Goal: Task Accomplishment & Management: Manage account settings

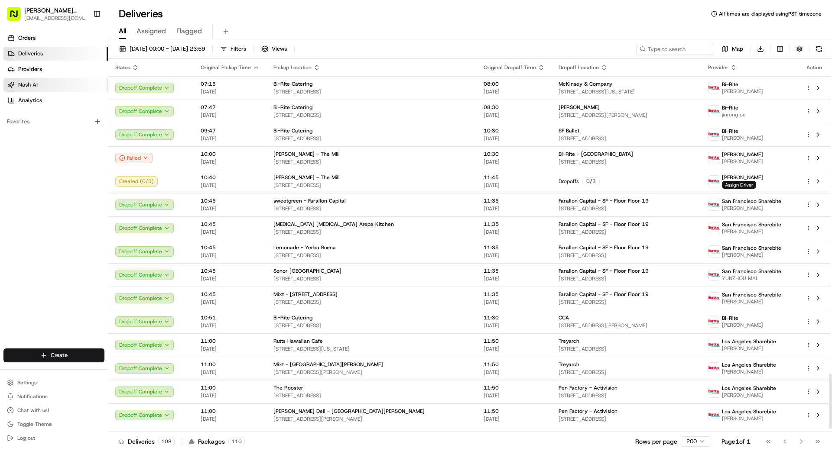
scroll to position [2146, 0]
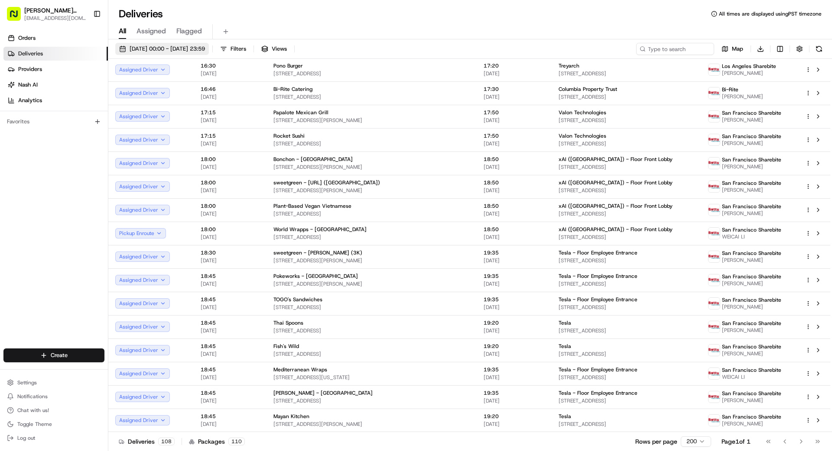
drag, startPoint x: 168, startPoint y: 47, endPoint x: 162, endPoint y: 48, distance: 6.1
click at [168, 47] on span "20/08/2025 00:00 - 20/08/2025 23:59" at bounding box center [166, 49] width 75 height 8
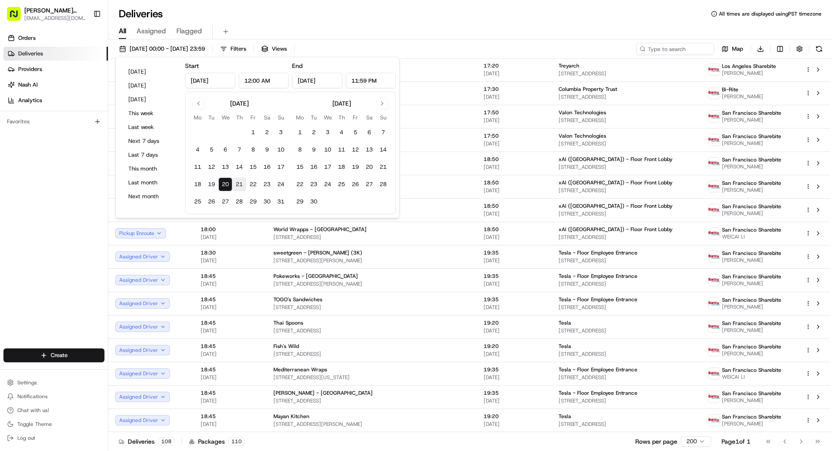
click at [240, 185] on button "21" at bounding box center [239, 185] width 14 height 14
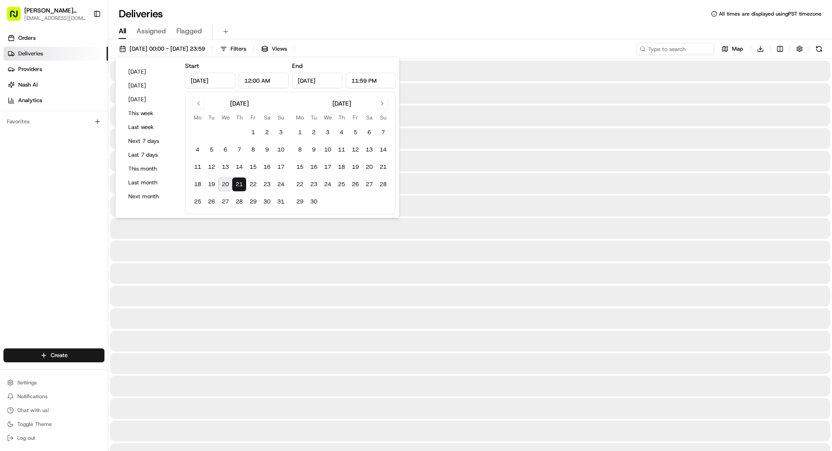
type input "Aug 21, 2025"
click at [18, 213] on div "Orders Deliveries Providers [PERSON_NAME] Analytics Favorites" at bounding box center [54, 191] width 108 height 326
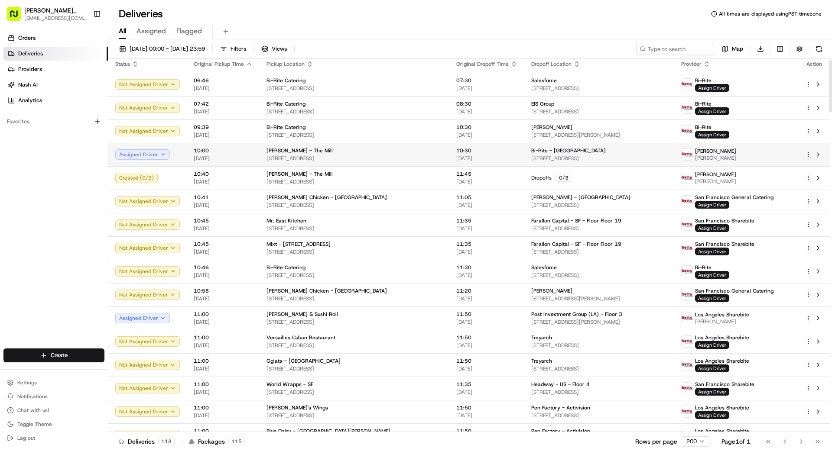
scroll to position [8, 0]
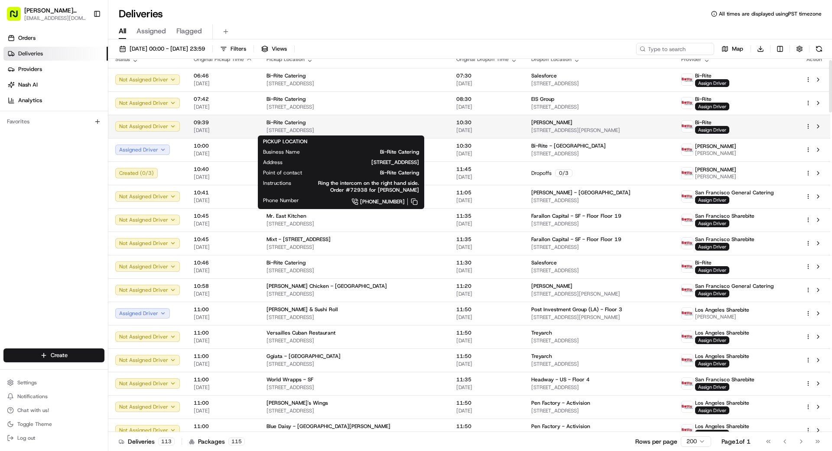
click at [266, 127] on span "[STREET_ADDRESS]" at bounding box center [354, 130] width 176 height 7
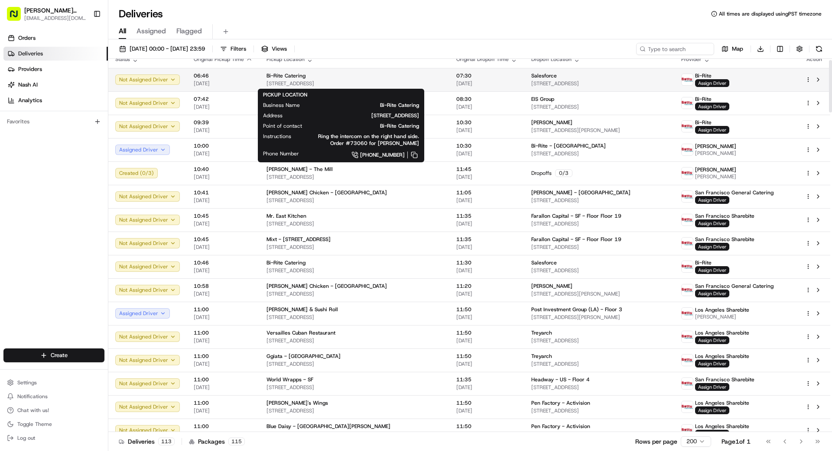
click at [324, 81] on span "[STREET_ADDRESS]" at bounding box center [354, 83] width 176 height 7
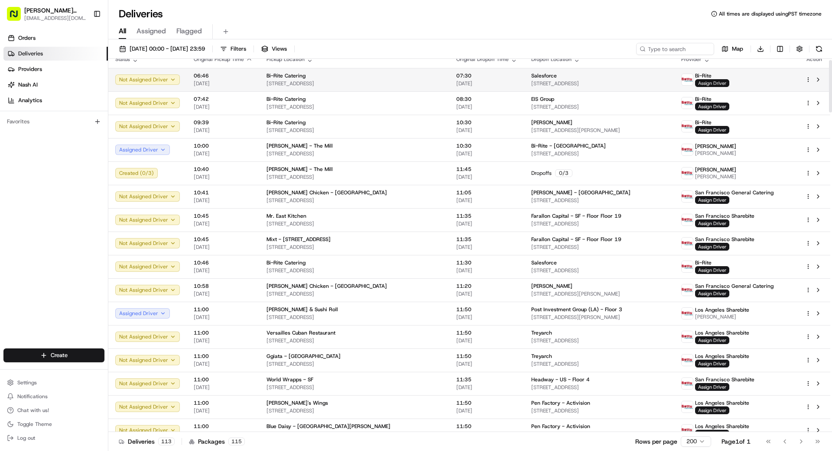
click at [705, 81] on span "Assign Driver" at bounding box center [712, 83] width 34 height 8
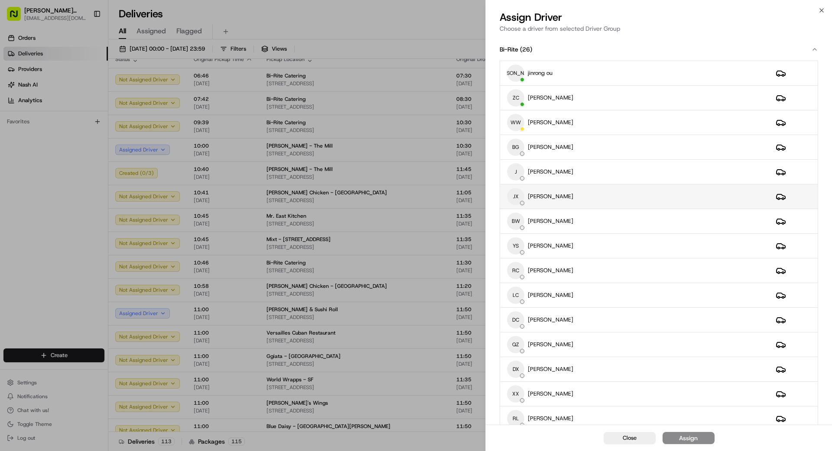
click at [584, 197] on div "JX [PERSON_NAME]" at bounding box center [634, 196] width 255 height 17
click at [693, 442] on div "Assign" at bounding box center [688, 438] width 19 height 9
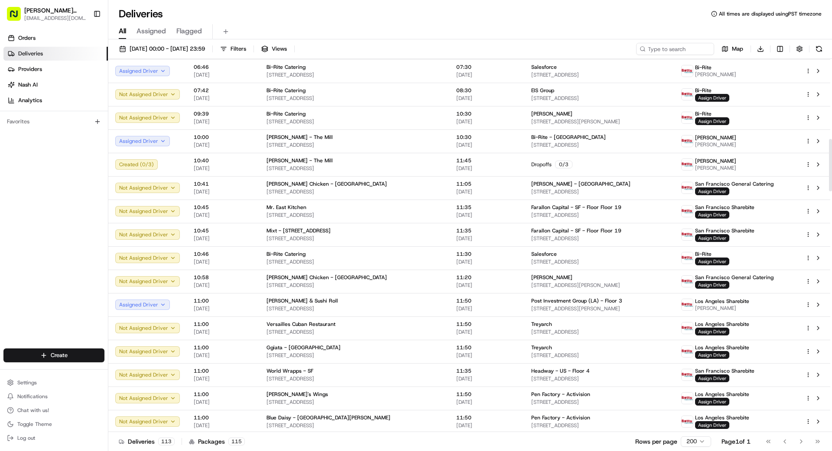
scroll to position [0, 0]
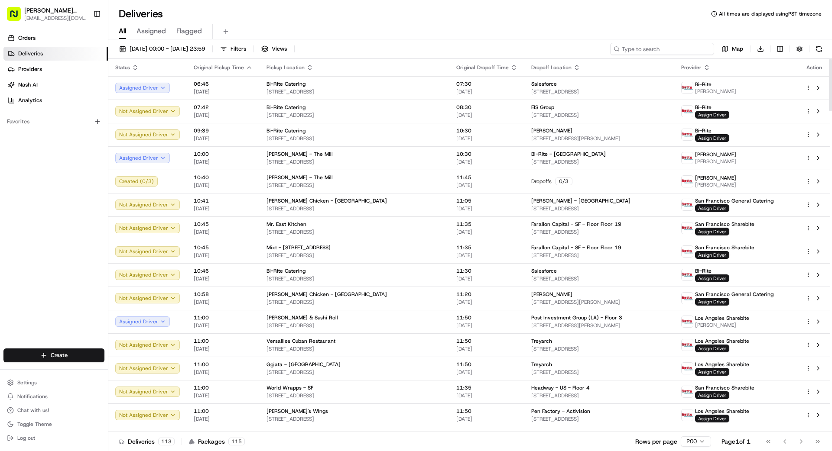
click at [683, 53] on input at bounding box center [662, 49] width 104 height 12
type input "1601"
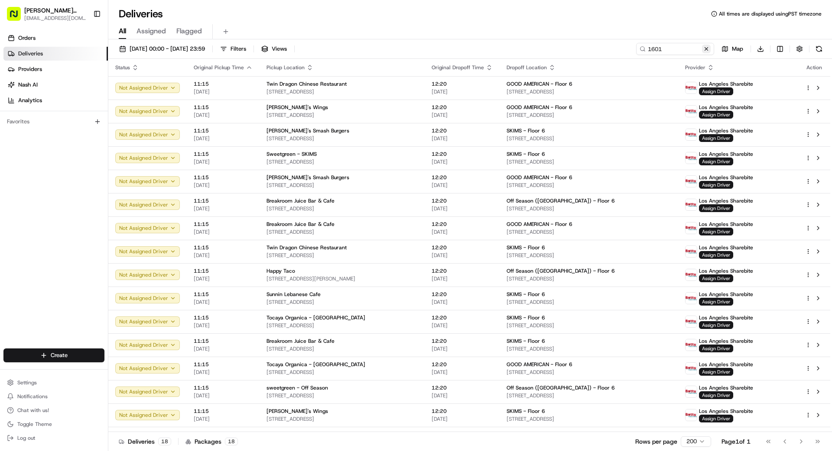
click at [705, 48] on button at bounding box center [706, 49] width 9 height 9
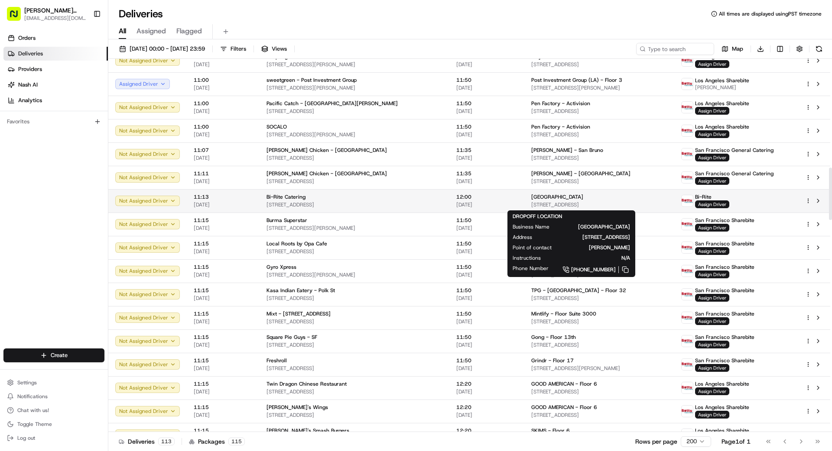
scroll to position [775, 0]
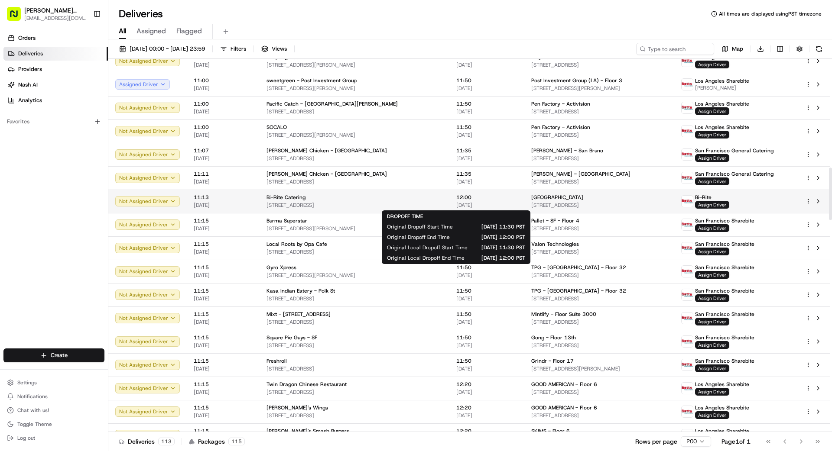
click at [484, 201] on div "12:00 [DATE]" at bounding box center [486, 201] width 61 height 15
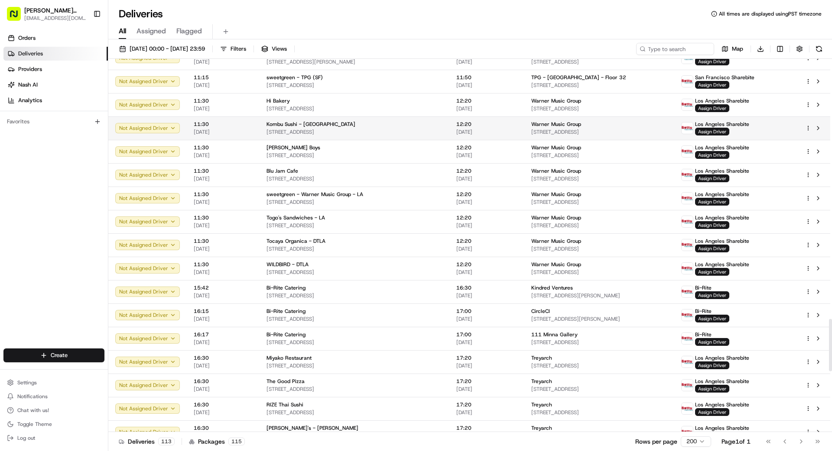
scroll to position [1858, 0]
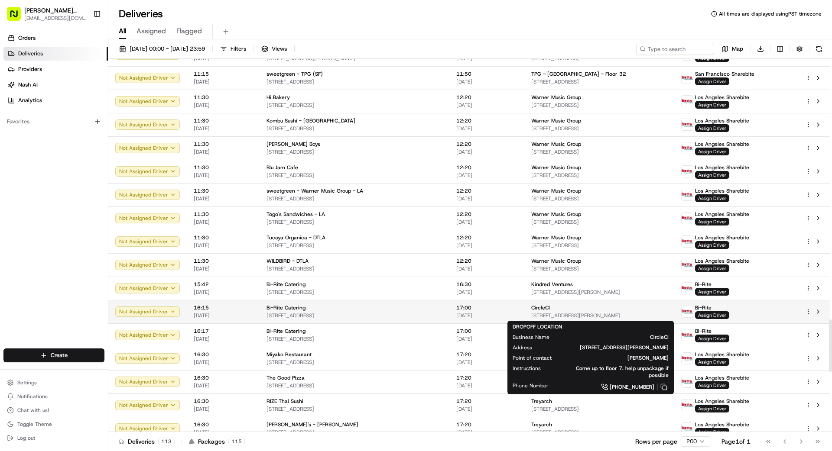
click at [531, 314] on span "[STREET_ADDRESS][PERSON_NAME]" at bounding box center [599, 315] width 136 height 7
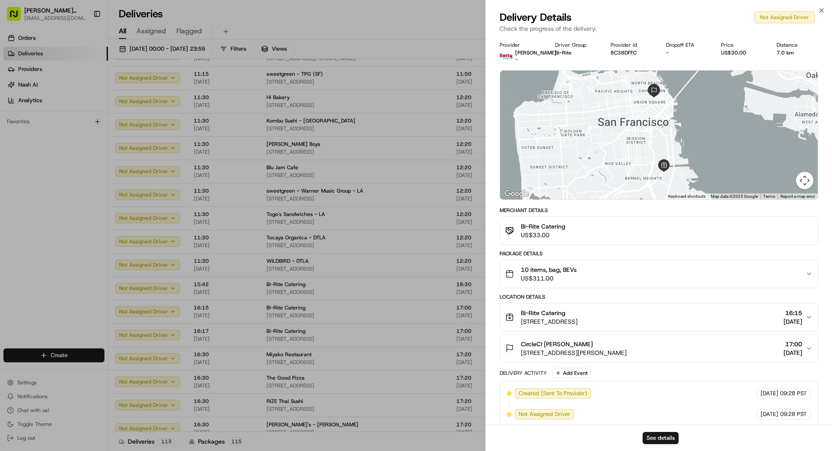
click at [594, 276] on div "10 items, bag, BEVs US$311.00" at bounding box center [655, 273] width 300 height 17
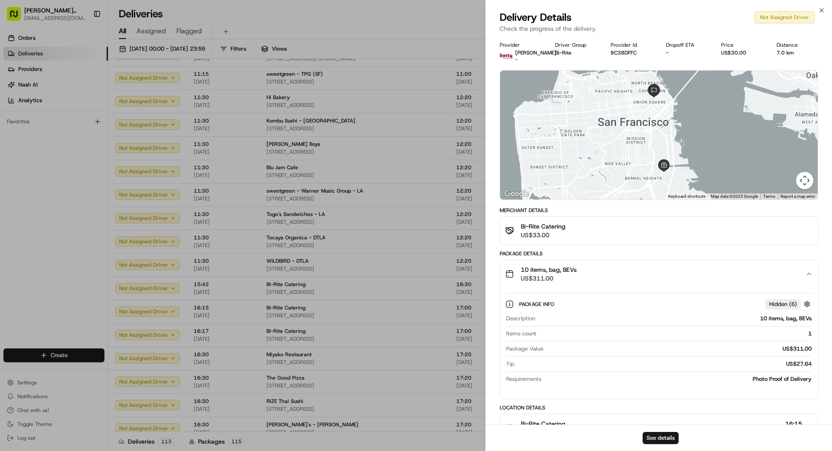
click at [594, 276] on div "10 items, bag, BEVs US$311.00" at bounding box center [655, 273] width 300 height 17
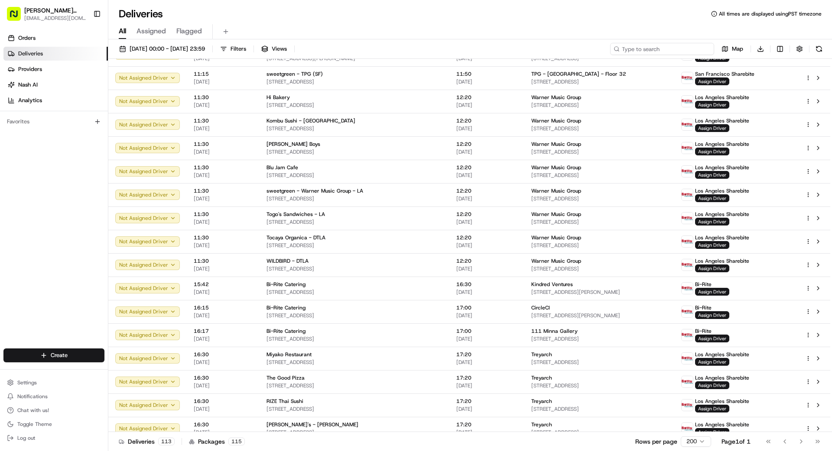
click at [703, 49] on input at bounding box center [662, 49] width 104 height 12
type input "201"
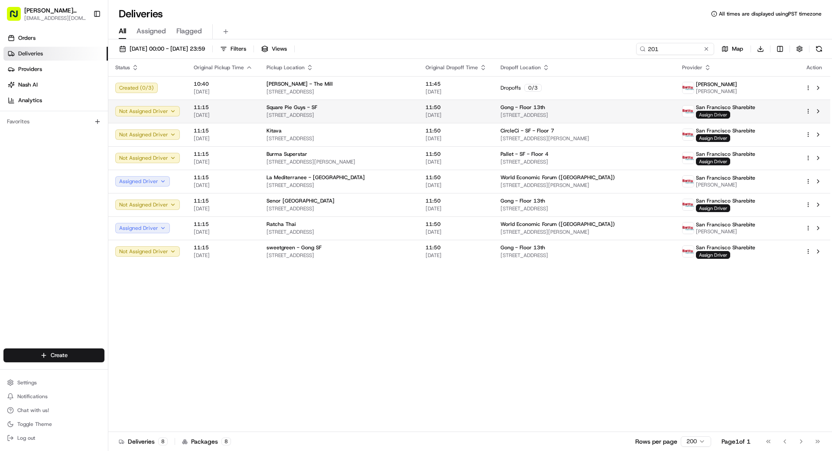
click at [719, 115] on span "Assign Driver" at bounding box center [713, 115] width 34 height 8
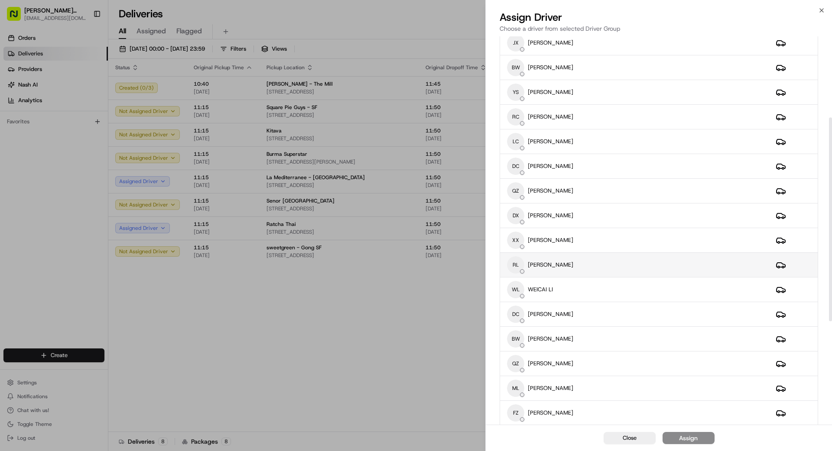
scroll to position [155, 0]
click at [600, 243] on div "XX [PERSON_NAME]" at bounding box center [634, 239] width 255 height 17
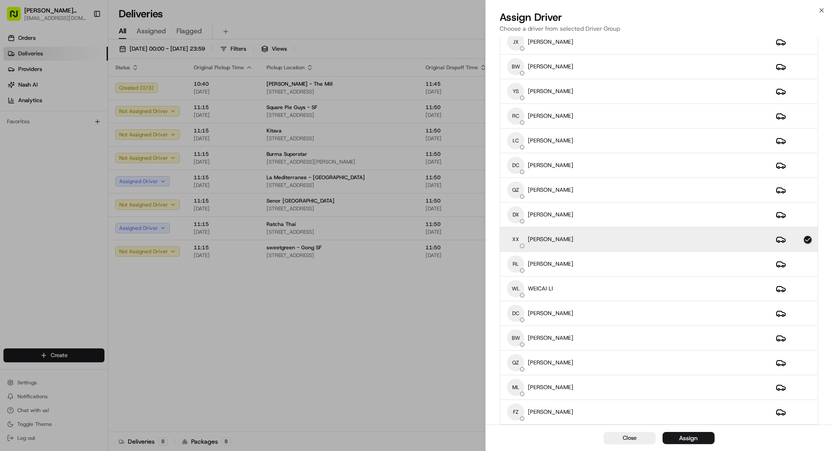
click at [693, 439] on div "Assign" at bounding box center [688, 438] width 19 height 9
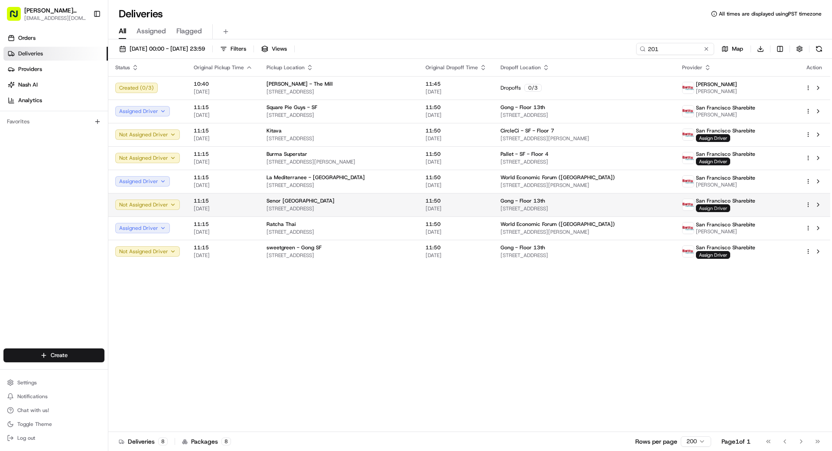
click at [728, 210] on span "Assign Driver" at bounding box center [713, 208] width 34 height 8
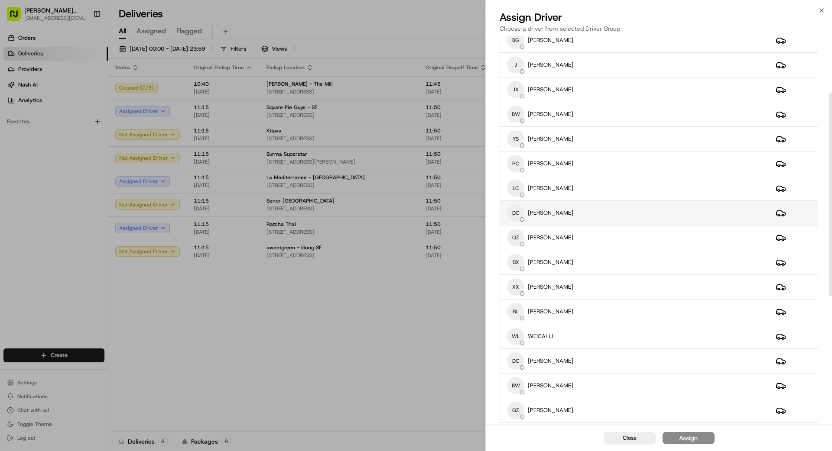
scroll to position [107, 0]
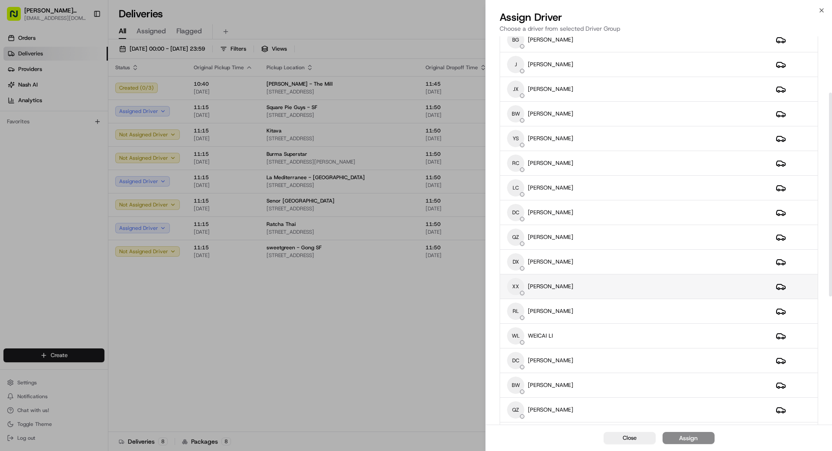
click at [658, 283] on div "XX [PERSON_NAME]" at bounding box center [634, 286] width 255 height 17
click at [708, 438] on button "Assign" at bounding box center [688, 438] width 52 height 12
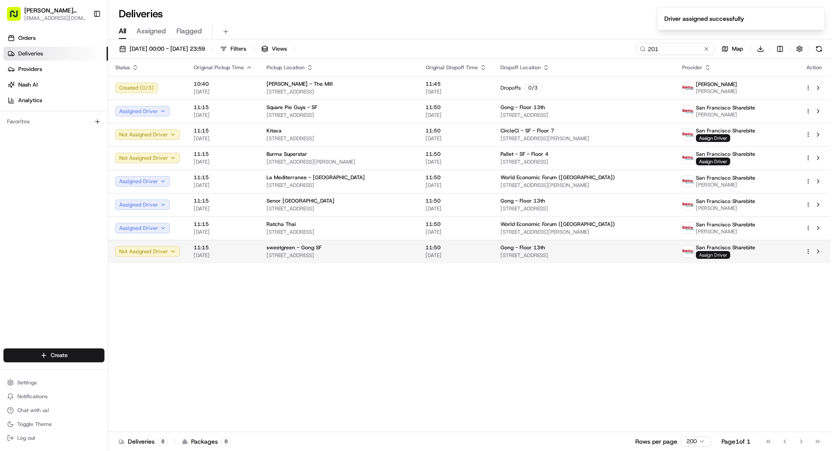
click at [713, 259] on span "Assign Driver" at bounding box center [713, 255] width 34 height 8
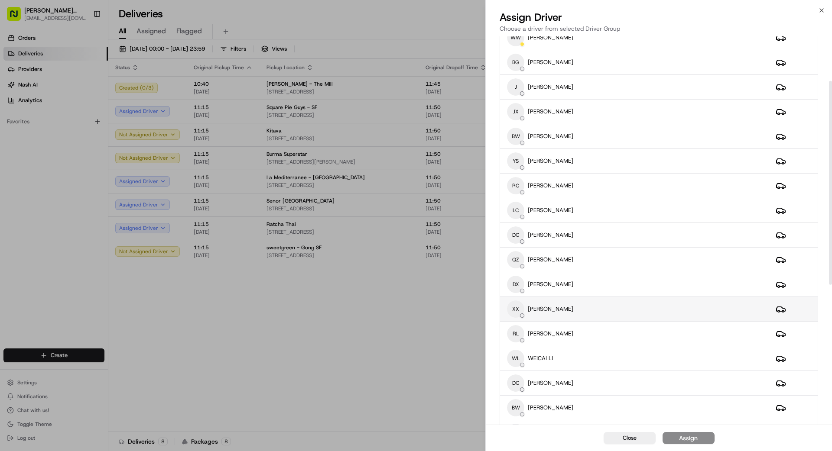
scroll to position [83, 0]
click at [608, 314] on div "XX [PERSON_NAME]" at bounding box center [634, 311] width 255 height 17
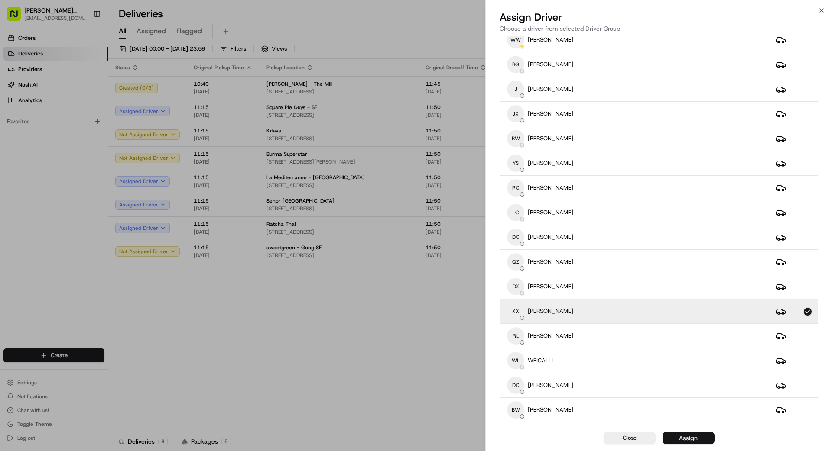
click at [692, 439] on div "Assign" at bounding box center [688, 438] width 19 height 9
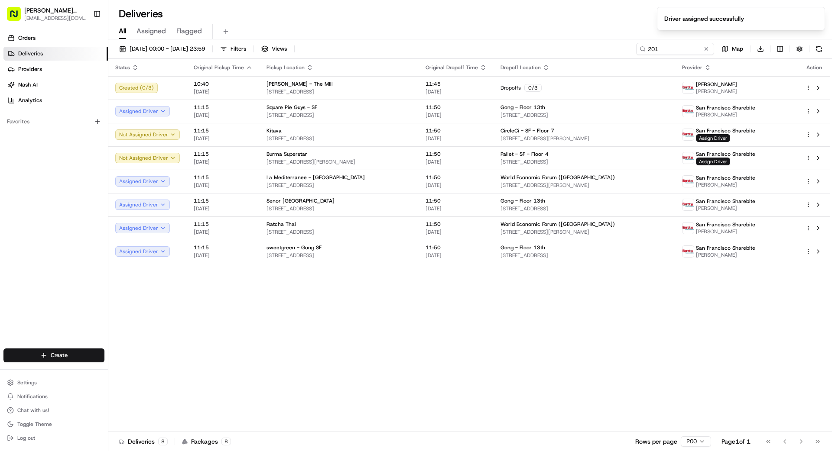
click at [418, 380] on div "Status Original Pickup Time Pickup Location Original Dropoff Time Dropoff Locat…" at bounding box center [469, 245] width 722 height 373
click at [707, 52] on button at bounding box center [706, 49] width 9 height 9
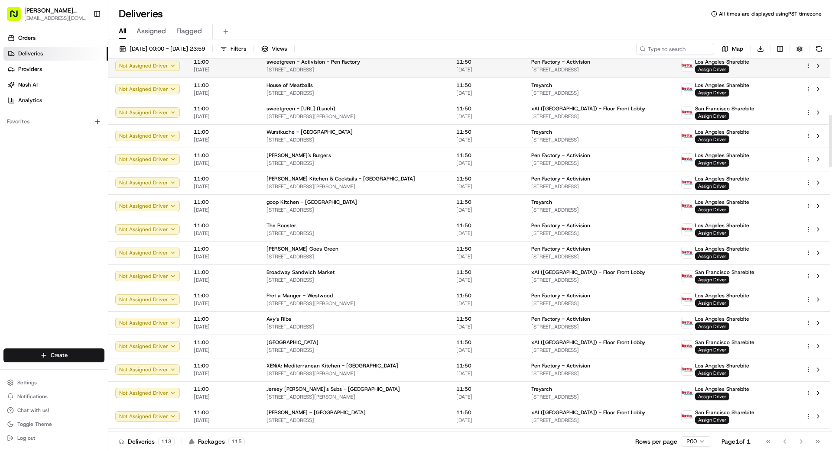
scroll to position [399, 0]
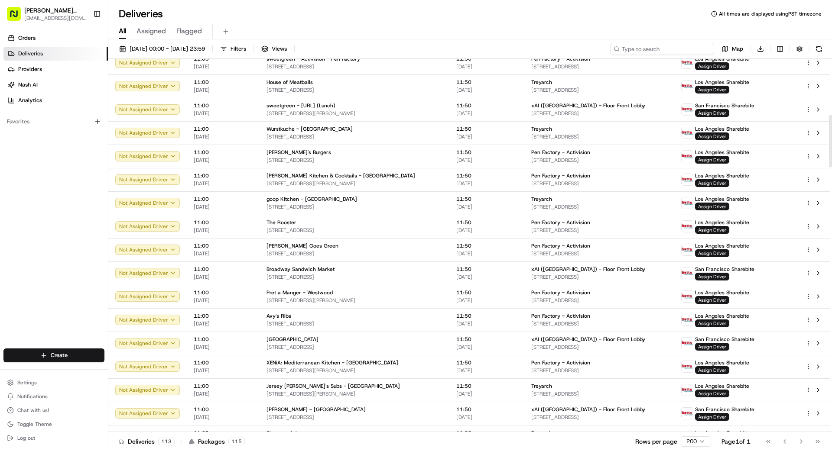
click at [668, 49] on input at bounding box center [662, 49] width 104 height 12
type input "250"
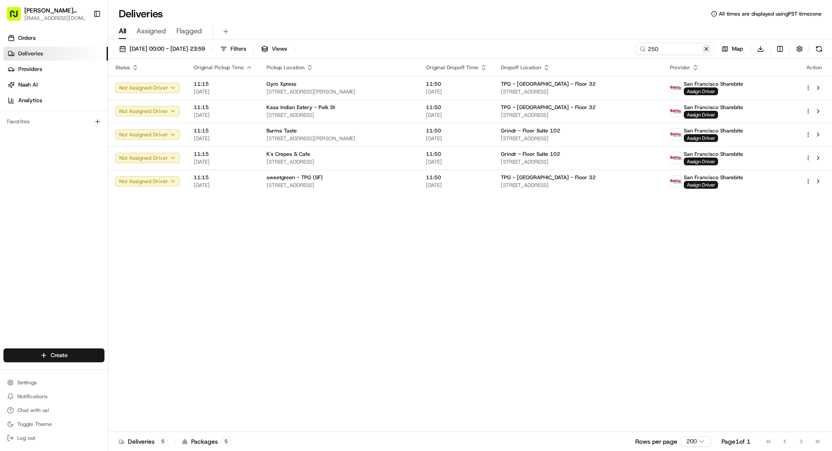
click at [708, 49] on button at bounding box center [706, 49] width 9 height 9
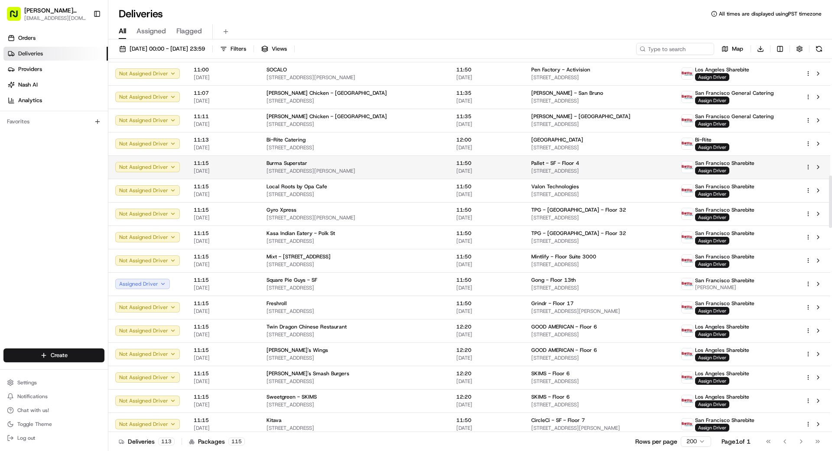
scroll to position [835, 0]
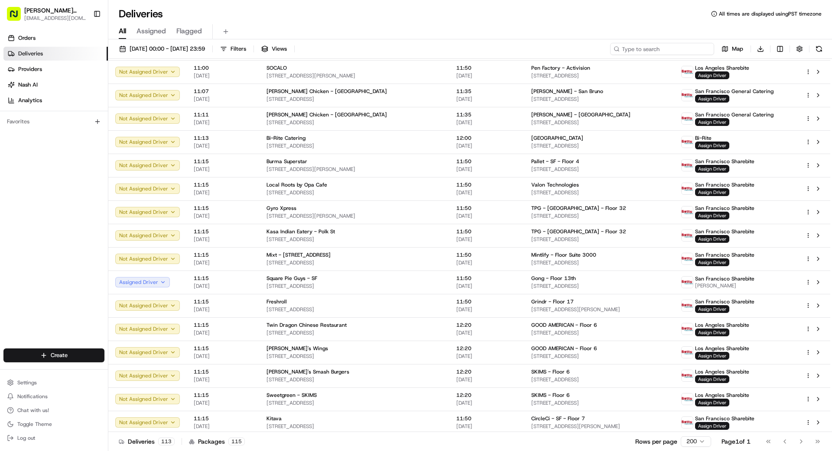
click at [667, 50] on input at bounding box center [662, 49] width 104 height 12
type input "1970"
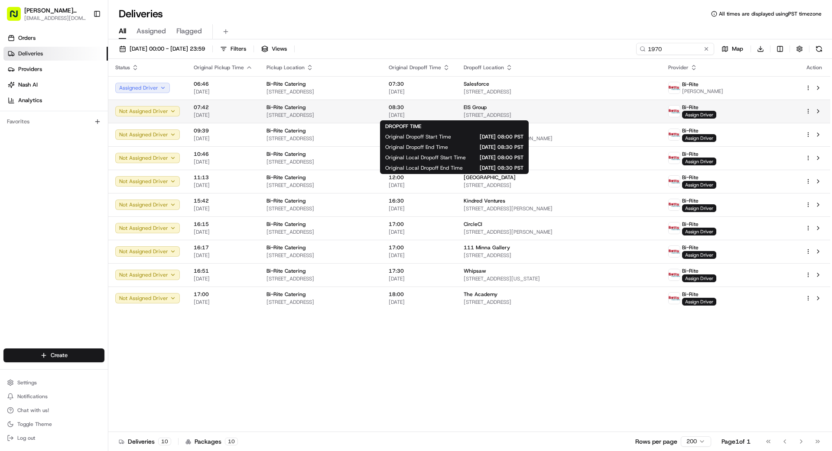
click at [450, 109] on span "08:30" at bounding box center [418, 107] width 61 height 7
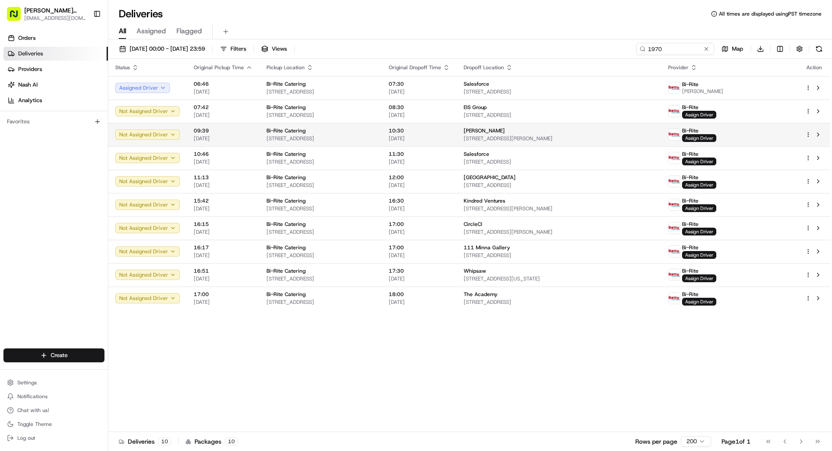
click at [350, 131] on div "Bi-Rite Catering" at bounding box center [320, 130] width 108 height 7
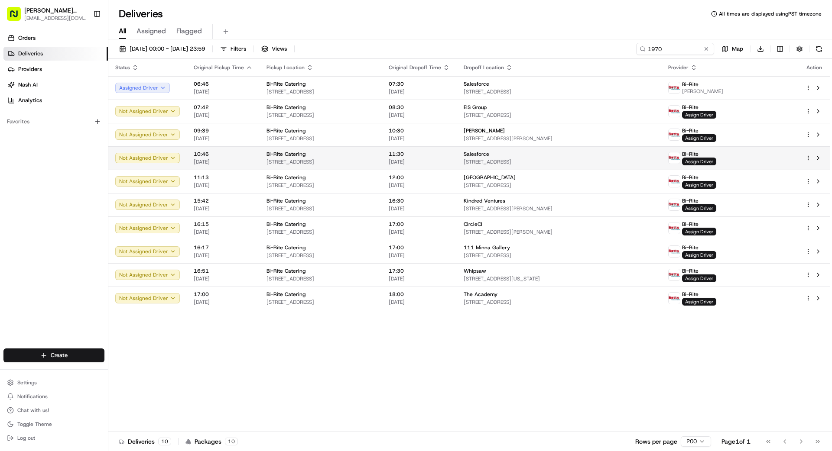
click at [259, 156] on td "Bi-Rite Catering [STREET_ADDRESS]" at bounding box center [320, 157] width 122 height 23
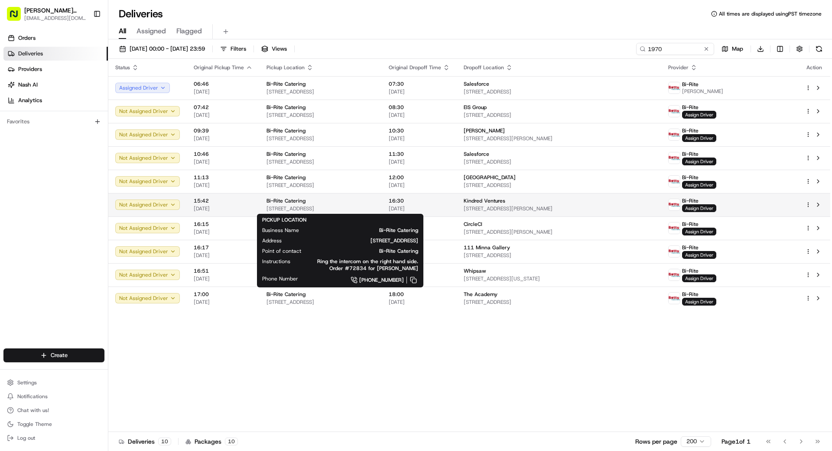
click at [320, 206] on span "[STREET_ADDRESS]" at bounding box center [320, 208] width 108 height 7
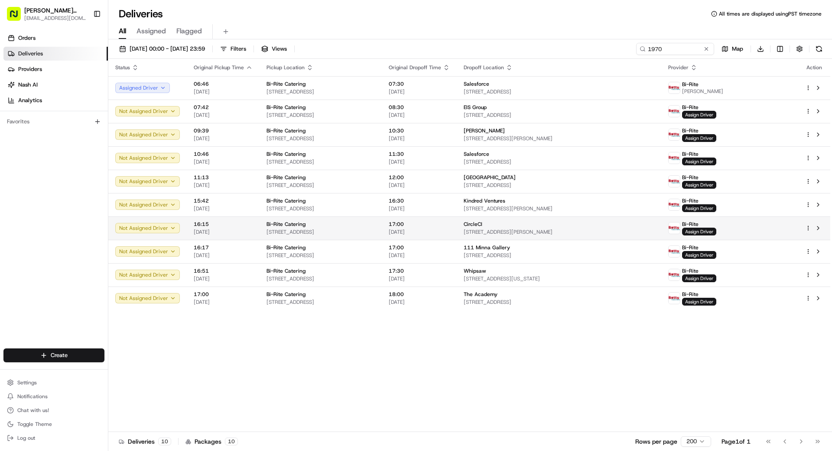
click at [322, 232] on span "[STREET_ADDRESS]" at bounding box center [320, 232] width 108 height 7
click at [705, 49] on button at bounding box center [706, 49] width 9 height 9
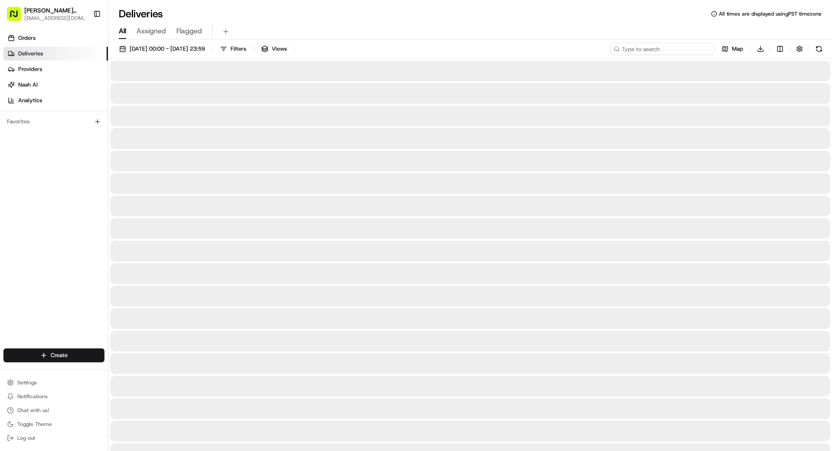
click at [689, 49] on input at bounding box center [662, 49] width 104 height 12
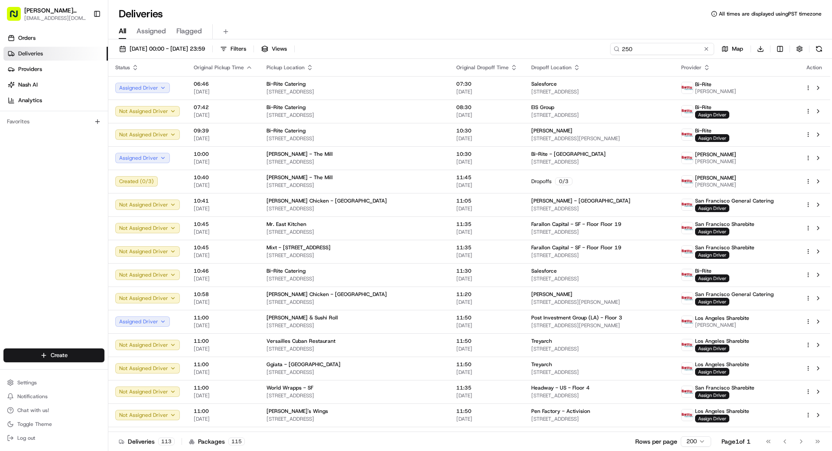
type input "250"
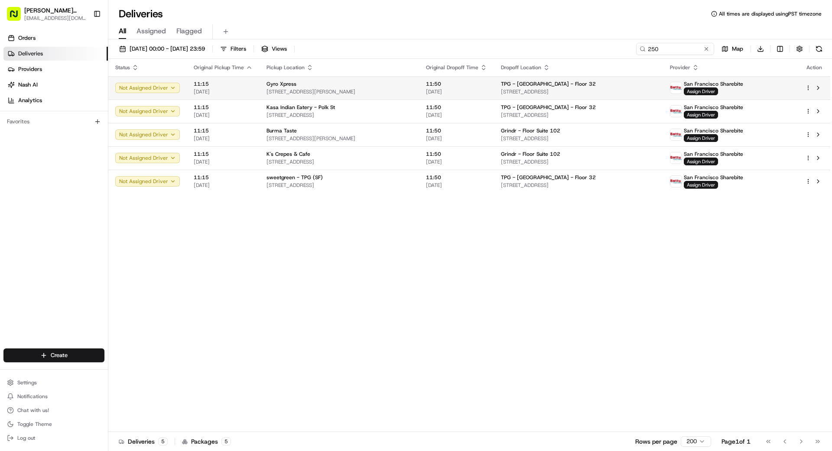
click at [571, 90] on span "[STREET_ADDRESS]" at bounding box center [578, 91] width 155 height 7
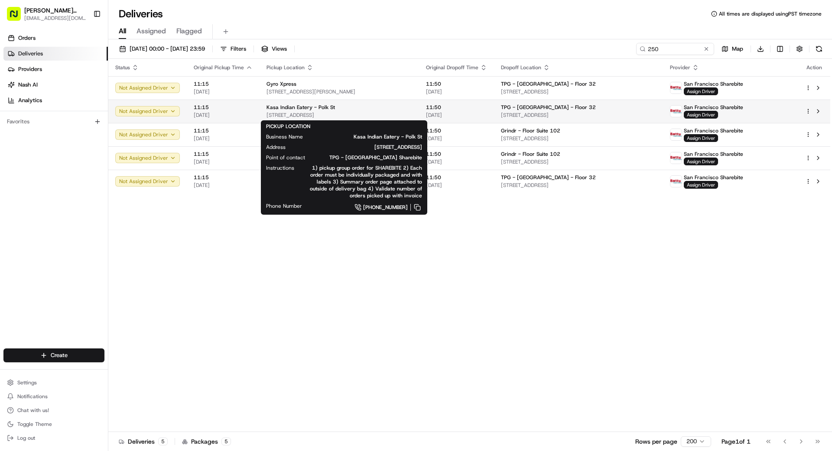
click at [412, 109] on div "Kasa Indian Eatery - Polk St" at bounding box center [339, 107] width 146 height 7
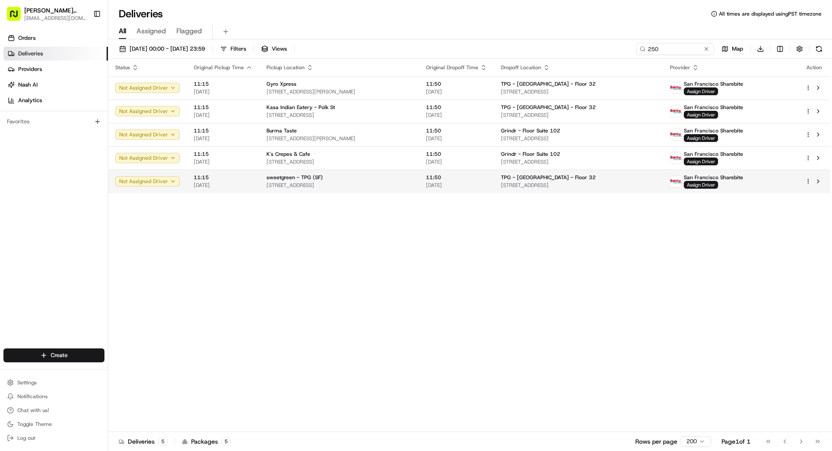
click at [398, 178] on div "sweetgreen - TPG (SF)" at bounding box center [339, 177] width 146 height 7
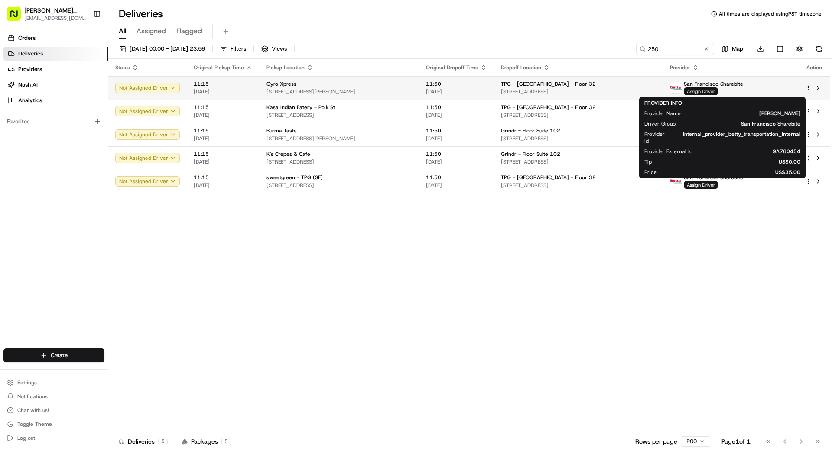
click at [718, 91] on span "Assign Driver" at bounding box center [700, 91] width 34 height 8
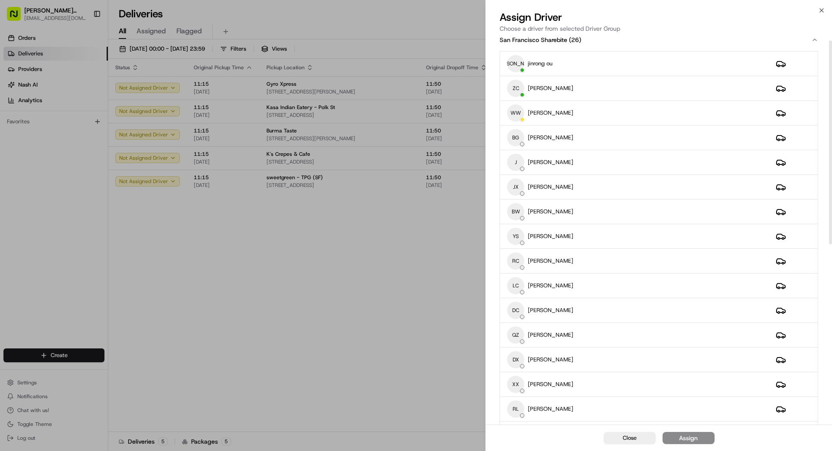
scroll to position [3, 0]
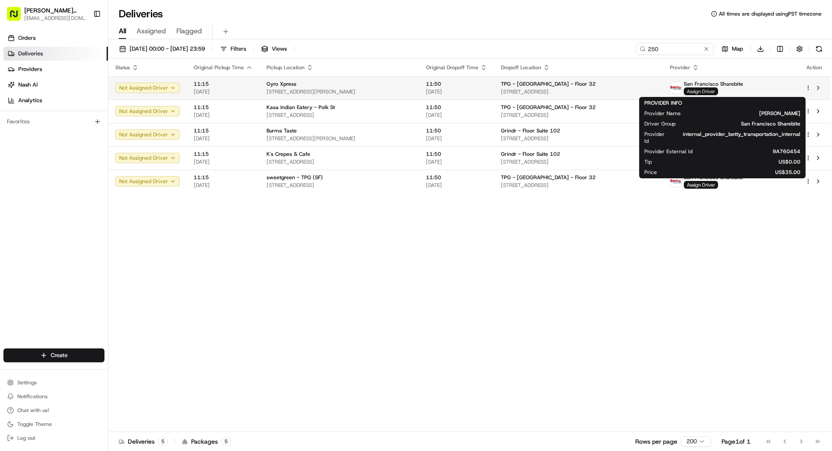
click at [709, 91] on span "Assign Driver" at bounding box center [700, 91] width 34 height 8
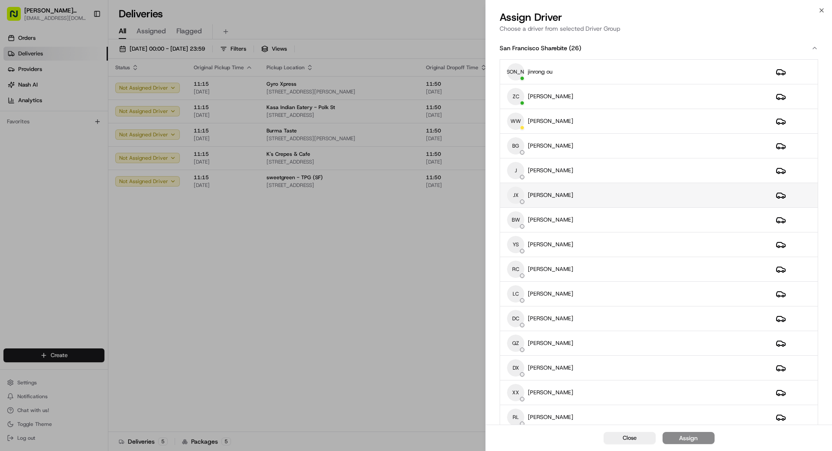
click at [576, 199] on div "JX [PERSON_NAME]" at bounding box center [634, 195] width 255 height 17
click at [685, 438] on div "Assign" at bounding box center [688, 438] width 19 height 9
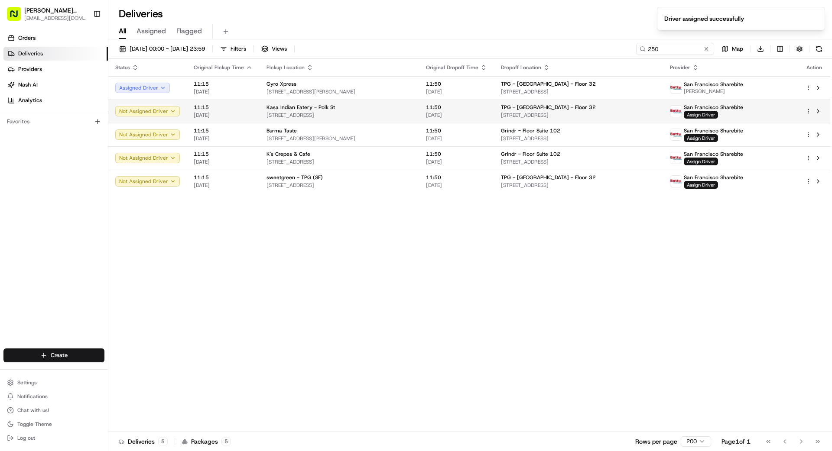
click at [713, 116] on span "Assign Driver" at bounding box center [700, 115] width 34 height 8
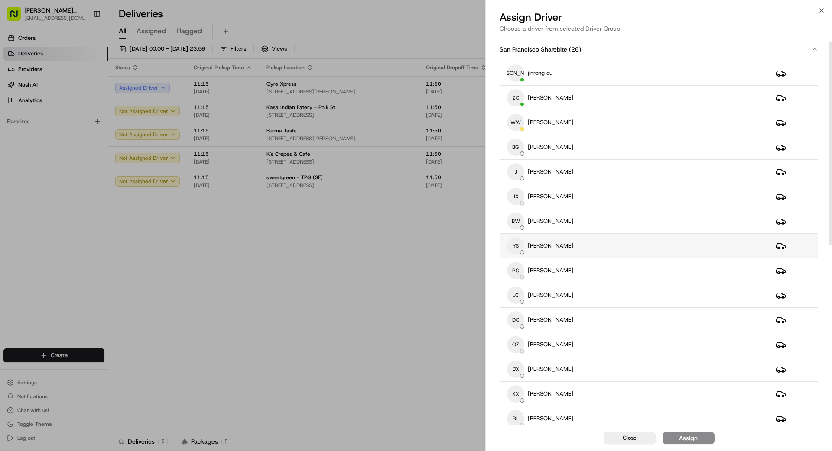
scroll to position [23, 0]
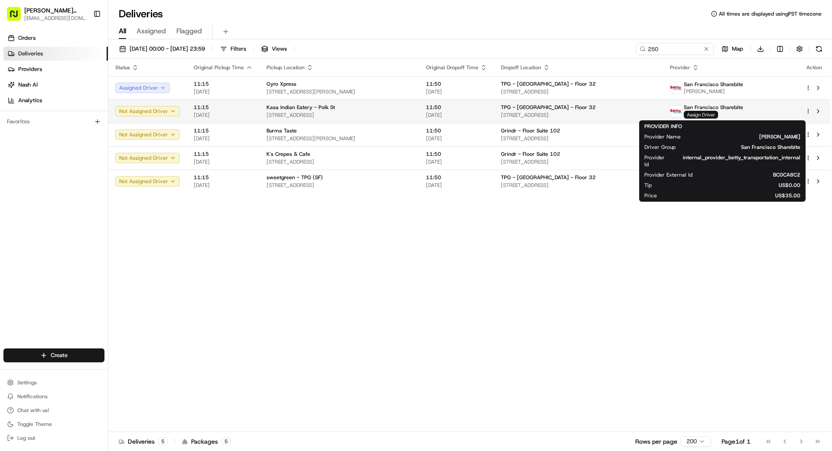
click at [718, 113] on span "Assign Driver" at bounding box center [700, 115] width 34 height 8
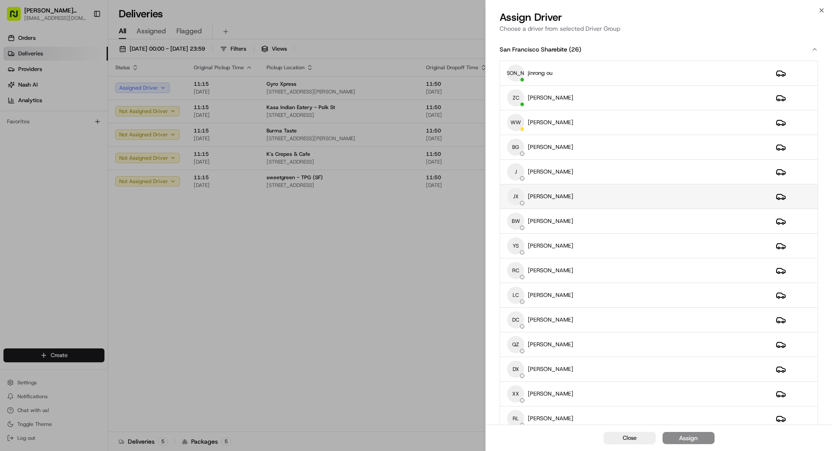
click at [560, 193] on div "JX [PERSON_NAME]" at bounding box center [634, 196] width 255 height 17
click at [685, 439] on div "Assign" at bounding box center [688, 438] width 19 height 9
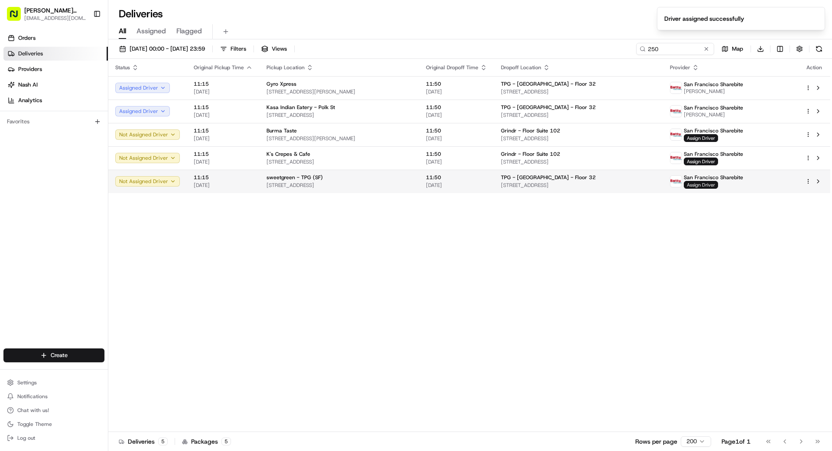
click at [718, 182] on span "Assign Driver" at bounding box center [700, 185] width 34 height 8
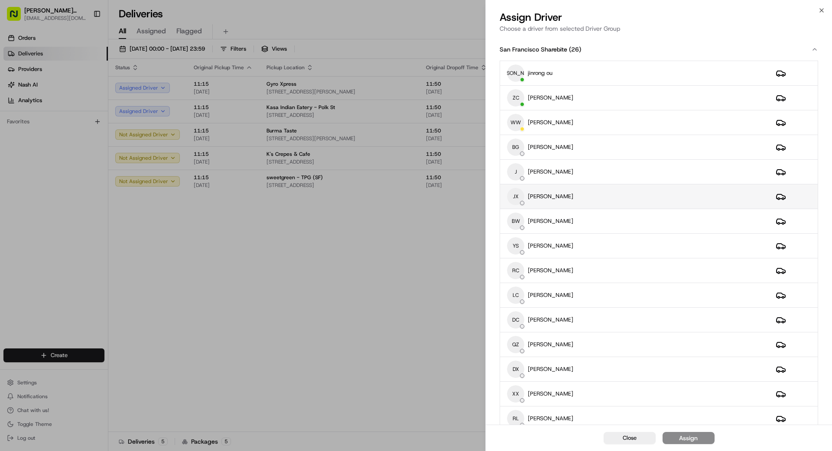
click at [593, 190] on div "JX [PERSON_NAME]" at bounding box center [634, 196] width 255 height 17
click at [689, 439] on div "Assign" at bounding box center [688, 438] width 19 height 9
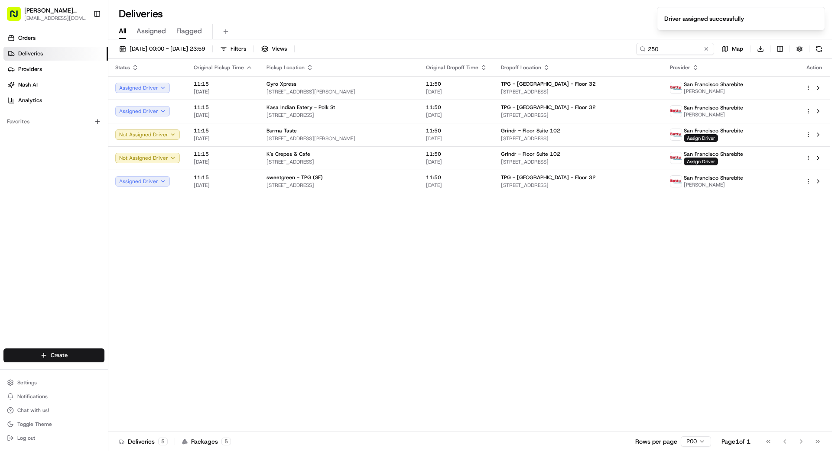
click at [706, 46] on button at bounding box center [706, 49] width 9 height 9
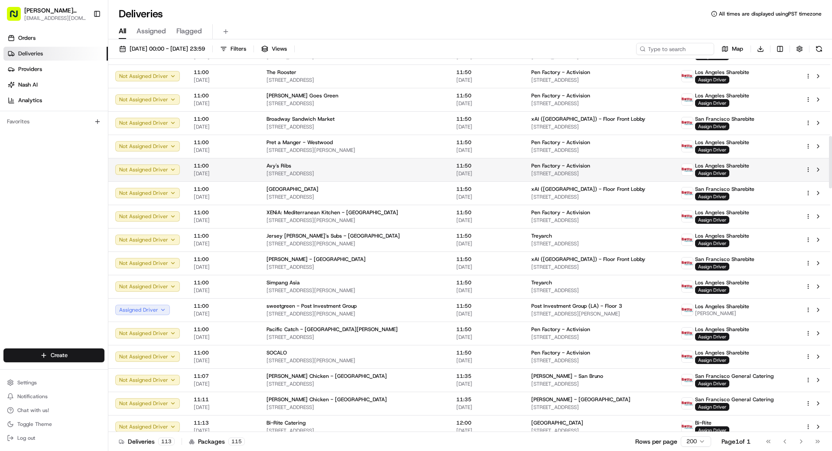
scroll to position [550, 0]
click at [670, 48] on input at bounding box center [662, 49] width 104 height 12
type input "2701"
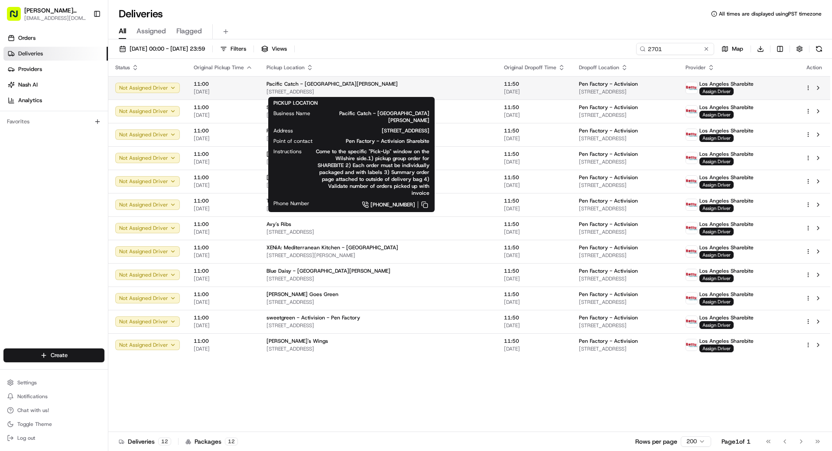
click at [365, 88] on span "[STREET_ADDRESS]" at bounding box center [377, 91] width 223 height 7
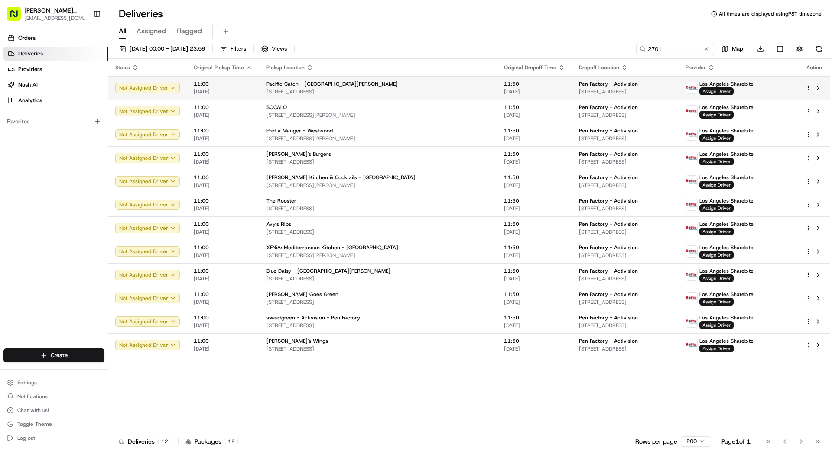
click at [733, 90] on span "Assign Driver" at bounding box center [716, 91] width 34 height 8
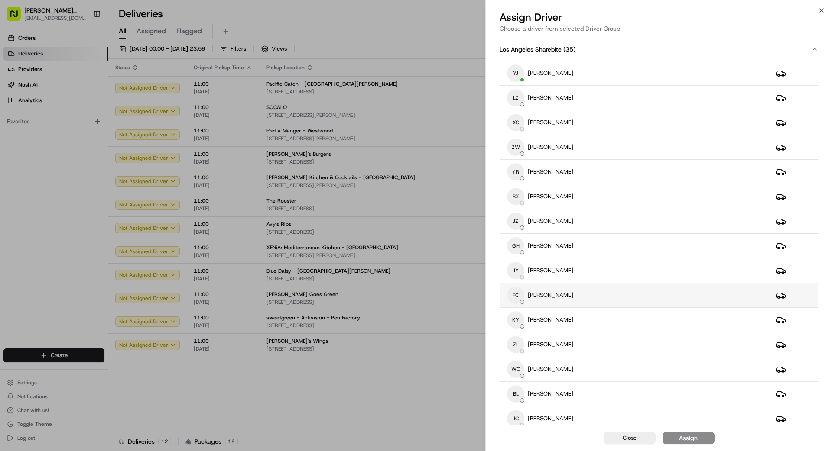
click at [587, 297] on div "FC FANGHUAN CHEN" at bounding box center [634, 295] width 255 height 17
click at [695, 441] on div "Assign" at bounding box center [688, 438] width 19 height 9
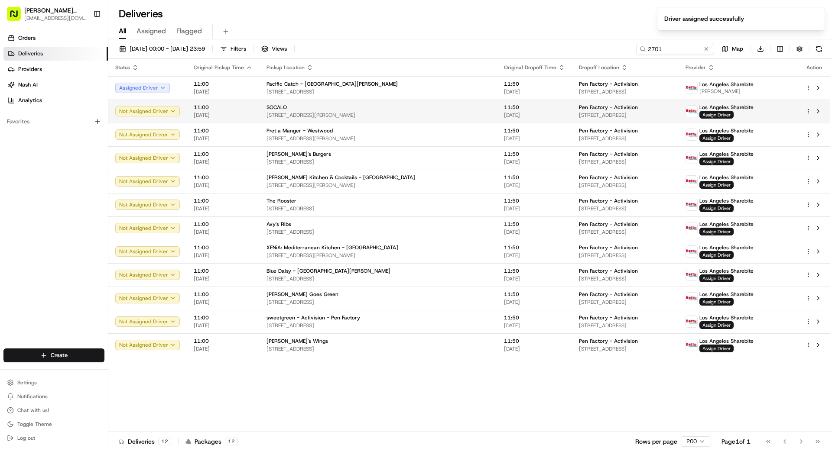
click at [346, 110] on div "SOCALO" at bounding box center [377, 107] width 223 height 7
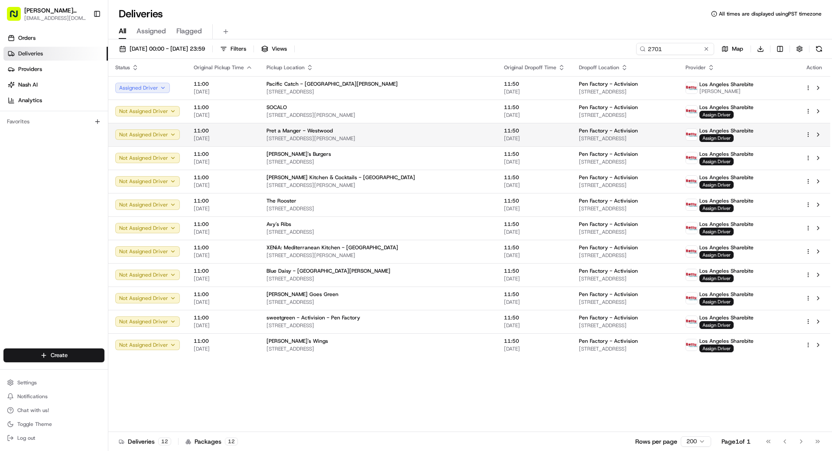
click at [341, 133] on div "Pret a Manger - Westwood" at bounding box center [377, 130] width 223 height 7
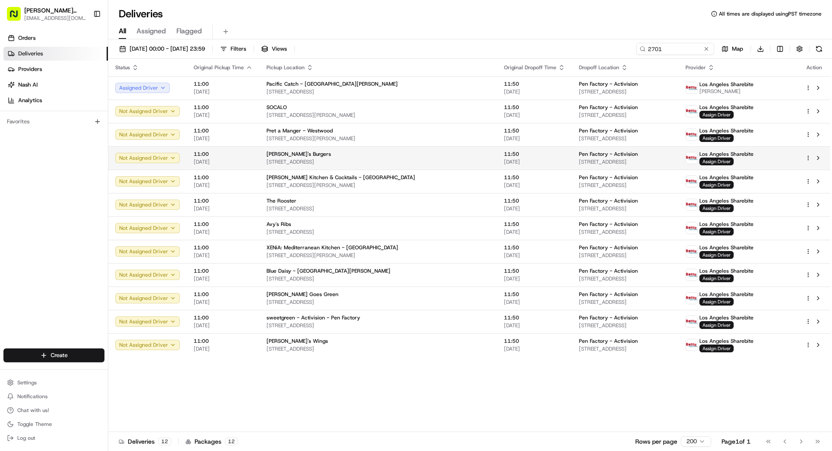
click at [347, 159] on span "[STREET_ADDRESS]" at bounding box center [377, 162] width 223 height 7
click at [387, 160] on span "[STREET_ADDRESS]" at bounding box center [377, 162] width 223 height 7
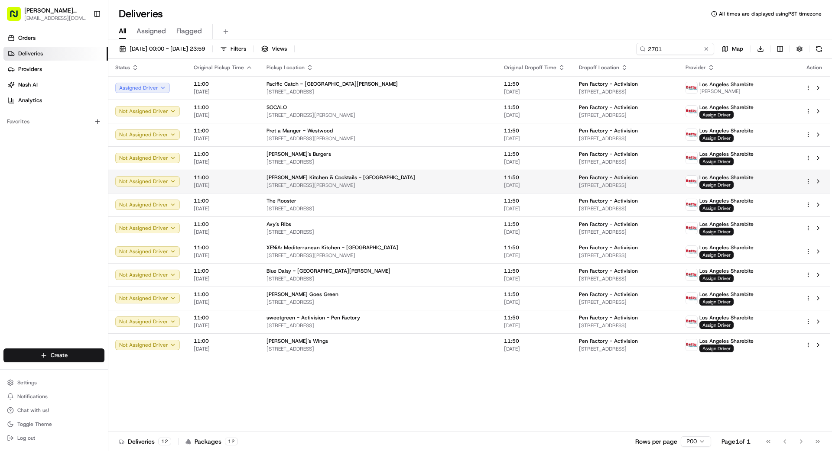
click at [372, 184] on span "[STREET_ADDRESS][PERSON_NAME]" at bounding box center [377, 185] width 223 height 7
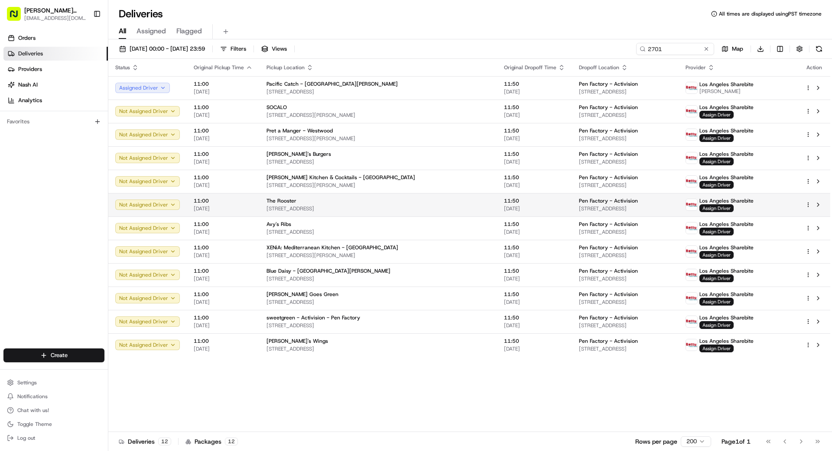
click at [376, 208] on span "[STREET_ADDRESS]" at bounding box center [377, 208] width 223 height 7
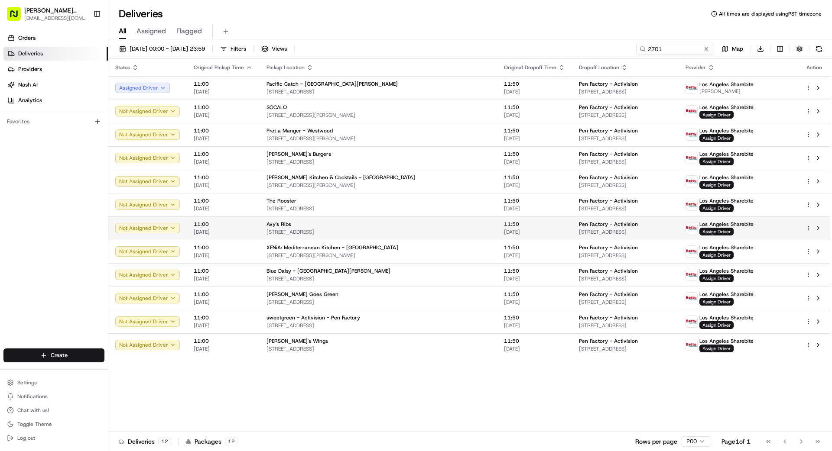
click at [371, 223] on div "Avy's Ribs" at bounding box center [377, 224] width 223 height 7
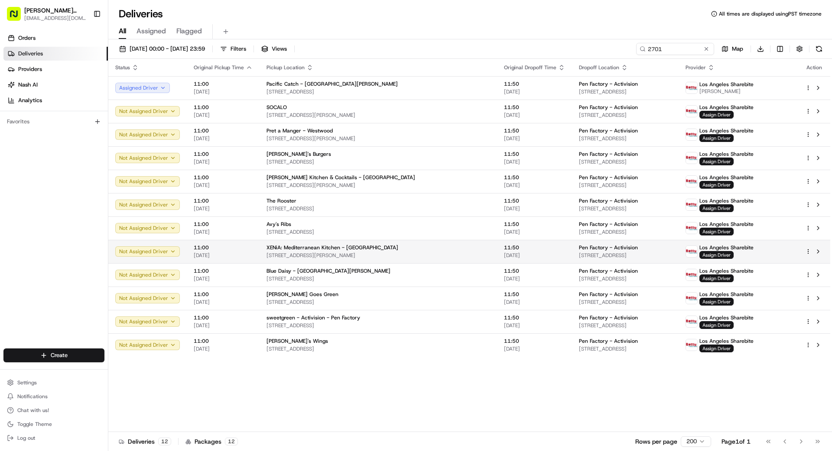
click at [366, 244] on div "XENiA: Mediterranean Kitchen - [GEOGRAPHIC_DATA]" at bounding box center [377, 247] width 223 height 7
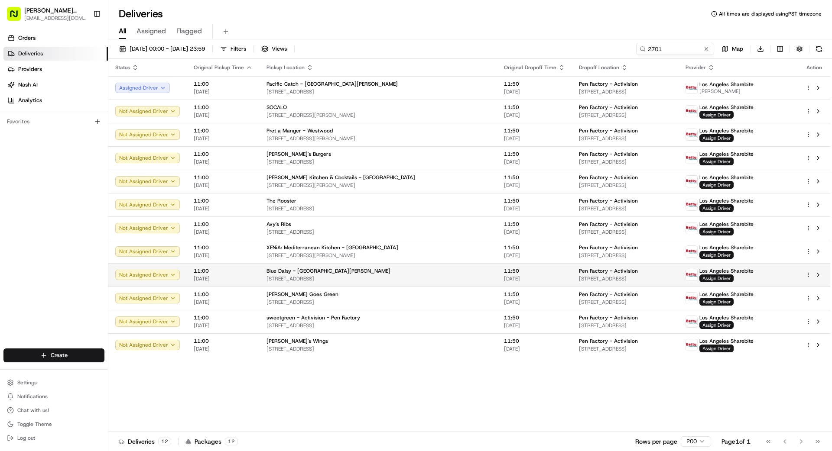
click at [359, 274] on div "Blue Daisy - [GEOGRAPHIC_DATA][PERSON_NAME]" at bounding box center [377, 271] width 223 height 7
click at [345, 273] on div "Blue Daisy - [GEOGRAPHIC_DATA][PERSON_NAME]" at bounding box center [377, 271] width 223 height 7
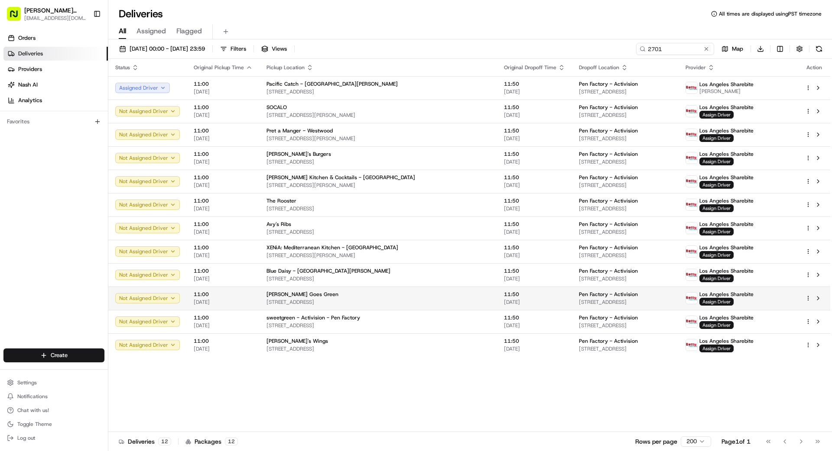
click at [347, 291] on div "[PERSON_NAME] Goes Green" at bounding box center [377, 294] width 223 height 7
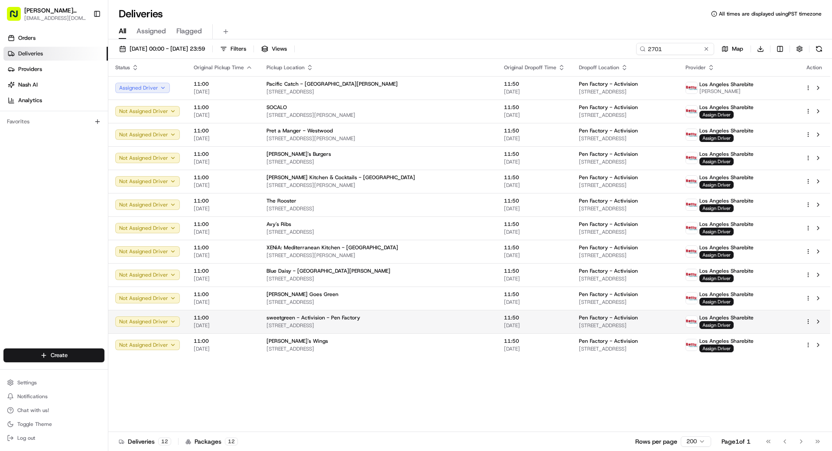
click at [343, 316] on span "sweetgreen - Activision - Pen Factory" at bounding box center [313, 317] width 94 height 7
click at [342, 323] on span "[STREET_ADDRESS]" at bounding box center [377, 325] width 223 height 7
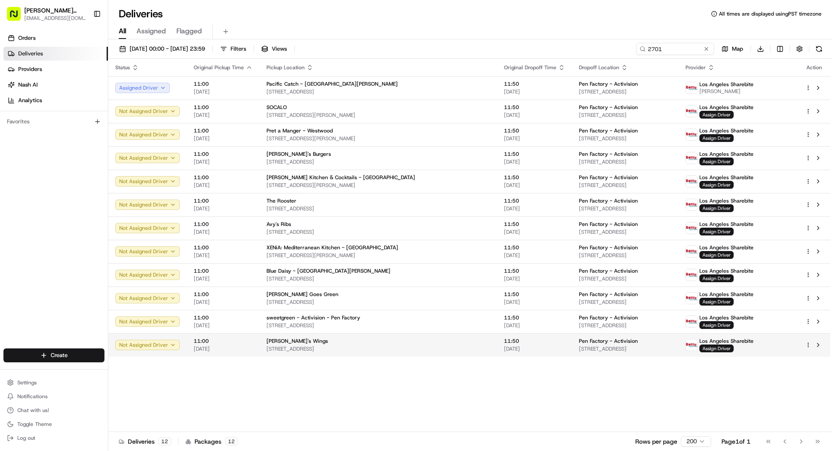
click at [343, 341] on div "[PERSON_NAME]'s Wings" at bounding box center [377, 341] width 223 height 7
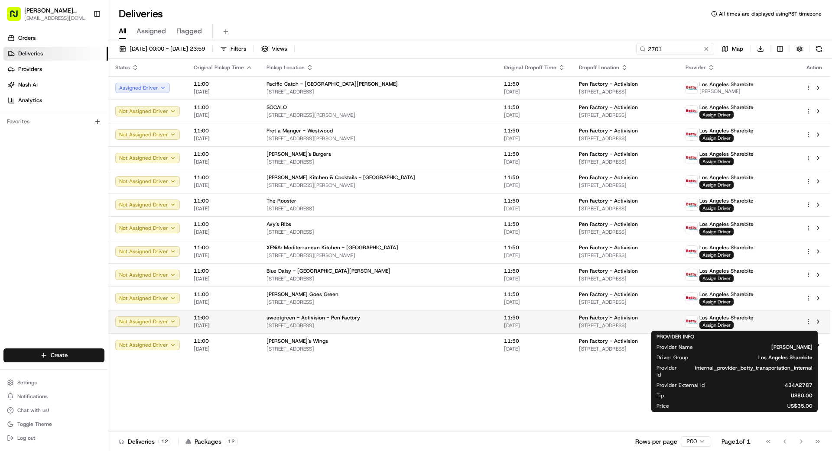
click at [724, 320] on span "Los Angeles Sharebite" at bounding box center [726, 317] width 54 height 7
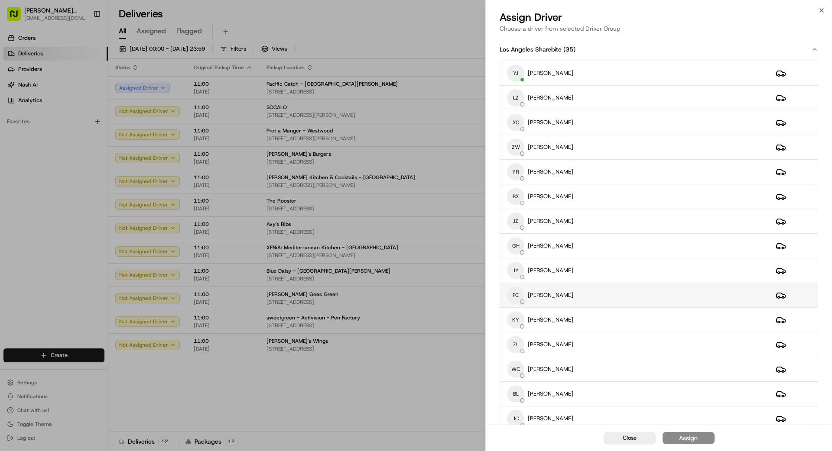
click at [632, 290] on div "FC FANGHUAN CHEN" at bounding box center [634, 295] width 255 height 17
click at [683, 436] on div "Assign" at bounding box center [688, 438] width 19 height 9
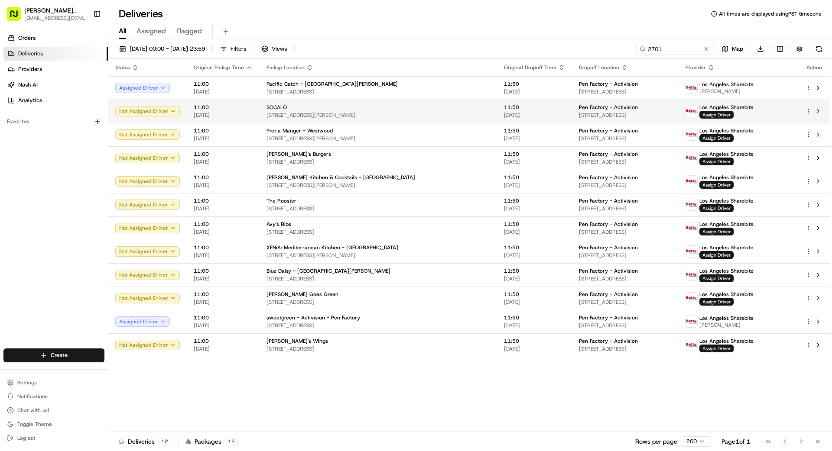
click at [504, 107] on span "11:50" at bounding box center [534, 107] width 61 height 7
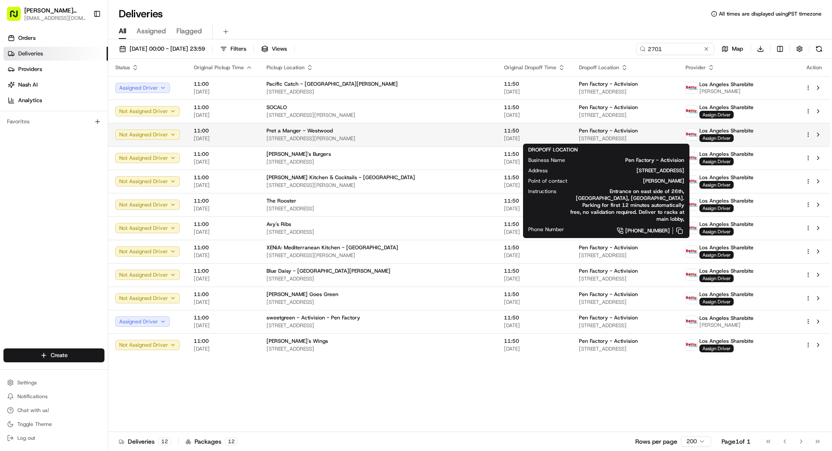
click at [579, 133] on span "Pen Factory - Activision" at bounding box center [608, 130] width 59 height 7
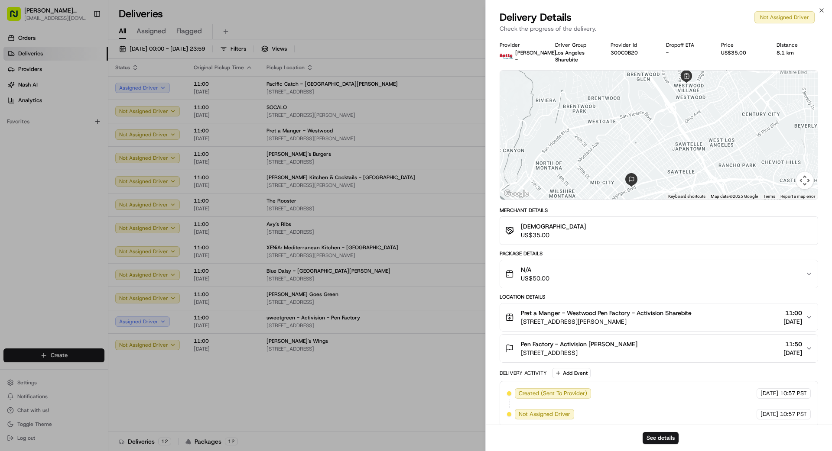
click at [488, 135] on div "Provider Betty Drivers - Driver Group Los Angeles Sharebite Provider Id 300C0B2…" at bounding box center [659, 234] width 346 height 396
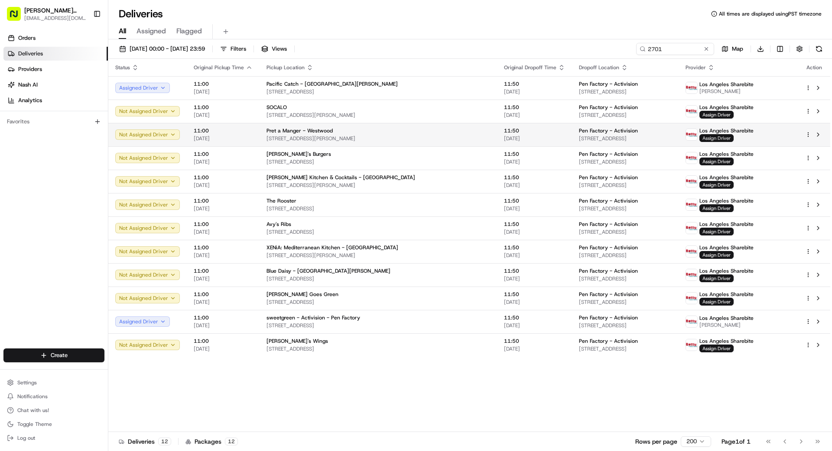
click at [729, 137] on span "Assign Driver" at bounding box center [716, 138] width 34 height 8
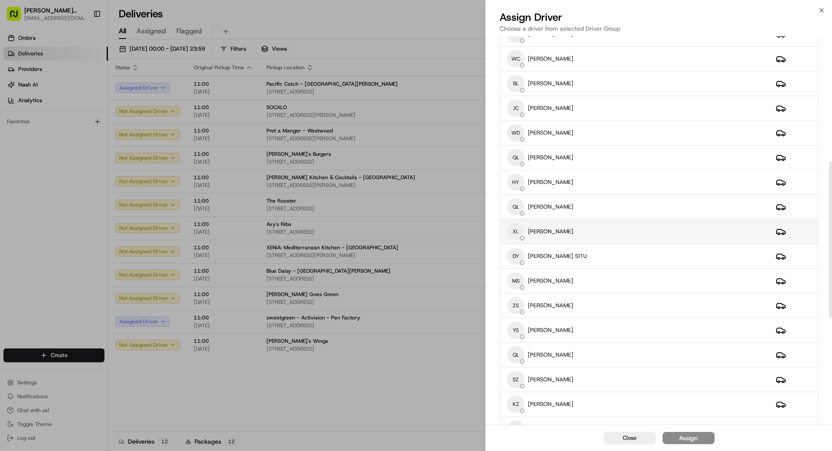
click at [577, 237] on div "XL XIAOZHOU LIU" at bounding box center [634, 231] width 255 height 17
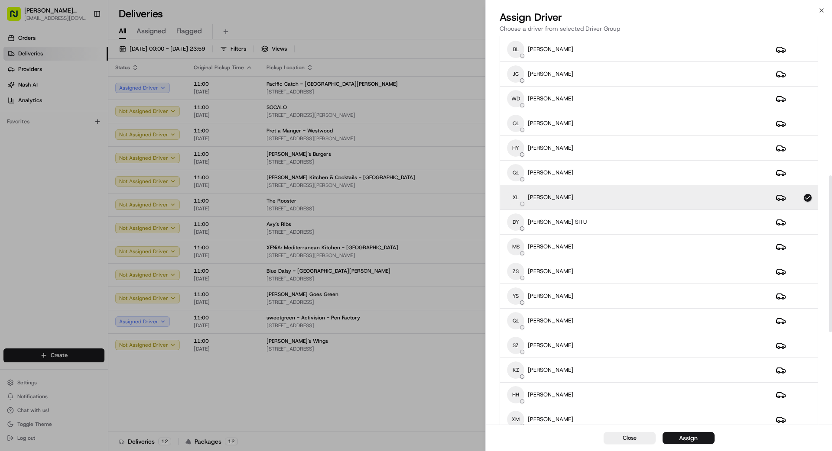
click at [691, 439] on div "Assign" at bounding box center [688, 438] width 19 height 9
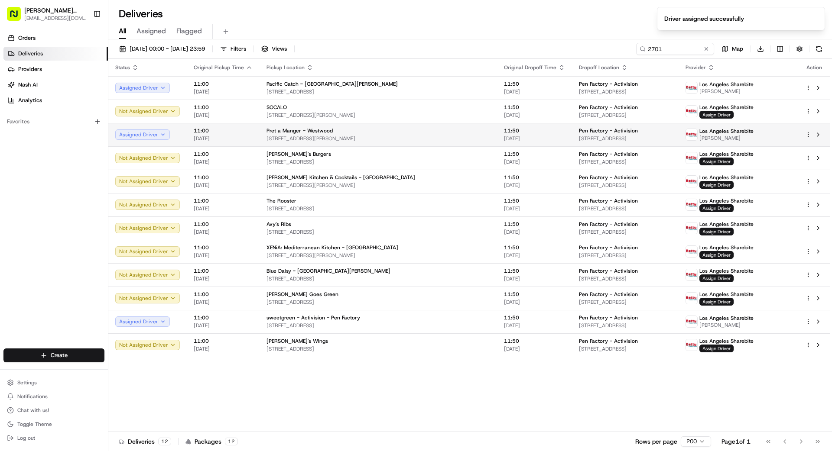
click at [437, 131] on div "Pret a Manger - Westwood" at bounding box center [377, 130] width 223 height 7
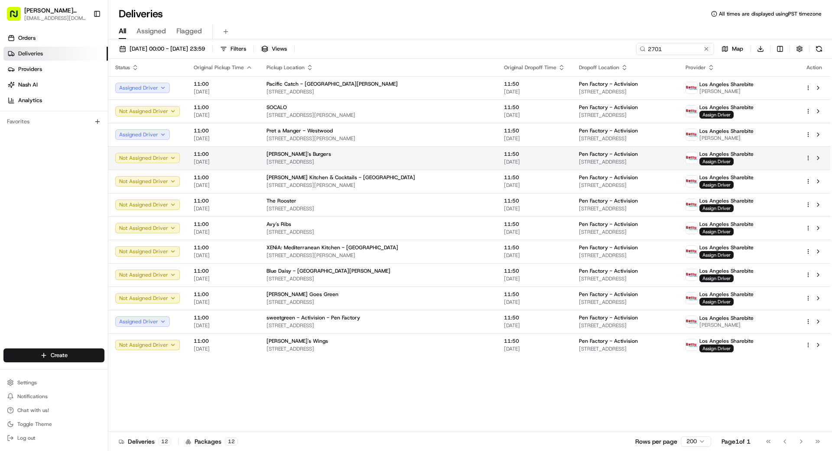
click at [417, 155] on div "[PERSON_NAME]'s Burgers" at bounding box center [377, 154] width 223 height 7
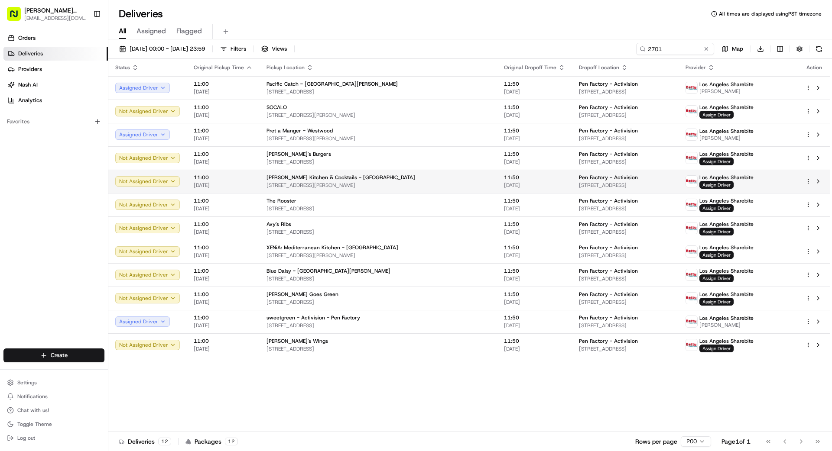
click at [411, 183] on span "[STREET_ADDRESS][PERSON_NAME]" at bounding box center [377, 185] width 223 height 7
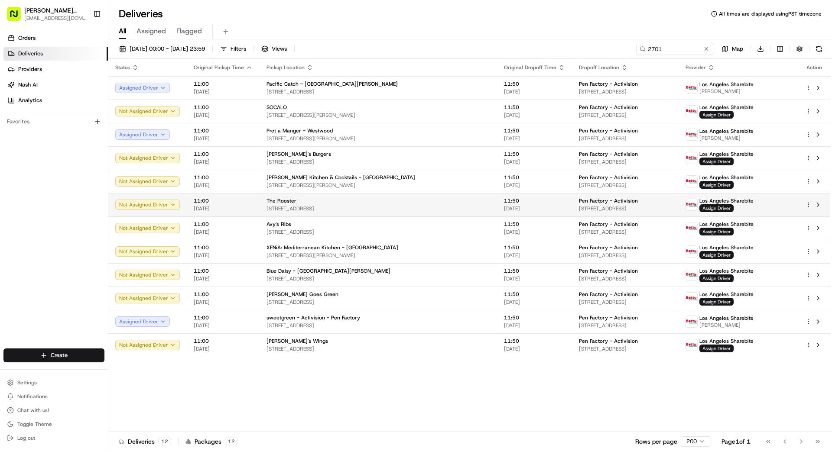
click at [412, 213] on td "The Rooster 8809 W Pico Blvd, Los Angeles, CA 90035, US" at bounding box center [377, 204] width 237 height 23
click at [730, 207] on span "Assign Driver" at bounding box center [716, 208] width 34 height 8
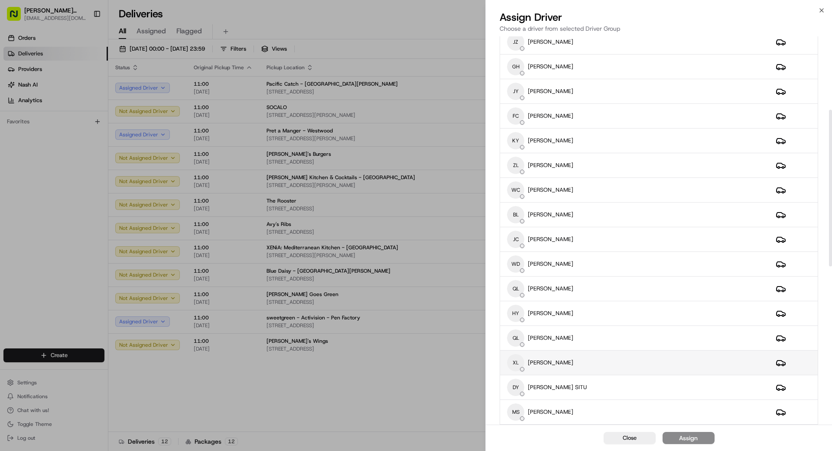
scroll to position [182, 0]
click at [591, 368] on div "XL XIAOZHOU LIU" at bounding box center [634, 360] width 255 height 17
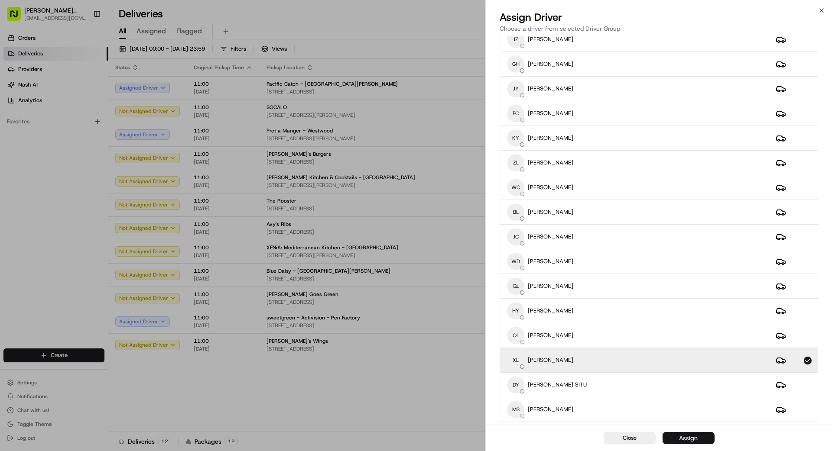
click at [687, 438] on div "Assign" at bounding box center [688, 438] width 19 height 9
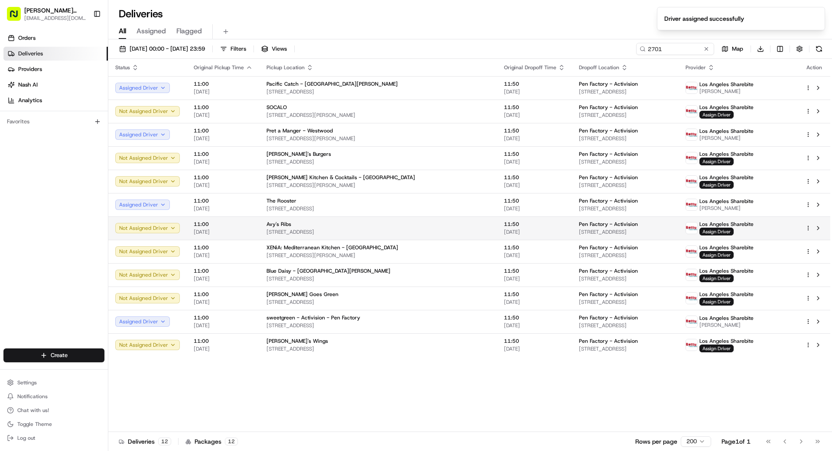
click at [418, 230] on span "[STREET_ADDRESS]" at bounding box center [377, 232] width 223 height 7
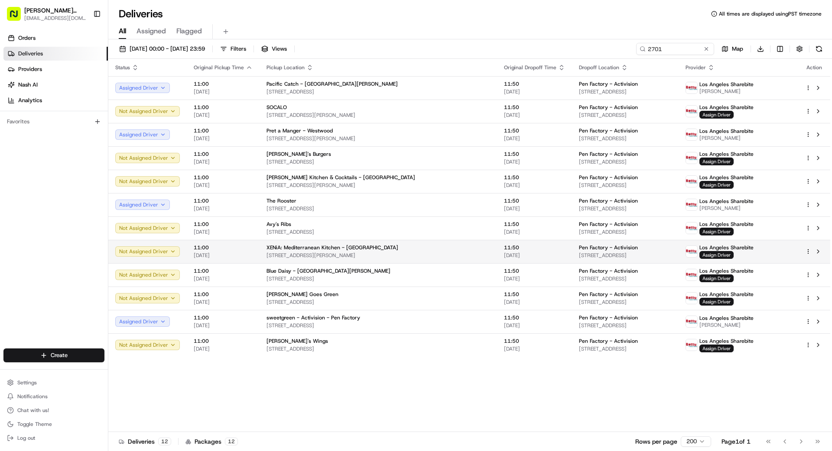
click at [414, 251] on div "XENiA: Mediterranean Kitchen - [GEOGRAPHIC_DATA]" at bounding box center [377, 247] width 223 height 7
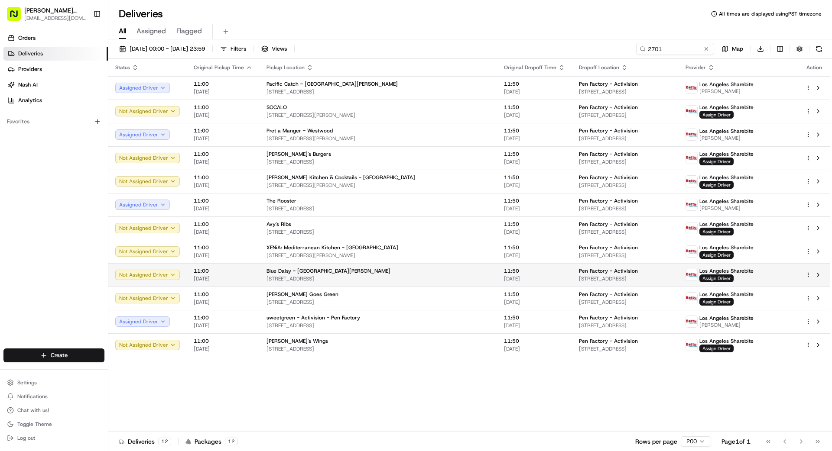
click at [419, 275] on span "[STREET_ADDRESS]" at bounding box center [377, 278] width 223 height 7
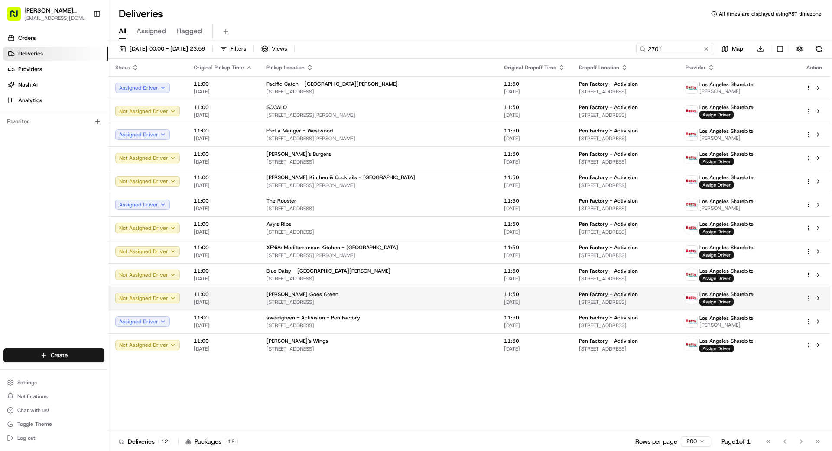
click at [422, 304] on span "[STREET_ADDRESS]" at bounding box center [377, 302] width 223 height 7
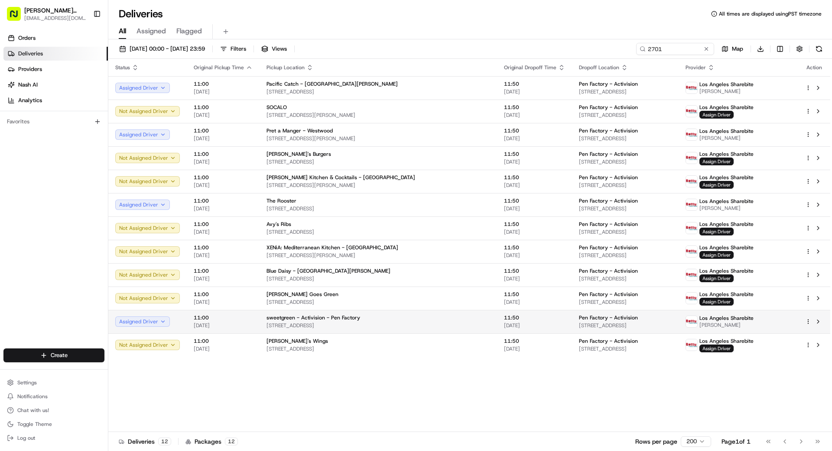
click at [423, 327] on span "[STREET_ADDRESS]" at bounding box center [377, 325] width 223 height 7
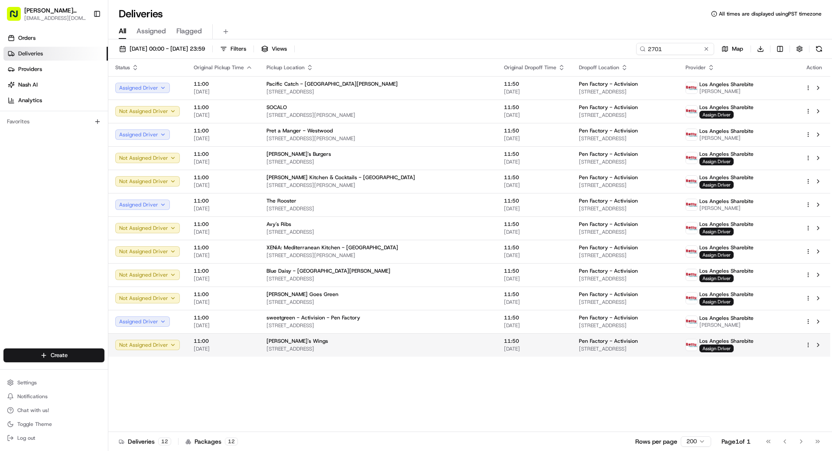
click at [431, 357] on div "Status Original Pickup Time Pickup Location Original Dropoff Time Dropoff Locat…" at bounding box center [469, 245] width 722 height 373
click at [425, 351] on span "[STREET_ADDRESS]" at bounding box center [377, 349] width 223 height 7
click at [428, 346] on span "[STREET_ADDRESS]" at bounding box center [377, 349] width 223 height 7
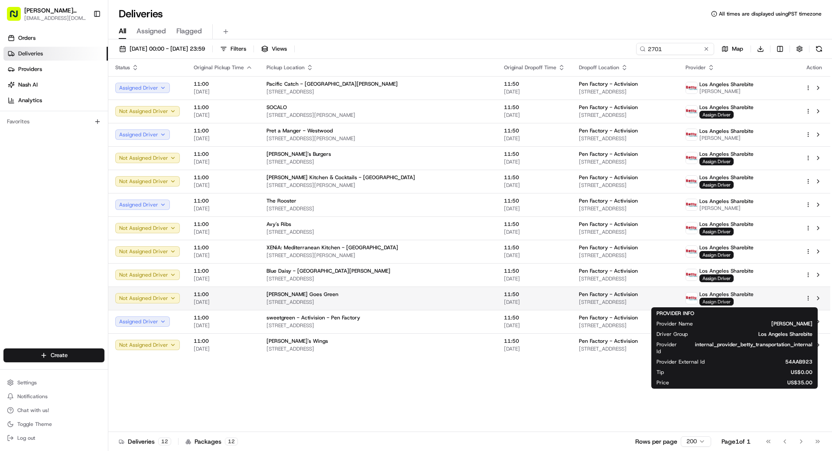
click at [733, 298] on span "Assign Driver" at bounding box center [716, 302] width 34 height 8
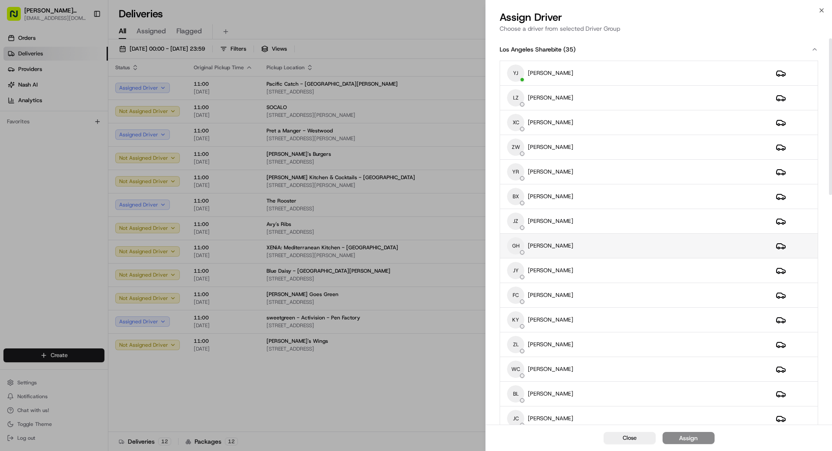
scroll to position [6, 0]
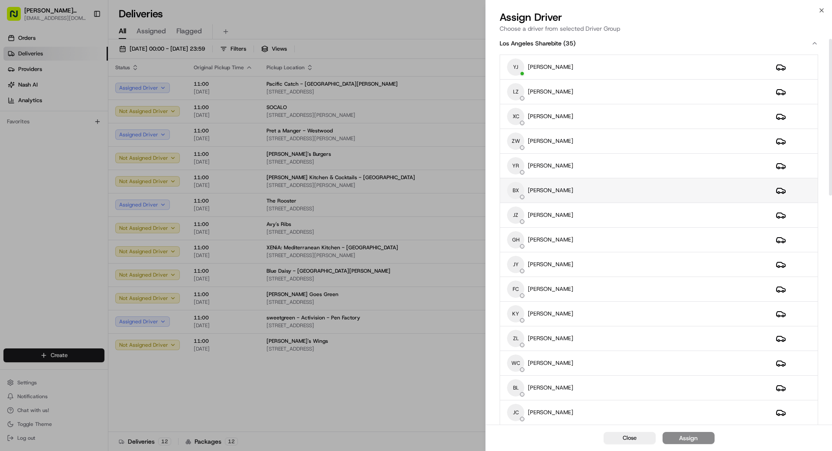
click at [604, 193] on div "BX BO XIE" at bounding box center [634, 190] width 255 height 17
click at [707, 440] on button "Assign" at bounding box center [688, 438] width 52 height 12
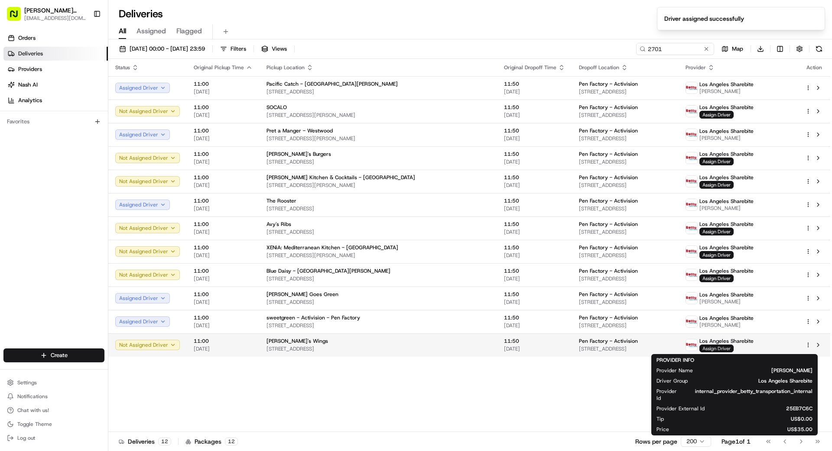
click at [730, 346] on span "Assign Driver" at bounding box center [716, 349] width 34 height 8
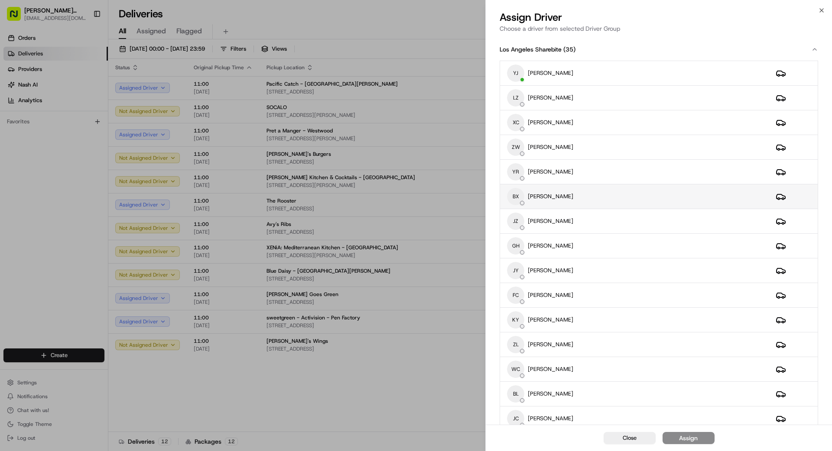
click at [567, 203] on div "BX BO XIE" at bounding box center [634, 196] width 255 height 17
click at [693, 438] on div "Assign" at bounding box center [688, 438] width 19 height 9
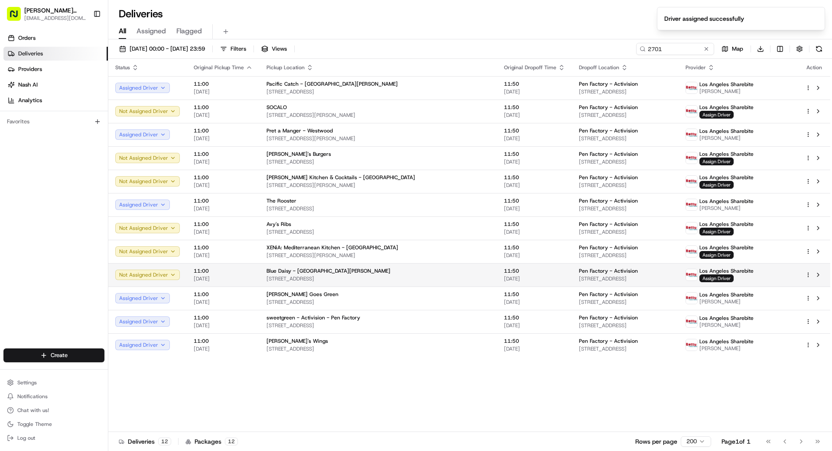
click at [504, 274] on span "11:50" at bounding box center [534, 271] width 61 height 7
click at [727, 277] on span "Assign Driver" at bounding box center [716, 279] width 34 height 8
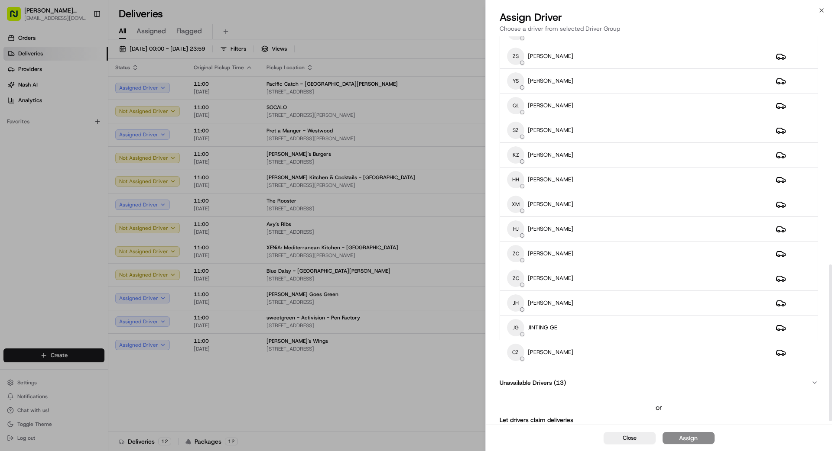
scroll to position [566, 0]
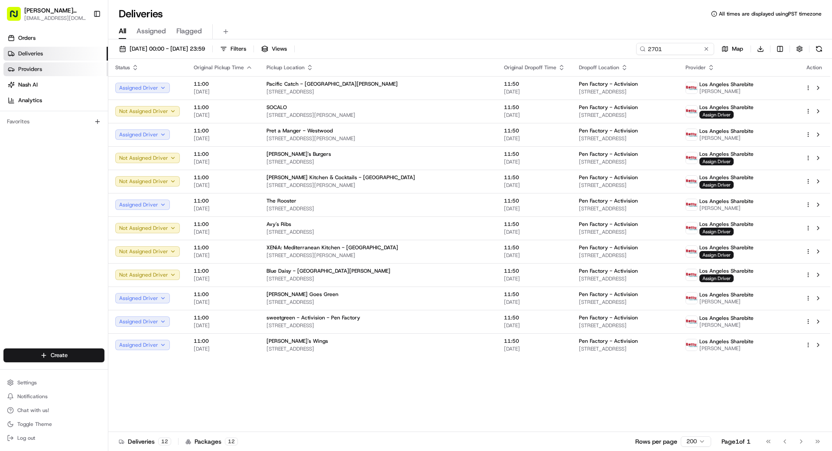
click at [36, 72] on span "Providers" at bounding box center [30, 69] width 24 height 8
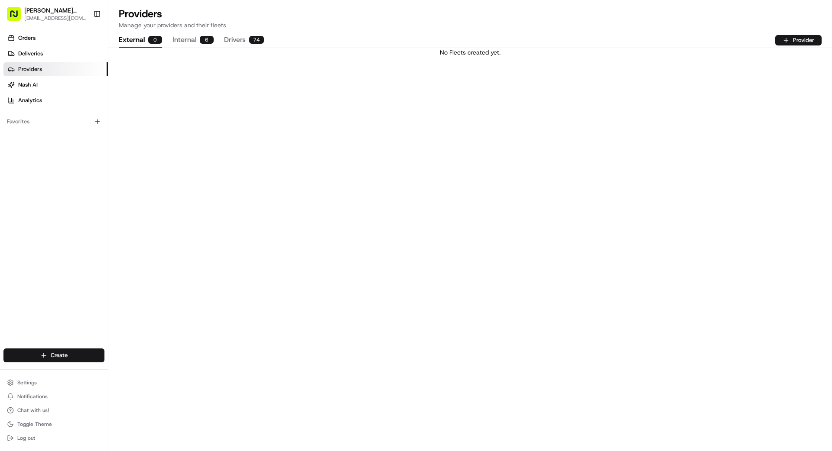
click at [235, 43] on button "Drivers 74" at bounding box center [244, 40] width 40 height 15
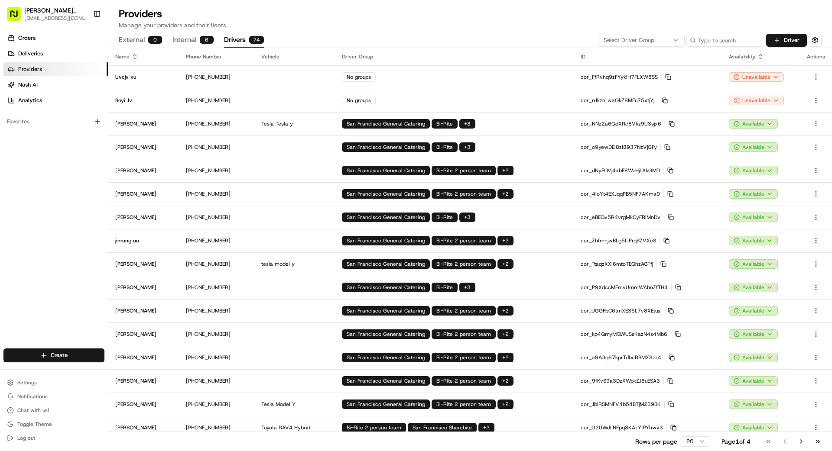
click at [664, 43] on div "Select Driver Group" at bounding box center [641, 40] width 82 height 8
click at [625, 72] on span "Los Angeles Sharebite" at bounding box center [665, 73] width 107 height 8
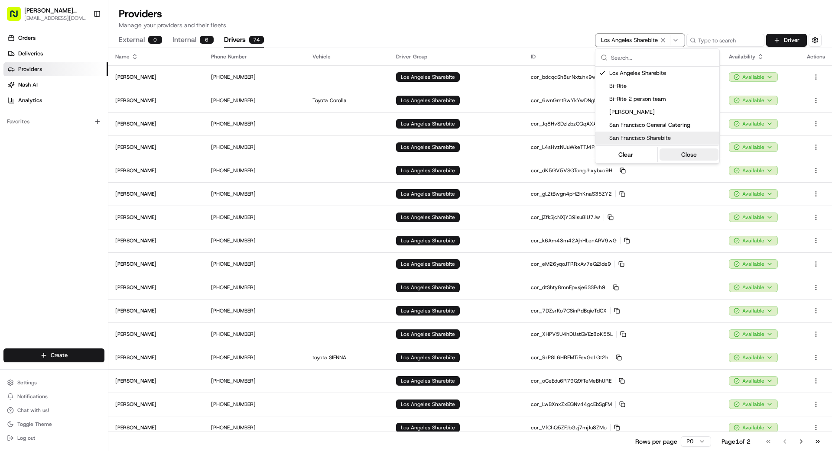
click at [686, 154] on button "Close" at bounding box center [688, 155] width 59 height 12
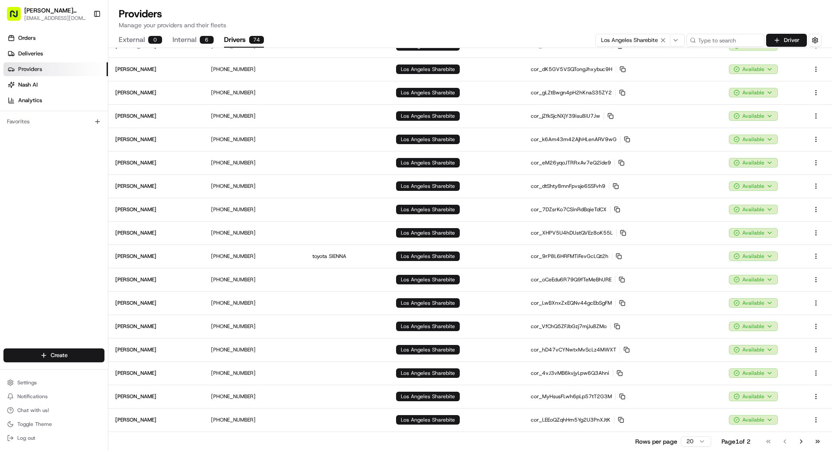
scroll to position [101, 0]
click at [696, 442] on html "Betty Transportation bettytllc@gmail.com Toggle Sidebar Orders Deliveries Provi…" at bounding box center [416, 225] width 832 height 451
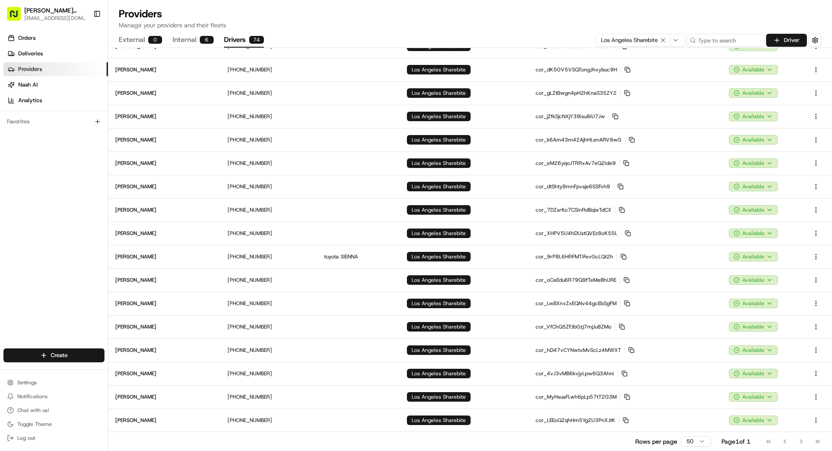
drag, startPoint x: 606, startPoint y: 442, endPoint x: 610, endPoint y: 443, distance: 4.4
click at [610, 443] on div "Rows per page 50 Page 1 of 1 Go to first page Go to previous page Go to next pa…" at bounding box center [469, 441] width 723 height 19
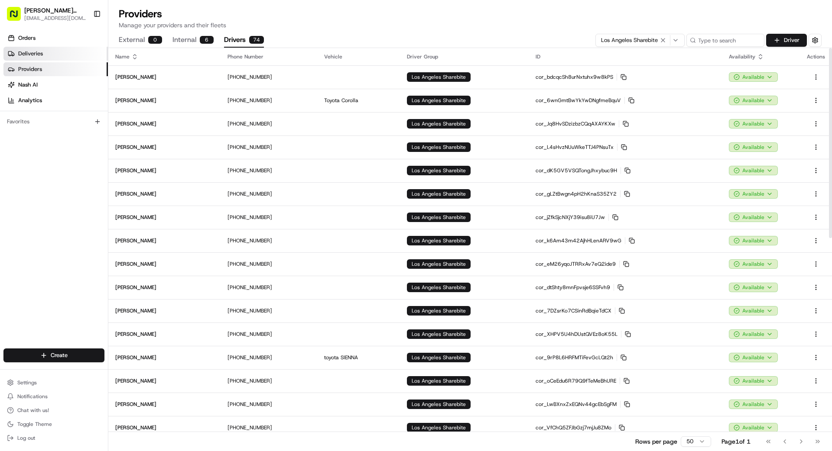
scroll to position [1, 0]
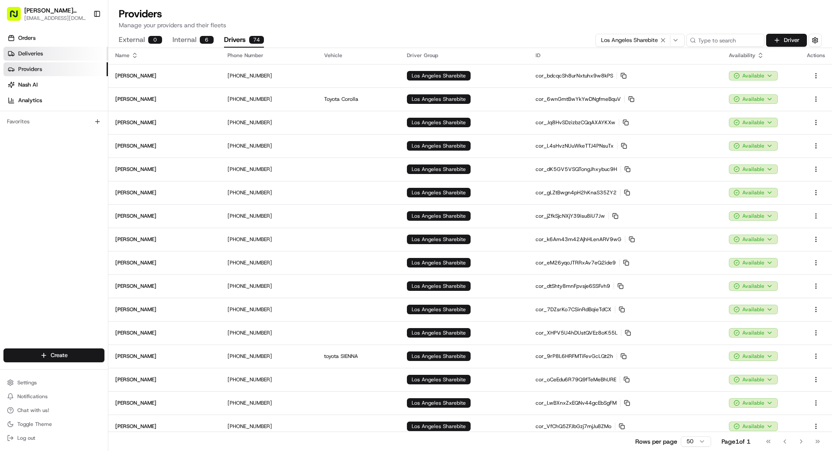
click at [30, 51] on span "Deliveries" at bounding box center [30, 54] width 25 height 8
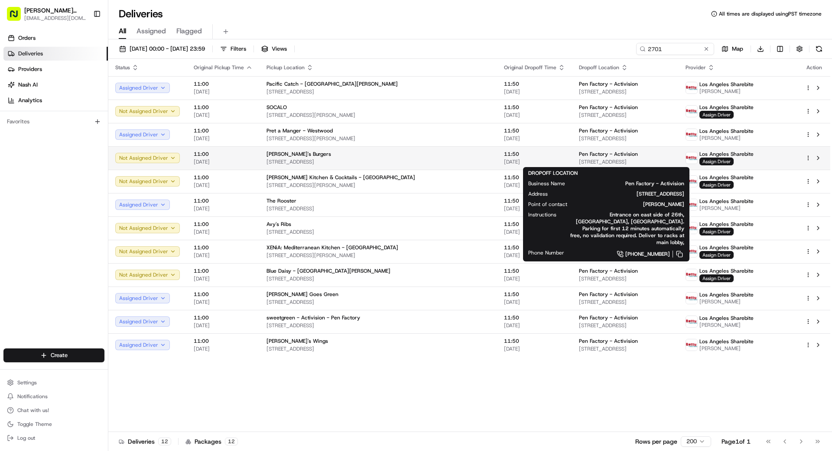
click at [611, 158] on div "Pen Factory - Activision 2701 Olympic Blvd, Santa Monica, CA 90404, US" at bounding box center [625, 158] width 93 height 15
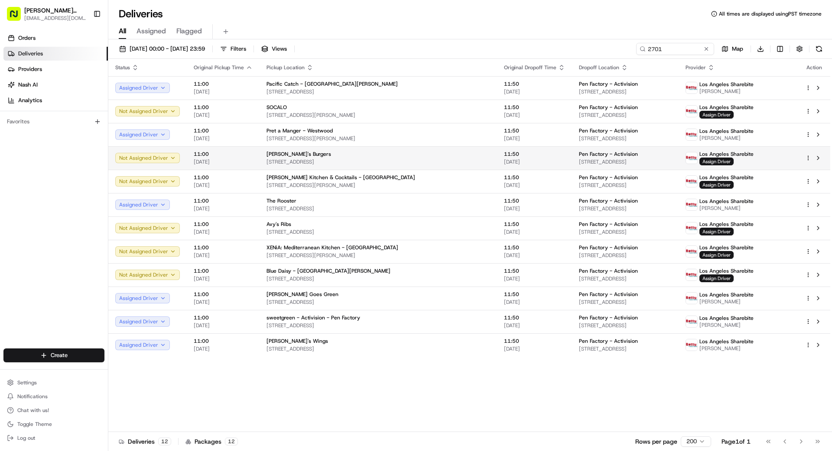
click at [665, 159] on span "[STREET_ADDRESS]" at bounding box center [625, 162] width 93 height 7
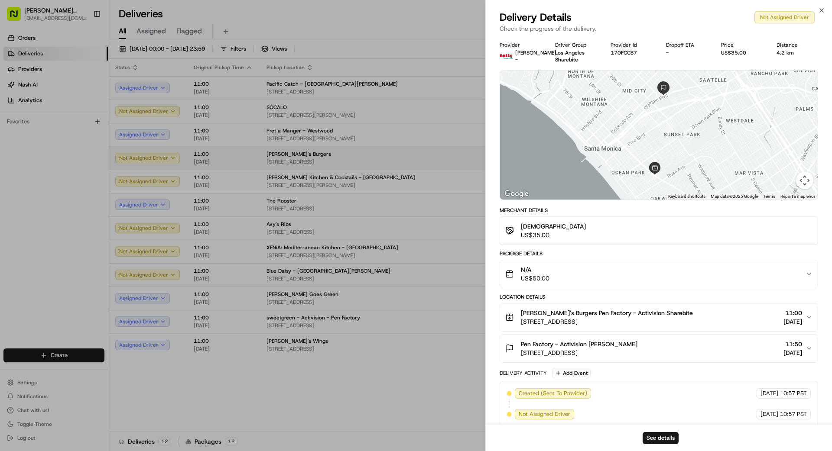
drag, startPoint x: 426, startPoint y: 164, endPoint x: 440, endPoint y: 164, distance: 13.9
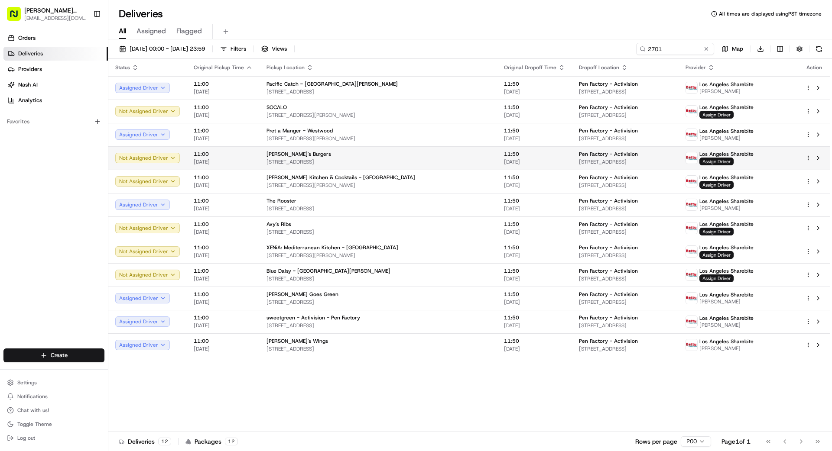
click at [731, 162] on span "Assign Driver" at bounding box center [716, 162] width 34 height 8
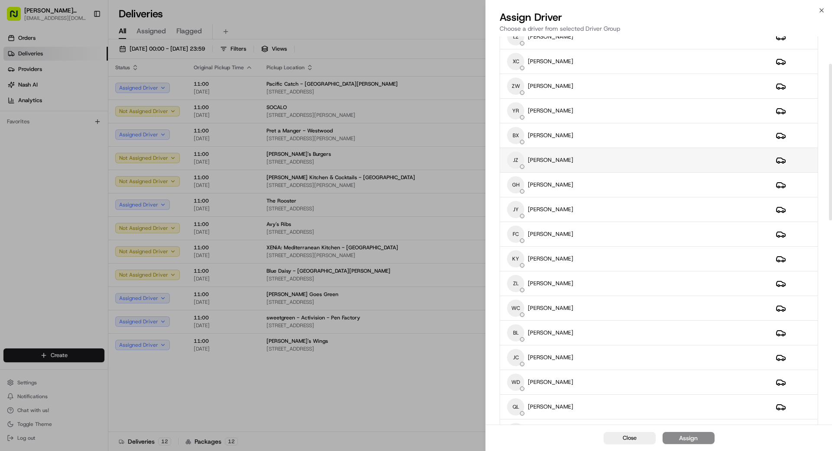
scroll to position [70, 0]
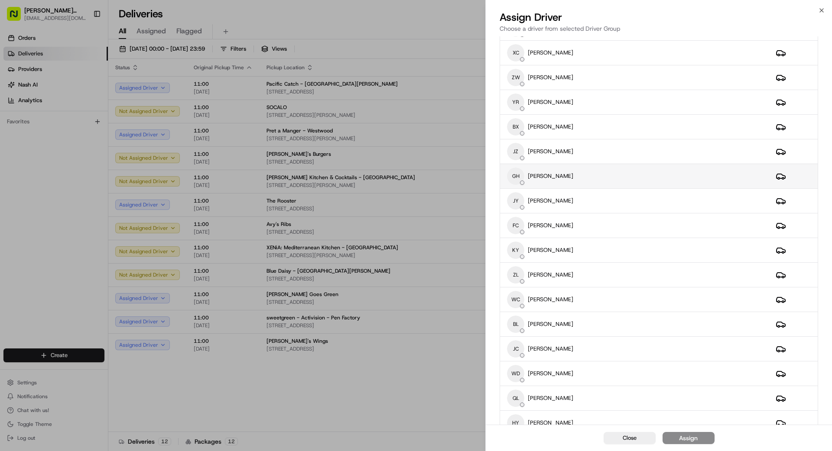
click at [590, 178] on div "GH GUANGPING HUANG" at bounding box center [634, 176] width 255 height 17
click at [702, 440] on button "Assign" at bounding box center [688, 438] width 52 height 12
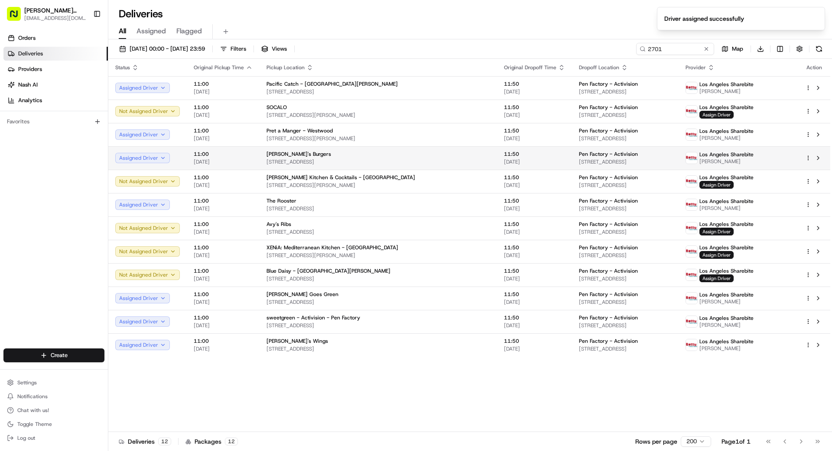
click at [579, 160] on span "[STREET_ADDRESS]" at bounding box center [625, 162] width 93 height 7
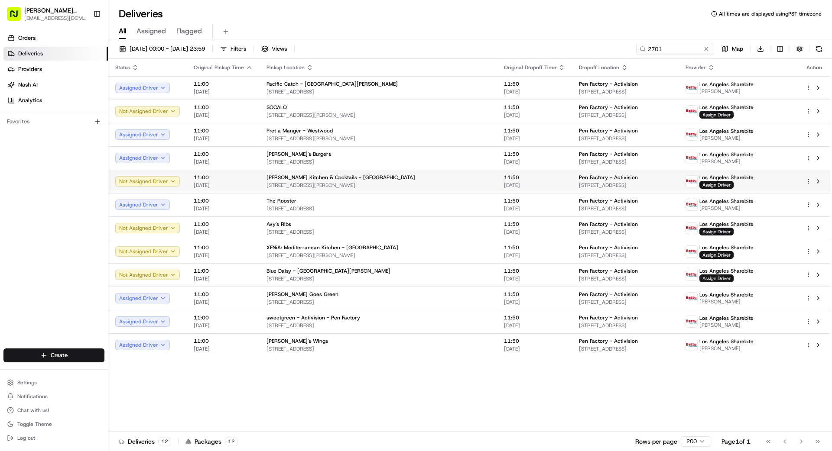
click at [579, 184] on span "[STREET_ADDRESS]" at bounding box center [625, 185] width 93 height 7
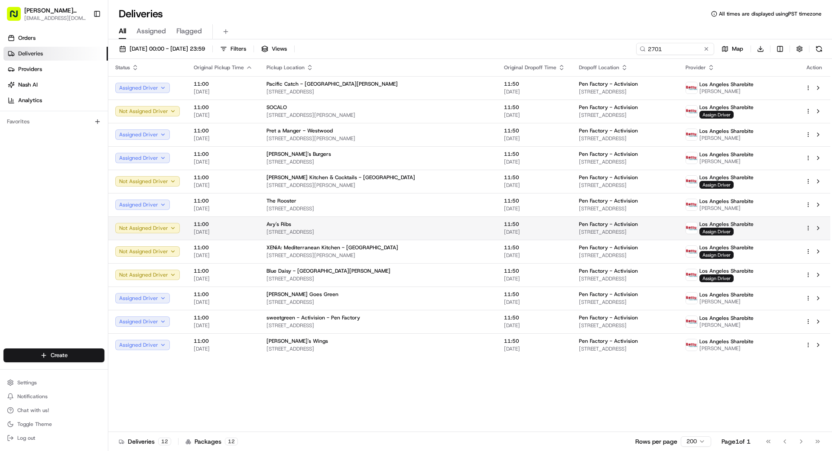
click at [579, 223] on span "Pen Factory - Activision" at bounding box center [608, 224] width 59 height 7
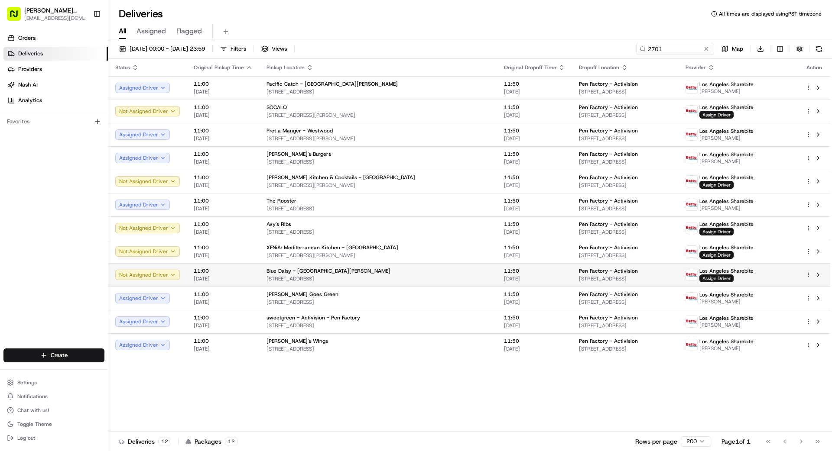
drag, startPoint x: 423, startPoint y: 320, endPoint x: 505, endPoint y: 284, distance: 89.4
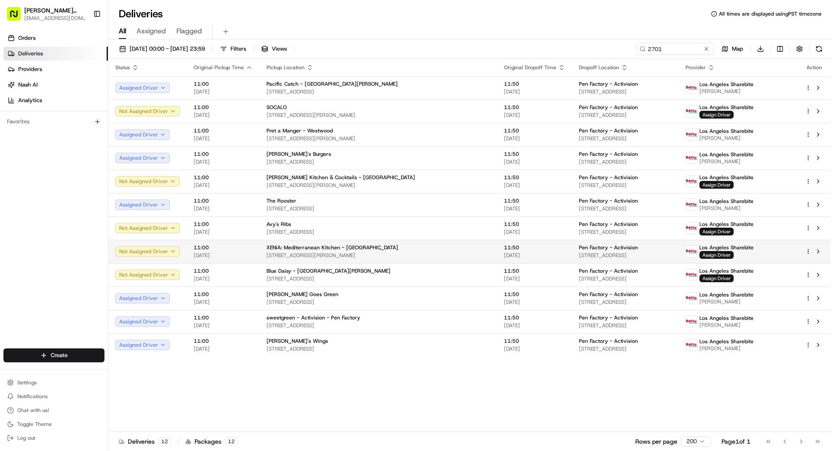
click at [579, 245] on span "Pen Factory - Activision" at bounding box center [608, 247] width 59 height 7
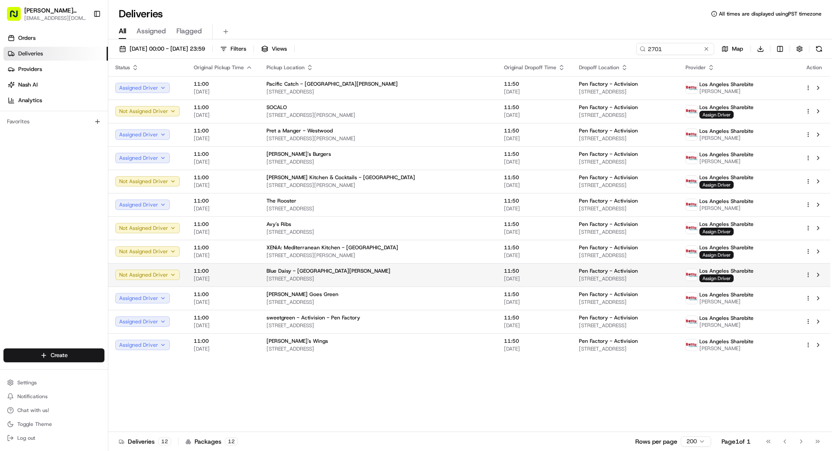
click at [579, 279] on span "[STREET_ADDRESS]" at bounding box center [625, 278] width 93 height 7
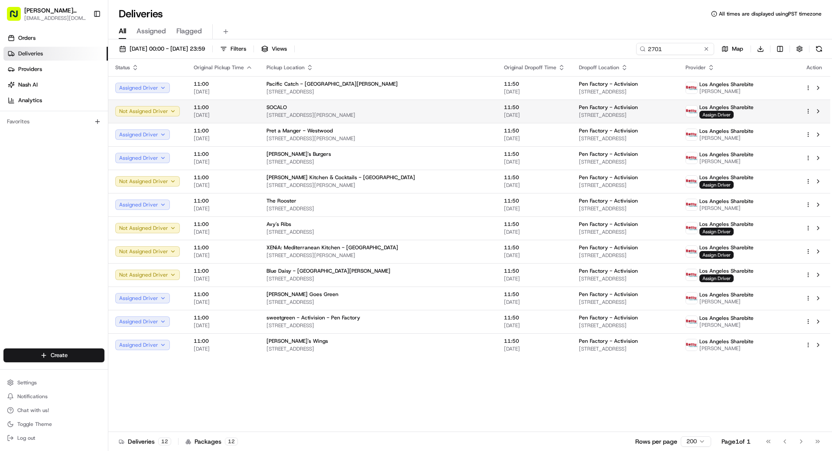
click at [515, 113] on td "11:50 [DATE]" at bounding box center [534, 111] width 75 height 23
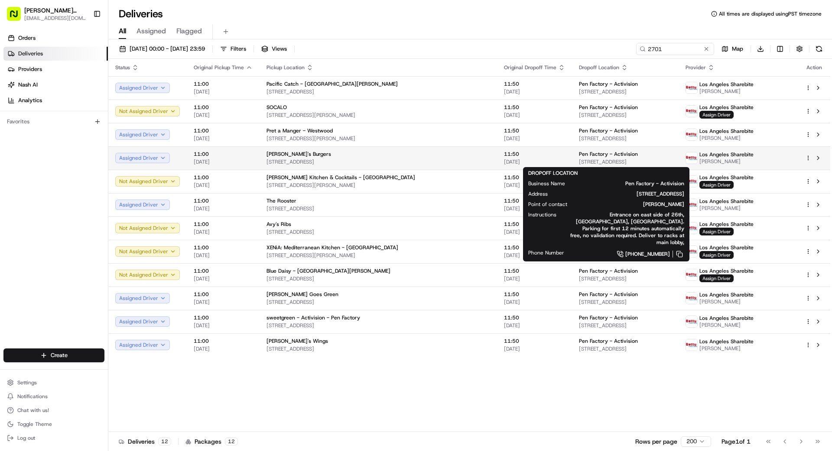
click at [589, 162] on span "[STREET_ADDRESS]" at bounding box center [625, 162] width 93 height 7
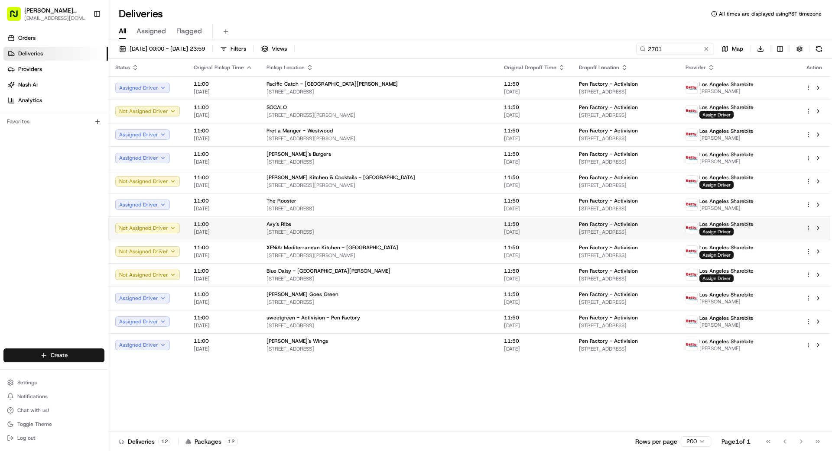
click at [579, 231] on span "[STREET_ADDRESS]" at bounding box center [625, 232] width 93 height 7
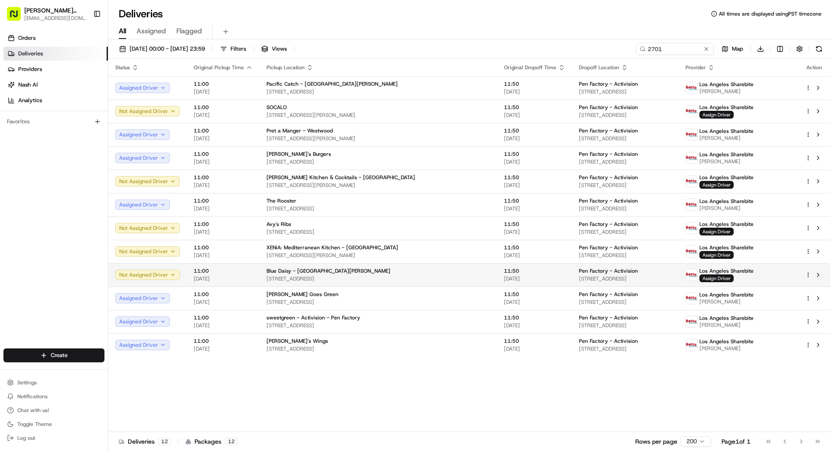
click at [602, 277] on span "[STREET_ADDRESS]" at bounding box center [625, 278] width 93 height 7
drag, startPoint x: 378, startPoint y: 280, endPoint x: 440, endPoint y: 271, distance: 63.5
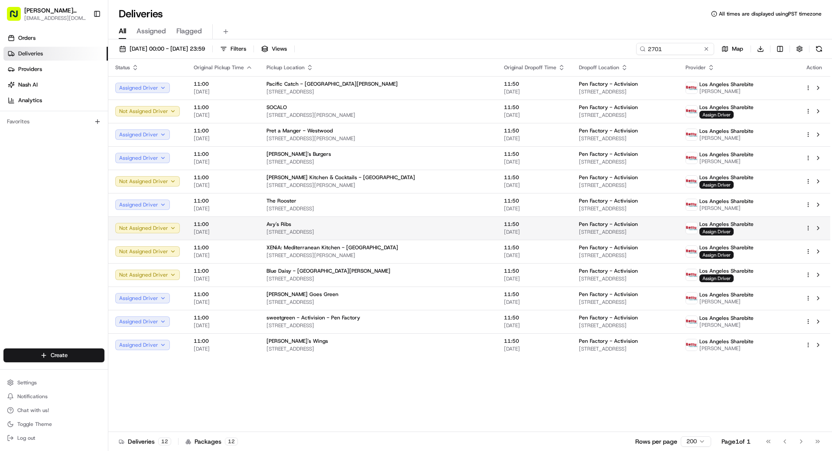
click at [579, 227] on span "Pen Factory - Activision" at bounding box center [608, 224] width 59 height 7
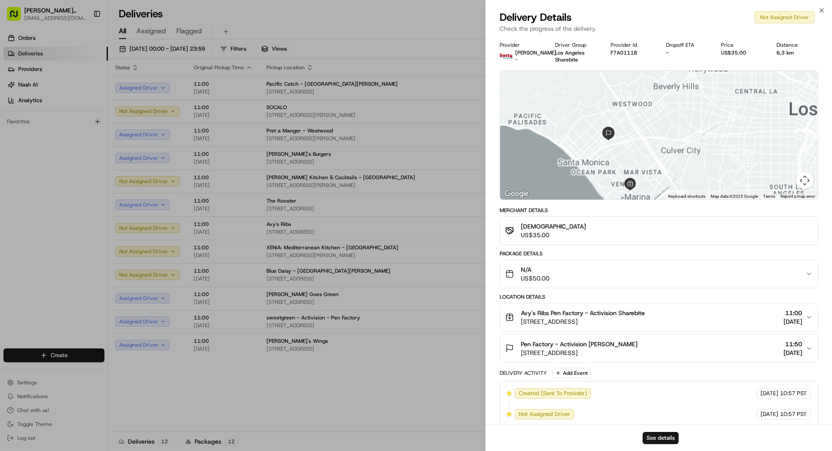
click at [591, 187] on div at bounding box center [658, 135] width 317 height 129
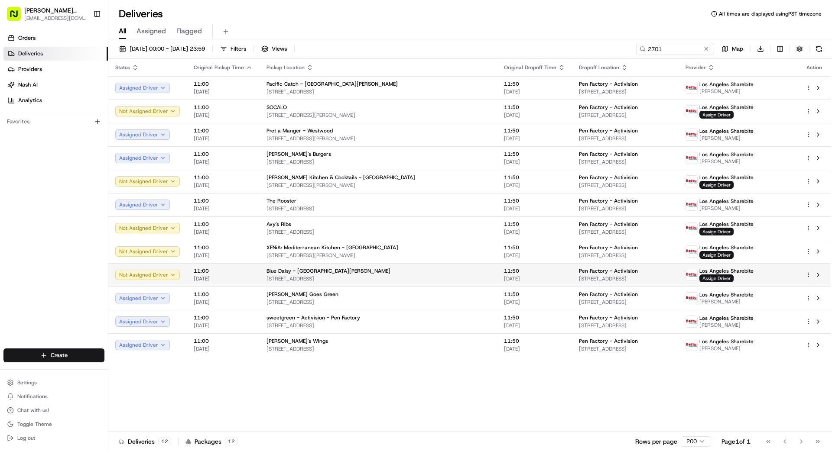
click at [625, 265] on td "Pen Factory - Activision 2701 Olympic Blvd, Santa Monica, CA 90404, US" at bounding box center [625, 274] width 107 height 23
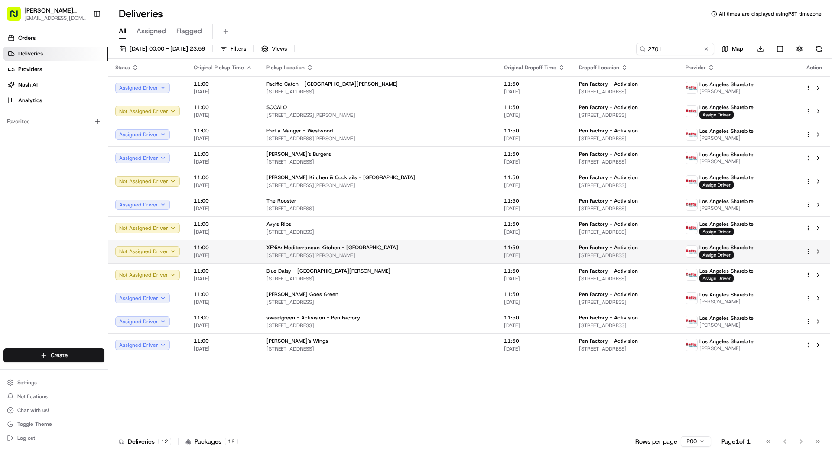
drag, startPoint x: 358, startPoint y: 252, endPoint x: 384, endPoint y: 255, distance: 25.6
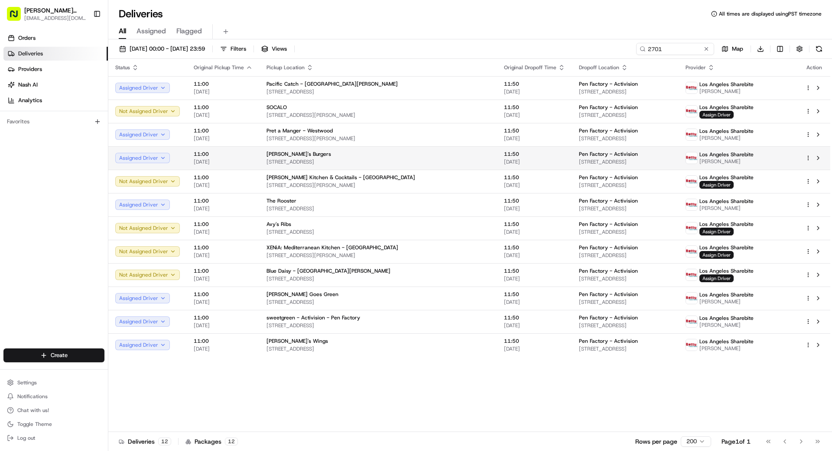
click at [579, 159] on span "[STREET_ADDRESS]" at bounding box center [625, 162] width 93 height 7
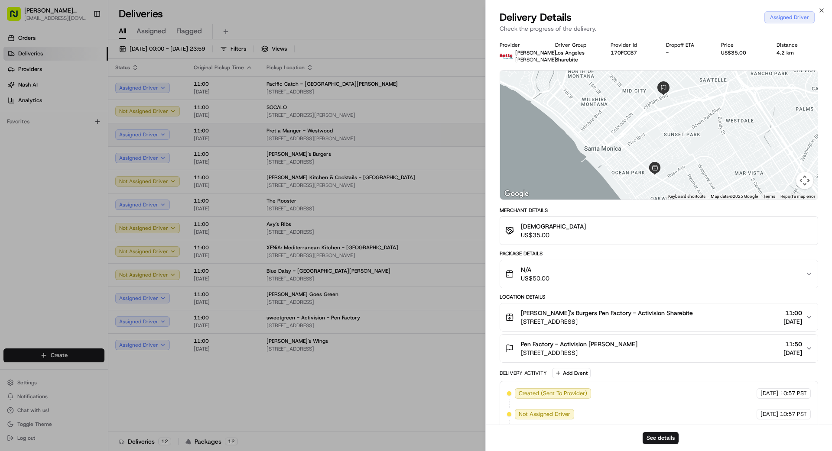
drag, startPoint x: 352, startPoint y: 163, endPoint x: 443, endPoint y: 133, distance: 95.6
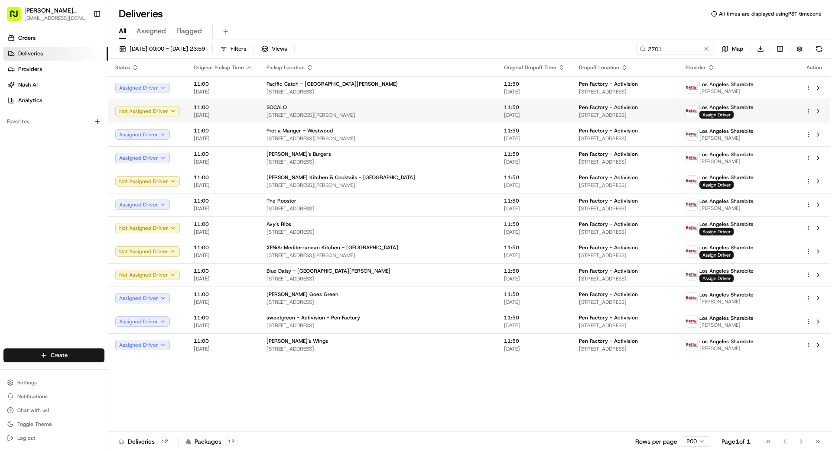
click at [504, 113] on span "[DATE]" at bounding box center [534, 115] width 61 height 7
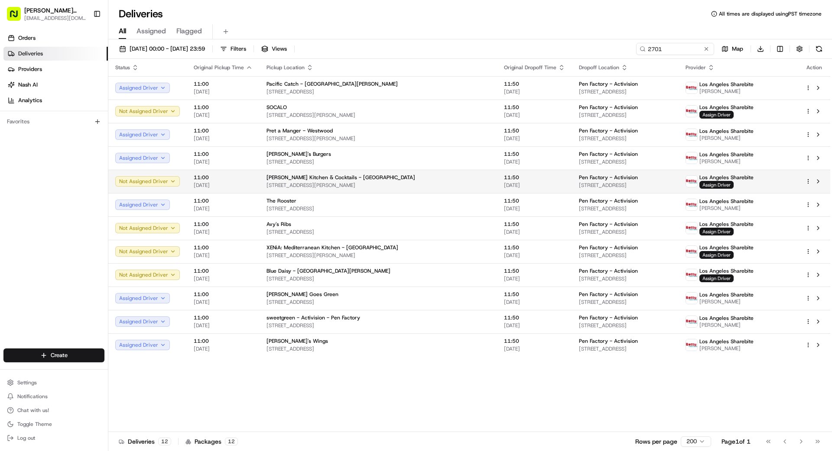
click at [504, 183] on span "[DATE]" at bounding box center [534, 185] width 61 height 7
click at [730, 185] on span "Assign Driver" at bounding box center [716, 185] width 34 height 8
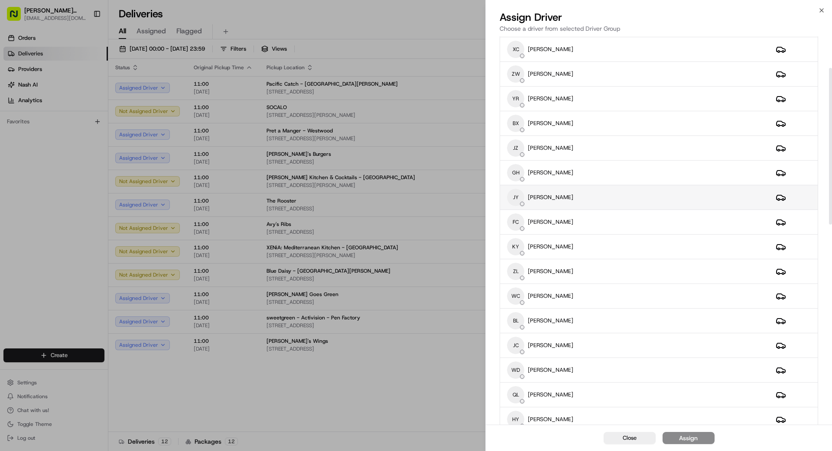
scroll to position [100, 0]
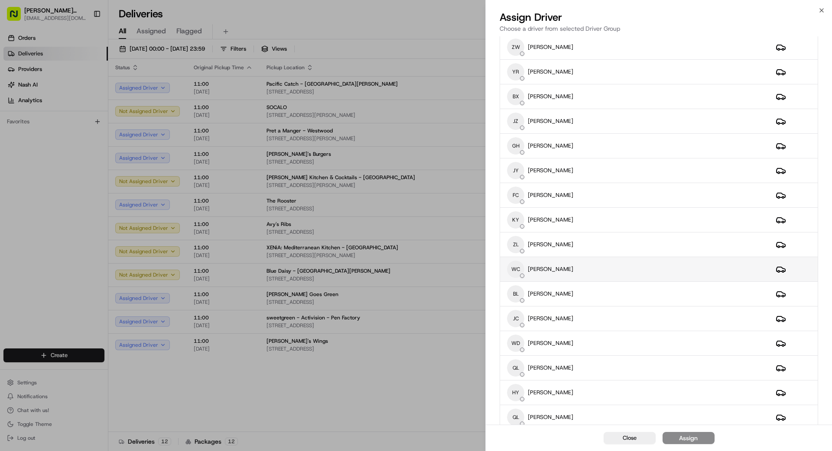
click at [564, 268] on div "WC WEI CAI" at bounding box center [634, 269] width 255 height 17
click at [693, 442] on div "Assign" at bounding box center [688, 438] width 19 height 9
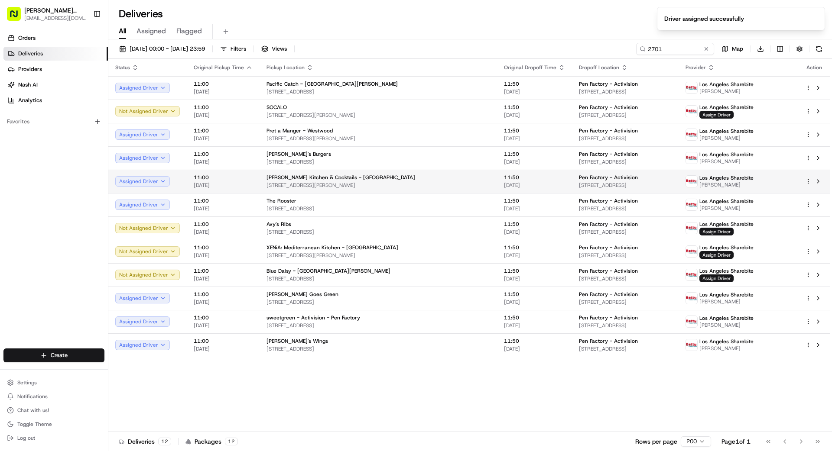
click at [579, 182] on span "[STREET_ADDRESS]" at bounding box center [625, 185] width 93 height 7
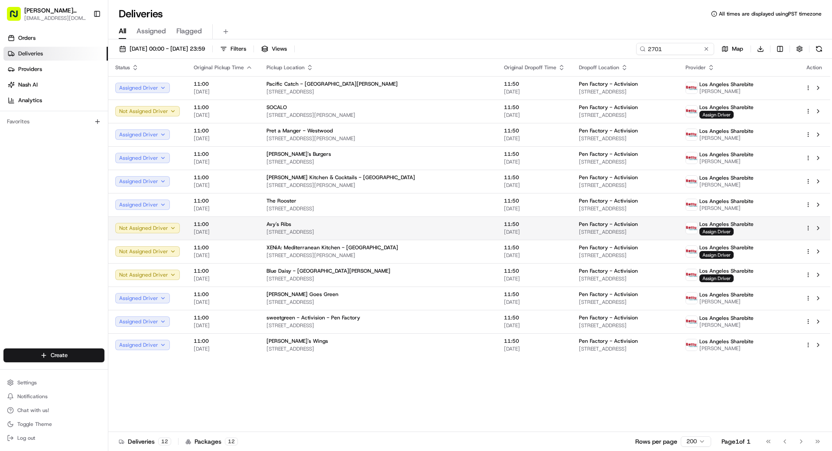
click at [579, 230] on span "[STREET_ADDRESS]" at bounding box center [625, 232] width 93 height 7
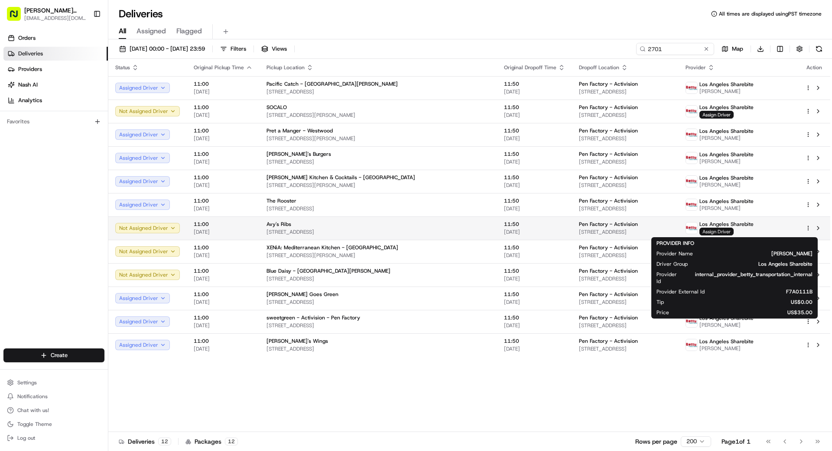
click at [724, 233] on span "Assign Driver" at bounding box center [716, 232] width 34 height 8
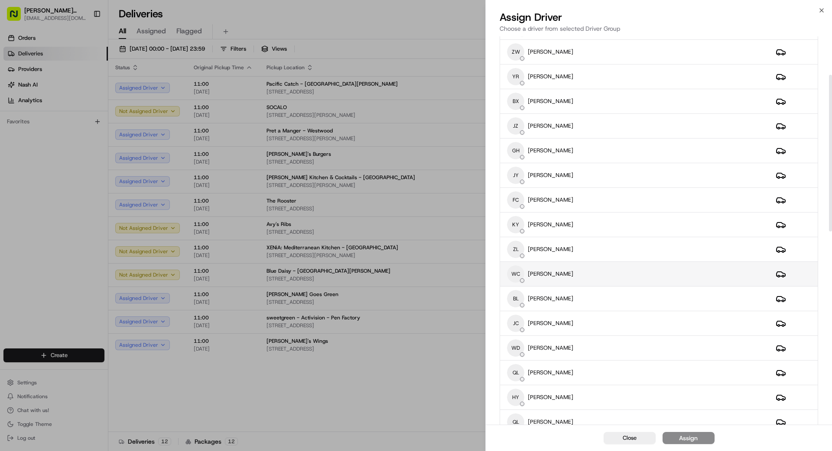
click at [553, 270] on div "WC WEI CAI" at bounding box center [634, 273] width 255 height 17
click at [692, 443] on button "Assign" at bounding box center [688, 438] width 52 height 12
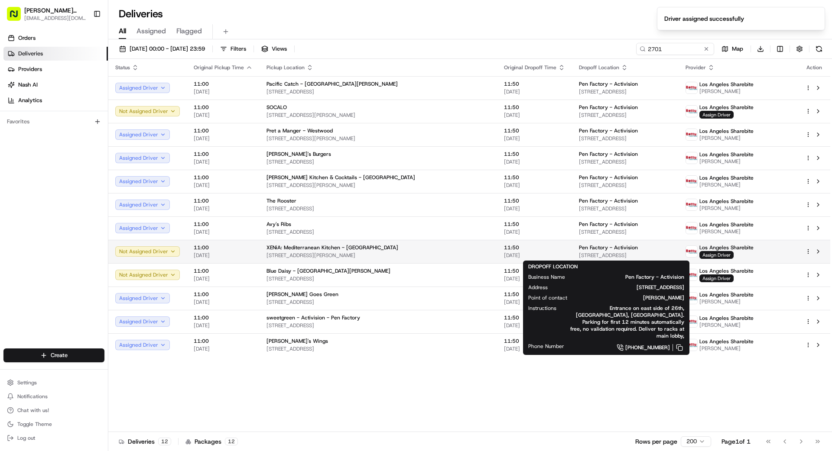
click at [580, 252] on span "[STREET_ADDRESS]" at bounding box center [625, 255] width 93 height 7
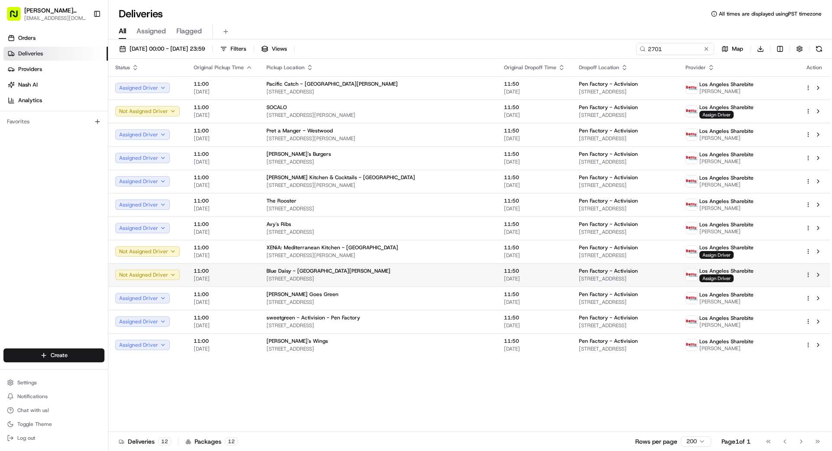
click at [585, 277] on span "[STREET_ADDRESS]" at bounding box center [625, 278] width 93 height 7
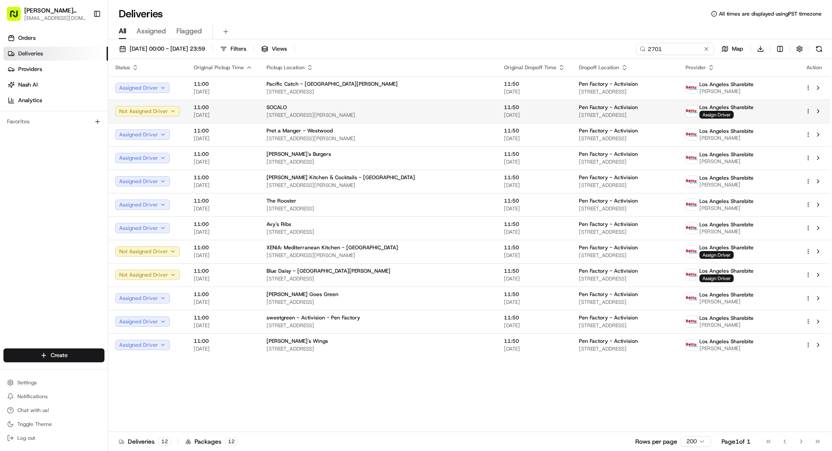
click at [579, 107] on span "Pen Factory - Activision" at bounding box center [608, 107] width 59 height 7
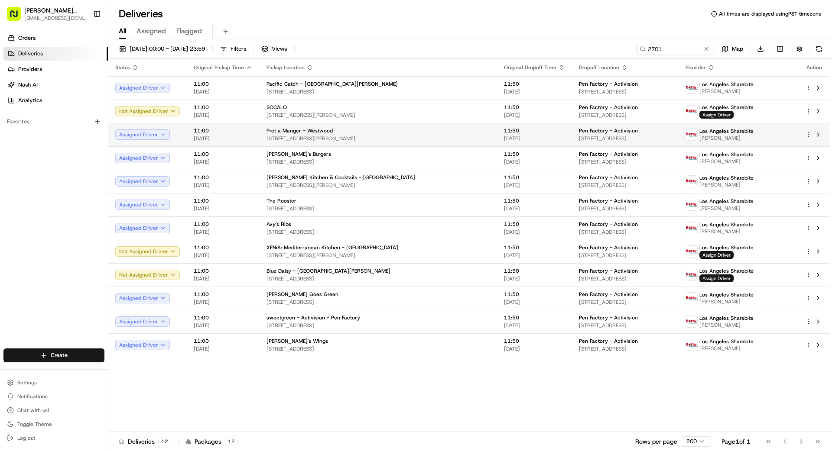
drag, startPoint x: 428, startPoint y: 118, endPoint x: 451, endPoint y: 128, distance: 25.0
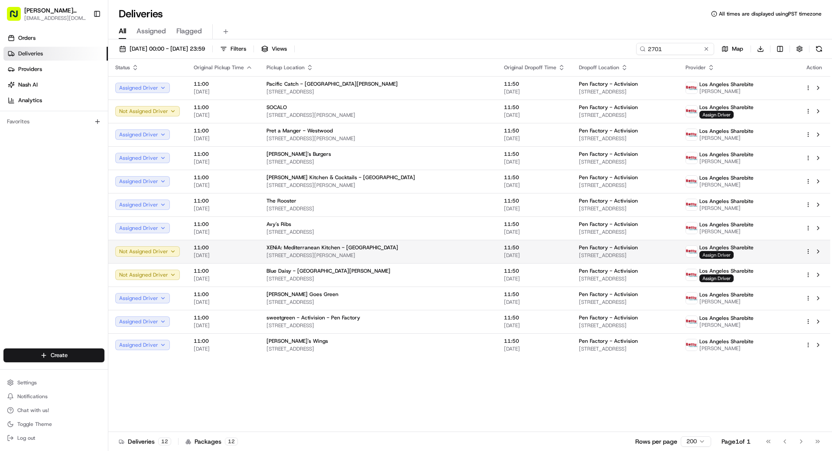
click at [731, 252] on span "Assign Driver" at bounding box center [716, 255] width 34 height 8
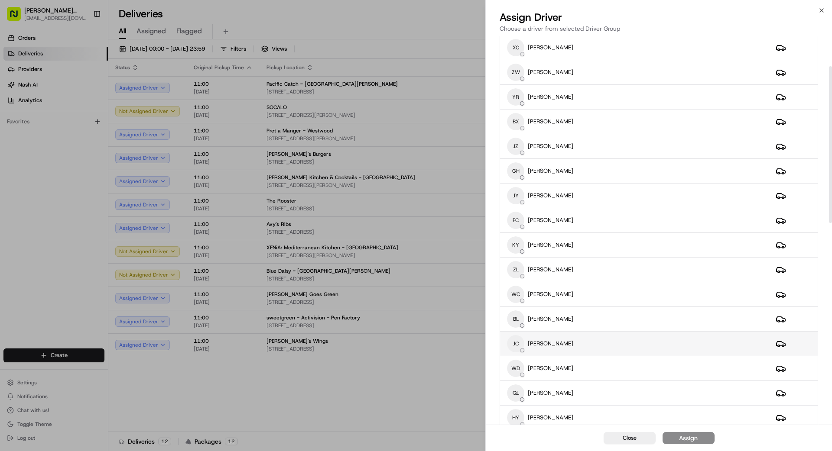
scroll to position [66, 0]
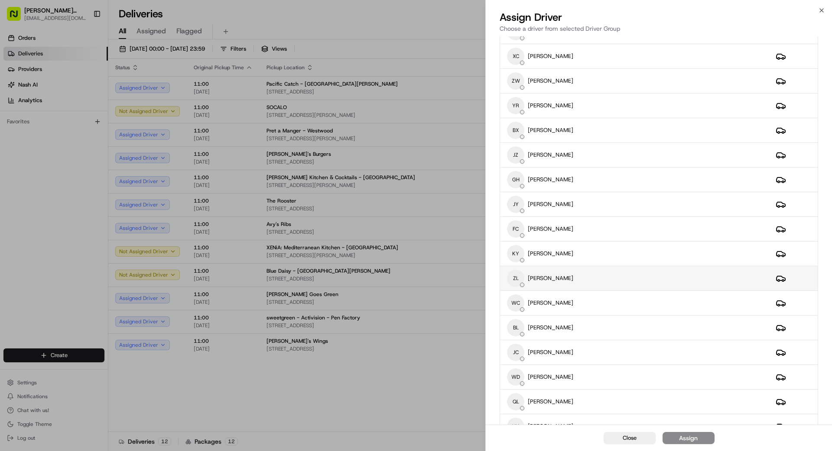
click at [581, 274] on div "ZL ZHAOJIE LI" at bounding box center [634, 278] width 255 height 17
click at [701, 443] on button "Assign" at bounding box center [688, 438] width 52 height 12
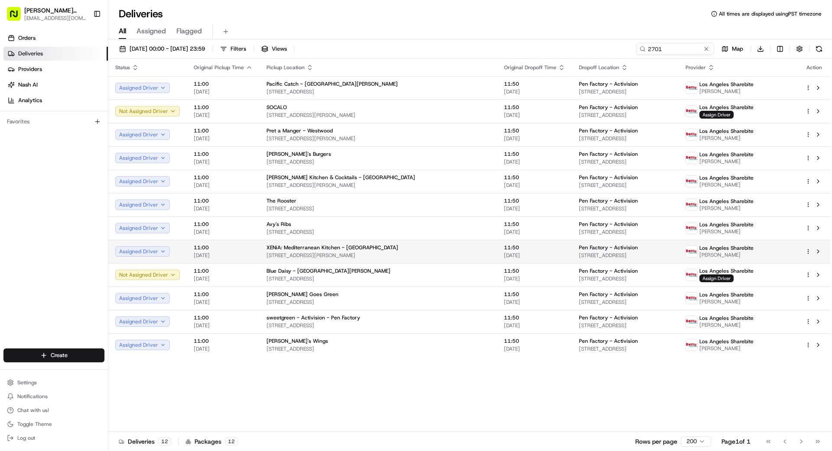
click at [649, 251] on div "Pen Factory - Activision 2701 Olympic Blvd, Santa Monica, CA 90404, US" at bounding box center [625, 251] width 93 height 15
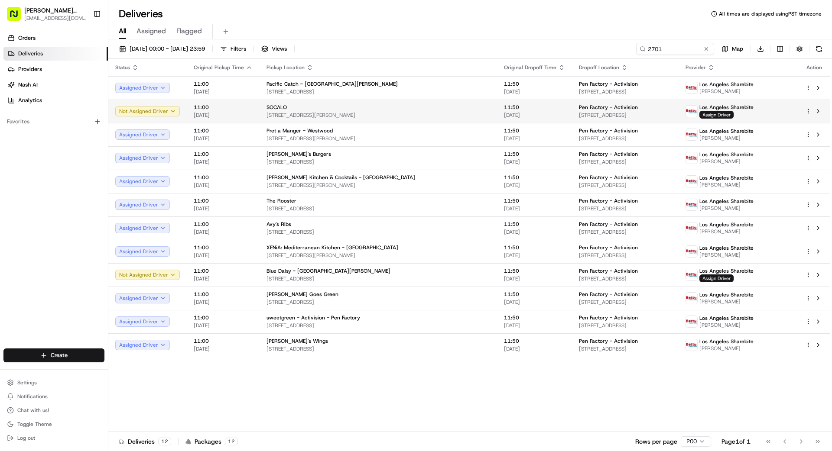
click at [615, 107] on div "Pen Factory - Activision" at bounding box center [625, 107] width 93 height 7
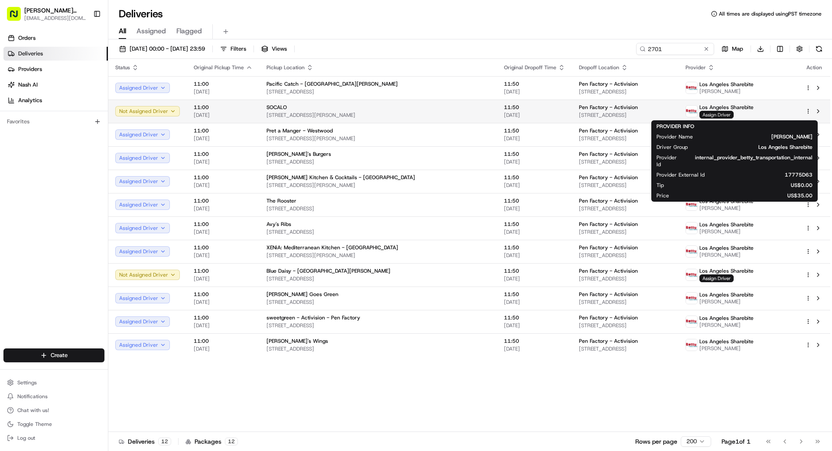
click at [728, 115] on span "Assign Driver" at bounding box center [716, 115] width 34 height 8
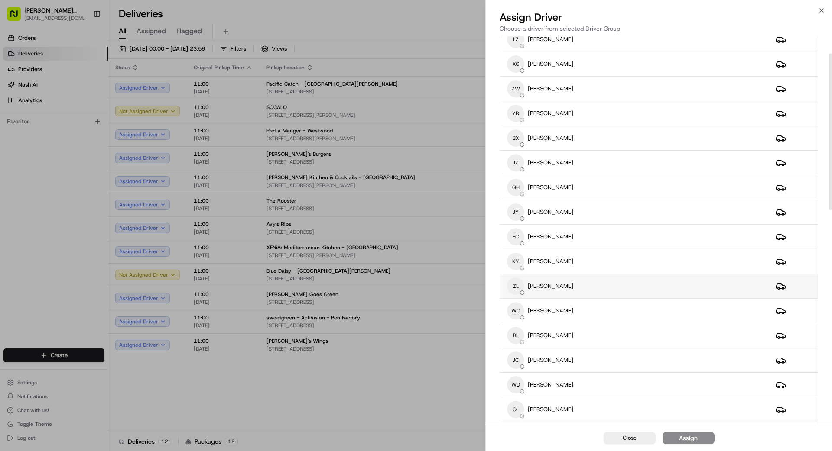
scroll to position [61, 0]
click at [582, 278] on div "ZL ZHAOJIE LI" at bounding box center [634, 283] width 255 height 17
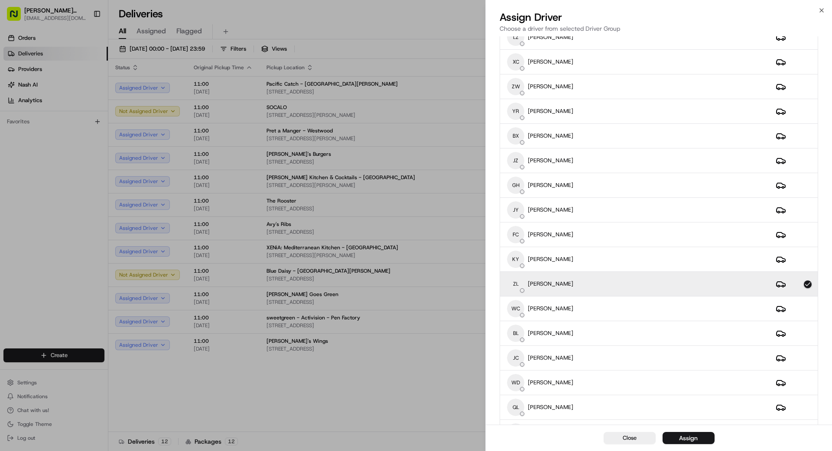
click at [705, 442] on button "Assign" at bounding box center [688, 438] width 52 height 12
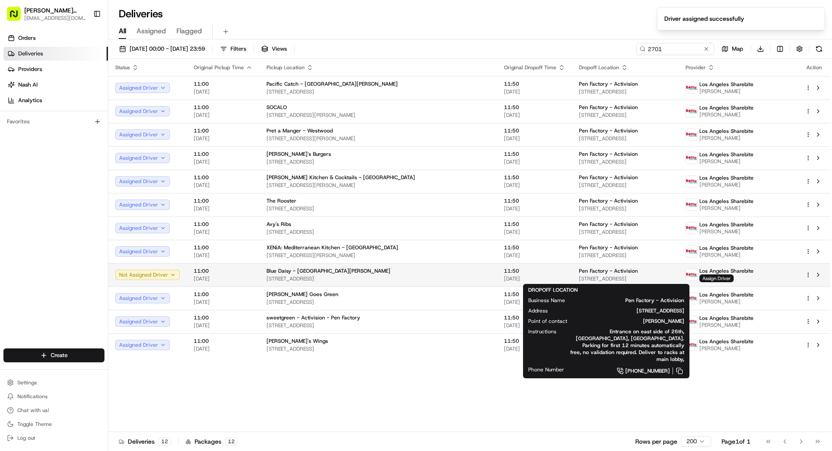
click at [617, 274] on div "Pen Factory - Activision" at bounding box center [625, 271] width 93 height 7
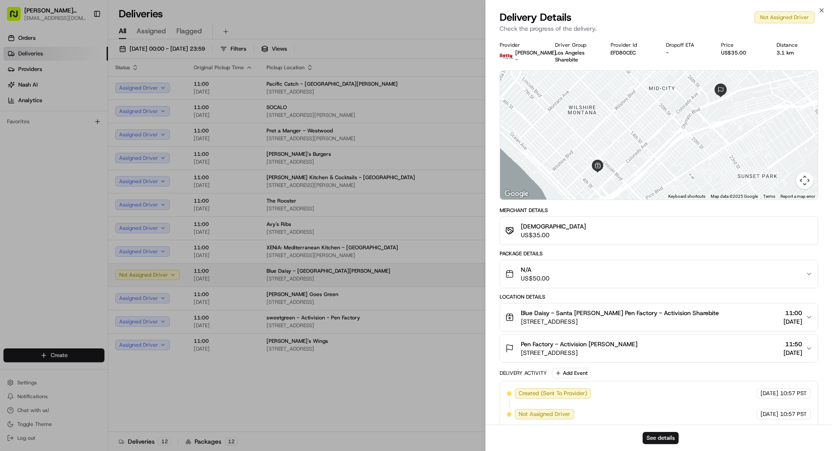
drag, startPoint x: 404, startPoint y: 272, endPoint x: 411, endPoint y: 272, distance: 7.4
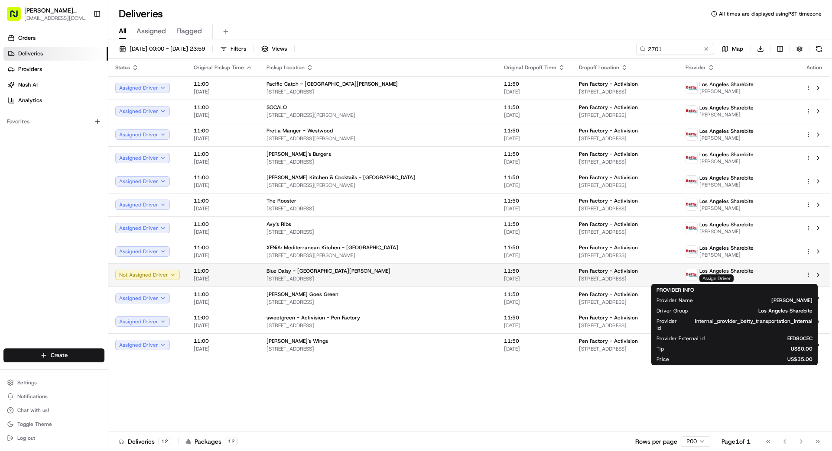
click at [724, 279] on span "Assign Driver" at bounding box center [716, 279] width 34 height 8
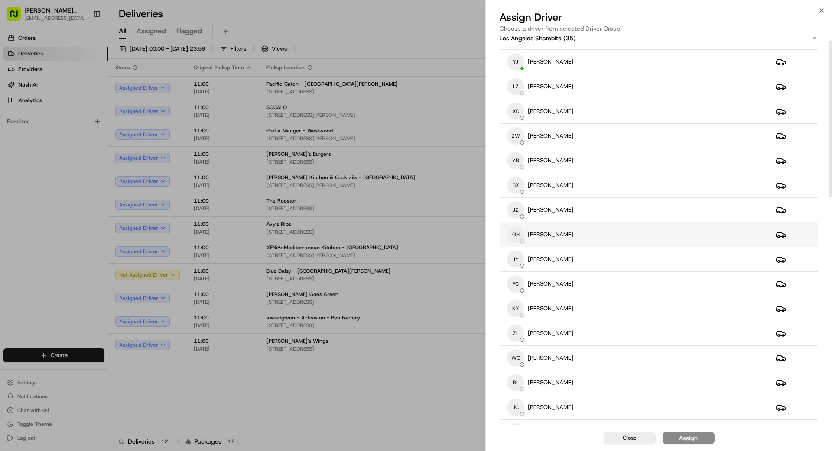
click at [589, 246] on td "GH GUANGPING HUANG" at bounding box center [634, 235] width 269 height 25
drag, startPoint x: 687, startPoint y: 434, endPoint x: 692, endPoint y: 435, distance: 4.8
click at [687, 434] on div "Assign" at bounding box center [688, 438] width 19 height 9
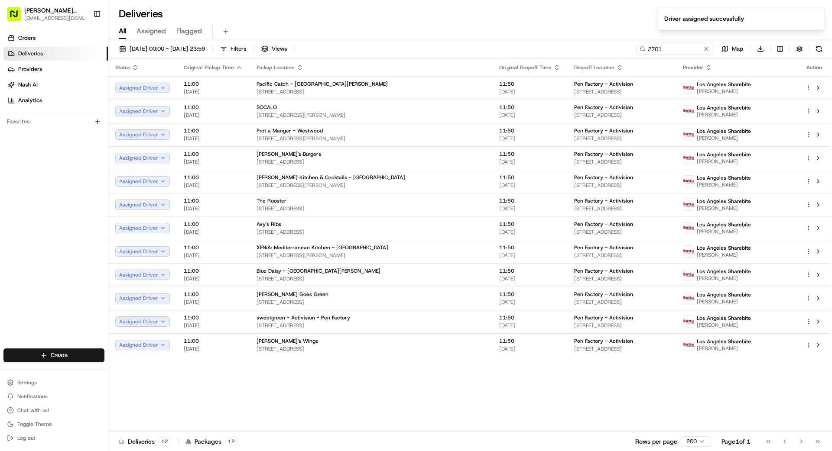
click at [449, 405] on div "Status Original Pickup Time Pickup Location Original Dropoff Time Dropoff Locat…" at bounding box center [469, 245] width 722 height 373
click at [704, 50] on button at bounding box center [706, 49] width 9 height 9
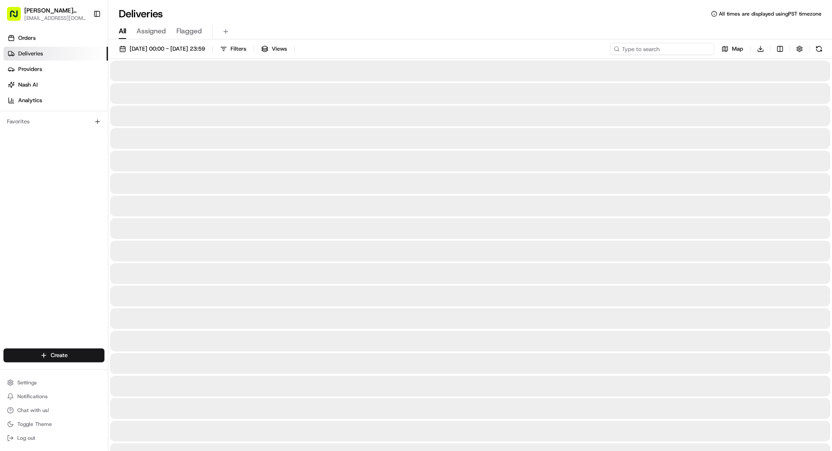
click at [676, 49] on input at bounding box center [662, 49] width 104 height 12
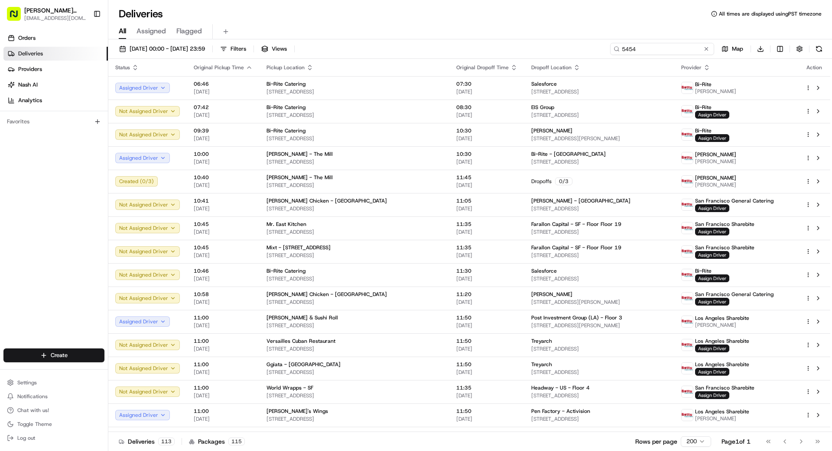
type input "5454"
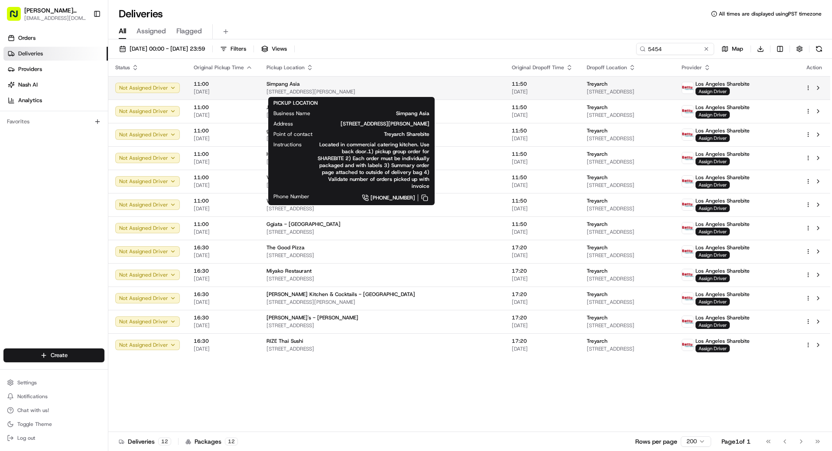
click at [316, 90] on span "[STREET_ADDRESS][PERSON_NAME]" at bounding box center [381, 91] width 231 height 7
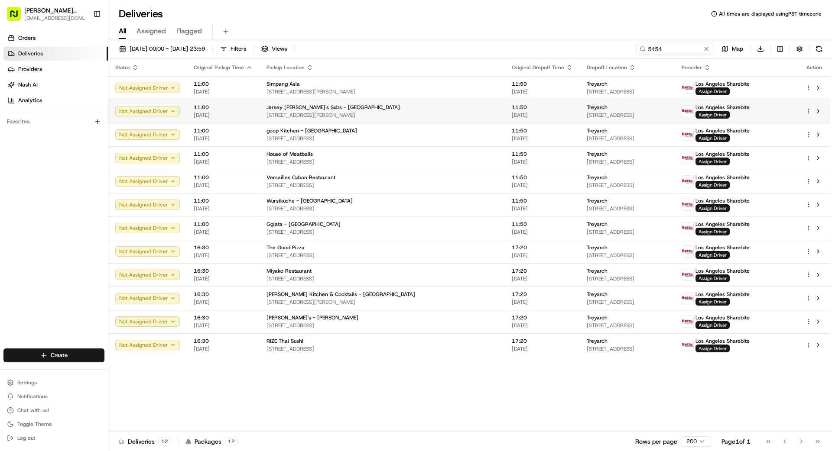
click at [314, 106] on span "Jersey [PERSON_NAME]'s Subs - [GEOGRAPHIC_DATA]" at bounding box center [332, 107] width 133 height 7
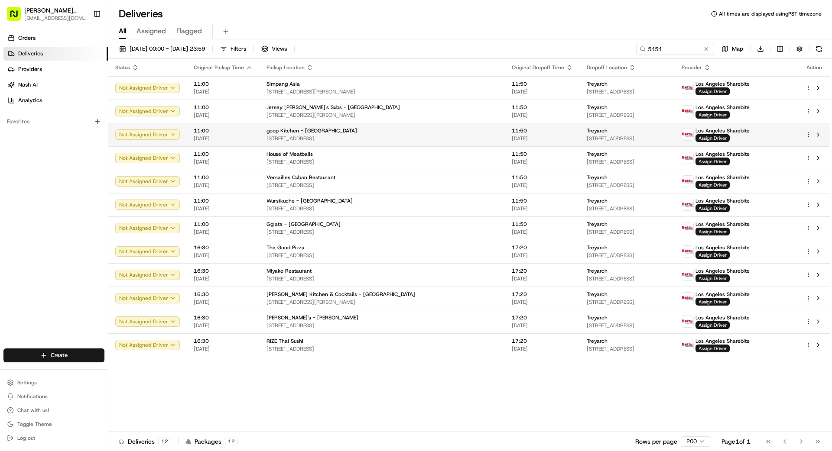
click at [325, 133] on div "goop Kitchen - [GEOGRAPHIC_DATA]" at bounding box center [381, 130] width 231 height 7
click at [729, 138] on span "Assign Driver" at bounding box center [712, 138] width 34 height 8
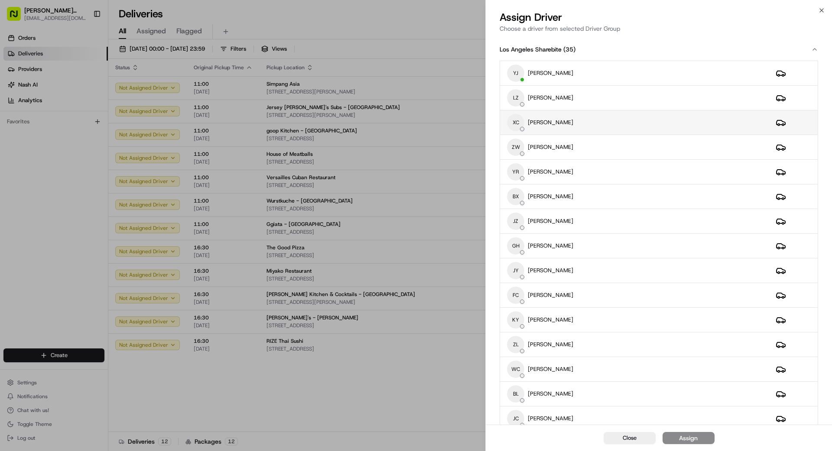
scroll to position [0, 0]
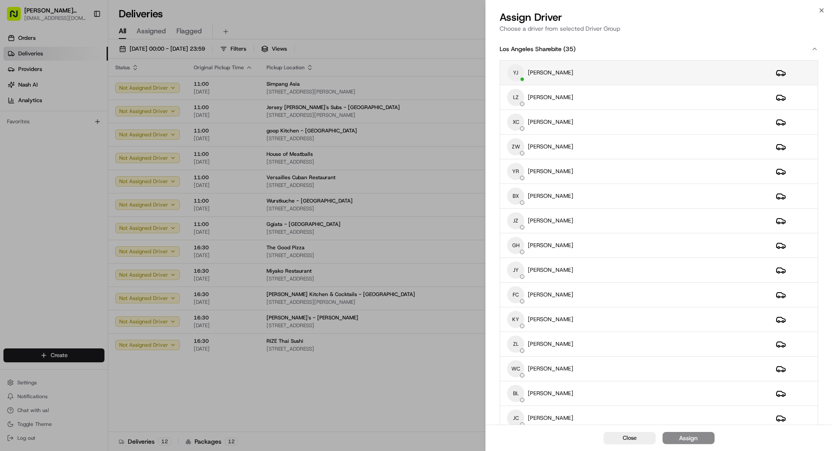
click at [612, 71] on div "YJ YUANYI JIANG" at bounding box center [634, 72] width 255 height 17
click at [700, 434] on button "Assign" at bounding box center [688, 438] width 52 height 12
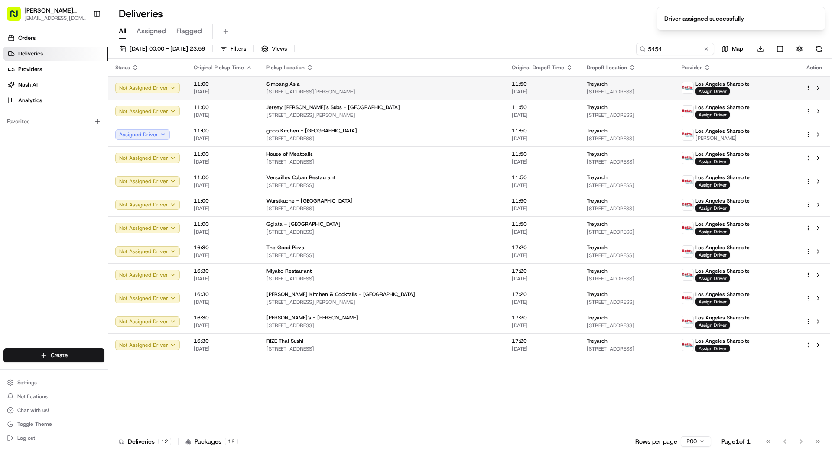
click at [649, 79] on td "Treyarch [STREET_ADDRESS]" at bounding box center [626, 87] width 95 height 23
drag, startPoint x: 434, startPoint y: 97, endPoint x: 451, endPoint y: 97, distance: 16.5
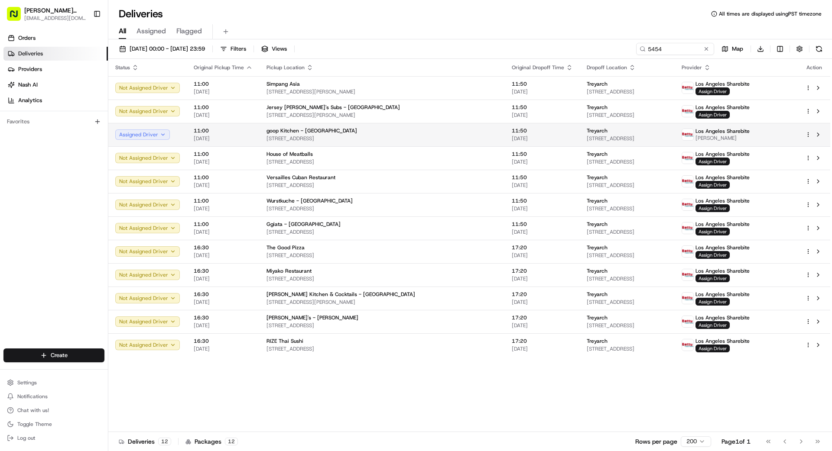
click at [586, 135] on span "[STREET_ADDRESS]" at bounding box center [626, 138] width 81 height 7
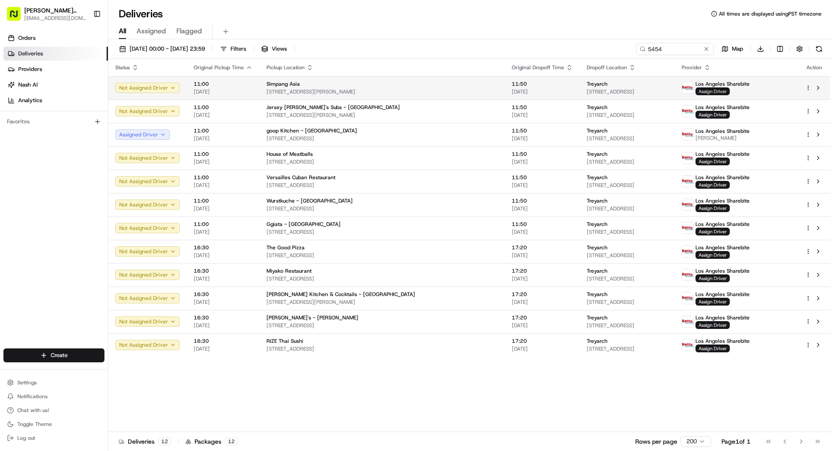
click at [729, 93] on span "Assign Driver" at bounding box center [712, 91] width 34 height 8
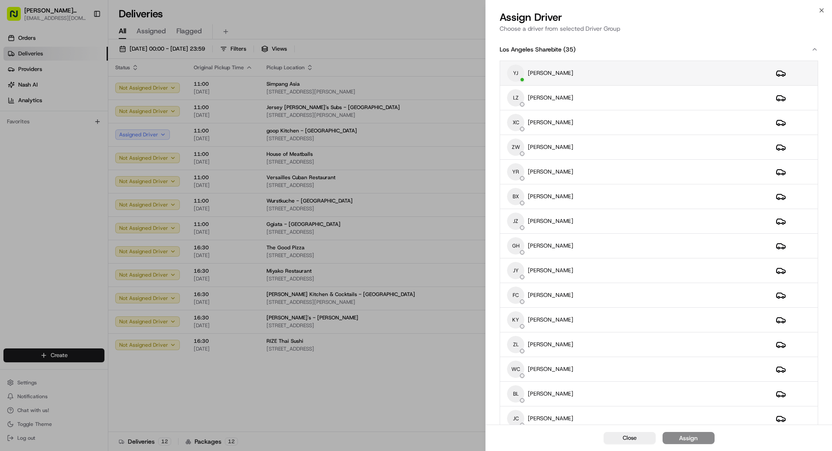
click at [593, 75] on div "YJ YUANYI JIANG" at bounding box center [634, 73] width 255 height 17
click at [698, 435] on button "Assign" at bounding box center [688, 438] width 52 height 12
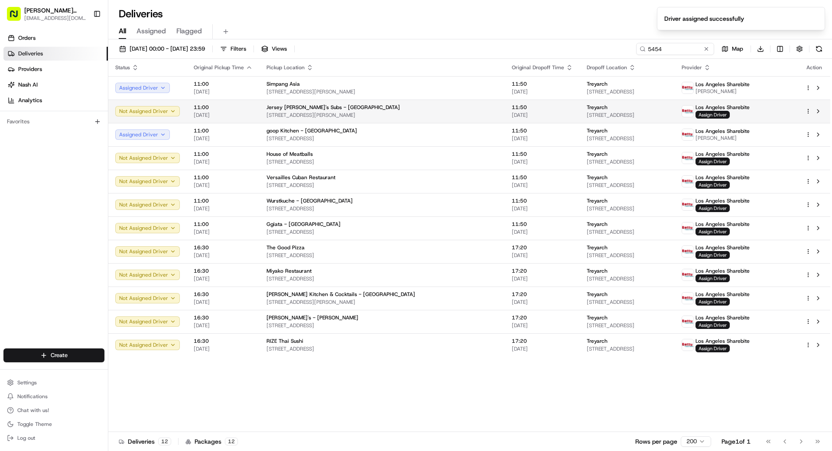
click at [511, 109] on span "11:50" at bounding box center [541, 107] width 61 height 7
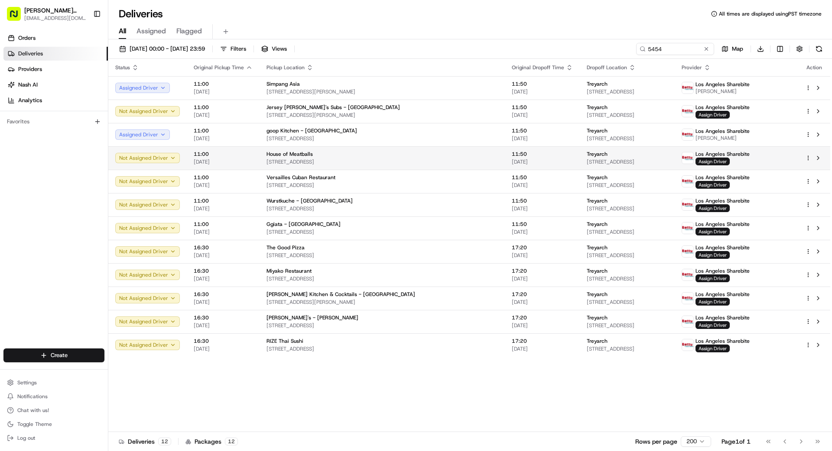
click at [511, 159] on span "[DATE]" at bounding box center [541, 162] width 61 height 7
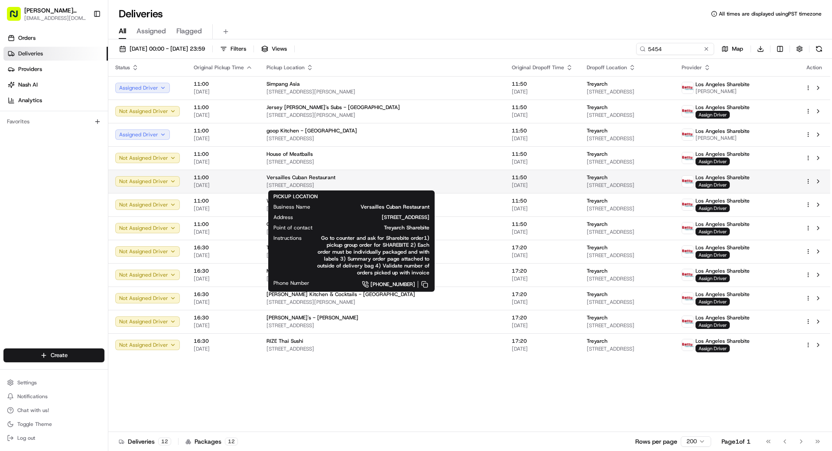
click at [426, 182] on span "[STREET_ADDRESS]" at bounding box center [381, 185] width 231 height 7
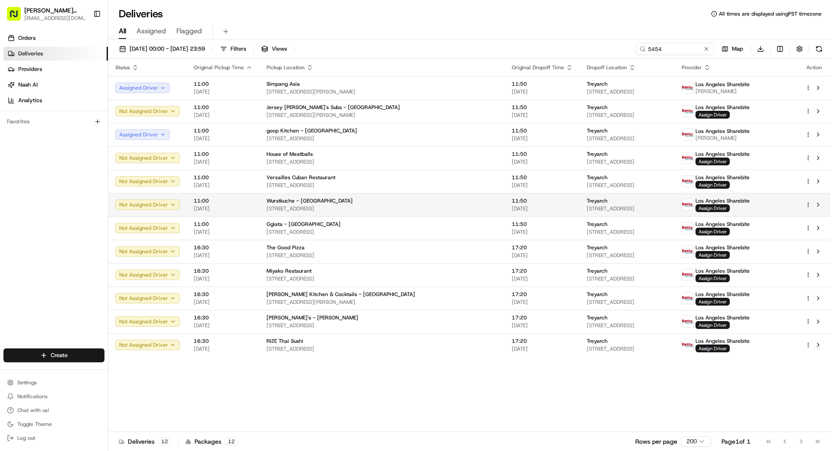
click at [416, 203] on div "Wurstkuche - [GEOGRAPHIC_DATA]" at bounding box center [381, 200] width 231 height 7
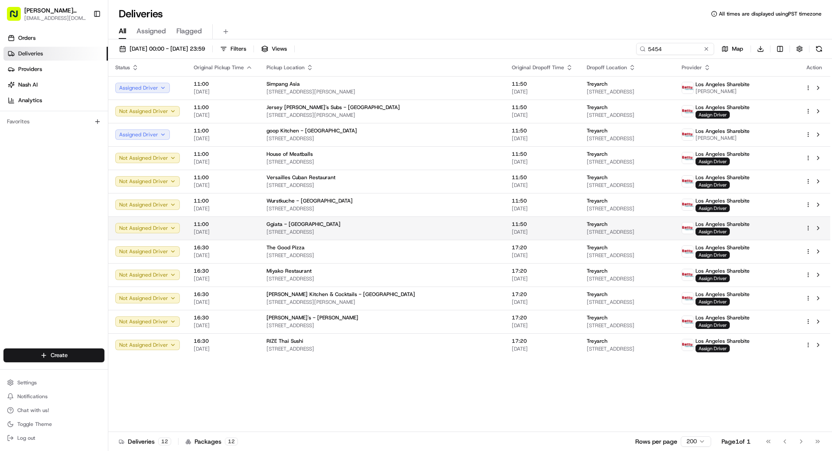
click at [511, 228] on div "11:50 [DATE]" at bounding box center [541, 228] width 61 height 15
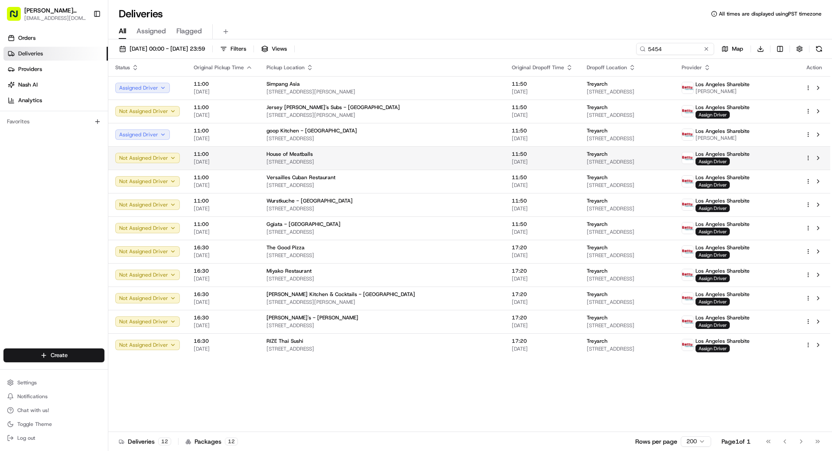
click at [442, 155] on td "House of Meatballs 1076 Gayley Ave, Los Angeles, CA 90024, US" at bounding box center [381, 157] width 245 height 23
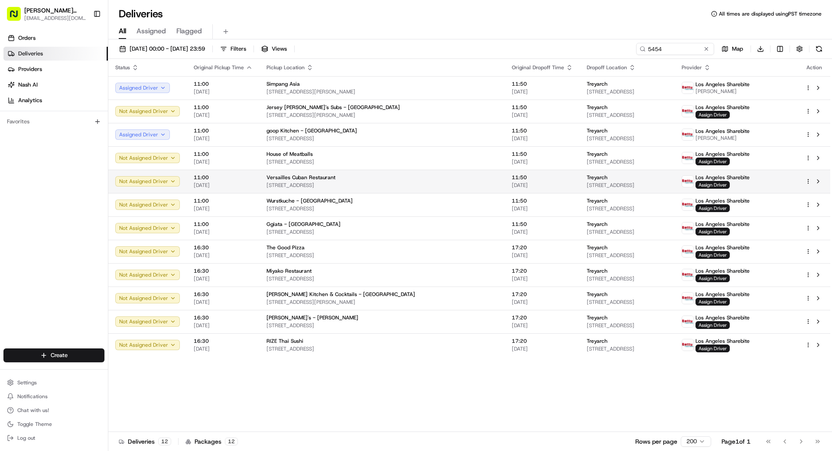
click at [433, 178] on div "Versailles Cuban Restaurant" at bounding box center [381, 177] width 231 height 7
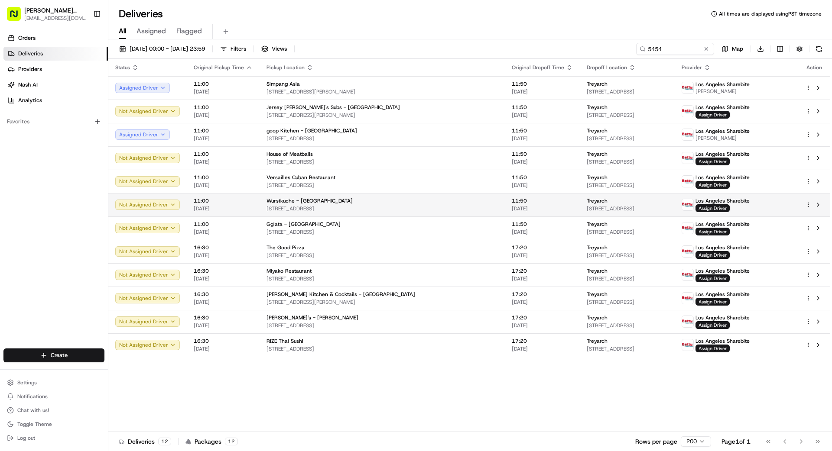
click at [429, 203] on div "Wurstkuche - [GEOGRAPHIC_DATA]" at bounding box center [381, 200] width 231 height 7
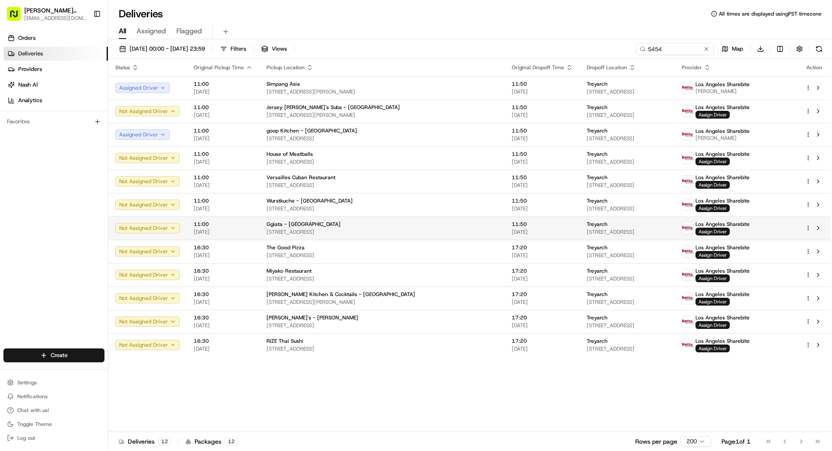
click at [426, 227] on div "Ggiata - [GEOGRAPHIC_DATA]" at bounding box center [381, 224] width 231 height 7
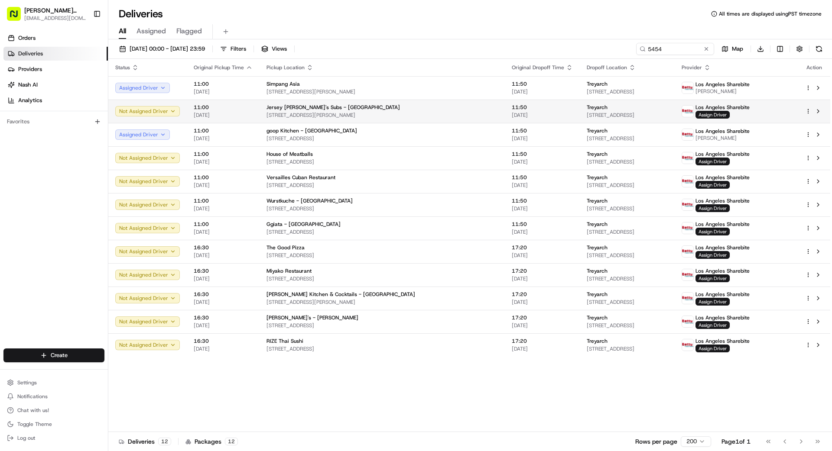
click at [586, 108] on div "Treyarch" at bounding box center [626, 107] width 81 height 7
click at [729, 115] on span "Assign Driver" at bounding box center [712, 115] width 34 height 8
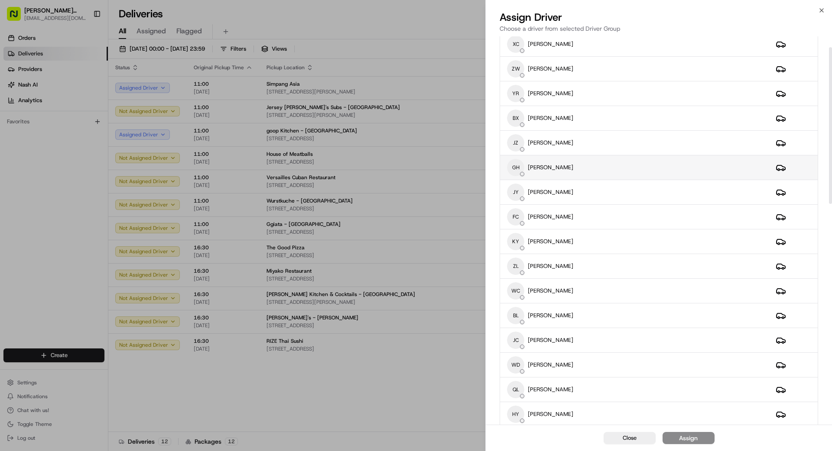
scroll to position [0, 0]
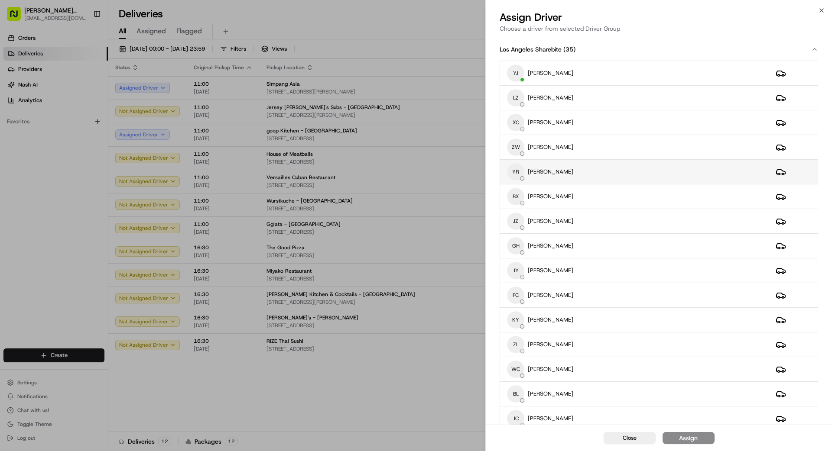
click at [549, 168] on p "[PERSON_NAME]" at bounding box center [550, 172] width 45 height 8
click at [560, 173] on p "[PERSON_NAME]" at bounding box center [550, 172] width 45 height 8
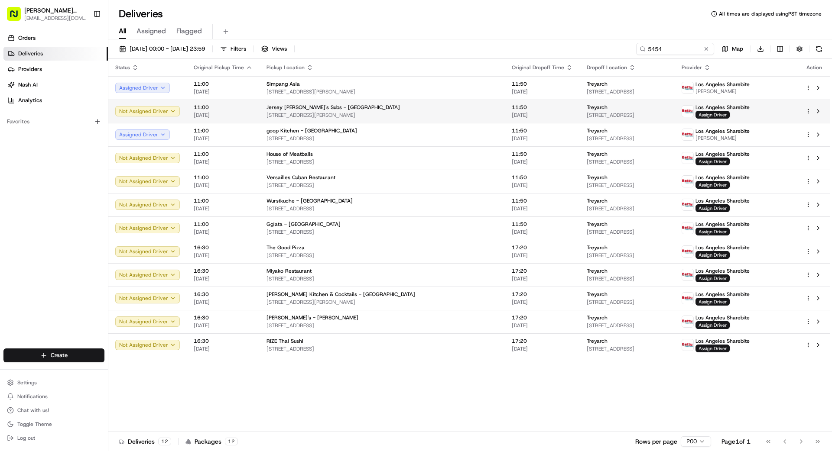
click at [611, 112] on span "[STREET_ADDRESS]" at bounding box center [626, 115] width 81 height 7
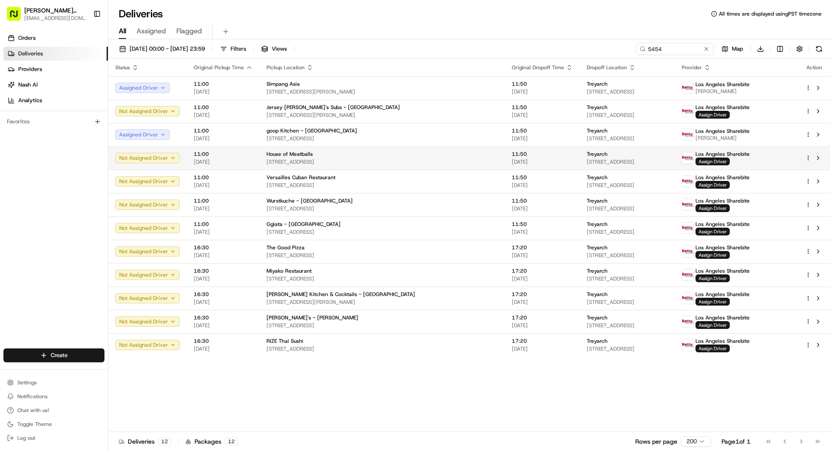
click at [593, 154] on div "Treyarch" at bounding box center [626, 154] width 81 height 7
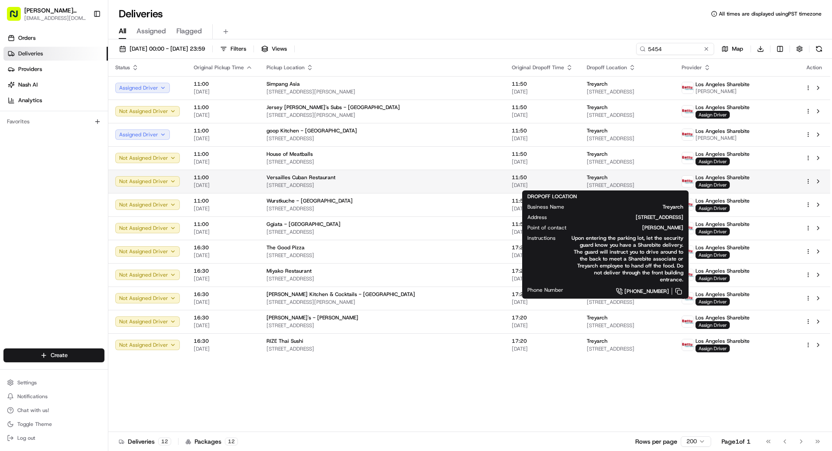
click at [625, 180] on div "Treyarch" at bounding box center [626, 177] width 81 height 7
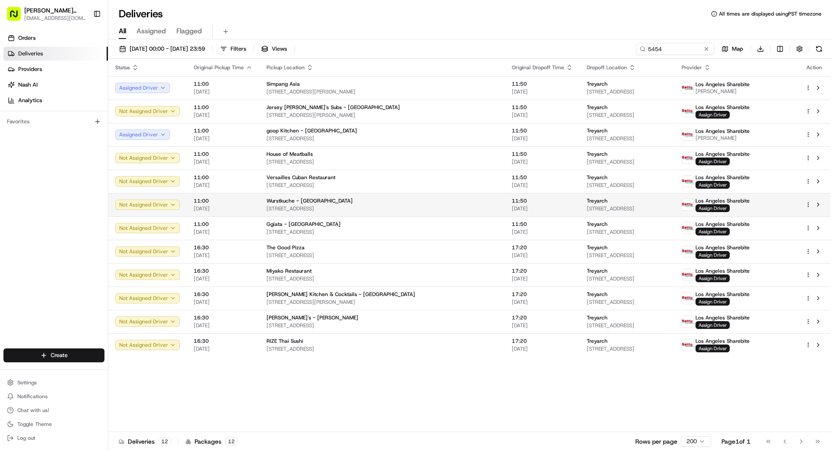
click at [586, 204] on div "Treyarch" at bounding box center [626, 200] width 81 height 7
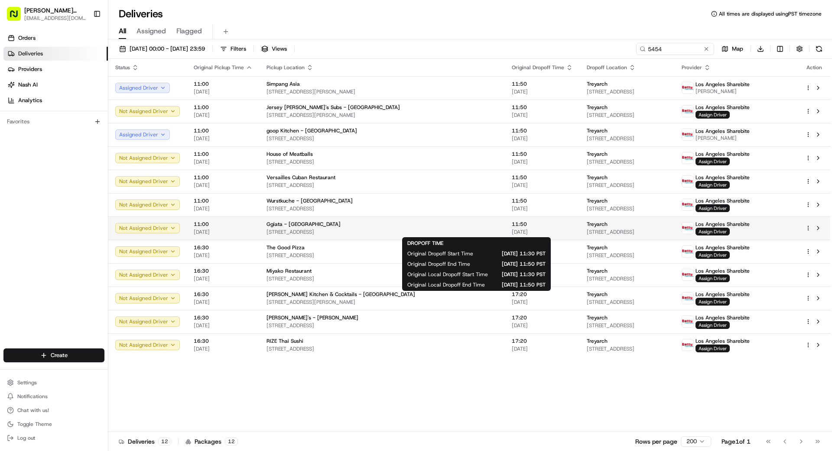
click at [511, 227] on span "11:50" at bounding box center [541, 224] width 61 height 7
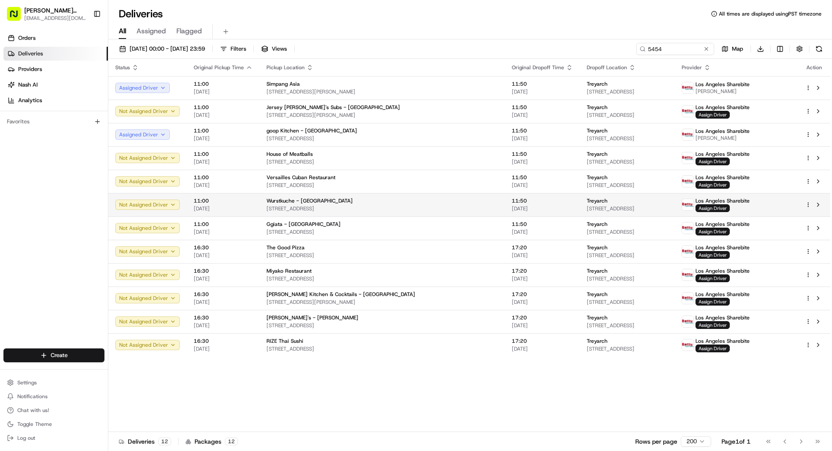
click at [511, 206] on span "[DATE]" at bounding box center [541, 208] width 61 height 7
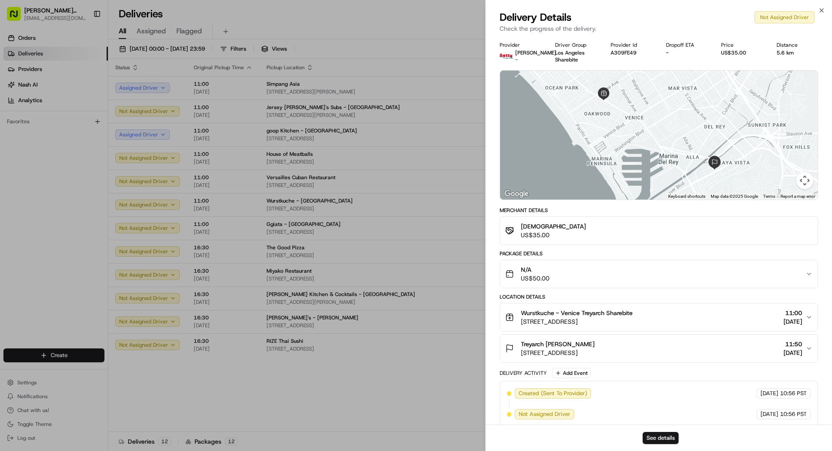
click at [489, 206] on div "Provider Betty Drivers - Driver Group Los Angeles Sharebite Provider Id A309FE4…" at bounding box center [659, 234] width 346 height 396
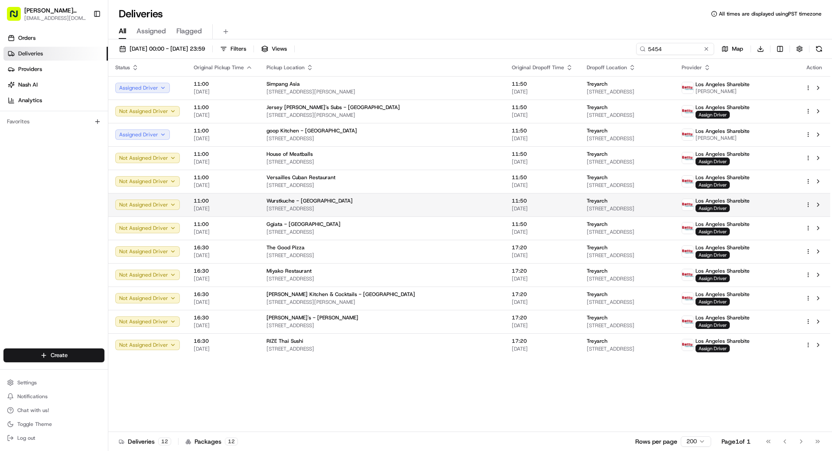
drag, startPoint x: 418, startPoint y: 207, endPoint x: 423, endPoint y: 207, distance: 4.8
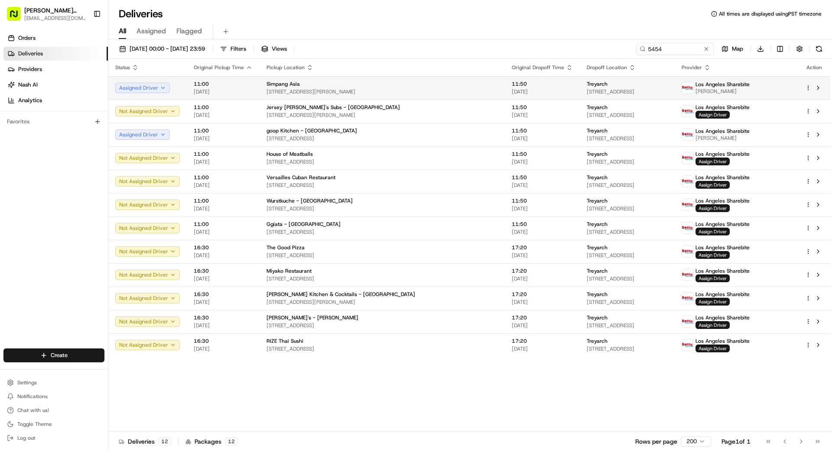
click at [611, 95] on td "Treyarch [STREET_ADDRESS]" at bounding box center [626, 87] width 95 height 23
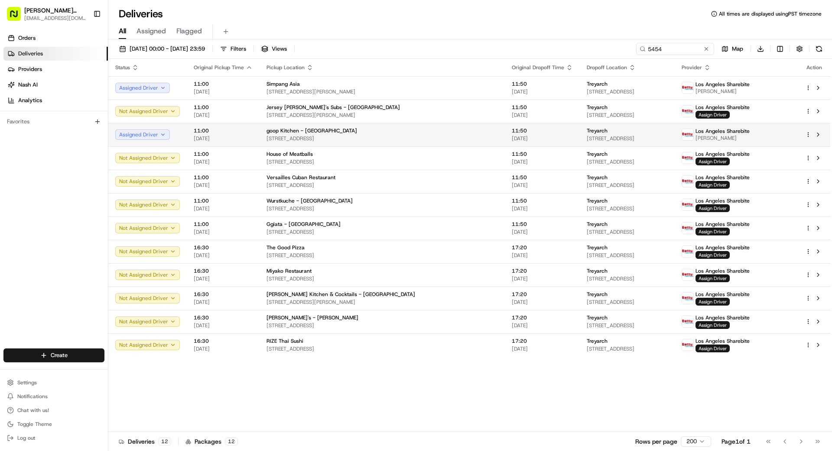
click at [511, 133] on span "11:50" at bounding box center [541, 130] width 61 height 7
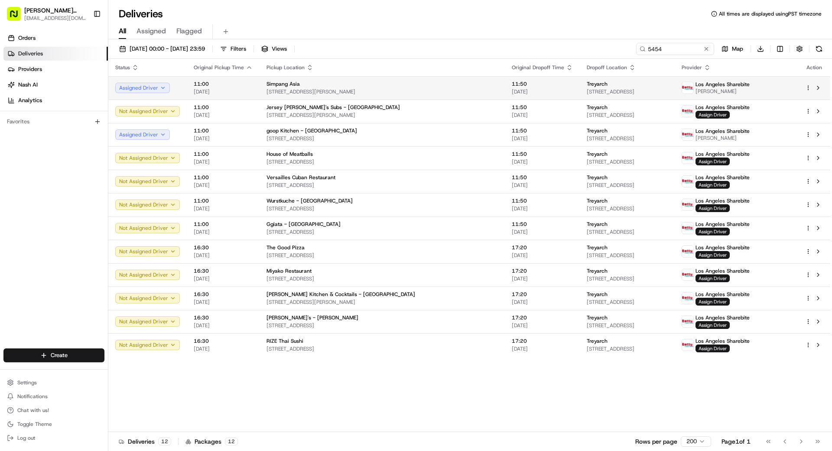
click at [657, 82] on div "Treyarch" at bounding box center [626, 84] width 81 height 7
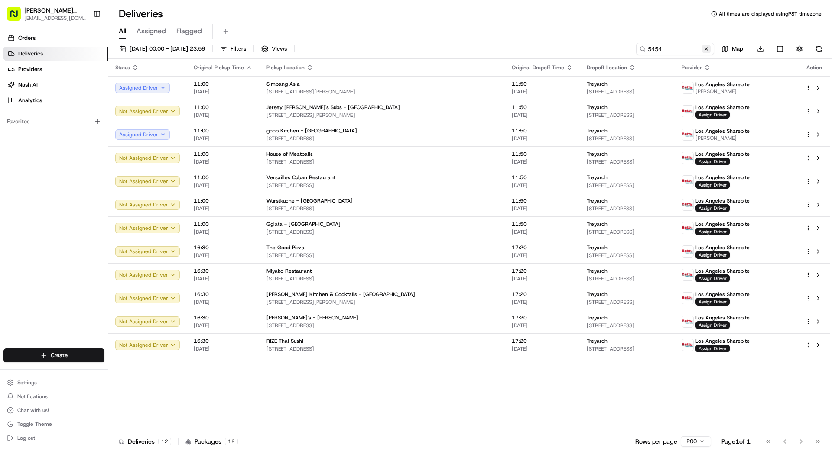
click at [704, 50] on button at bounding box center [706, 49] width 9 height 9
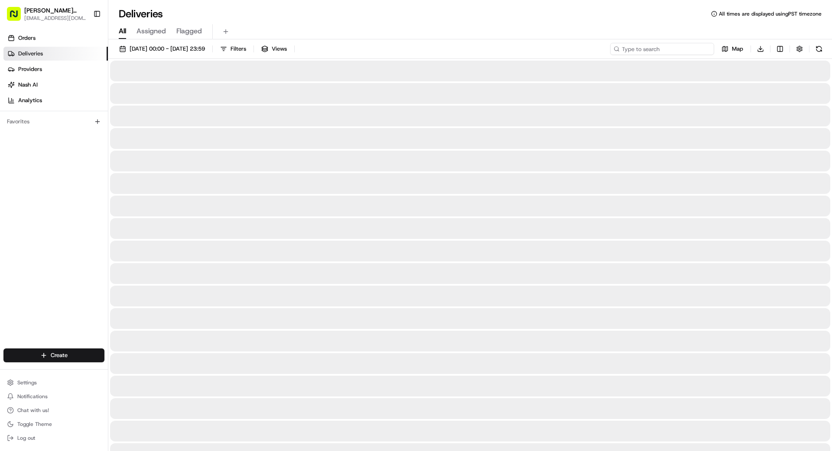
click at [676, 49] on input at bounding box center [662, 49] width 104 height 12
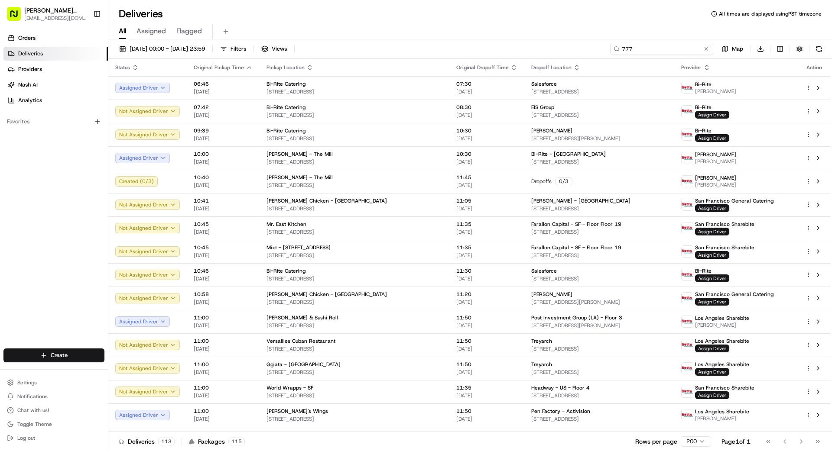
type input "777"
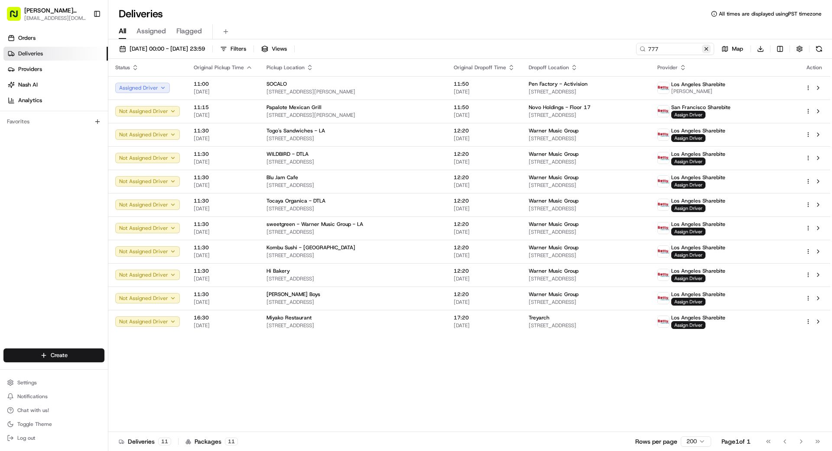
click at [709, 49] on button at bounding box center [706, 49] width 9 height 9
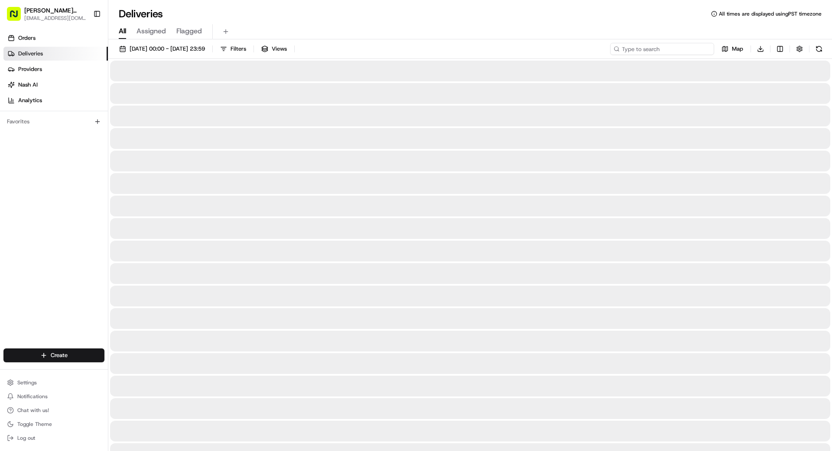
click at [693, 50] on input at bounding box center [662, 49] width 104 height 12
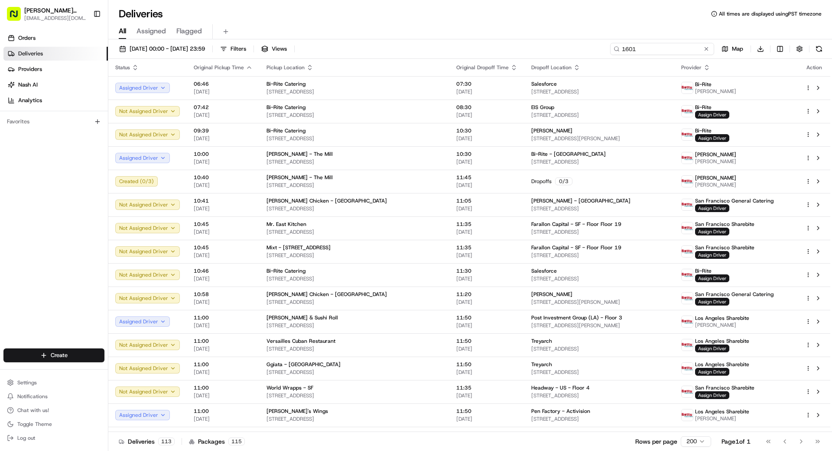
type input "1601"
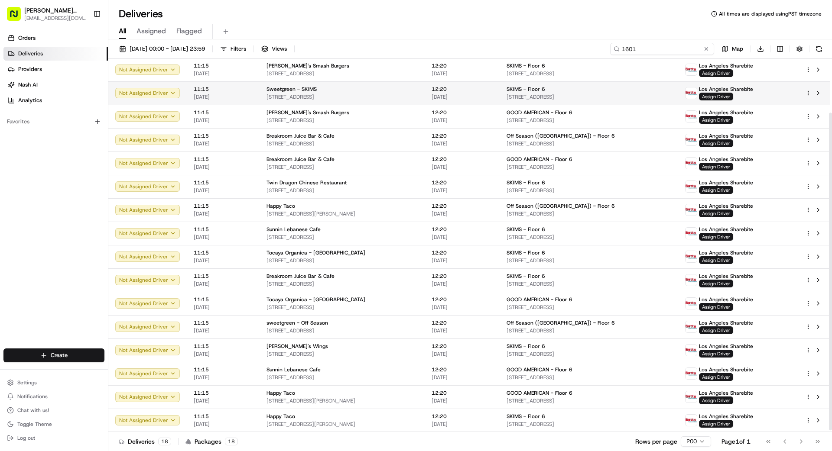
scroll to position [65, 0]
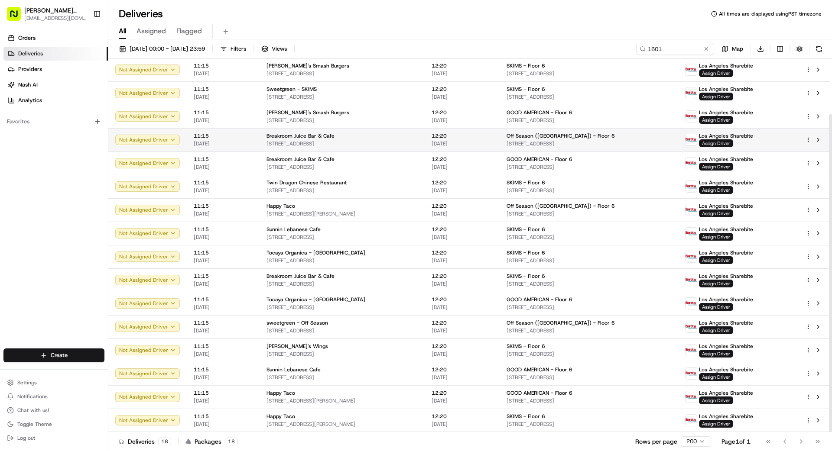
click at [718, 143] on span "Assign Driver" at bounding box center [716, 143] width 34 height 8
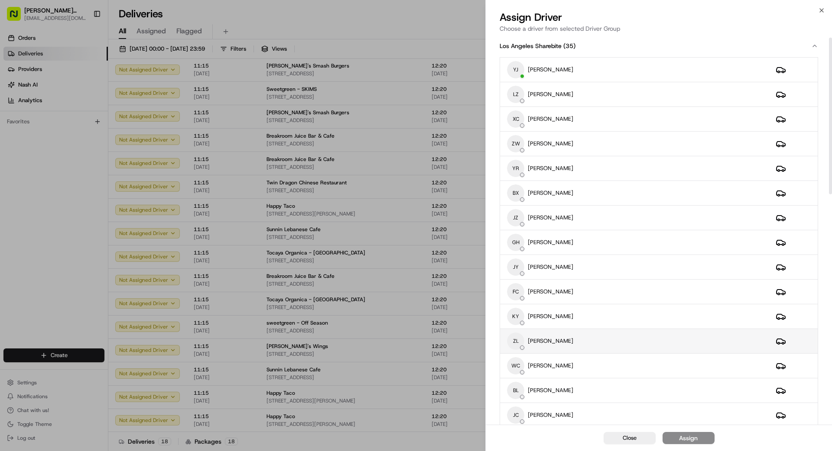
scroll to position [13, 0]
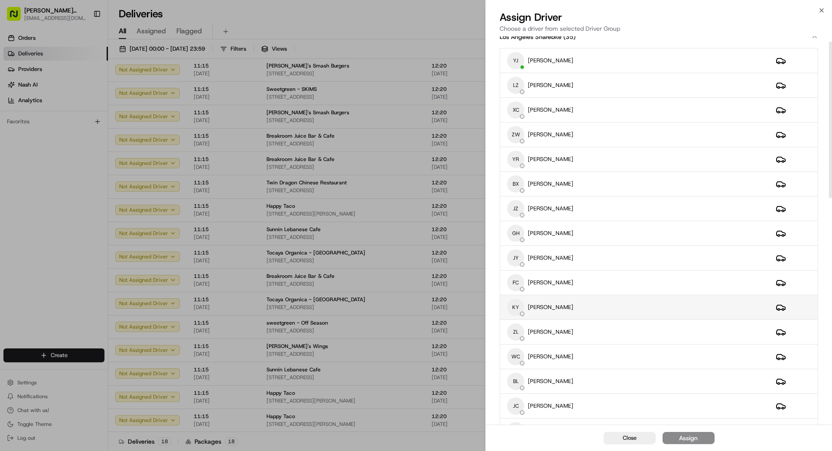
click at [567, 310] on div "KY KEFA YANG" at bounding box center [634, 307] width 255 height 17
click at [697, 441] on div "Assign" at bounding box center [688, 438] width 19 height 9
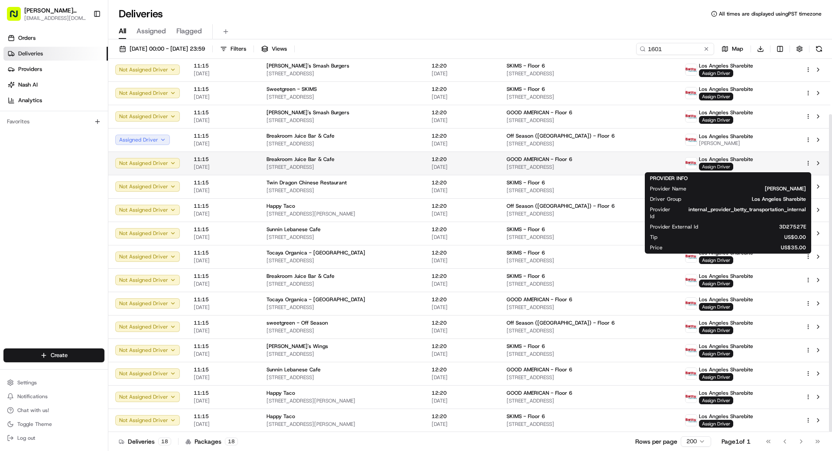
click at [715, 166] on span "Assign Driver" at bounding box center [716, 167] width 34 height 8
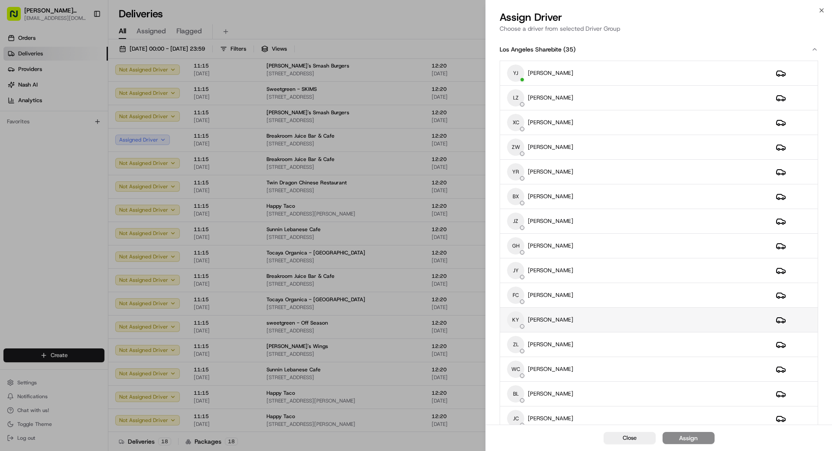
click at [563, 318] on div "KY KEFA YANG" at bounding box center [634, 319] width 255 height 17
click at [697, 438] on div "Assign" at bounding box center [688, 438] width 19 height 9
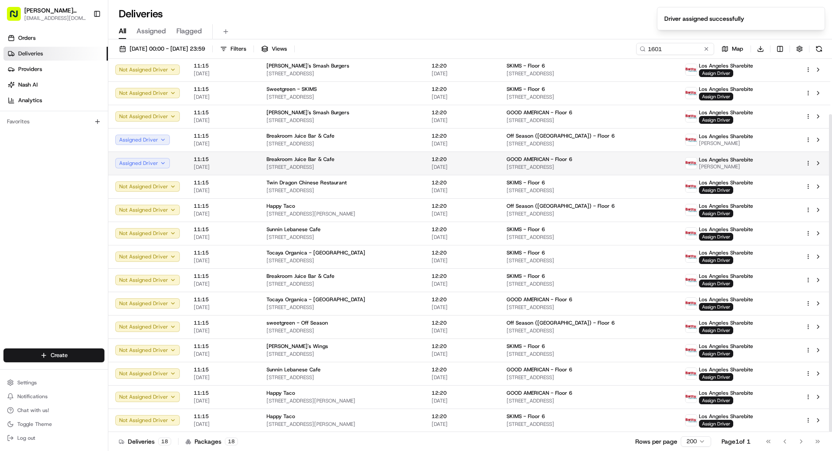
click at [374, 159] on div "Breakroom Juice Bar & Cafe" at bounding box center [341, 159] width 151 height 7
click at [382, 165] on span "[STREET_ADDRESS]" at bounding box center [341, 167] width 151 height 7
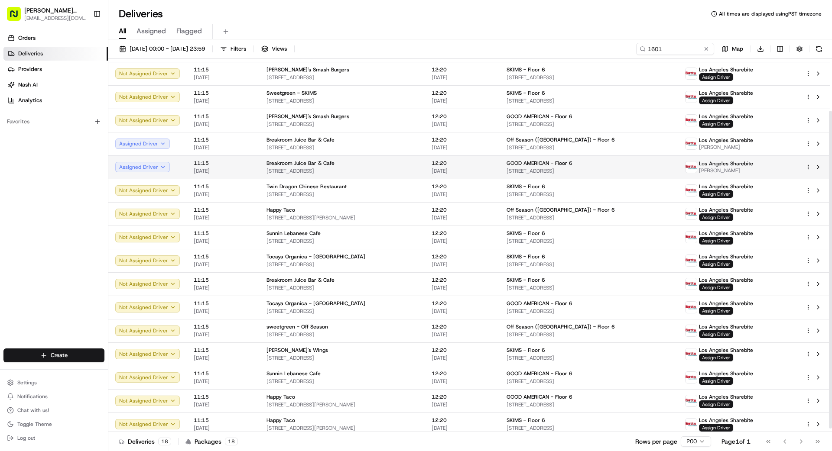
scroll to position [65, 0]
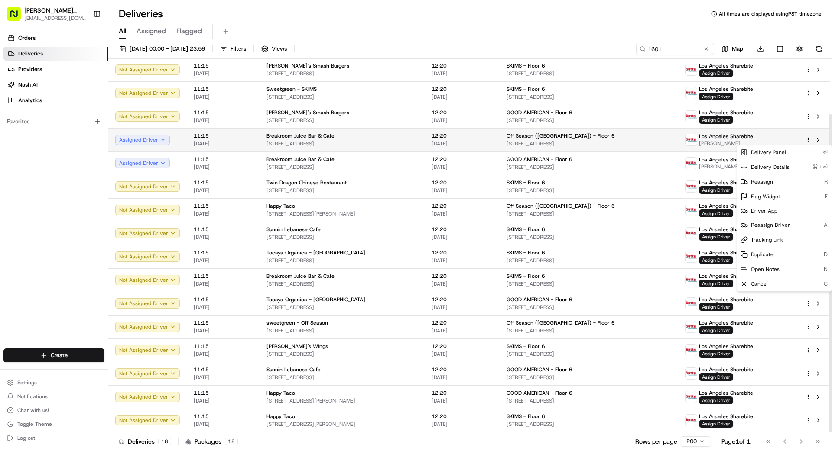
click at [810, 139] on html "Betty Transportation bettytllc@gmail.com Toggle Sidebar Orders Deliveries Provi…" at bounding box center [416, 225] width 832 height 451
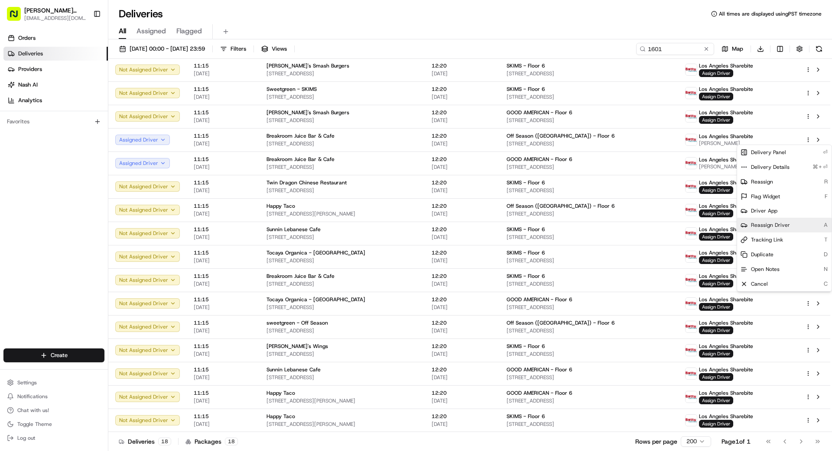
click at [771, 227] on span "Reassign Driver" at bounding box center [770, 225] width 39 height 7
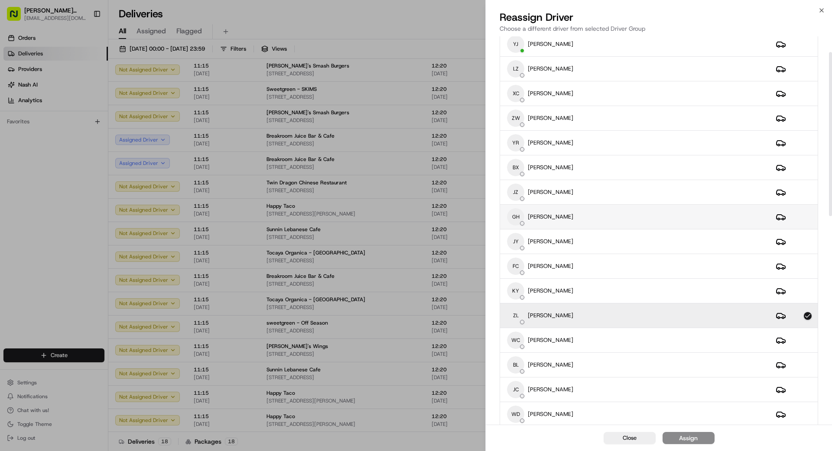
scroll to position [37, 0]
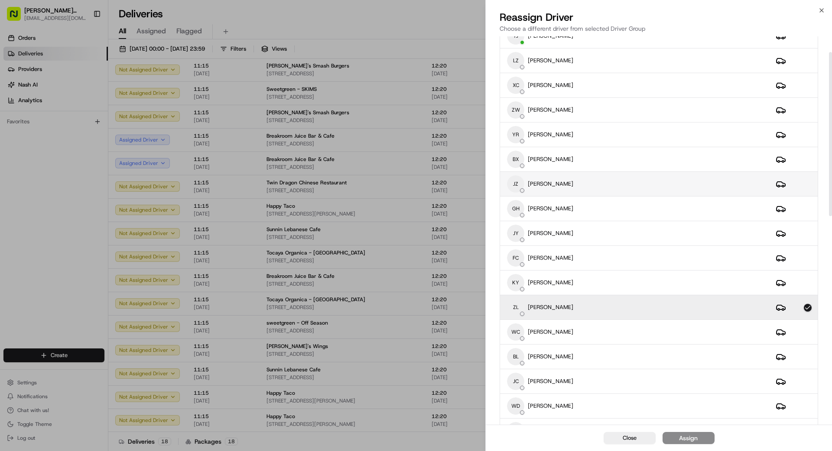
click at [605, 187] on div "JZ JING ZHAO" at bounding box center [634, 183] width 255 height 17
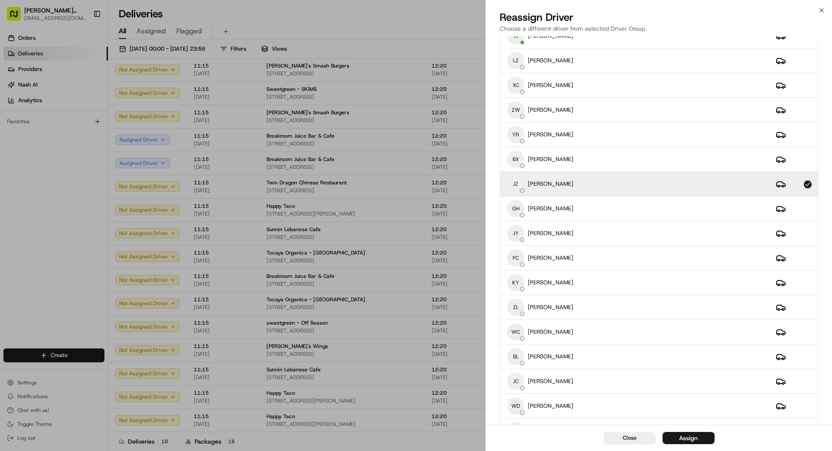
click at [694, 437] on div "Assign" at bounding box center [688, 438] width 19 height 9
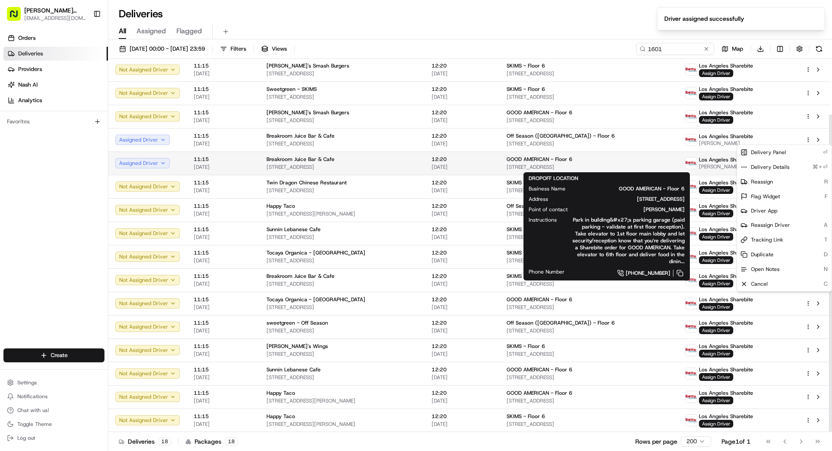
click at [657, 161] on div "GOOD AMERICAN - Floor 6" at bounding box center [588, 159] width 165 height 7
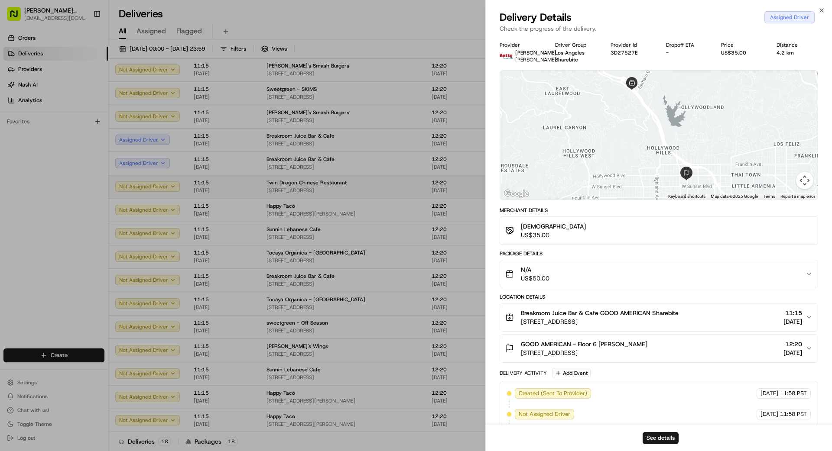
drag, startPoint x: 428, startPoint y: 188, endPoint x: 566, endPoint y: 182, distance: 138.3
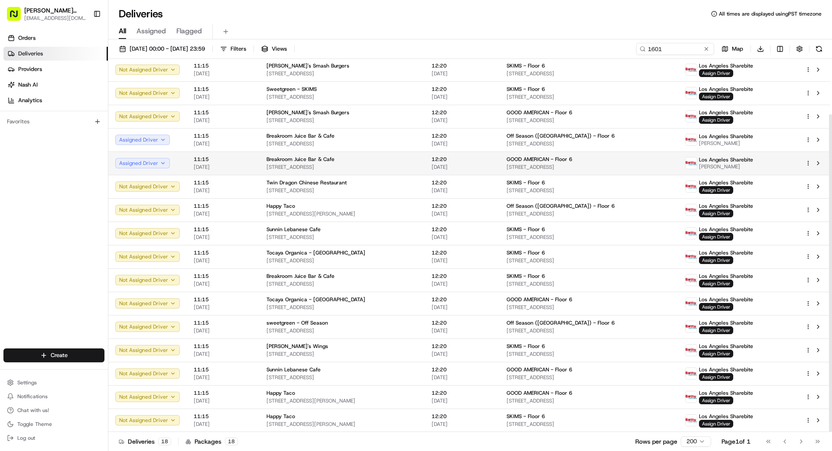
click at [806, 163] on html "Betty Transportation bettytllc@gmail.com Toggle Sidebar Orders Deliveries Provi…" at bounding box center [416, 225] width 832 height 451
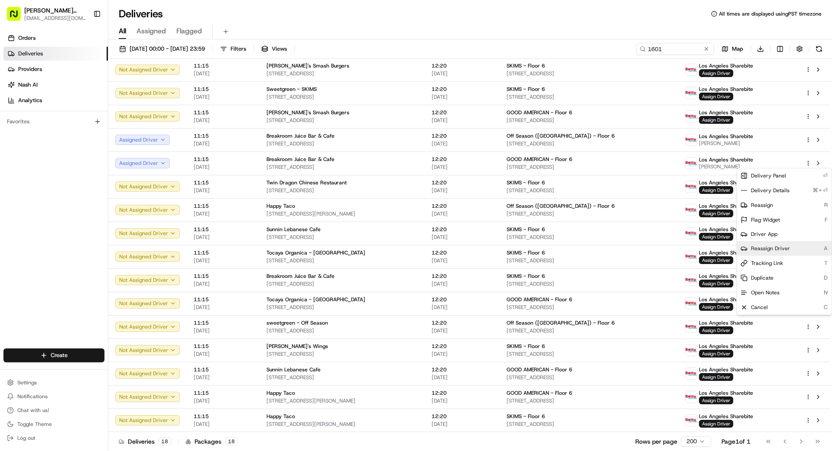
click at [768, 250] on span "Reassign Driver" at bounding box center [770, 248] width 39 height 7
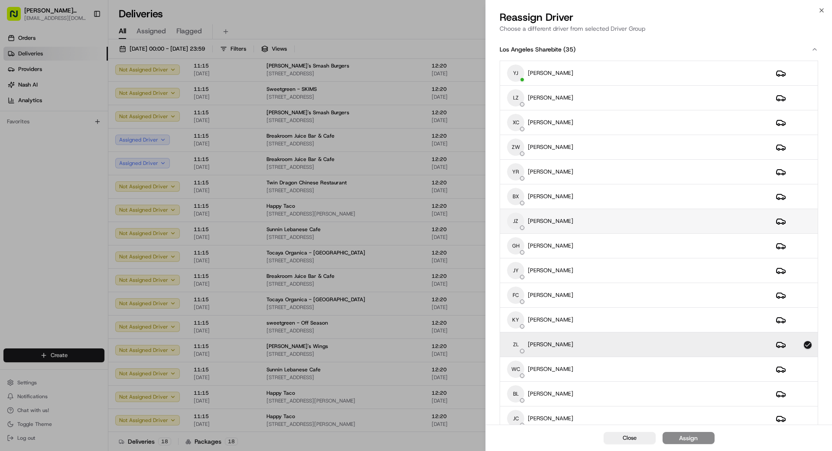
scroll to position [6, 0]
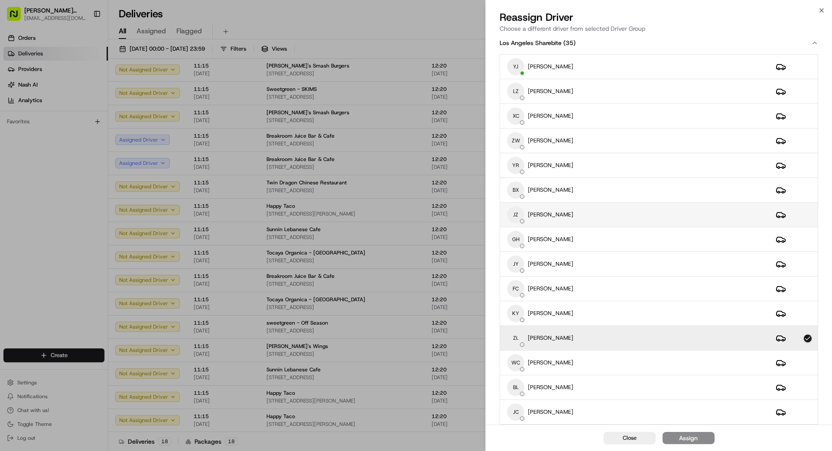
click at [554, 220] on div "JZ JING ZHAO" at bounding box center [634, 214] width 255 height 17
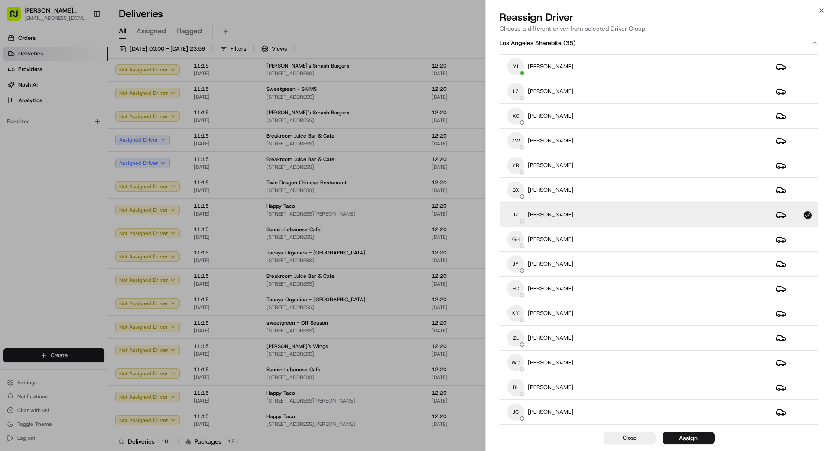
click at [698, 435] on button "Assign" at bounding box center [688, 438] width 52 height 12
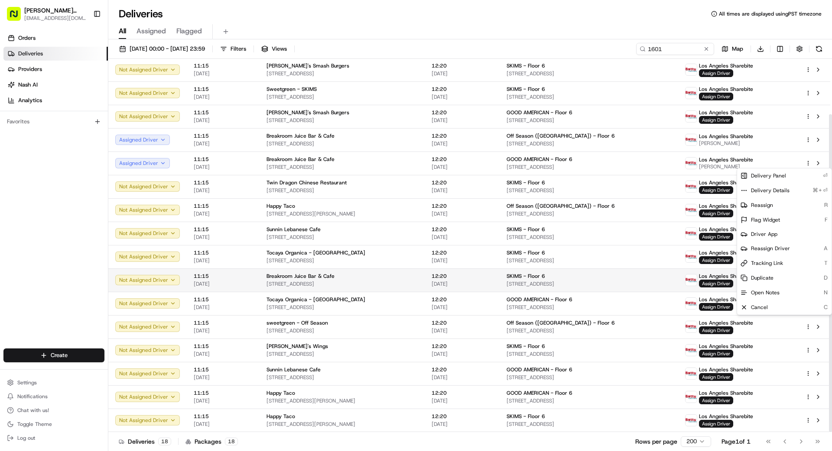
drag, startPoint x: 613, startPoint y: 282, endPoint x: 633, endPoint y: 283, distance: 20.4
click at [615, 281] on span "[STREET_ADDRESS]" at bounding box center [588, 284] width 165 height 7
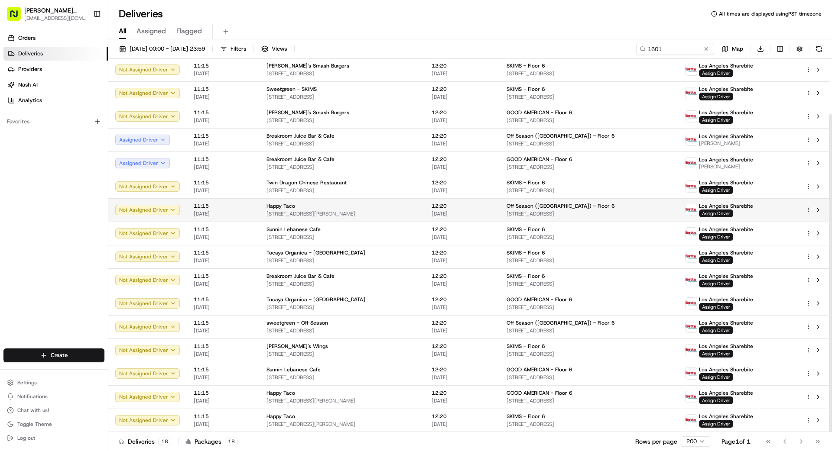
click at [600, 203] on div "Off Season ([GEOGRAPHIC_DATA]) - Floor 6" at bounding box center [588, 206] width 165 height 7
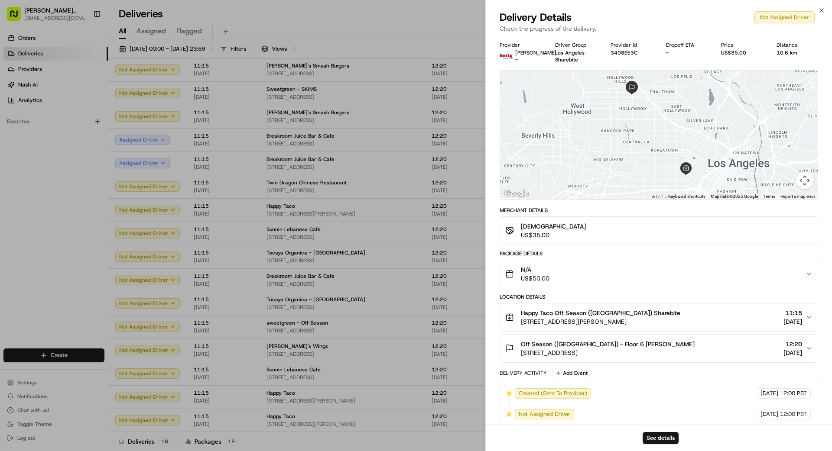
click at [505, 209] on div "Merchant Details" at bounding box center [658, 210] width 318 height 7
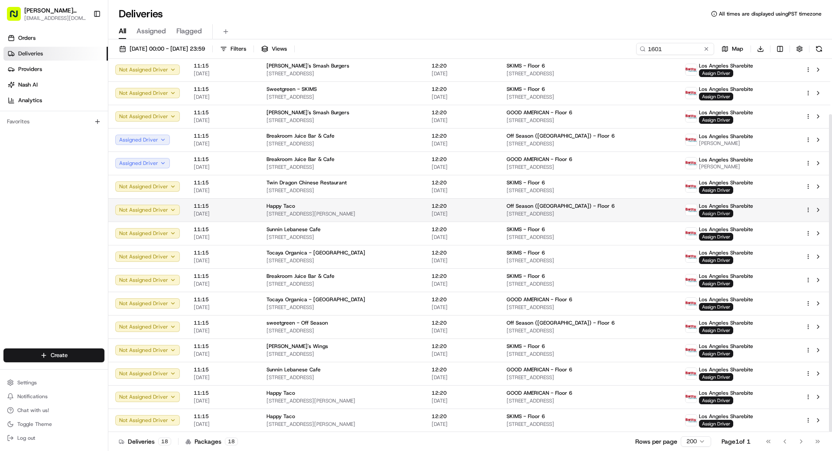
click at [717, 213] on span "Assign Driver" at bounding box center [716, 214] width 34 height 8
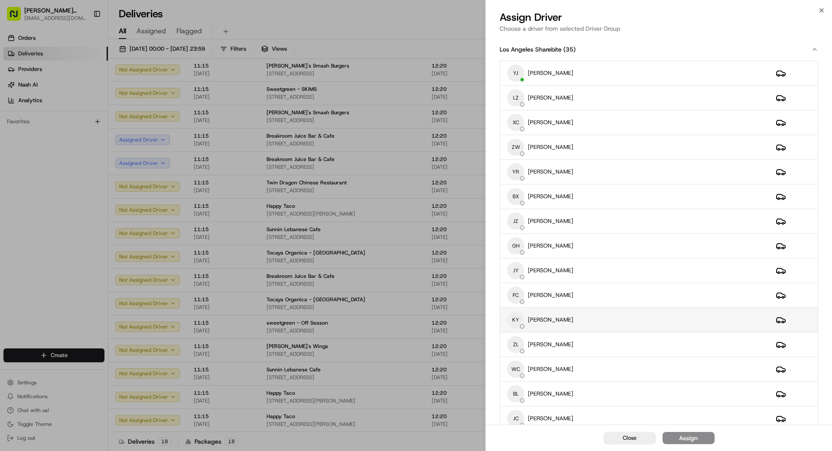
scroll to position [3, 0]
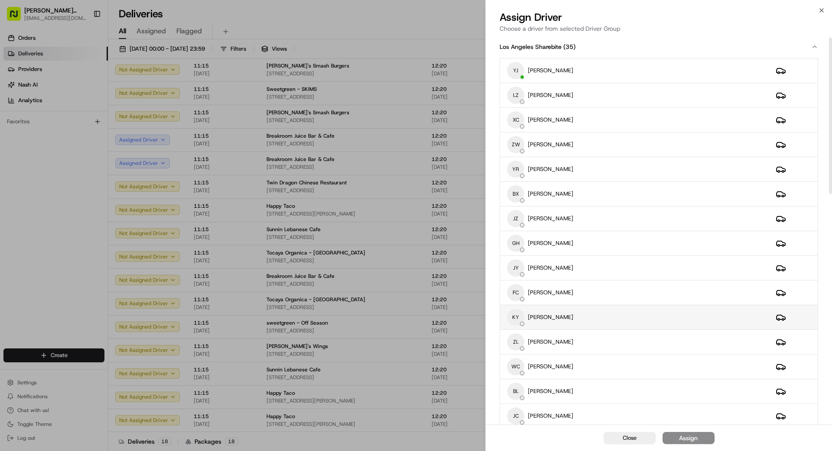
click at [592, 314] on div "KY KEFA YANG" at bounding box center [634, 317] width 255 height 17
click at [706, 441] on button "Assign" at bounding box center [688, 438] width 52 height 12
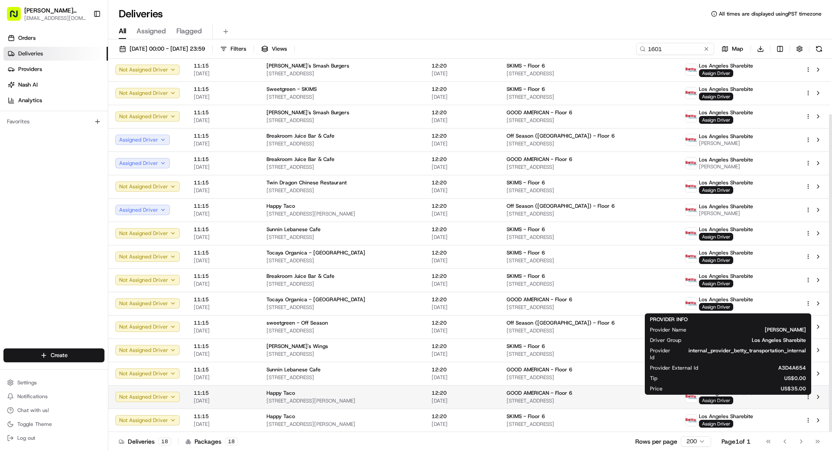
click at [731, 398] on span "Assign Driver" at bounding box center [716, 401] width 34 height 8
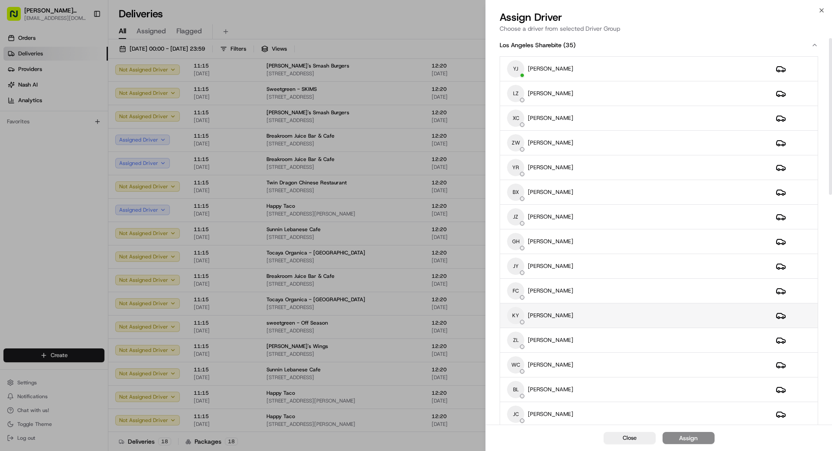
scroll to position [12, 0]
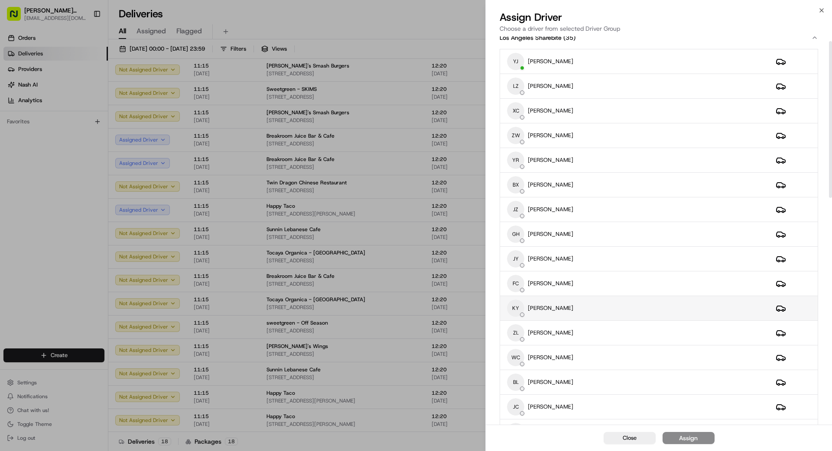
click at [608, 315] on div "KY KEFA YANG" at bounding box center [634, 308] width 255 height 17
drag, startPoint x: 681, startPoint y: 431, endPoint x: 685, endPoint y: 437, distance: 7.1
click at [682, 432] on div "Close Assign" at bounding box center [659, 438] width 346 height 26
click at [687, 437] on div "Assign" at bounding box center [688, 438] width 19 height 9
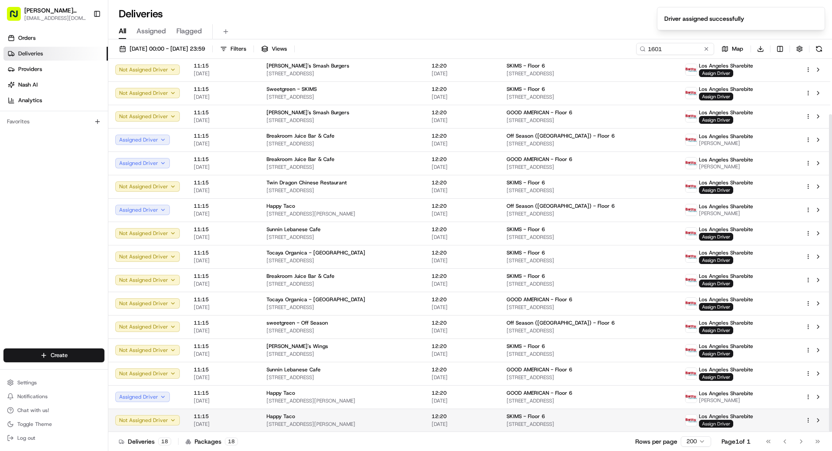
click at [733, 425] on span "Assign Driver" at bounding box center [716, 424] width 34 height 8
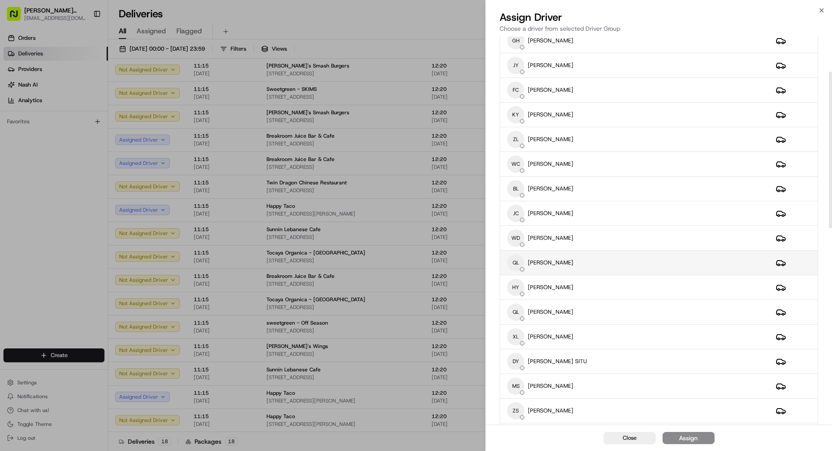
scroll to position [0, 0]
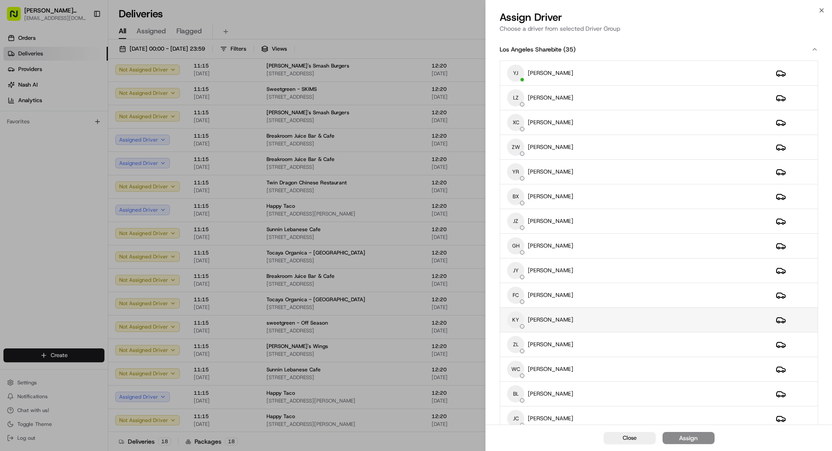
click at [599, 320] on div "KY KEFA YANG" at bounding box center [634, 319] width 255 height 17
click at [690, 438] on div "Assign" at bounding box center [688, 438] width 19 height 9
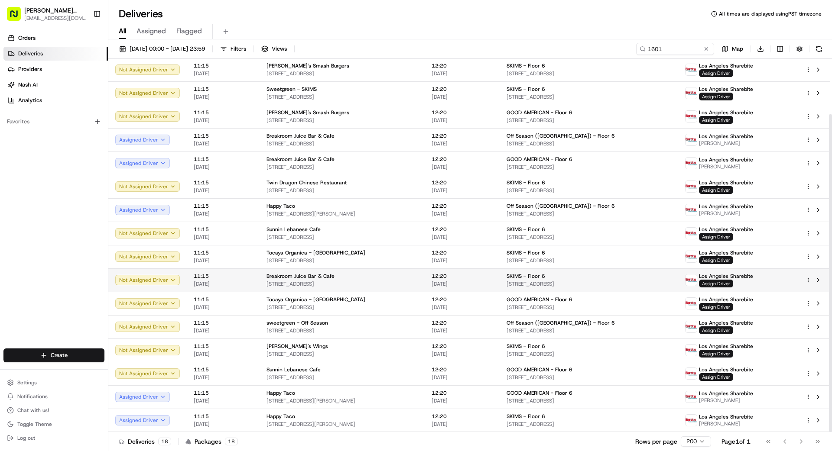
click at [728, 284] on span "Assign Driver" at bounding box center [716, 284] width 34 height 8
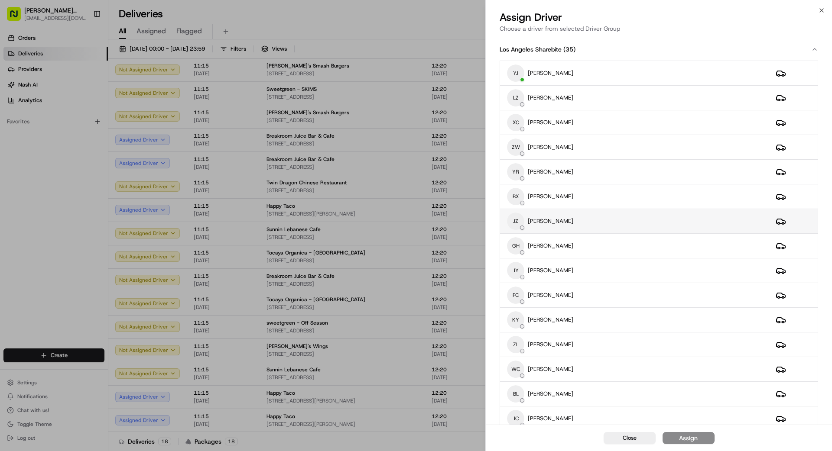
scroll to position [1, 0]
click at [566, 222] on div "JZ JING ZHAO" at bounding box center [634, 219] width 255 height 17
click at [689, 439] on div "Assign" at bounding box center [688, 438] width 19 height 9
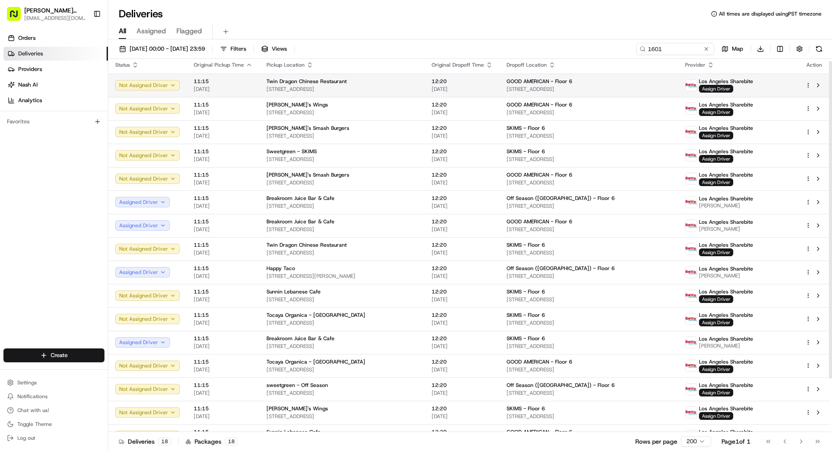
scroll to position [2, 0]
click at [356, 87] on span "[STREET_ADDRESS]" at bounding box center [341, 90] width 151 height 7
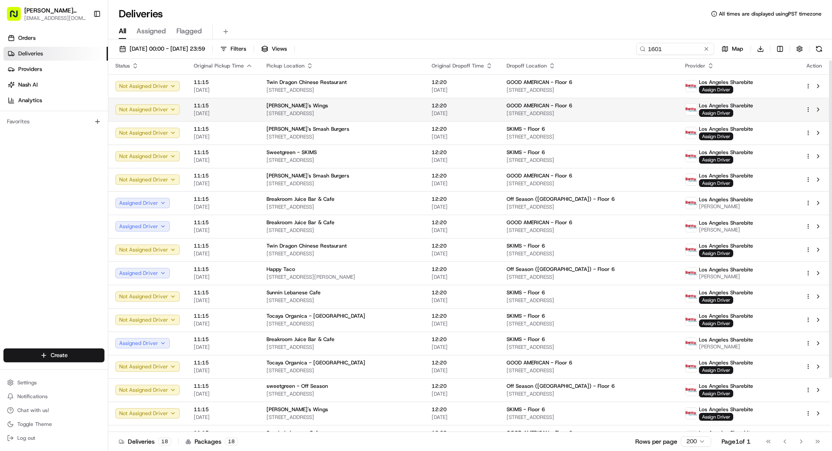
click at [411, 112] on span "[STREET_ADDRESS]" at bounding box center [341, 113] width 151 height 7
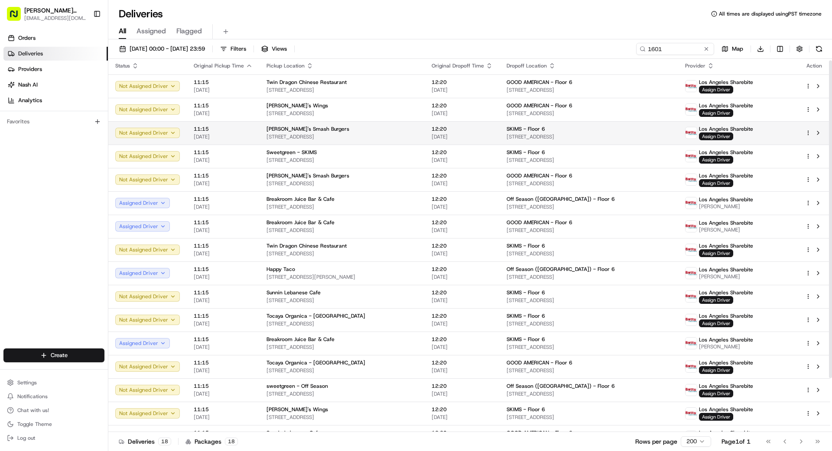
click at [368, 137] on span "[STREET_ADDRESS]" at bounding box center [341, 136] width 151 height 7
click at [336, 135] on span "[STREET_ADDRESS]" at bounding box center [341, 136] width 151 height 7
click at [713, 136] on span "Assign Driver" at bounding box center [716, 137] width 34 height 8
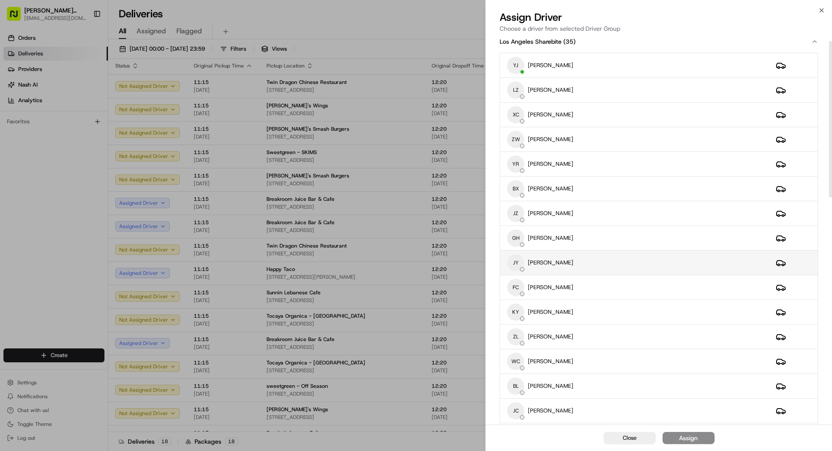
scroll to position [11, 0]
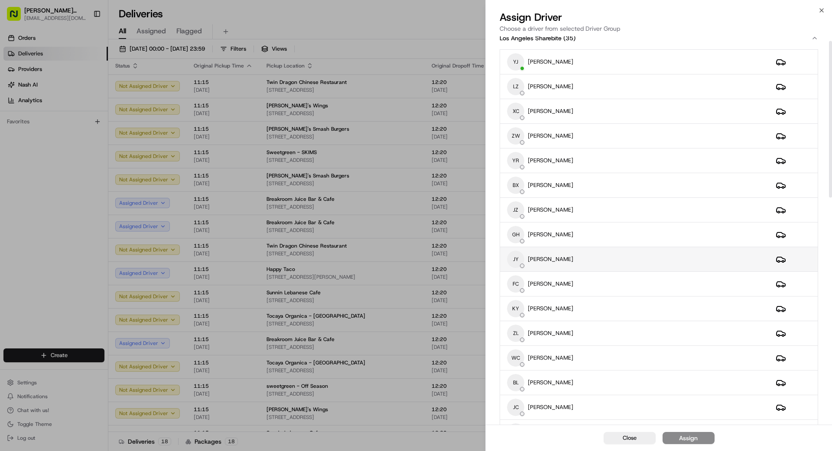
click at [558, 266] on td "JY JOANNE YU" at bounding box center [634, 259] width 269 height 25
click at [693, 438] on div "Assign" at bounding box center [688, 438] width 19 height 9
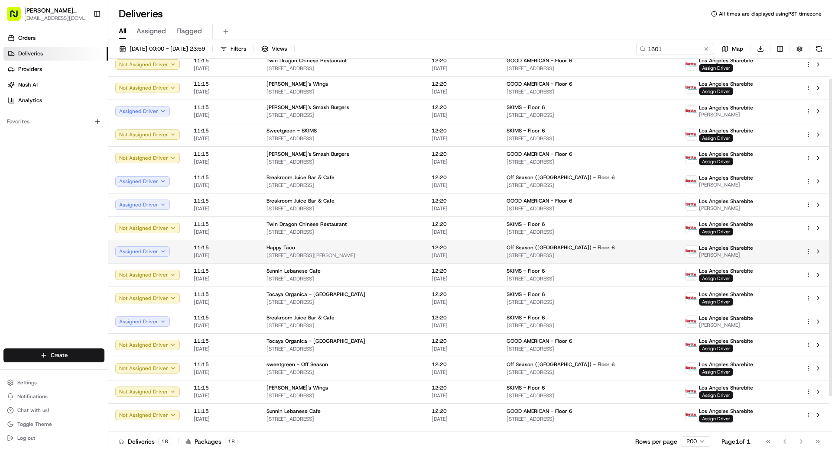
scroll to position [0, 0]
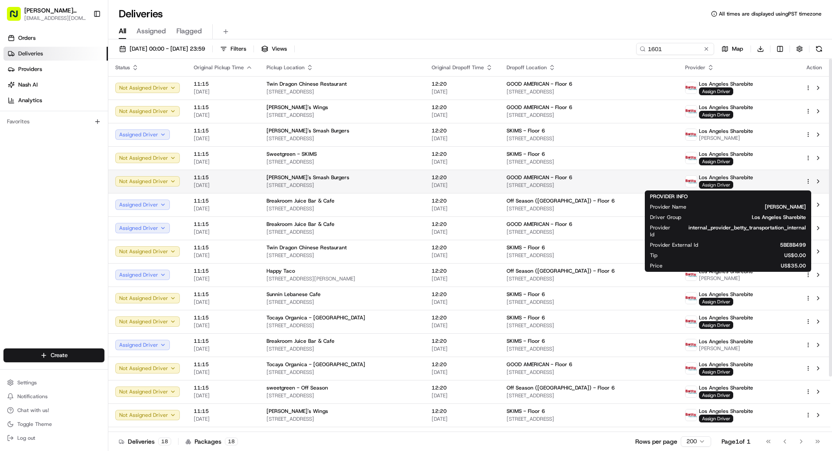
click at [731, 184] on span "Assign Driver" at bounding box center [716, 185] width 34 height 8
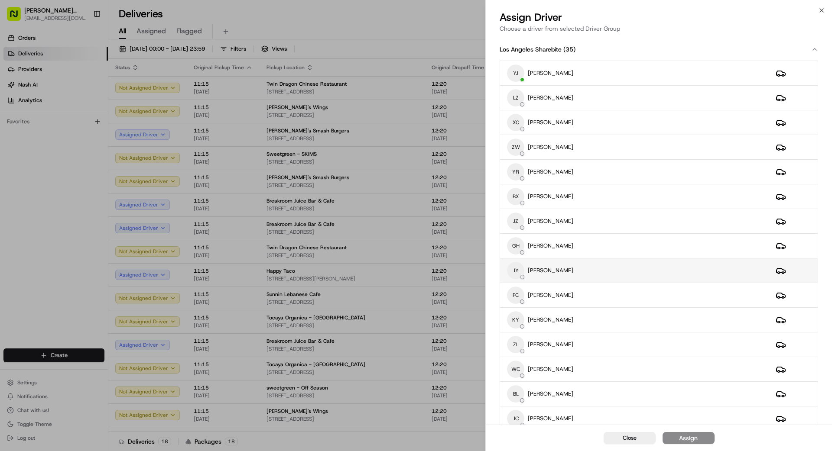
click at [583, 272] on div "JY JOANNE YU" at bounding box center [634, 270] width 255 height 17
click at [702, 438] on button "Assign" at bounding box center [688, 438] width 52 height 12
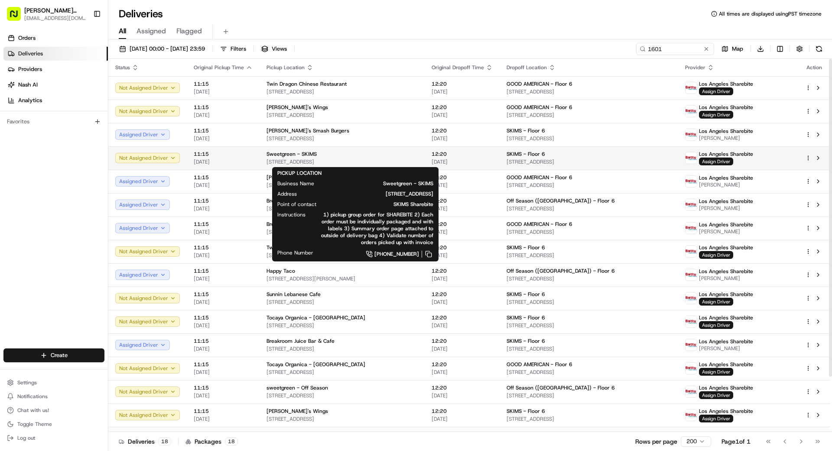
click at [411, 158] on div "Sweetgreen - SKIMS 8570 W Sunset Blvd, West Hollywood, CA 90069, US" at bounding box center [341, 158] width 151 height 15
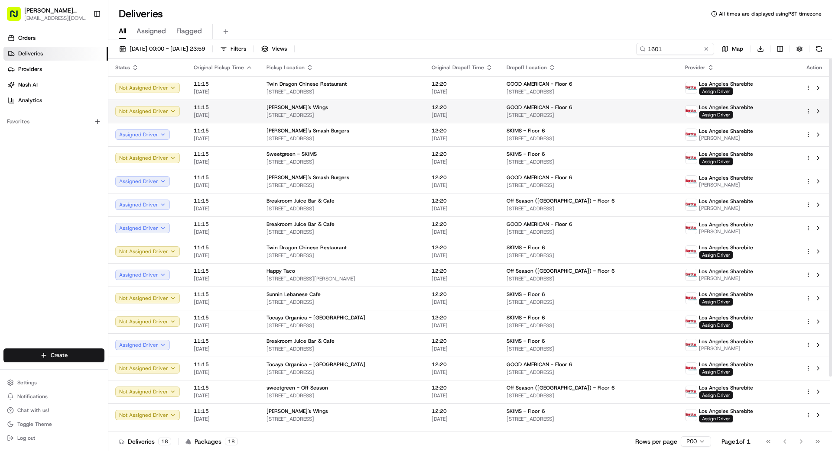
click at [453, 120] on td "12:20 [DATE]" at bounding box center [461, 111] width 75 height 23
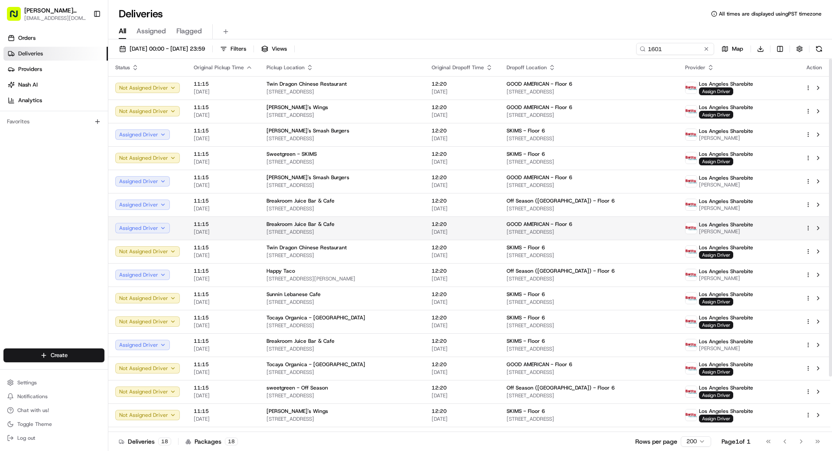
scroll to position [65, 0]
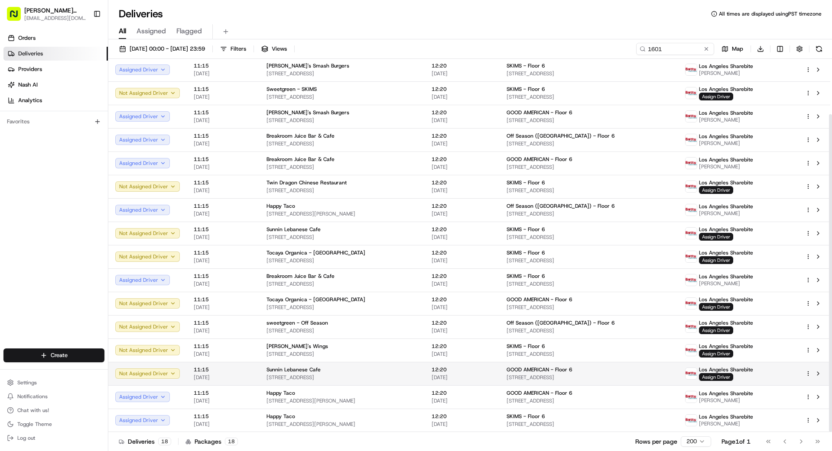
click at [411, 370] on div "Sunnin Lebanese Cafe" at bounding box center [341, 369] width 151 height 7
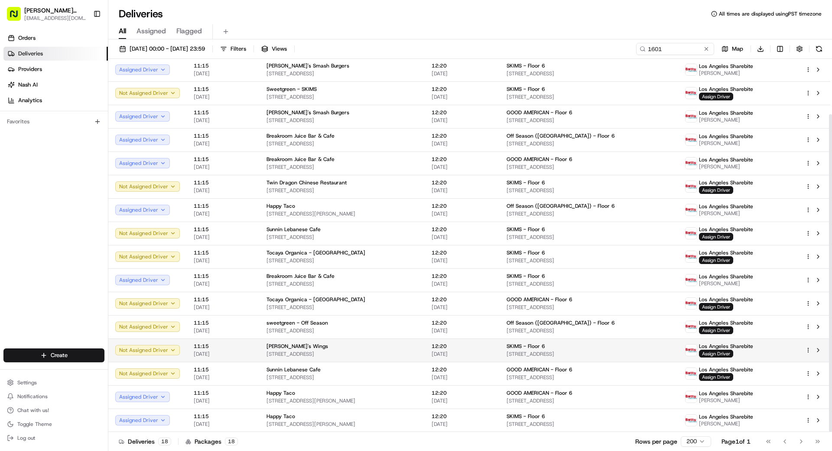
click at [383, 346] on div "[PERSON_NAME]'s Wings" at bounding box center [341, 346] width 151 height 7
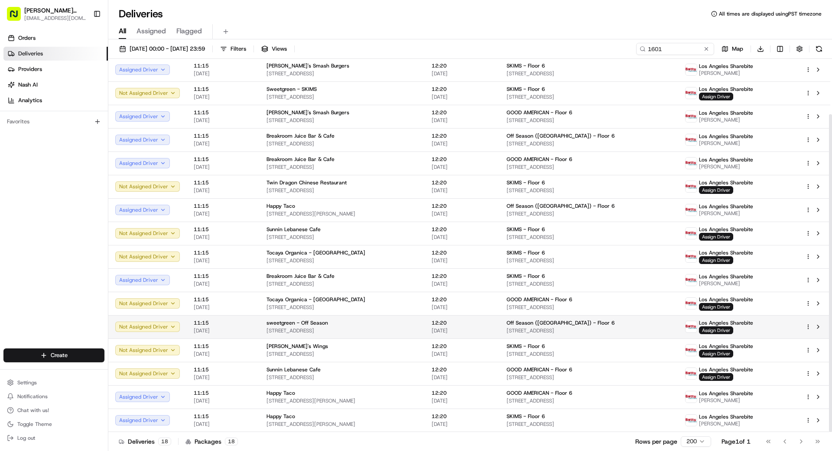
click at [382, 324] on div "sweetgreen - Off Season" at bounding box center [341, 323] width 151 height 7
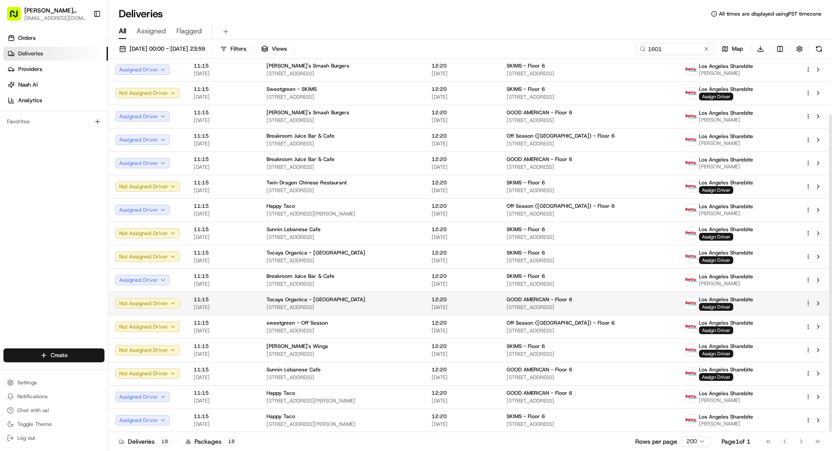
click at [388, 306] on span "[STREET_ADDRESS]" at bounding box center [341, 307] width 151 height 7
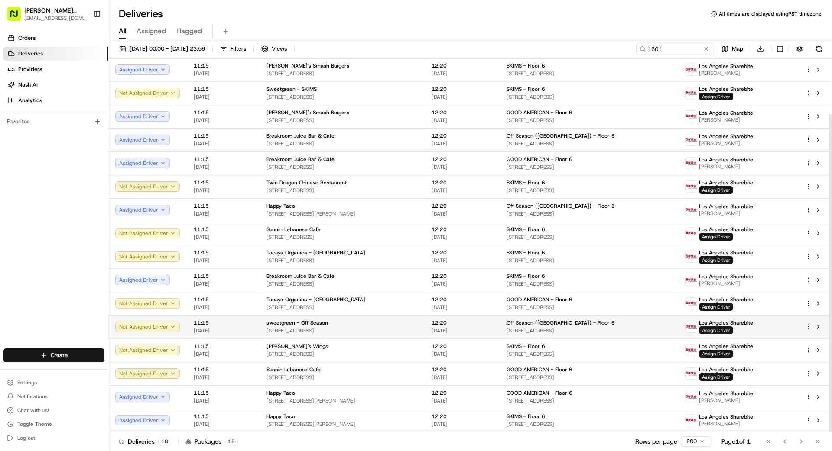
click at [418, 331] on span "[STREET_ADDRESS]" at bounding box center [341, 330] width 151 height 7
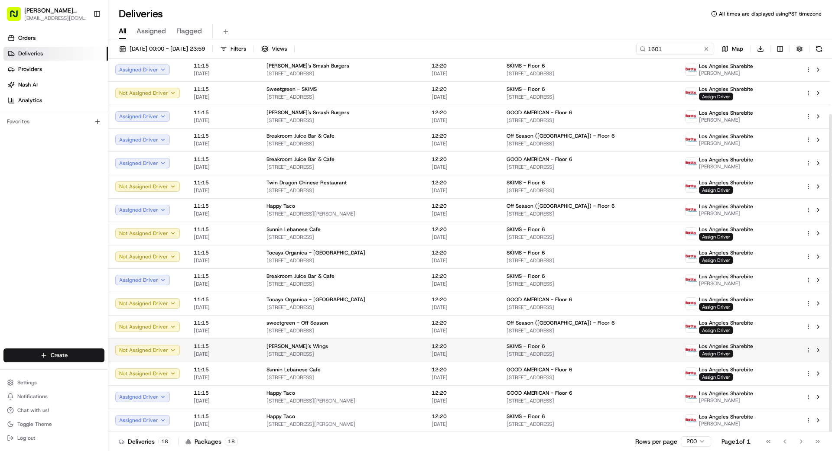
click at [424, 359] on td "[PERSON_NAME]'s Wings [STREET_ADDRESS]" at bounding box center [341, 350] width 165 height 23
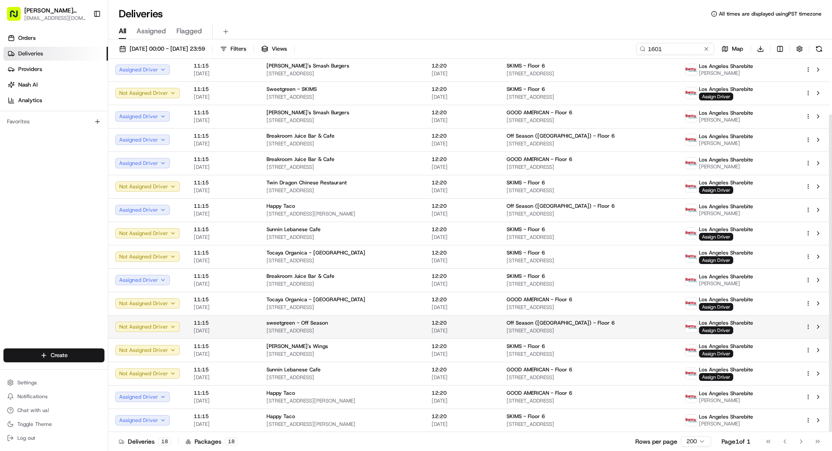
click at [418, 328] on span "[STREET_ADDRESS]" at bounding box center [341, 330] width 151 height 7
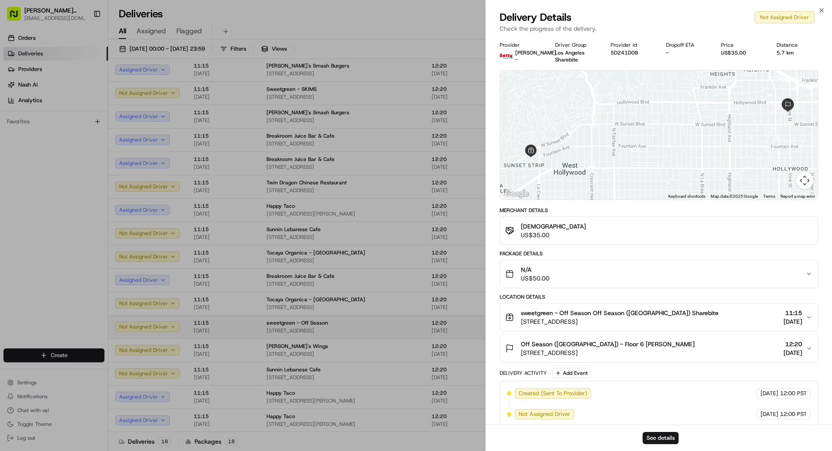
drag, startPoint x: 418, startPoint y: 327, endPoint x: 418, endPoint y: 321, distance: 5.2
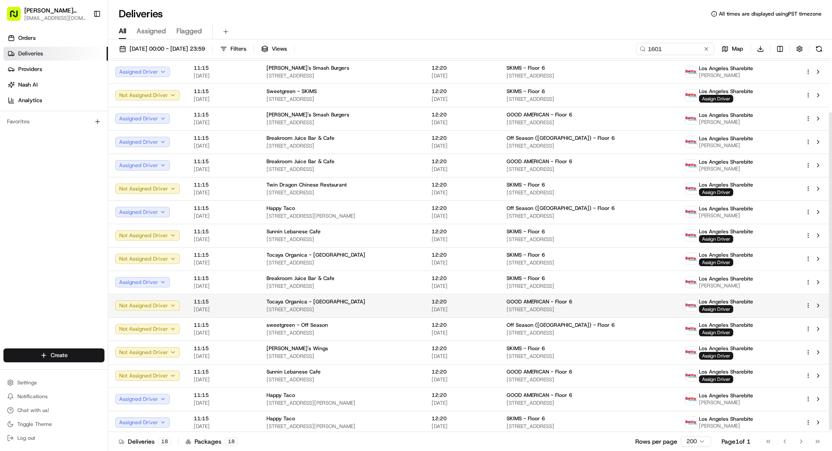
click at [417, 304] on div "Tocaya Organica - [GEOGRAPHIC_DATA]" at bounding box center [341, 301] width 151 height 7
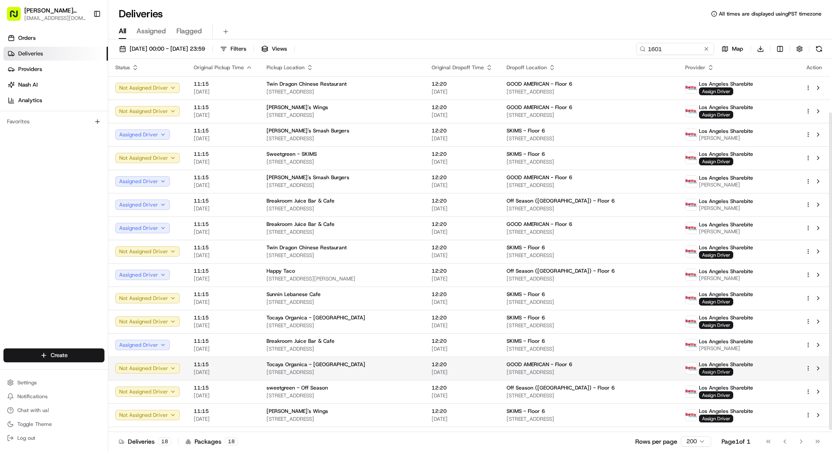
scroll to position [63, 0]
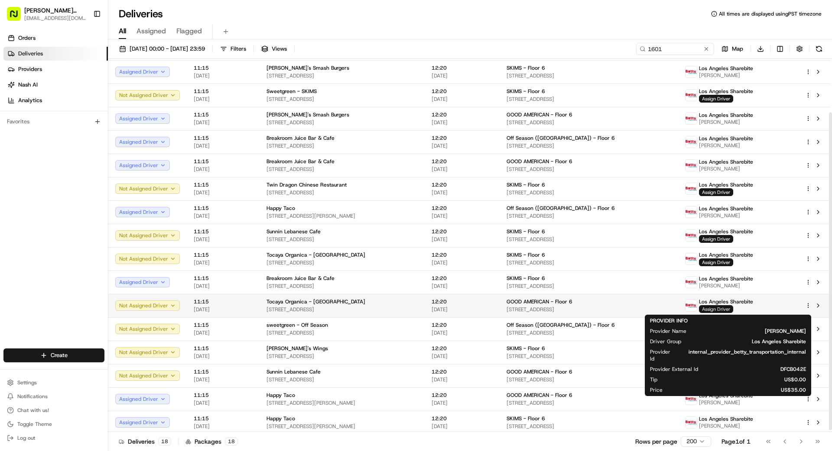
click at [720, 308] on span "Assign Driver" at bounding box center [716, 309] width 34 height 8
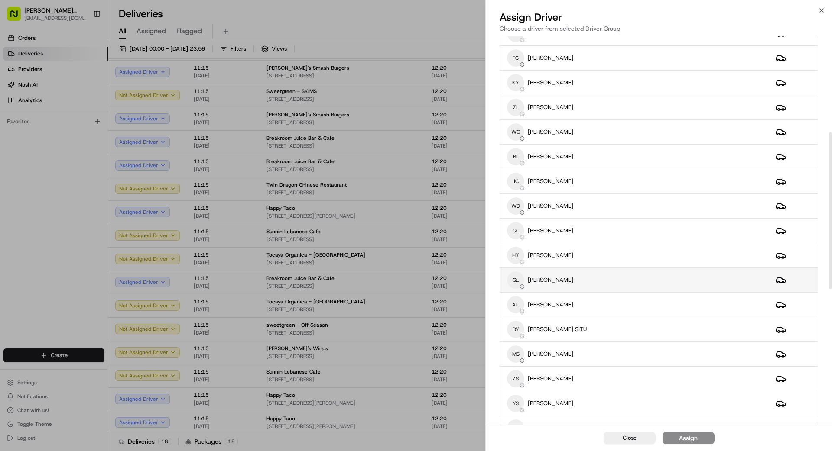
scroll to position [238, 0]
click at [560, 290] on td "QL [PERSON_NAME]" at bounding box center [634, 280] width 269 height 25
click at [702, 439] on button "Assign" at bounding box center [688, 438] width 52 height 12
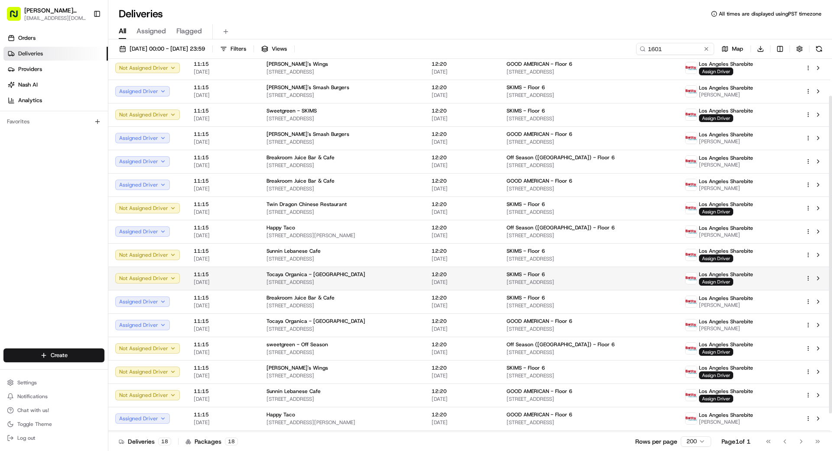
scroll to position [49, 0]
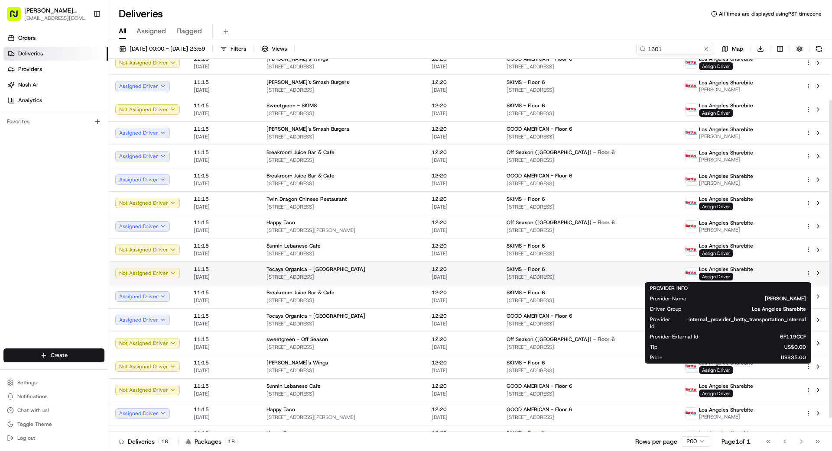
click at [717, 277] on span "Assign Driver" at bounding box center [716, 277] width 34 height 8
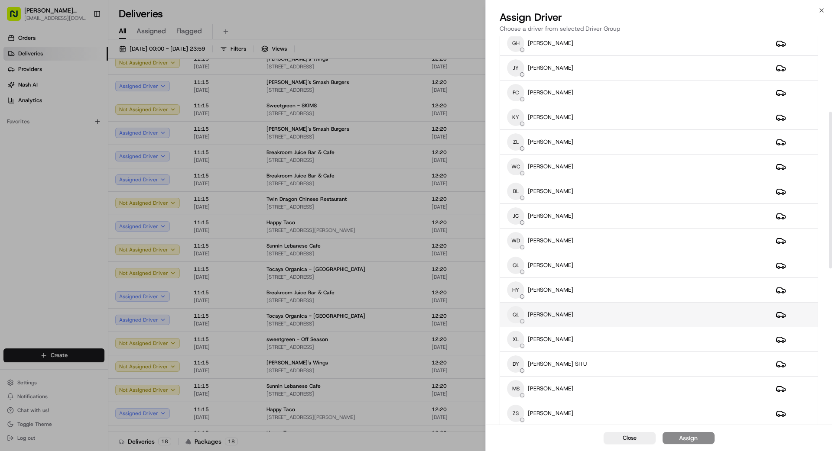
scroll to position [204, 0]
click at [571, 315] on div "QL [PERSON_NAME]" at bounding box center [634, 313] width 255 height 17
click at [692, 441] on div "Assign" at bounding box center [688, 438] width 19 height 9
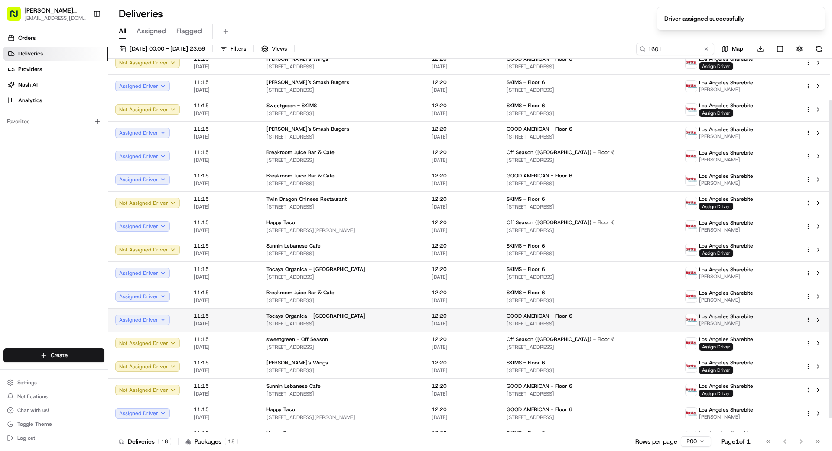
scroll to position [65, 0]
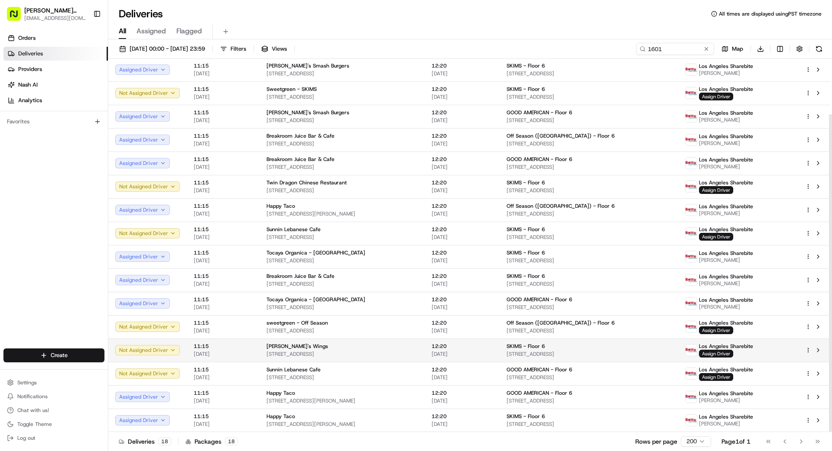
click at [492, 351] on span "[DATE]" at bounding box center [461, 354] width 61 height 7
click at [416, 348] on div "[PERSON_NAME]'s Wings" at bounding box center [341, 346] width 151 height 7
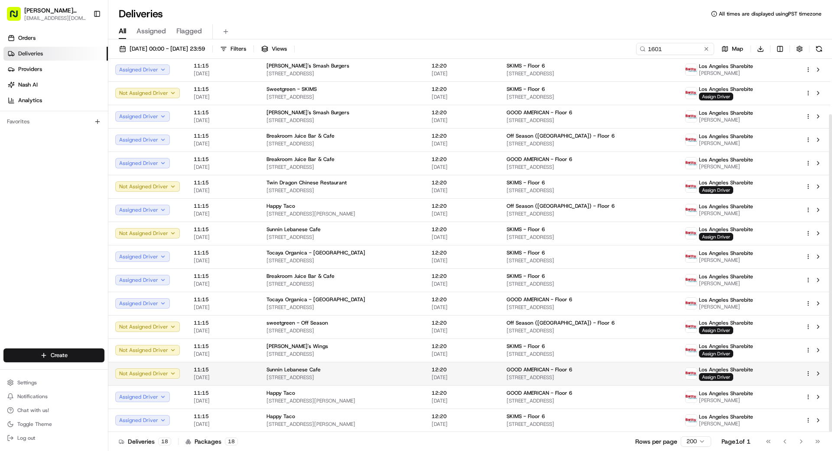
click at [408, 376] on span "[STREET_ADDRESS]" at bounding box center [341, 377] width 151 height 7
click at [715, 375] on span "Assign Driver" at bounding box center [716, 377] width 34 height 8
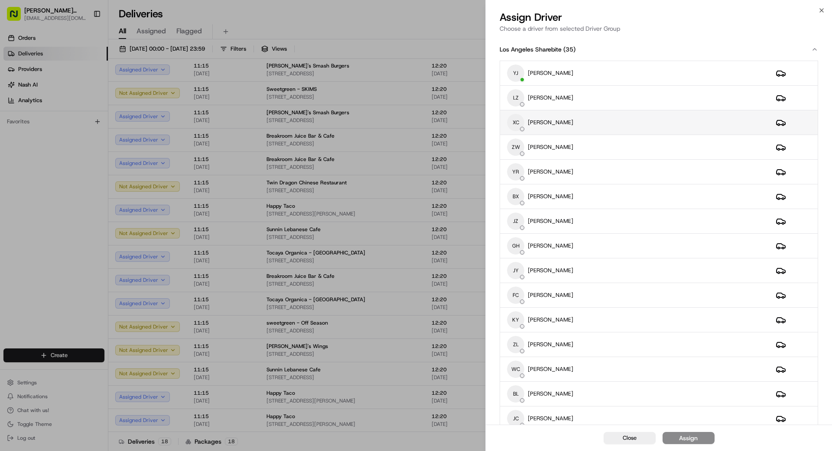
click at [579, 126] on div "XC [PERSON_NAME]" at bounding box center [634, 122] width 255 height 17
click at [692, 437] on div "Assign" at bounding box center [688, 438] width 19 height 9
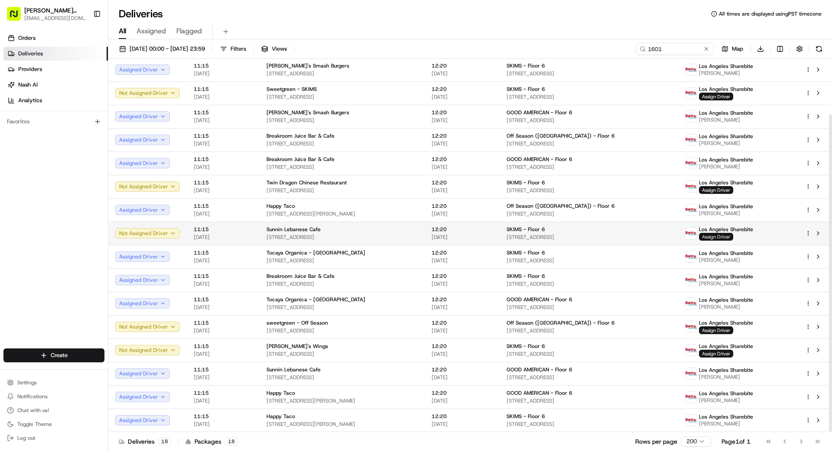
click at [723, 235] on span "Assign Driver" at bounding box center [716, 237] width 34 height 8
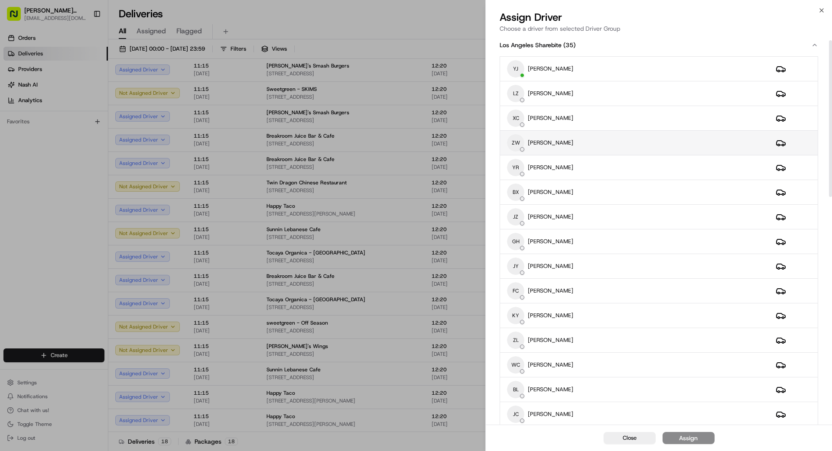
scroll to position [17, 0]
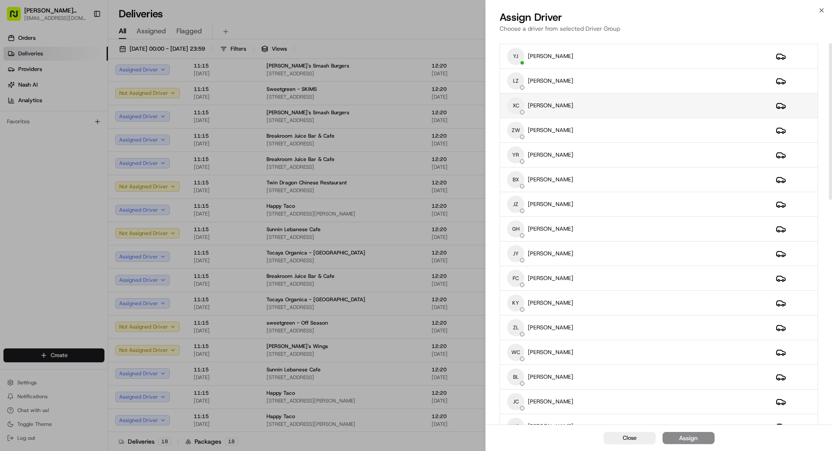
click at [586, 110] on div "XC [PERSON_NAME]" at bounding box center [634, 105] width 255 height 17
click at [708, 437] on button "Assign" at bounding box center [688, 438] width 52 height 12
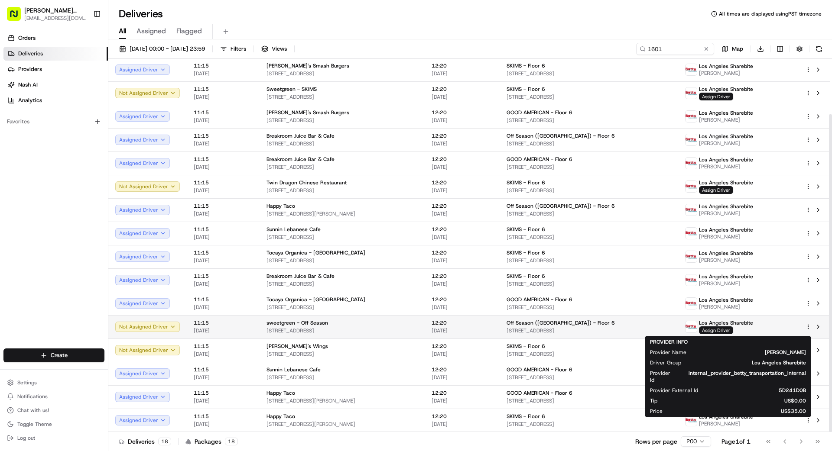
click at [743, 332] on p "Los Angeles Sharebite Assign Driver" at bounding box center [726, 327] width 54 height 15
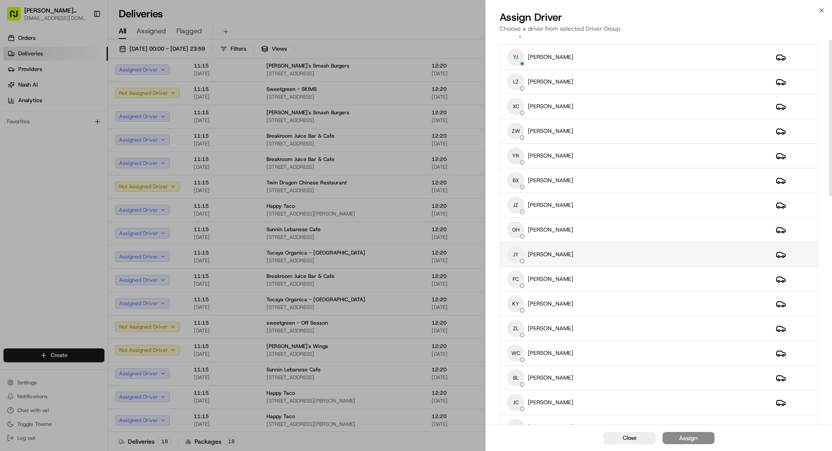
scroll to position [0, 0]
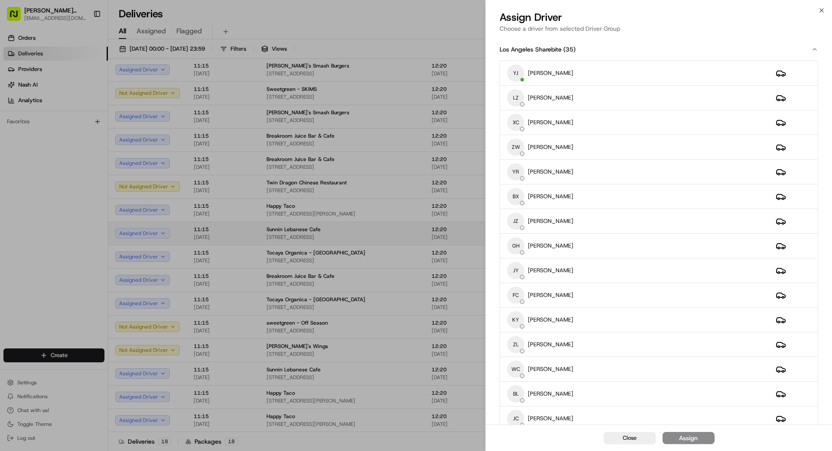
drag, startPoint x: 367, startPoint y: 241, endPoint x: 376, endPoint y: 240, distance: 9.1
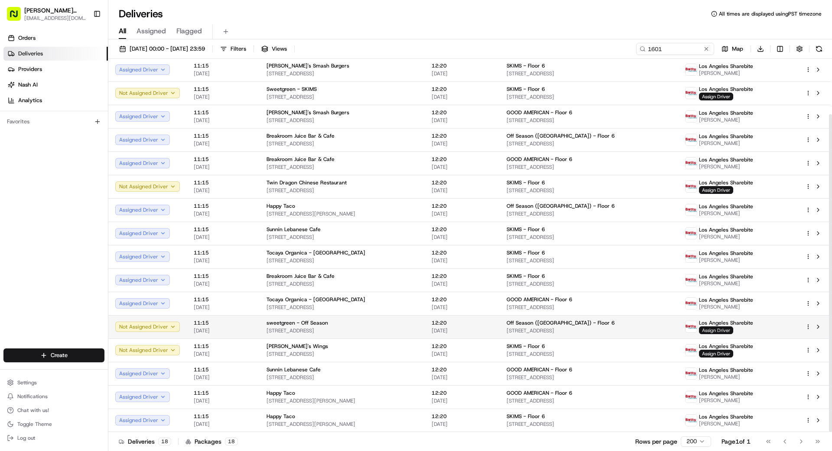
click at [732, 331] on span "Assign Driver" at bounding box center [716, 331] width 34 height 8
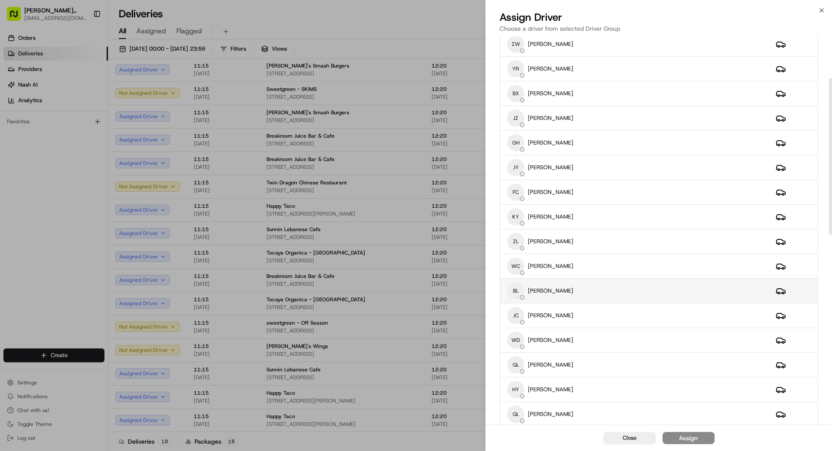
scroll to position [104, 0]
click at [607, 311] on div "[PERSON_NAME] [PERSON_NAME]" at bounding box center [634, 314] width 255 height 17
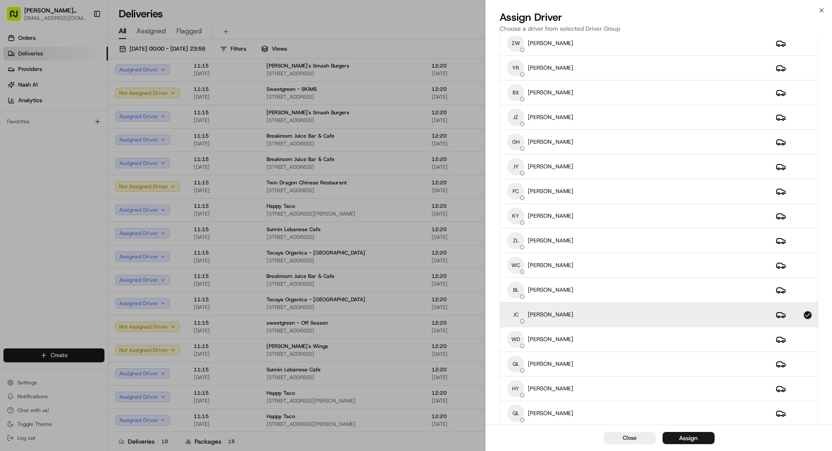
drag, startPoint x: 682, startPoint y: 440, endPoint x: 687, endPoint y: 439, distance: 4.8
click at [683, 440] on div "Assign" at bounding box center [688, 438] width 19 height 9
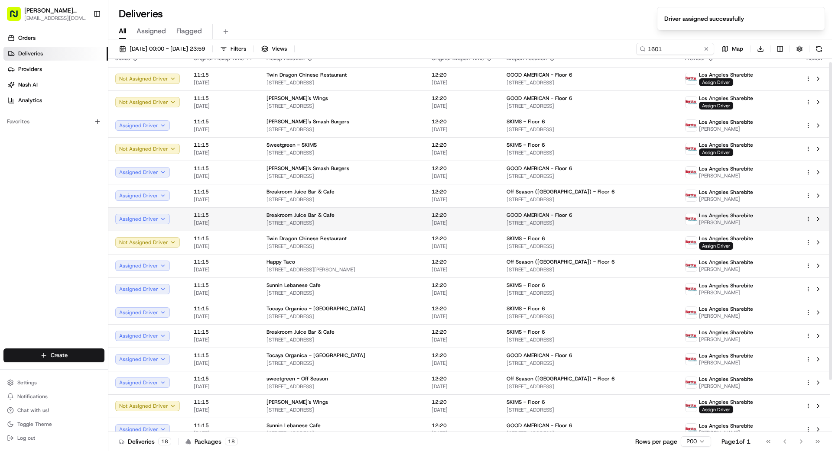
scroll to position [0, 0]
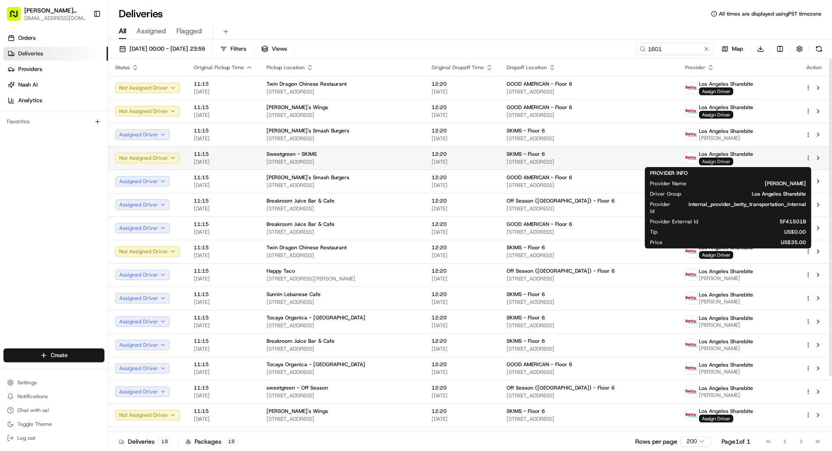
click at [719, 162] on span "Assign Driver" at bounding box center [716, 162] width 34 height 8
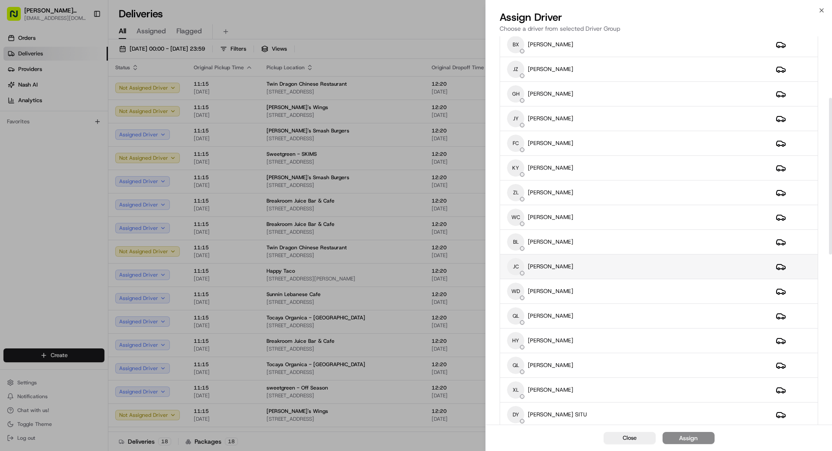
scroll to position [152, 0]
click at [578, 267] on div "[PERSON_NAME] [PERSON_NAME]" at bounding box center [634, 266] width 255 height 17
click at [694, 437] on div "Assign" at bounding box center [688, 438] width 19 height 9
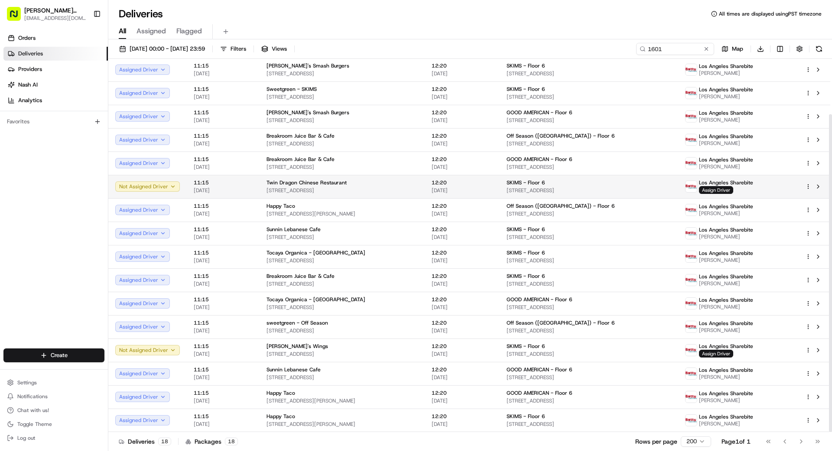
scroll to position [0, 0]
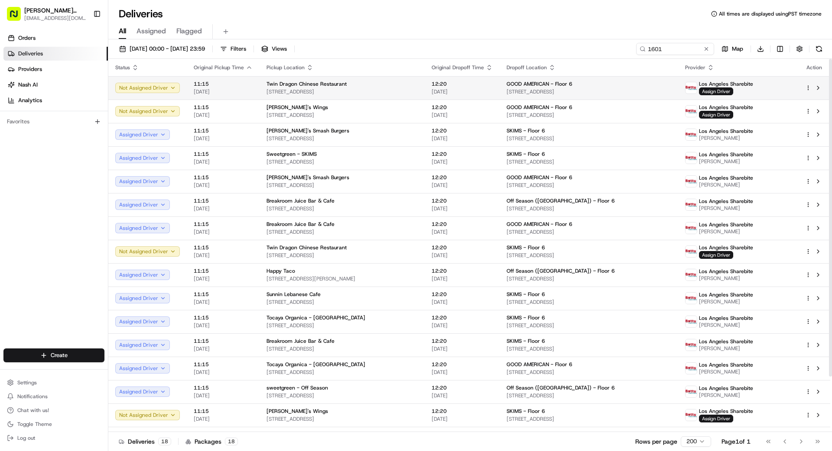
click at [468, 87] on span "12:20" at bounding box center [461, 84] width 61 height 7
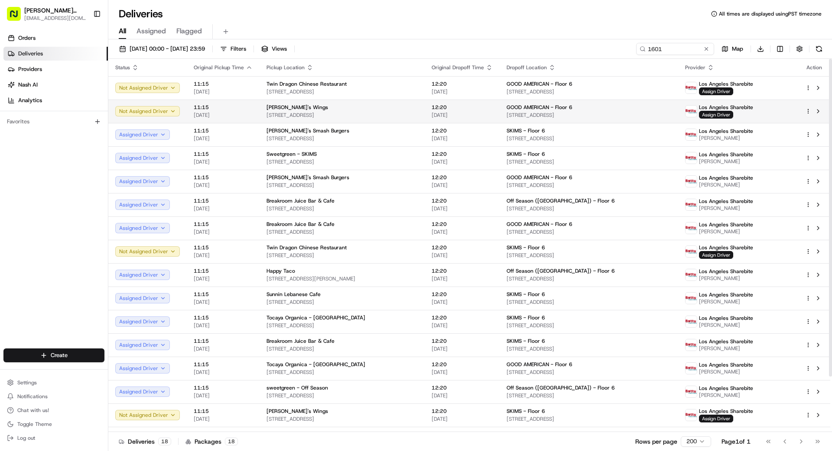
scroll to position [4, 0]
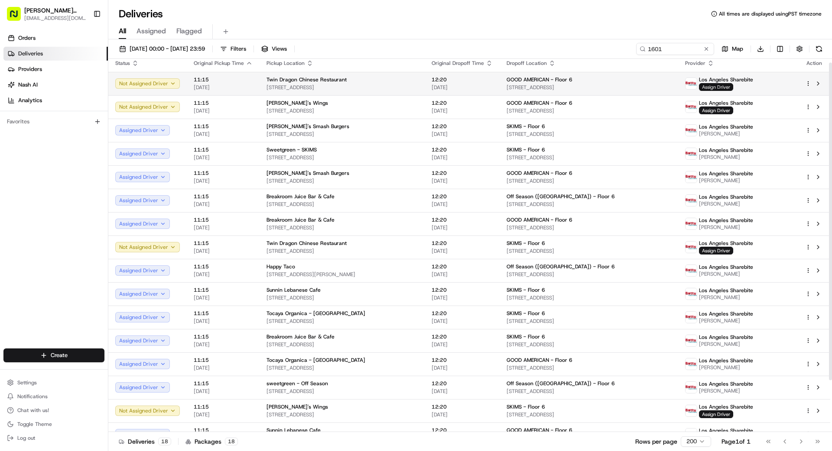
click at [717, 86] on span "Assign Driver" at bounding box center [716, 87] width 34 height 8
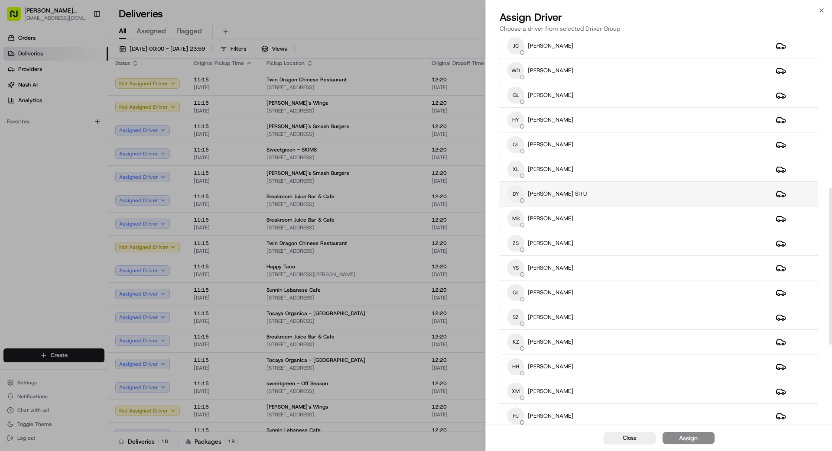
scroll to position [376, 0]
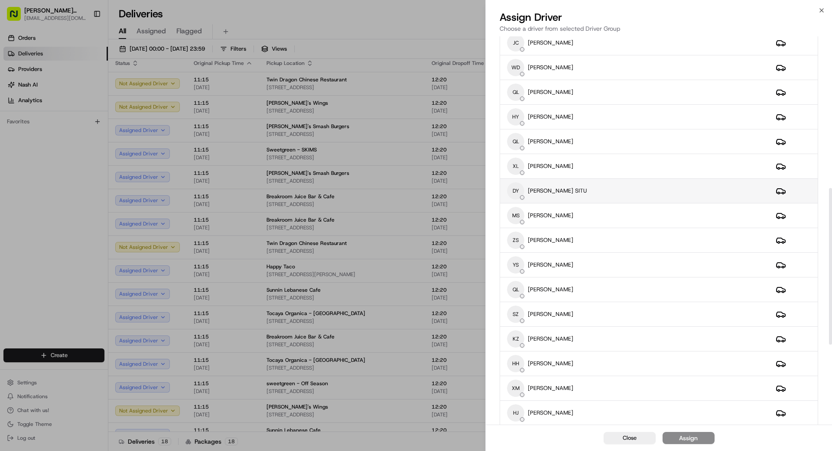
click at [590, 192] on div "[PERSON_NAME] SITU" at bounding box center [634, 190] width 255 height 17
click at [696, 439] on div "Assign" at bounding box center [688, 438] width 19 height 9
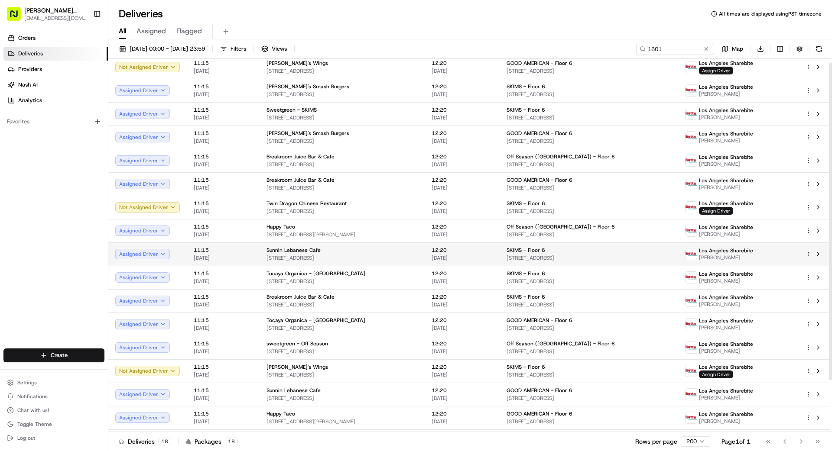
scroll to position [46, 0]
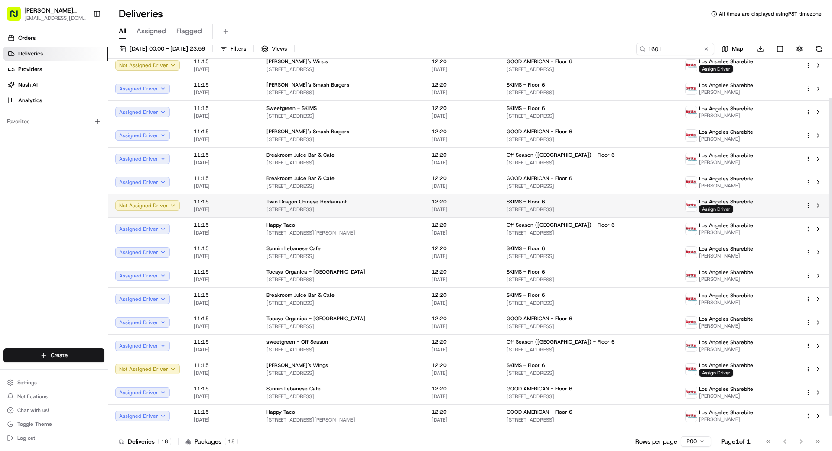
click at [722, 211] on span "Assign Driver" at bounding box center [716, 209] width 34 height 8
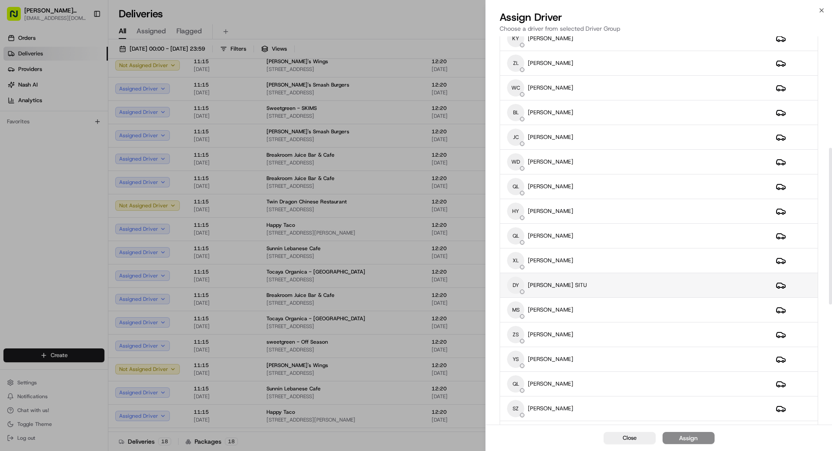
scroll to position [300, 0]
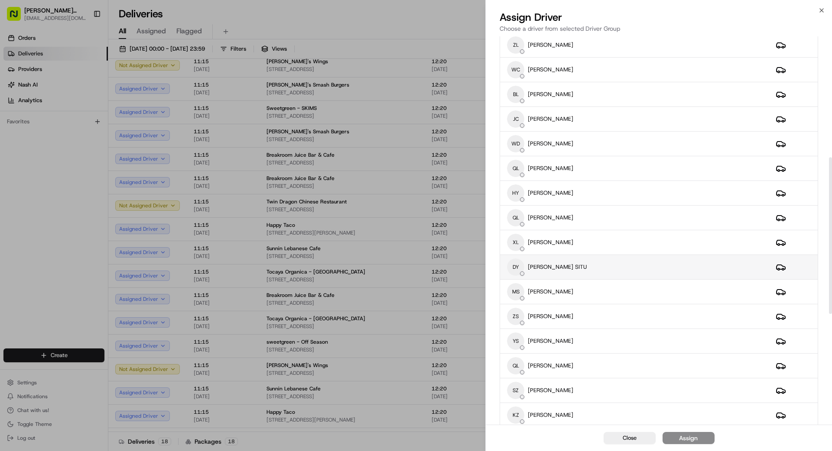
click at [596, 265] on div "[PERSON_NAME] SITU" at bounding box center [634, 267] width 255 height 17
click at [693, 436] on div "Assign" at bounding box center [688, 438] width 19 height 9
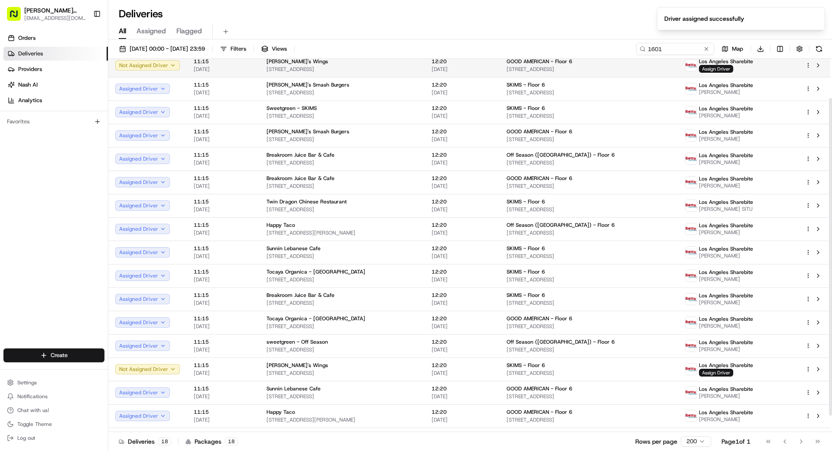
scroll to position [0, 0]
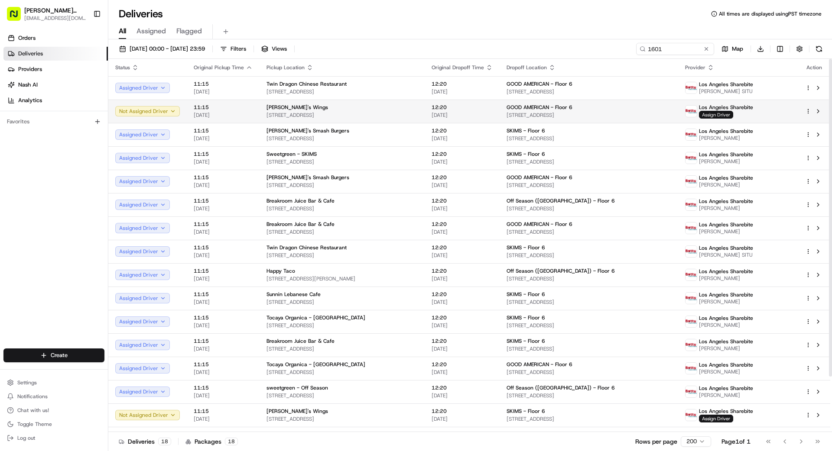
click at [730, 113] on span "Assign Driver" at bounding box center [716, 115] width 34 height 8
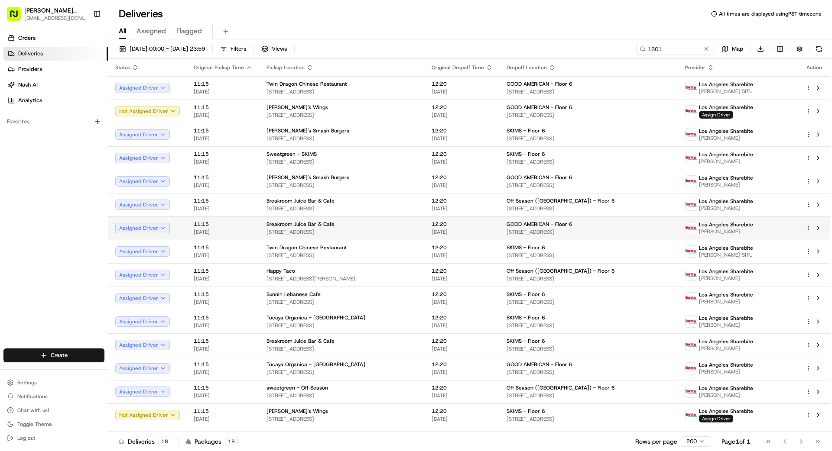
drag, startPoint x: 456, startPoint y: 230, endPoint x: 528, endPoint y: 232, distance: 71.9
click at [709, 49] on button at bounding box center [706, 49] width 9 height 9
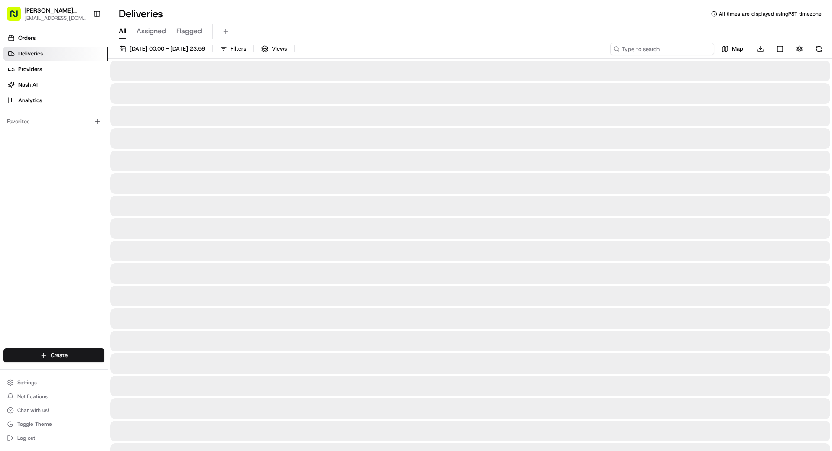
click at [660, 54] on input at bounding box center [662, 49] width 104 height 12
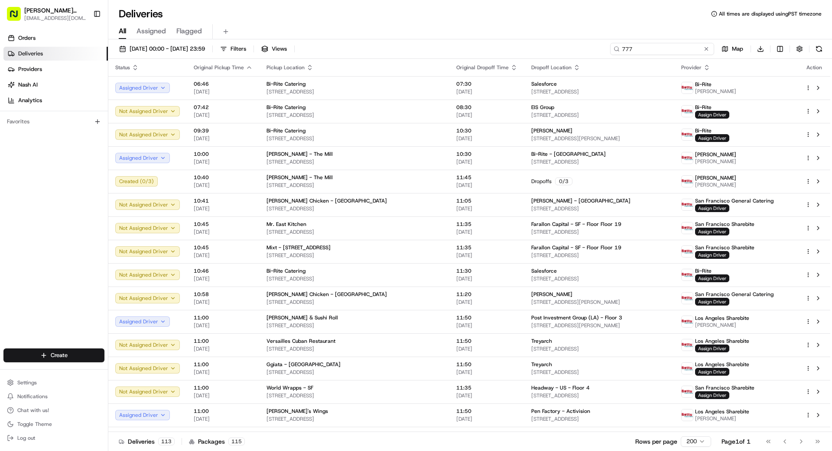
type input "777"
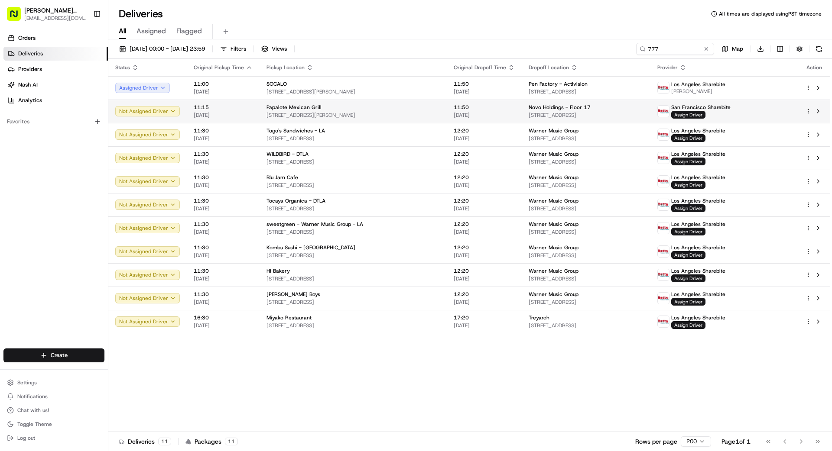
click at [552, 113] on span "[STREET_ADDRESS]" at bounding box center [585, 115] width 115 height 7
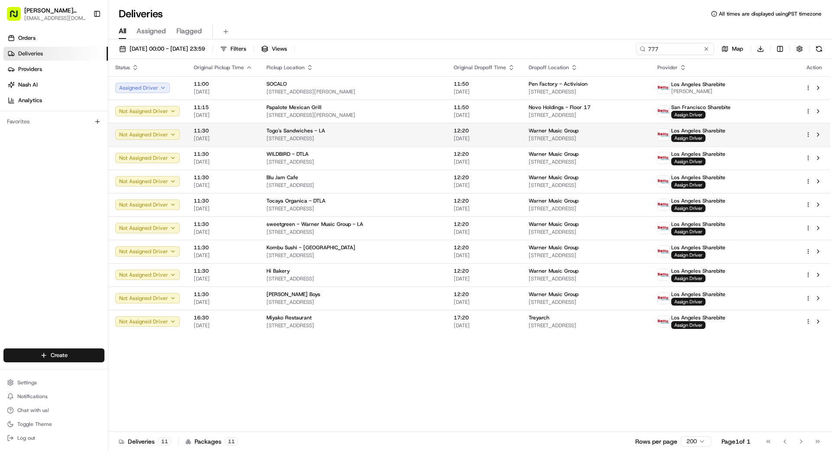
click at [477, 133] on span "12:20" at bounding box center [483, 130] width 61 height 7
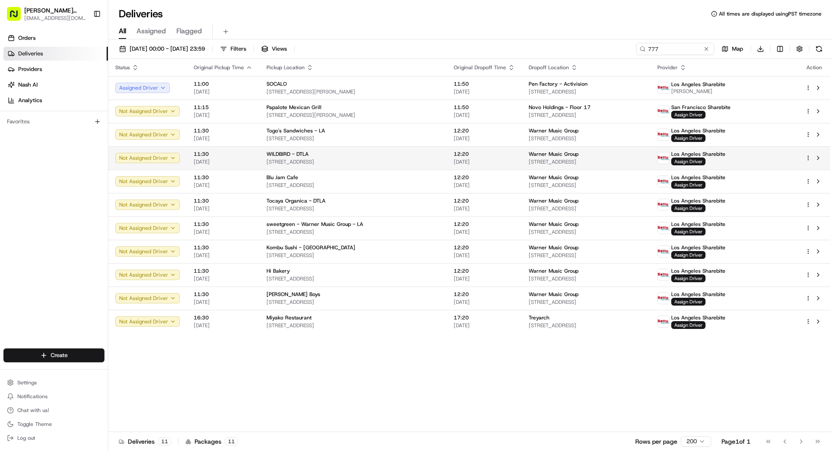
click at [453, 165] on span "[DATE]" at bounding box center [483, 162] width 61 height 7
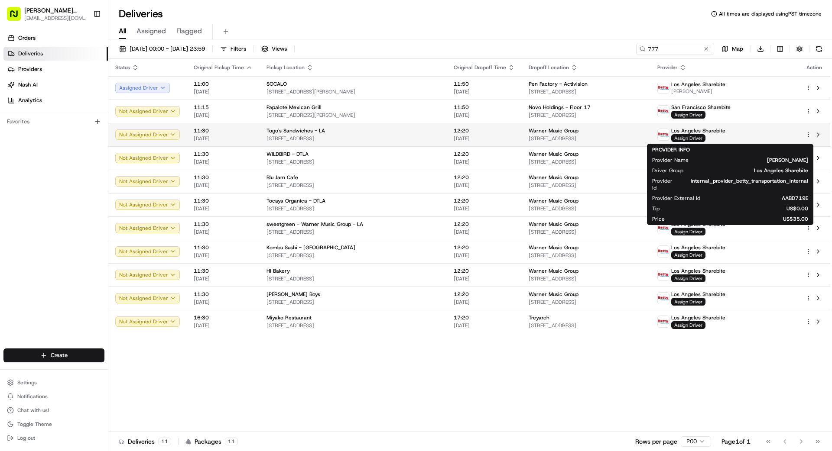
click at [705, 138] on span "Assign Driver" at bounding box center [688, 138] width 34 height 8
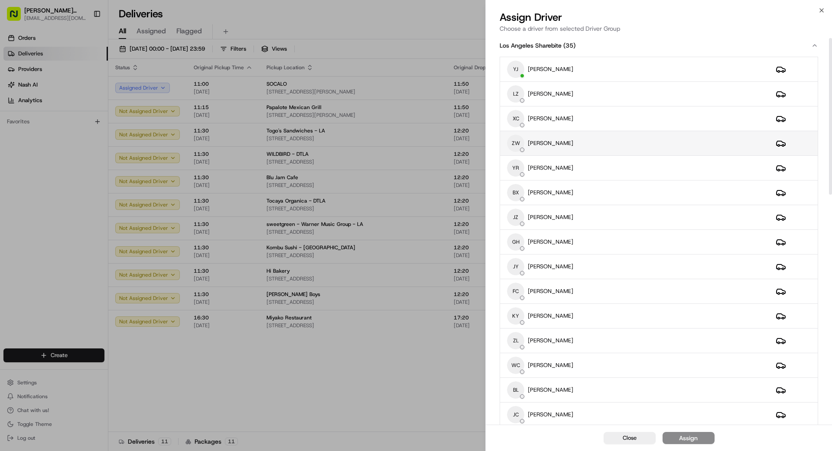
scroll to position [3, 0]
drag, startPoint x: 581, startPoint y: 146, endPoint x: 586, endPoint y: 146, distance: 5.2
click at [582, 146] on div "ZW [PERSON_NAME]" at bounding box center [634, 144] width 255 height 17
drag, startPoint x: 678, startPoint y: 440, endPoint x: 683, endPoint y: 439, distance: 5.3
click at [679, 440] on button "Assign" at bounding box center [688, 438] width 52 height 12
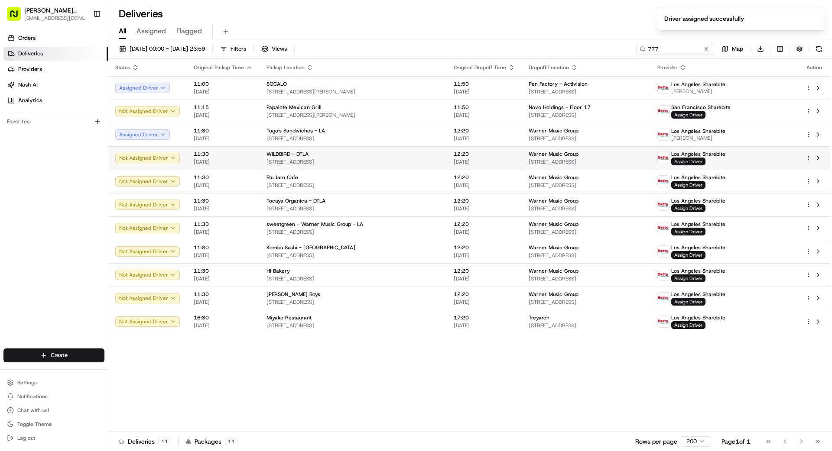
click at [705, 164] on span "Assign Driver" at bounding box center [688, 162] width 34 height 8
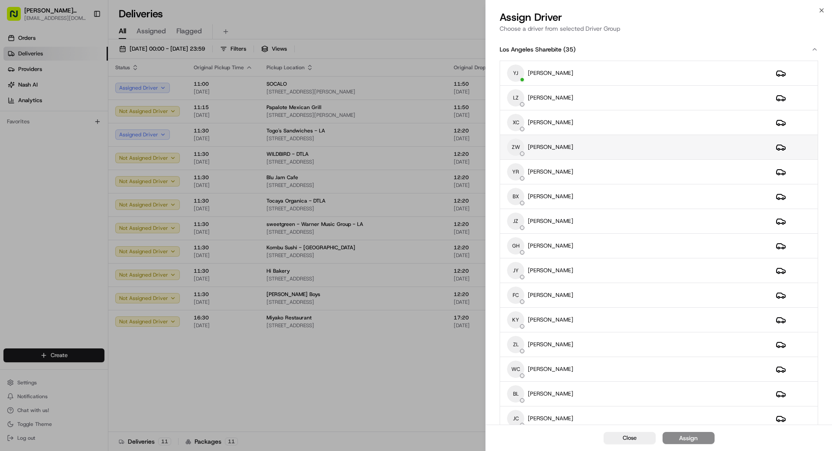
click at [616, 149] on div "ZW [PERSON_NAME]" at bounding box center [634, 147] width 255 height 17
click at [700, 439] on button "Assign" at bounding box center [688, 438] width 52 height 12
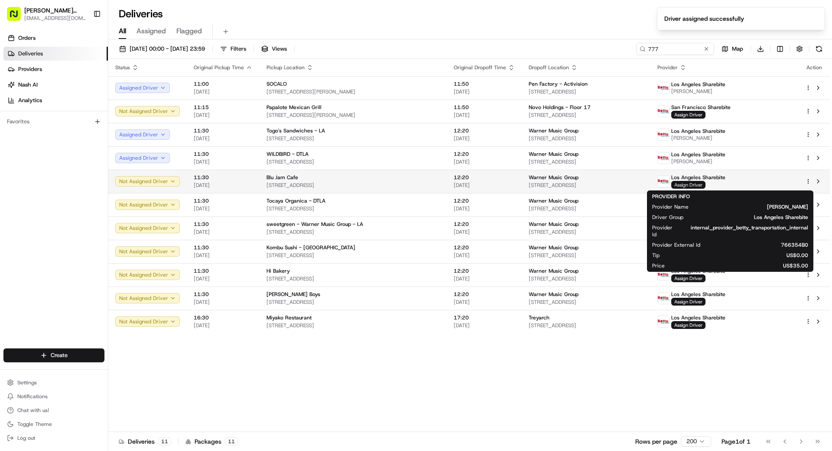
click at [705, 186] on span "Assign Driver" at bounding box center [688, 185] width 34 height 8
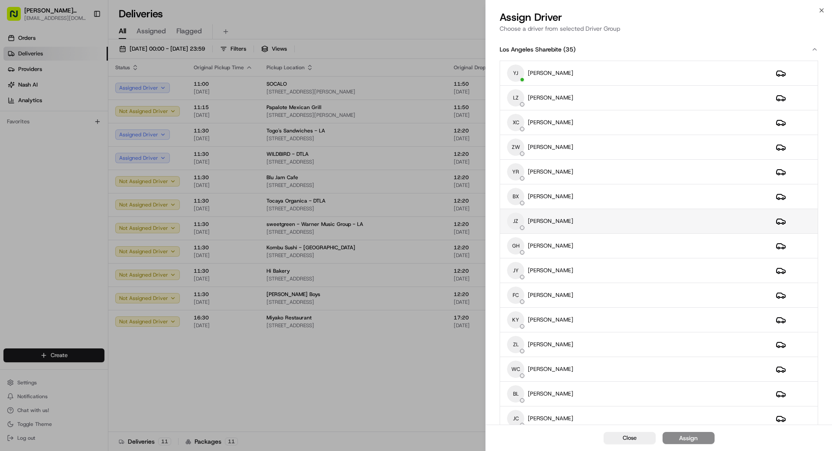
scroll to position [2, 0]
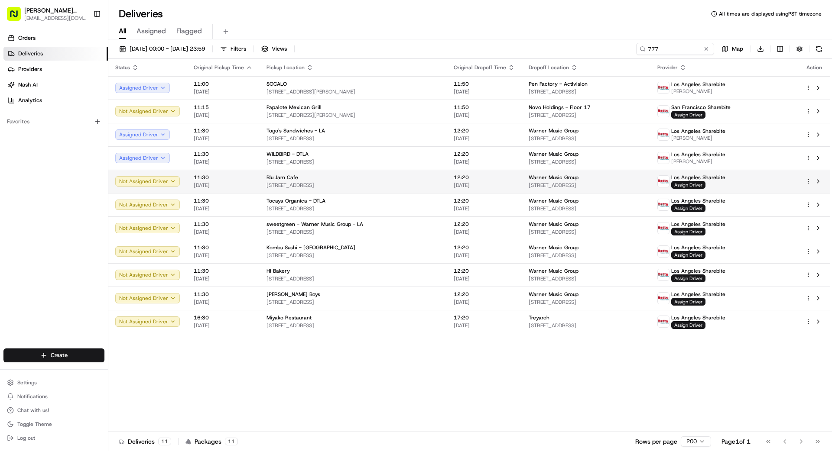
click at [705, 183] on span "Assign Driver" at bounding box center [688, 185] width 34 height 8
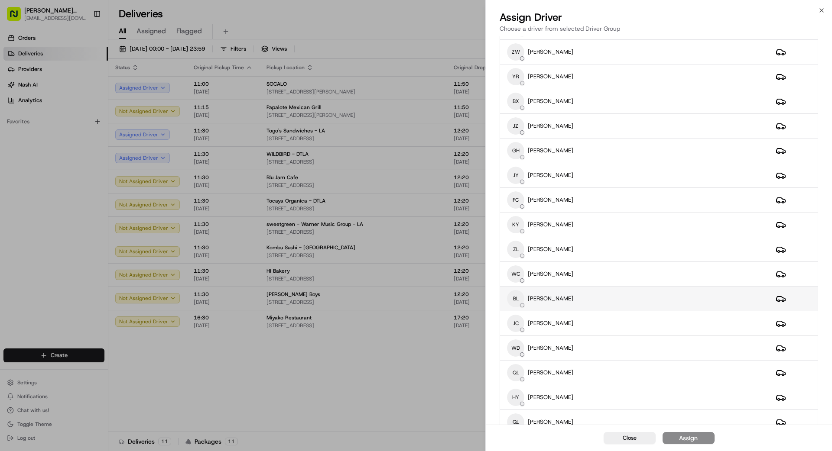
scroll to position [98, 0]
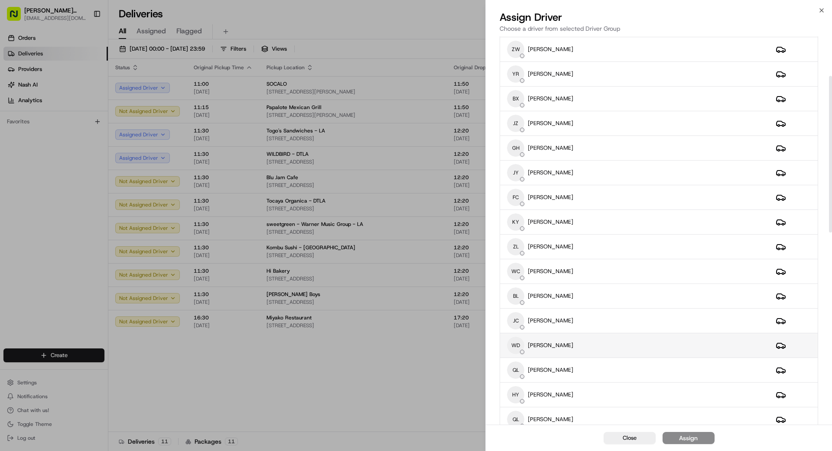
click at [595, 346] on div "[PERSON_NAME]" at bounding box center [634, 345] width 255 height 17
click at [694, 440] on div "Assign" at bounding box center [688, 438] width 19 height 9
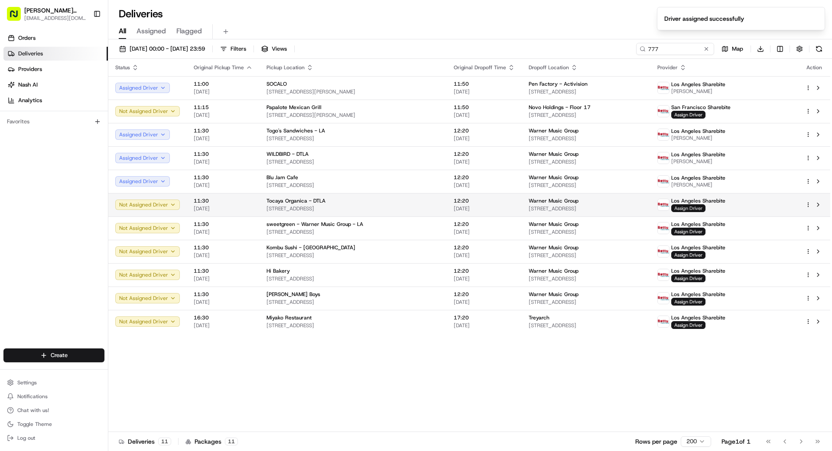
click at [705, 208] on span "Assign Driver" at bounding box center [688, 208] width 34 height 8
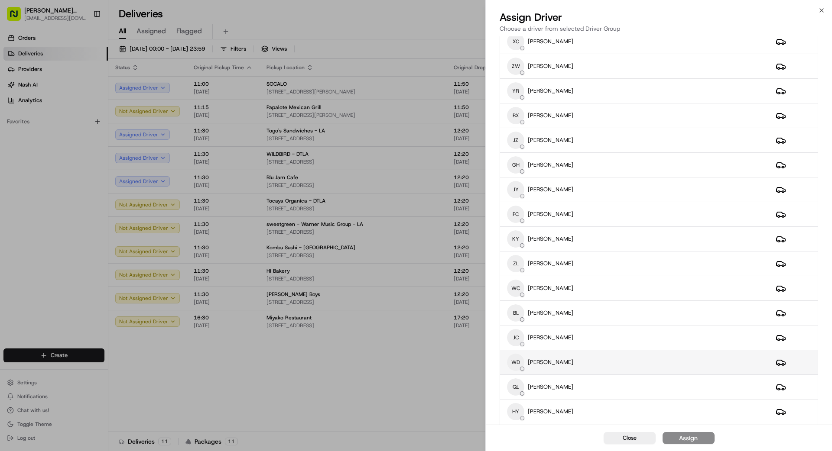
scroll to position [92, 0]
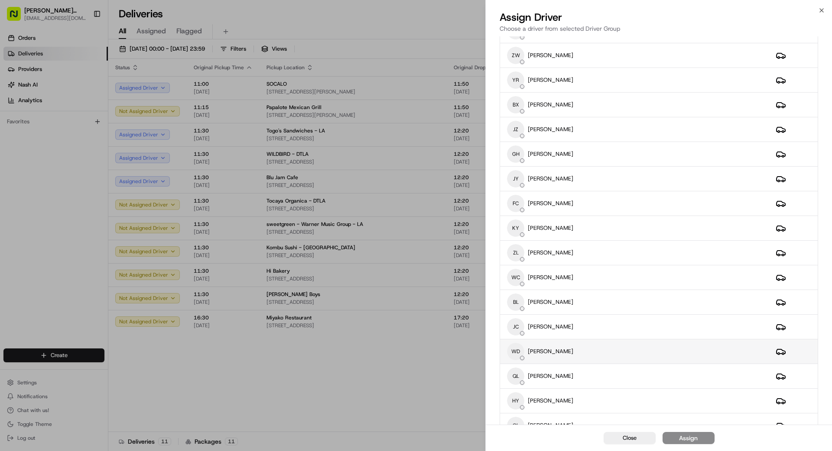
click at [585, 358] on div "[PERSON_NAME]" at bounding box center [634, 351] width 255 height 17
click at [684, 439] on div "Assign" at bounding box center [688, 438] width 19 height 9
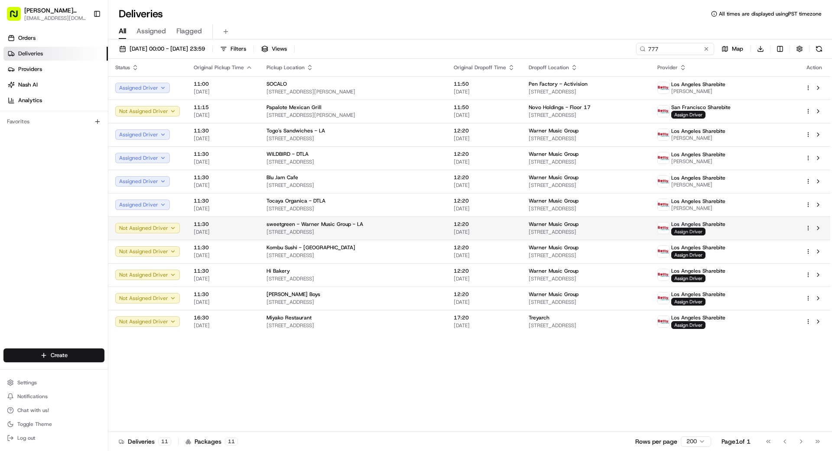
click at [705, 231] on span "Assign Driver" at bounding box center [688, 232] width 34 height 8
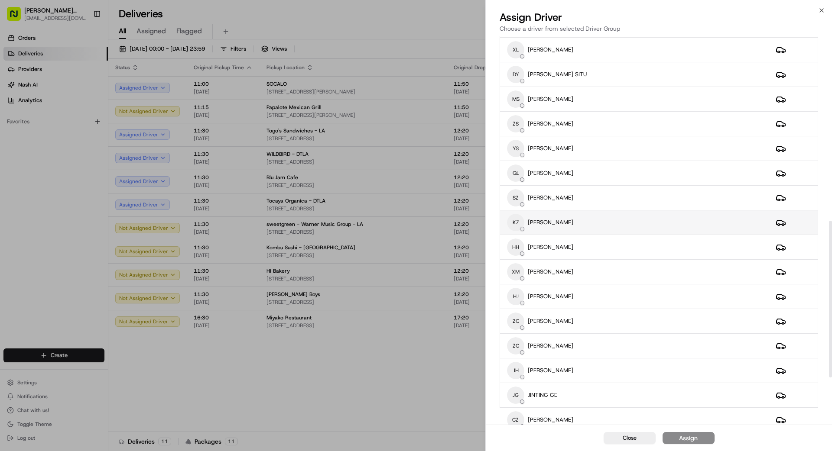
scroll to position [496, 0]
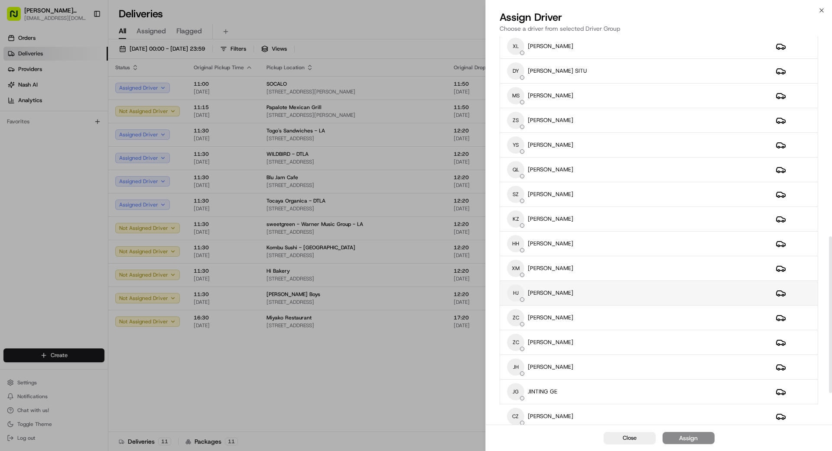
click at [584, 292] on div "HJ [PERSON_NAME]" at bounding box center [634, 293] width 255 height 17
drag, startPoint x: 705, startPoint y: 440, endPoint x: 648, endPoint y: 427, distance: 58.2
click at [705, 440] on button "Assign" at bounding box center [688, 438] width 52 height 12
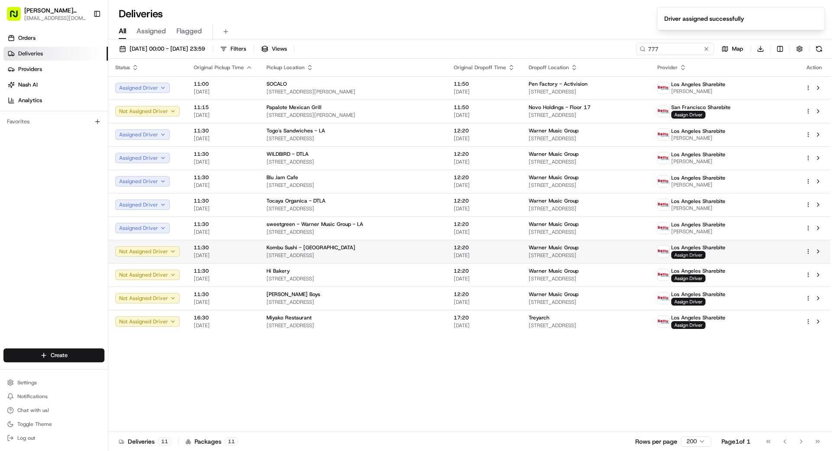
click at [705, 253] on span "Assign Driver" at bounding box center [688, 255] width 34 height 8
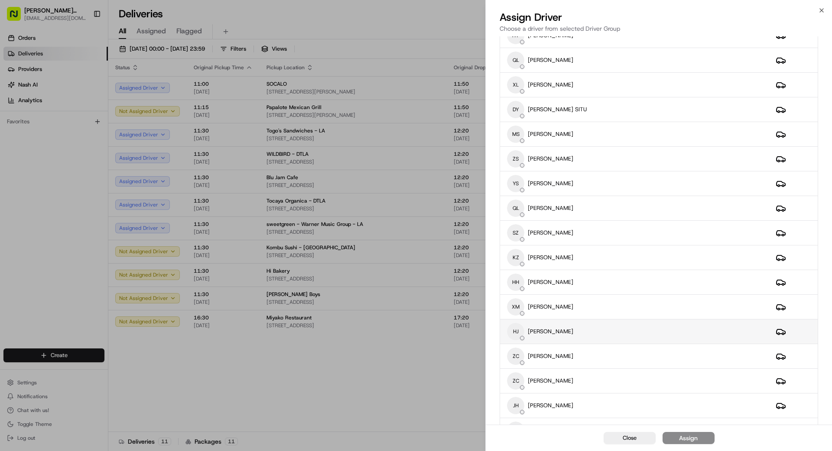
scroll to position [459, 0]
click at [579, 334] on div "HJ [PERSON_NAME]" at bounding box center [634, 329] width 255 height 17
click at [683, 438] on div "Assign" at bounding box center [688, 438] width 19 height 9
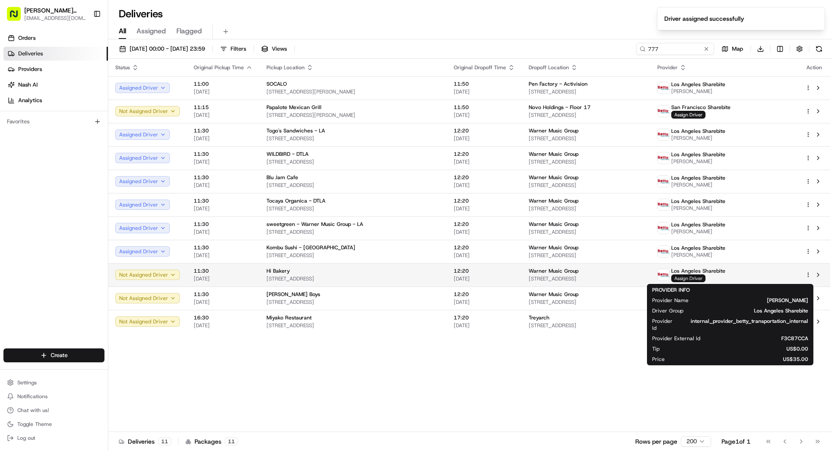
click at [705, 277] on span "Assign Driver" at bounding box center [688, 279] width 34 height 8
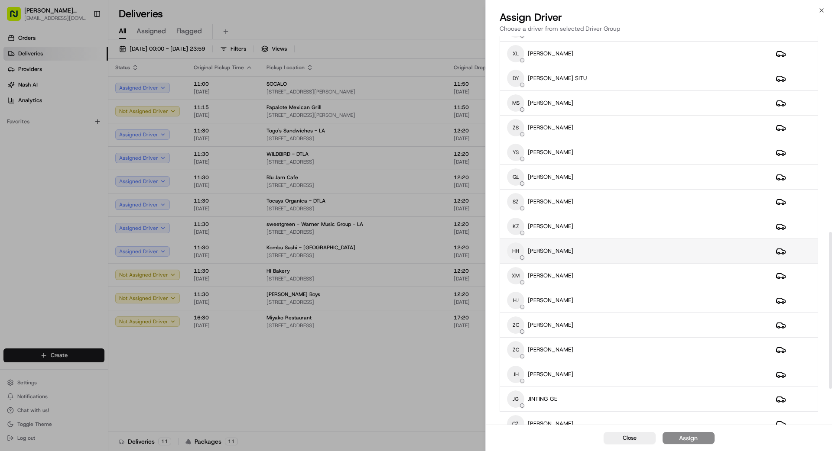
scroll to position [489, 0]
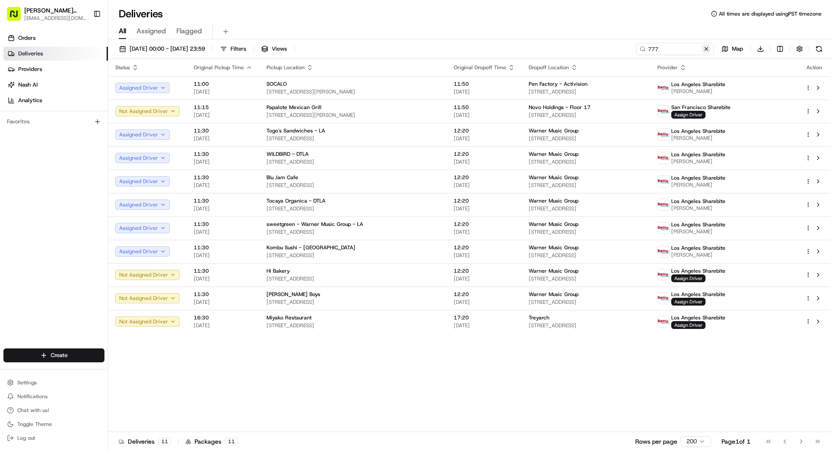
click at [706, 50] on button at bounding box center [706, 49] width 9 height 9
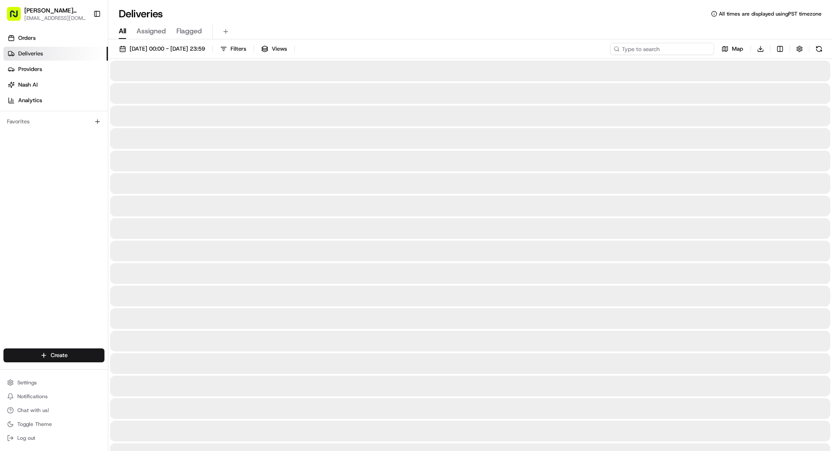
click at [683, 50] on input at bounding box center [662, 49] width 104 height 12
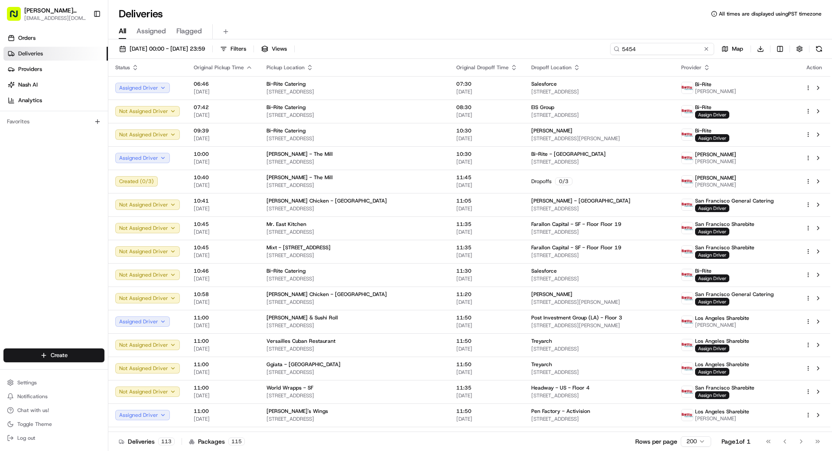
type input "5454"
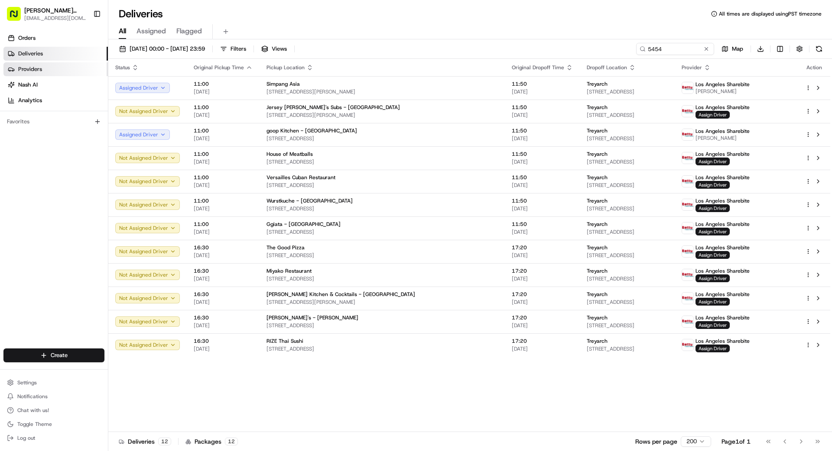
click at [44, 68] on link "Providers" at bounding box center [55, 69] width 104 height 14
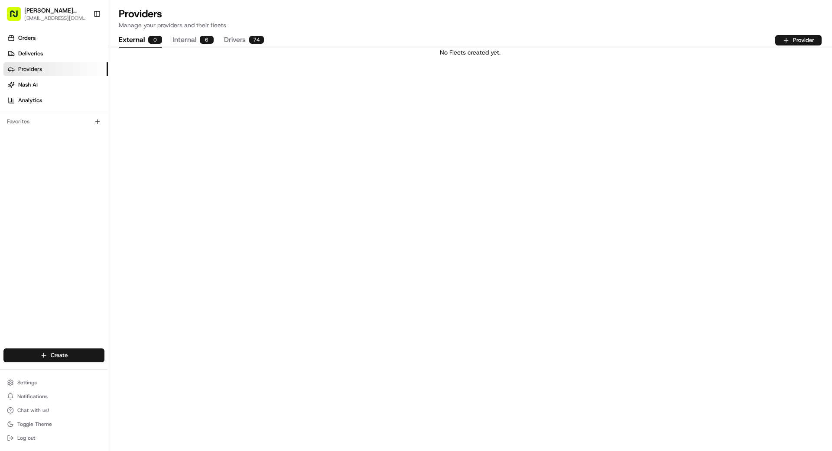
click at [243, 42] on button "Drivers 74" at bounding box center [244, 40] width 40 height 15
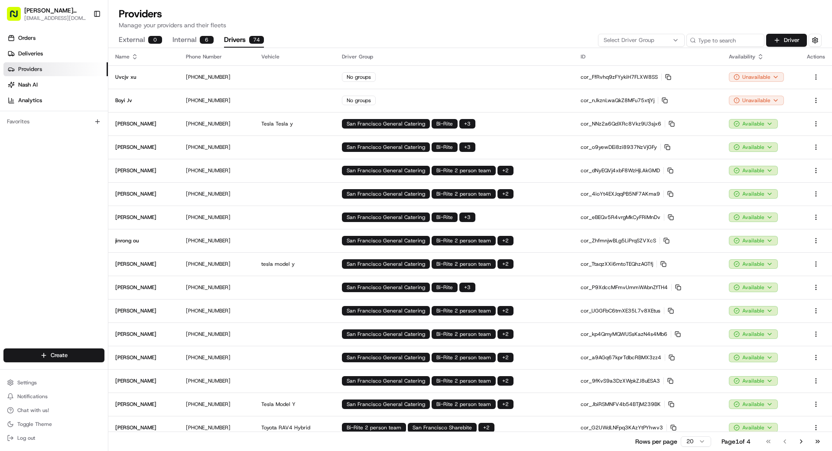
click at [672, 41] on icon "button" at bounding box center [675, 40] width 7 height 7
click at [625, 87] on span "Bi-Rite" at bounding box center [665, 86] width 107 height 8
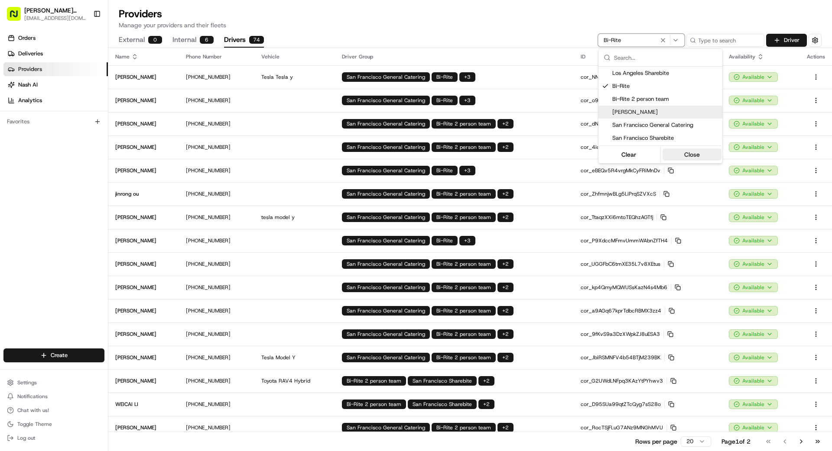
click at [686, 151] on button "Close" at bounding box center [691, 155] width 59 height 12
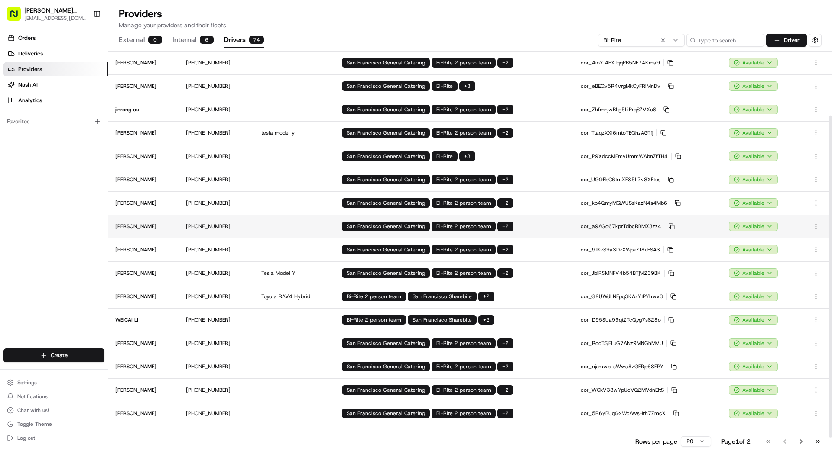
scroll to position [101, 0]
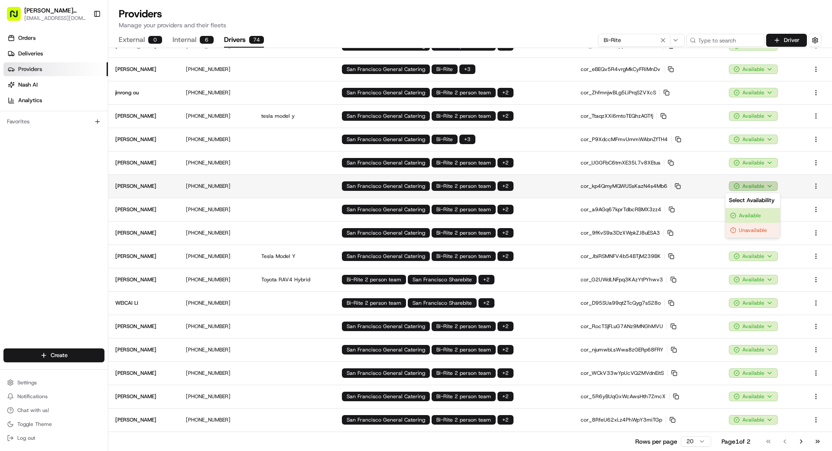
click at [748, 188] on html "[PERSON_NAME] Transportation [EMAIL_ADDRESS][DOMAIN_NAME] Toggle Sidebar Orders…" at bounding box center [416, 225] width 832 height 451
click at [713, 183] on html "[PERSON_NAME] Transportation [EMAIL_ADDRESS][DOMAIN_NAME] Toggle Sidebar Orders…" at bounding box center [416, 225] width 832 height 451
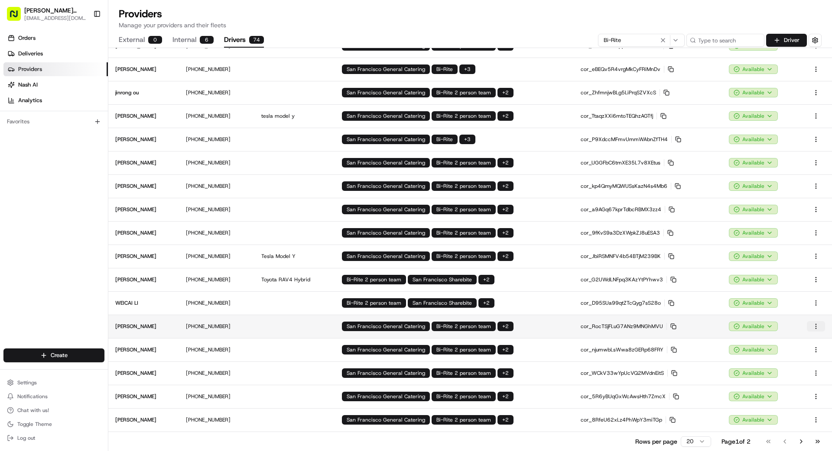
click at [817, 326] on html "[PERSON_NAME] Transportation [EMAIL_ADDRESS][DOMAIN_NAME] Toggle Sidebar Orders…" at bounding box center [416, 225] width 832 height 451
click at [792, 353] on span "Disable" at bounding box center [799, 357] width 19 height 8
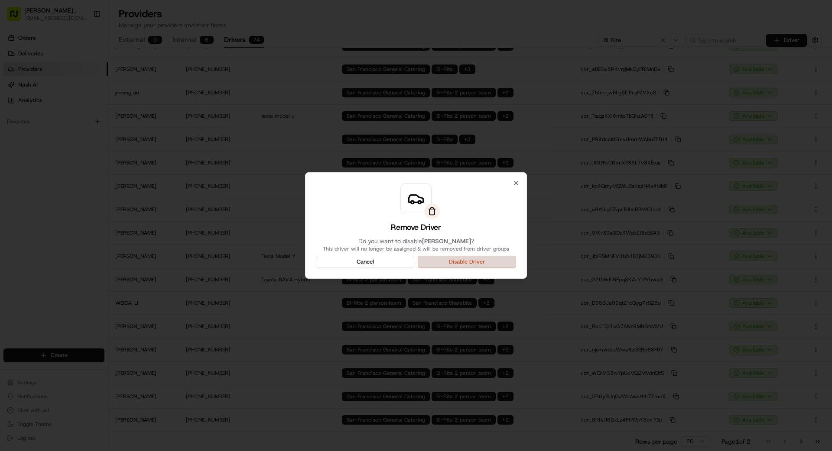
click at [443, 259] on button "Disable Driver" at bounding box center [467, 262] width 98 height 12
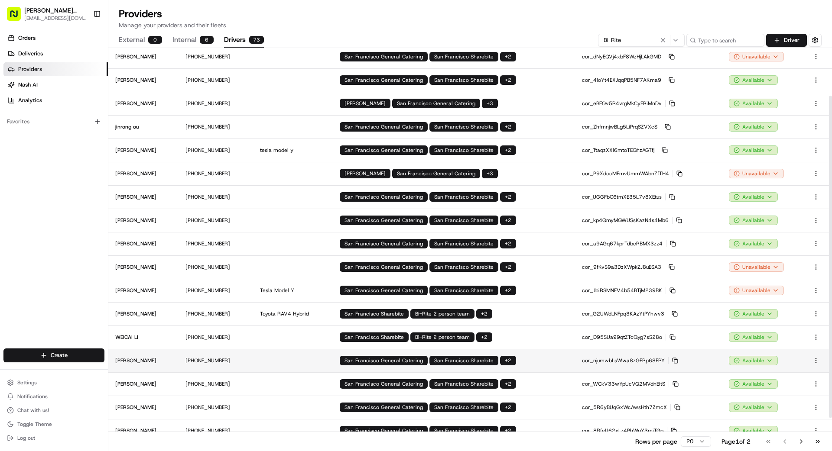
scroll to position [51, 0]
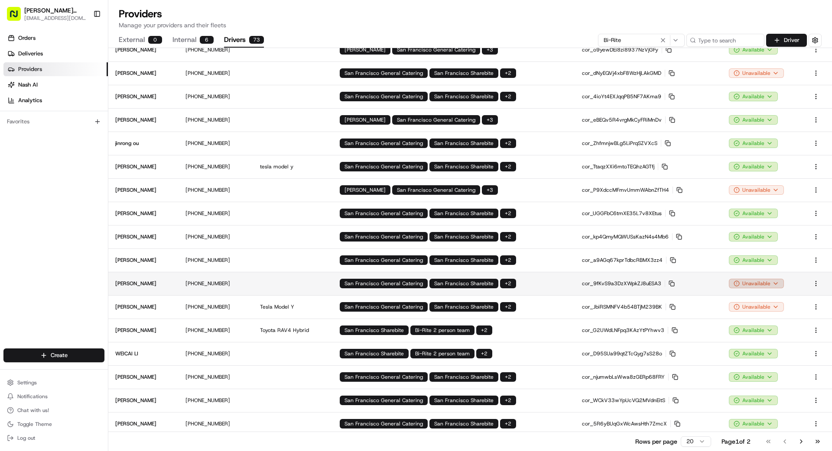
click at [760, 286] on html "[PERSON_NAME] Transportation [EMAIL_ADDRESS][DOMAIN_NAME] Toggle Sidebar Orders…" at bounding box center [416, 225] width 832 height 451
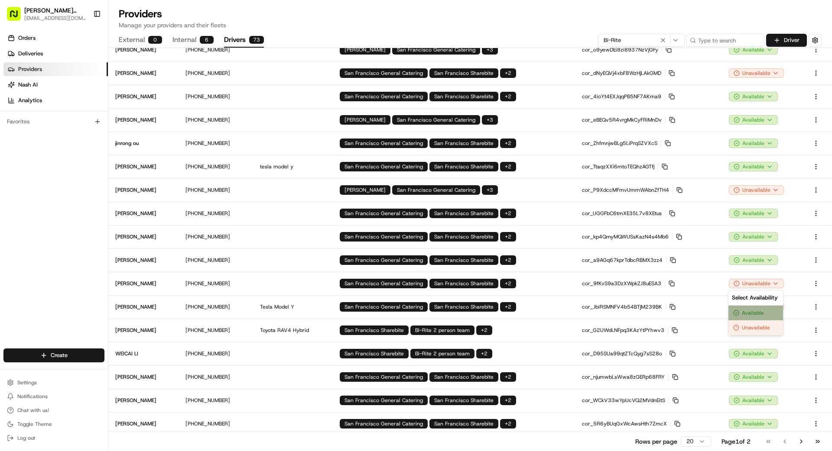
click at [761, 313] on div "Available" at bounding box center [755, 313] width 55 height 15
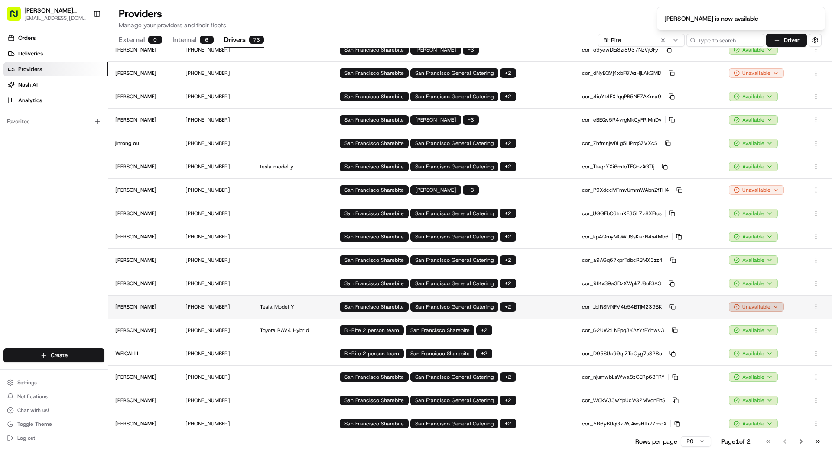
click at [746, 307] on html "[PERSON_NAME] Transportation [EMAIL_ADDRESS][DOMAIN_NAME] Toggle Sidebar Orders…" at bounding box center [416, 225] width 832 height 451
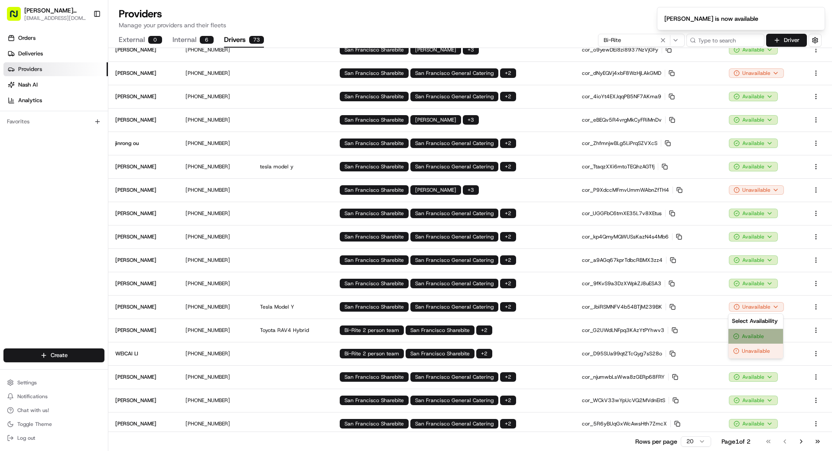
click at [750, 335] on div "Available" at bounding box center [755, 336] width 55 height 15
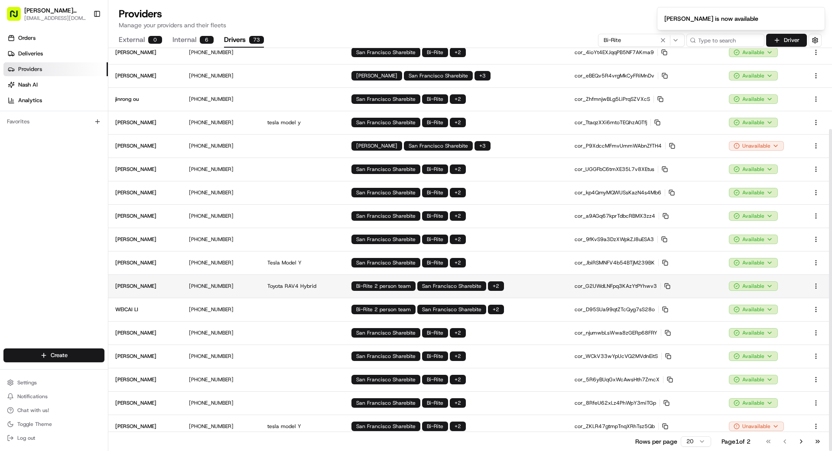
scroll to position [101, 0]
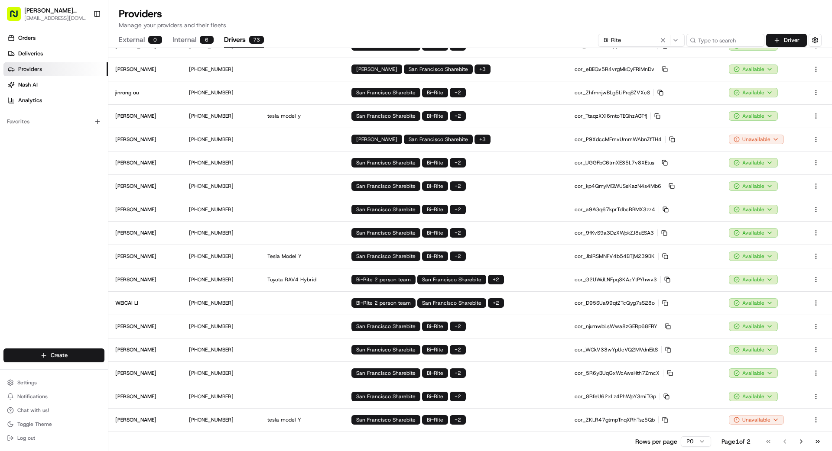
click at [699, 443] on html "[PERSON_NAME] Transportation [EMAIL_ADDRESS][DOMAIN_NAME] Toggle Sidebar Orders…" at bounding box center [416, 225] width 832 height 451
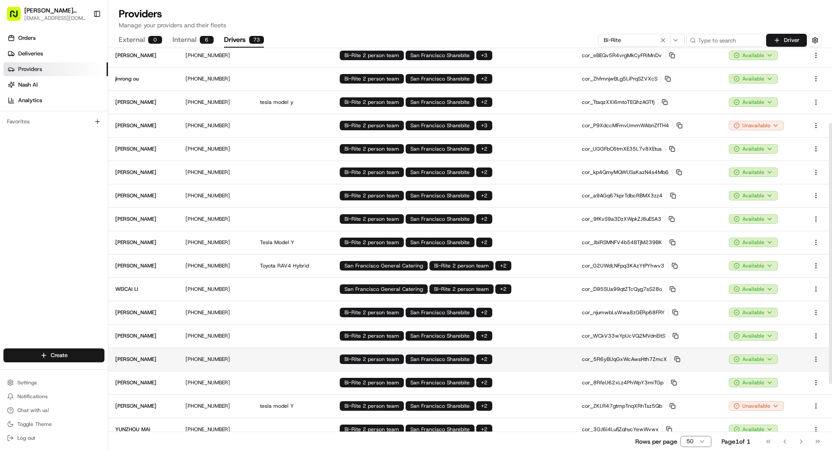
scroll to position [115, 0]
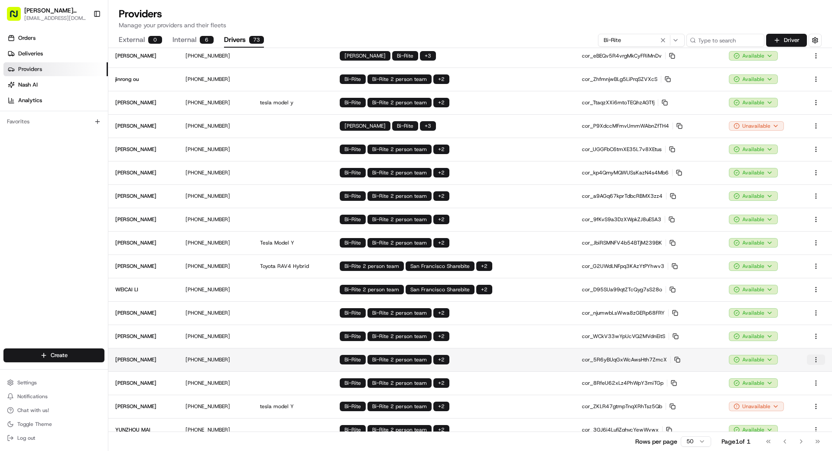
click at [816, 358] on html "[PERSON_NAME] Transportation [EMAIL_ADDRESS][DOMAIN_NAME] Toggle Sidebar Orders…" at bounding box center [416, 225] width 832 height 451
click at [790, 388] on div "Disable" at bounding box center [804, 389] width 55 height 15
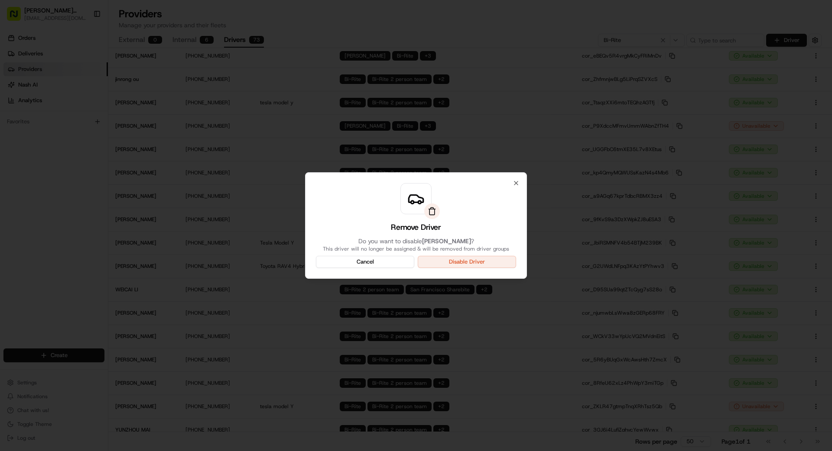
click at [442, 262] on button "Disable Driver" at bounding box center [467, 262] width 98 height 12
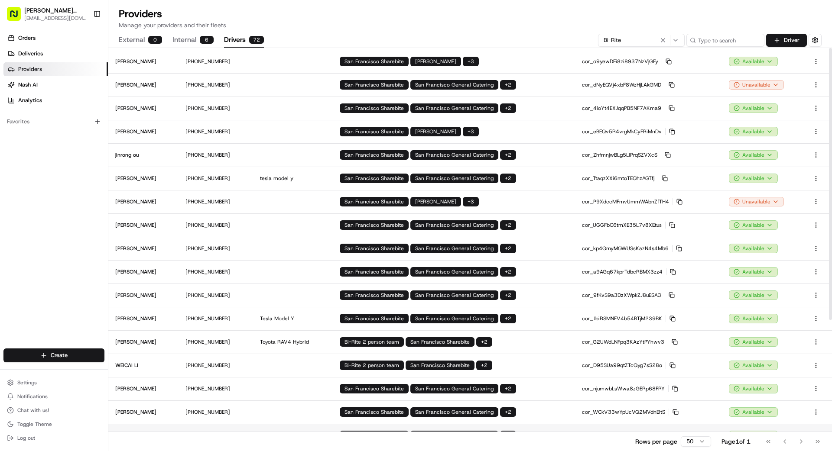
scroll to position [0, 0]
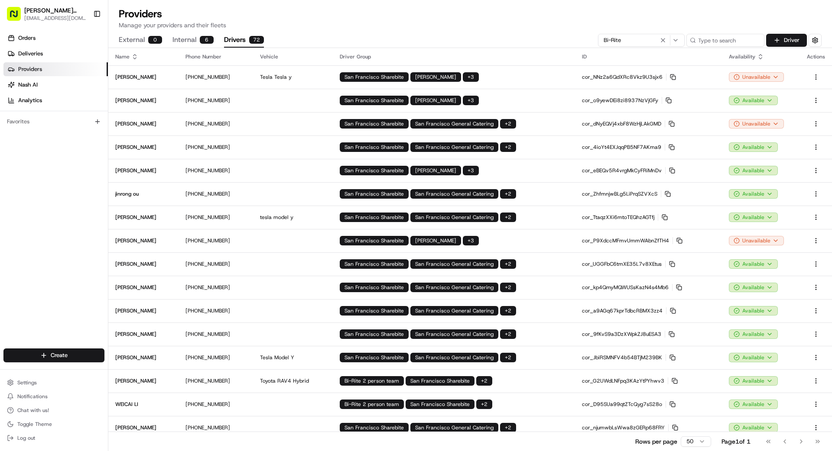
click at [677, 40] on icon "button" at bounding box center [675, 40] width 7 height 7
click at [635, 74] on span "Los Angeles Sharebite" at bounding box center [665, 73] width 107 height 8
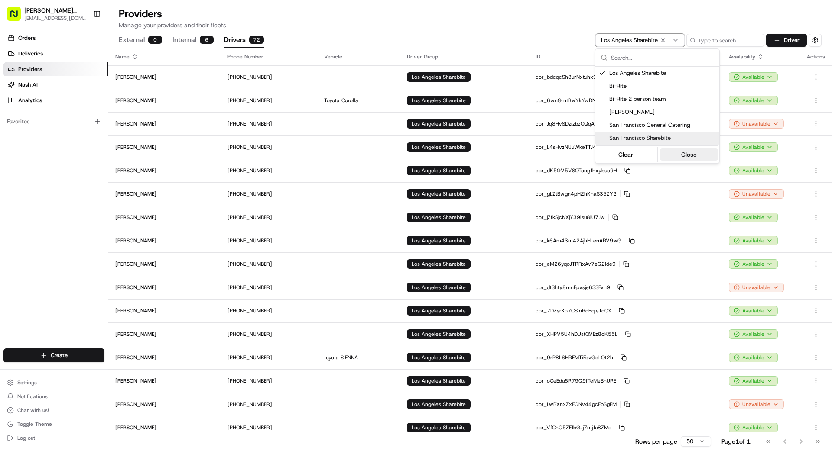
click at [695, 155] on button "Close" at bounding box center [688, 155] width 59 height 12
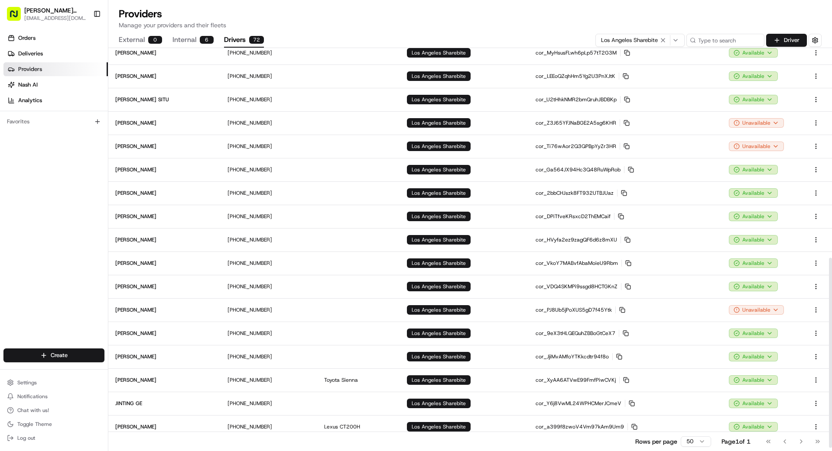
scroll to position [452, 0]
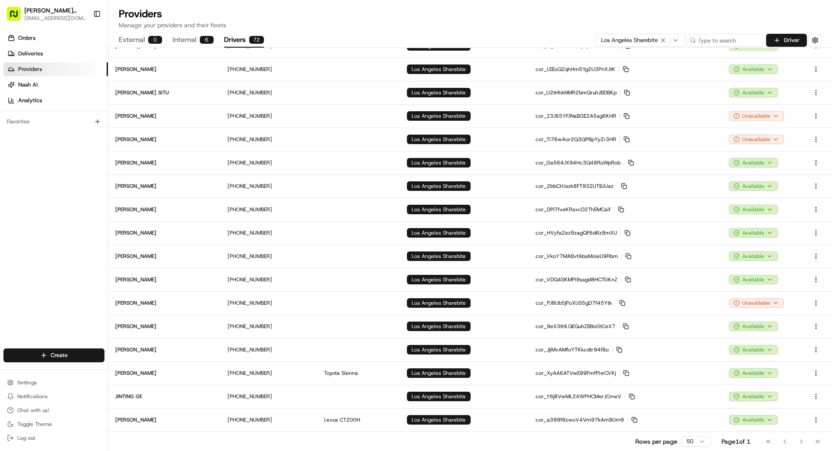
click at [699, 441] on html "[PERSON_NAME] Transportation [EMAIL_ADDRESS][DOMAIN_NAME] Toggle Sidebar Orders…" at bounding box center [416, 225] width 832 height 451
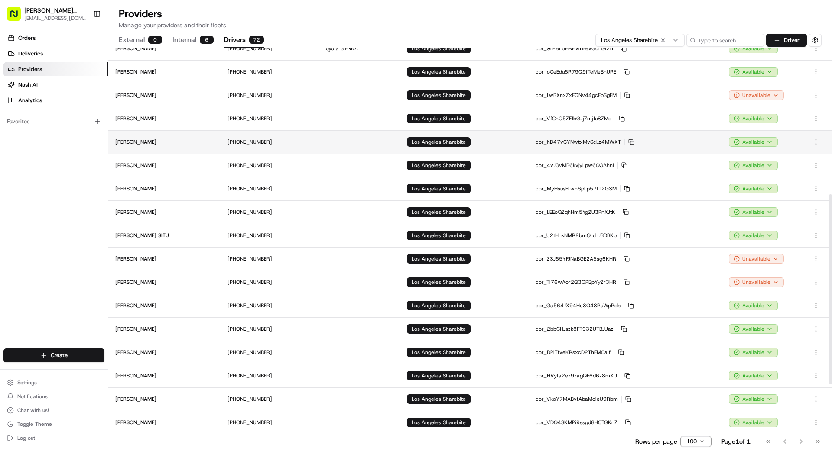
scroll to position [311, 0]
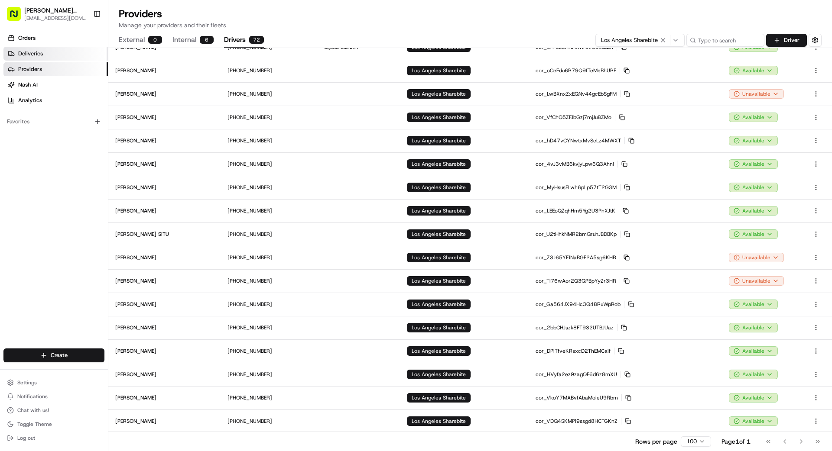
click at [36, 52] on span "Deliveries" at bounding box center [30, 54] width 25 height 8
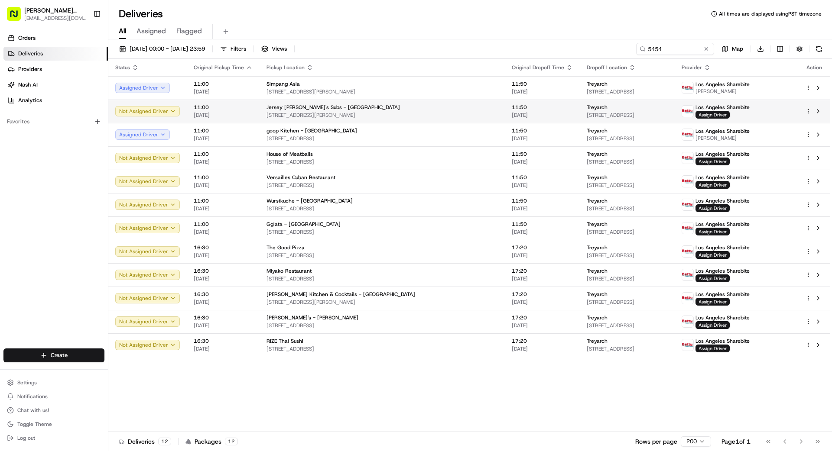
click at [586, 112] on span "[STREET_ADDRESS]" at bounding box center [626, 115] width 81 height 7
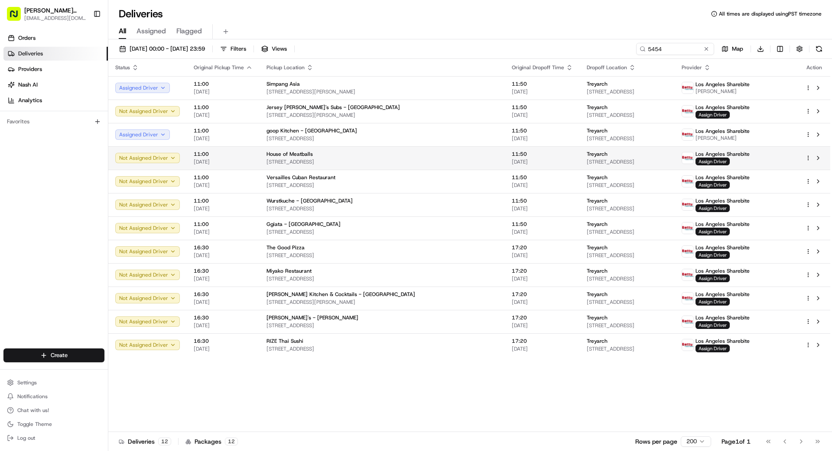
click at [611, 147] on td "Treyarch [STREET_ADDRESS]" at bounding box center [626, 157] width 95 height 23
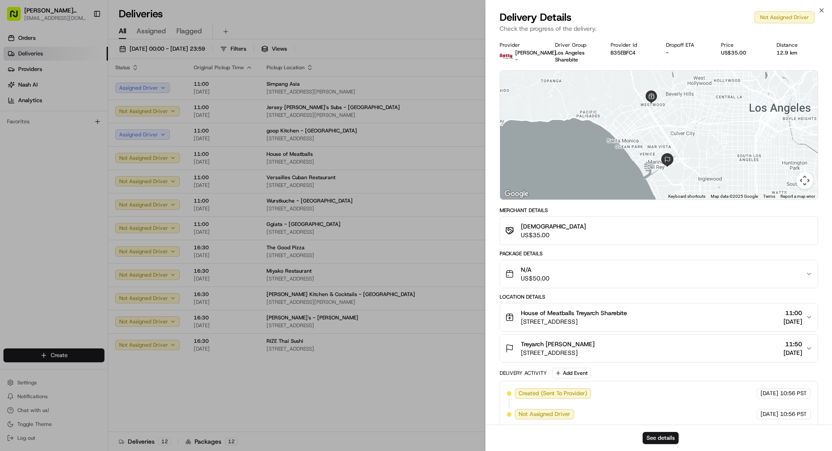
drag, startPoint x: 485, startPoint y: 156, endPoint x: 602, endPoint y: 165, distance: 117.7
click at [486, 156] on div "Provider [PERSON_NAME] Drivers - Driver Group [GEOGRAPHIC_DATA] Sharebite Provi…" at bounding box center [659, 234] width 346 height 396
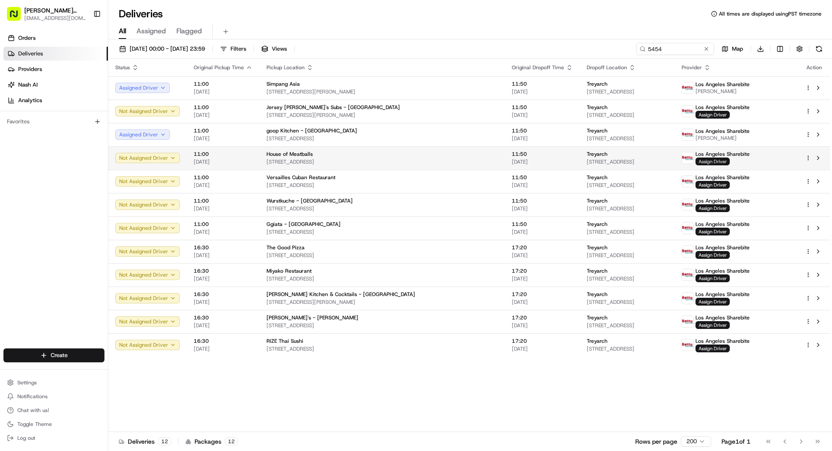
click at [728, 163] on span "Assign Driver" at bounding box center [712, 162] width 34 height 8
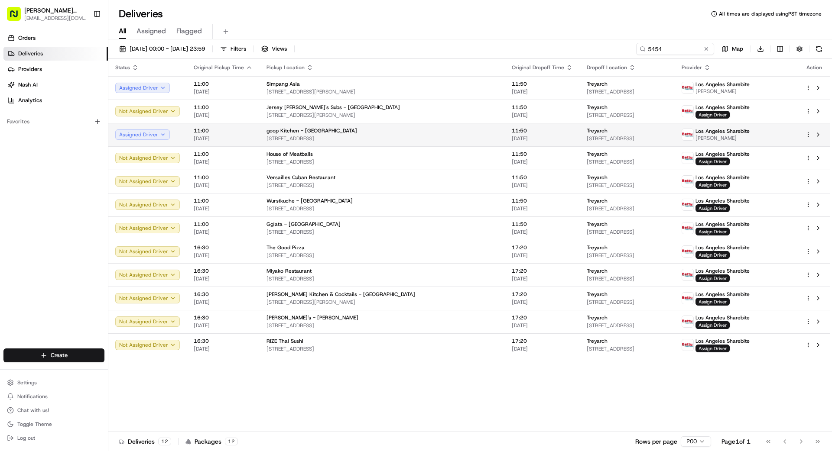
click at [728, 136] on span "[PERSON_NAME]" at bounding box center [722, 138] width 54 height 7
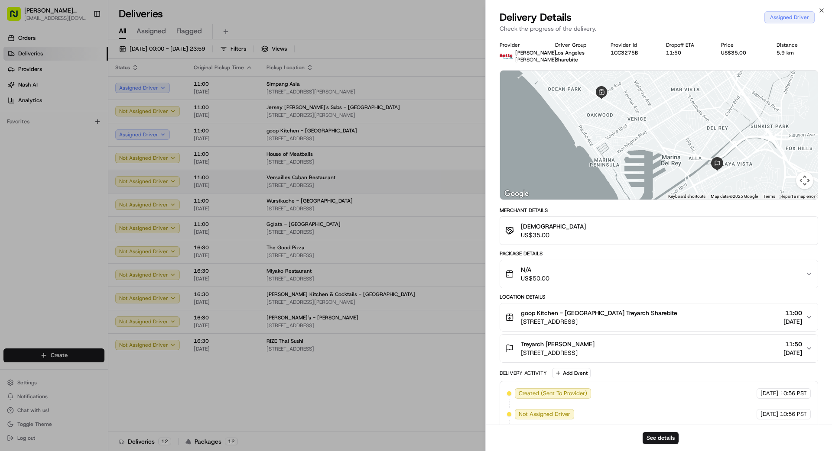
drag, startPoint x: 467, startPoint y: 173, endPoint x: 476, endPoint y: 171, distance: 8.9
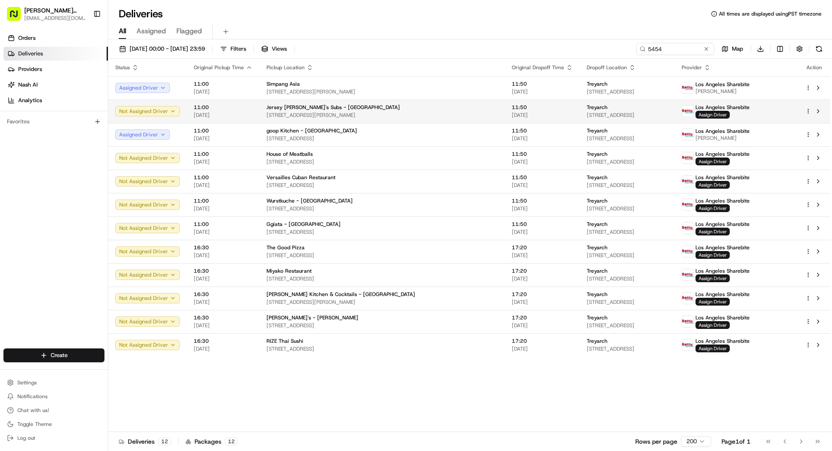
click at [642, 110] on div "Treyarch" at bounding box center [626, 107] width 81 height 7
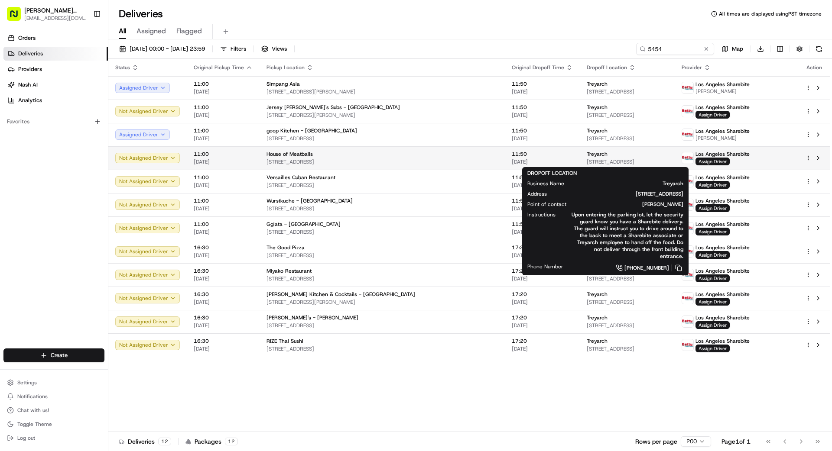
click at [586, 159] on span "[STREET_ADDRESS]" at bounding box center [626, 162] width 81 height 7
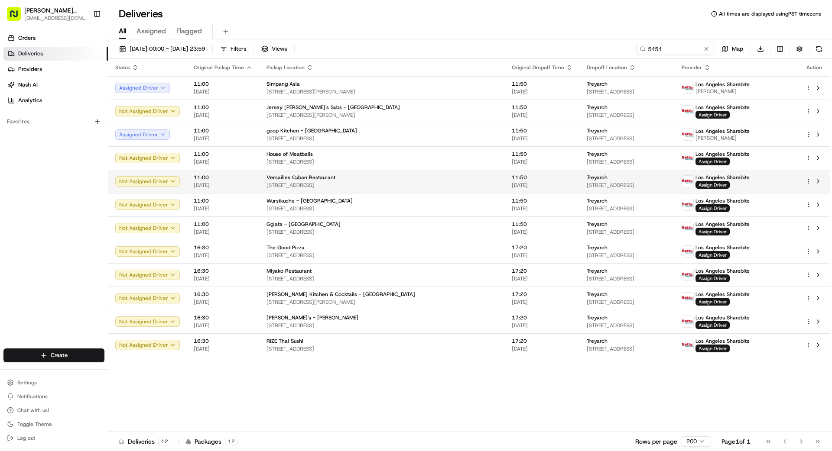
click at [620, 185] on span "[STREET_ADDRESS]" at bounding box center [626, 185] width 81 height 7
drag, startPoint x: 469, startPoint y: 191, endPoint x: 479, endPoint y: 191, distance: 9.5
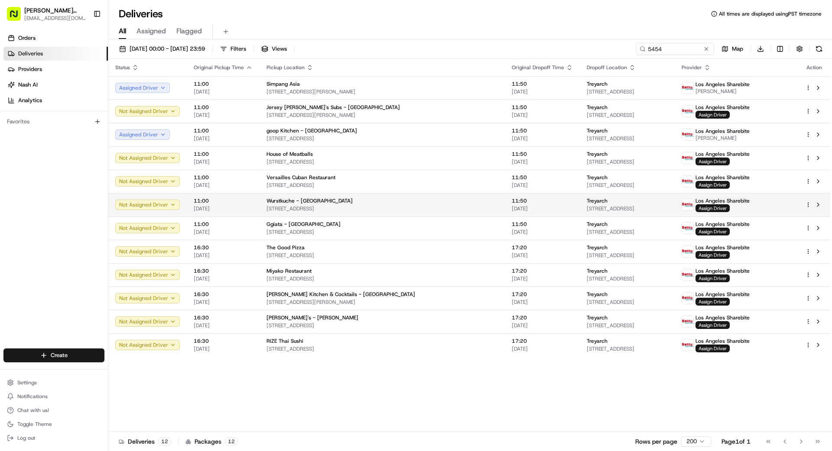
click at [599, 207] on span "[STREET_ADDRESS]" at bounding box center [626, 208] width 81 height 7
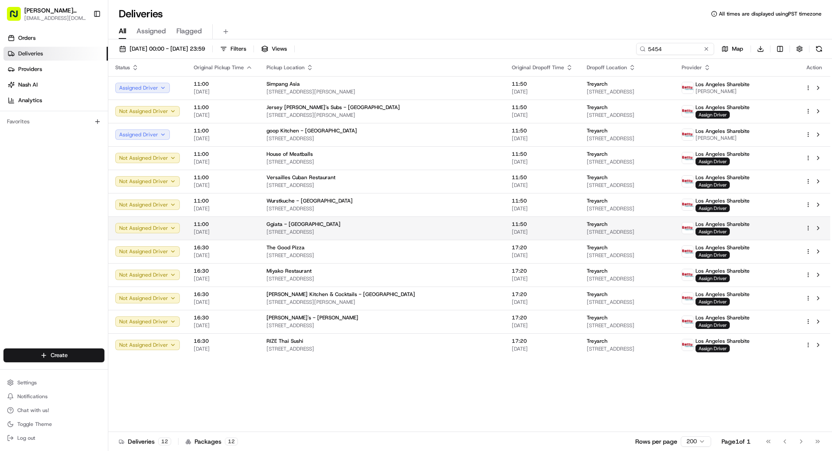
click at [511, 223] on span "11:50" at bounding box center [541, 224] width 61 height 7
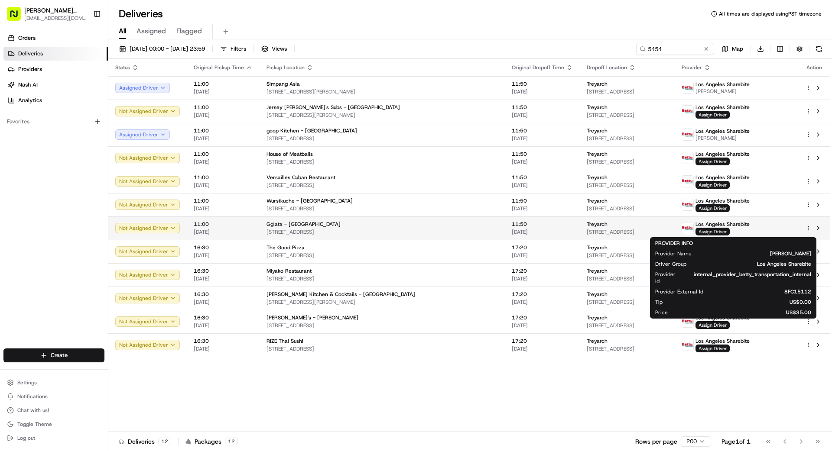
click at [729, 231] on span "Assign Driver" at bounding box center [712, 232] width 34 height 8
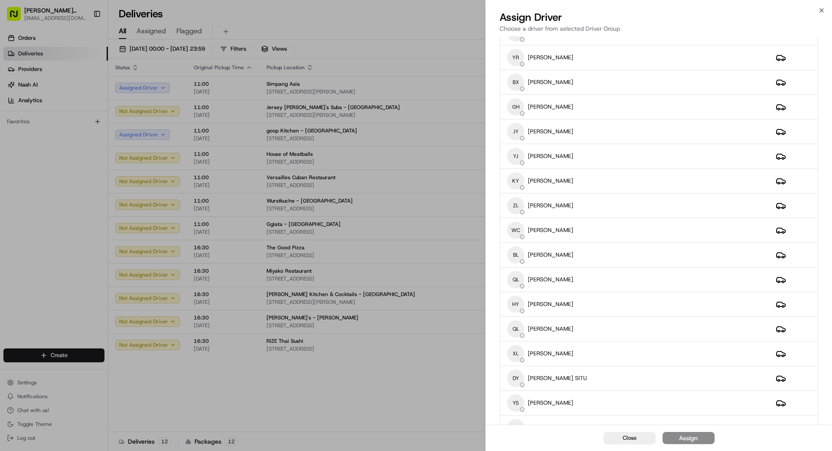
scroll to position [90, 0]
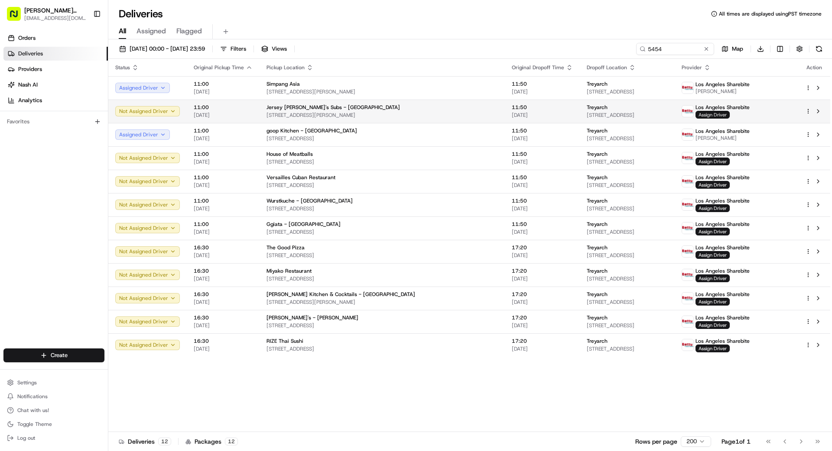
click at [729, 114] on span "Assign Driver" at bounding box center [712, 115] width 34 height 8
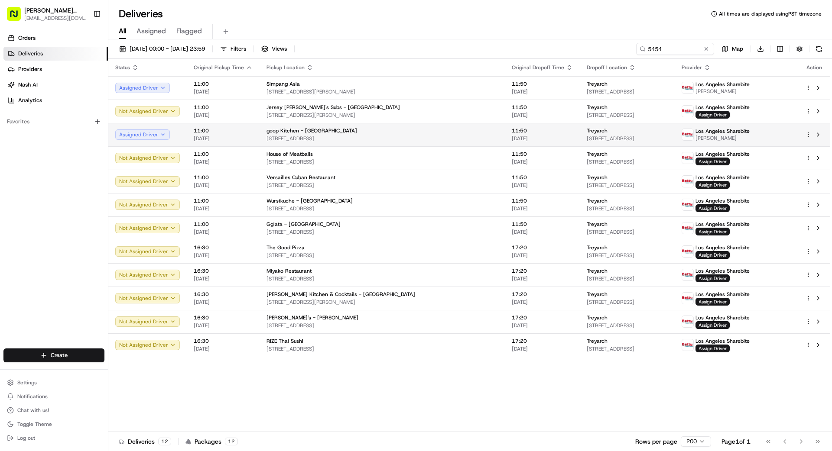
drag, startPoint x: 427, startPoint y: 159, endPoint x: 489, endPoint y: 128, distance: 68.8
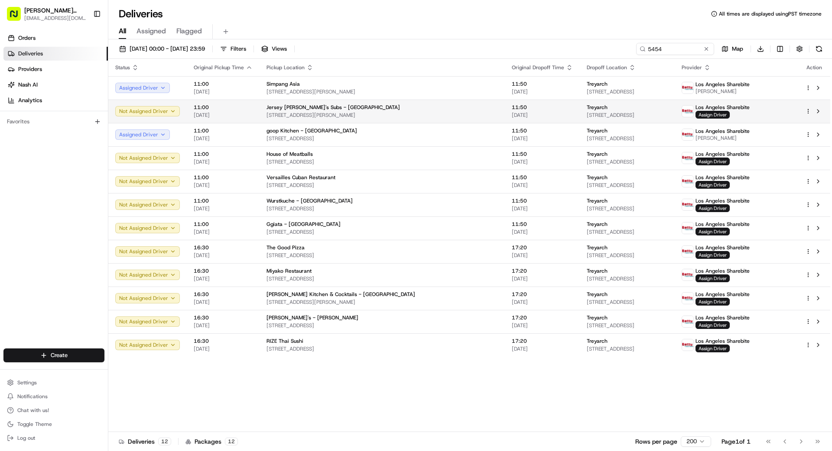
click at [612, 121] on td "Treyarch [STREET_ADDRESS]" at bounding box center [626, 111] width 95 height 23
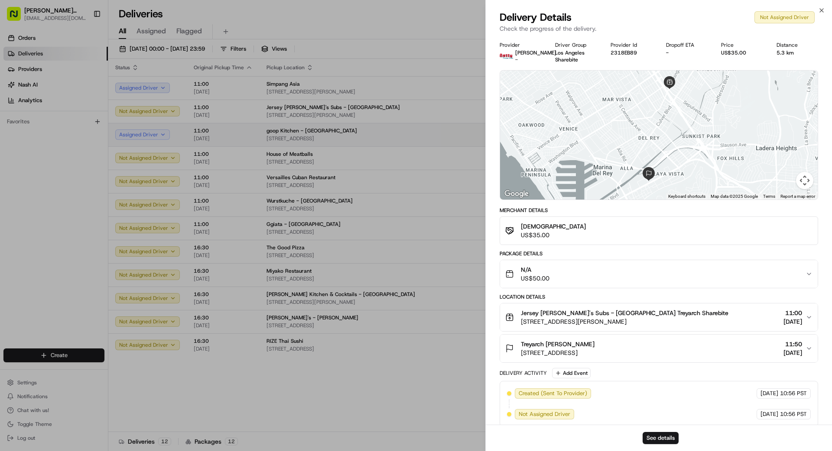
drag, startPoint x: 428, startPoint y: 123, endPoint x: 484, endPoint y: 128, distance: 56.5
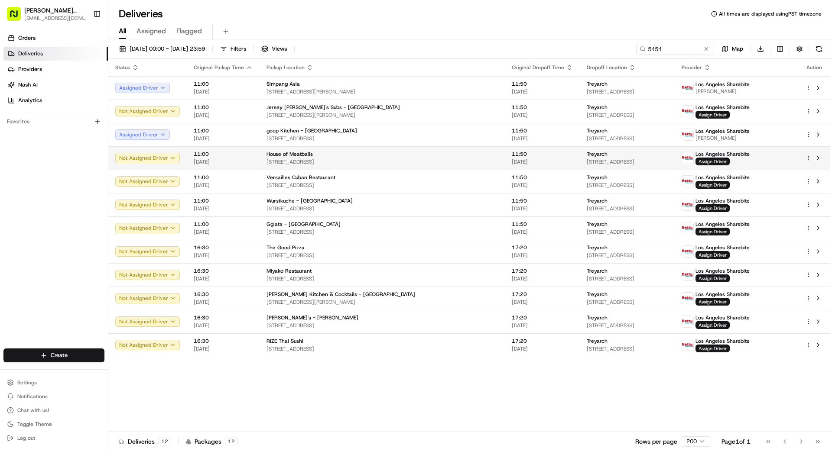
click at [642, 165] on td "Treyarch [STREET_ADDRESS]" at bounding box center [626, 157] width 95 height 23
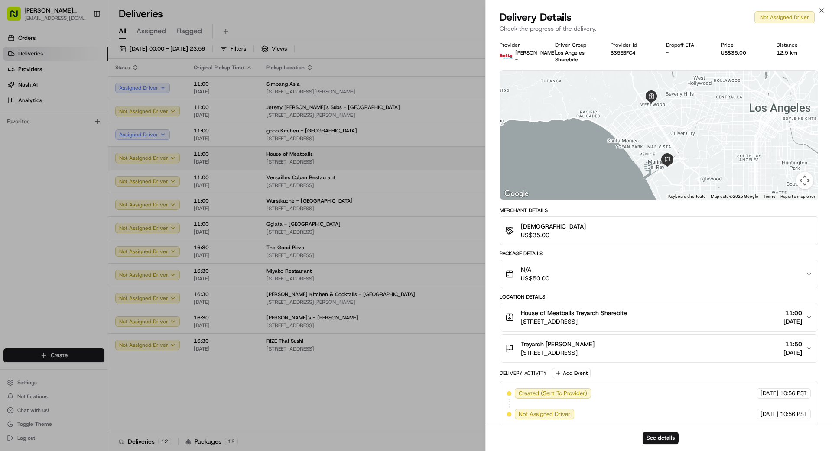
drag, startPoint x: 442, startPoint y: 166, endPoint x: 449, endPoint y: 166, distance: 7.4
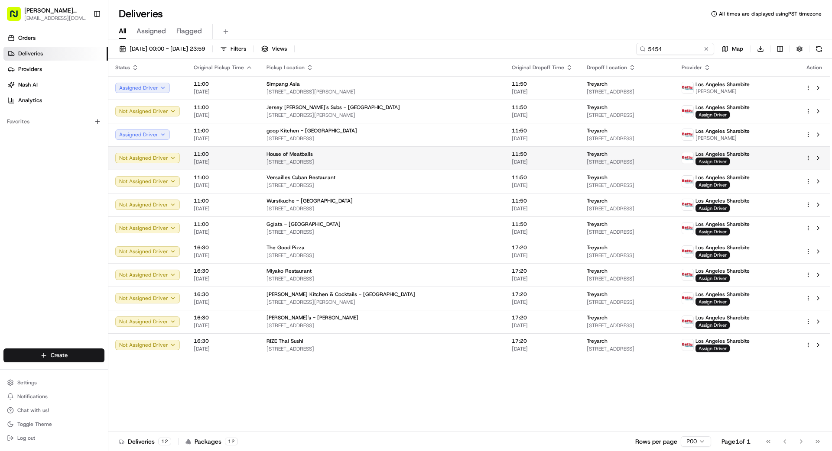
click at [729, 162] on span "Assign Driver" at bounding box center [712, 162] width 34 height 8
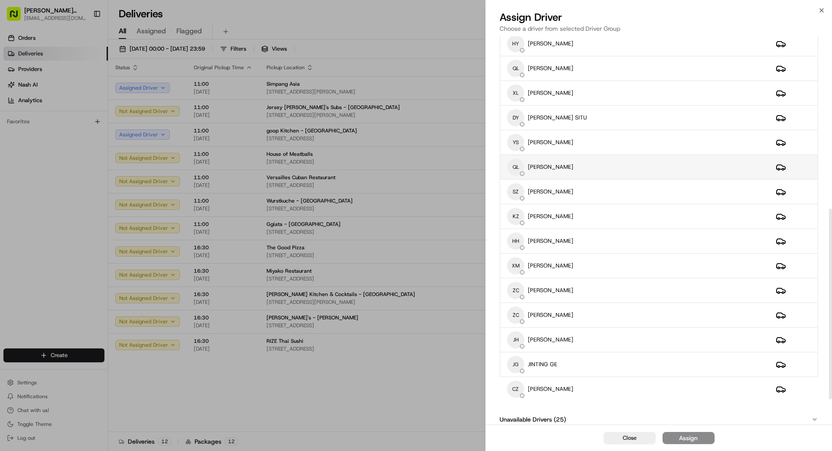
scroll to position [401, 0]
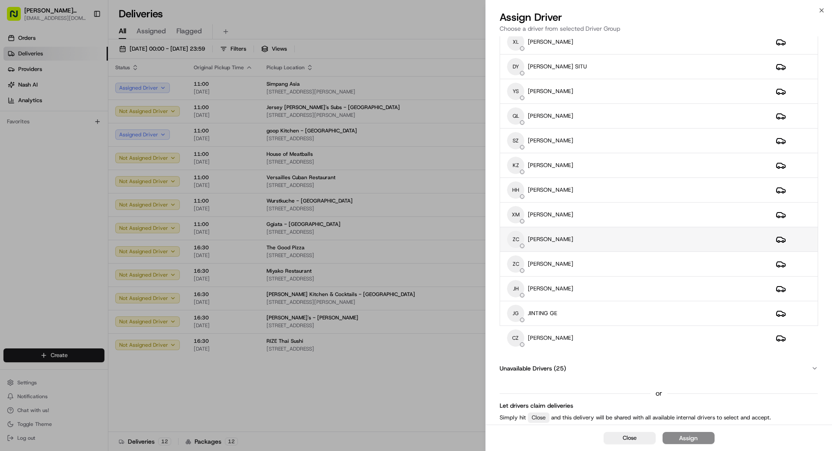
click at [568, 241] on div "ZC [PERSON_NAME]" at bounding box center [634, 239] width 255 height 17
click at [692, 440] on div "Assign" at bounding box center [688, 438] width 19 height 9
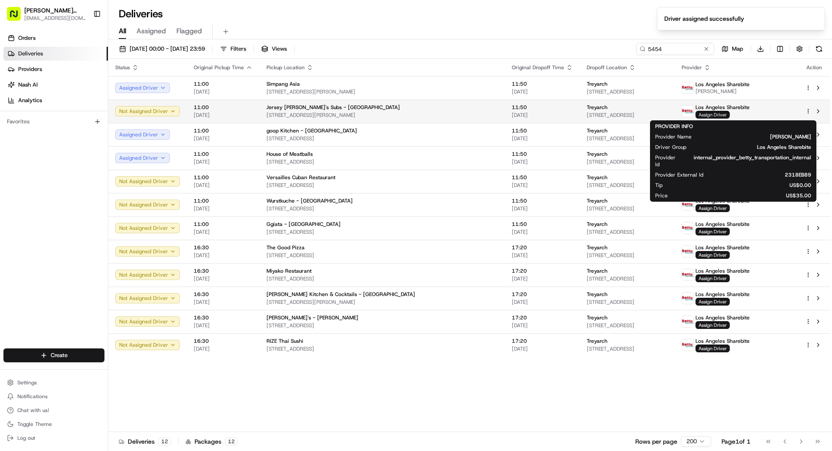
click at [723, 112] on span "Assign Driver" at bounding box center [712, 115] width 34 height 8
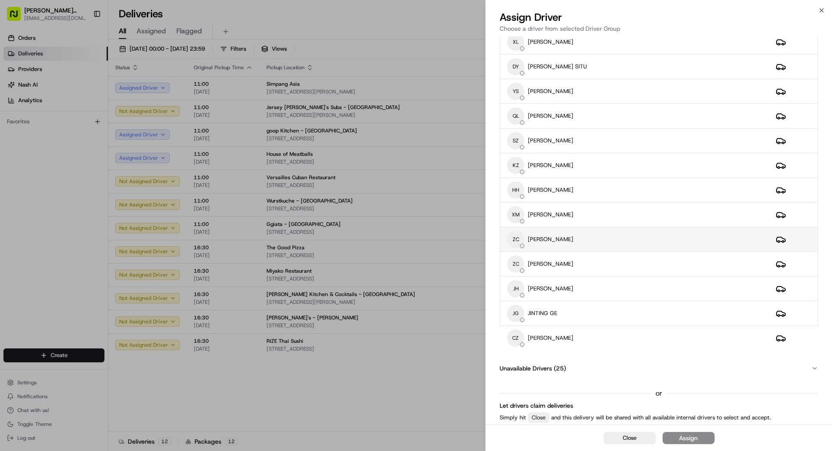
click at [568, 239] on div "ZC [PERSON_NAME]" at bounding box center [634, 239] width 255 height 17
click at [695, 434] on div "Assign" at bounding box center [688, 438] width 19 height 9
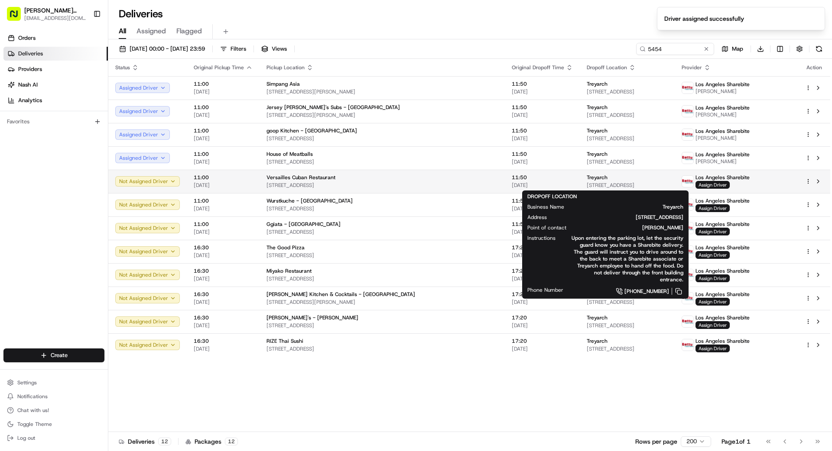
click at [587, 180] on div "Treyarch" at bounding box center [626, 177] width 81 height 7
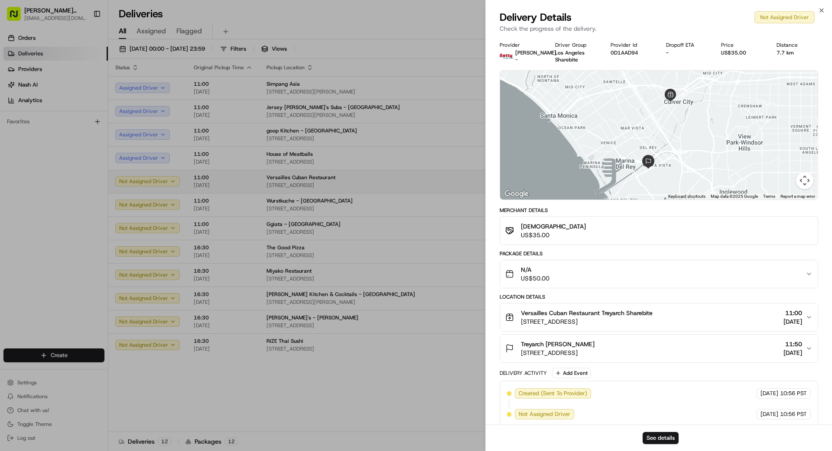
drag, startPoint x: 467, startPoint y: 188, endPoint x: 509, endPoint y: 191, distance: 42.1
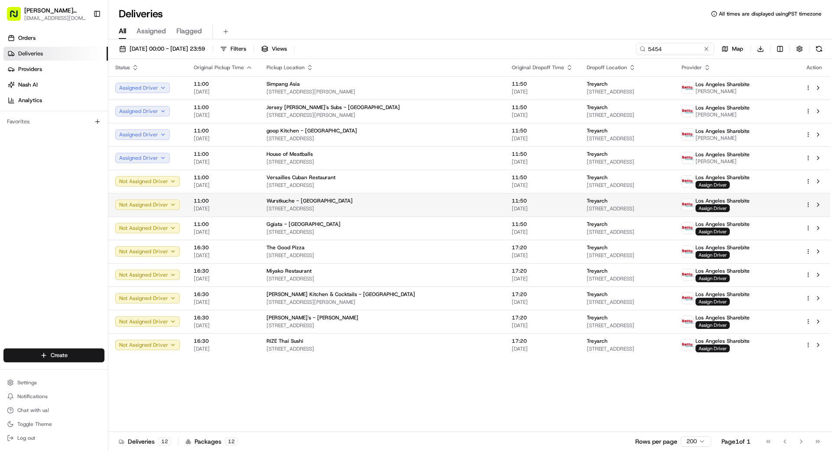
click at [586, 203] on span "Treyarch" at bounding box center [596, 200] width 21 height 7
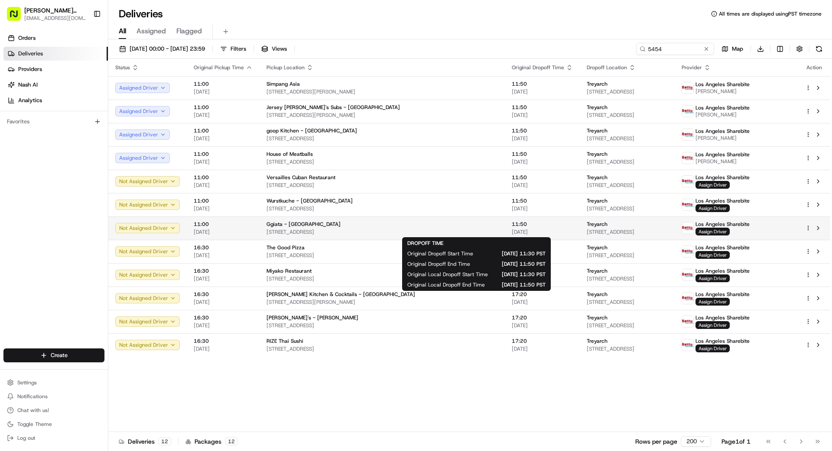
click at [511, 226] on span "11:50" at bounding box center [541, 224] width 61 height 7
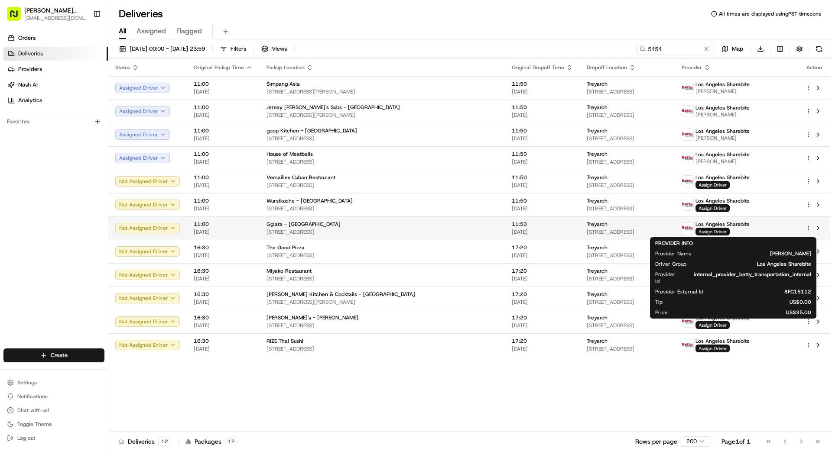
click at [724, 230] on span "Assign Driver" at bounding box center [712, 232] width 34 height 8
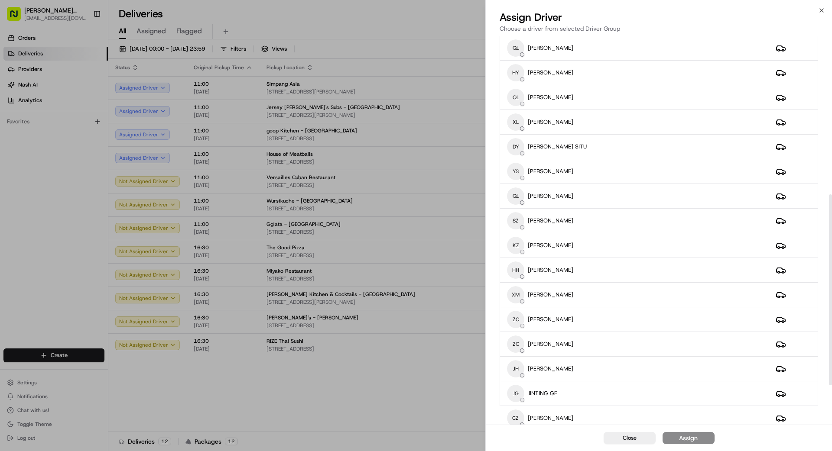
scroll to position [323, 0]
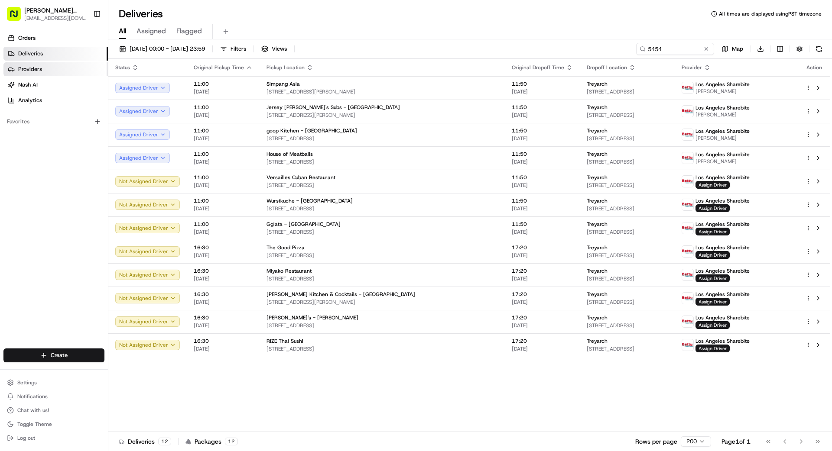
click at [40, 71] on span "Providers" at bounding box center [30, 69] width 24 height 8
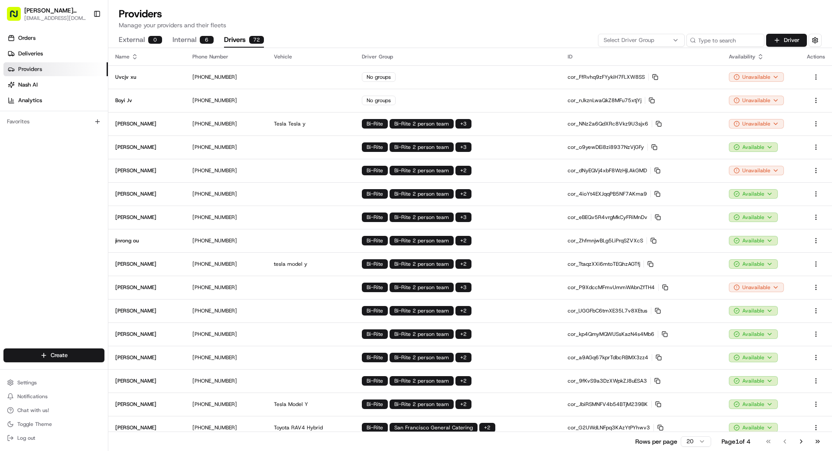
click at [245, 38] on button "Drivers 72" at bounding box center [244, 40] width 40 height 15
click at [670, 38] on div "Select Driver Group" at bounding box center [641, 40] width 82 height 8
click at [646, 72] on span "Los Angeles Sharebite" at bounding box center [665, 73] width 107 height 8
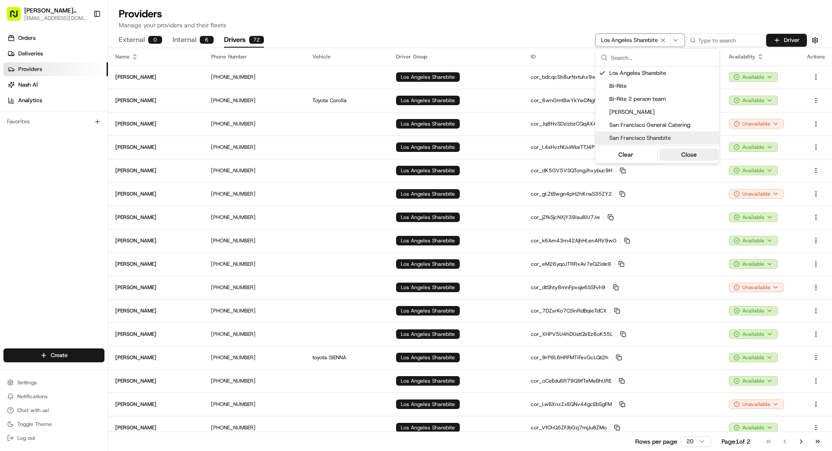
click at [685, 152] on button "Close" at bounding box center [688, 155] width 59 height 12
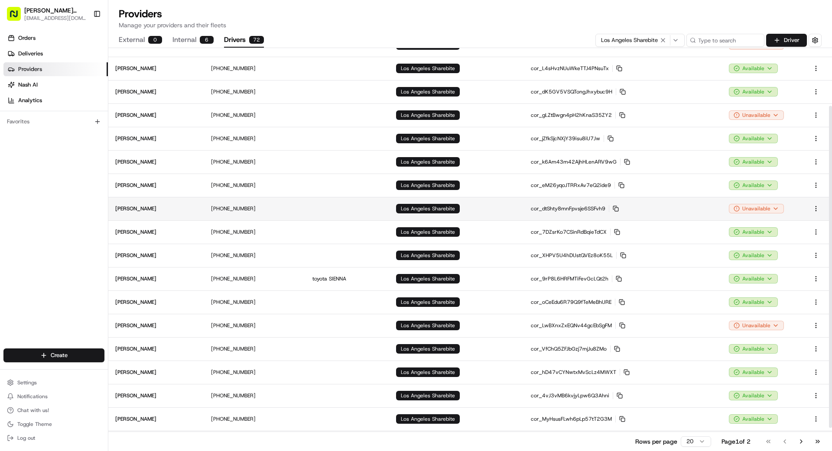
scroll to position [101, 0]
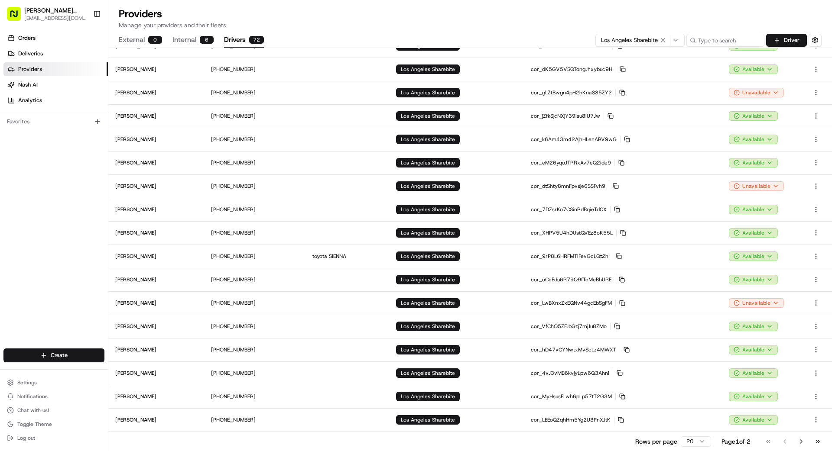
click at [696, 440] on html "[PERSON_NAME] Transportation [EMAIL_ADDRESS][DOMAIN_NAME] Toggle Sidebar Orders…" at bounding box center [416, 225] width 832 height 451
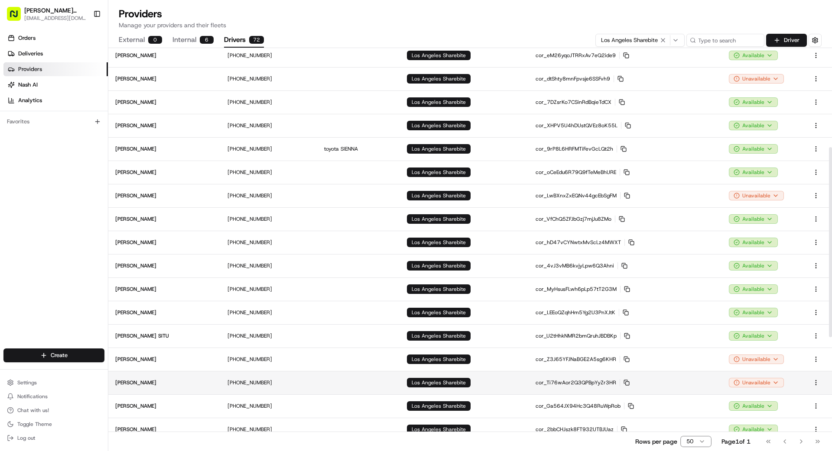
scroll to position [219, 0]
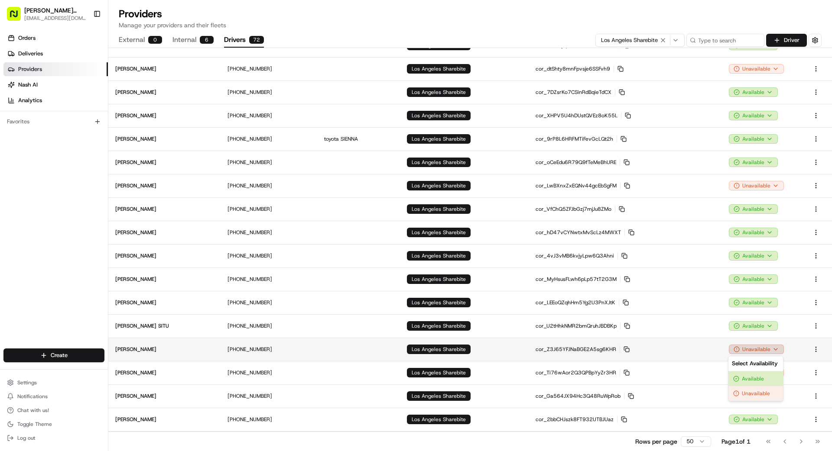
click at [761, 349] on html "[PERSON_NAME] Transportation [EMAIL_ADDRESS][DOMAIN_NAME] Toggle Sidebar Orders…" at bounding box center [416, 225] width 832 height 451
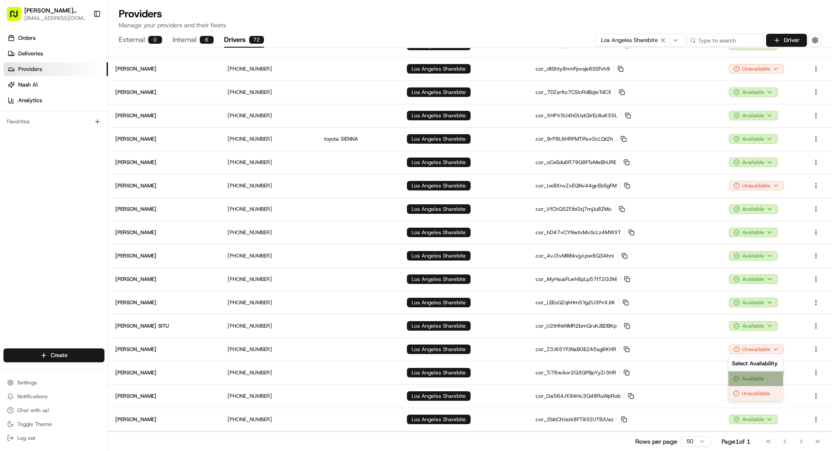
click at [752, 379] on div "Available" at bounding box center [755, 379] width 55 height 15
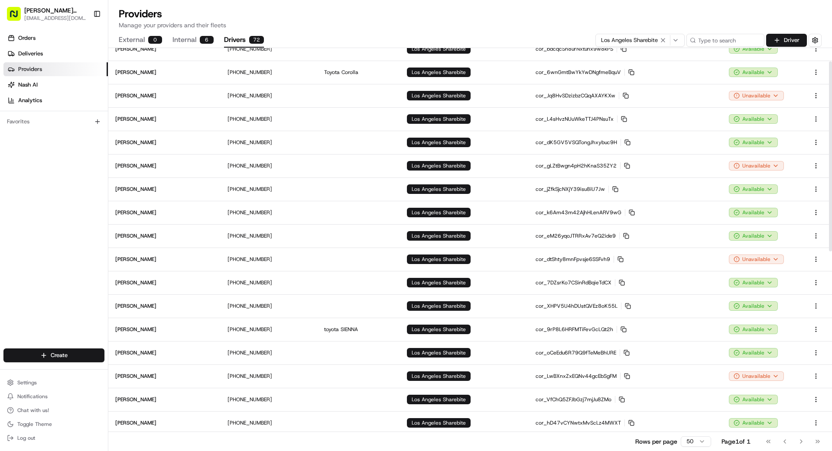
scroll to position [0, 0]
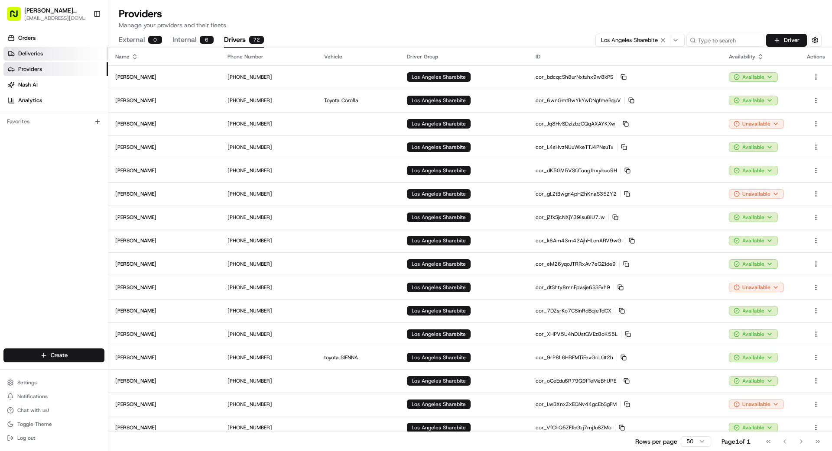
click at [43, 54] on link "Deliveries" at bounding box center [55, 54] width 104 height 14
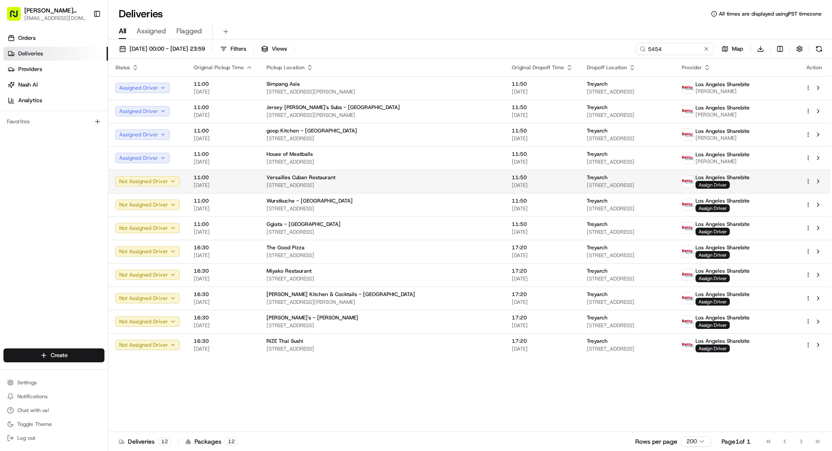
click at [729, 183] on span "Assign Driver" at bounding box center [712, 185] width 34 height 8
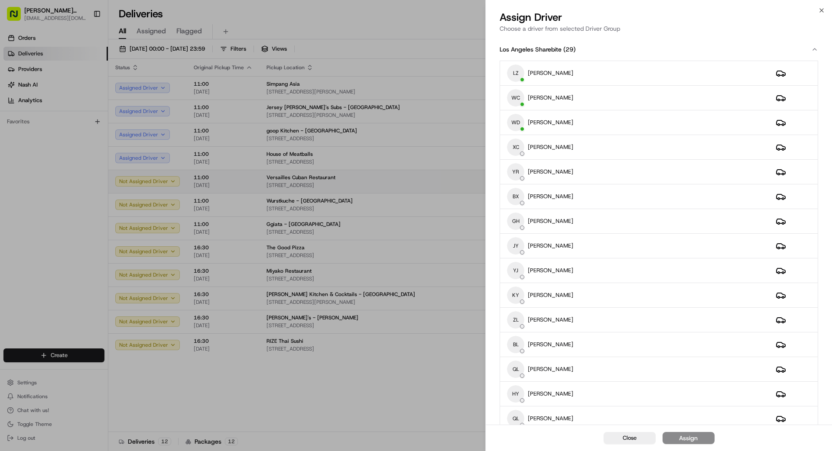
drag, startPoint x: 415, startPoint y: 178, endPoint x: 432, endPoint y: 188, distance: 19.8
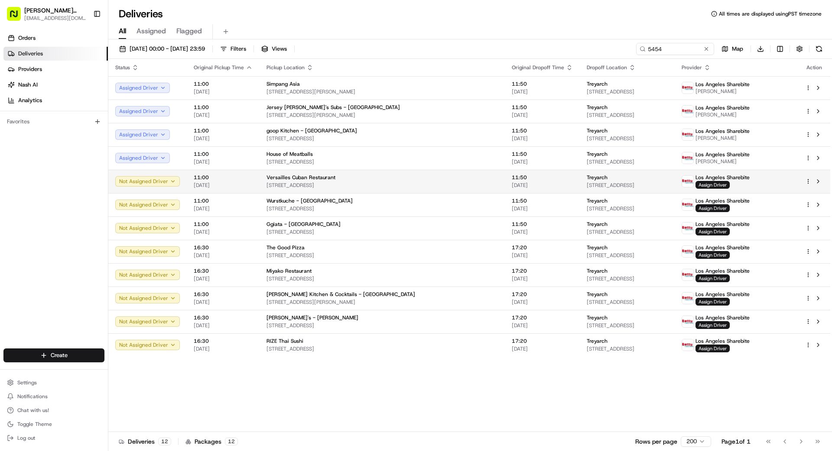
click at [511, 182] on span "[DATE]" at bounding box center [541, 185] width 61 height 7
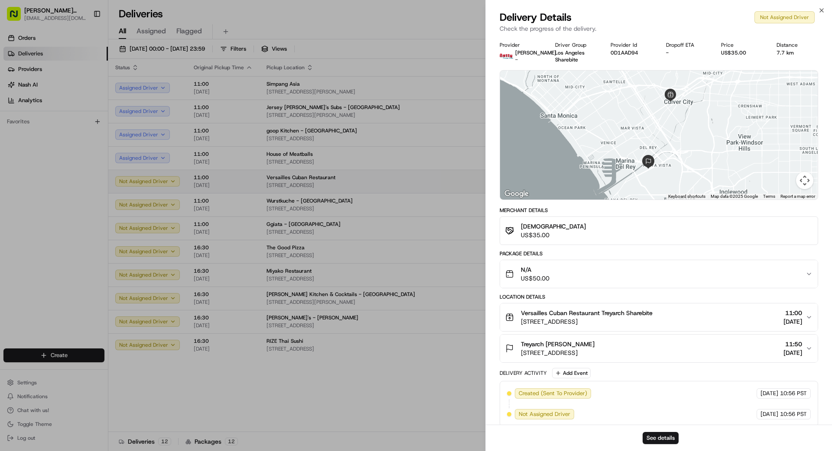
drag, startPoint x: 432, startPoint y: 181, endPoint x: 445, endPoint y: 186, distance: 14.1
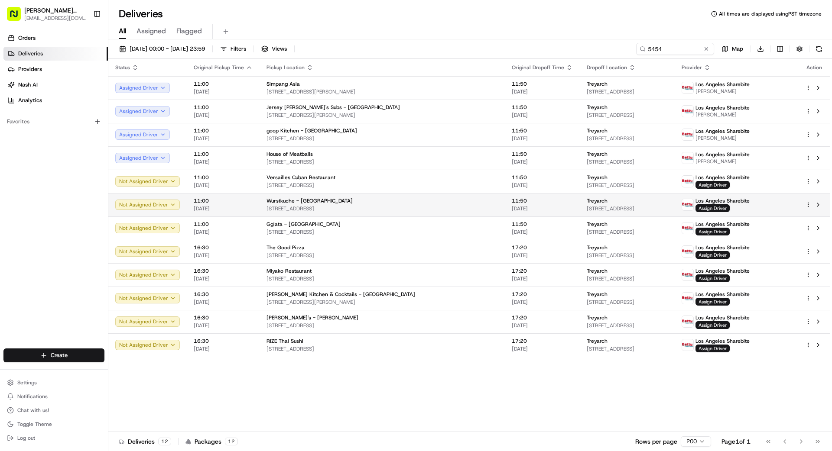
click at [511, 209] on span "[DATE]" at bounding box center [541, 208] width 61 height 7
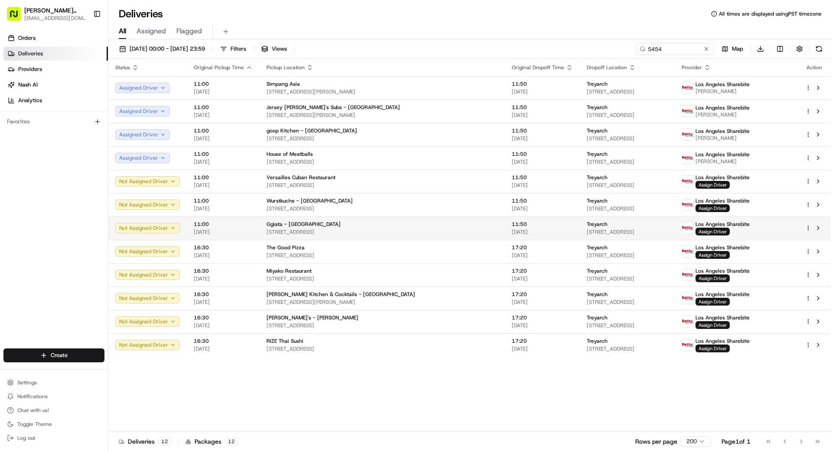
click at [437, 231] on span "[STREET_ADDRESS]" at bounding box center [381, 232] width 231 height 7
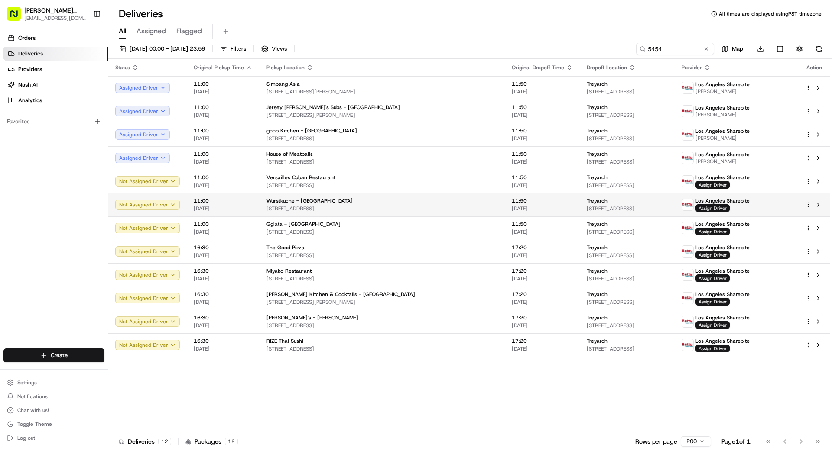
click at [729, 207] on span "Assign Driver" at bounding box center [712, 208] width 34 height 8
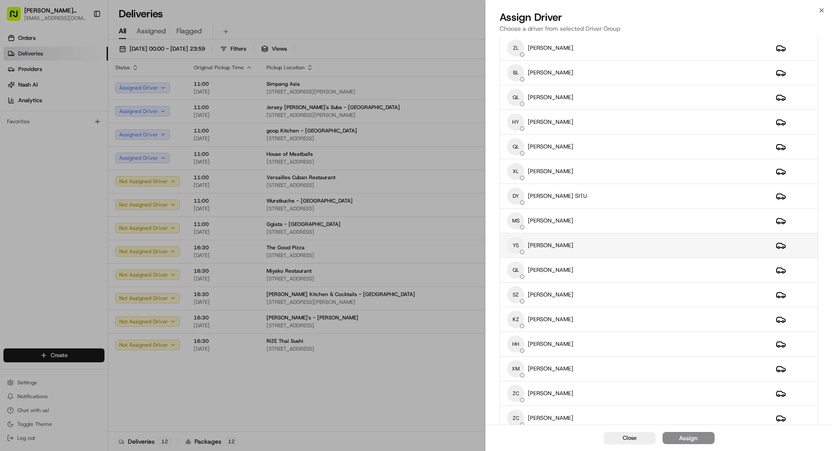
scroll to position [286, 0]
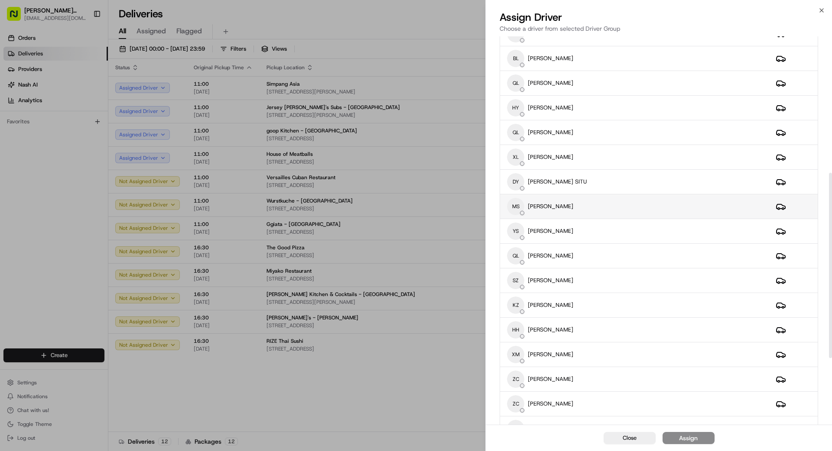
click at [607, 210] on div "MS [PERSON_NAME]" at bounding box center [634, 206] width 255 height 17
click at [703, 439] on button "Assign" at bounding box center [688, 438] width 52 height 12
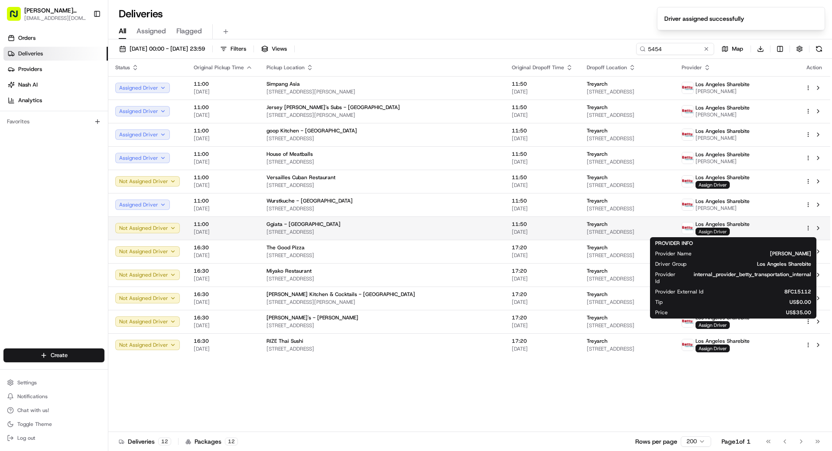
click at [722, 231] on span "Assign Driver" at bounding box center [712, 232] width 34 height 8
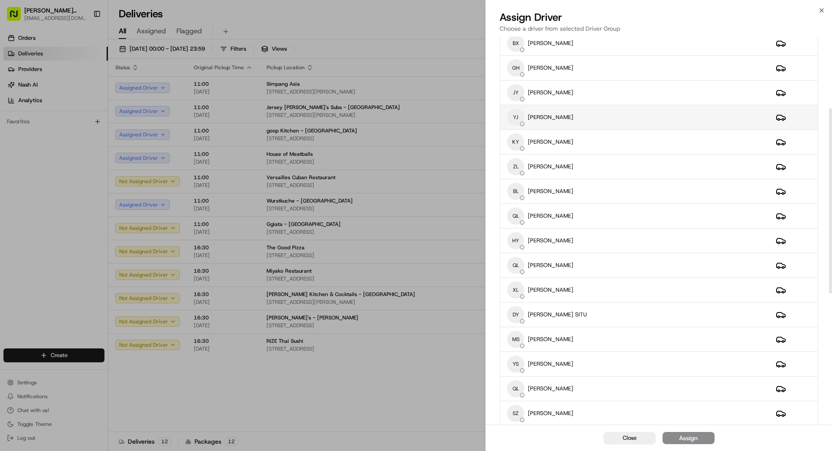
scroll to position [159, 0]
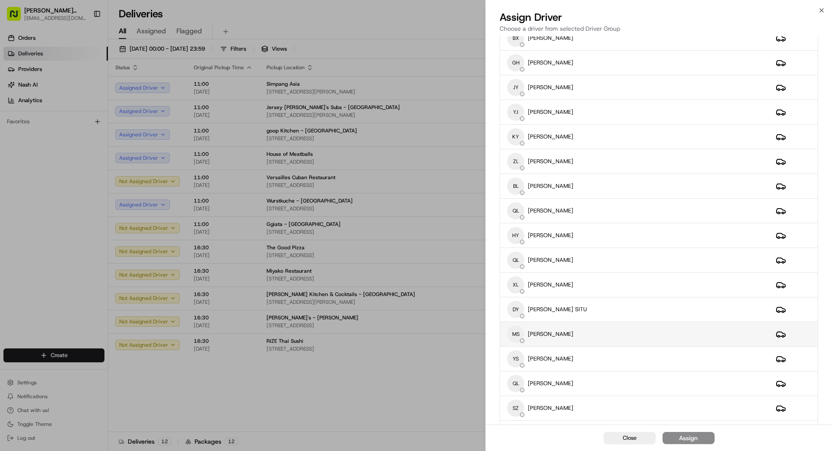
drag, startPoint x: 638, startPoint y: 329, endPoint x: 636, endPoint y: 334, distance: 4.9
click at [637, 330] on div "MS [PERSON_NAME]" at bounding box center [634, 334] width 255 height 17
click at [686, 438] on div "Assign" at bounding box center [688, 438] width 19 height 9
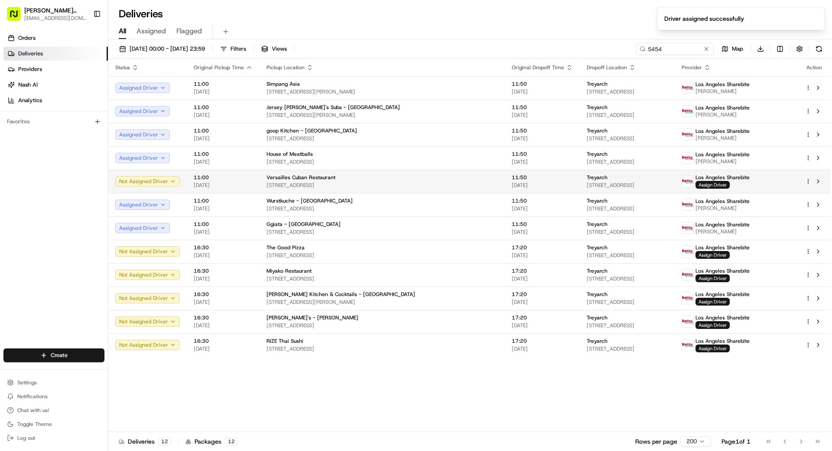
click at [634, 184] on span "[STREET_ADDRESS]" at bounding box center [626, 185] width 81 height 7
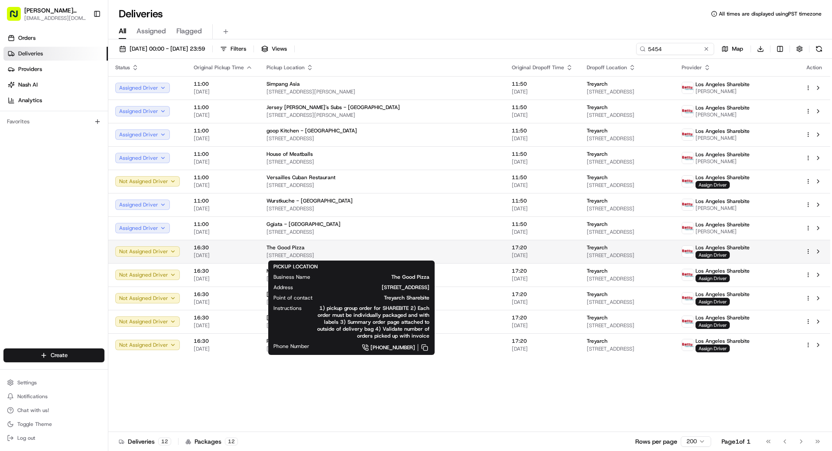
click at [428, 253] on span "[STREET_ADDRESS]" at bounding box center [381, 255] width 231 height 7
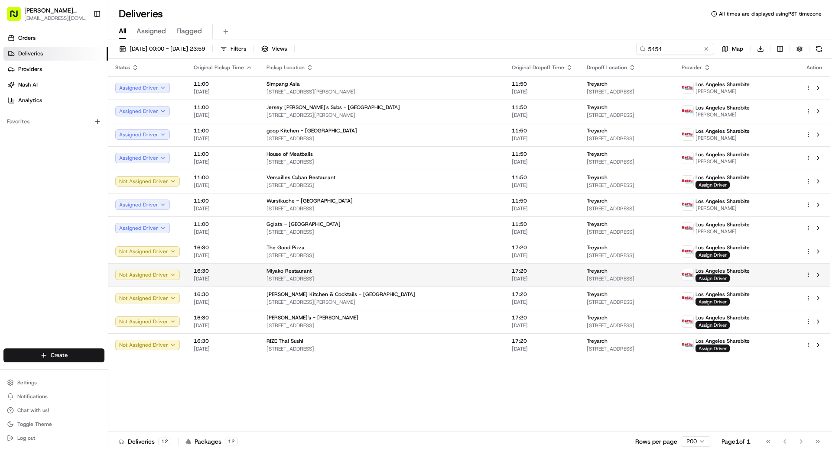
click at [439, 279] on td "Miyako Restaurant [STREET_ADDRESS]" at bounding box center [381, 274] width 245 height 23
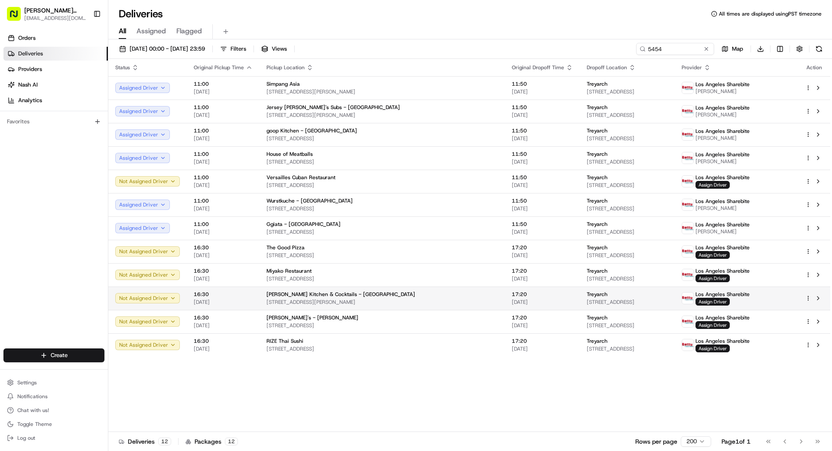
click at [428, 305] on span "[STREET_ADDRESS][PERSON_NAME]" at bounding box center [381, 302] width 231 height 7
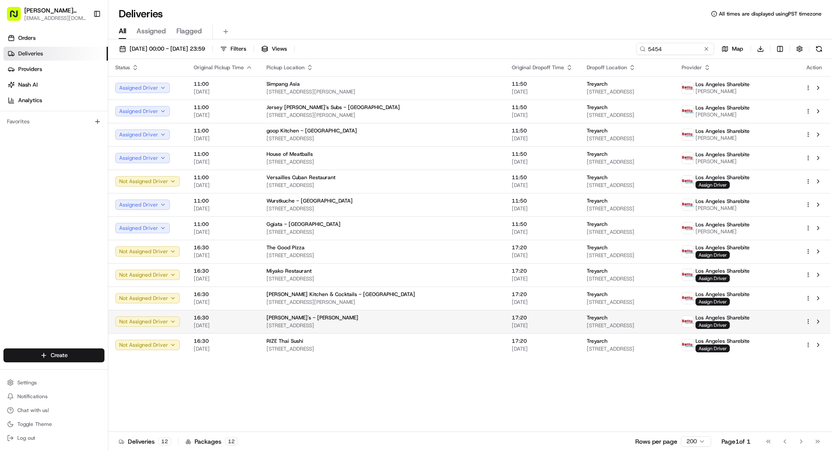
click at [419, 322] on span "[STREET_ADDRESS]" at bounding box center [381, 325] width 231 height 7
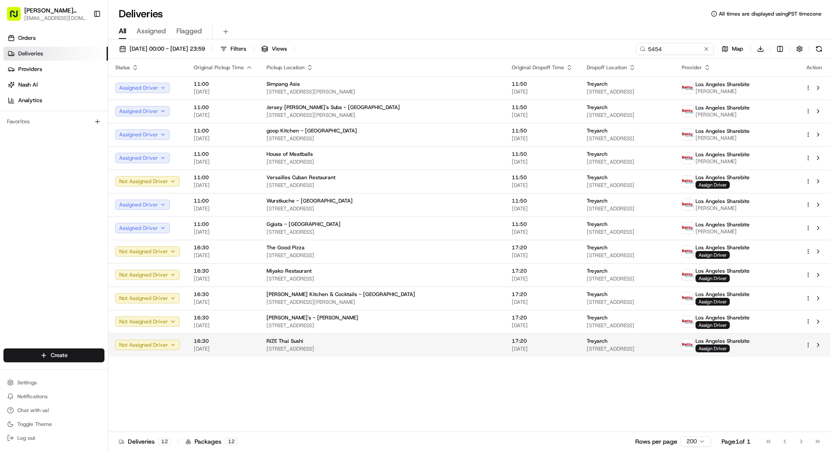
click at [422, 345] on div "RIZE Thai Sushi [STREET_ADDRESS]" at bounding box center [381, 345] width 231 height 15
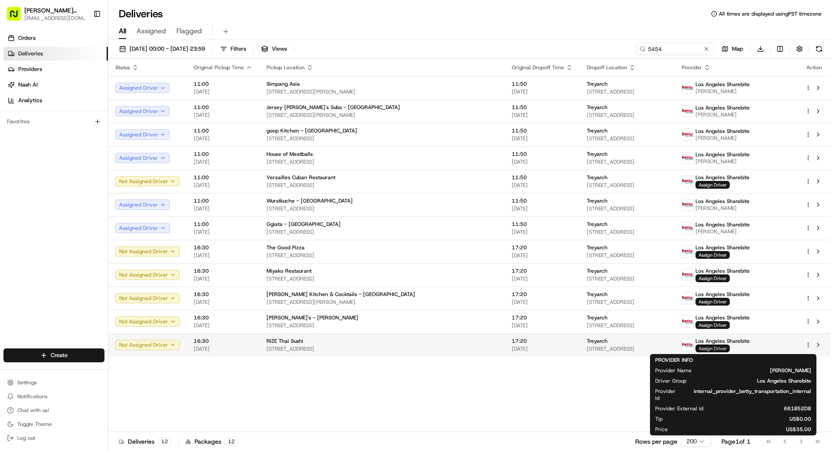
click at [723, 348] on span "Assign Driver" at bounding box center [712, 349] width 34 height 8
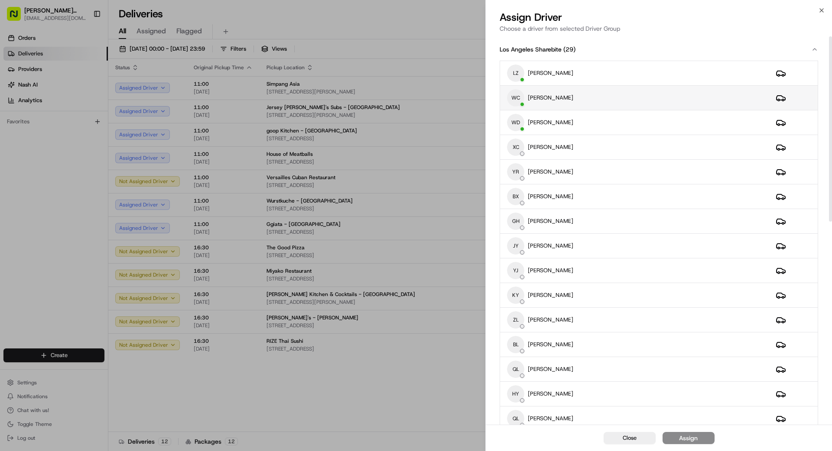
scroll to position [1, 0]
click at [610, 72] on div "LZ [PERSON_NAME]" at bounding box center [634, 72] width 255 height 17
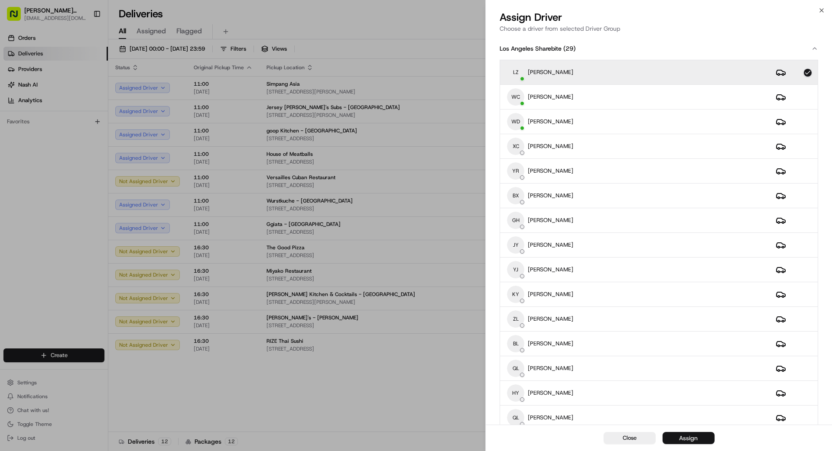
click at [702, 440] on button "Assign" at bounding box center [688, 438] width 52 height 12
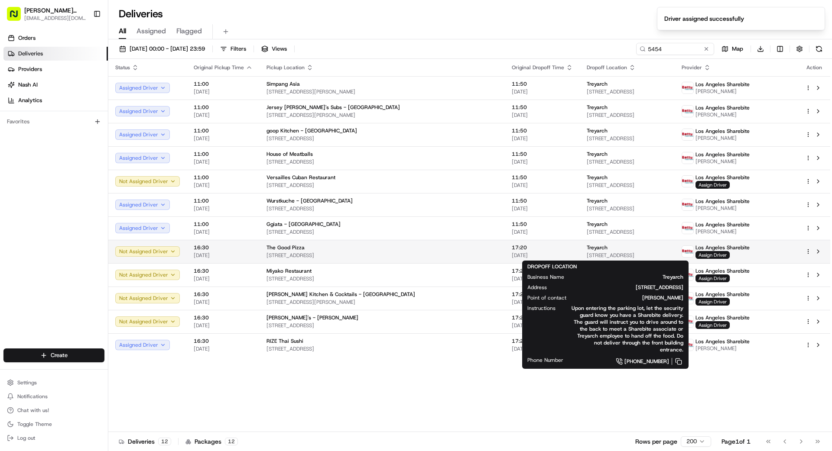
click at [620, 247] on div "Treyarch" at bounding box center [626, 247] width 81 height 7
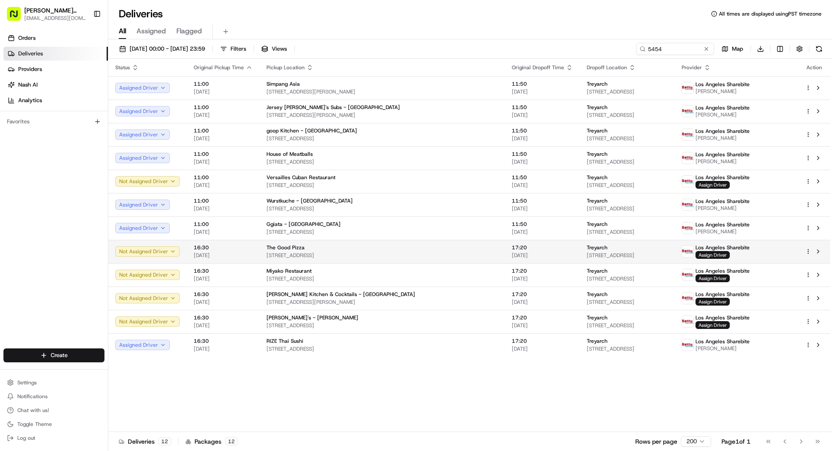
click at [385, 250] on div "The Good Pizza" at bounding box center [381, 247] width 231 height 7
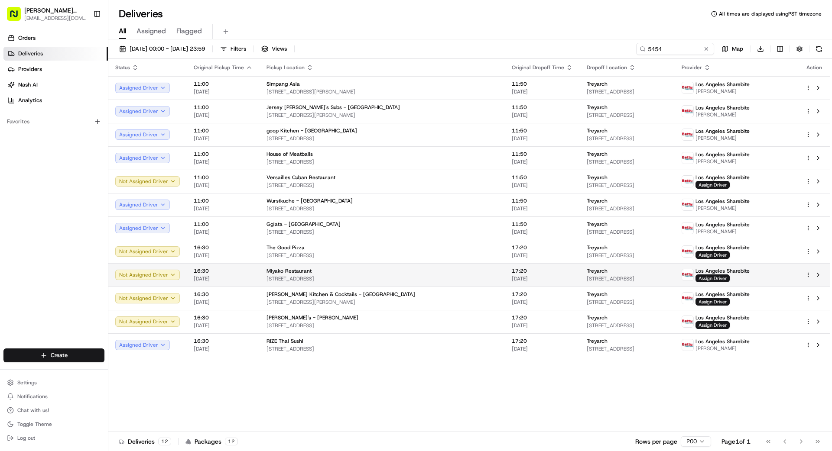
click at [375, 264] on td "Miyako Restaurant [STREET_ADDRESS]" at bounding box center [381, 274] width 245 height 23
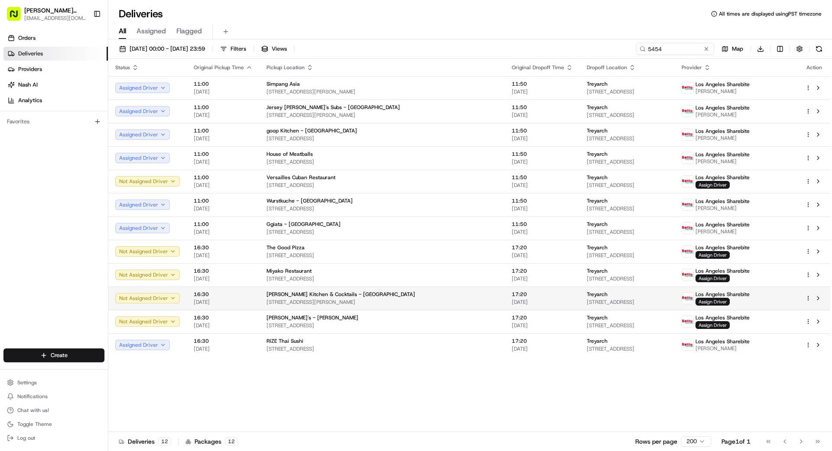
click at [353, 303] on span "[STREET_ADDRESS][PERSON_NAME]" at bounding box center [381, 302] width 231 height 7
click at [729, 303] on span "Assign Driver" at bounding box center [712, 302] width 34 height 8
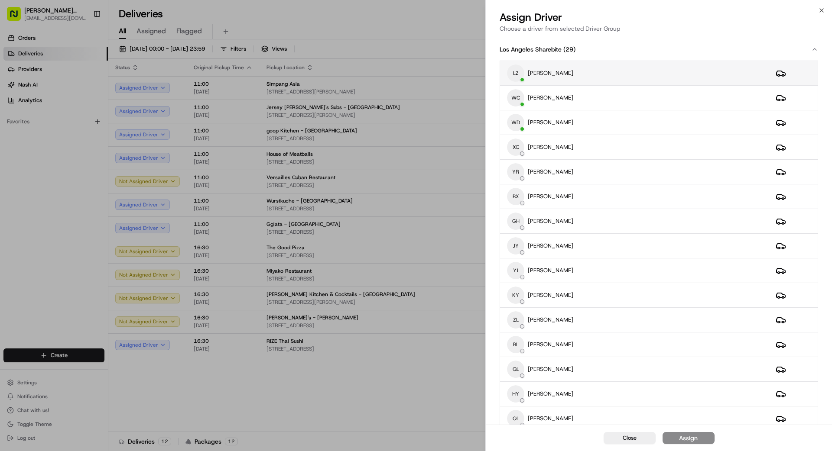
click at [634, 79] on div "LZ [PERSON_NAME]" at bounding box center [634, 73] width 255 height 17
click at [704, 440] on button "Assign" at bounding box center [688, 438] width 52 height 12
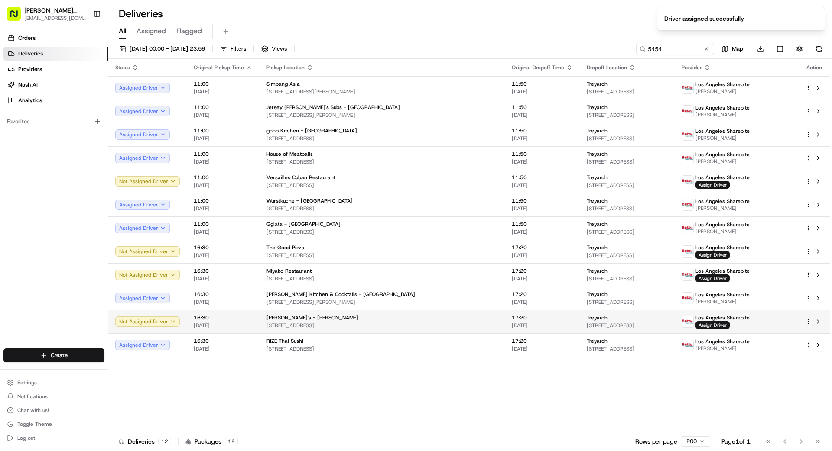
click at [511, 323] on span "[DATE]" at bounding box center [541, 325] width 61 height 7
click at [390, 321] on div "[PERSON_NAME]'s - [PERSON_NAME]" at bounding box center [381, 317] width 231 height 7
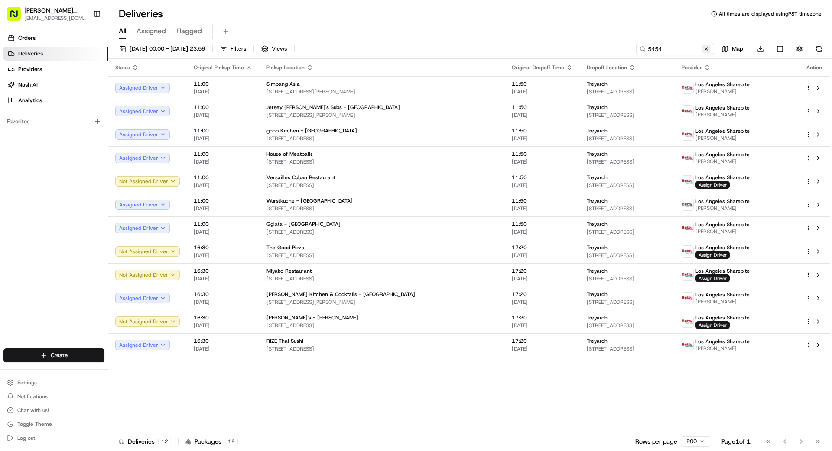
click at [704, 46] on button at bounding box center [706, 49] width 9 height 9
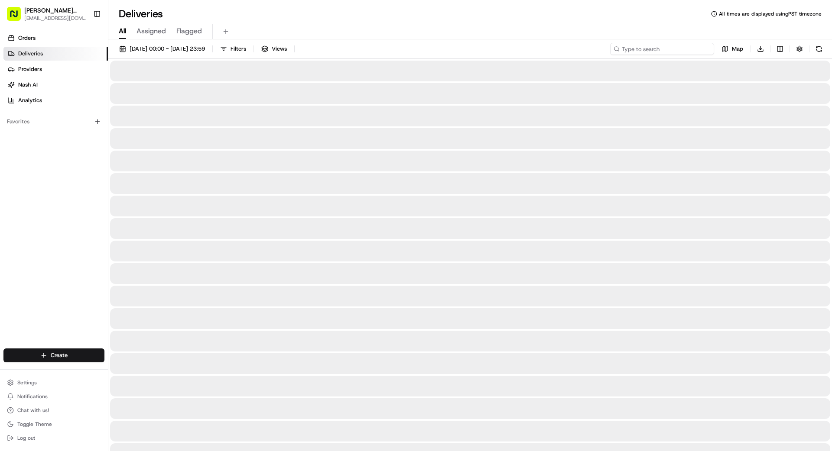
click at [668, 52] on input at bounding box center [662, 49] width 104 height 12
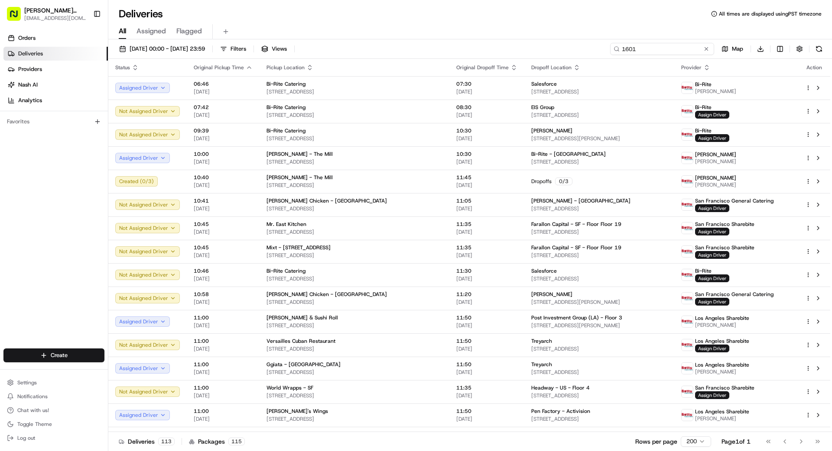
type input "1601"
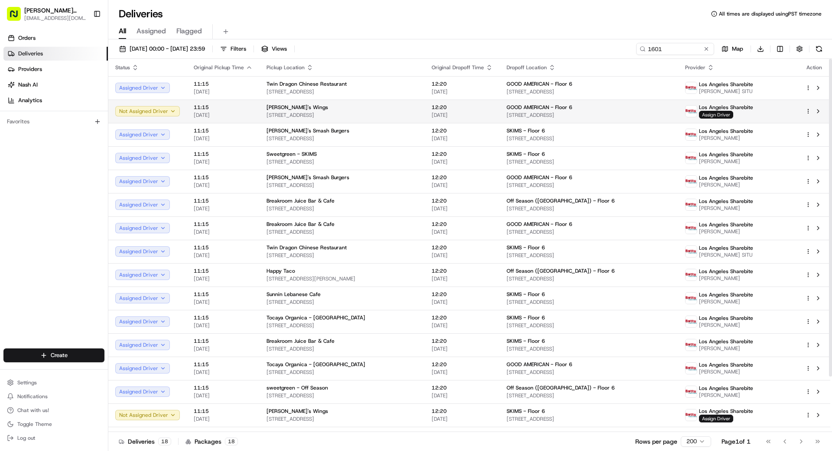
click at [726, 117] on span "Assign Driver" at bounding box center [716, 115] width 34 height 8
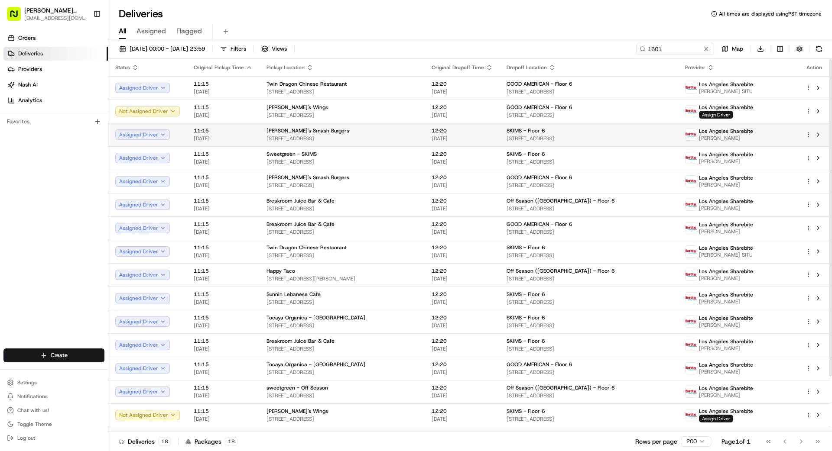
click at [653, 130] on div "SKIMS - Floor 6" at bounding box center [588, 130] width 165 height 7
drag, startPoint x: 433, startPoint y: 40, endPoint x: 434, endPoint y: 45, distance: 5.7
click at [708, 49] on button at bounding box center [706, 49] width 9 height 9
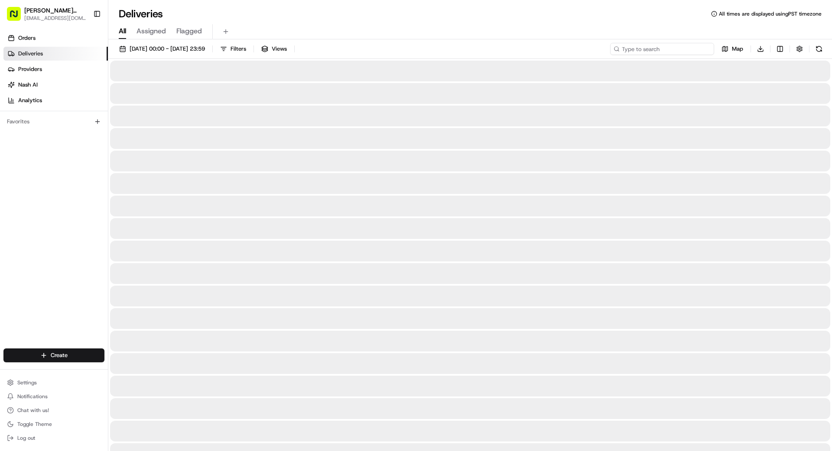
click at [683, 52] on input at bounding box center [662, 49] width 104 height 12
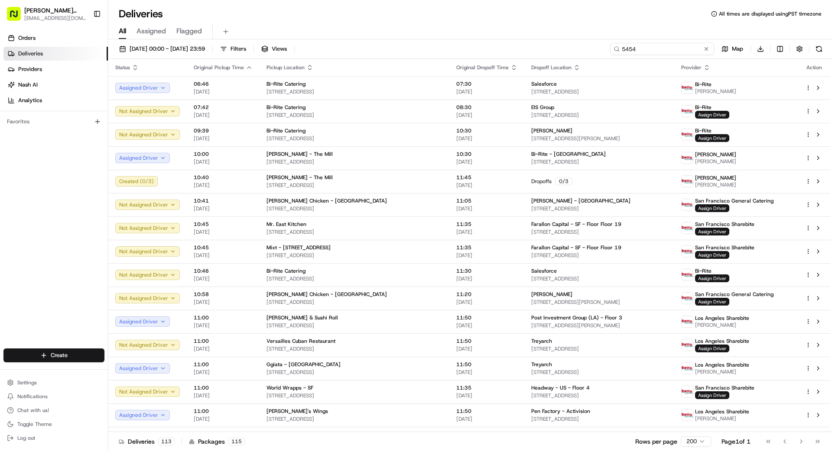
type input "5454"
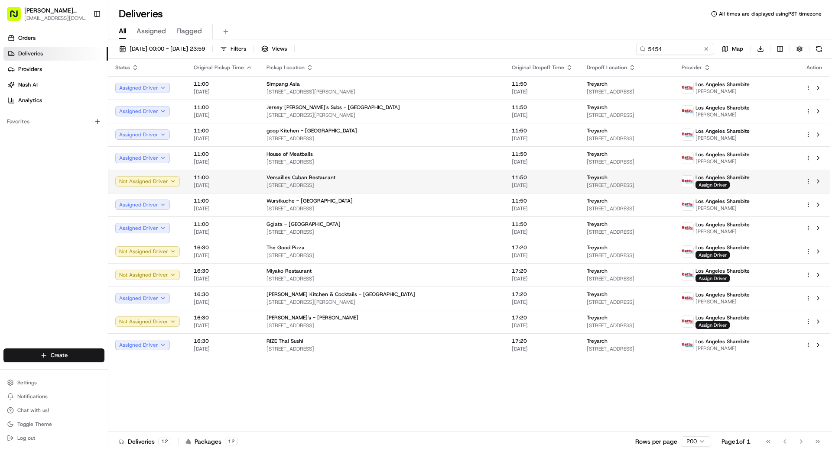
click at [641, 184] on span "[STREET_ADDRESS]" at bounding box center [626, 185] width 81 height 7
click at [729, 186] on span "Assign Driver" at bounding box center [712, 185] width 34 height 8
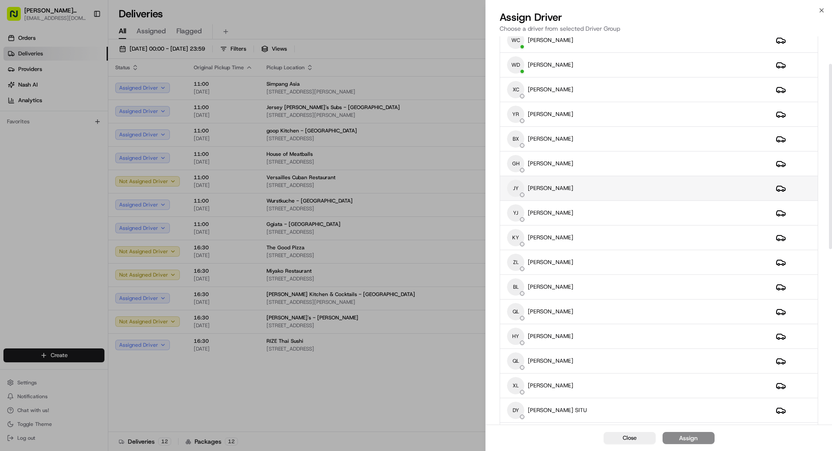
scroll to position [58, 0]
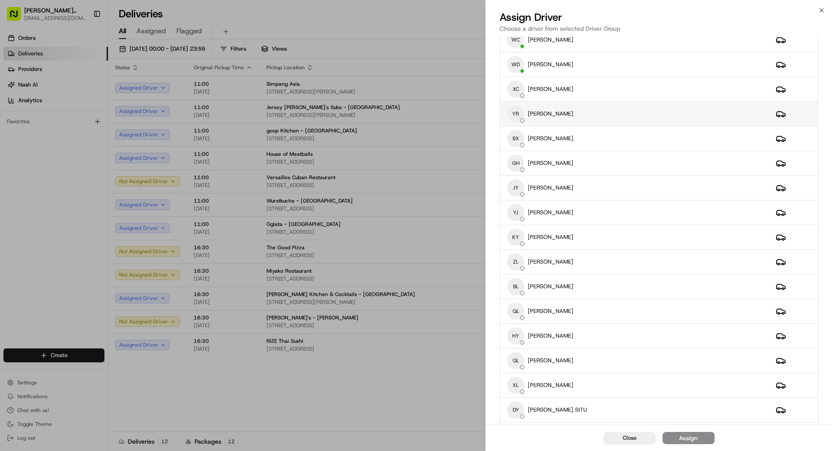
click at [572, 107] on div "YR [PERSON_NAME]" at bounding box center [634, 113] width 255 height 17
click at [687, 436] on div "Assign" at bounding box center [688, 438] width 19 height 9
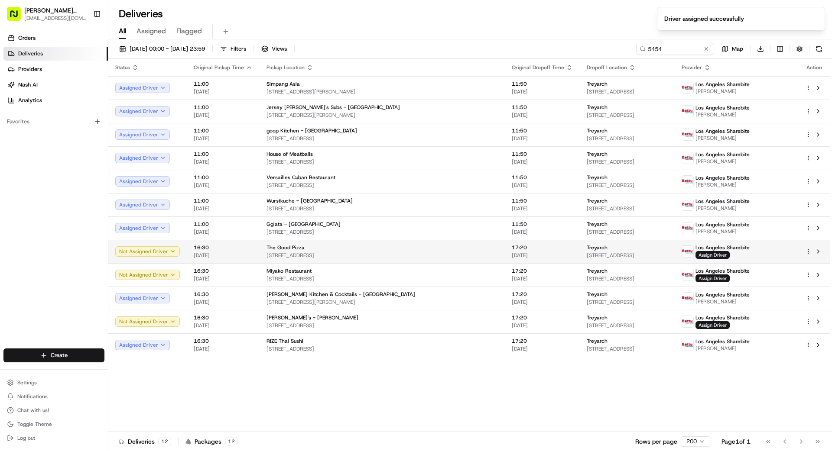
click at [511, 250] on span "17:20" at bounding box center [541, 247] width 61 height 7
click at [729, 253] on span "Assign Driver" at bounding box center [712, 255] width 34 height 8
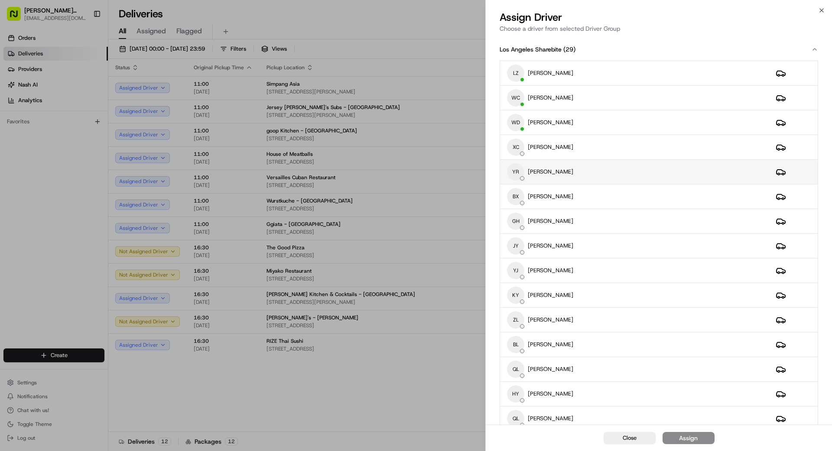
click at [565, 171] on div "YR [PERSON_NAME]" at bounding box center [634, 171] width 255 height 17
click at [691, 440] on div "Assign" at bounding box center [688, 438] width 19 height 9
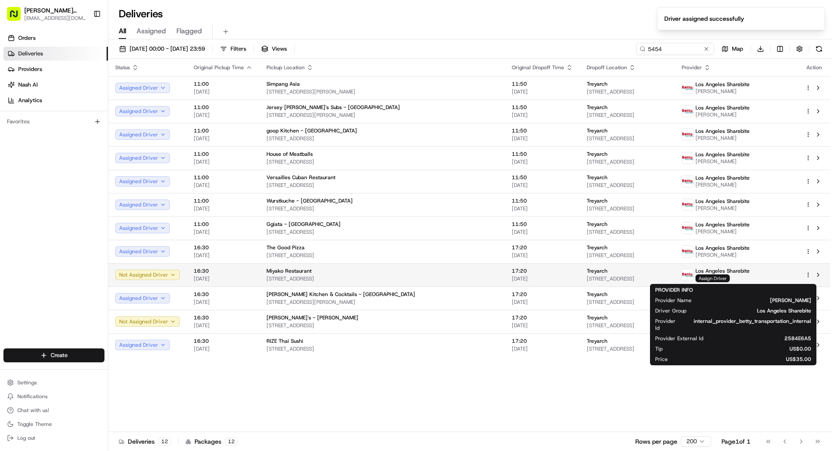
click at [721, 278] on span "Assign Driver" at bounding box center [712, 279] width 34 height 8
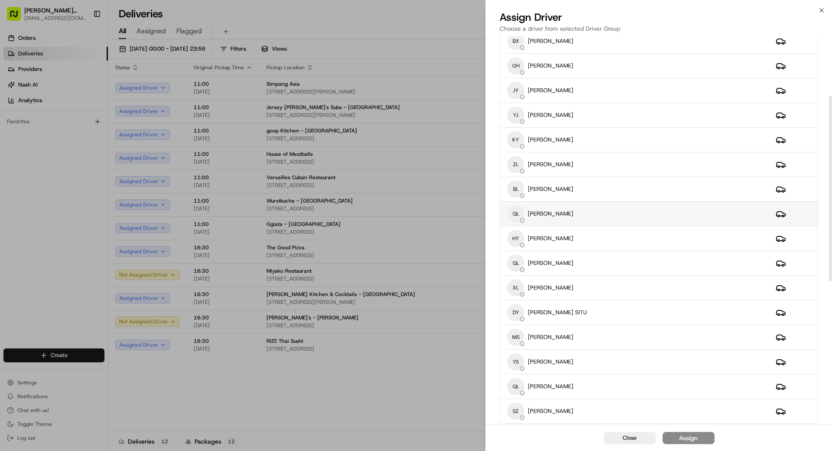
scroll to position [164, 0]
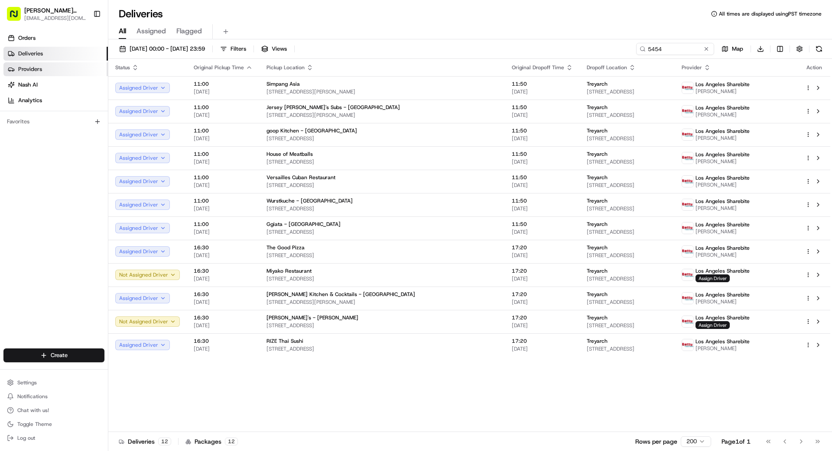
click at [31, 69] on span "Providers" at bounding box center [30, 69] width 24 height 8
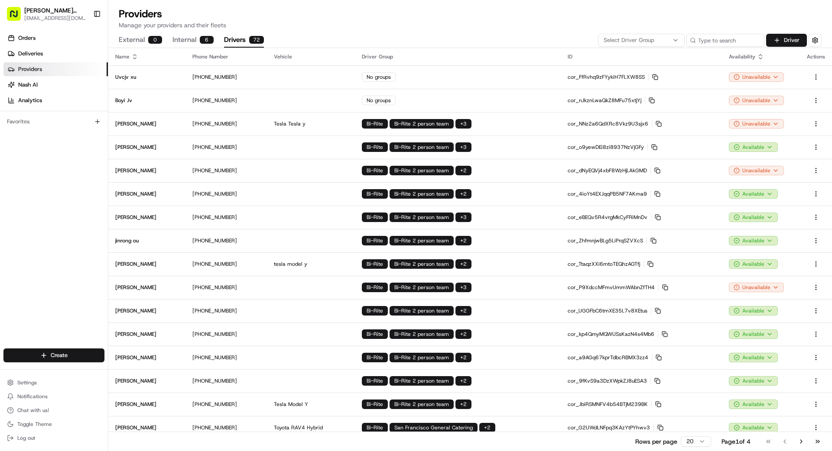
drag, startPoint x: 238, startPoint y: 42, endPoint x: 244, endPoint y: 40, distance: 6.3
click at [239, 42] on button "Drivers 72" at bounding box center [244, 40] width 40 height 15
click at [654, 37] on div "Select Driver Group" at bounding box center [641, 40] width 82 height 8
click at [646, 75] on span "Los Angeles Sharebite" at bounding box center [665, 73] width 107 height 8
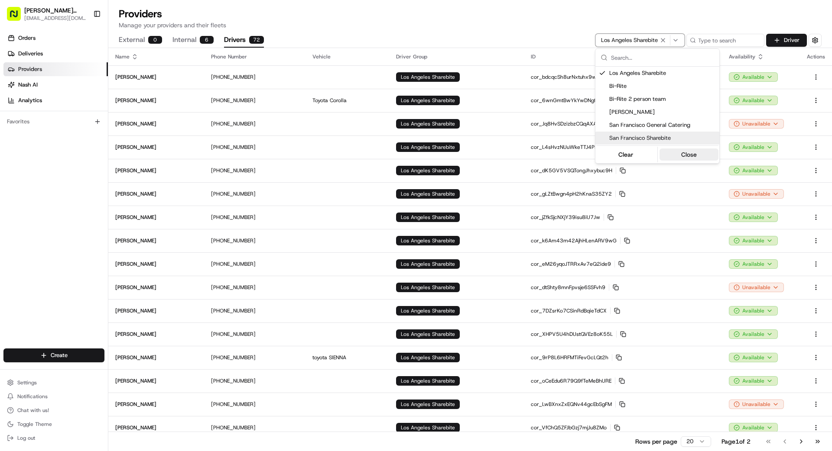
click at [698, 153] on button "Close" at bounding box center [688, 155] width 59 height 12
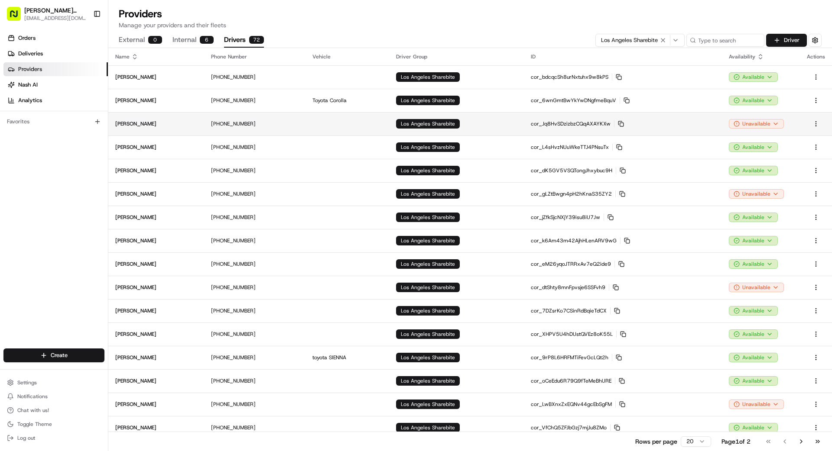
click at [759, 129] on td "Unavailable" at bounding box center [761, 123] width 78 height 23
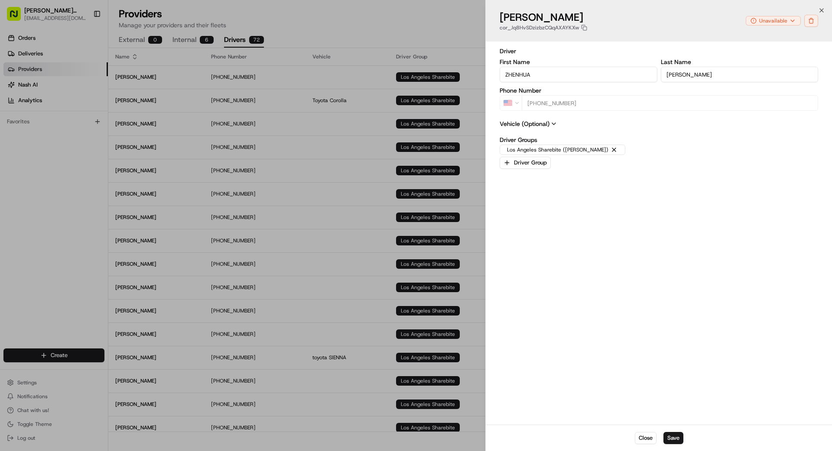
type input "+1"
drag, startPoint x: 402, startPoint y: 88, endPoint x: 408, endPoint y: 87, distance: 5.6
click at [405, 87] on div at bounding box center [416, 225] width 832 height 451
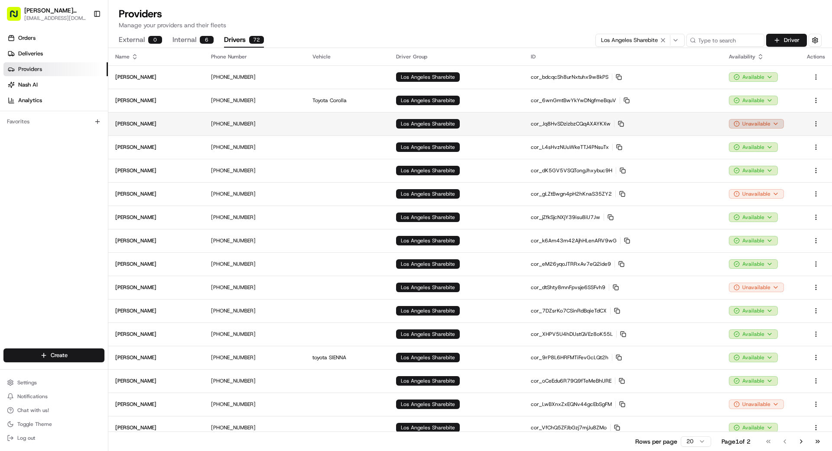
click at [744, 123] on html "[PERSON_NAME] Transportation [EMAIL_ADDRESS][DOMAIN_NAME] Toggle Sidebar Orders…" at bounding box center [416, 225] width 832 height 451
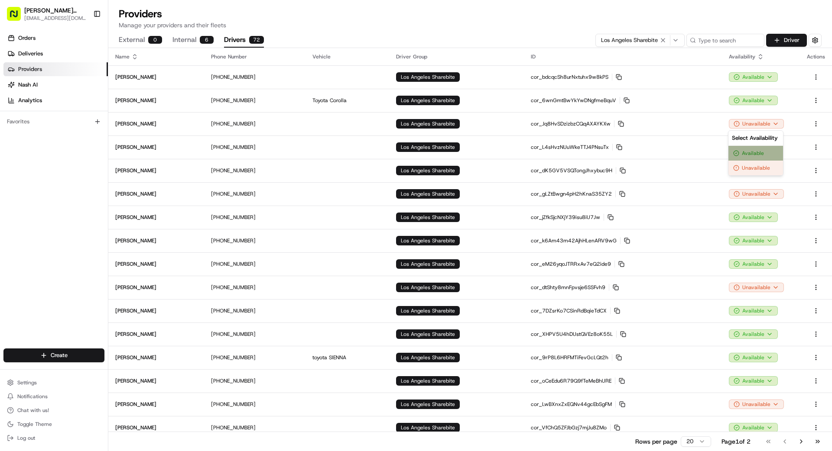
click at [751, 148] on div "Available" at bounding box center [755, 153] width 55 height 15
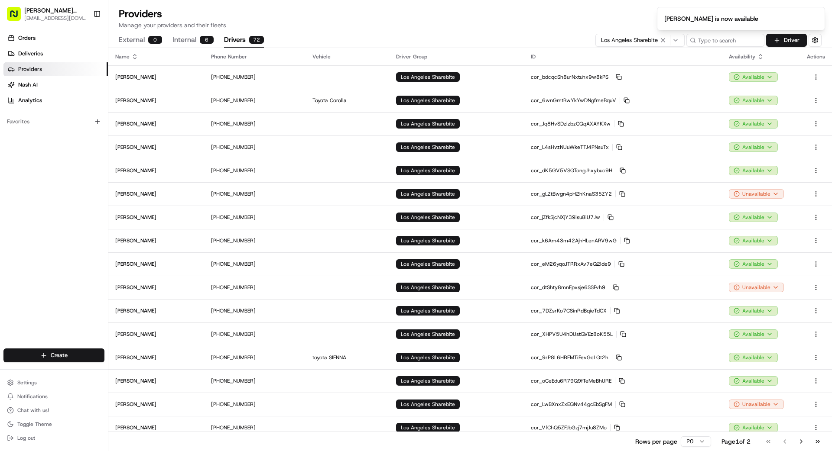
scroll to position [0, 0]
click at [30, 70] on span "Providers" at bounding box center [30, 69] width 24 height 8
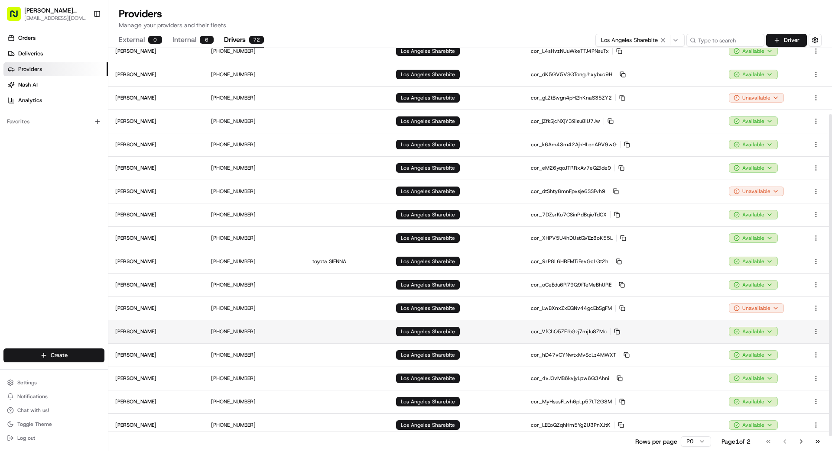
scroll to position [101, 0]
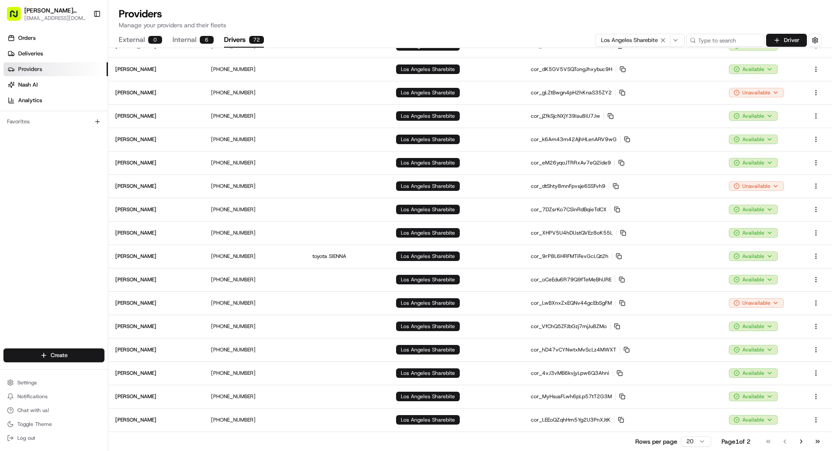
click at [697, 440] on html "[PERSON_NAME] Transportation [EMAIL_ADDRESS][DOMAIN_NAME] Toggle Sidebar Orders…" at bounding box center [416, 225] width 832 height 451
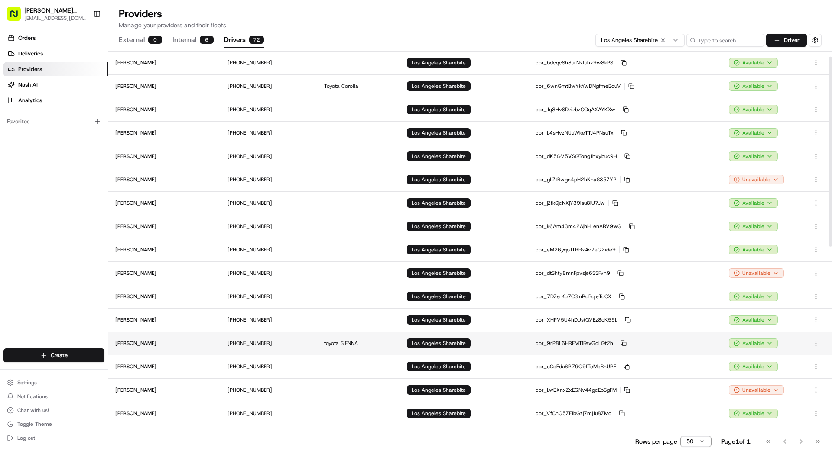
scroll to position [0, 0]
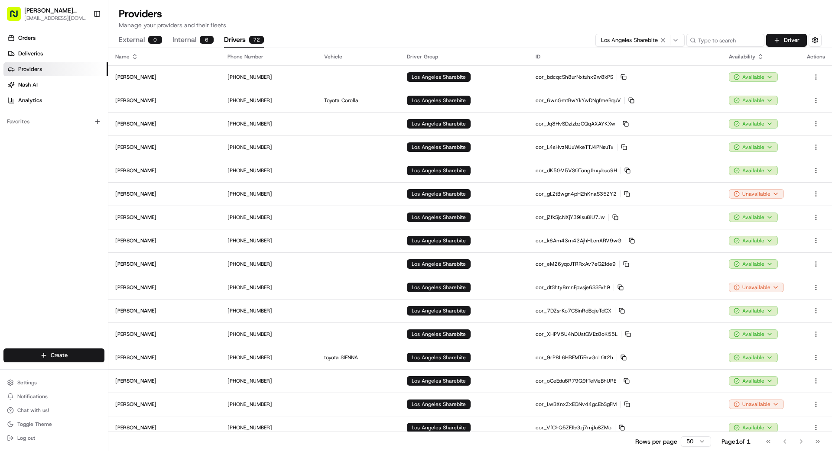
click at [44, 229] on div "Orders Deliveries Providers [PERSON_NAME] Analytics Favorites" at bounding box center [54, 191] width 108 height 326
click at [60, 81] on link "Nash AI" at bounding box center [55, 85] width 104 height 14
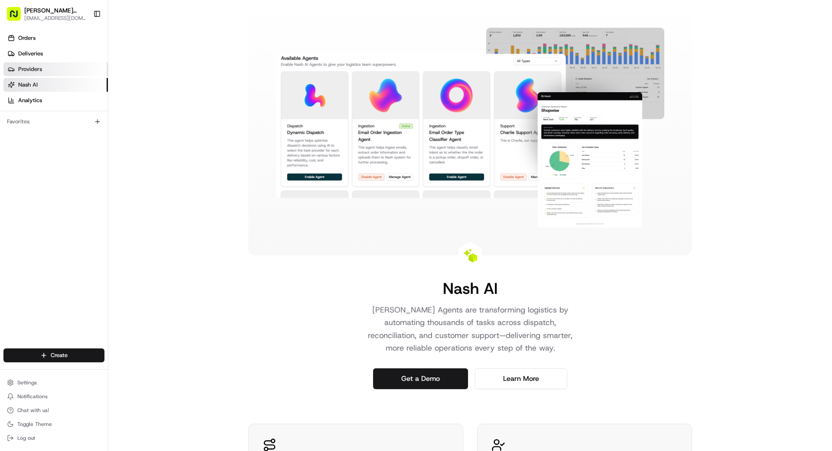
click at [58, 66] on link "Providers" at bounding box center [55, 69] width 104 height 14
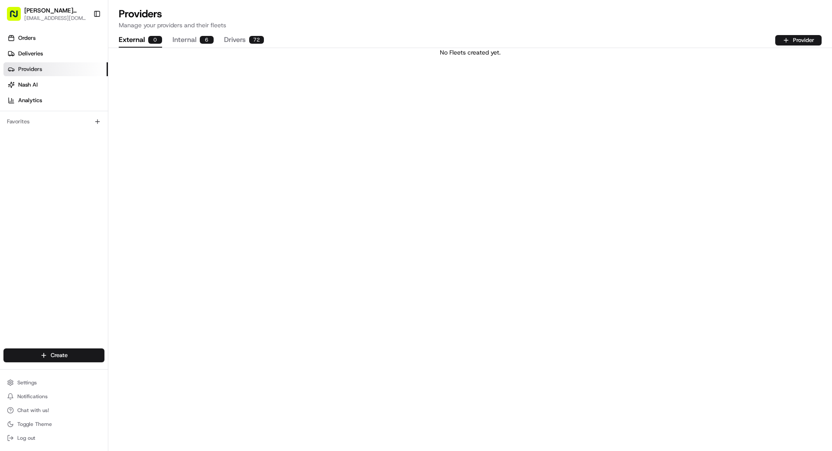
click at [242, 42] on button "Drivers 72" at bounding box center [244, 40] width 40 height 15
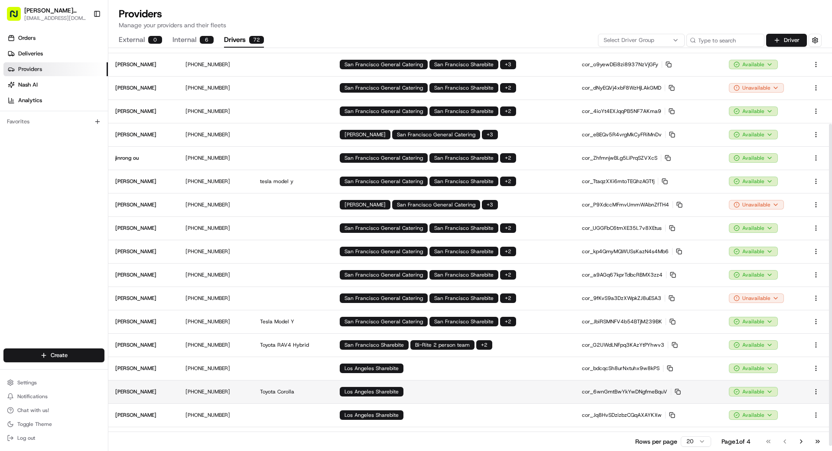
scroll to position [101, 0]
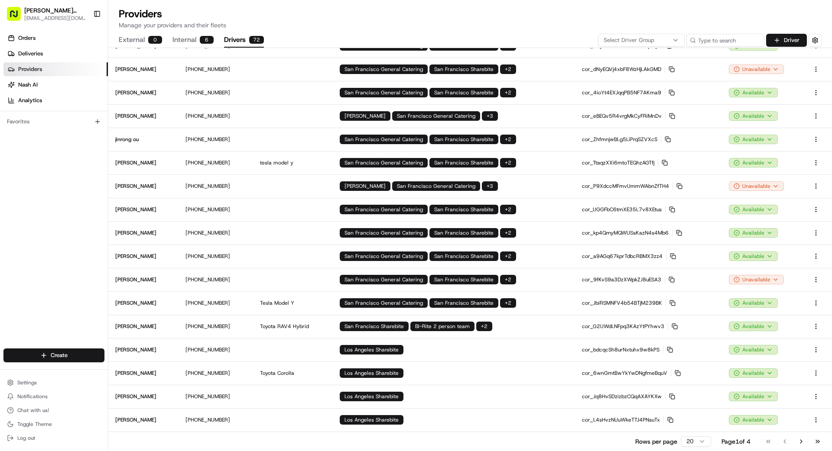
click at [696, 443] on html "[PERSON_NAME] Transportation [EMAIL_ADDRESS][DOMAIN_NAME] Toggle Sidebar Orders…" at bounding box center [416, 225] width 832 height 451
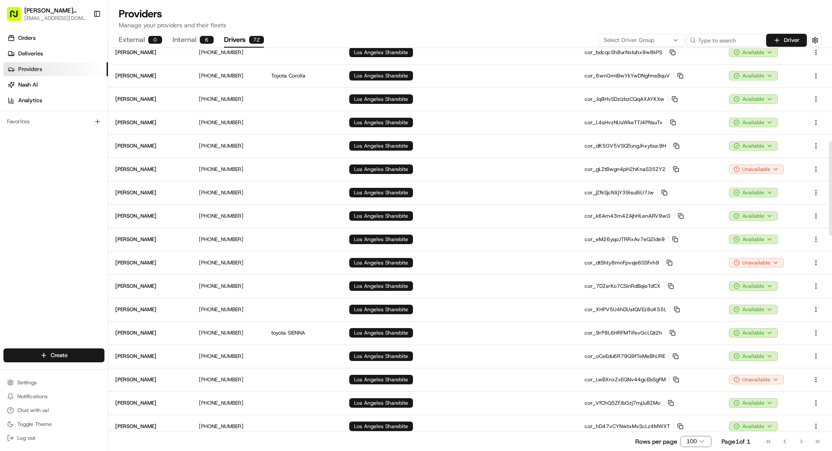
scroll to position [0, 0]
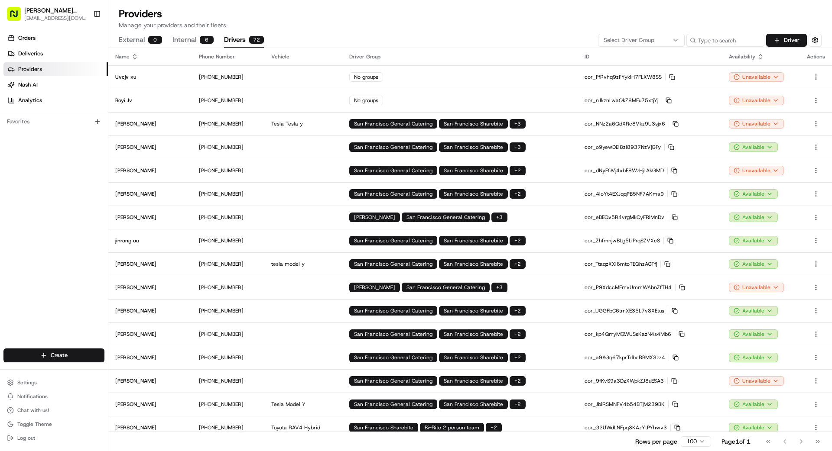
click at [676, 39] on icon "button" at bounding box center [675, 40] width 7 height 7
click at [633, 85] on span "Bi-Rite" at bounding box center [665, 86] width 107 height 8
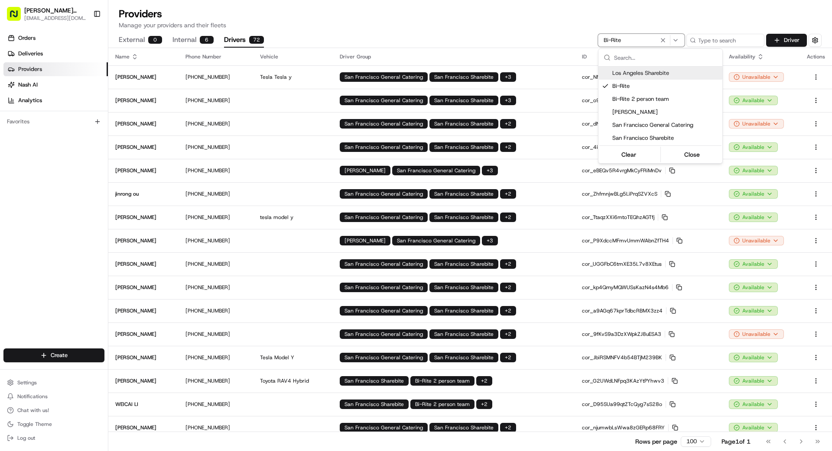
click at [495, 34] on html "[PERSON_NAME] Transportation [EMAIL_ADDRESS][DOMAIN_NAME] Toggle Sidebar Orders…" at bounding box center [416, 225] width 832 height 451
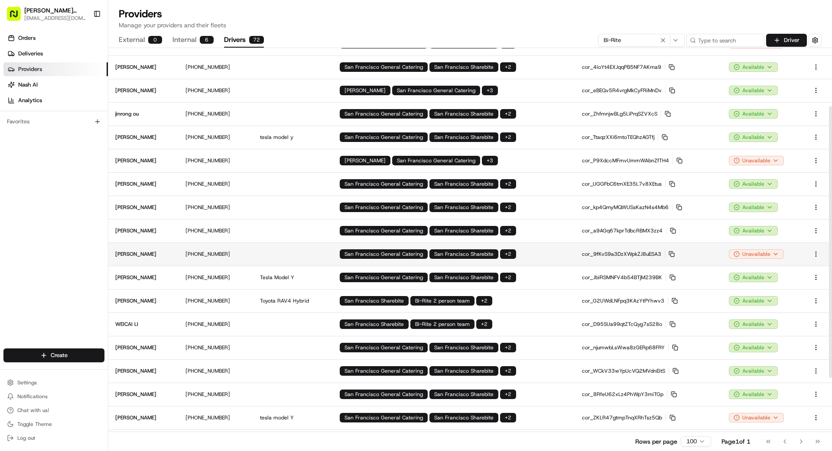
scroll to position [61, 0]
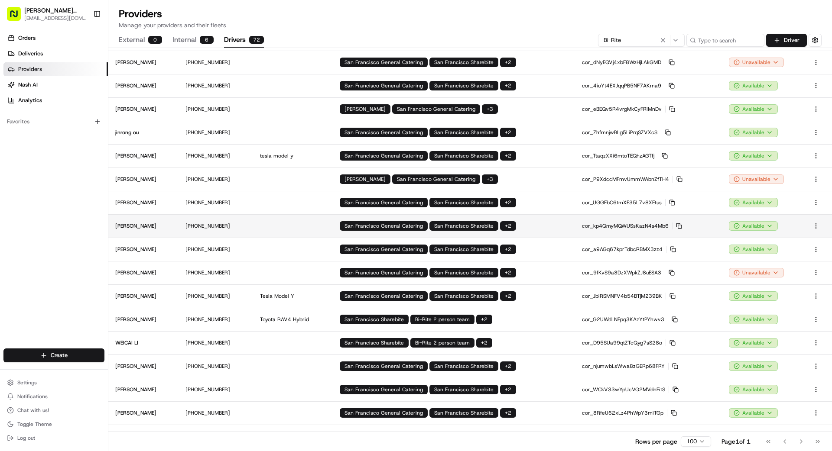
click at [636, 223] on p "cor_kp4QmyMQWUSsKazN4s4Mb6 Copy cor_kp4QmyMQWUSsKazN4s4Mb6" at bounding box center [648, 226] width 133 height 7
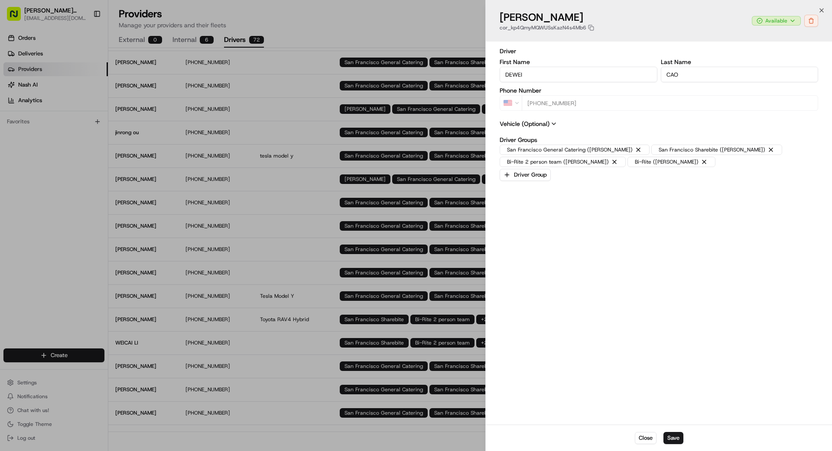
click at [554, 124] on icon at bounding box center [553, 123] width 7 height 7
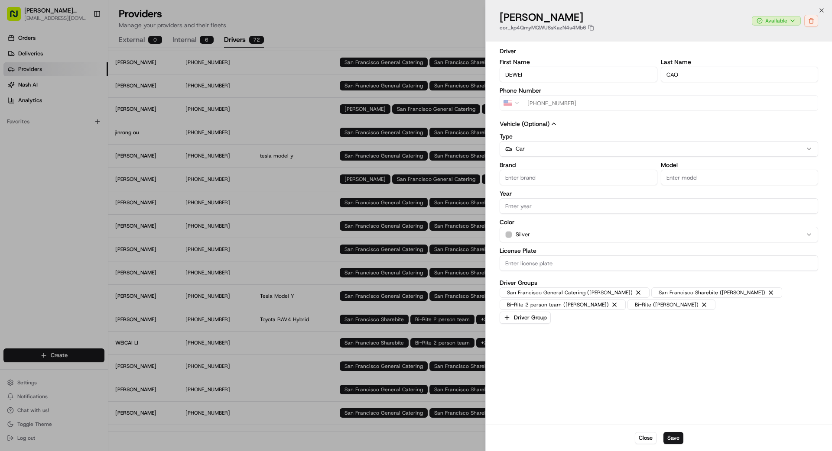
click at [554, 124] on icon at bounding box center [553, 124] width 3 height 2
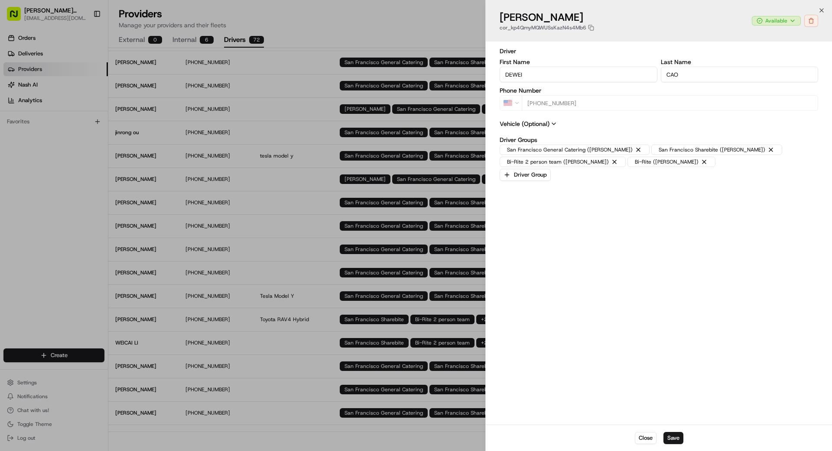
type input "+1"
click at [426, 211] on div at bounding box center [416, 225] width 832 height 451
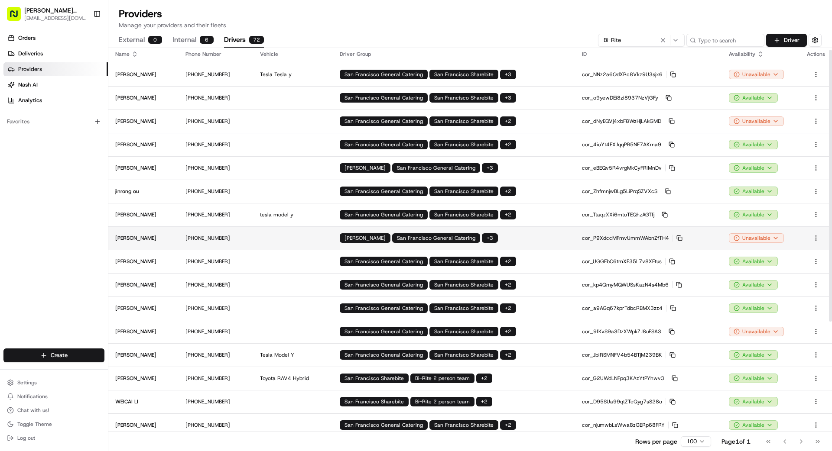
scroll to position [0, 0]
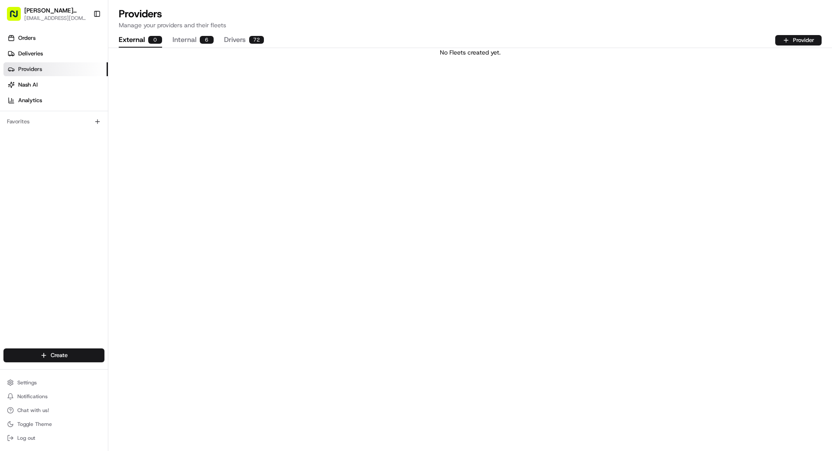
click at [139, 39] on button "External 0" at bounding box center [140, 40] width 43 height 15
click at [201, 41] on div "6" at bounding box center [207, 40] width 14 height 8
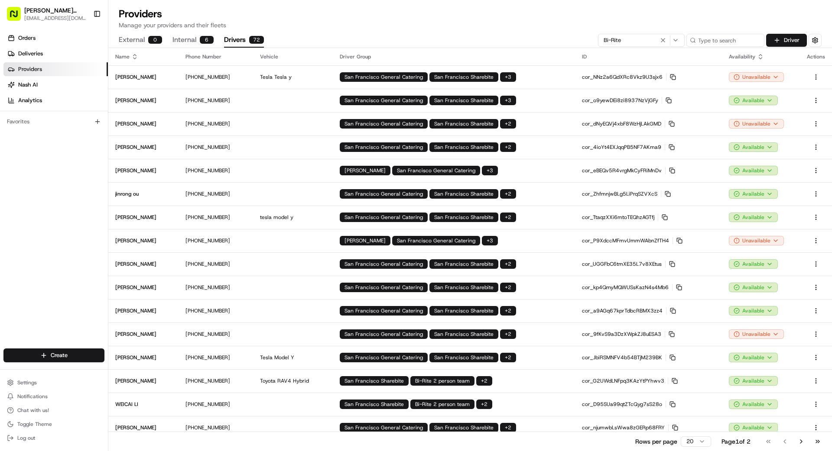
click at [242, 41] on button "Drivers 72" at bounding box center [244, 40] width 40 height 15
click at [38, 52] on span "Deliveries" at bounding box center [30, 54] width 25 height 8
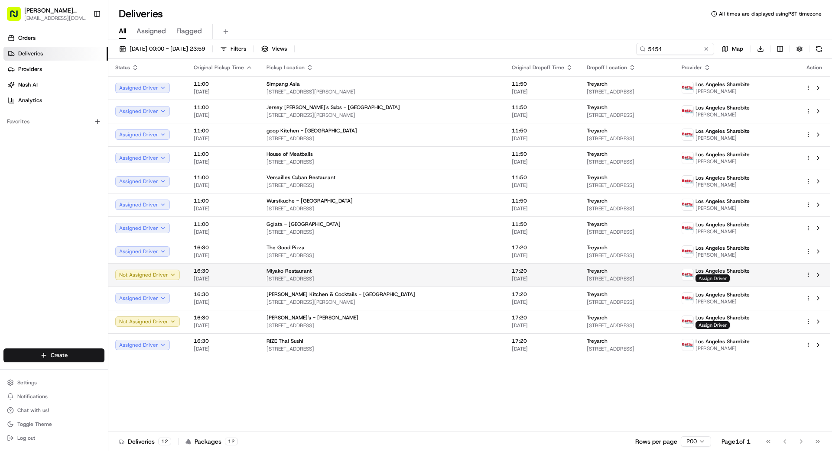
click at [725, 281] on span "Assign Driver" at bounding box center [712, 279] width 34 height 8
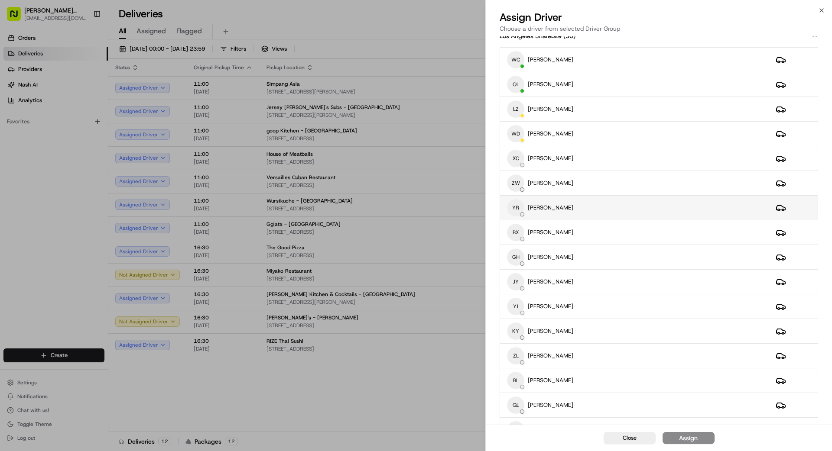
scroll to position [25, 0]
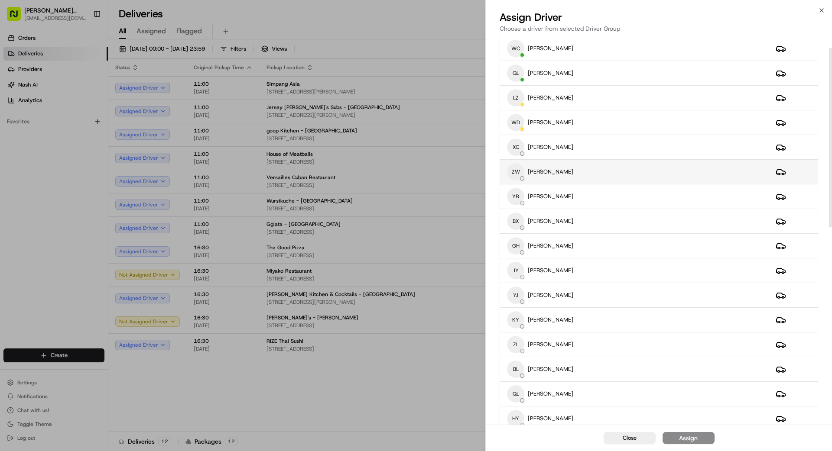
click at [613, 178] on div "ZW [PERSON_NAME]" at bounding box center [634, 171] width 255 height 17
click at [700, 441] on button "Assign" at bounding box center [688, 438] width 52 height 12
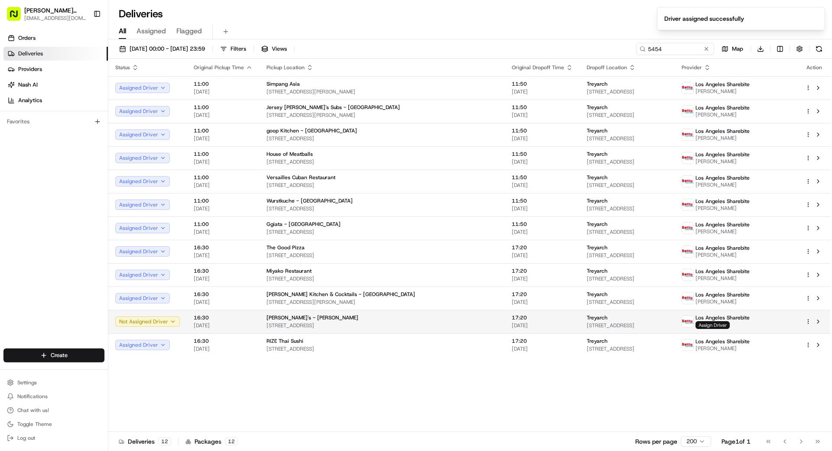
click at [729, 324] on span "Assign Driver" at bounding box center [712, 325] width 34 height 8
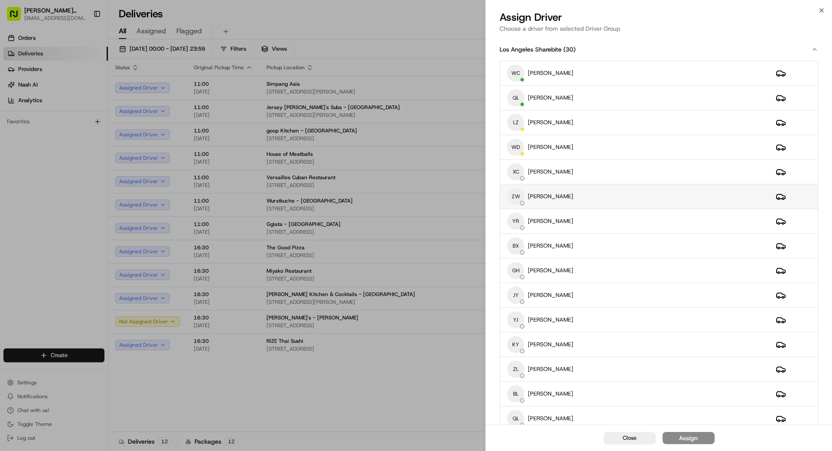
click at [601, 192] on div "ZW [PERSON_NAME]" at bounding box center [634, 196] width 255 height 17
drag, startPoint x: 679, startPoint y: 441, endPoint x: 689, endPoint y: 438, distance: 10.3
click at [679, 441] on div "Assign" at bounding box center [688, 438] width 19 height 9
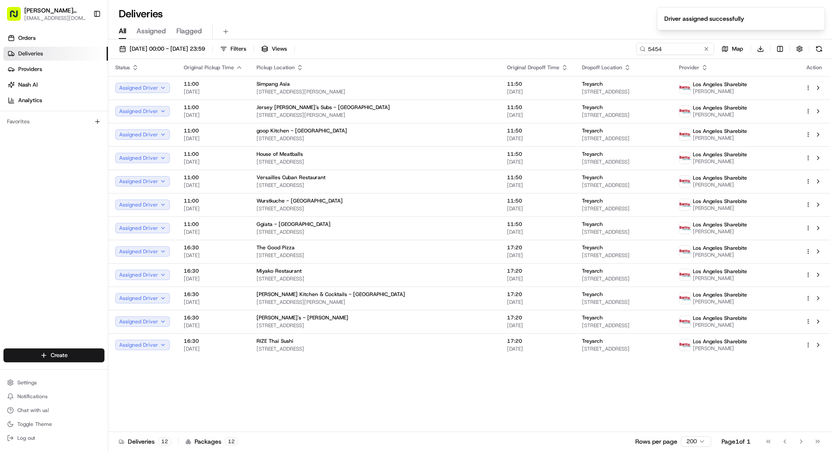
click at [330, 390] on div "Status Original Pickup Time Pickup Location Original Dropoff Time Dropoff Locat…" at bounding box center [469, 245] width 722 height 373
click at [708, 51] on button at bounding box center [706, 49] width 9 height 9
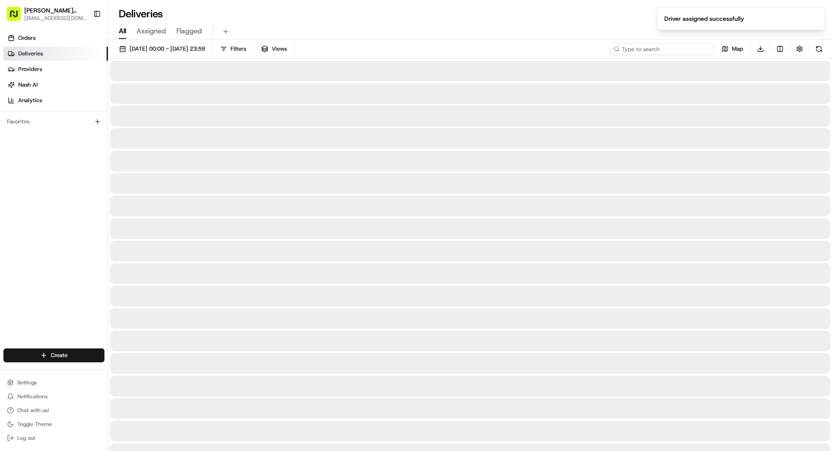
click at [681, 49] on input at bounding box center [662, 49] width 104 height 12
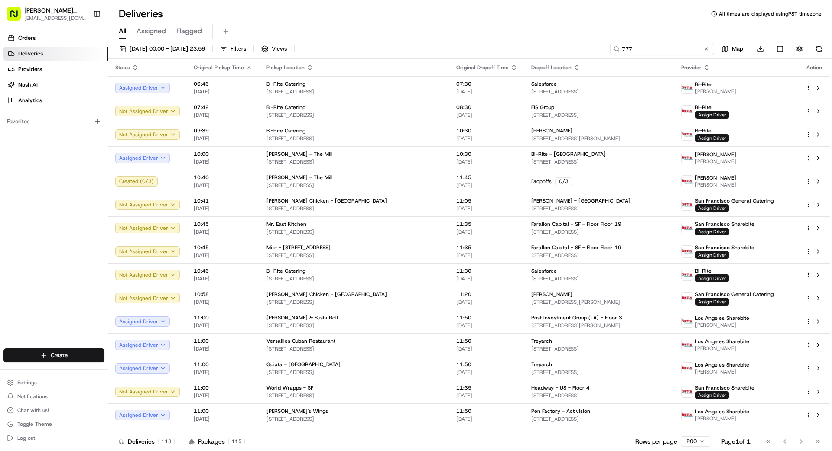
type input "777"
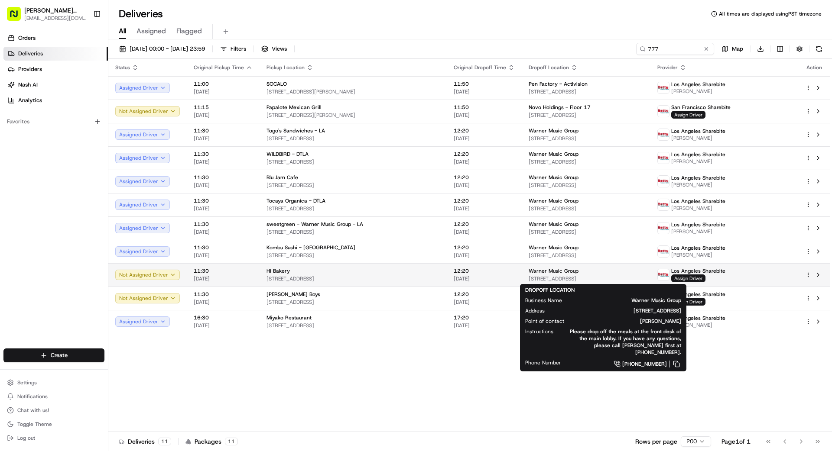
click at [597, 274] on div "Warner Music Group" at bounding box center [585, 271] width 115 height 7
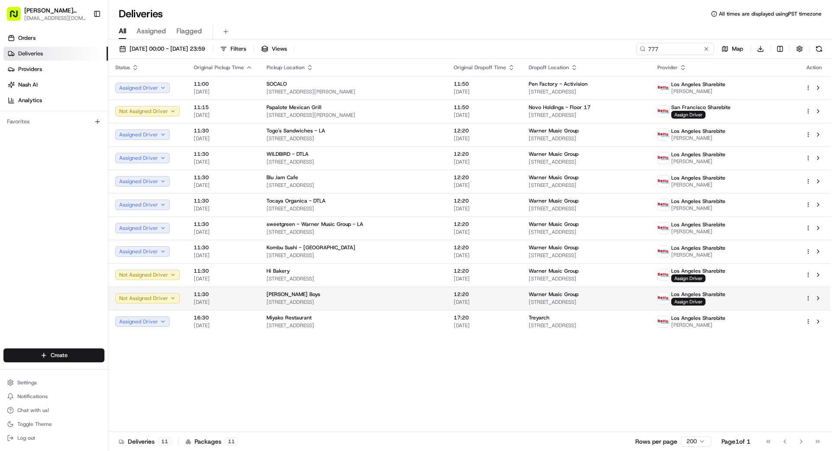
click at [474, 298] on div "12:20 [DATE]" at bounding box center [483, 298] width 61 height 15
click at [708, 49] on button at bounding box center [706, 49] width 9 height 9
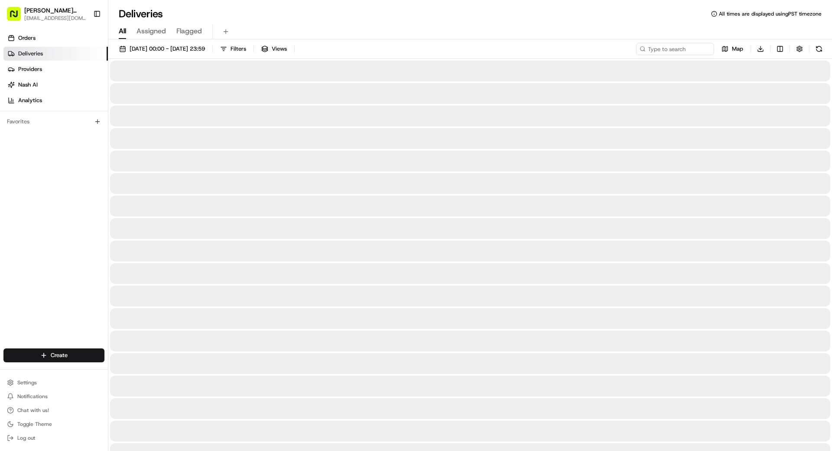
click at [669, 49] on input at bounding box center [675, 49] width 78 height 12
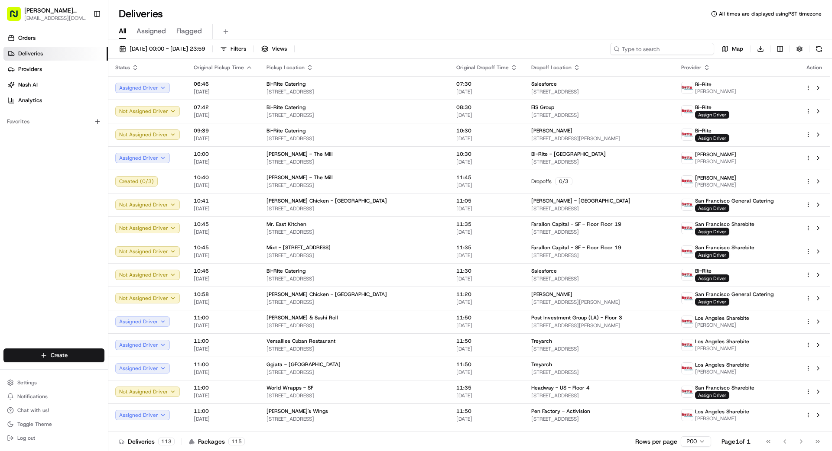
click at [667, 50] on input at bounding box center [662, 49] width 104 height 12
click at [662, 52] on input at bounding box center [662, 49] width 104 height 12
type input "1601"
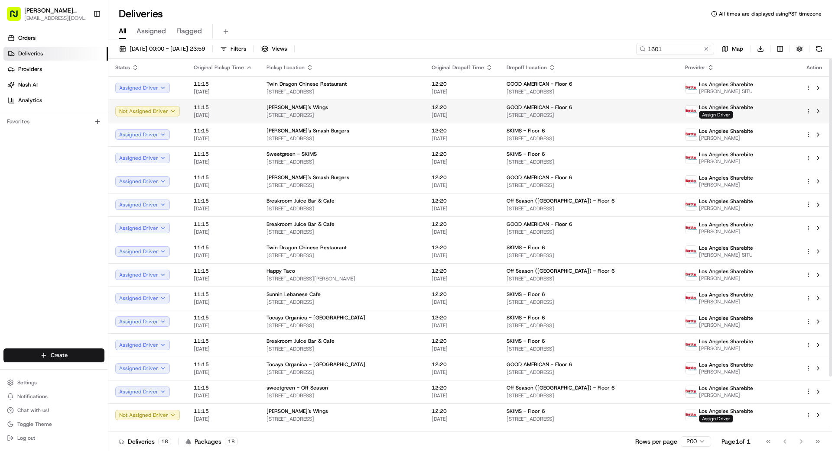
click at [722, 114] on span "Assign Driver" at bounding box center [716, 115] width 34 height 8
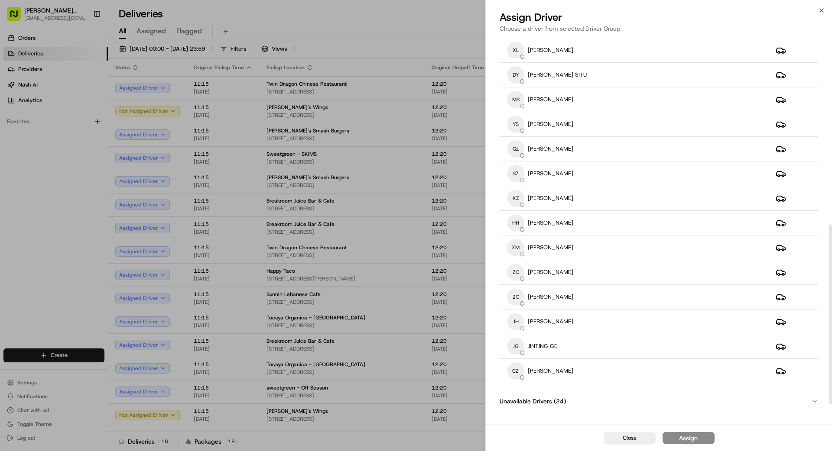
scroll to position [449, 0]
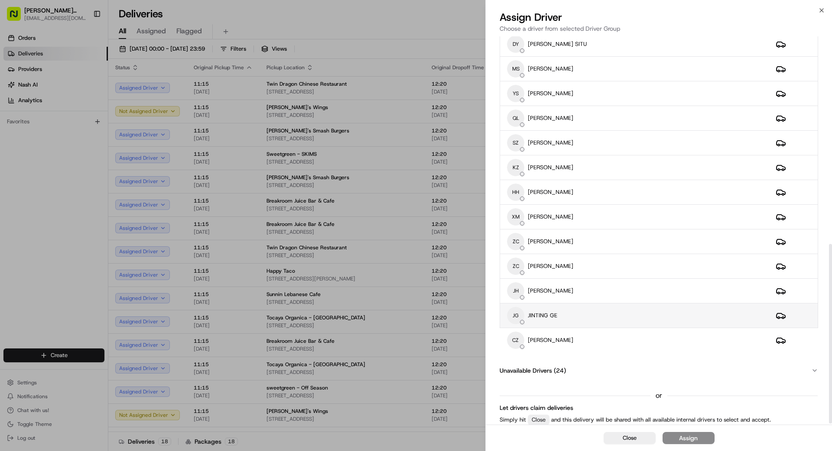
drag, startPoint x: 597, startPoint y: 215, endPoint x: 670, endPoint y: 312, distance: 121.3
click at [597, 215] on div "XM XU MA" at bounding box center [634, 216] width 255 height 17
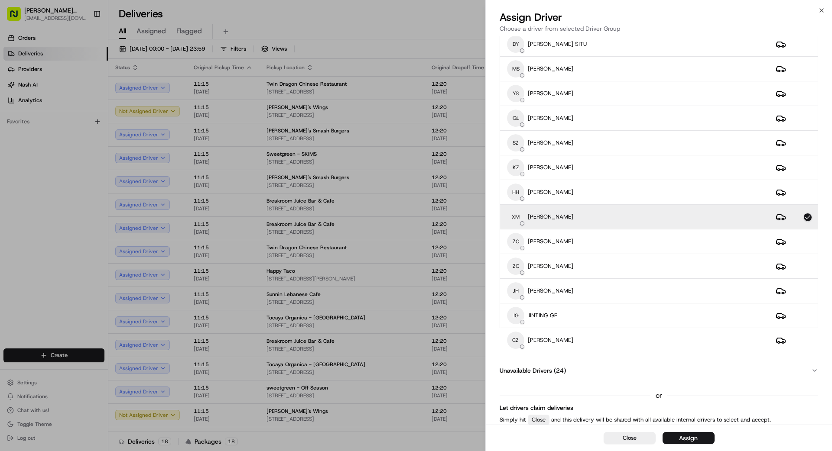
click at [712, 436] on button "Assign" at bounding box center [688, 438] width 52 height 12
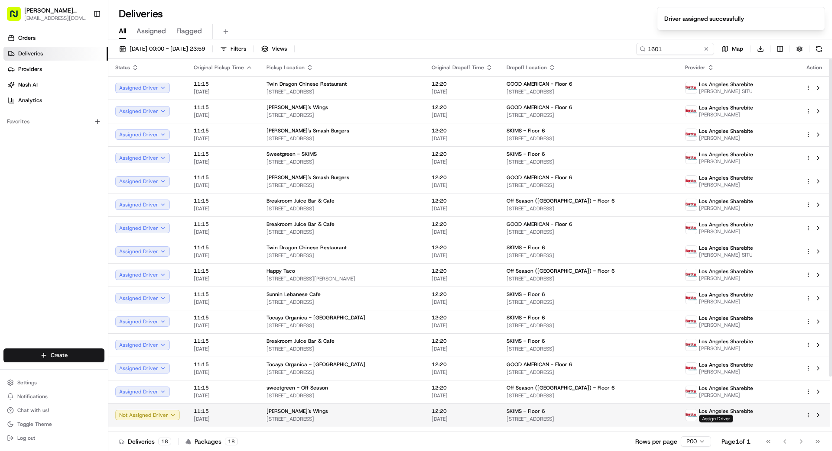
click at [725, 421] on span "Assign Driver" at bounding box center [716, 419] width 34 height 8
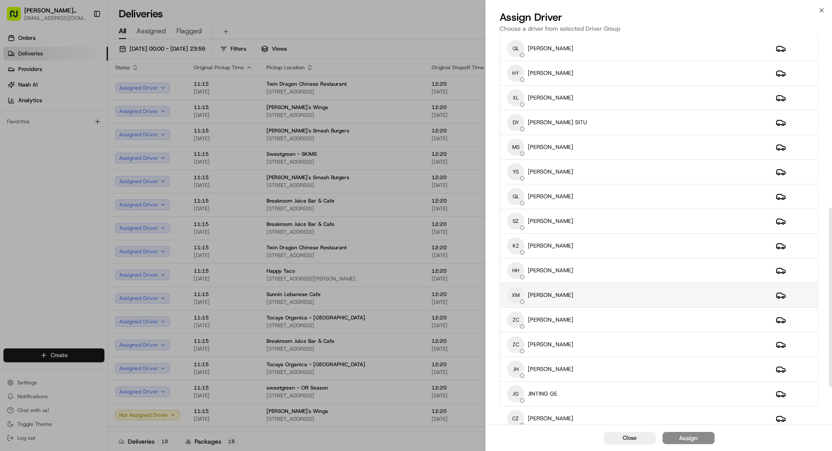
scroll to position [372, 0]
click at [584, 298] on div "XM XU MA" at bounding box center [634, 293] width 255 height 17
drag, startPoint x: 689, startPoint y: 442, endPoint x: 693, endPoint y: 438, distance: 5.8
click at [689, 442] on div "Assign" at bounding box center [688, 438] width 19 height 9
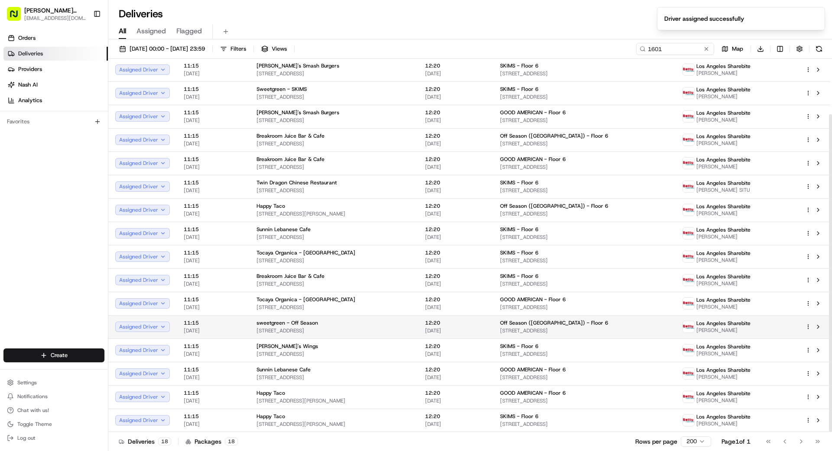
scroll to position [0, 0]
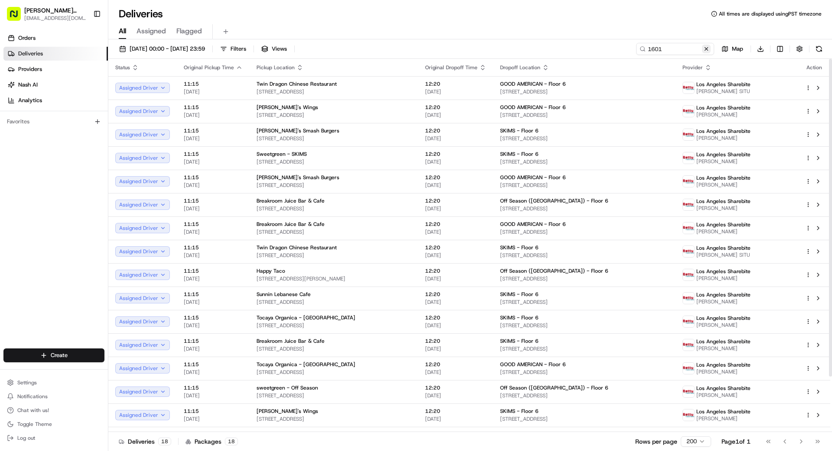
click at [708, 52] on button at bounding box center [706, 49] width 9 height 9
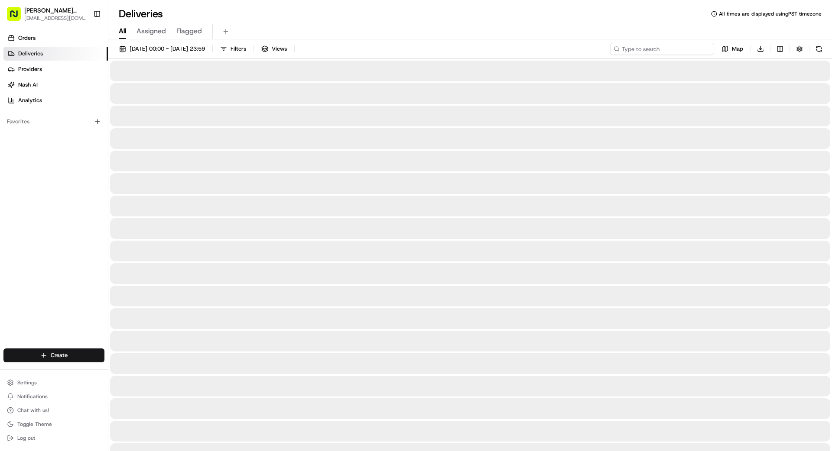
click at [685, 49] on input at bounding box center [662, 49] width 104 height 12
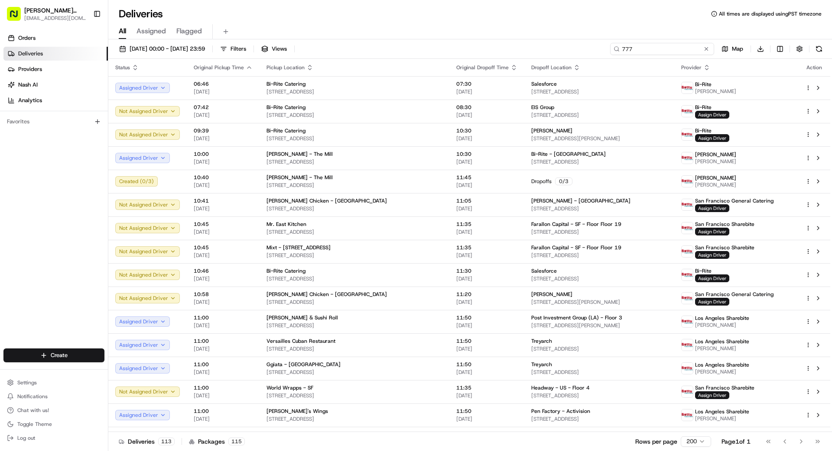
type input "777"
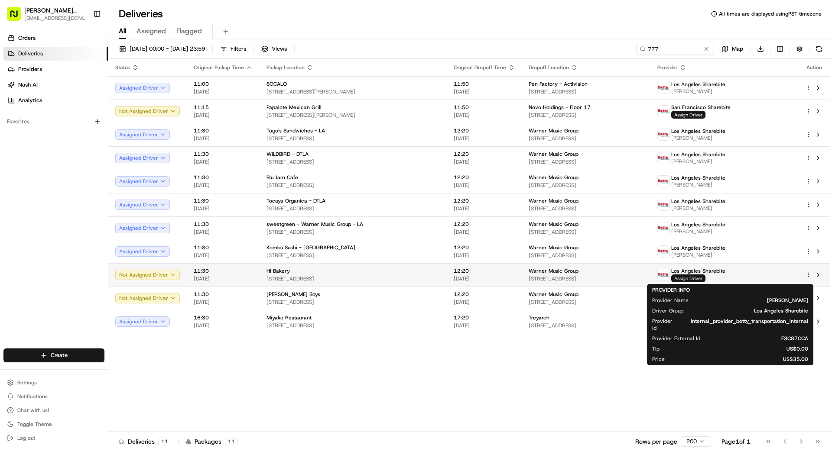
click at [705, 278] on span "Assign Driver" at bounding box center [688, 279] width 34 height 8
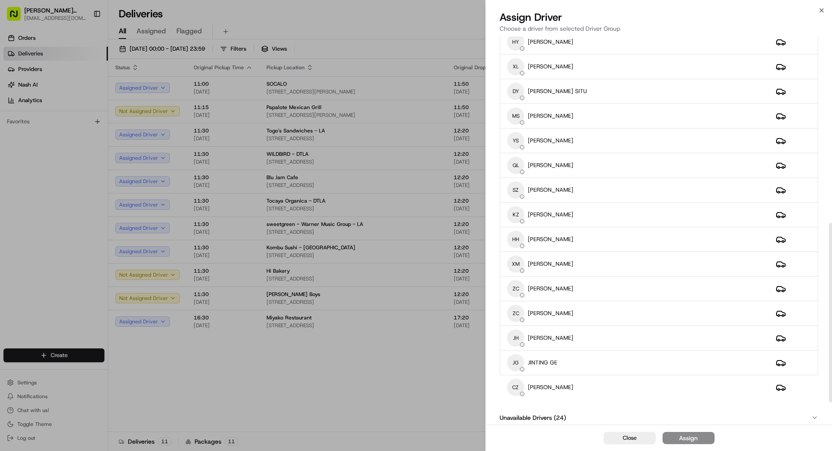
scroll to position [403, 0]
click at [601, 241] on div "HH [PERSON_NAME]" at bounding box center [634, 237] width 255 height 17
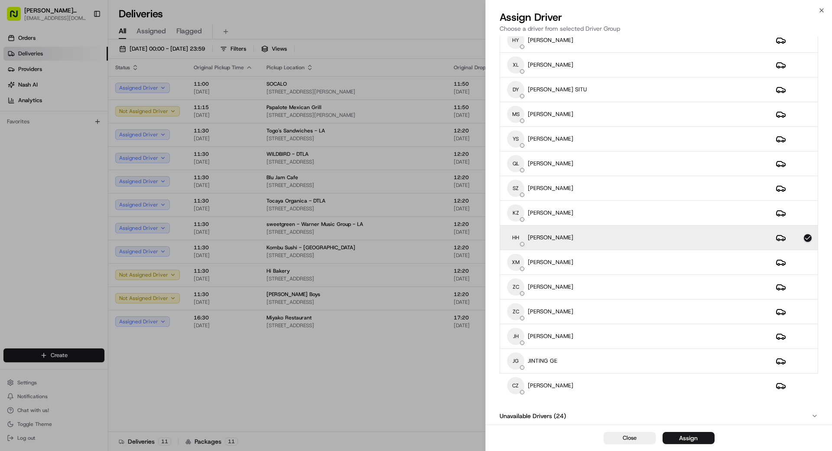
click at [702, 440] on button "Assign" at bounding box center [688, 438] width 52 height 12
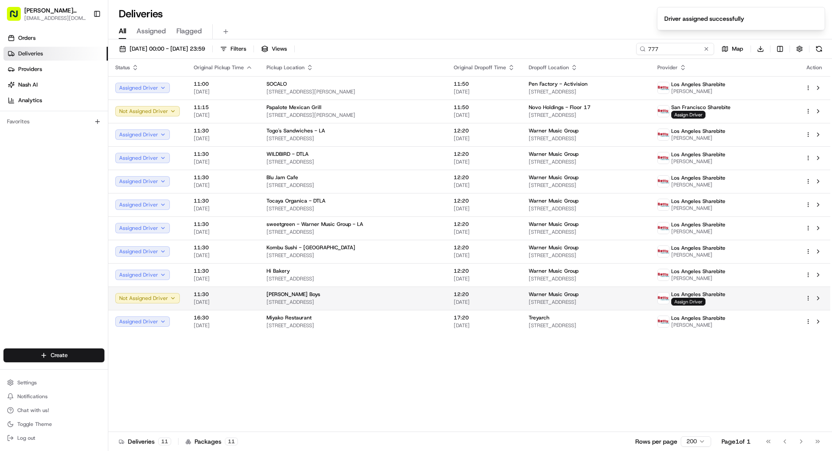
click at [705, 302] on span "Assign Driver" at bounding box center [688, 302] width 34 height 8
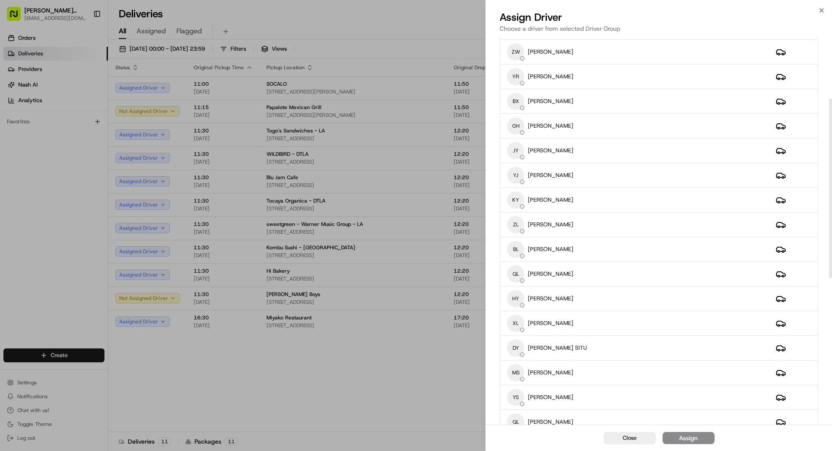
scroll to position [133, 0]
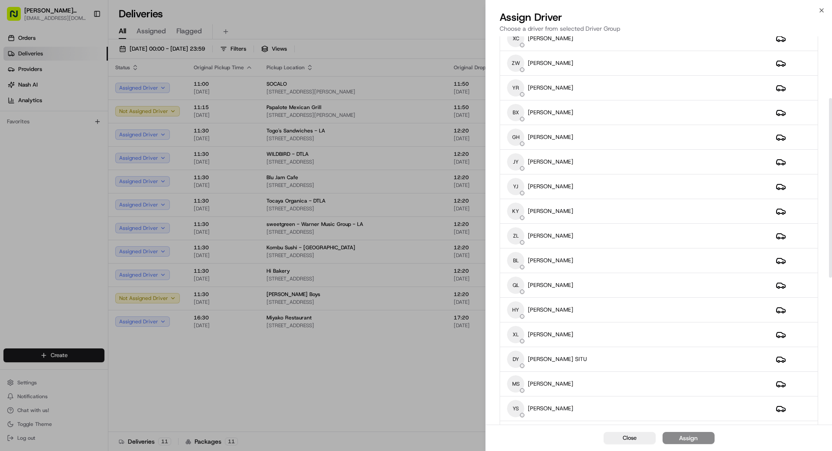
drag, startPoint x: 384, startPoint y: 385, endPoint x: 396, endPoint y: 380, distance: 13.4
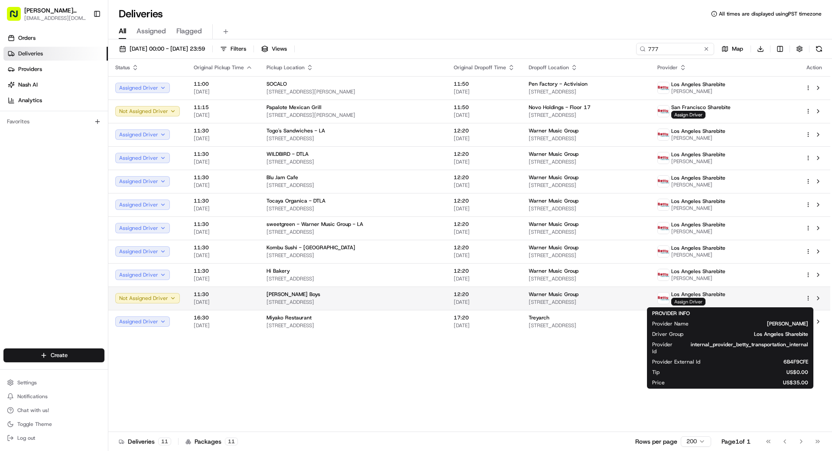
click at [705, 304] on span "Assign Driver" at bounding box center [688, 302] width 34 height 8
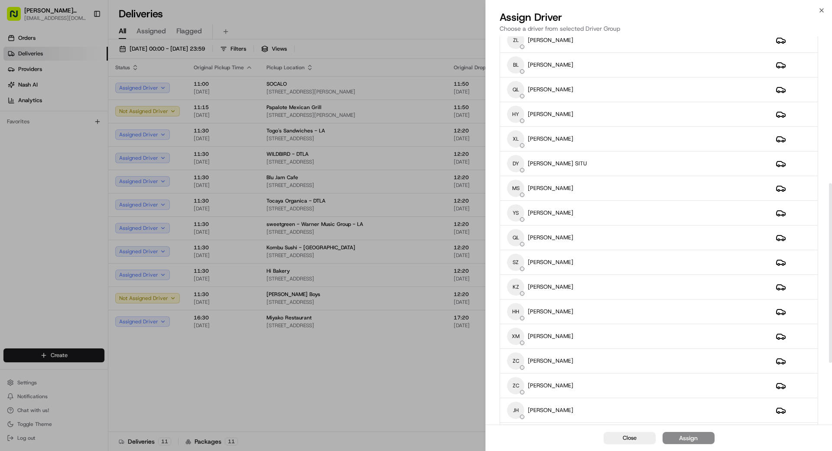
scroll to position [331, 0]
click at [596, 310] on div "HH [PERSON_NAME]" at bounding box center [634, 309] width 255 height 17
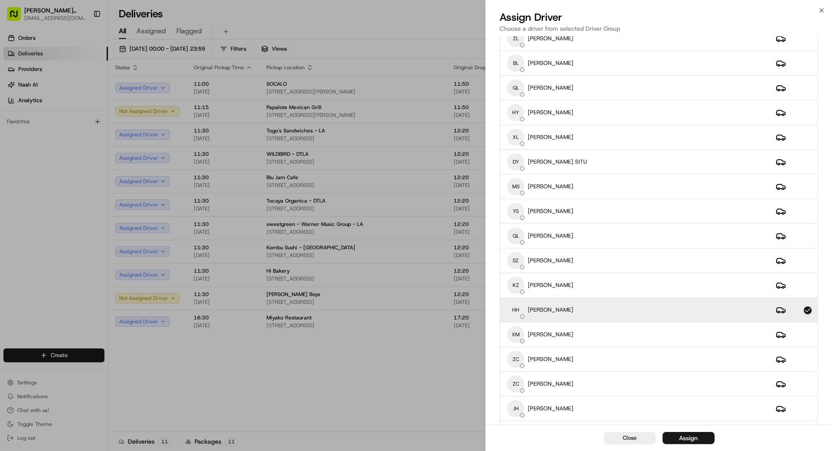
click at [692, 436] on div "Assign" at bounding box center [688, 438] width 19 height 9
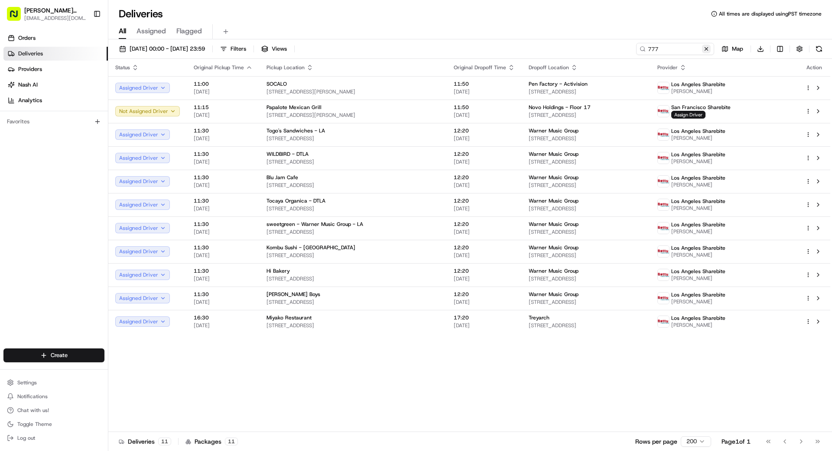
click at [702, 46] on button at bounding box center [706, 49] width 9 height 9
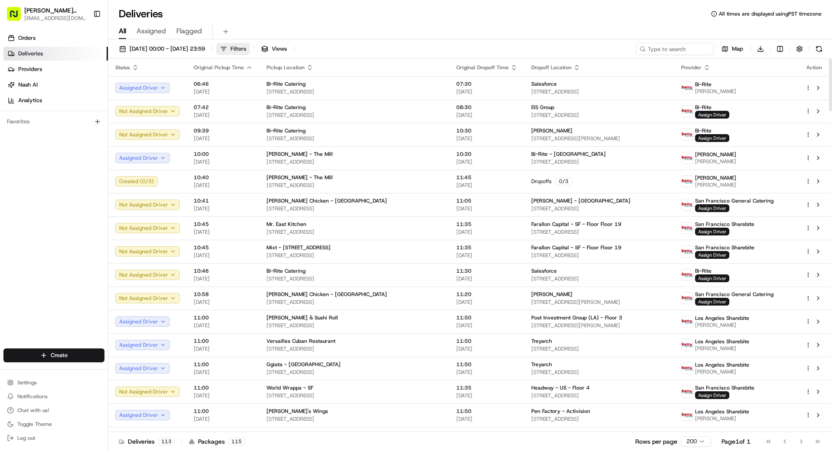
click at [250, 52] on button "Filters" at bounding box center [233, 49] width 34 height 12
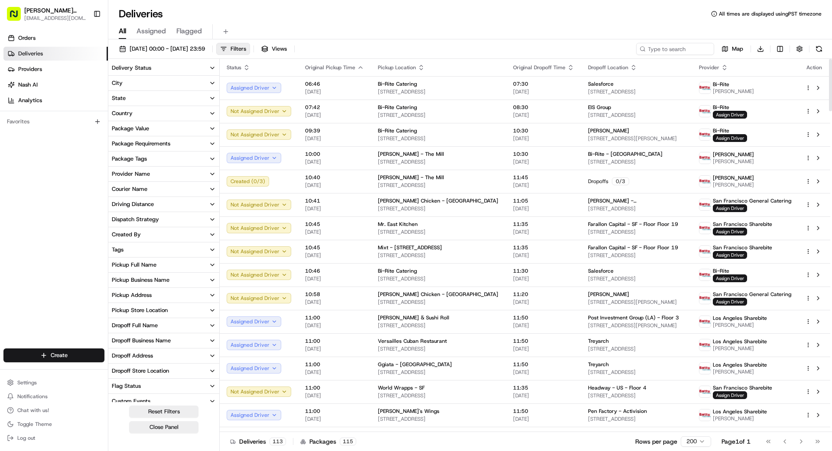
click at [179, 86] on button "City" at bounding box center [163, 83] width 111 height 15
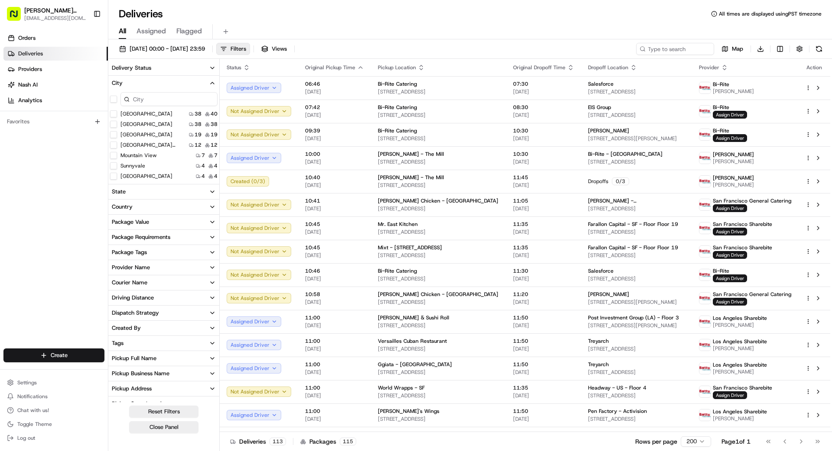
click at [113, 113] on Francisco "[GEOGRAPHIC_DATA]" at bounding box center [113, 113] width 7 height 7
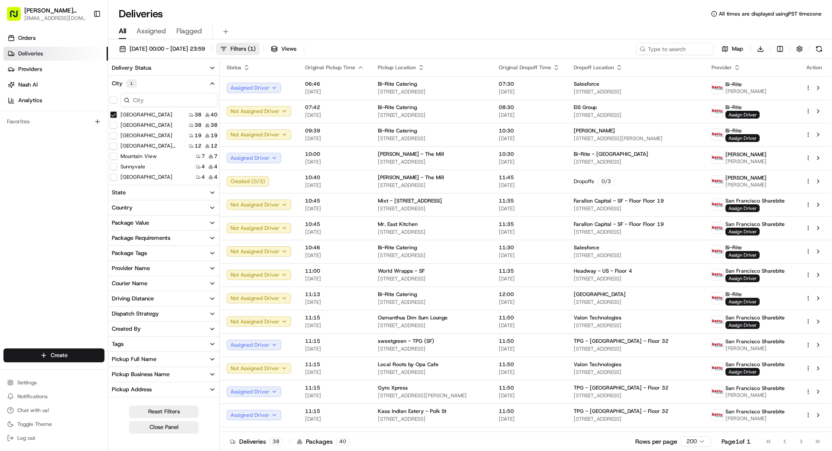
click at [114, 136] on Alto "[GEOGRAPHIC_DATA]" at bounding box center [113, 135] width 7 height 7
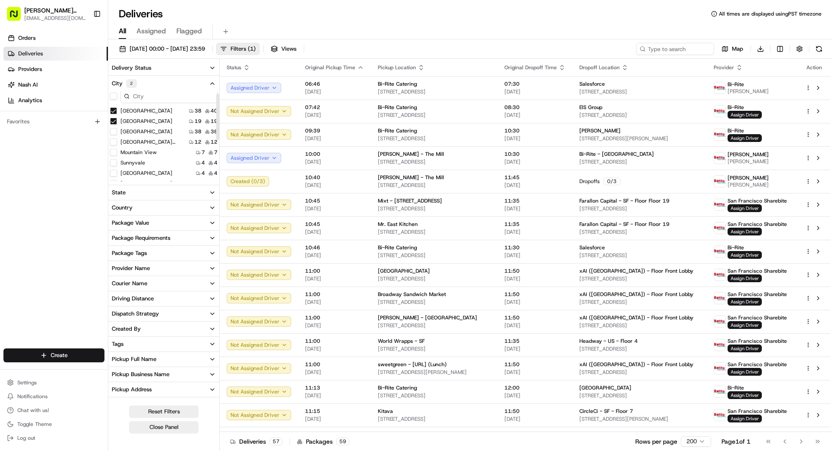
scroll to position [5, 0]
click at [114, 150] on View "Mountain View" at bounding box center [113, 151] width 7 height 7
click at [113, 162] on button "Sunnyvale" at bounding box center [113, 161] width 7 height 7
click at [114, 143] on Francisco "[GEOGRAPHIC_DATA]" at bounding box center [113, 140] width 7 height 7
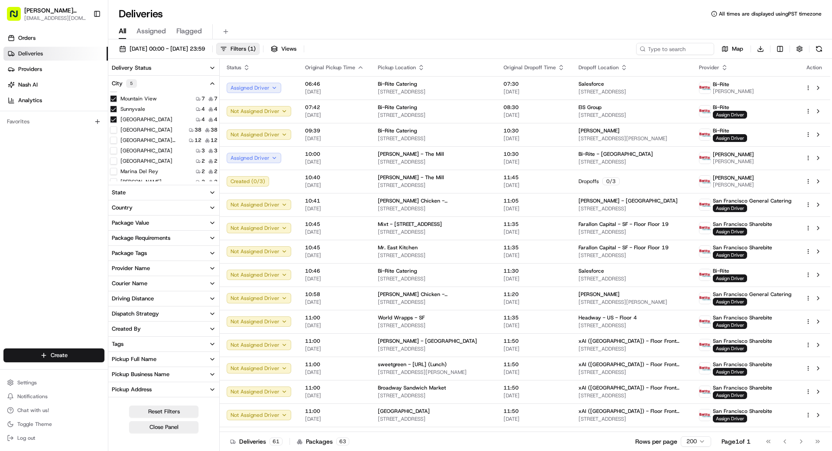
click at [114, 151] on City "[GEOGRAPHIC_DATA]" at bounding box center [113, 150] width 7 height 7
click at [113, 165] on City "[GEOGRAPHIC_DATA]" at bounding box center [113, 165] width 7 height 7
click at [113, 175] on Bruno "San Bruno" at bounding box center [113, 175] width 7 height 7
drag, startPoint x: 58, startPoint y: 168, endPoint x: 66, endPoint y: 179, distance: 13.9
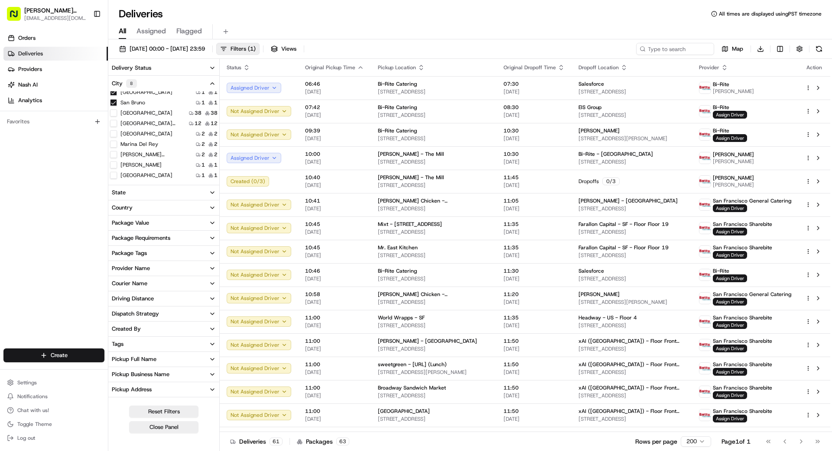
click at [58, 168] on div "Orders Deliveries Providers [PERSON_NAME] Analytics Favorites" at bounding box center [54, 191] width 108 height 326
click at [256, 49] on span "Filters ( 1 )" at bounding box center [242, 49] width 25 height 8
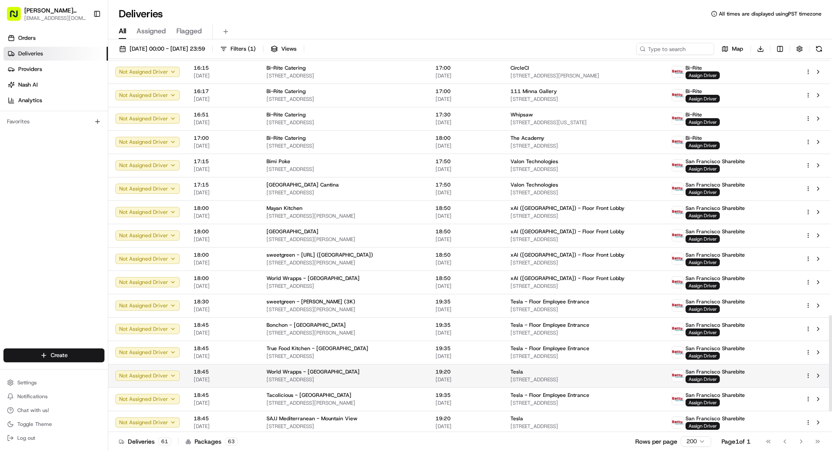
scroll to position [987, 0]
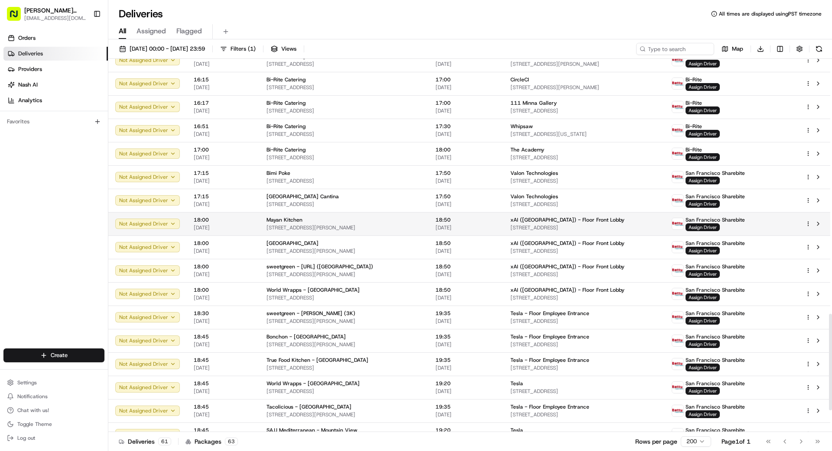
click at [474, 223] on span "18:50" at bounding box center [465, 220] width 61 height 7
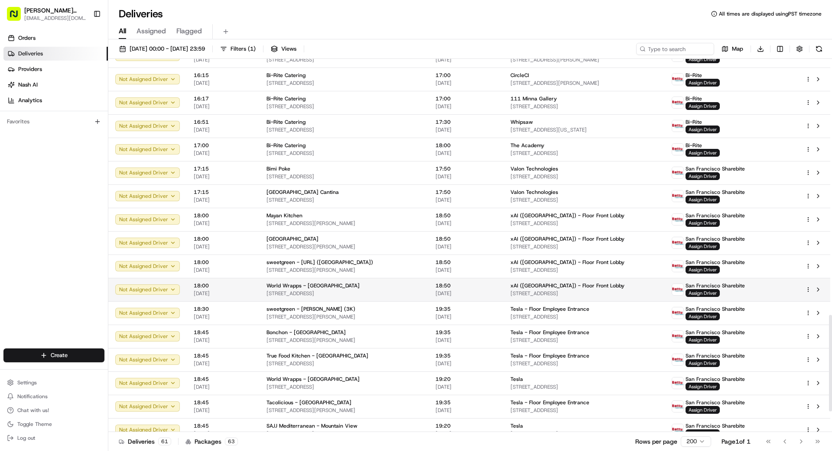
click at [372, 291] on span "[STREET_ADDRESS]" at bounding box center [343, 293] width 155 height 7
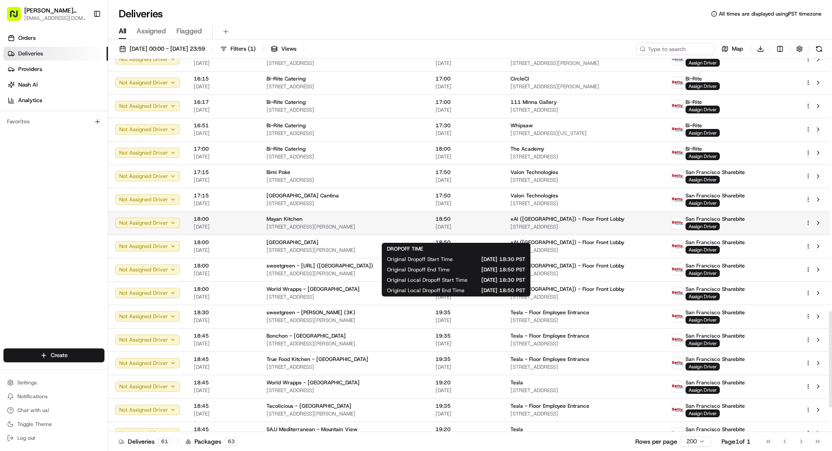
scroll to position [990, 0]
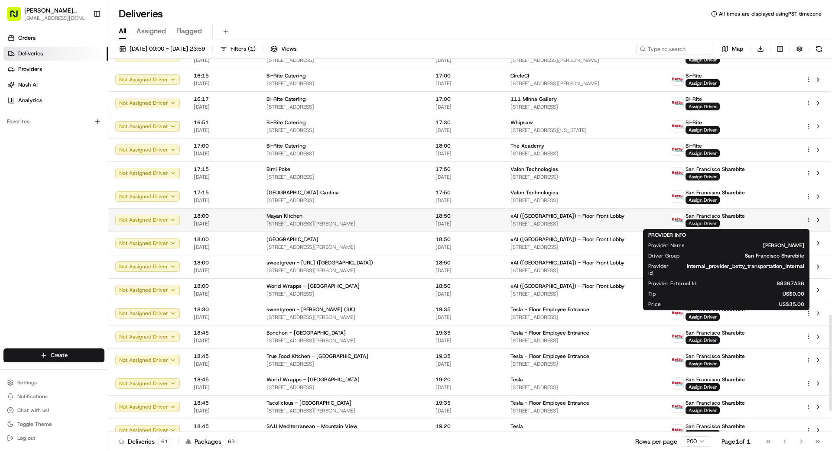
click at [718, 223] on span "Assign Driver" at bounding box center [702, 224] width 34 height 8
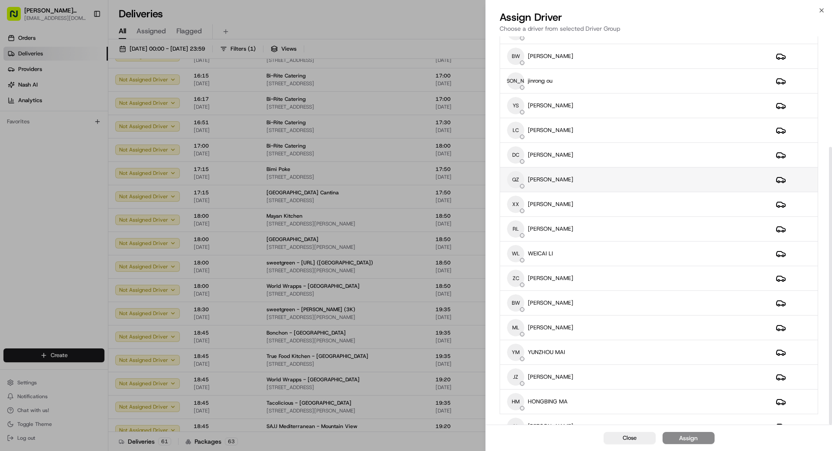
scroll to position [0, 0]
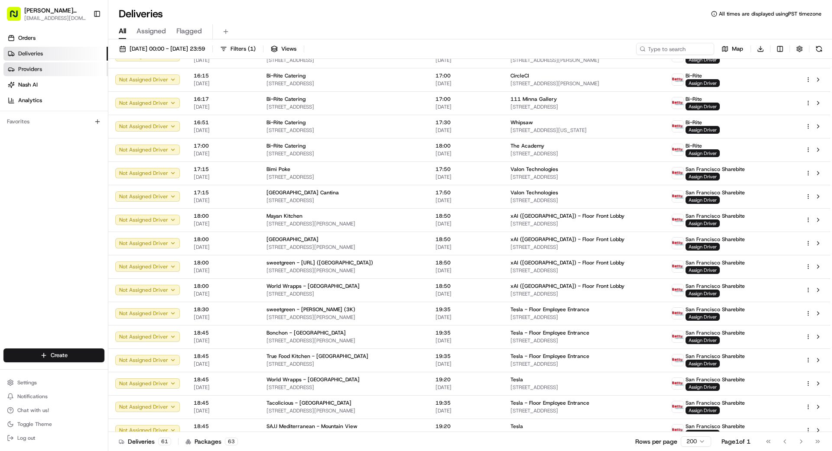
click at [39, 66] on span "Providers" at bounding box center [30, 69] width 24 height 8
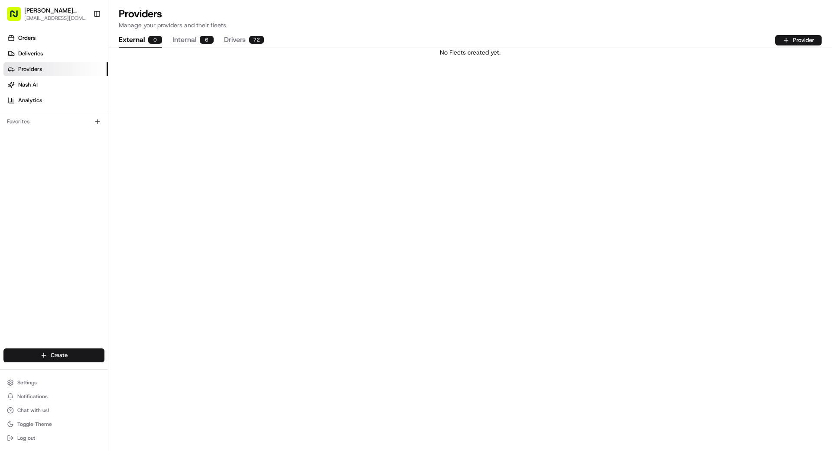
click at [239, 44] on button "Drivers 72" at bounding box center [244, 40] width 40 height 15
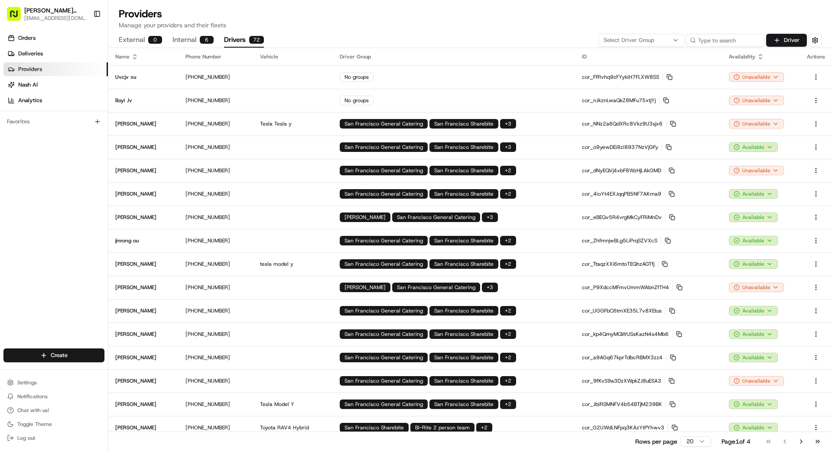
click at [621, 39] on span "Select Driver Group" at bounding box center [628, 40] width 51 height 8
click at [636, 89] on div "Bi-Rite" at bounding box center [660, 86] width 124 height 13
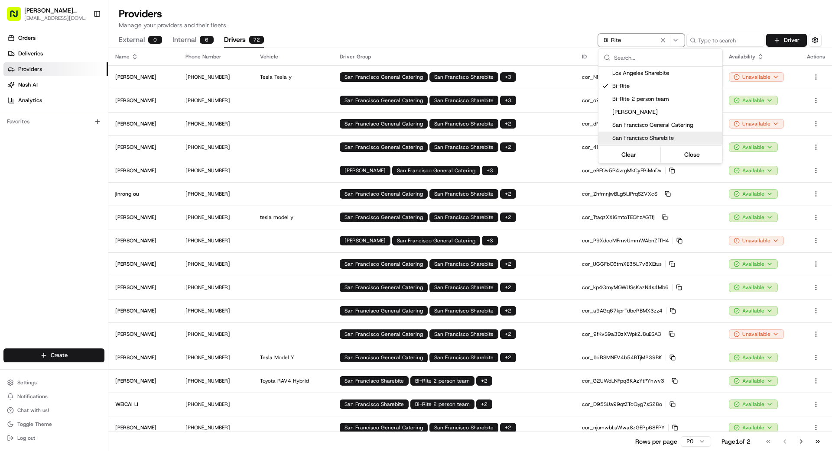
click at [773, 59] on html "[PERSON_NAME] Transportation [EMAIL_ADDRESS][DOMAIN_NAME] Toggle Sidebar Orders…" at bounding box center [416, 225] width 832 height 451
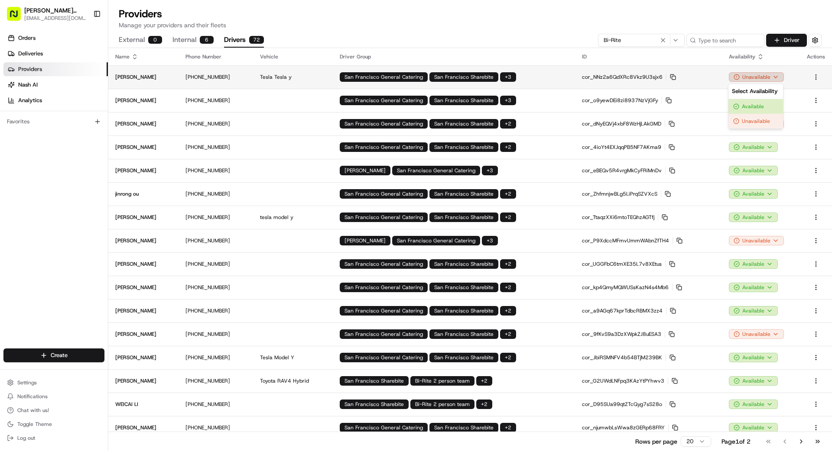
click at [767, 78] on html "[PERSON_NAME] Transportation [EMAIL_ADDRESS][DOMAIN_NAME] Toggle Sidebar Orders…" at bounding box center [416, 225] width 832 height 451
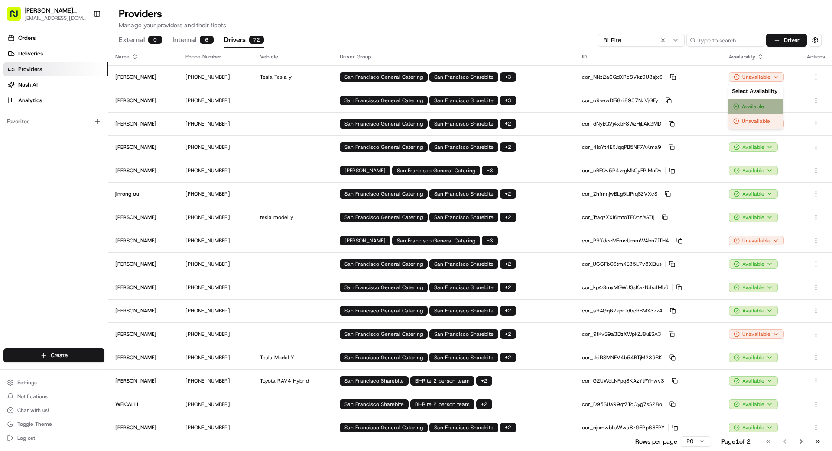
click at [756, 105] on div "Available" at bounding box center [755, 106] width 55 height 15
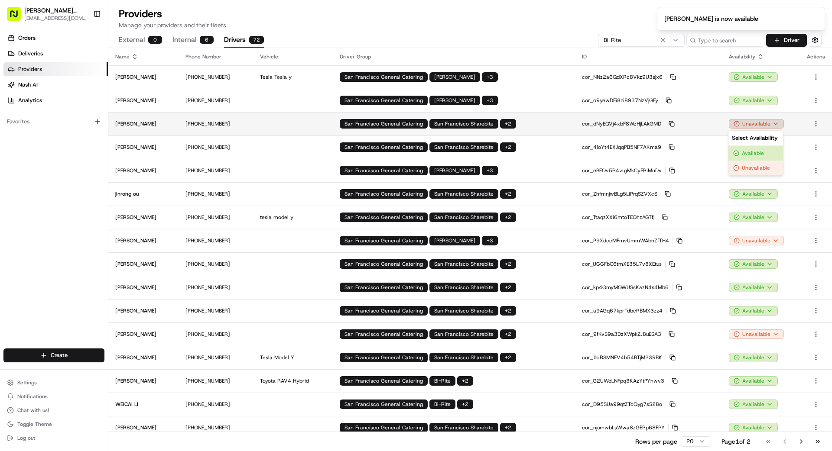
click at [757, 124] on html "[PERSON_NAME] Transportation [EMAIL_ADDRESS][DOMAIN_NAME] Toggle Sidebar Orders…" at bounding box center [416, 225] width 832 height 451
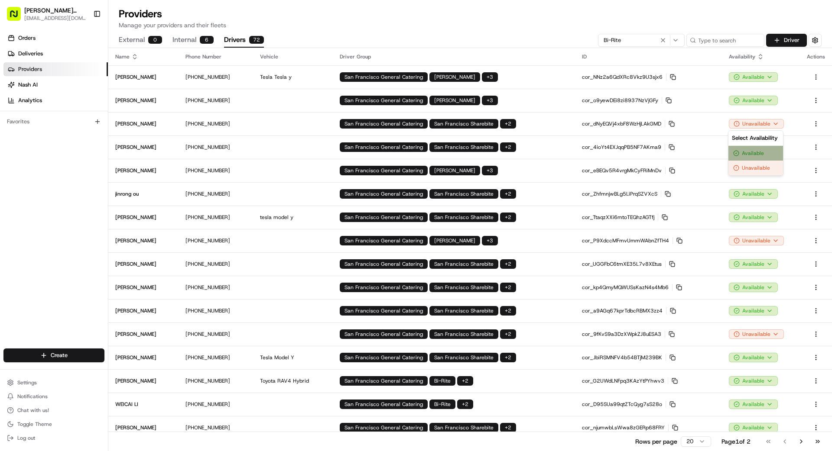
click at [751, 152] on div "Available" at bounding box center [755, 153] width 55 height 15
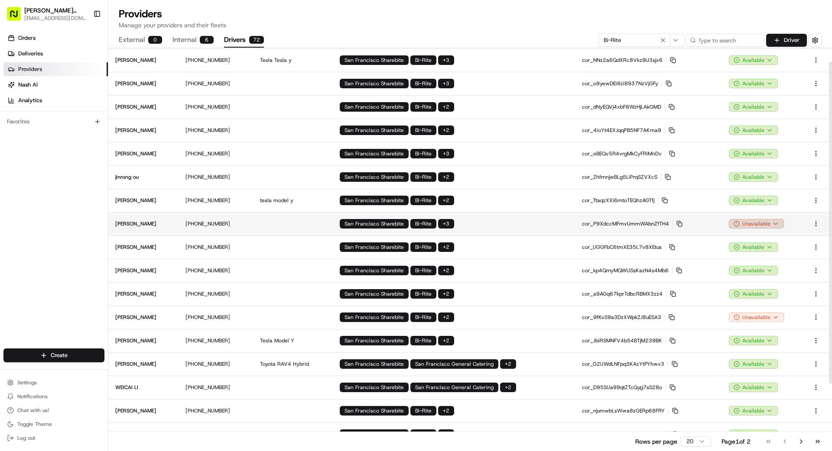
scroll to position [16, 0]
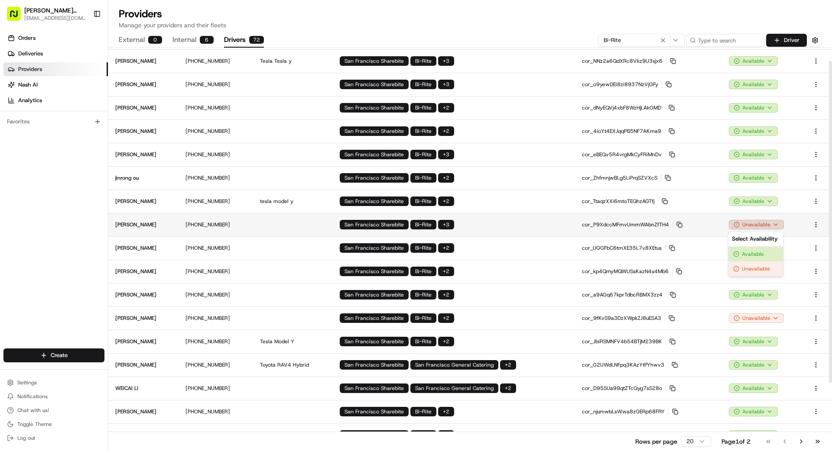
click at [751, 223] on html "[PERSON_NAME] Transportation [EMAIL_ADDRESS][DOMAIN_NAME] Toggle Sidebar Orders…" at bounding box center [416, 225] width 832 height 451
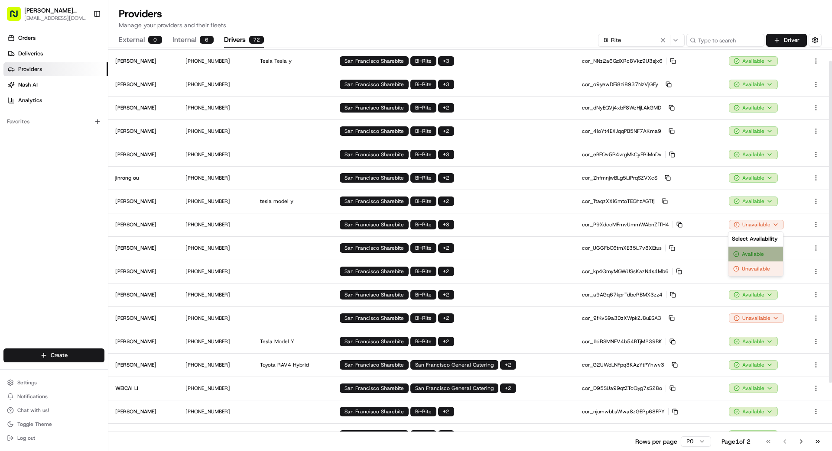
click at [748, 252] on div "Available" at bounding box center [755, 254] width 55 height 15
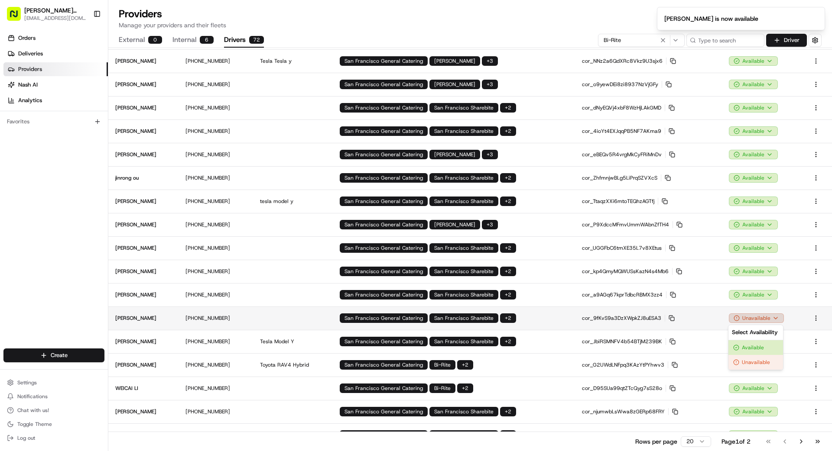
click at [763, 318] on html "[PERSON_NAME] Transportation [EMAIL_ADDRESS][DOMAIN_NAME] Toggle Sidebar Orders…" at bounding box center [416, 225] width 832 height 451
click at [753, 346] on div "Available" at bounding box center [755, 347] width 55 height 15
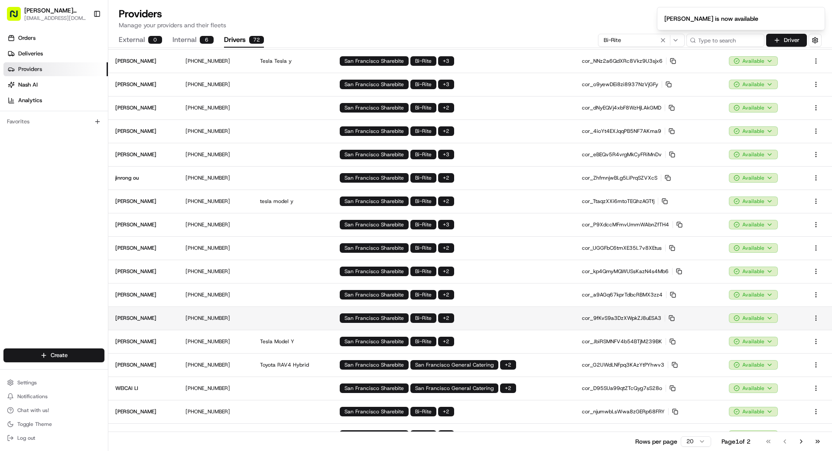
scroll to position [101, 0]
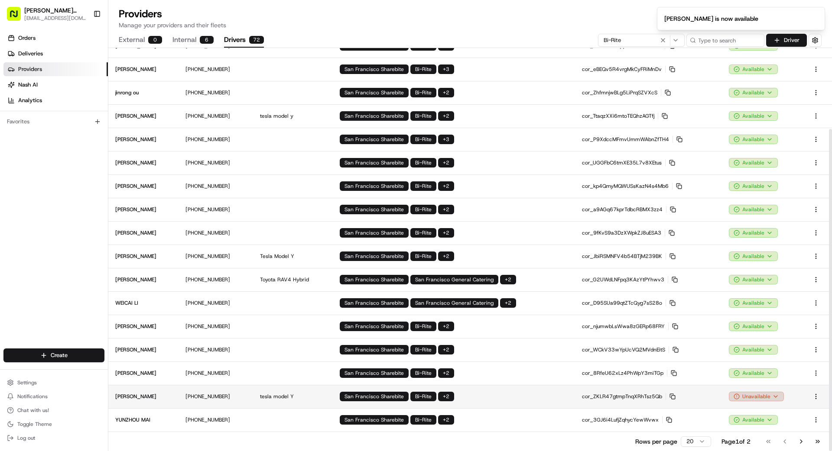
click at [765, 396] on html "[PERSON_NAME] Transportation [EMAIL_ADDRESS][DOMAIN_NAME] Toggle Sidebar Orders…" at bounding box center [416, 225] width 832 height 451
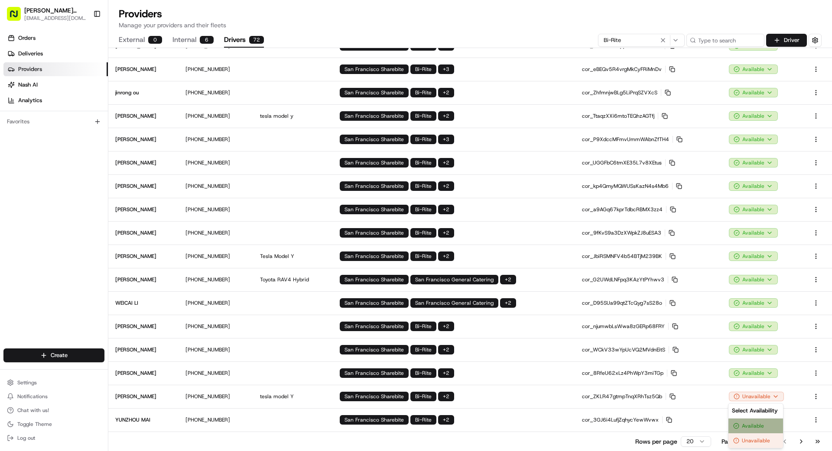
click at [748, 423] on div "Available" at bounding box center [755, 426] width 55 height 15
click at [802, 441] on button "Go to next page" at bounding box center [800, 442] width 15 height 12
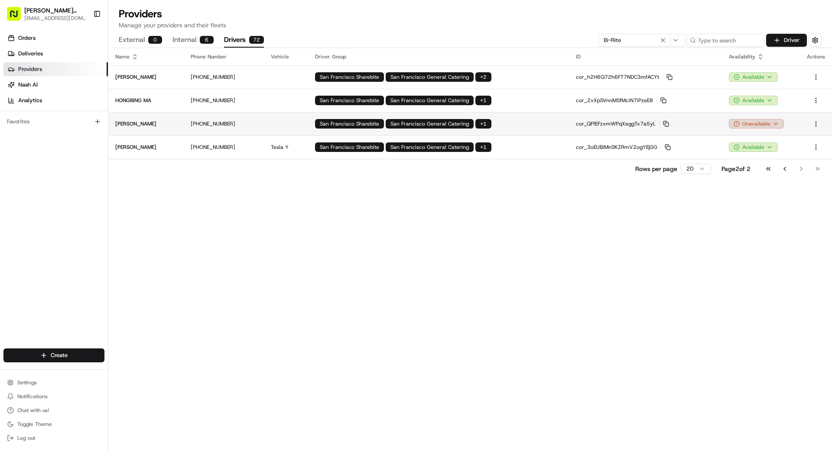
click at [754, 123] on html "[PERSON_NAME] Transportation [EMAIL_ADDRESS][DOMAIN_NAME] Toggle Sidebar Orders…" at bounding box center [416, 225] width 832 height 451
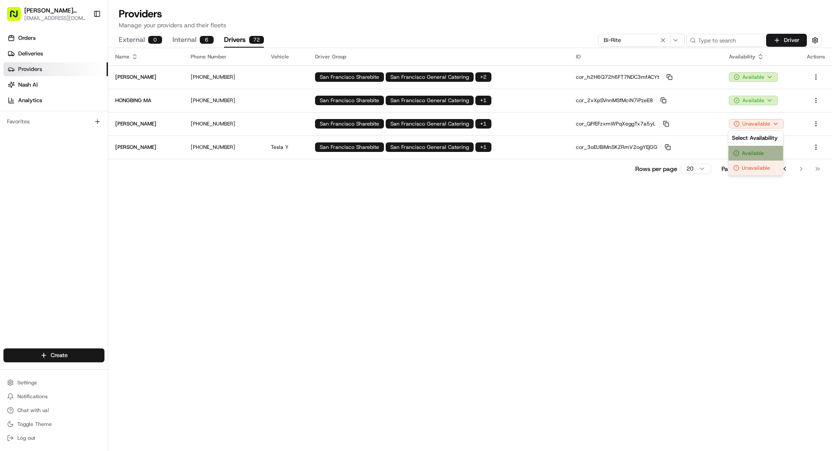
click at [756, 149] on div "Available" at bounding box center [755, 153] width 55 height 15
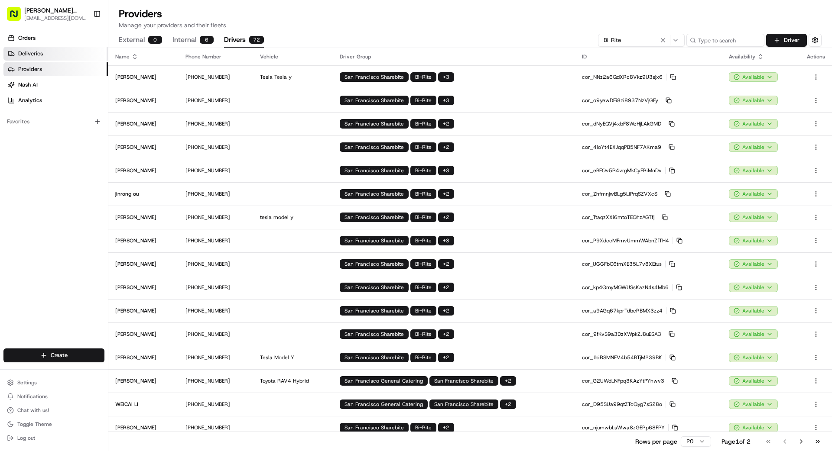
click at [26, 53] on span "Deliveries" at bounding box center [30, 54] width 25 height 8
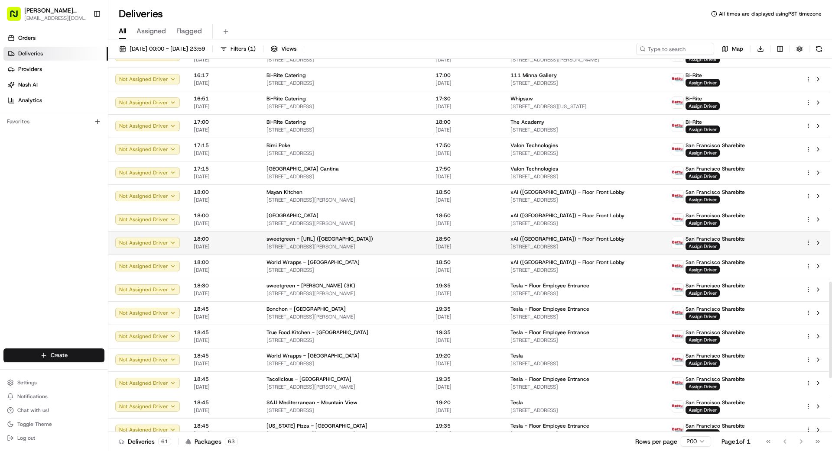
scroll to position [1071, 0]
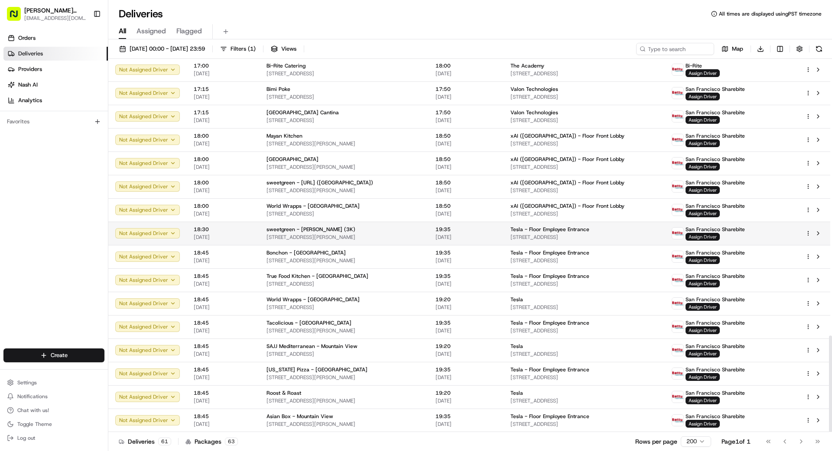
click at [719, 237] on span "Assign Driver" at bounding box center [702, 237] width 34 height 8
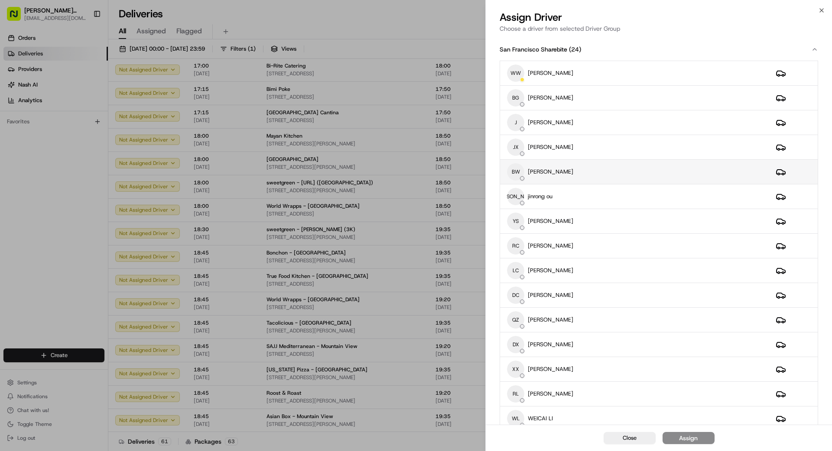
scroll to position [5, 0]
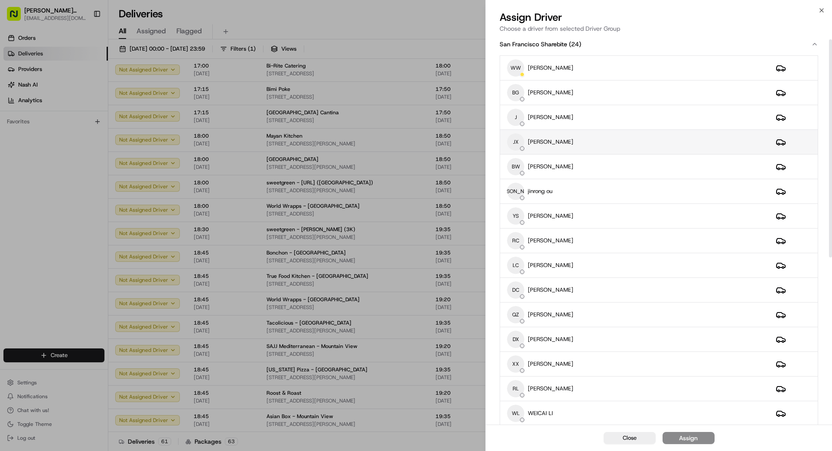
click at [602, 144] on div "JX [PERSON_NAME]" at bounding box center [634, 141] width 255 height 17
drag, startPoint x: 711, startPoint y: 440, endPoint x: 697, endPoint y: 441, distance: 14.0
click at [700, 441] on div "Close Assign" at bounding box center [659, 438] width 346 height 26
click at [703, 439] on button "Assign" at bounding box center [688, 438] width 52 height 12
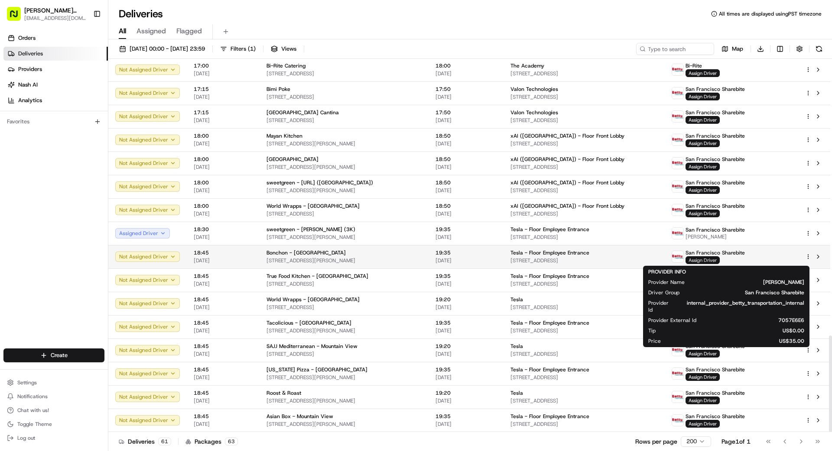
click at [718, 259] on span "Assign Driver" at bounding box center [702, 260] width 34 height 8
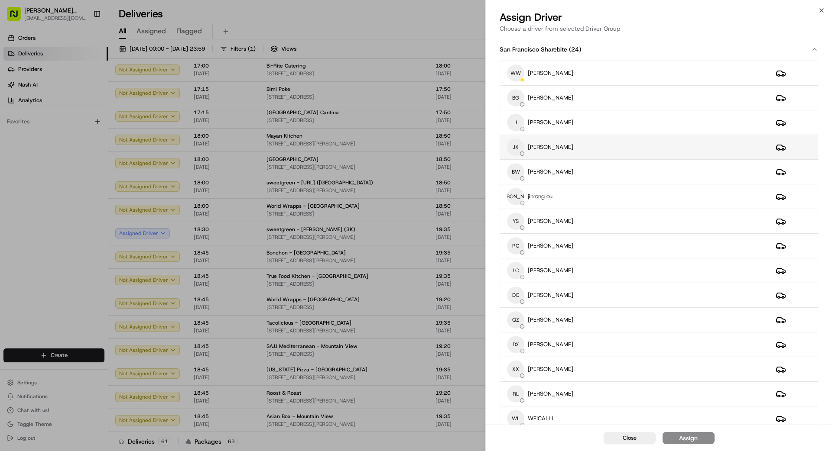
click at [603, 143] on div "JX [PERSON_NAME]" at bounding box center [634, 147] width 255 height 17
click at [696, 440] on div "Assign" at bounding box center [688, 438] width 19 height 9
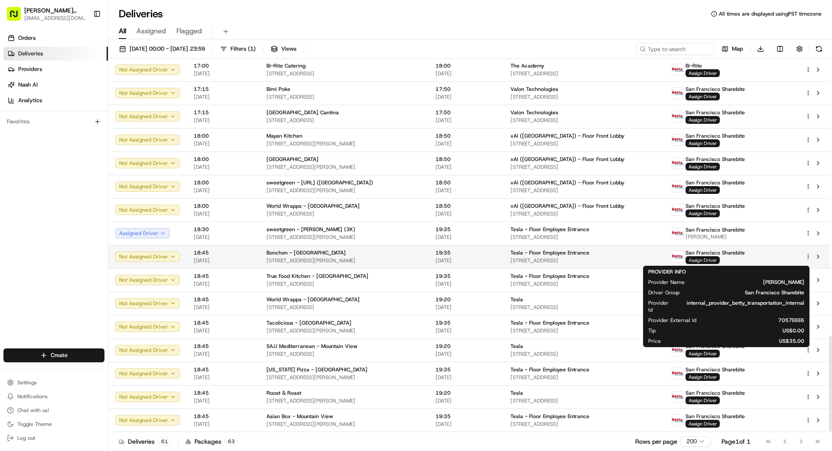
click at [713, 261] on span "Assign Driver" at bounding box center [702, 260] width 34 height 8
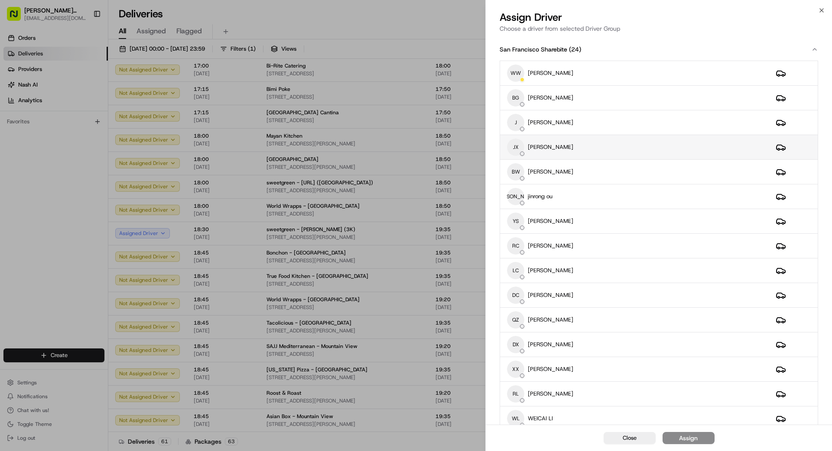
click at [580, 149] on div "JX [PERSON_NAME]" at bounding box center [634, 147] width 255 height 17
click at [691, 441] on div "Assign" at bounding box center [688, 438] width 19 height 9
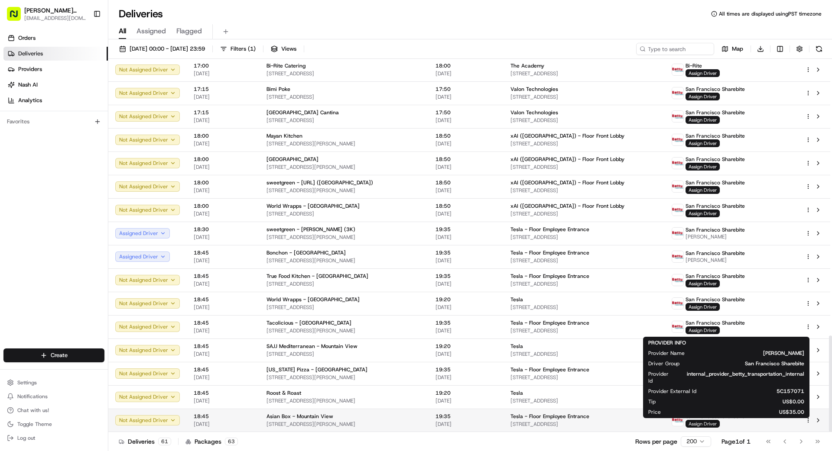
click at [719, 424] on span "Assign Driver" at bounding box center [702, 424] width 34 height 8
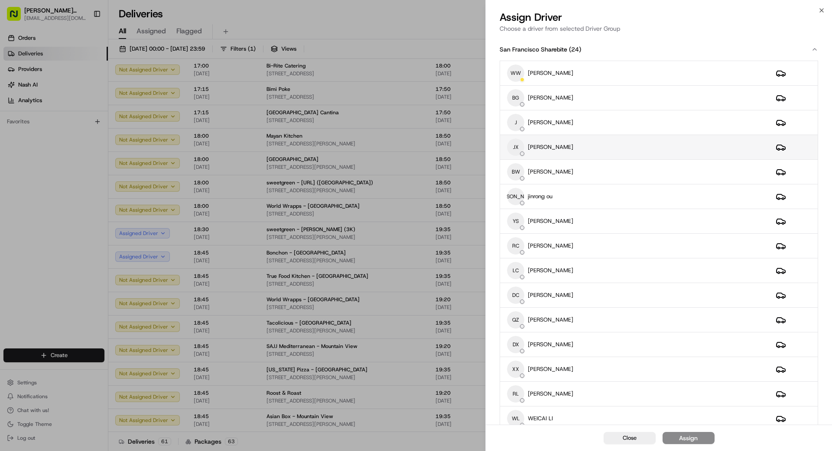
click at [678, 146] on div "JX [PERSON_NAME]" at bounding box center [634, 147] width 255 height 17
click at [696, 438] on div "Assign" at bounding box center [688, 438] width 19 height 9
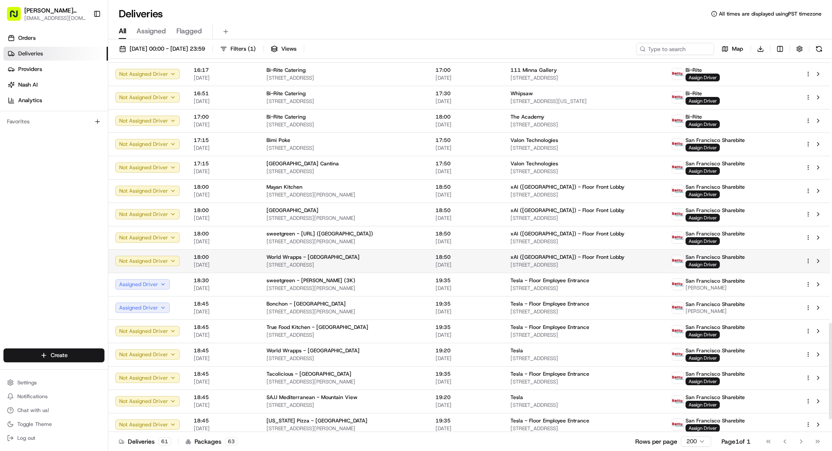
scroll to position [1020, 0]
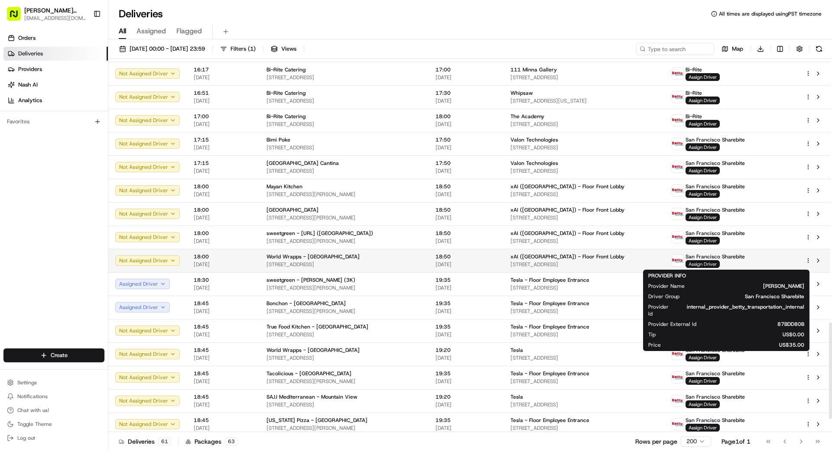
click at [709, 262] on span "Assign Driver" at bounding box center [702, 264] width 34 height 8
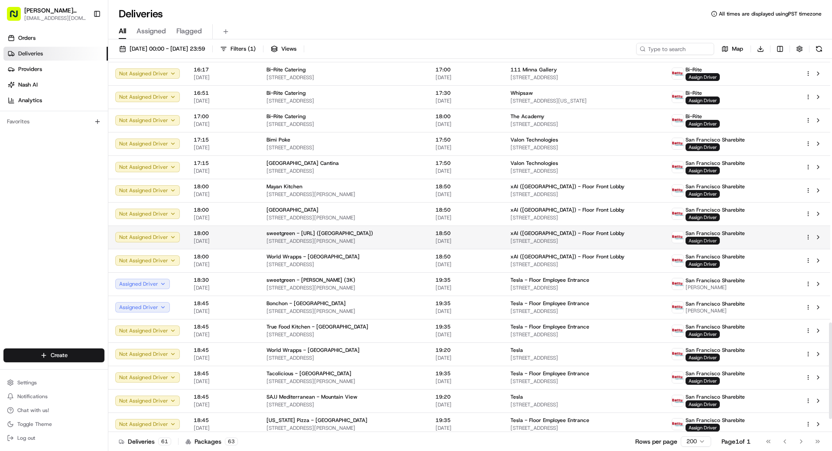
click at [715, 241] on span "Assign Driver" at bounding box center [702, 241] width 34 height 8
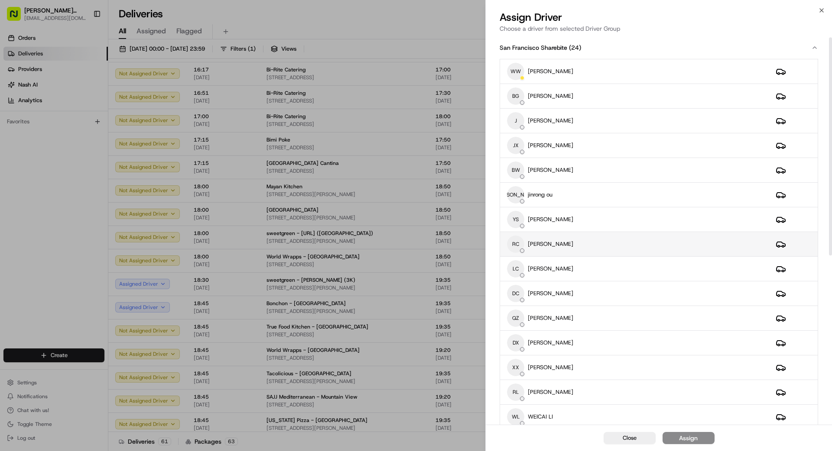
scroll to position [4, 0]
drag, startPoint x: 561, startPoint y: 250, endPoint x: 565, endPoint y: 246, distance: 5.5
click at [561, 249] on div "RC [PERSON_NAME]" at bounding box center [634, 241] width 255 height 17
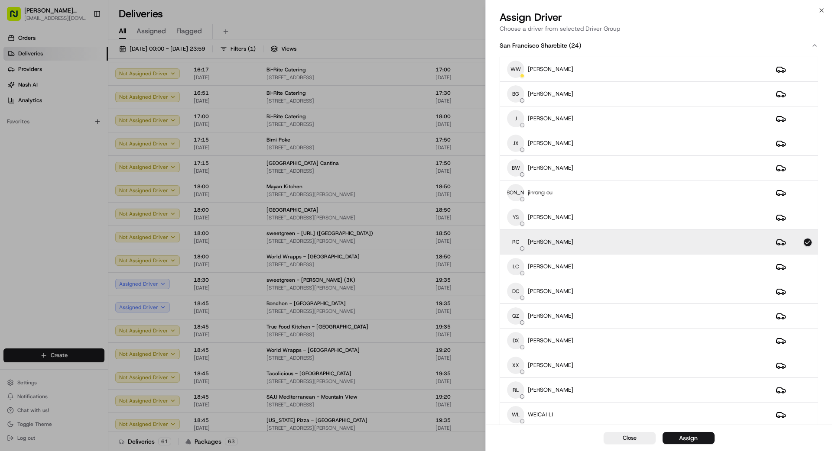
drag, startPoint x: 667, startPoint y: 441, endPoint x: 673, endPoint y: 440, distance: 6.6
click at [671, 441] on button "Assign" at bounding box center [688, 438] width 52 height 12
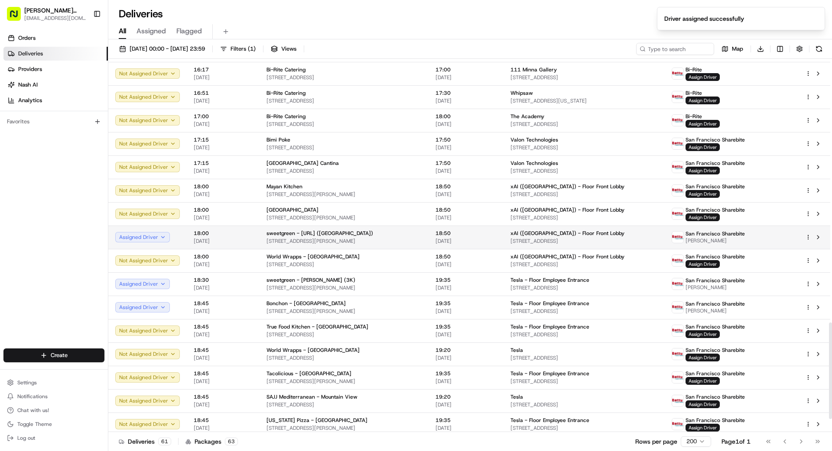
scroll to position [1020, 0]
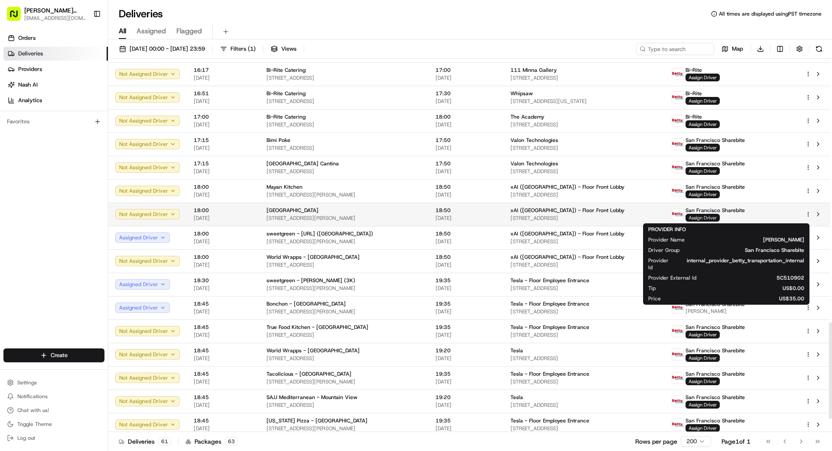
click at [718, 215] on span "Assign Driver" at bounding box center [702, 218] width 34 height 8
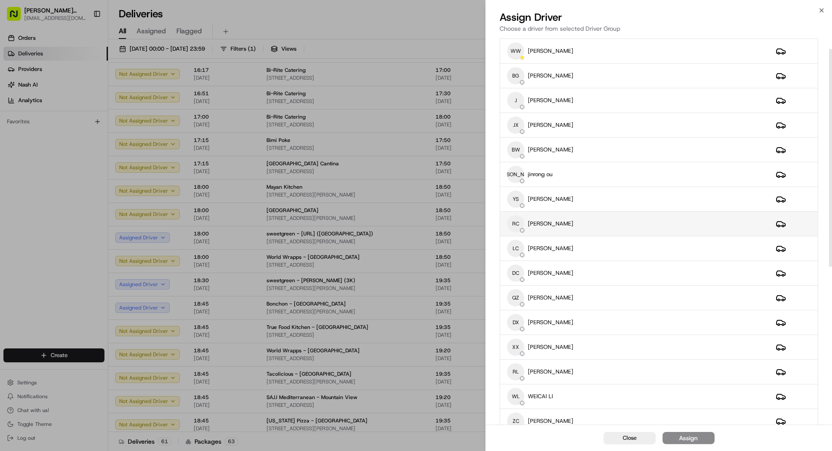
click at [623, 218] on div "RC [PERSON_NAME]" at bounding box center [634, 223] width 255 height 17
click at [686, 442] on div "Assign" at bounding box center [688, 438] width 19 height 9
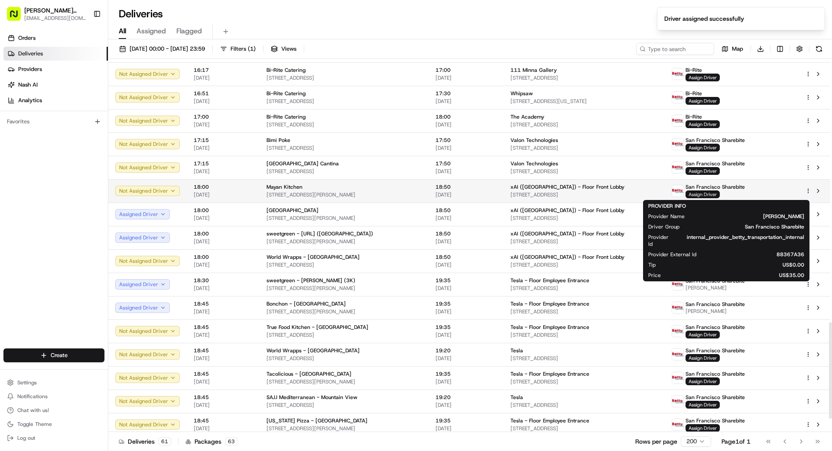
click at [719, 194] on span "Assign Driver" at bounding box center [702, 195] width 34 height 8
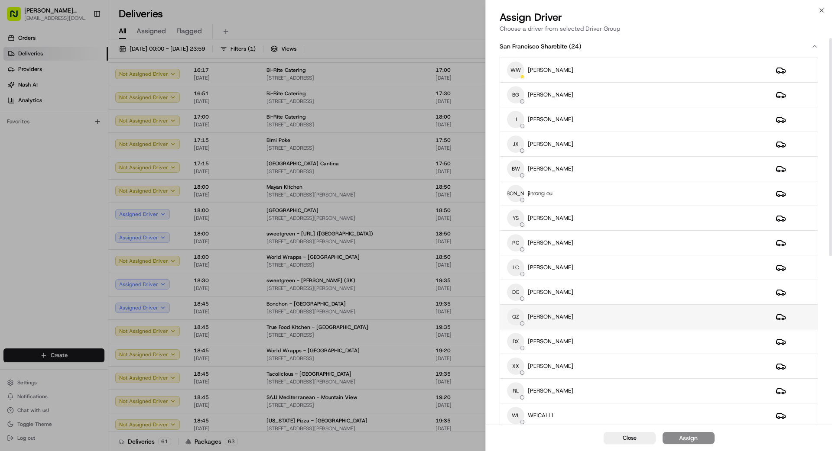
scroll to position [0, 0]
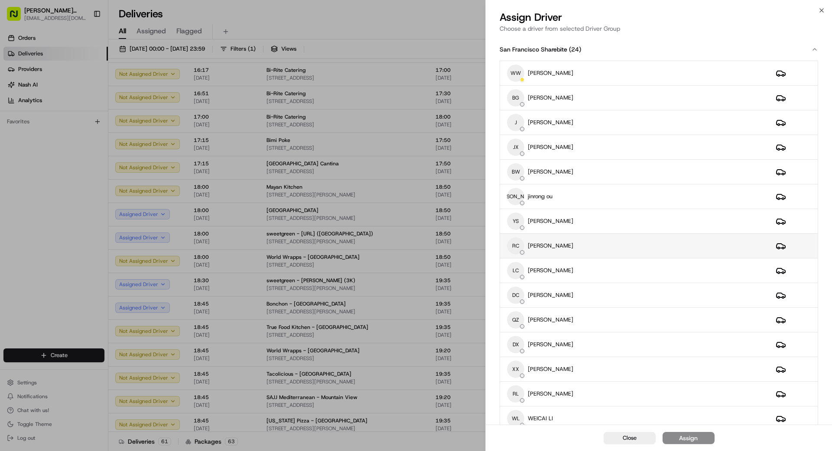
click at [615, 249] on div "RC [PERSON_NAME]" at bounding box center [634, 245] width 255 height 17
click at [690, 437] on div "Assign" at bounding box center [688, 438] width 19 height 9
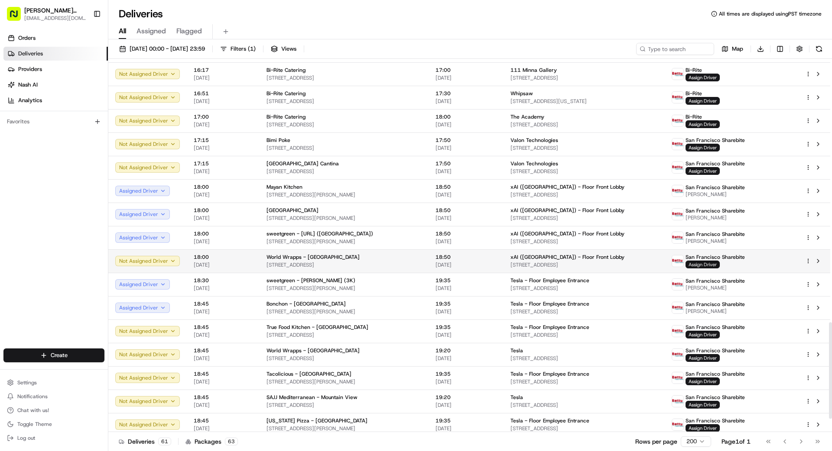
click at [713, 265] on span "Assign Driver" at bounding box center [702, 265] width 34 height 8
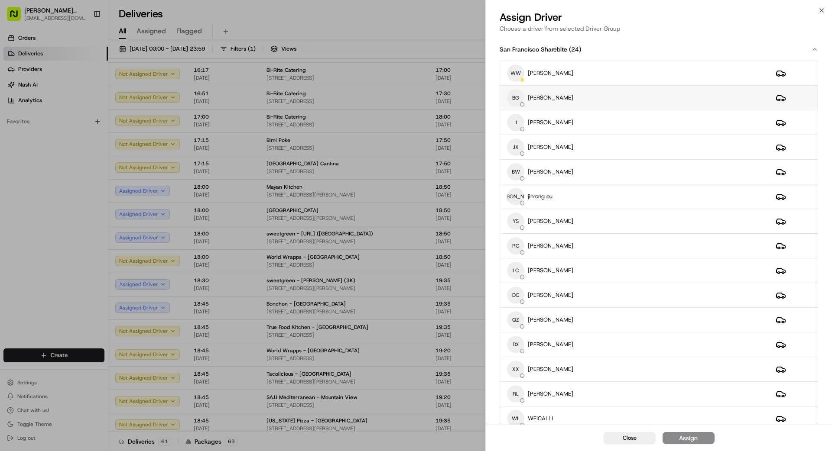
click at [620, 101] on div "BG [PERSON_NAME]" at bounding box center [634, 97] width 255 height 17
click at [702, 439] on button "Assign" at bounding box center [688, 438] width 52 height 12
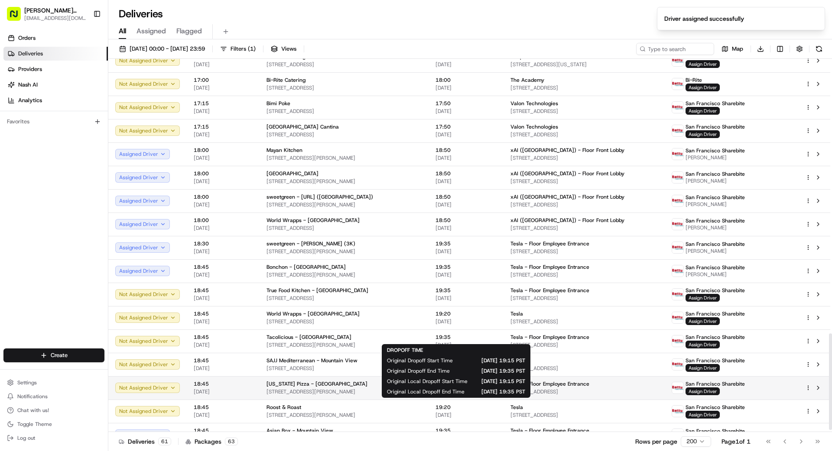
scroll to position [1071, 0]
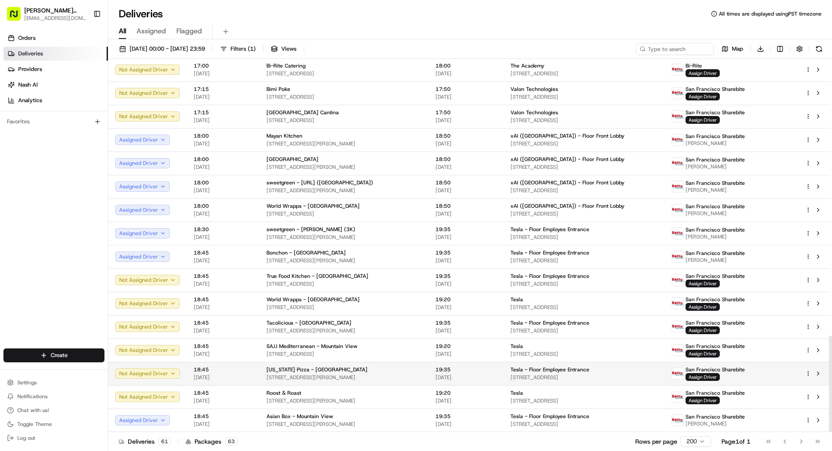
click at [406, 372] on div "[US_STATE] Pizza - [GEOGRAPHIC_DATA]" at bounding box center [343, 369] width 155 height 7
click at [719, 375] on span "Assign Driver" at bounding box center [702, 377] width 34 height 8
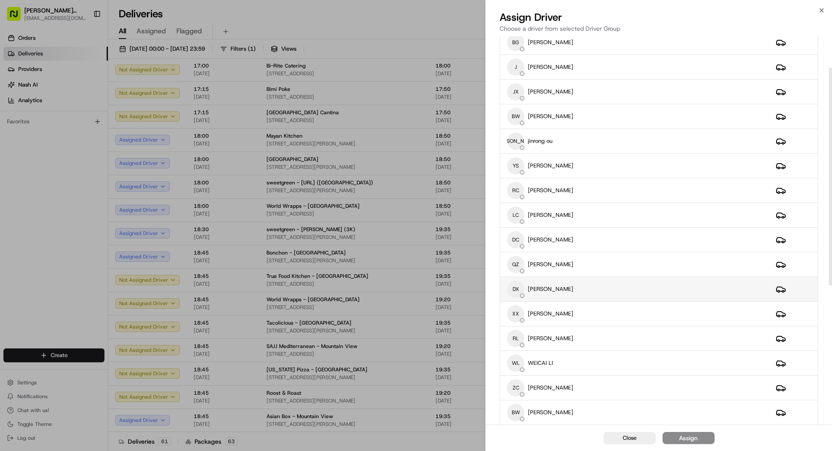
scroll to position [66, 0]
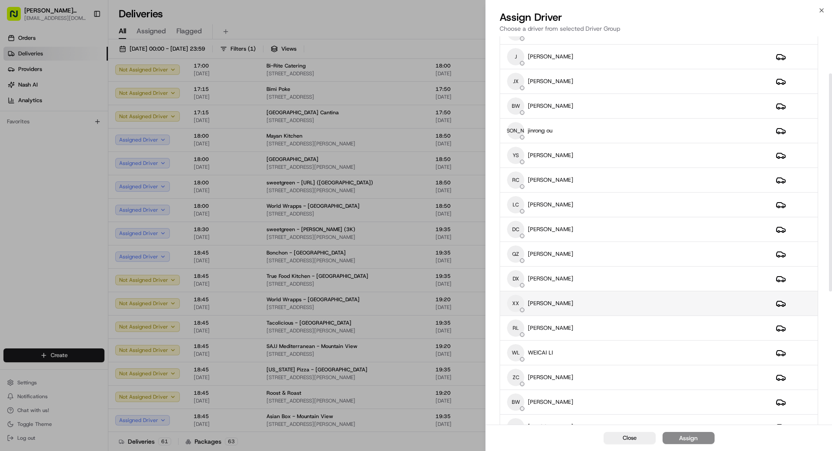
click at [615, 306] on div "XX [PERSON_NAME]" at bounding box center [634, 303] width 255 height 17
click at [699, 439] on button "Assign" at bounding box center [688, 438] width 52 height 12
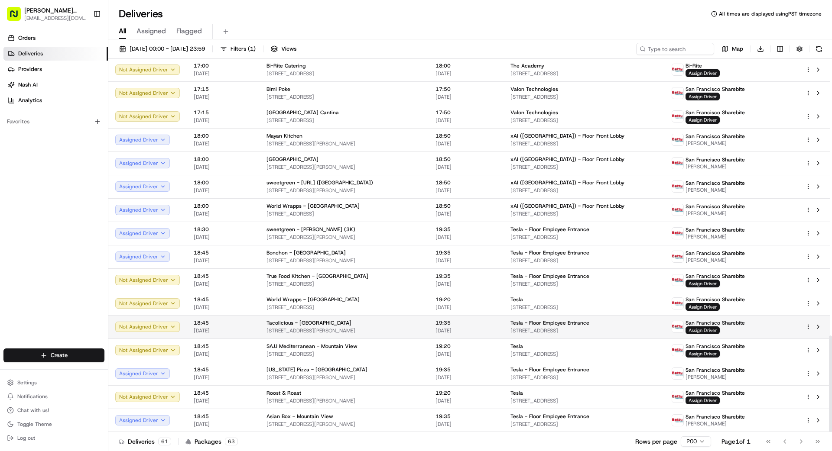
click at [719, 330] on span "Assign Driver" at bounding box center [702, 331] width 34 height 8
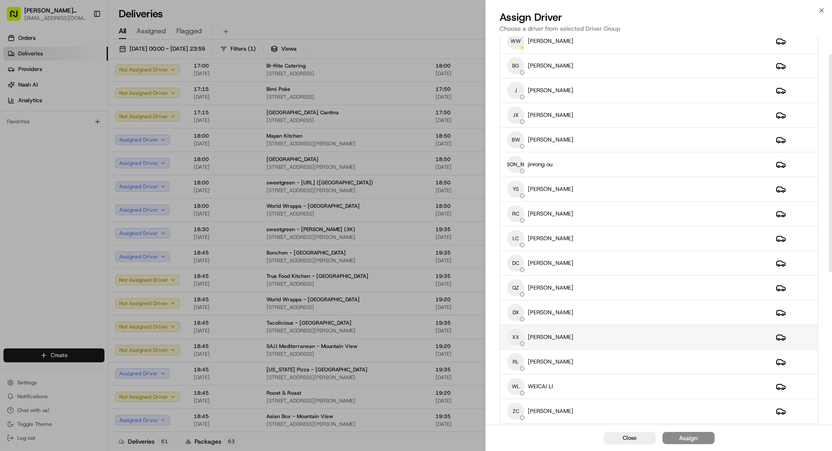
scroll to position [33, 0]
click at [584, 337] on div "XX [PERSON_NAME]" at bounding box center [634, 335] width 255 height 17
click at [697, 442] on button "Assign" at bounding box center [688, 438] width 52 height 12
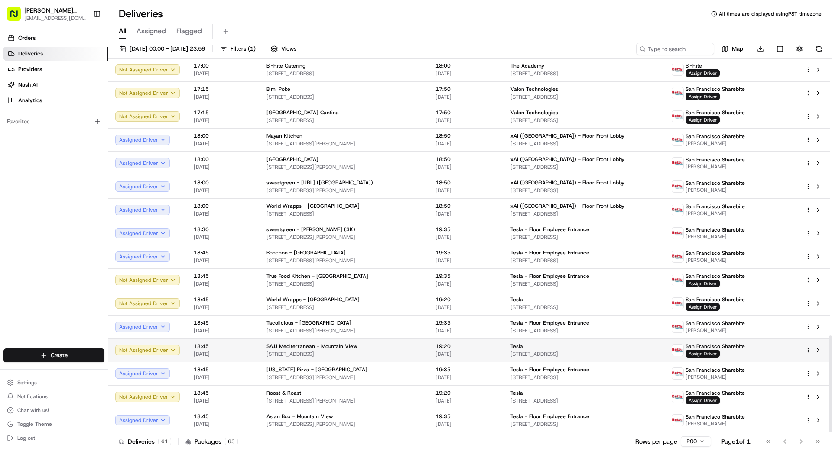
click at [719, 355] on span "Assign Driver" at bounding box center [702, 354] width 34 height 8
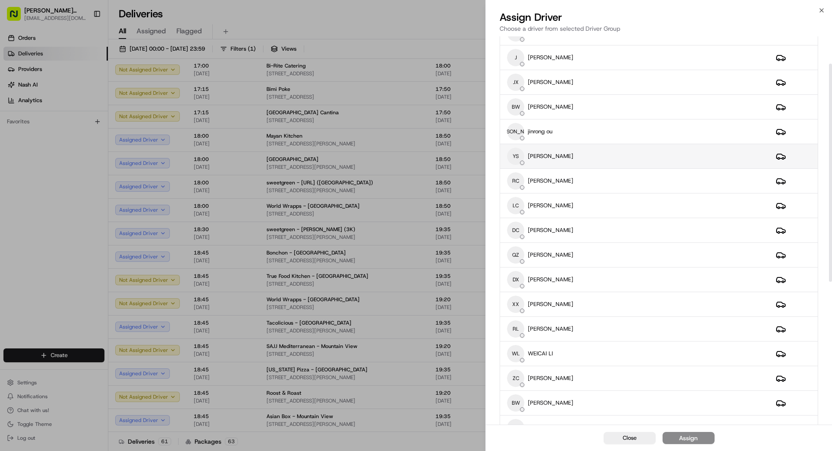
scroll to position [0, 0]
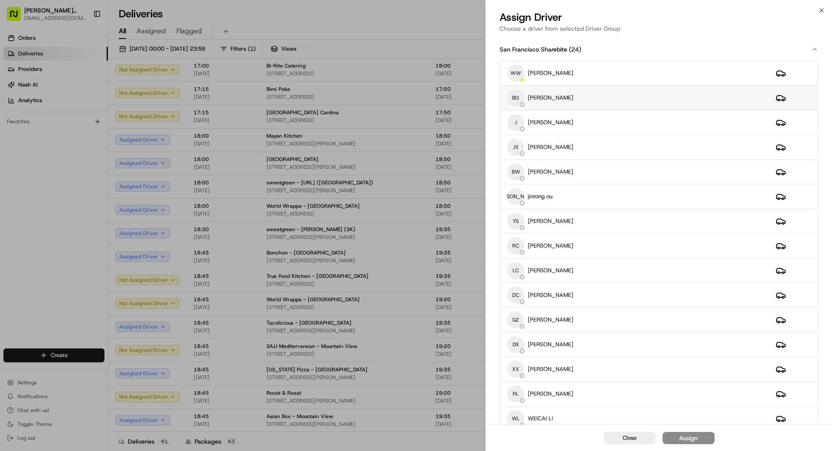
click at [581, 103] on div "BG [PERSON_NAME]" at bounding box center [634, 97] width 255 height 17
drag, startPoint x: 702, startPoint y: 441, endPoint x: 707, endPoint y: 441, distance: 5.6
click at [704, 441] on button "Assign" at bounding box center [688, 438] width 52 height 12
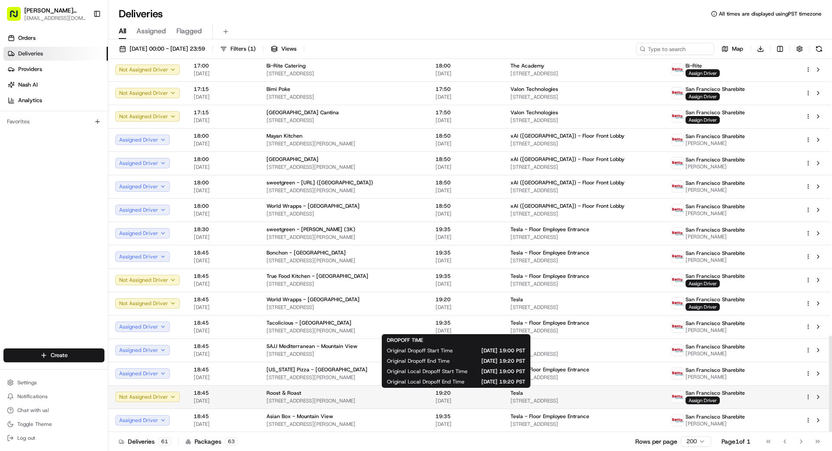
click at [424, 399] on td "Roost & Roast [STREET_ADDRESS][PERSON_NAME]" at bounding box center [343, 396] width 169 height 23
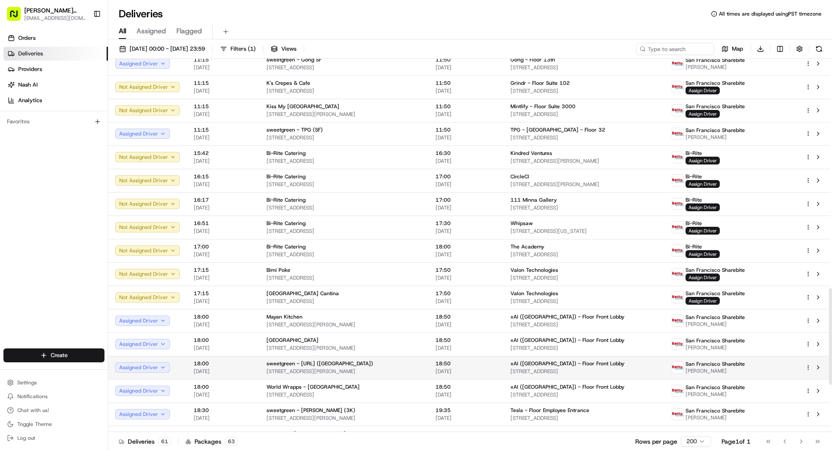
scroll to position [888, 0]
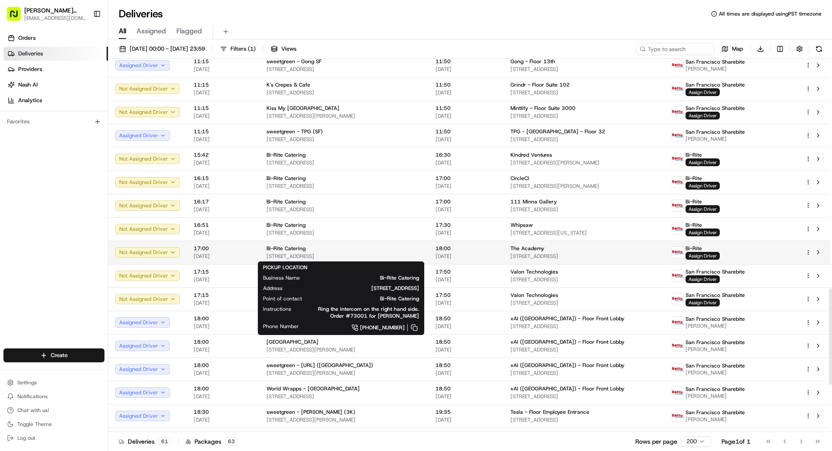
click at [341, 251] on div "Bi-Rite Catering" at bounding box center [343, 248] width 155 height 7
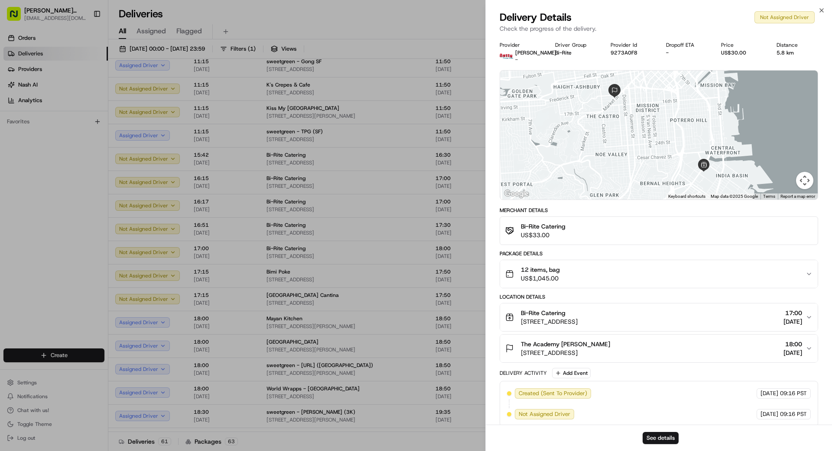
click at [543, 272] on span "12 items, bag" at bounding box center [540, 269] width 39 height 9
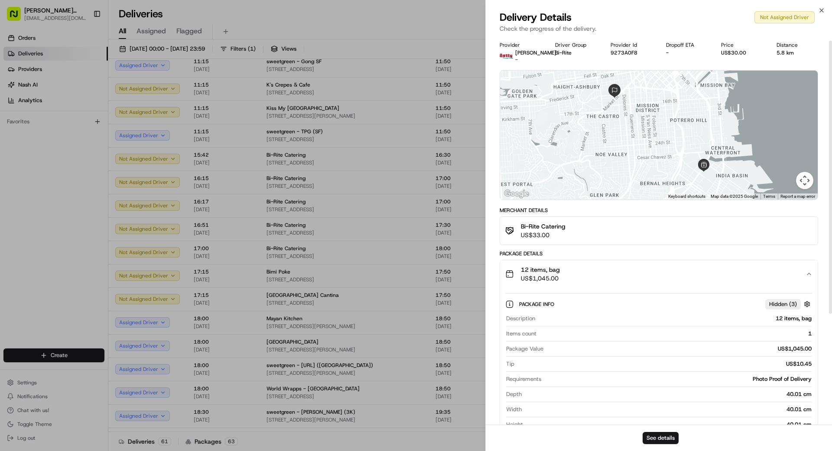
scroll to position [9, 0]
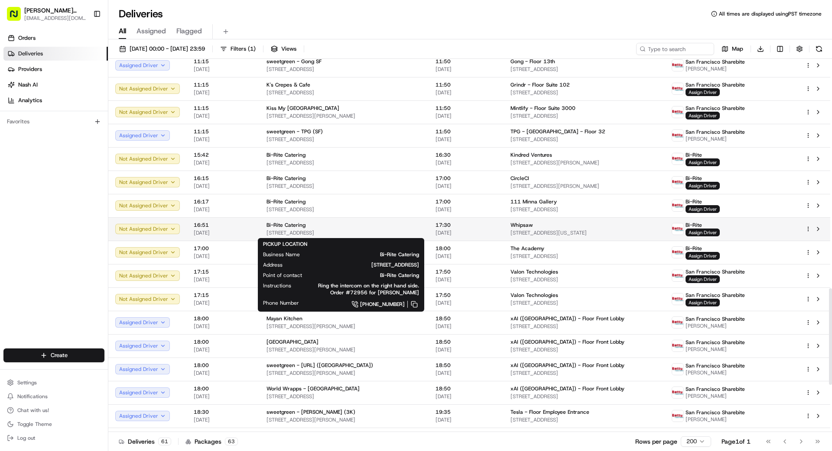
click at [327, 230] on span "[STREET_ADDRESS]" at bounding box center [343, 233] width 155 height 7
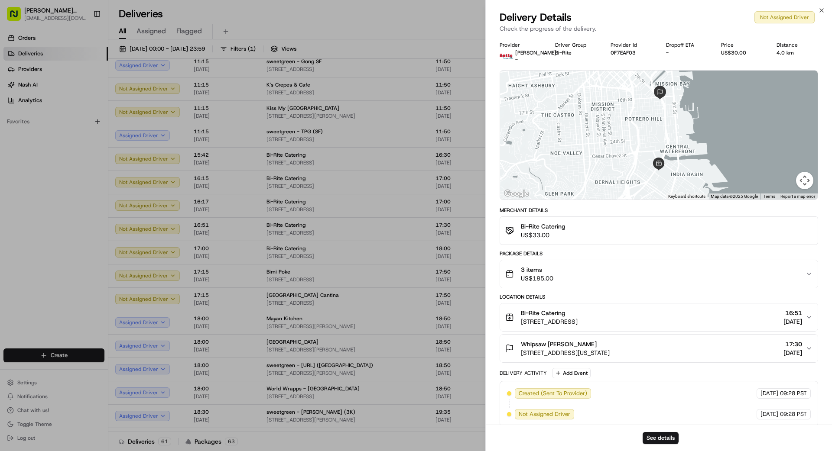
click at [534, 271] on span "3 items" at bounding box center [537, 269] width 32 height 9
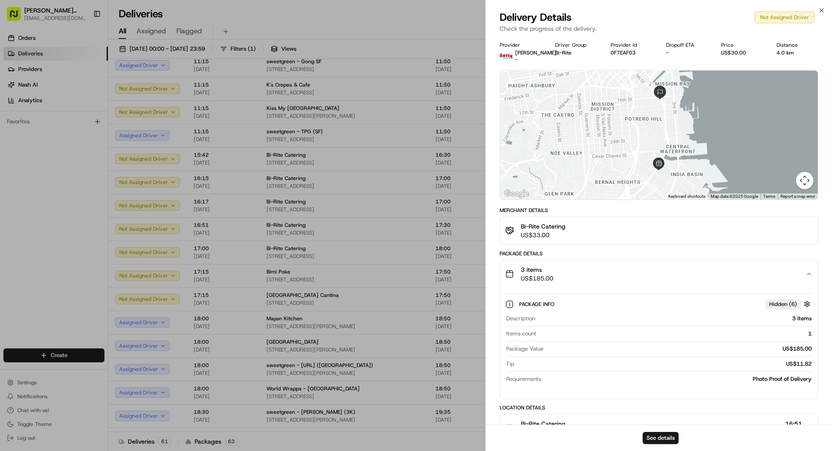
click at [533, 271] on span "3 items" at bounding box center [537, 269] width 32 height 9
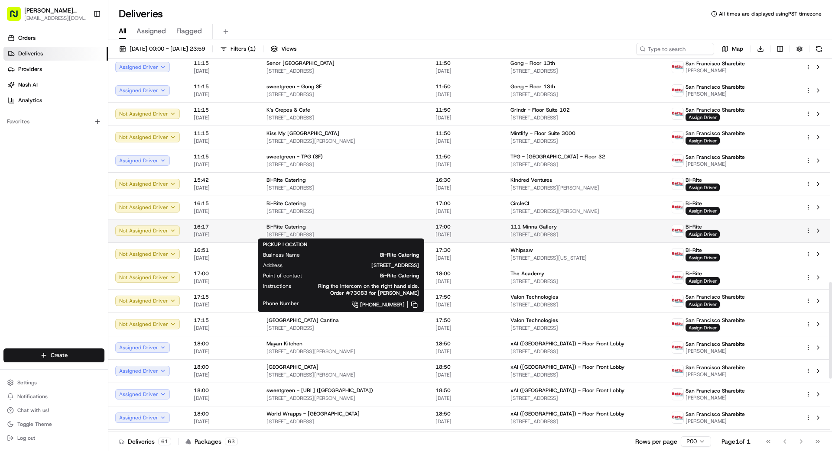
scroll to position [862, 0]
click at [306, 227] on div "Bi-Rite Catering" at bounding box center [343, 227] width 155 height 7
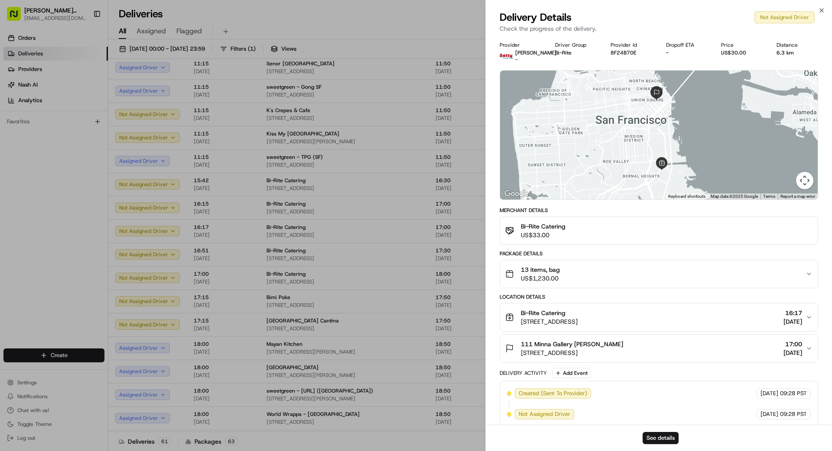
click at [579, 277] on div "13 items, bag US$1,230.00" at bounding box center [655, 273] width 300 height 17
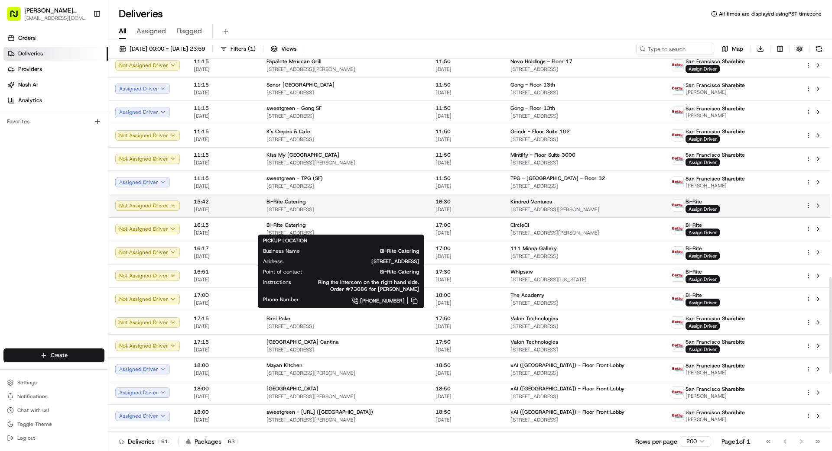
scroll to position [842, 0]
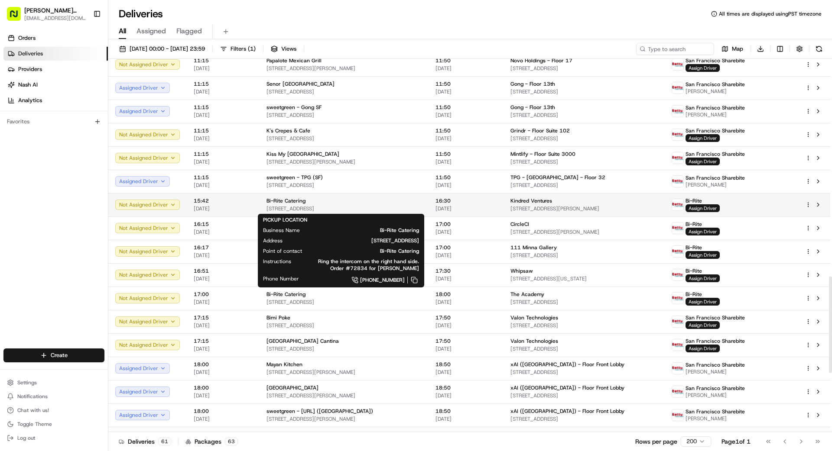
click at [353, 204] on div "Bi-Rite Catering [STREET_ADDRESS]" at bounding box center [343, 204] width 155 height 15
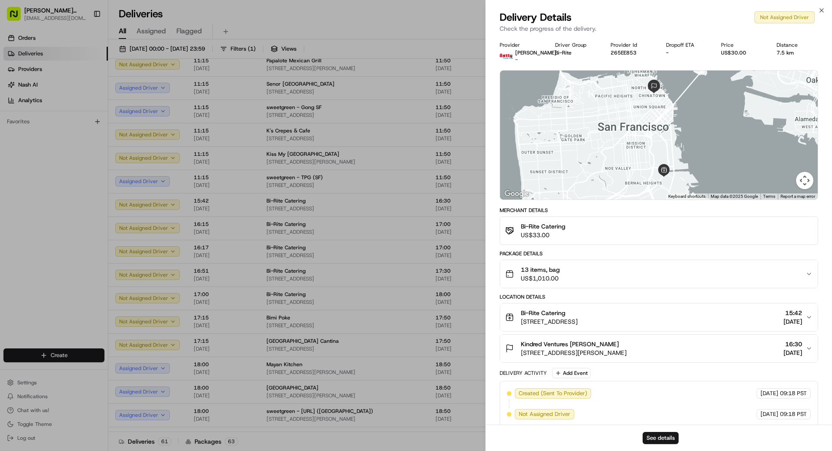
click at [599, 280] on div "13 items, bag US$1,010.00" at bounding box center [655, 273] width 300 height 17
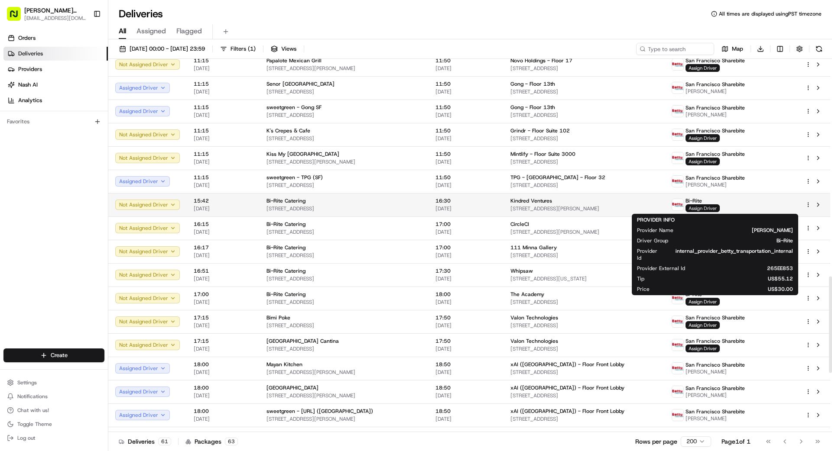
click at [716, 209] on span "Assign Driver" at bounding box center [702, 208] width 34 height 8
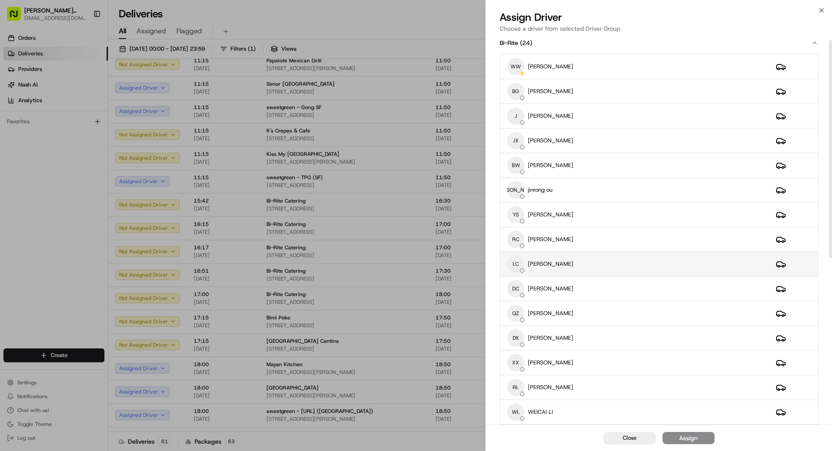
scroll to position [0, 0]
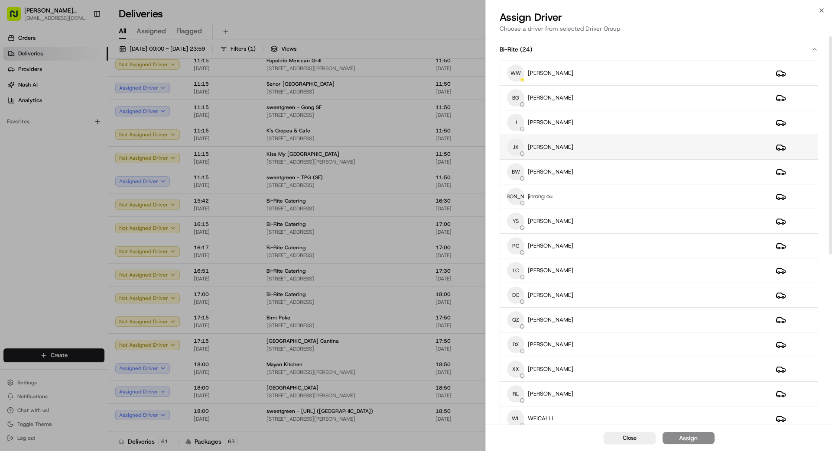
click at [634, 150] on div "JX [PERSON_NAME]" at bounding box center [634, 147] width 255 height 17
click at [698, 443] on button "Assign" at bounding box center [688, 438] width 52 height 12
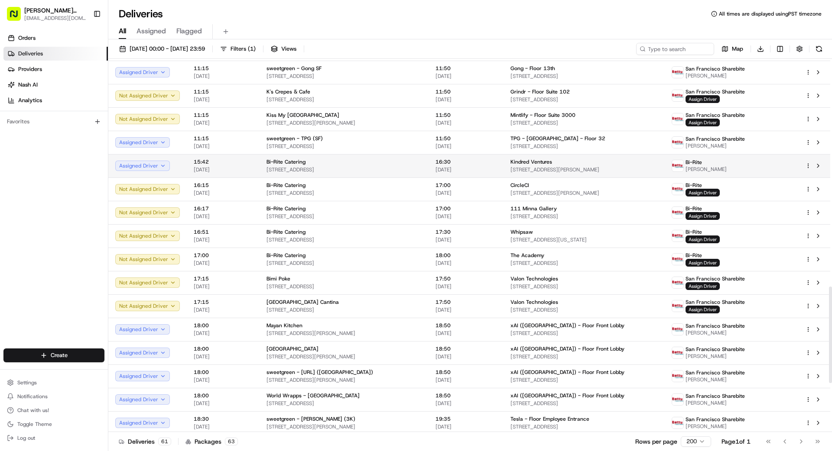
scroll to position [1071, 0]
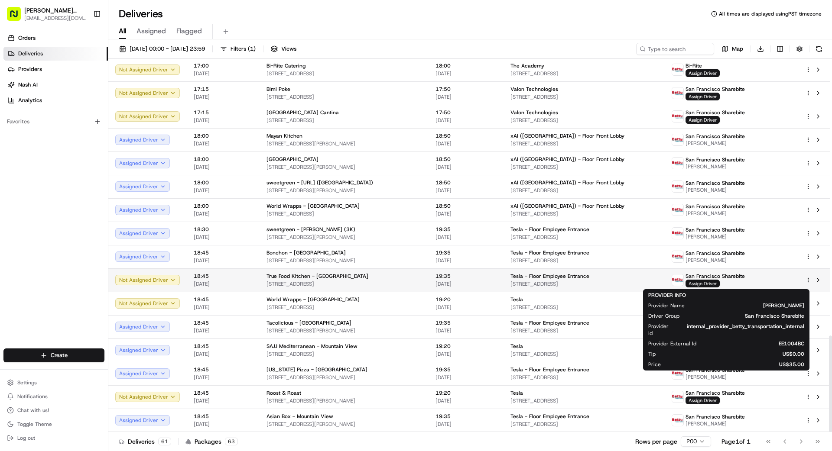
click at [713, 284] on span "Assign Driver" at bounding box center [702, 284] width 34 height 8
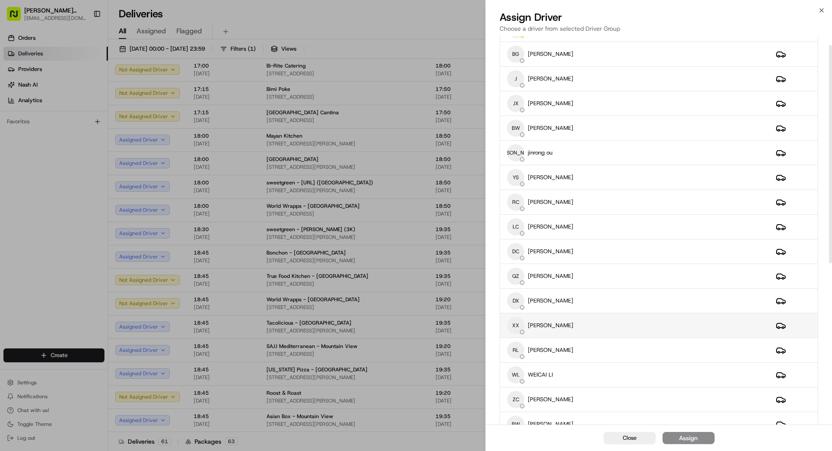
scroll to position [47, 0]
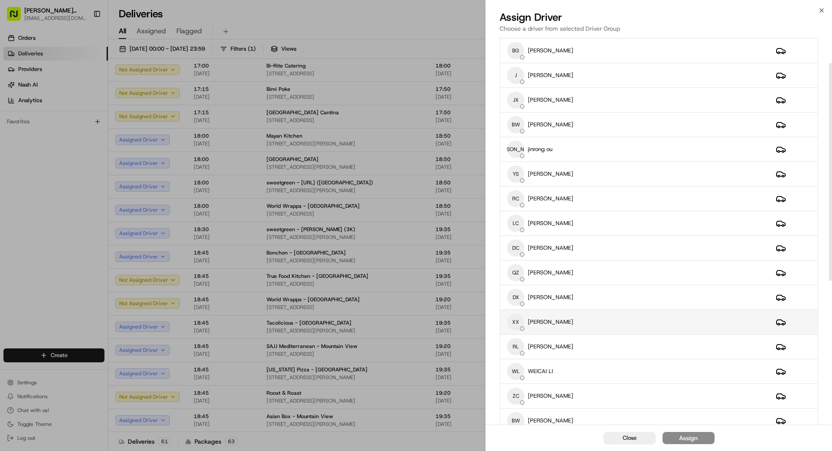
click at [596, 320] on div "XX [PERSON_NAME]" at bounding box center [634, 322] width 255 height 17
click at [693, 435] on div "Assign" at bounding box center [688, 438] width 19 height 9
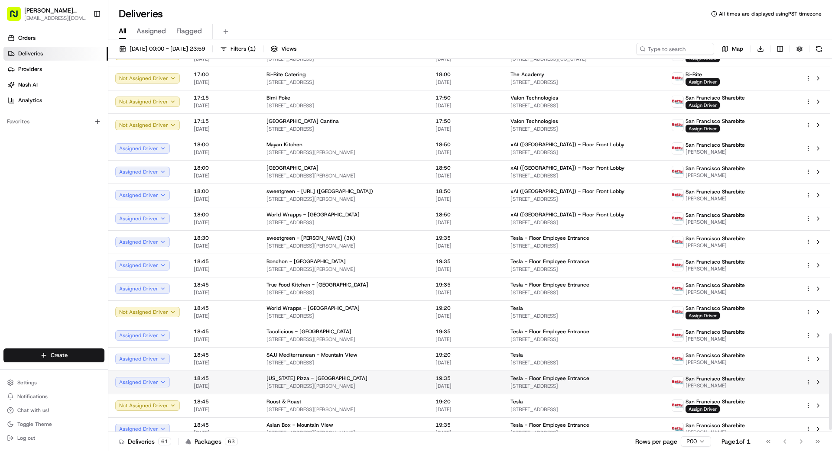
scroll to position [1071, 0]
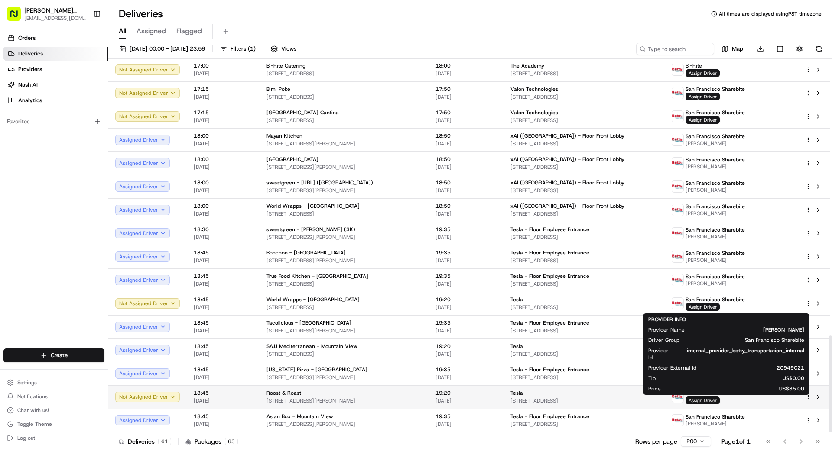
click at [719, 397] on span "Assign Driver" at bounding box center [702, 401] width 34 height 8
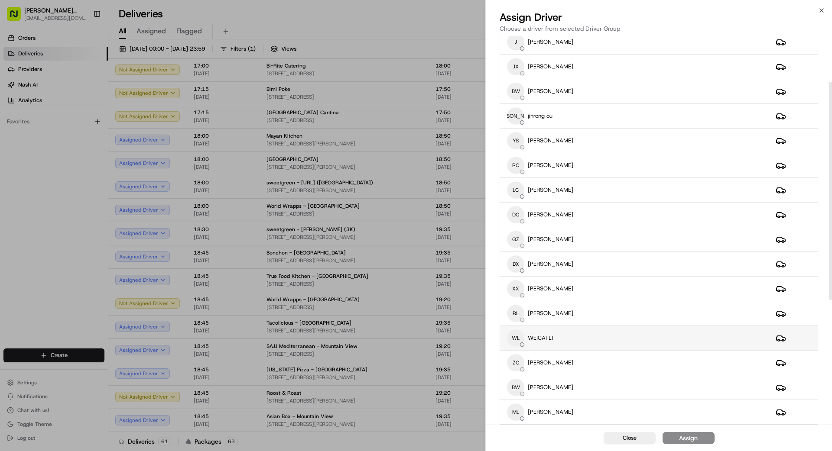
scroll to position [81, 0]
click at [595, 340] on div "WL WEICAI LI" at bounding box center [634, 337] width 255 height 17
click at [695, 441] on div "Assign" at bounding box center [688, 438] width 19 height 9
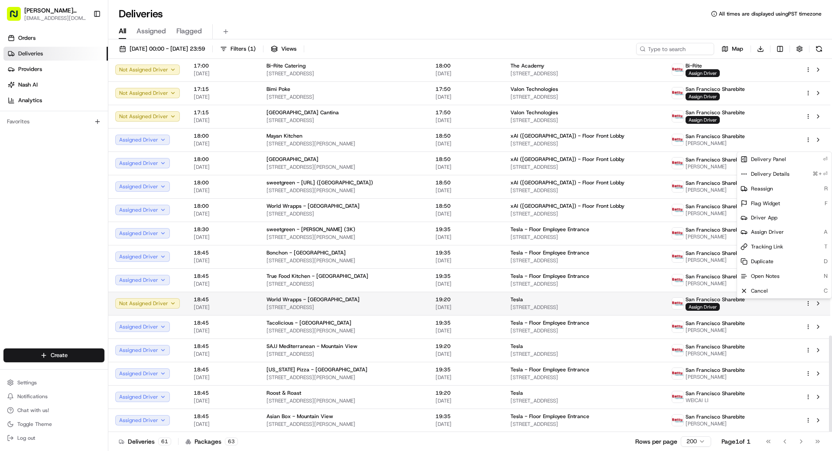
click at [809, 304] on html "[PERSON_NAME] Transportation [EMAIL_ADDRESS][DOMAIN_NAME] Toggle Sidebar Orders…" at bounding box center [416, 225] width 832 height 451
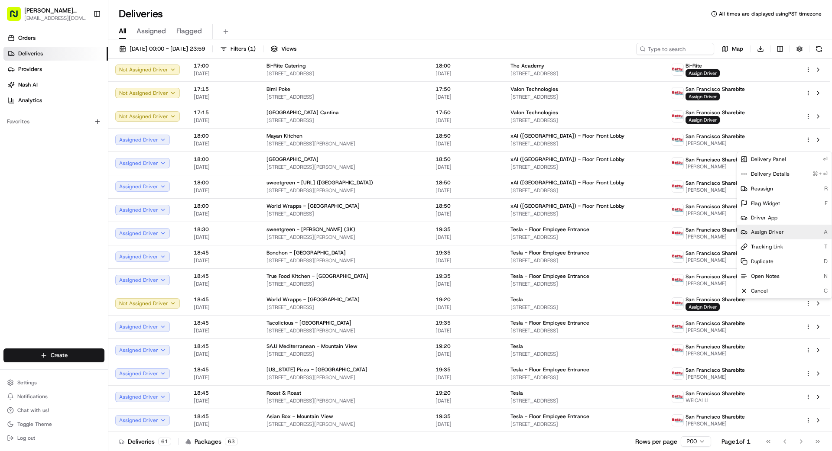
click at [765, 231] on span "Assign Driver" at bounding box center [767, 232] width 33 height 7
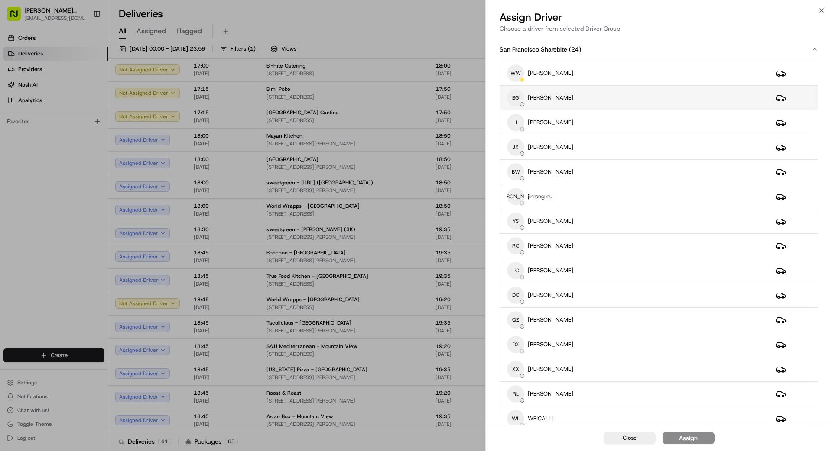
click at [615, 104] on div "BG [PERSON_NAME]" at bounding box center [634, 97] width 255 height 17
click at [701, 436] on button "Assign" at bounding box center [688, 438] width 52 height 12
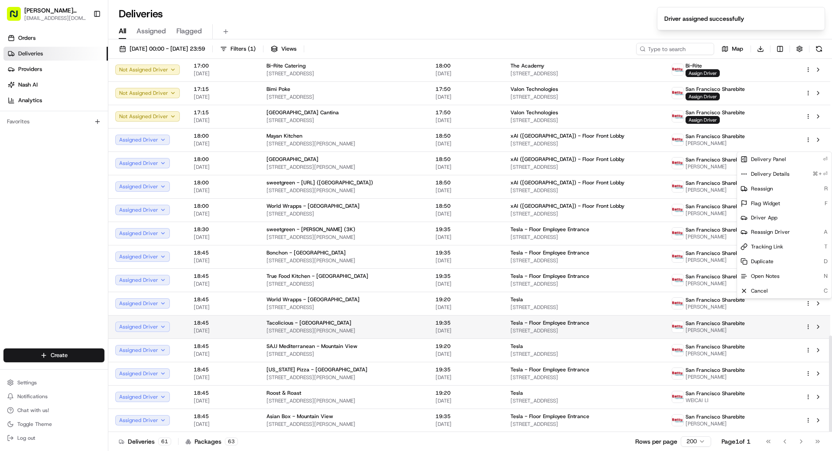
click at [649, 333] on span "[STREET_ADDRESS]" at bounding box center [583, 330] width 147 height 7
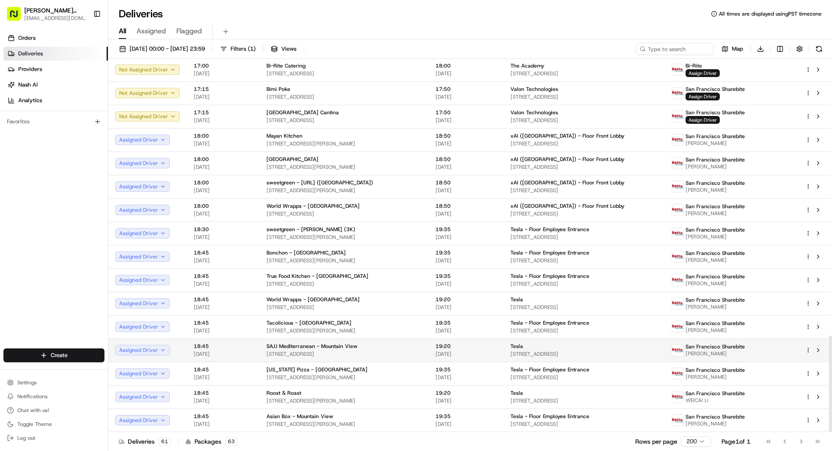
click at [809, 350] on html "[PERSON_NAME] Transportation [EMAIL_ADDRESS][DOMAIN_NAME] Toggle Sidebar Orders…" at bounding box center [416, 225] width 832 height 451
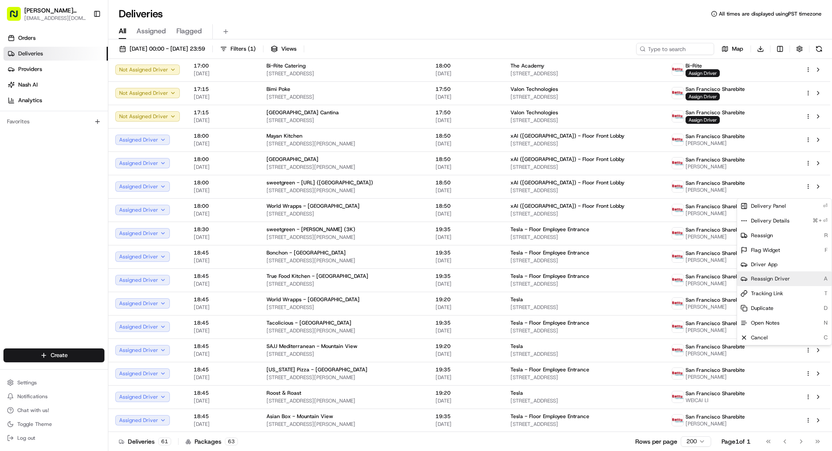
click at [784, 279] on span "Reassign Driver" at bounding box center [770, 278] width 39 height 7
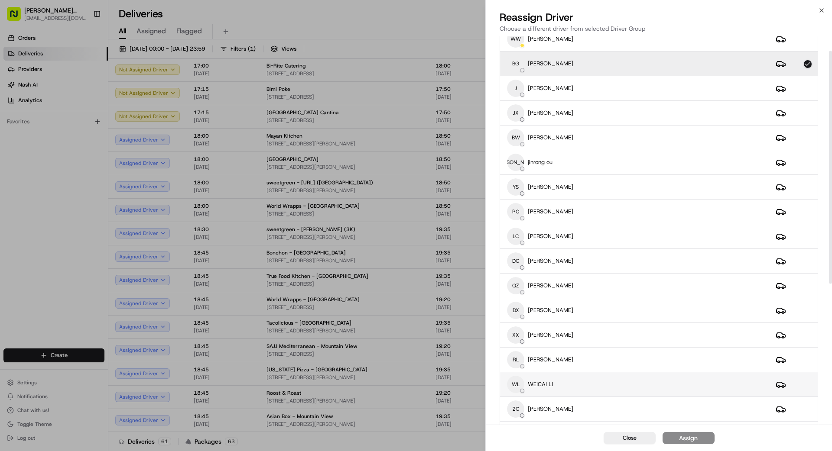
scroll to position [35, 0]
click at [586, 382] on div "WL WEICAI LI" at bounding box center [634, 383] width 255 height 17
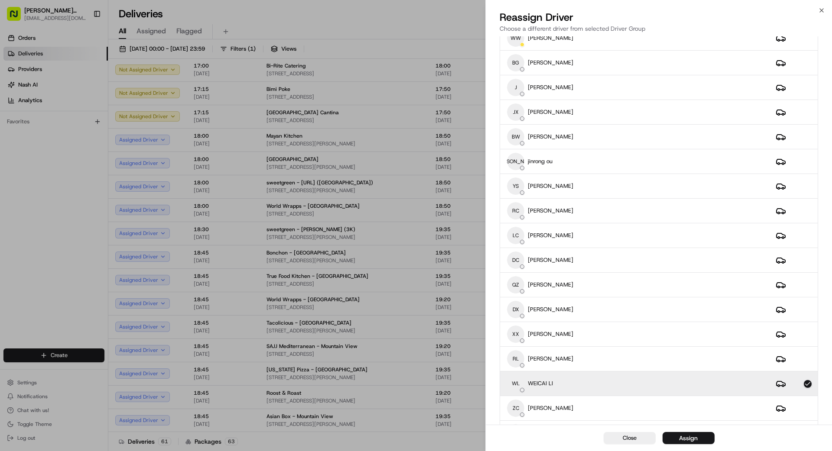
click at [688, 437] on div "Assign" at bounding box center [688, 438] width 19 height 9
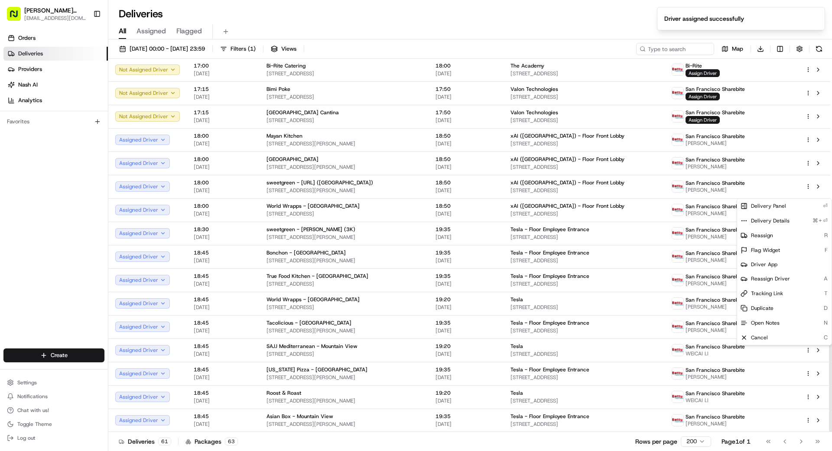
drag, startPoint x: 440, startPoint y: 440, endPoint x: 447, endPoint y: 436, distance: 8.1
click at [440, 440] on div "Deliveries 61 Packages 63 Rows per page 200 Page 1 of 1 Go to first page Go to …" at bounding box center [469, 441] width 723 height 19
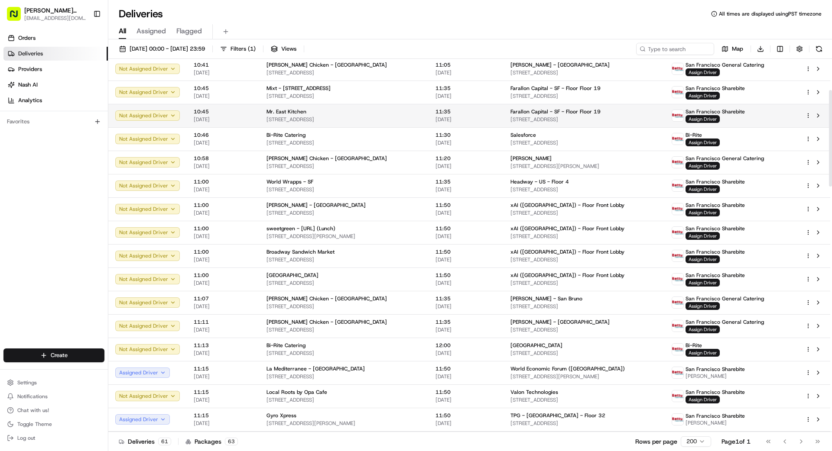
scroll to position [101, 0]
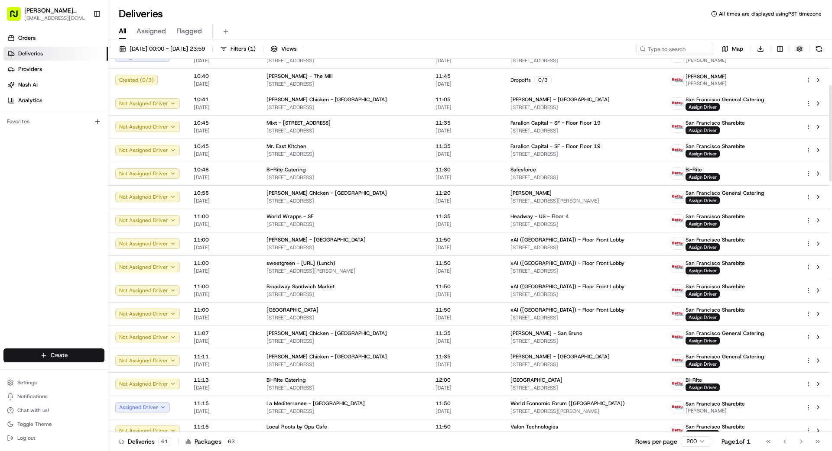
drag, startPoint x: 675, startPoint y: 58, endPoint x: 681, endPoint y: 45, distance: 14.7
click at [678, 58] on div "[DATE] 00:00 - [DATE] 23:59 Filters ( 1 ) Views Map Download Status Original Pi…" at bounding box center [469, 246] width 723 height 414
click at [681, 46] on input at bounding box center [662, 49] width 104 height 12
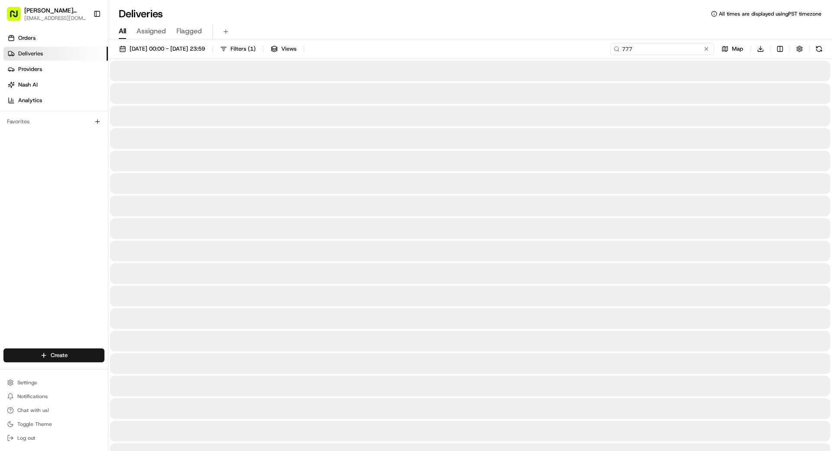
type input "777"
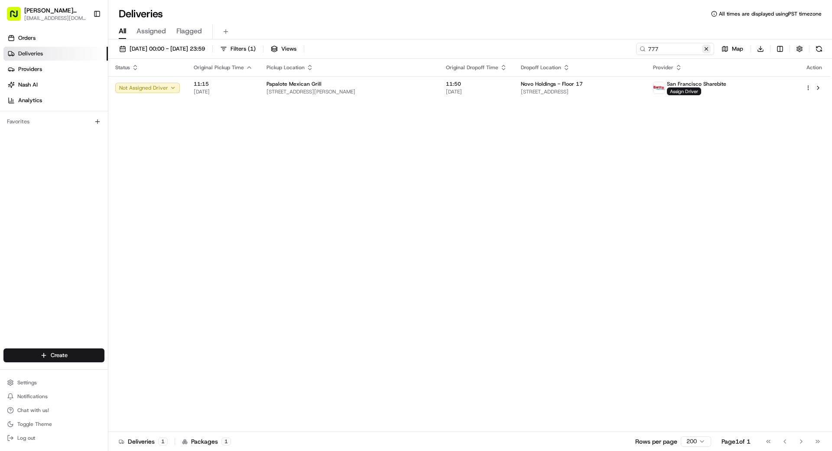
click at [705, 48] on button at bounding box center [706, 49] width 9 height 9
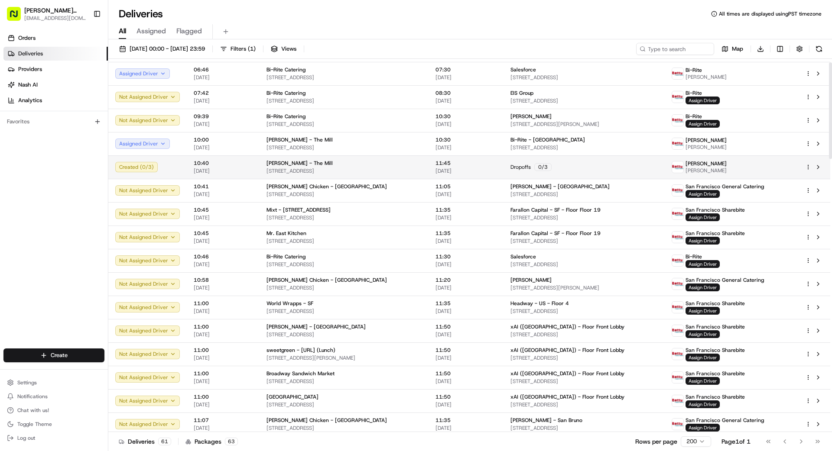
scroll to position [14, 0]
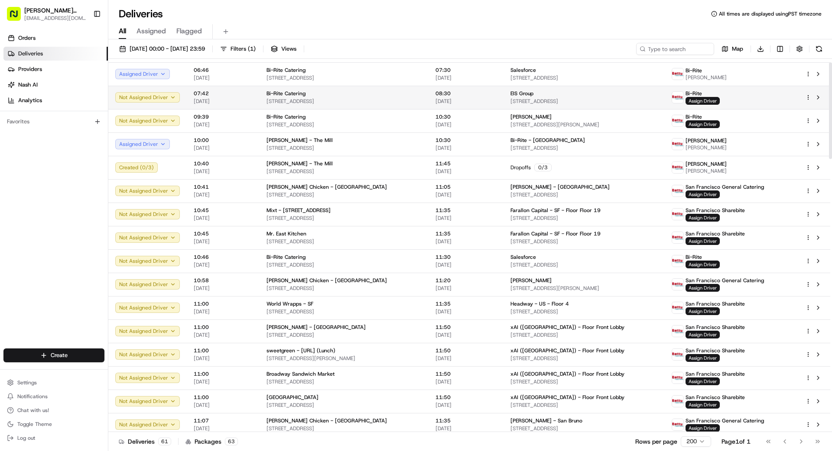
click at [369, 96] on div "Bi-Rite Catering" at bounding box center [343, 93] width 155 height 7
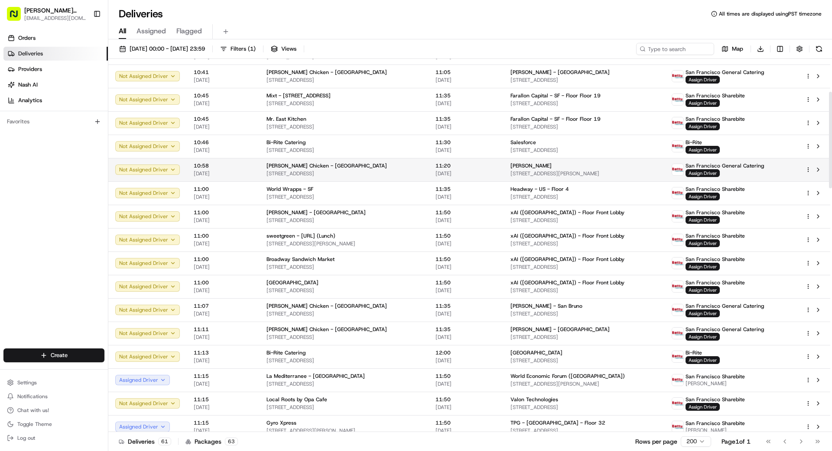
scroll to position [130, 0]
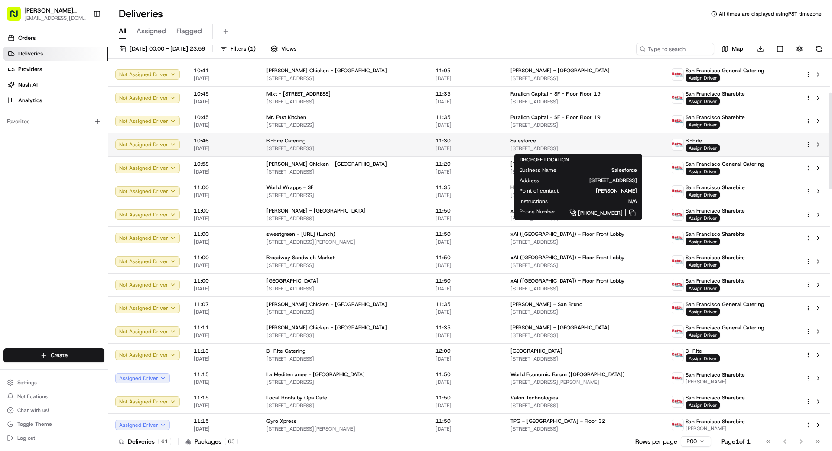
click at [495, 143] on td "11:30 [DATE]" at bounding box center [465, 144] width 75 height 23
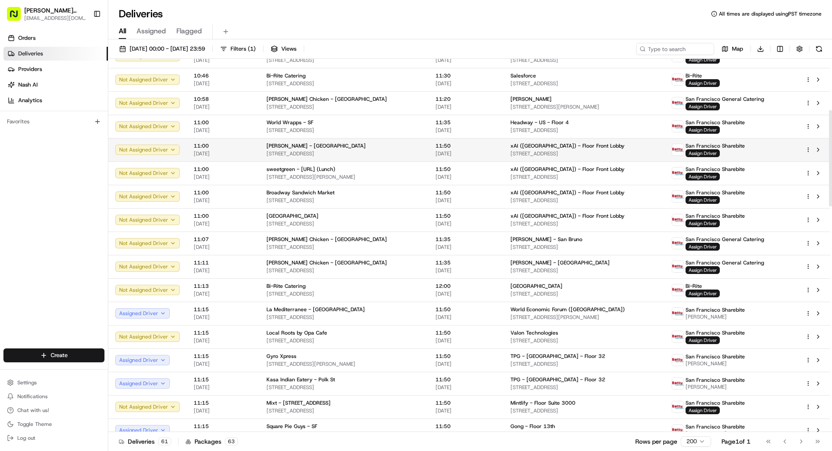
scroll to position [197, 0]
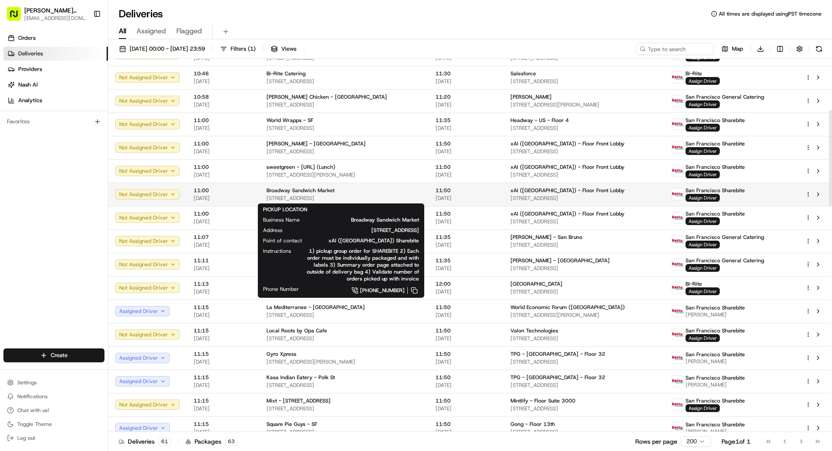
click at [369, 189] on div "Broadway Sandwich Market" at bounding box center [343, 190] width 155 height 7
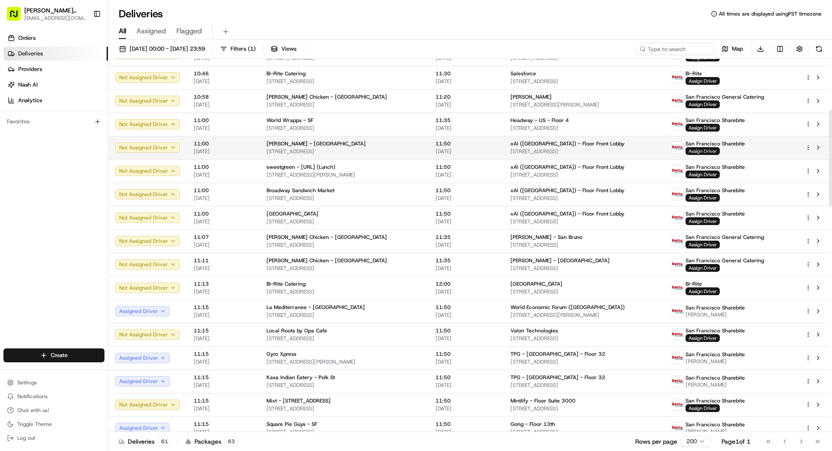
click at [714, 151] on span "Assign Driver" at bounding box center [702, 151] width 34 height 8
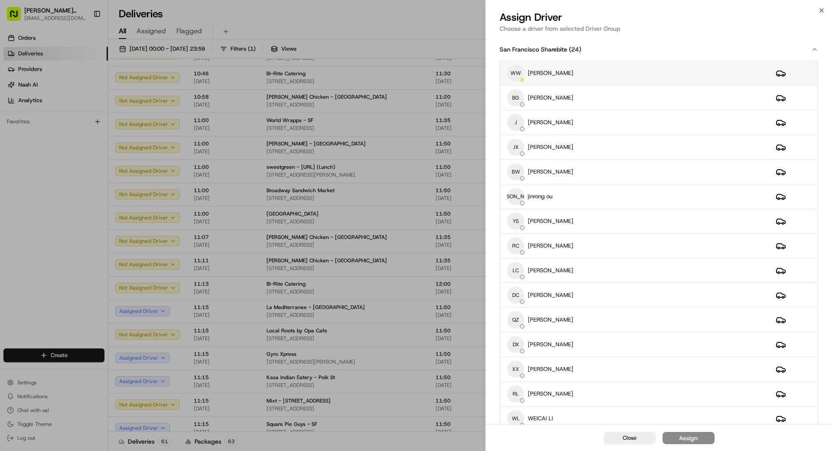
click at [620, 79] on div "WW weishing [PERSON_NAME]" at bounding box center [634, 73] width 255 height 17
drag, startPoint x: 688, startPoint y: 437, endPoint x: 694, endPoint y: 438, distance: 6.1
click at [690, 437] on div "Assign" at bounding box center [688, 438] width 19 height 9
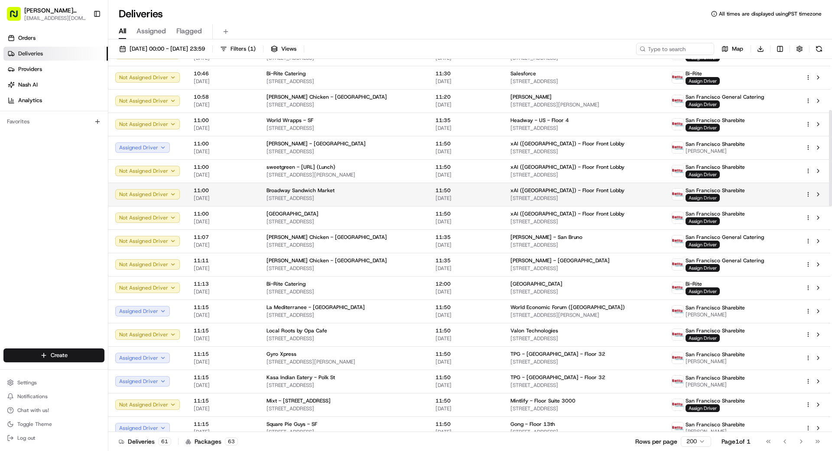
click at [719, 197] on span "Assign Driver" at bounding box center [702, 198] width 34 height 8
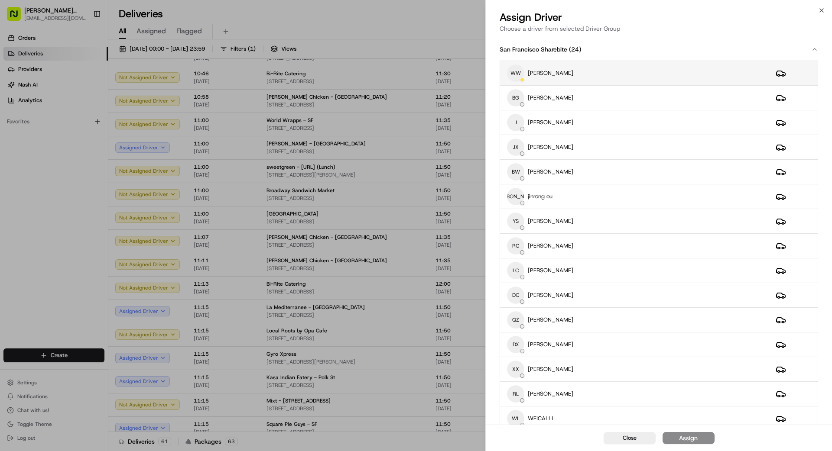
click at [591, 78] on div "WW weishing [PERSON_NAME]" at bounding box center [634, 73] width 255 height 17
click at [698, 442] on button "Assign" at bounding box center [688, 438] width 52 height 12
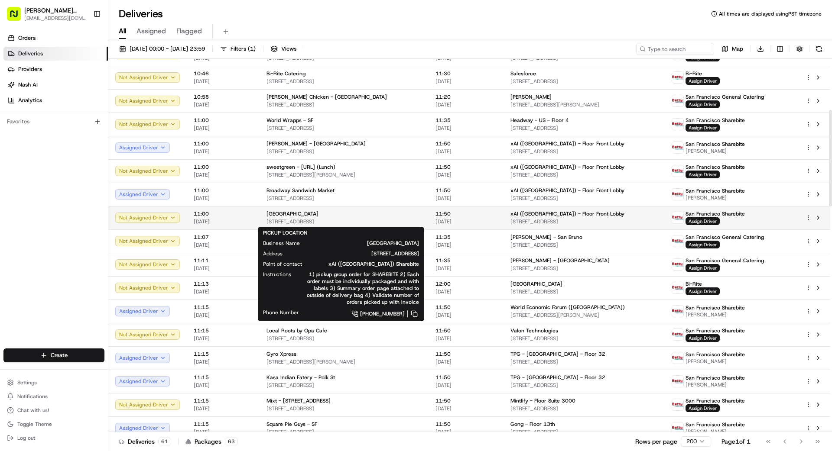
click at [406, 217] on div "[GEOGRAPHIC_DATA]" at bounding box center [343, 213] width 155 height 7
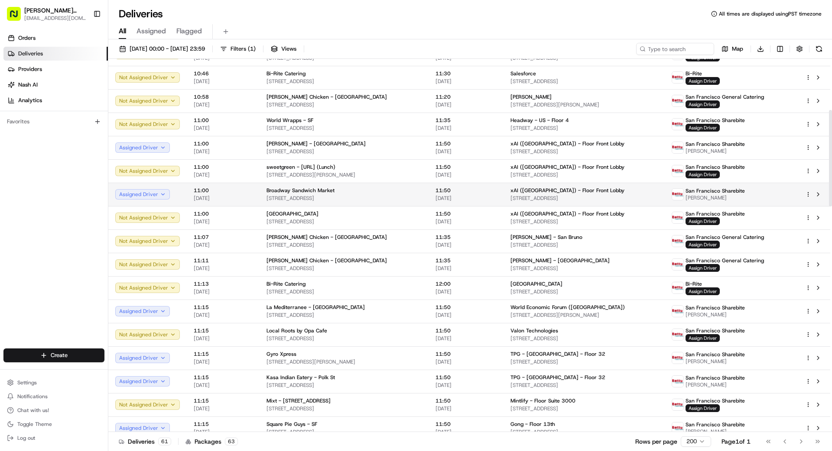
scroll to position [197, 0]
click at [417, 194] on div "Broadway Sandwich Market" at bounding box center [343, 191] width 155 height 7
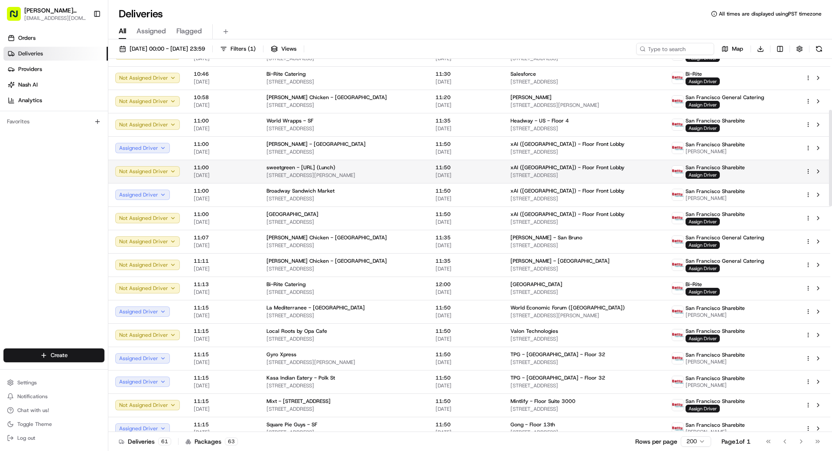
click at [428, 176] on td "11:50 [DATE]" at bounding box center [465, 171] width 75 height 23
click at [470, 173] on span "[DATE]" at bounding box center [465, 175] width 61 height 7
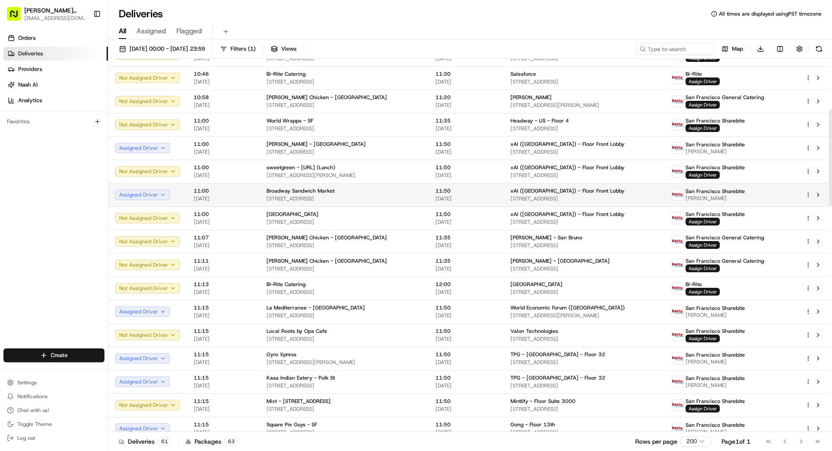
click at [493, 197] on td "11:50 [DATE]" at bounding box center [465, 194] width 75 height 23
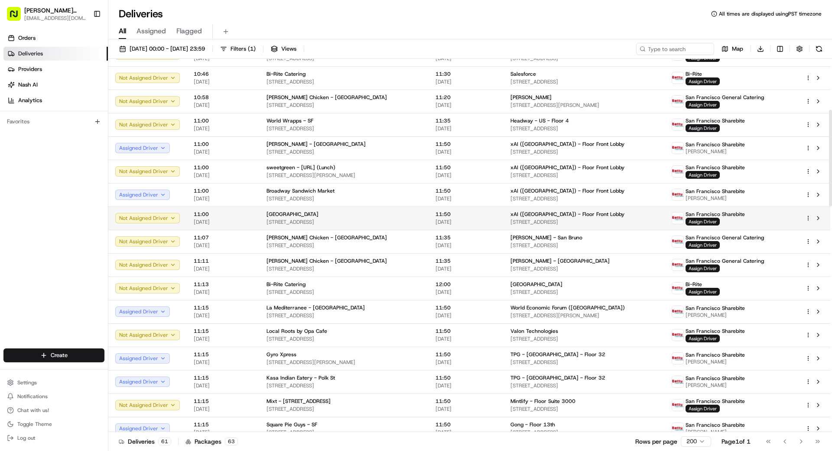
click at [420, 218] on td "[GEOGRAPHIC_DATA] [STREET_ADDRESS]" at bounding box center [343, 218] width 169 height 23
click at [421, 218] on td "[GEOGRAPHIC_DATA] [STREET_ADDRESS]" at bounding box center [343, 218] width 169 height 23
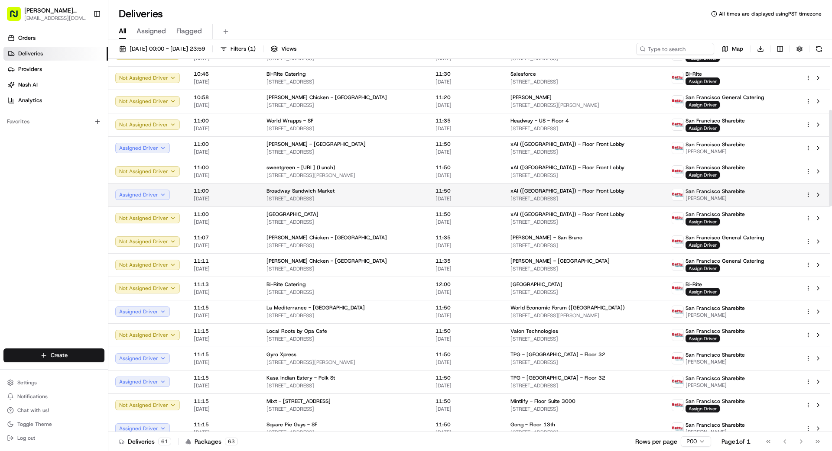
click at [615, 190] on div "xAI ([GEOGRAPHIC_DATA]) - Floor Front Lobby" at bounding box center [583, 191] width 147 height 7
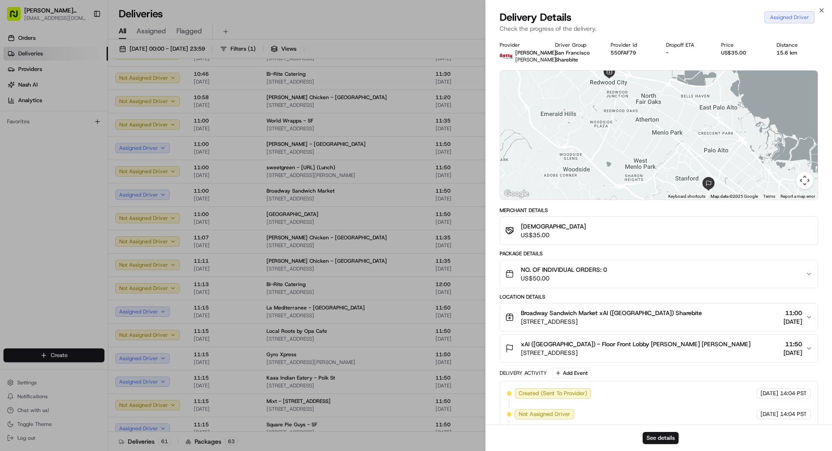
drag, startPoint x: 486, startPoint y: 200, endPoint x: 494, endPoint y: 194, distance: 9.4
click at [487, 200] on div "Provider [PERSON_NAME] weishing [PERSON_NAME] Driver Group [GEOGRAPHIC_DATA] Sh…" at bounding box center [659, 244] width 346 height 417
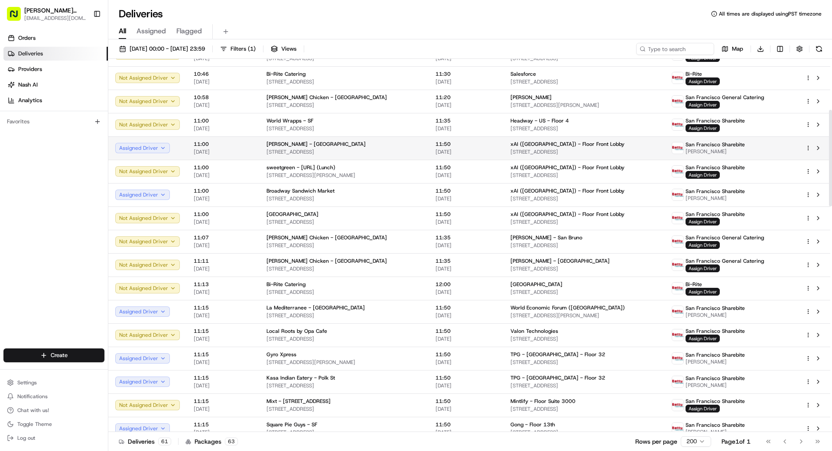
click at [520, 141] on span "xAI ([GEOGRAPHIC_DATA]) - Floor Front Lobby" at bounding box center [567, 144] width 114 height 7
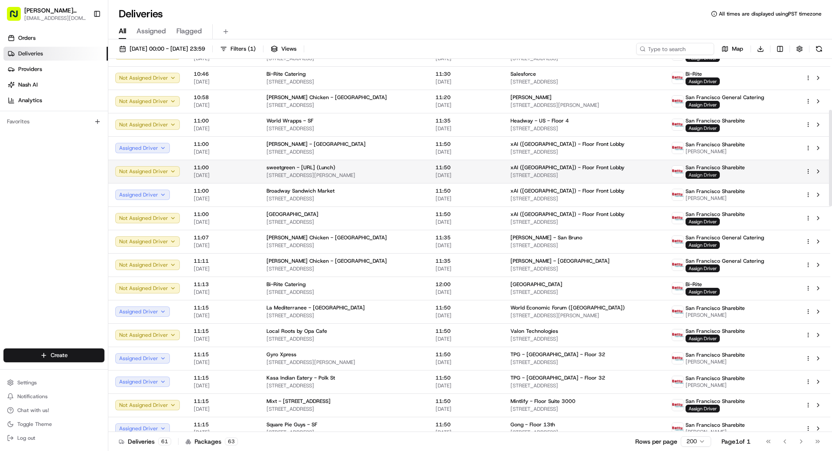
click at [719, 175] on span "Assign Driver" at bounding box center [702, 175] width 34 height 8
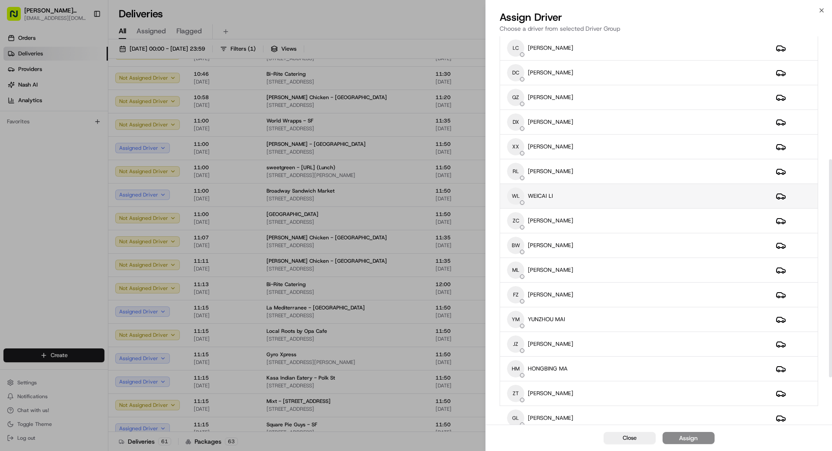
scroll to position [228, 0]
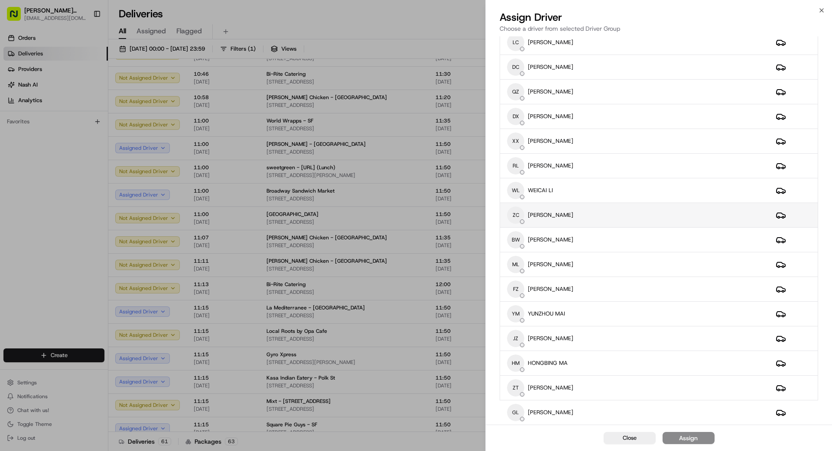
click at [575, 214] on div "ZC [PERSON_NAME]" at bounding box center [634, 215] width 255 height 17
click at [702, 442] on button "Assign" at bounding box center [688, 438] width 52 height 12
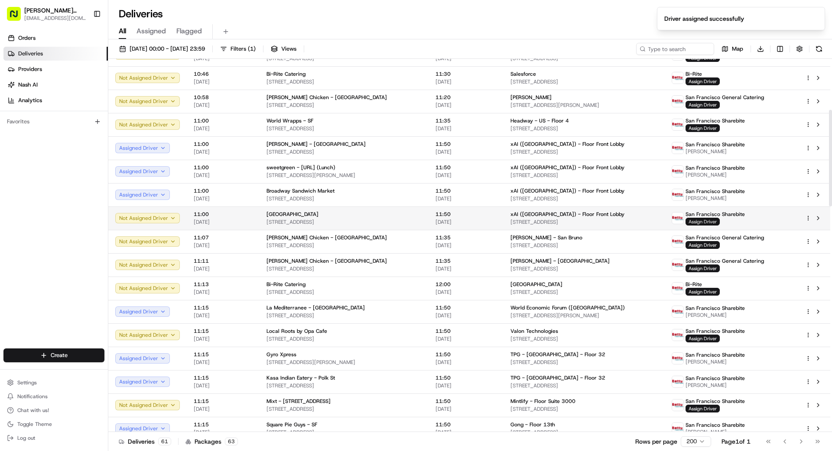
click at [716, 221] on span "Assign Driver" at bounding box center [702, 222] width 34 height 8
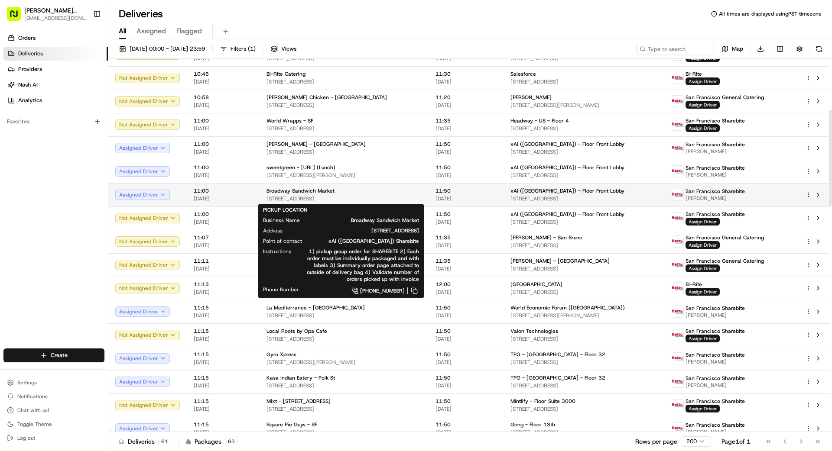
click at [387, 191] on div "Broadway Sandwich Market" at bounding box center [343, 191] width 155 height 7
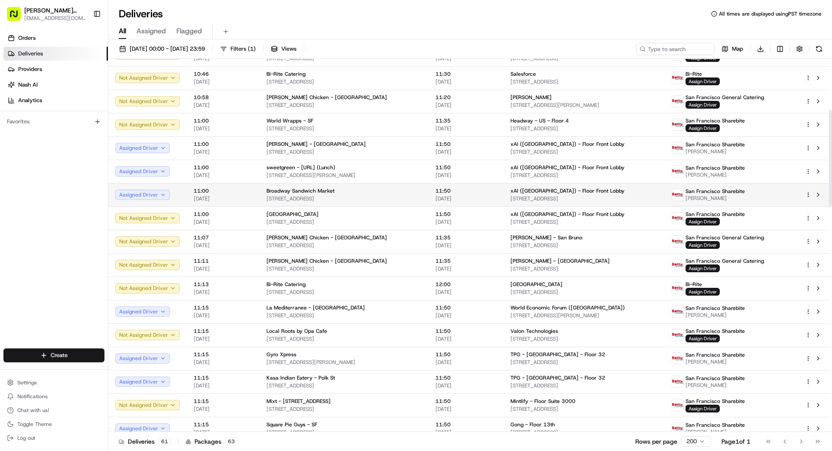
click at [807, 194] on html "[PERSON_NAME] Transportation [EMAIL_ADDRESS][DOMAIN_NAME] Toggle Sidebar Orders…" at bounding box center [416, 225] width 832 height 451
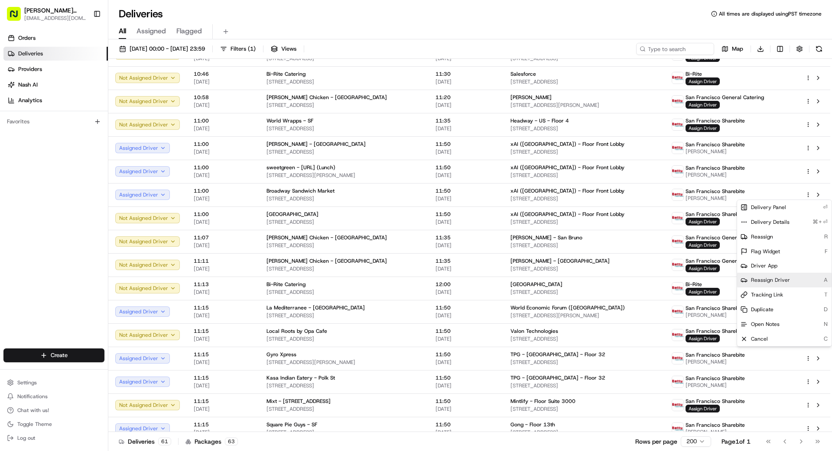
click at [779, 285] on div "Reassign Driver A" at bounding box center [784, 280] width 94 height 15
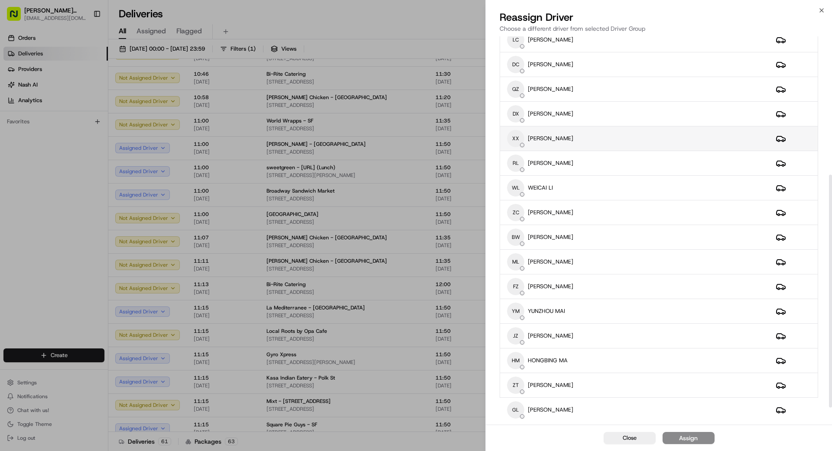
scroll to position [234, 0]
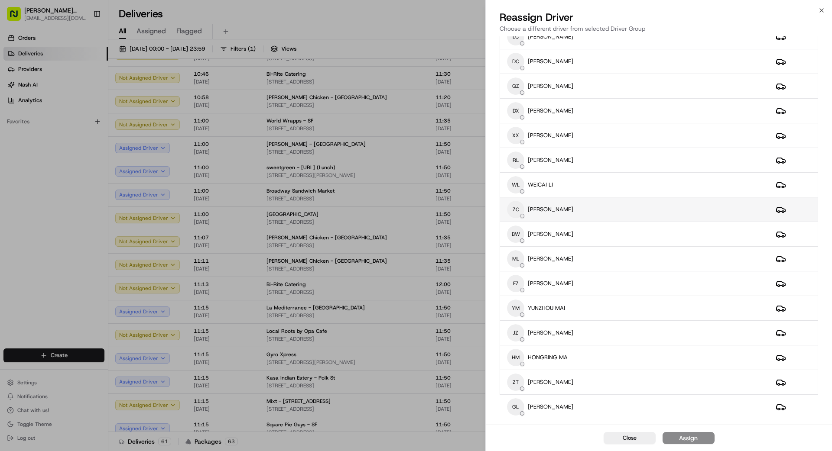
click at [612, 210] on div "ZC [PERSON_NAME]" at bounding box center [634, 209] width 255 height 17
click at [698, 440] on button "Assign" at bounding box center [688, 438] width 52 height 12
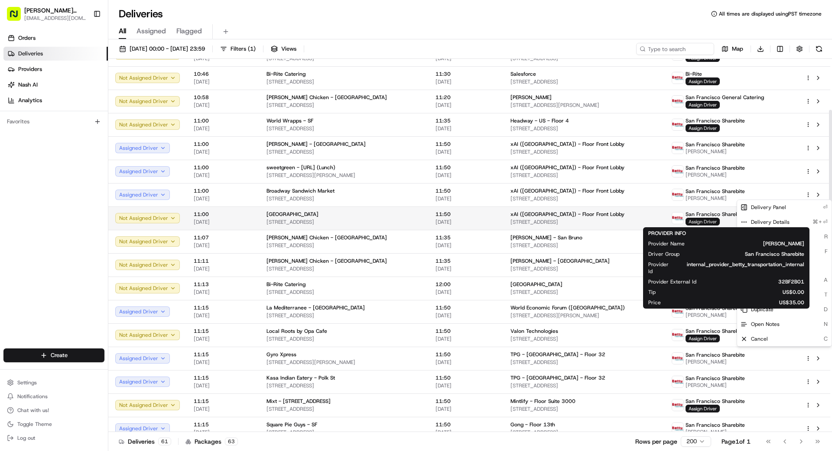
click at [712, 220] on span "Assign Driver" at bounding box center [702, 222] width 34 height 8
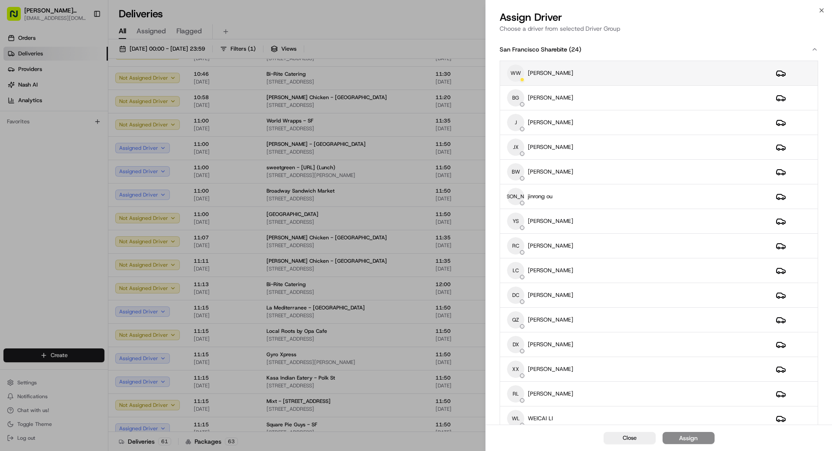
click at [627, 80] on div "WW weishing [PERSON_NAME]" at bounding box center [634, 73] width 255 height 17
click at [704, 443] on button "Assign" at bounding box center [688, 438] width 52 height 12
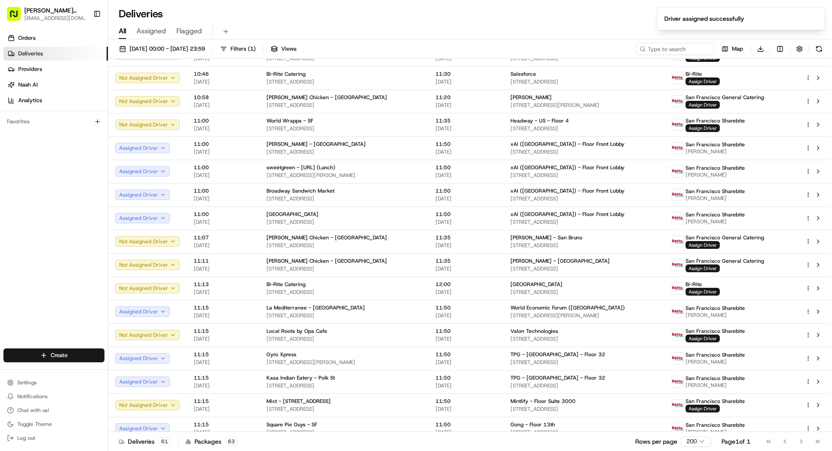
click at [469, 445] on div "Deliveries 61 Packages 63 Rows per page 200 Page 1 of 1 Go to first page Go to …" at bounding box center [469, 441] width 723 height 19
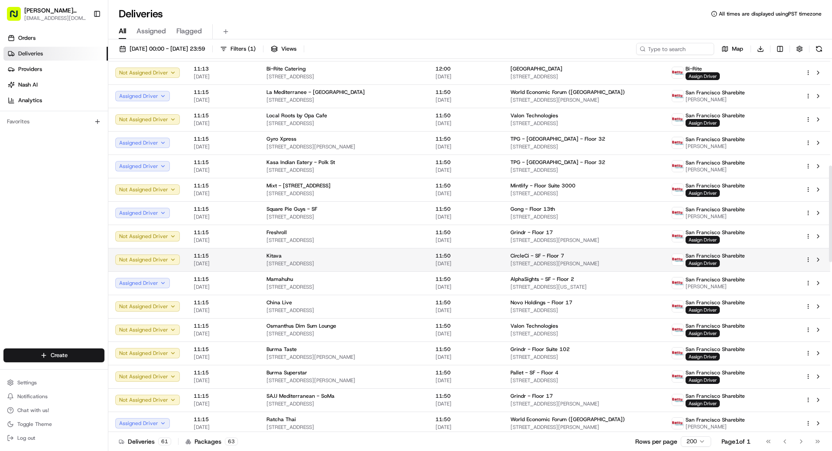
scroll to position [412, 0]
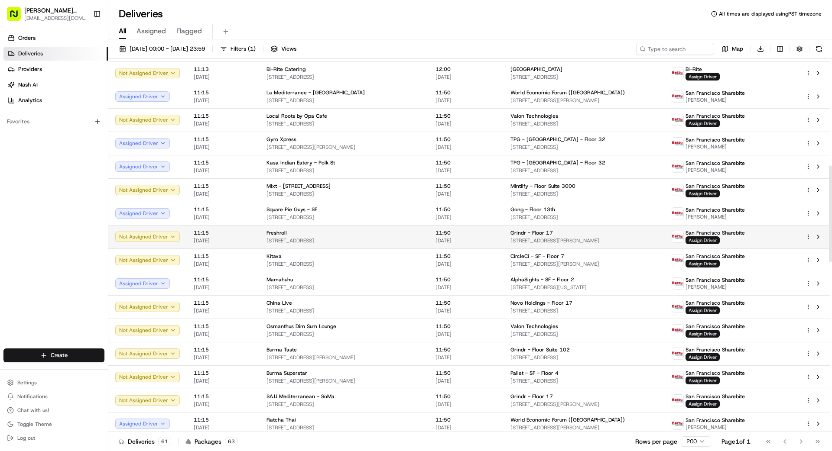
click at [719, 241] on span "Assign Driver" at bounding box center [702, 240] width 34 height 8
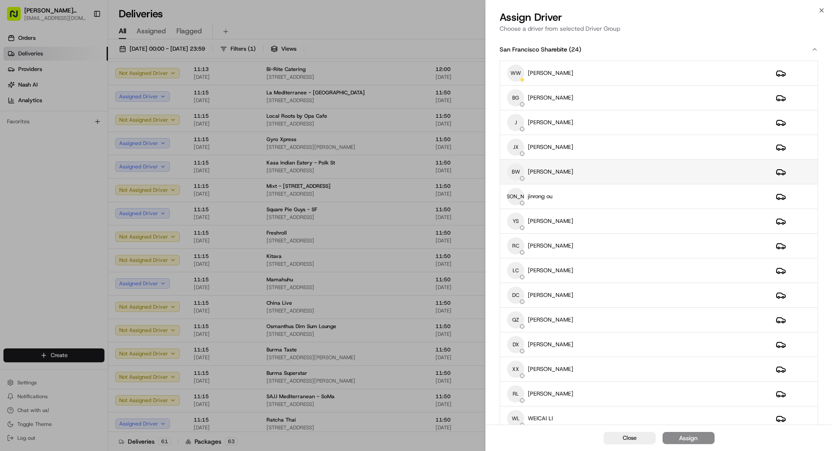
click at [596, 169] on div "BW [PERSON_NAME]" at bounding box center [634, 171] width 255 height 17
click at [697, 438] on div "Assign" at bounding box center [688, 438] width 19 height 9
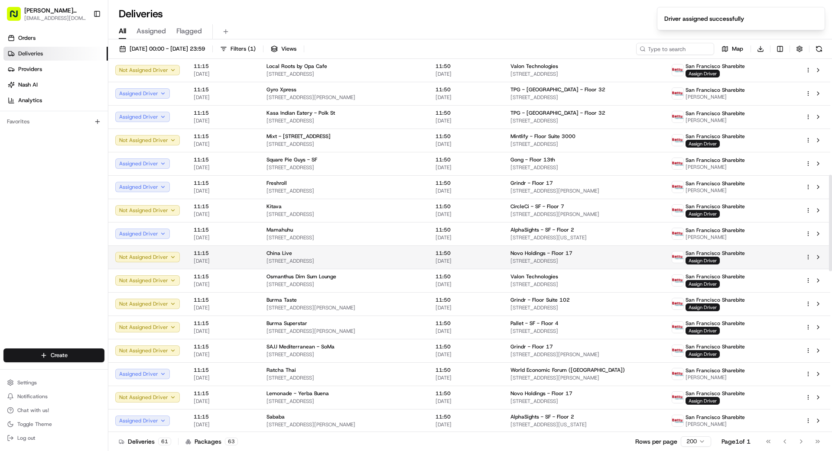
scroll to position [469, 0]
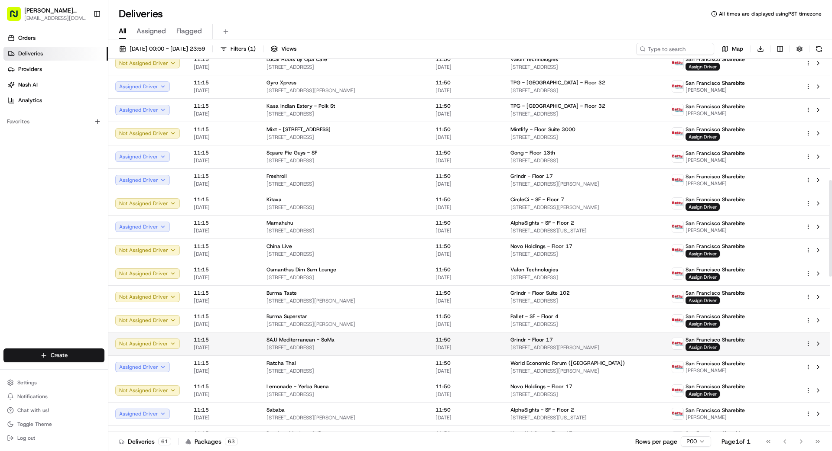
click at [709, 347] on span "Assign Driver" at bounding box center [702, 347] width 34 height 8
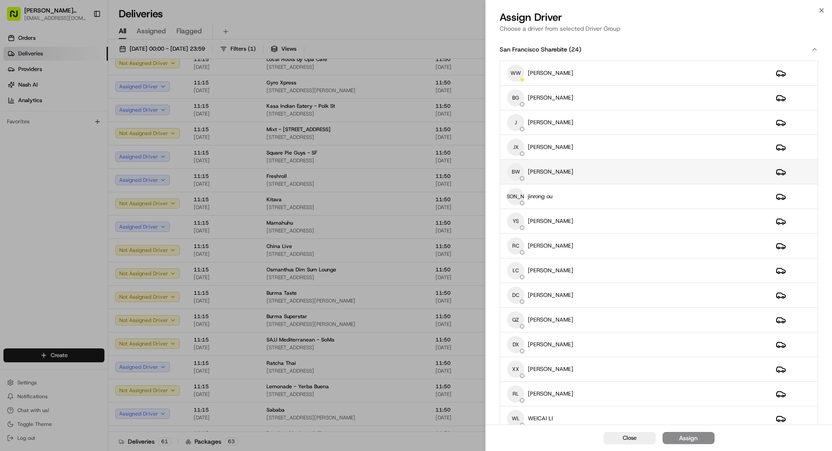
click at [603, 169] on div "BW [PERSON_NAME]" at bounding box center [634, 171] width 255 height 17
click at [686, 440] on div "Assign" at bounding box center [688, 438] width 19 height 9
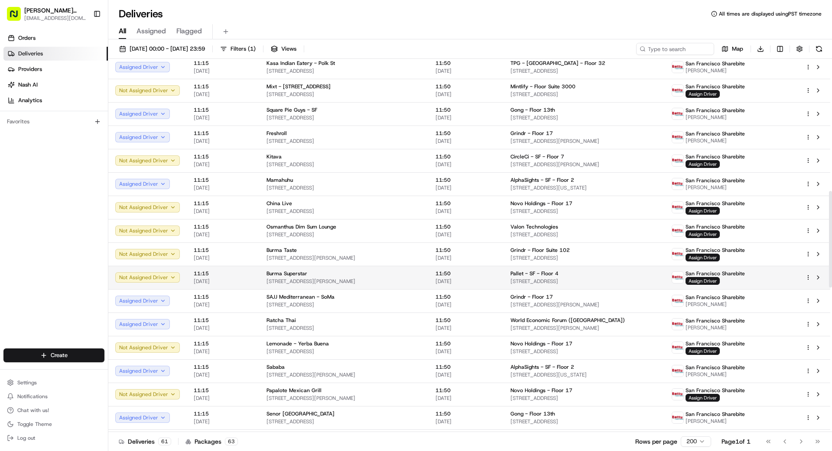
scroll to position [515, 0]
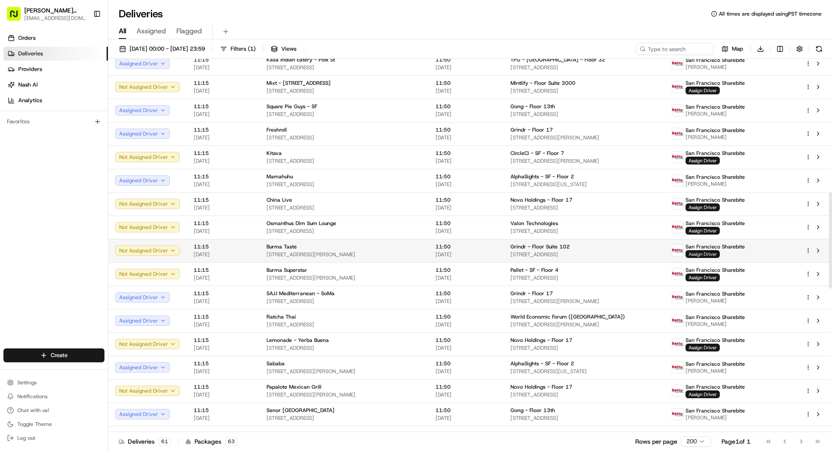
click at [718, 252] on span "Assign Driver" at bounding box center [702, 254] width 34 height 8
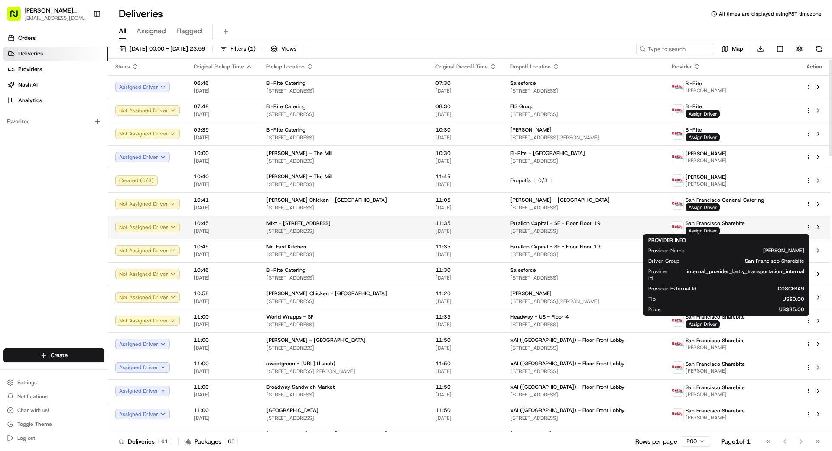
scroll to position [3, 0]
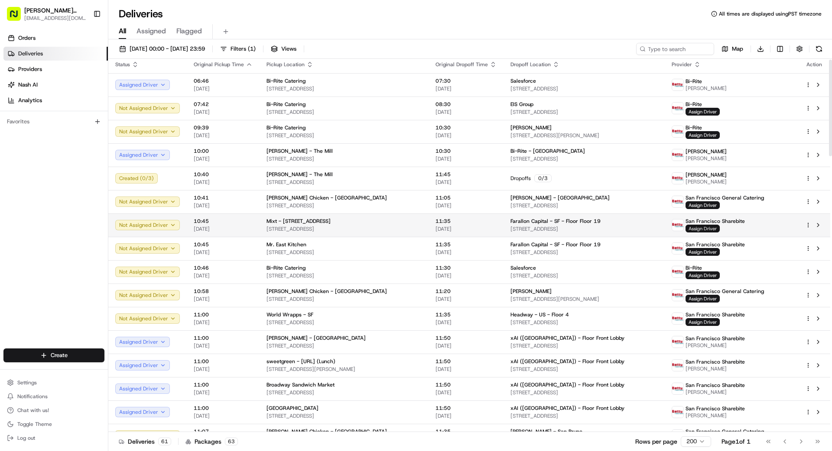
click at [715, 227] on span "Assign Driver" at bounding box center [702, 229] width 34 height 8
click at [428, 224] on td "11:35 [DATE]" at bounding box center [465, 225] width 75 height 23
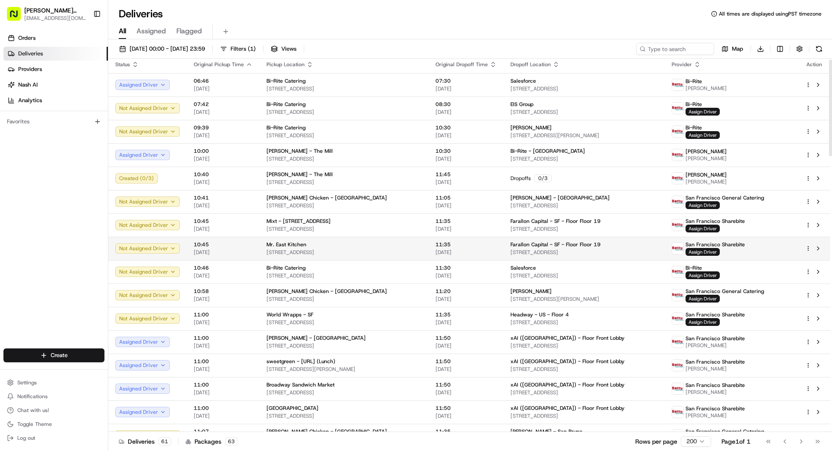
click at [385, 242] on div "Mr. East Kitchen" at bounding box center [343, 244] width 155 height 7
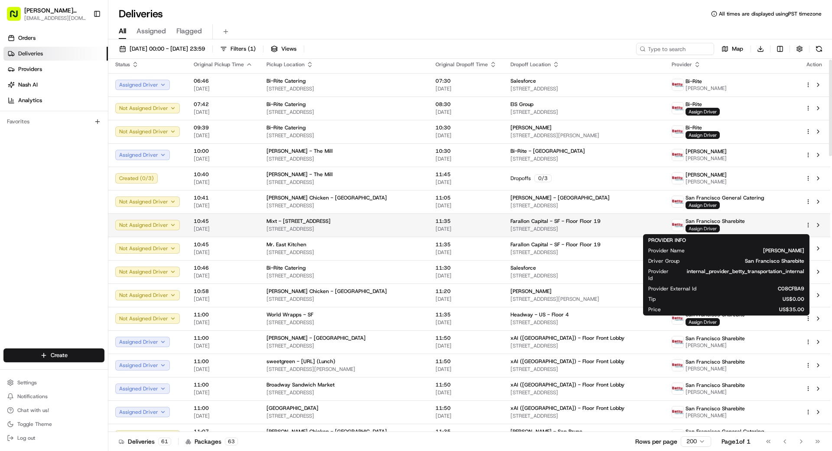
click at [719, 227] on span "Assign Driver" at bounding box center [702, 229] width 34 height 8
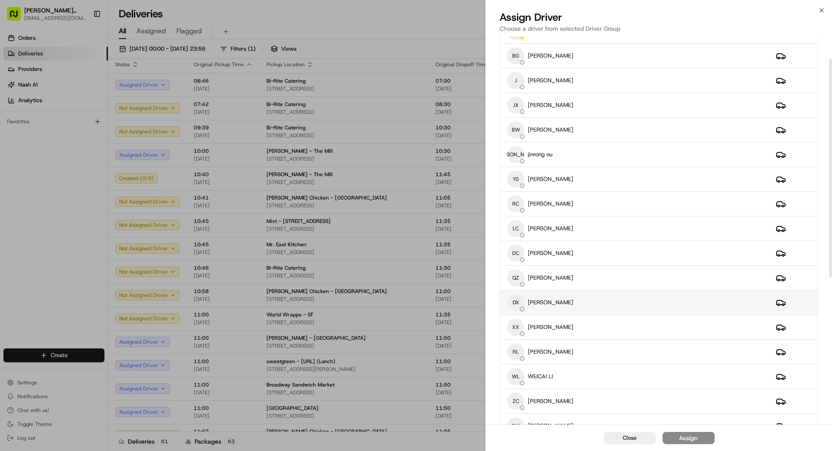
scroll to position [43, 0]
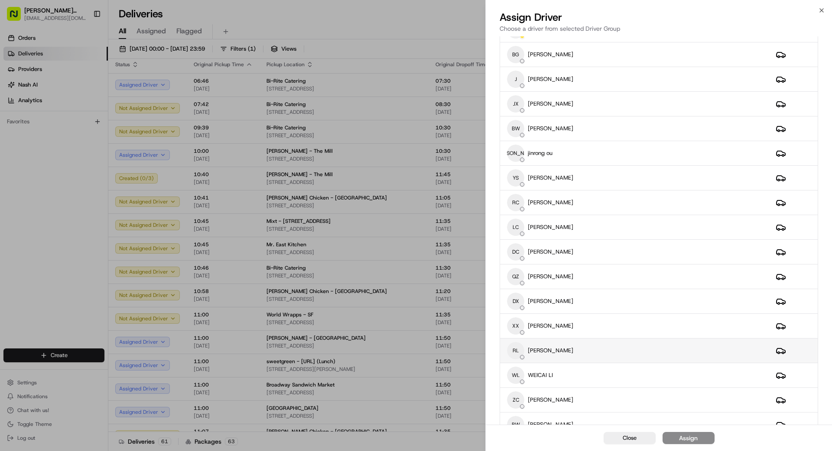
click at [583, 352] on div "RL [PERSON_NAME]" at bounding box center [634, 350] width 255 height 17
click at [683, 437] on div "Assign" at bounding box center [688, 438] width 19 height 9
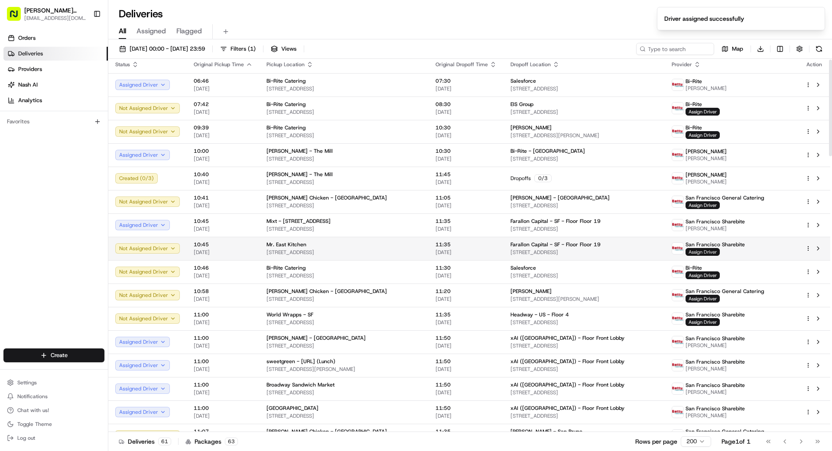
click at [719, 250] on span "Assign Driver" at bounding box center [702, 252] width 34 height 8
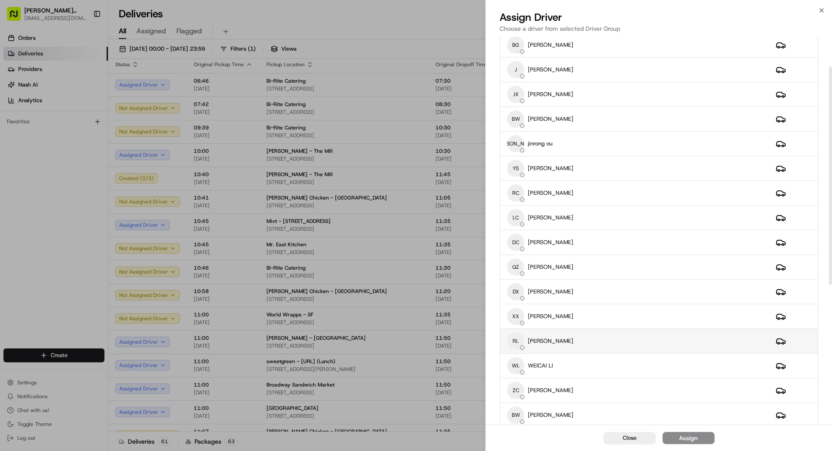
scroll to position [58, 0]
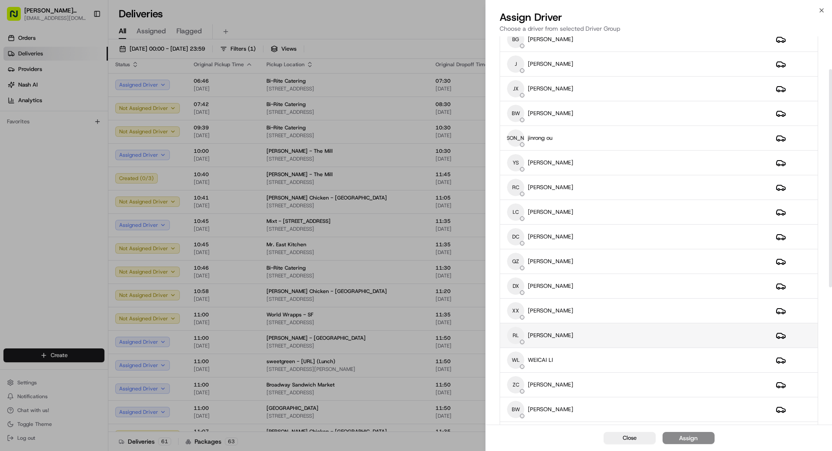
click at [594, 331] on div "RL [PERSON_NAME]" at bounding box center [634, 335] width 255 height 17
click at [695, 439] on div "Assign" at bounding box center [688, 438] width 19 height 9
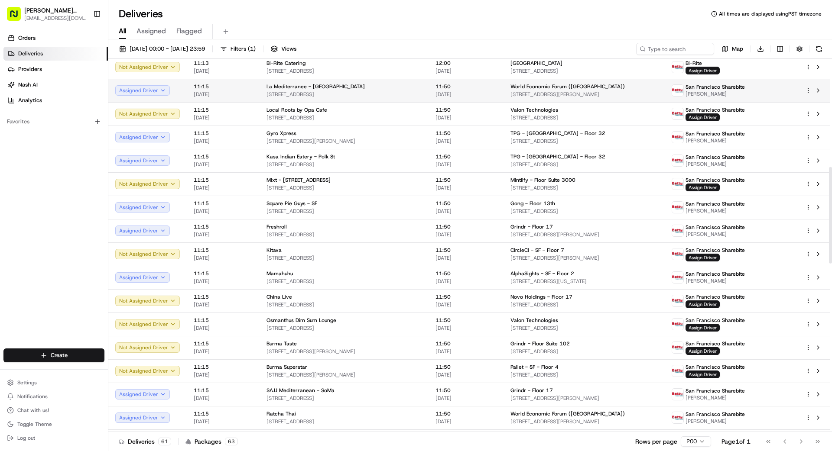
scroll to position [419, 0]
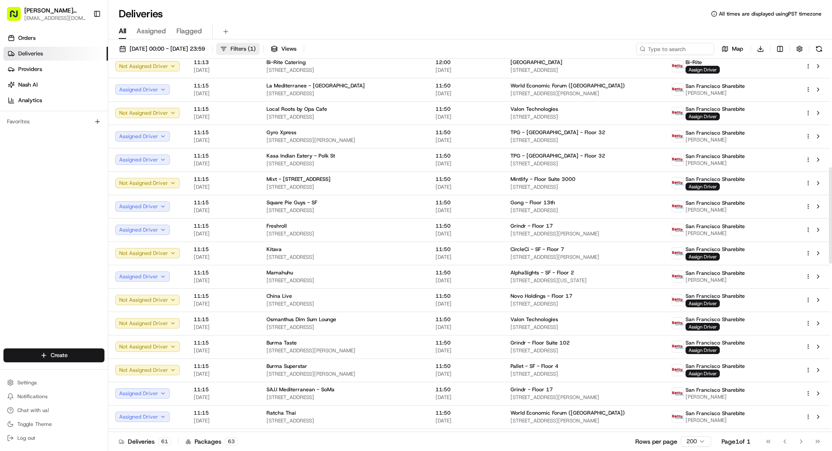
click at [256, 49] on span "Filters ( 1 )" at bounding box center [242, 49] width 25 height 8
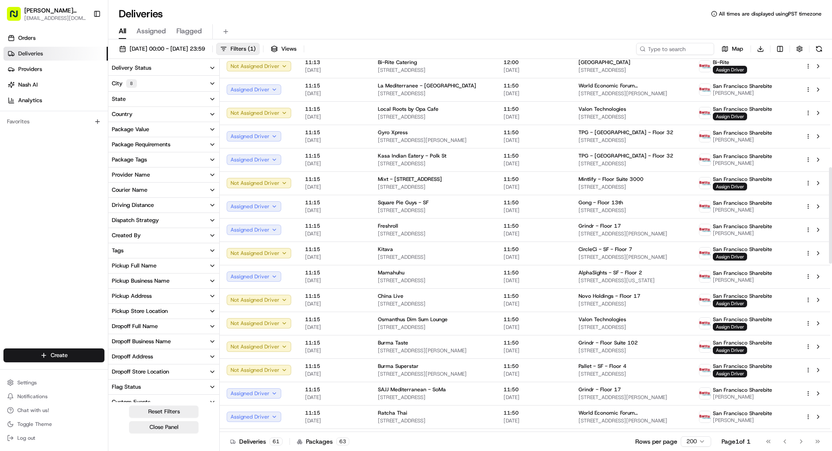
click at [146, 82] on button "City 8" at bounding box center [163, 84] width 111 height 16
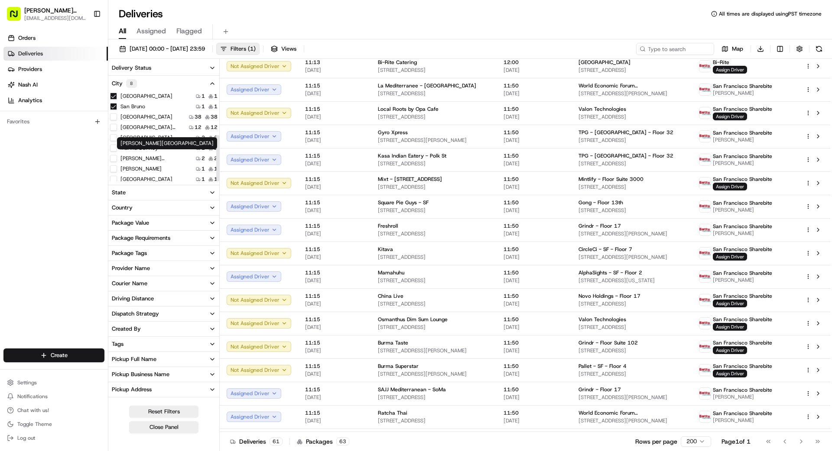
scroll to position [85, 0]
click at [112, 165] on button "[PERSON_NAME]" at bounding box center [113, 165] width 7 height 7
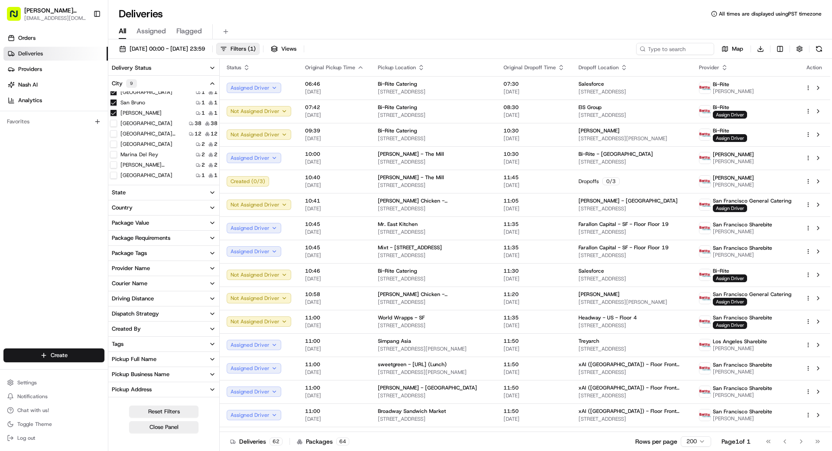
click at [39, 181] on div "Orders Deliveries Providers [PERSON_NAME] Analytics Favorites" at bounding box center [54, 191] width 108 height 326
click at [256, 49] on span "Filters ( 1 )" at bounding box center [242, 49] width 25 height 8
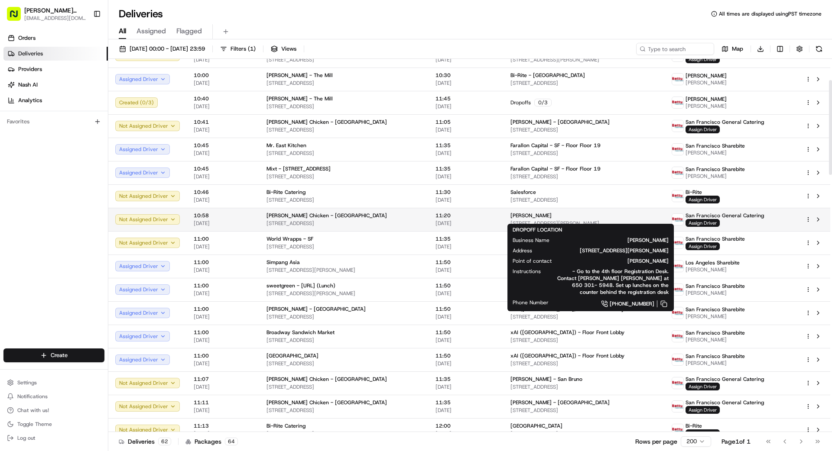
scroll to position [84, 0]
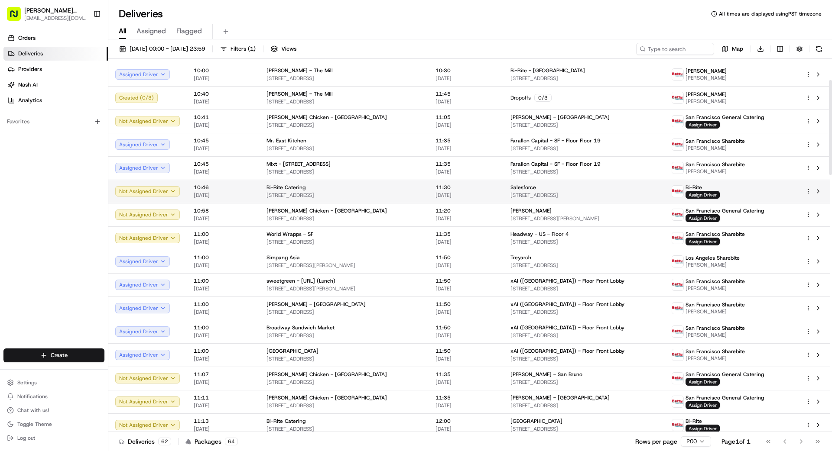
click at [406, 191] on div "Bi-Rite Catering [STREET_ADDRESS]" at bounding box center [343, 191] width 155 height 15
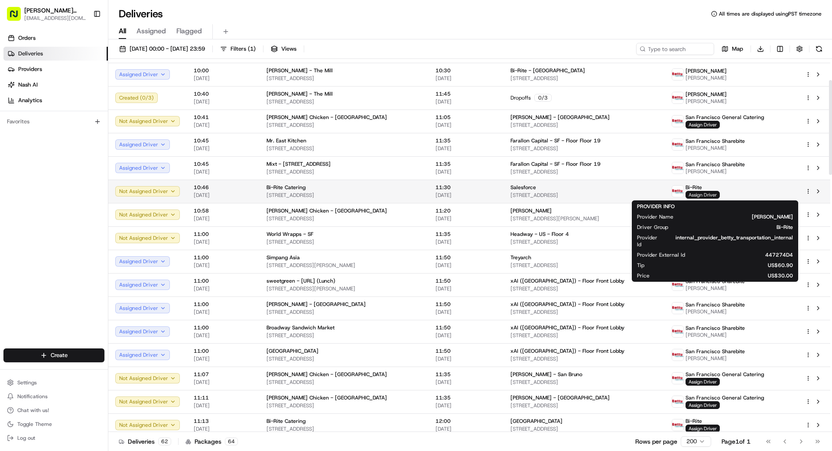
click at [719, 194] on span "Assign Driver" at bounding box center [702, 195] width 34 height 8
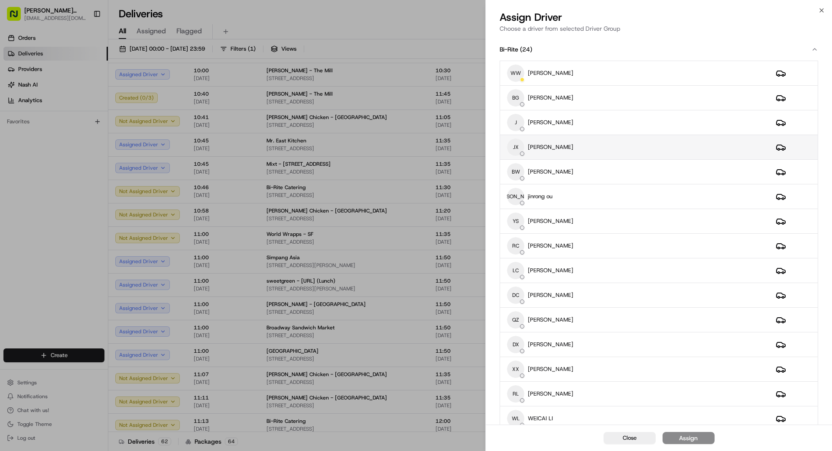
scroll to position [1, 0]
click at [587, 144] on div "JX [PERSON_NAME]" at bounding box center [634, 145] width 255 height 17
drag, startPoint x: 683, startPoint y: 434, endPoint x: 688, endPoint y: 434, distance: 4.8
click at [687, 434] on div "Assign" at bounding box center [688, 438] width 19 height 9
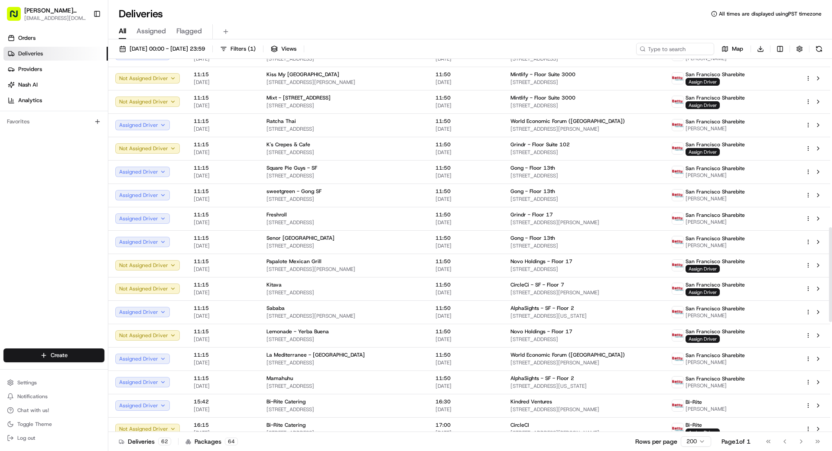
scroll to position [660, 0]
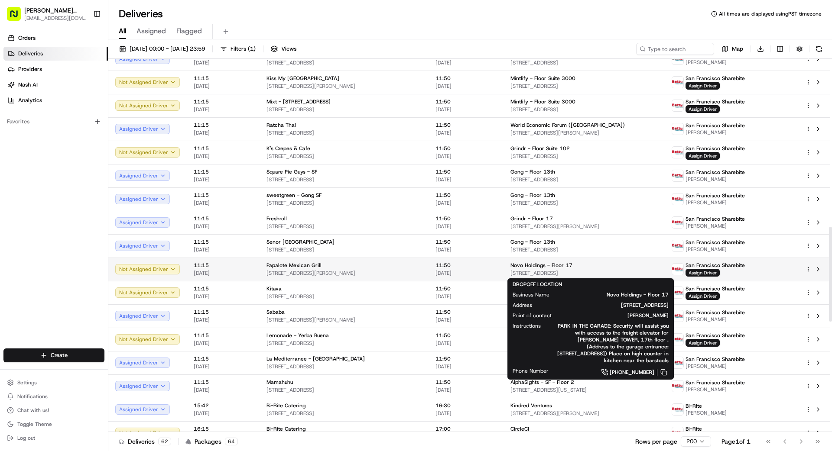
click at [587, 270] on span "[STREET_ADDRESS]" at bounding box center [583, 273] width 147 height 7
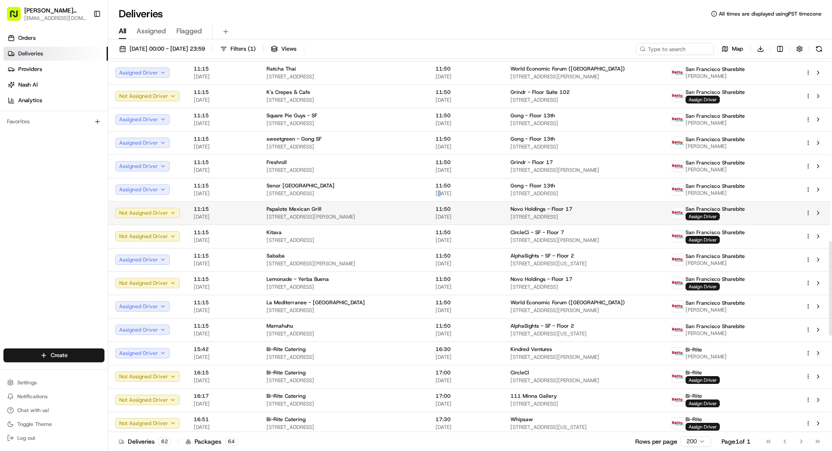
scroll to position [718, 0]
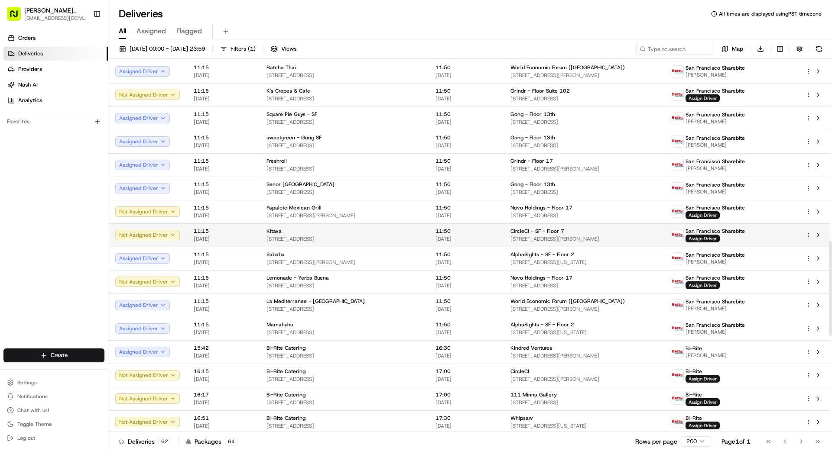
click at [546, 225] on td "CircleCi - SF - Floor 7 [STREET_ADDRESS][PERSON_NAME]" at bounding box center [583, 234] width 161 height 23
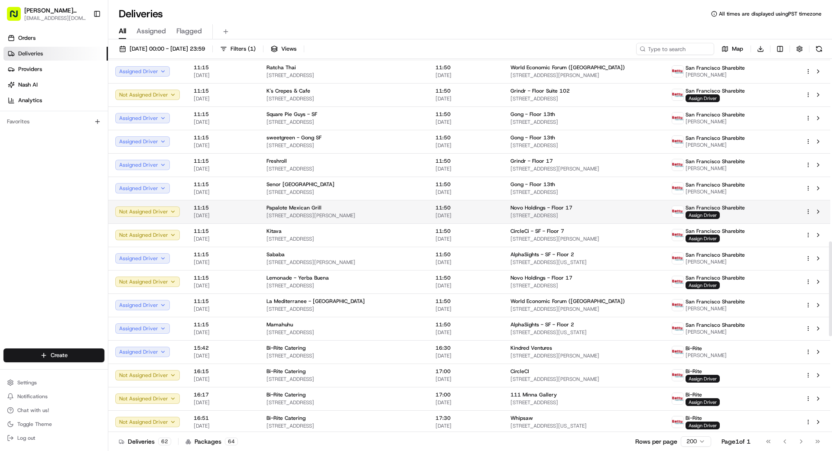
click at [487, 211] on span "11:50" at bounding box center [465, 207] width 61 height 7
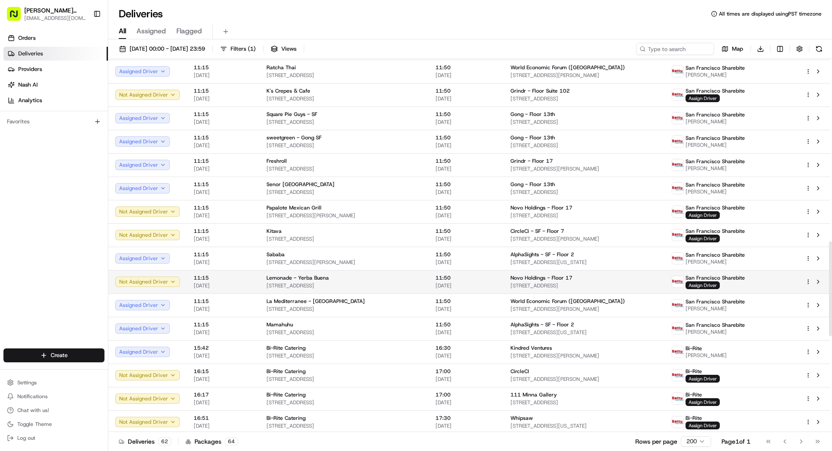
click at [497, 280] on td "11:50 [DATE]" at bounding box center [465, 281] width 75 height 23
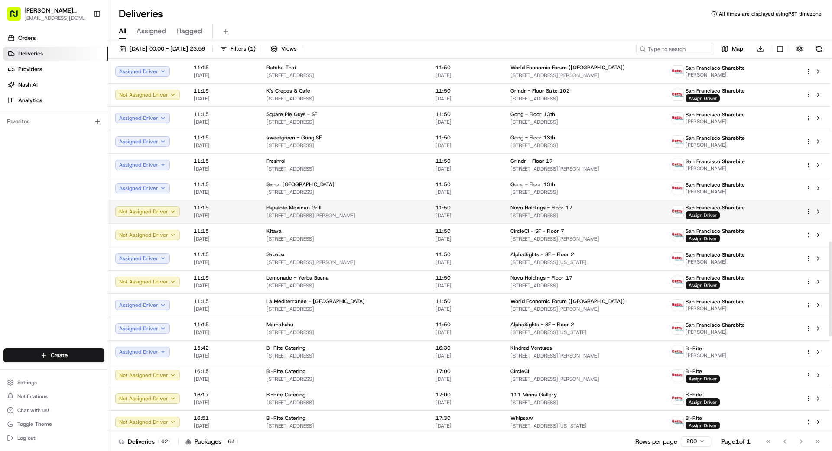
click at [719, 215] on span "Assign Driver" at bounding box center [702, 215] width 34 height 8
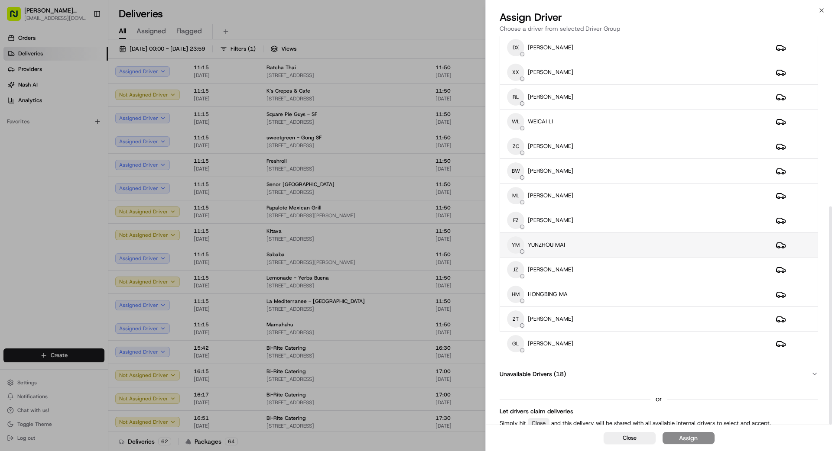
scroll to position [303, 0]
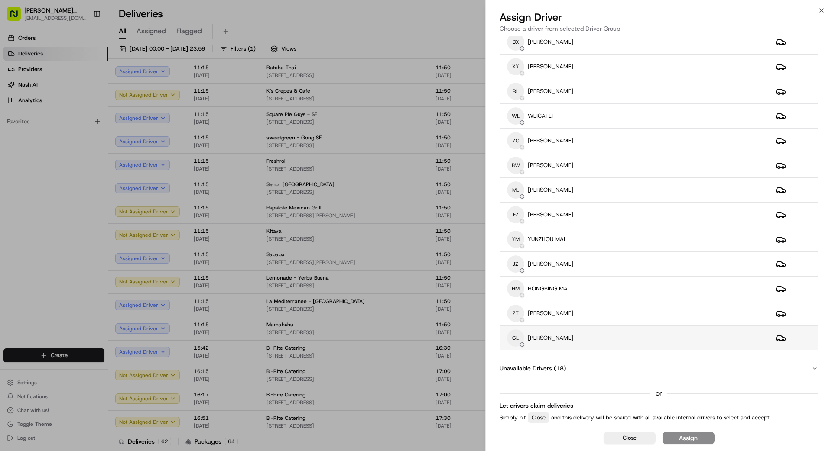
click at [567, 338] on div "[PERSON_NAME] [PERSON_NAME]" at bounding box center [634, 338] width 255 height 17
click at [694, 437] on div "Assign" at bounding box center [688, 438] width 19 height 9
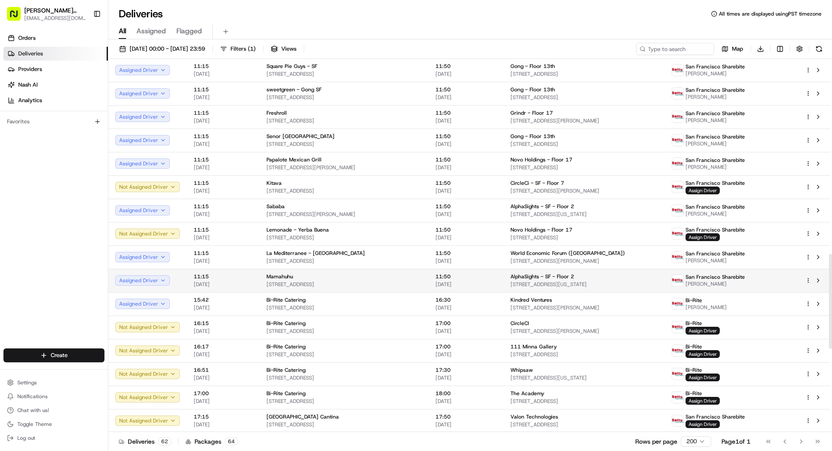
scroll to position [767, 0]
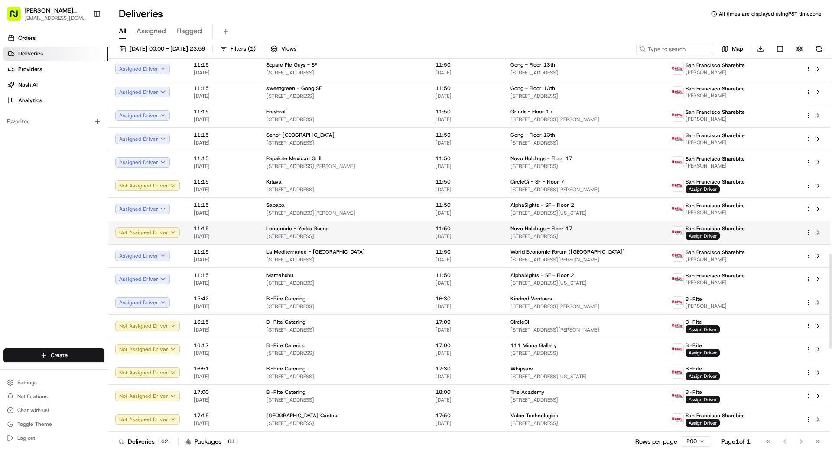
click at [717, 235] on span "Assign Driver" at bounding box center [702, 236] width 34 height 8
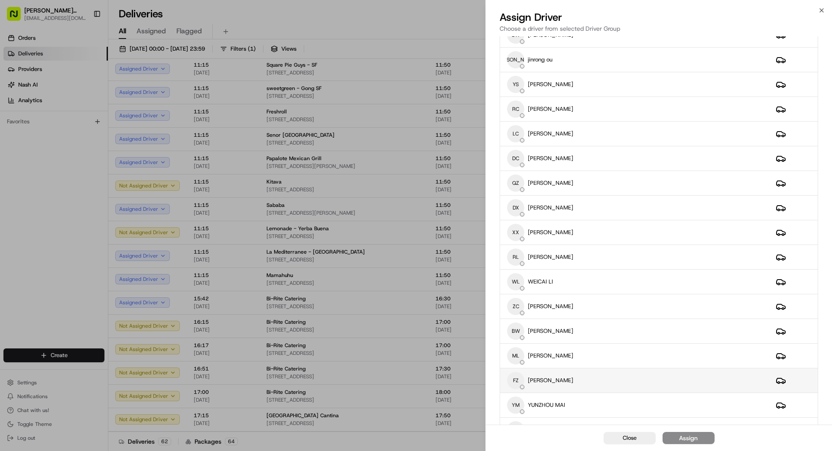
scroll to position [303, 0]
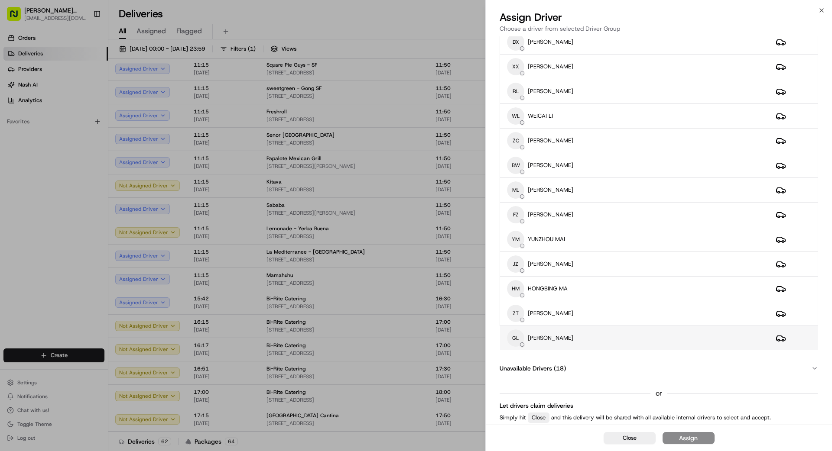
click at [578, 337] on div "[PERSON_NAME] [PERSON_NAME]" at bounding box center [634, 338] width 255 height 17
click at [688, 438] on div "Assign" at bounding box center [688, 438] width 19 height 9
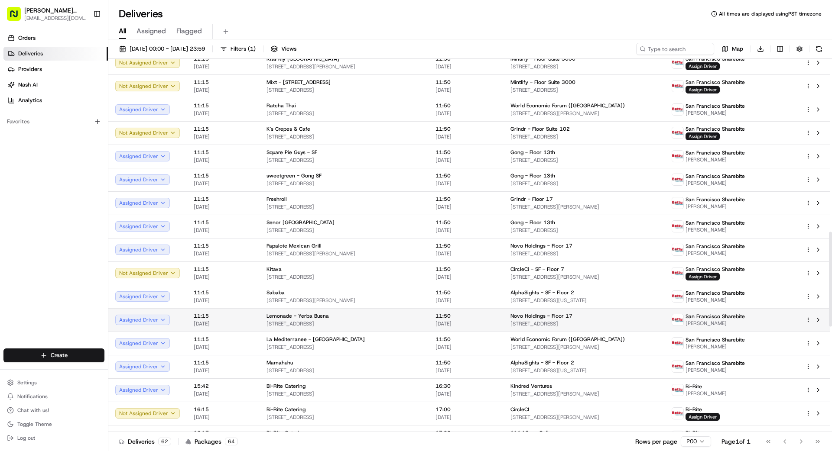
scroll to position [662, 0]
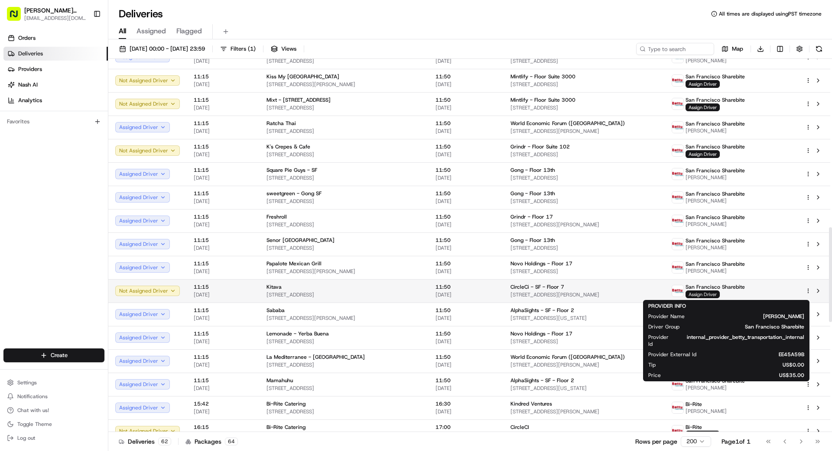
click at [719, 294] on span "Assign Driver" at bounding box center [702, 295] width 34 height 8
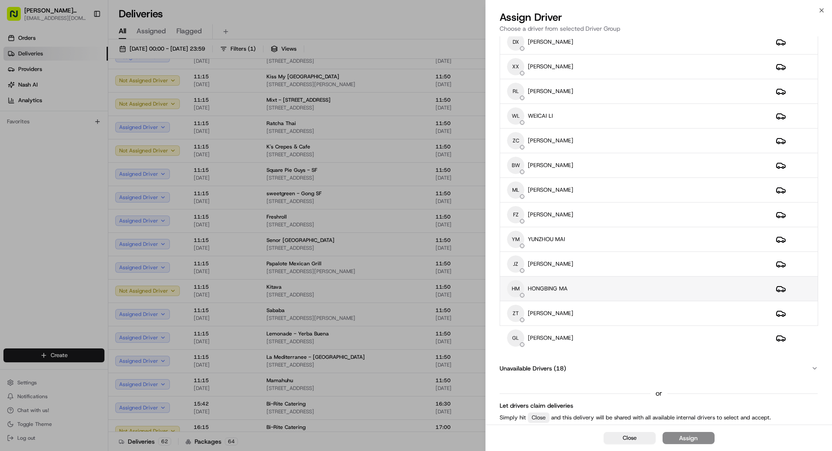
scroll to position [297, 0]
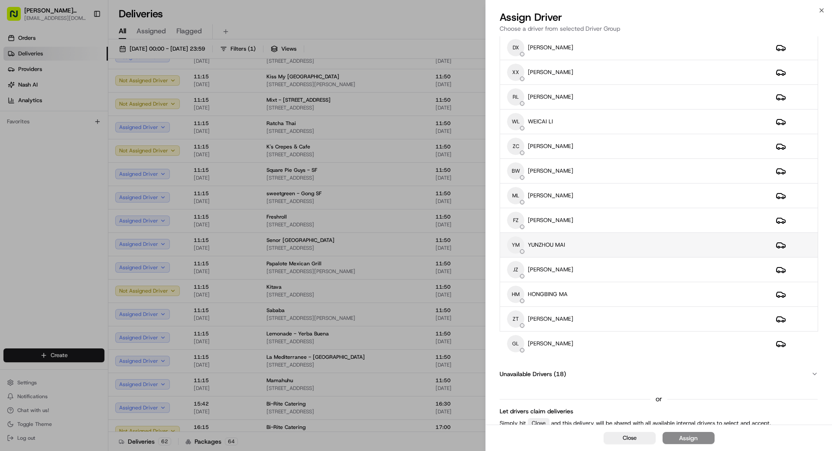
click at [578, 244] on div "YM [GEOGRAPHIC_DATA] MAI" at bounding box center [634, 244] width 255 height 17
click at [706, 440] on button "Assign" at bounding box center [688, 438] width 52 height 12
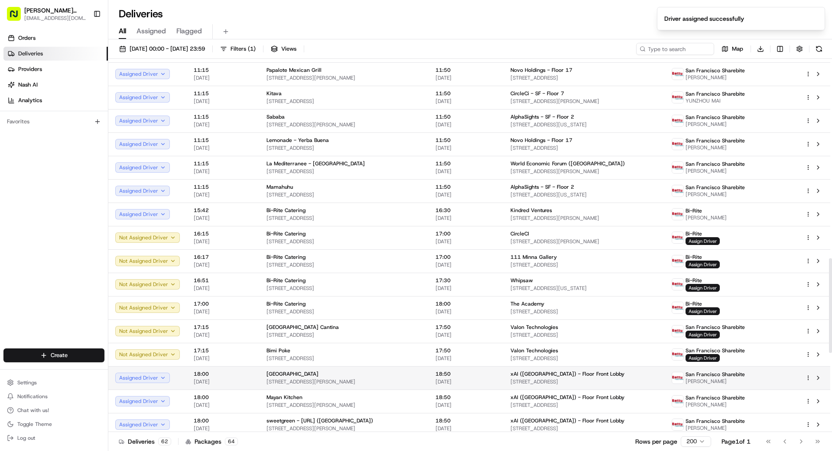
scroll to position [862, 0]
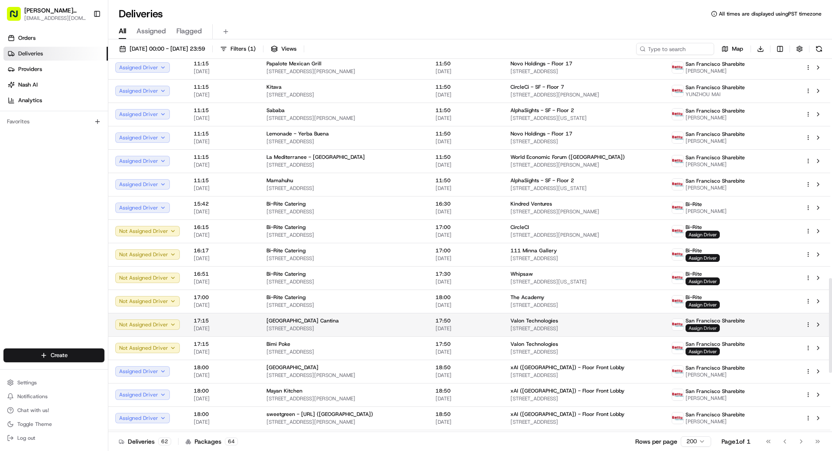
click at [715, 326] on span "Assign Driver" at bounding box center [702, 328] width 34 height 8
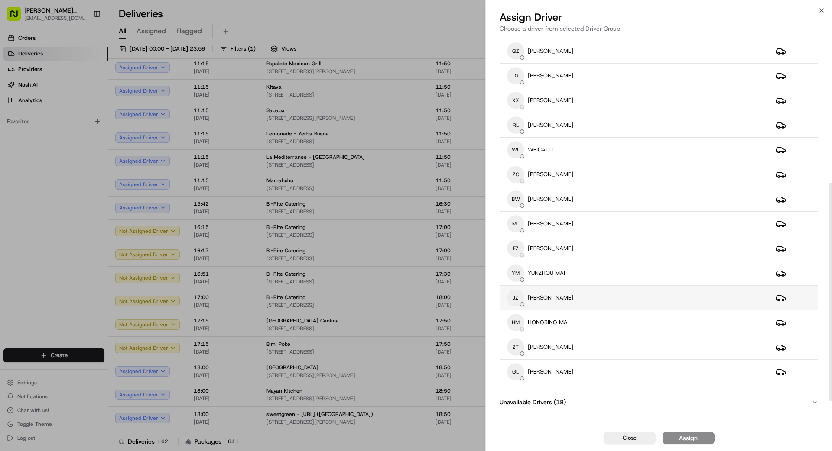
scroll to position [265, 0]
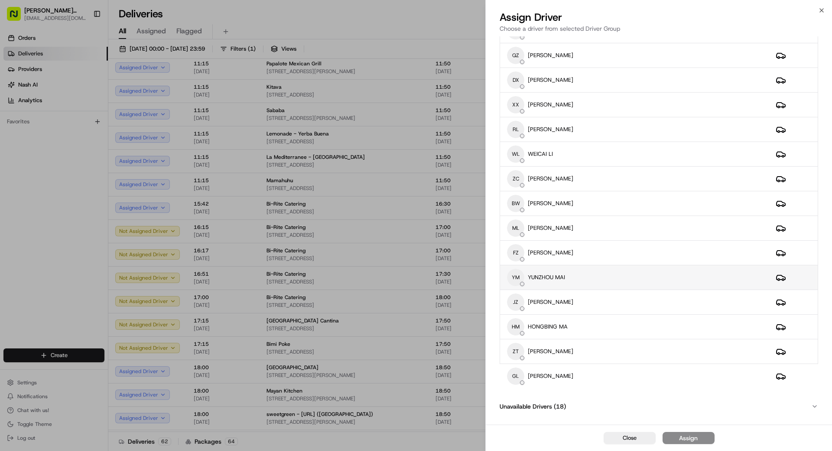
click at [587, 272] on div "YM [GEOGRAPHIC_DATA] MAI" at bounding box center [634, 277] width 255 height 17
click at [688, 437] on div "Assign" at bounding box center [688, 438] width 19 height 9
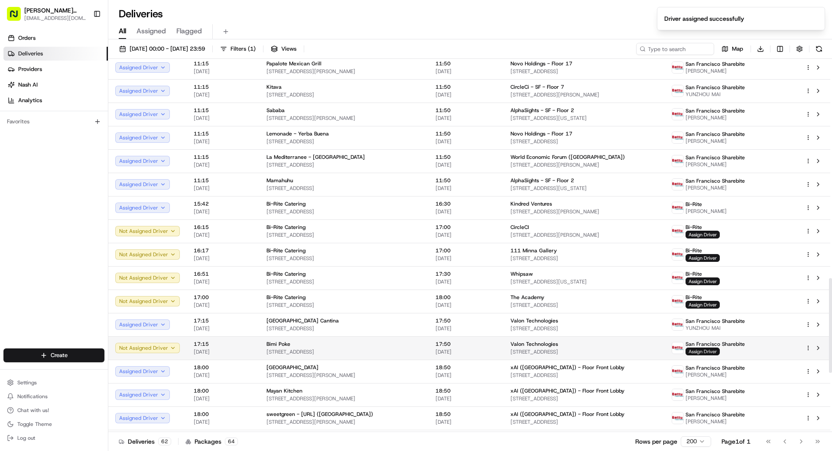
click at [712, 348] on span "Assign Driver" at bounding box center [702, 352] width 34 height 8
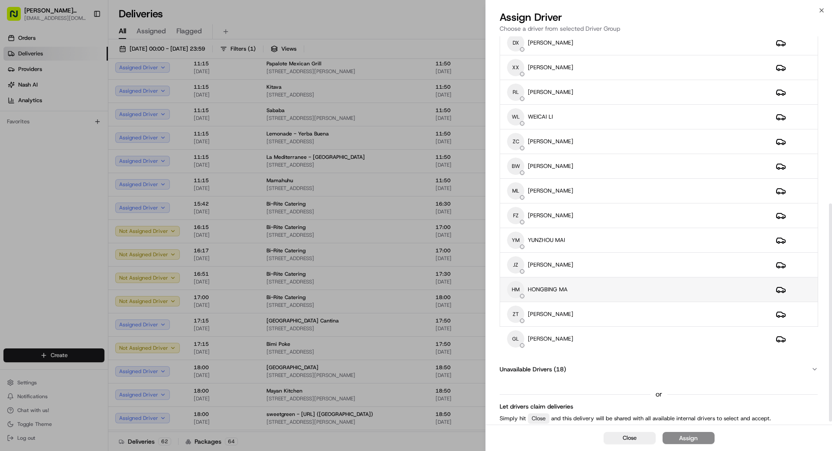
scroll to position [303, 0]
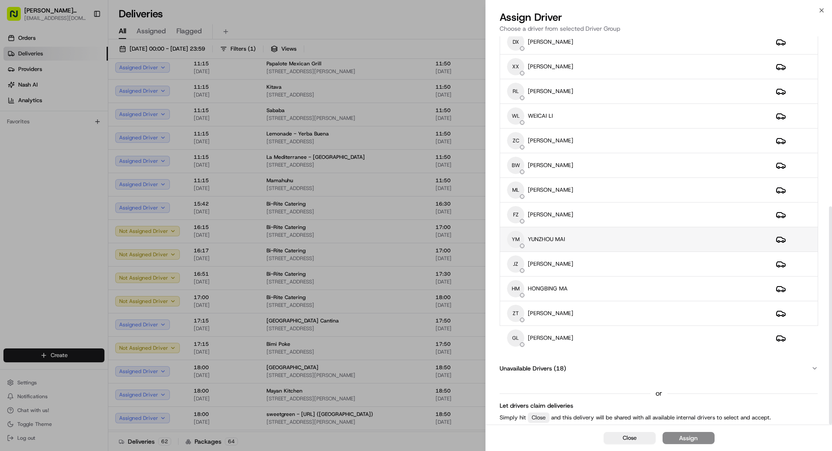
click at [573, 237] on div "YM [GEOGRAPHIC_DATA] MAI" at bounding box center [634, 239] width 255 height 17
click at [694, 437] on div "Assign" at bounding box center [688, 438] width 19 height 9
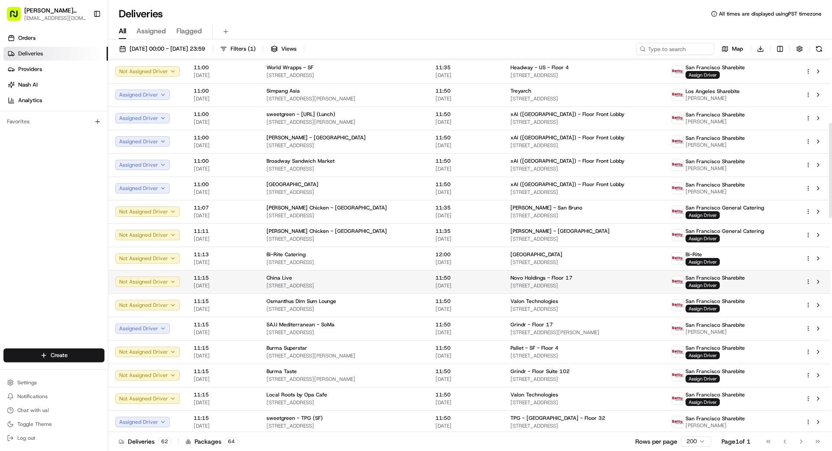
scroll to position [252, 0]
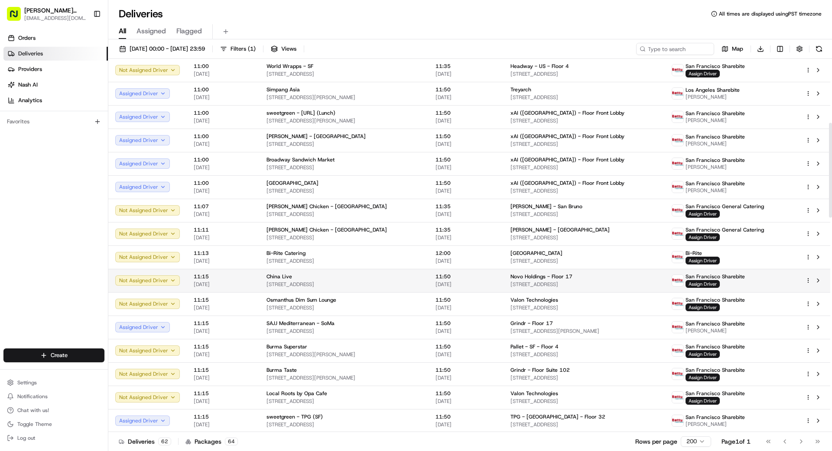
click at [542, 279] on span "Novo Holdings - Floor 17" at bounding box center [541, 276] width 62 height 7
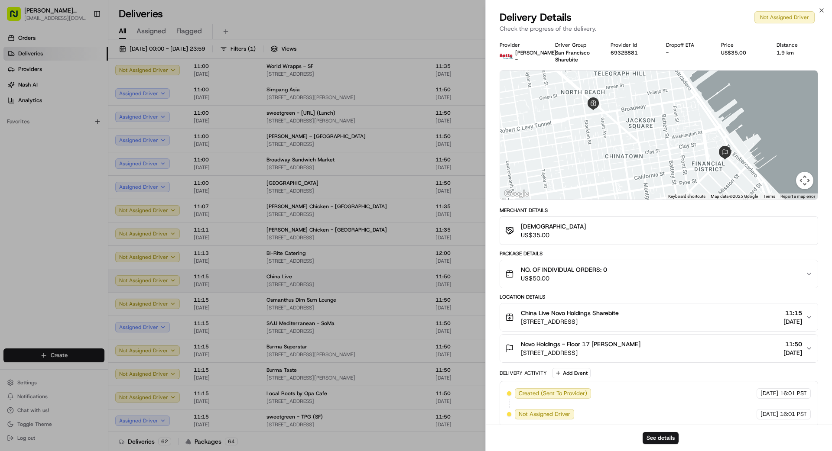
drag, startPoint x: 455, startPoint y: 278, endPoint x: 461, endPoint y: 278, distance: 6.1
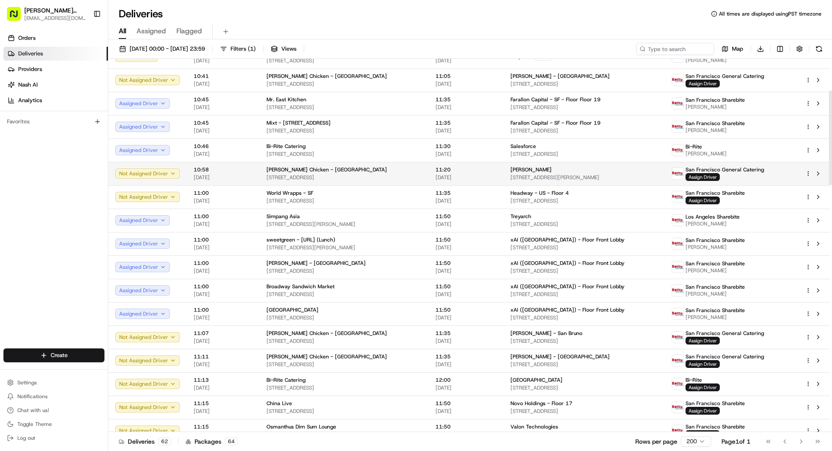
scroll to position [121, 0]
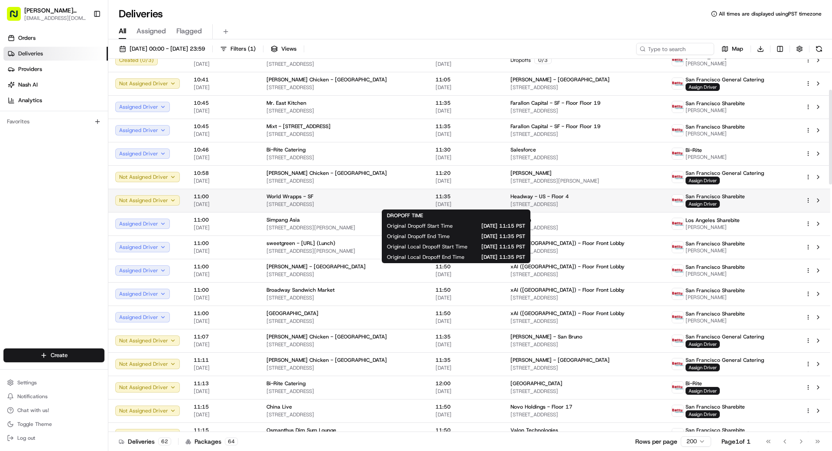
click at [486, 202] on span "[DATE]" at bounding box center [465, 204] width 61 height 7
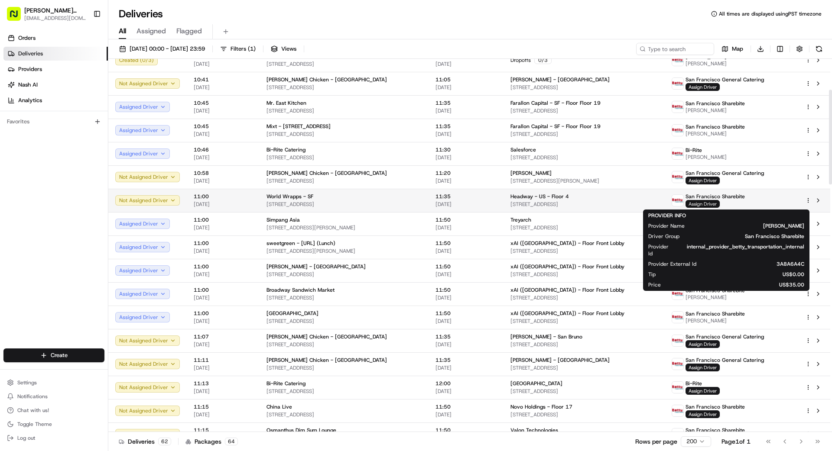
click at [711, 204] on span "Assign Driver" at bounding box center [702, 204] width 34 height 8
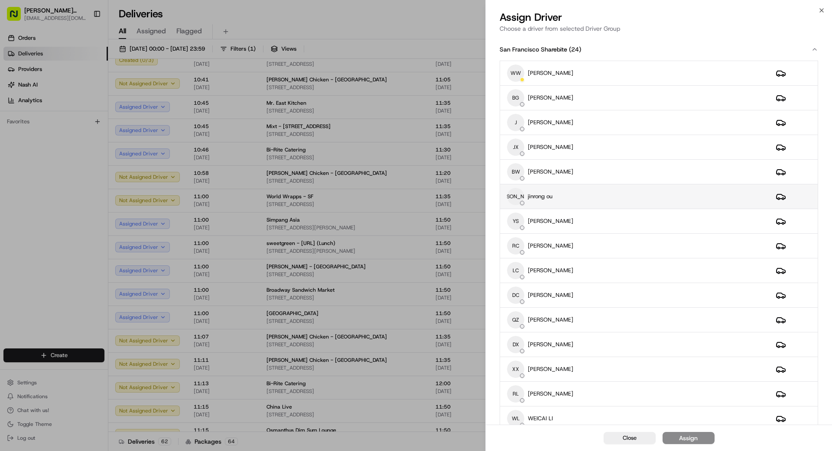
click at [583, 196] on div "[PERSON_NAME] [PERSON_NAME] ou" at bounding box center [634, 196] width 255 height 17
click at [633, 437] on span "Close" at bounding box center [629, 438] width 14 height 8
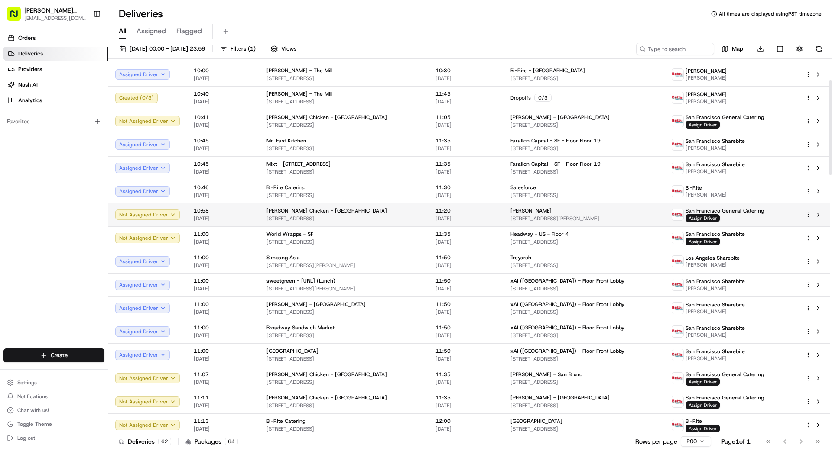
scroll to position [86, 0]
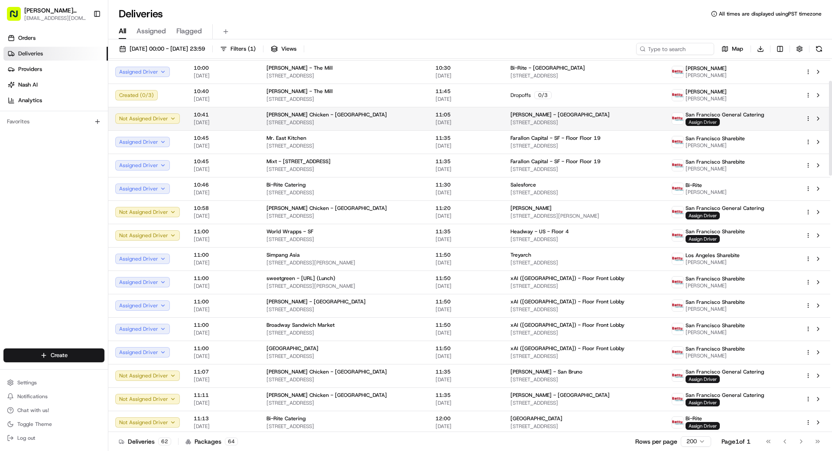
click at [719, 122] on span "Assign Driver" at bounding box center [702, 122] width 34 height 8
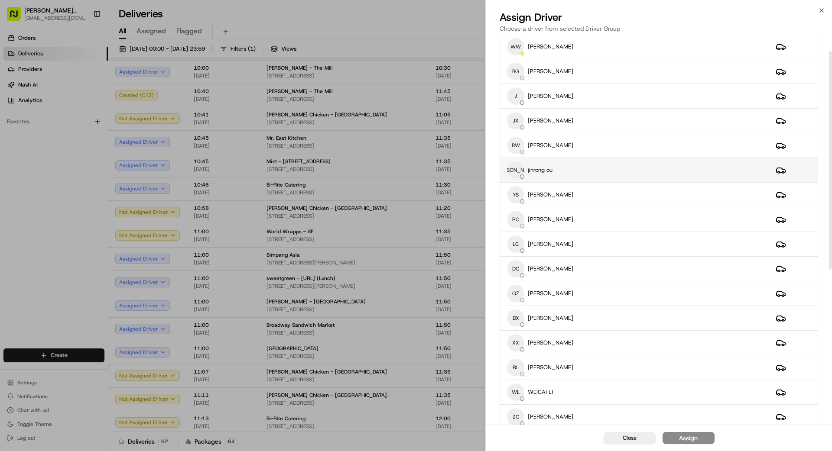
click at [603, 170] on div "[PERSON_NAME] [PERSON_NAME] ou" at bounding box center [634, 170] width 255 height 17
click at [690, 442] on div "Assign" at bounding box center [688, 438] width 19 height 9
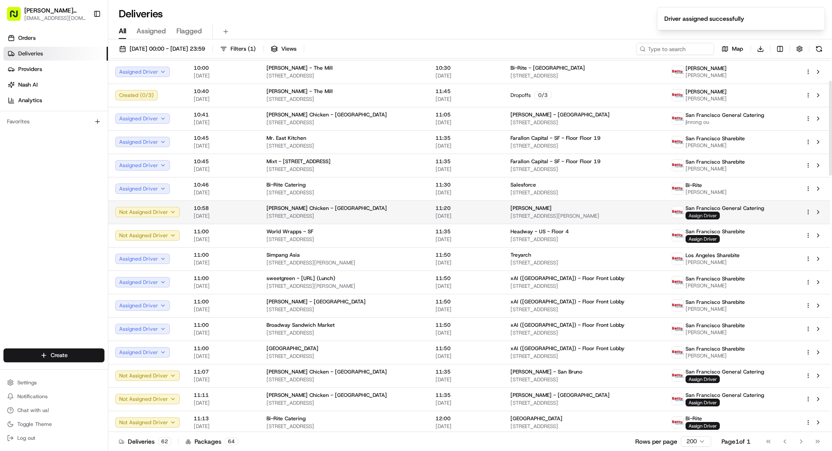
click at [715, 217] on span "Assign Driver" at bounding box center [702, 216] width 34 height 8
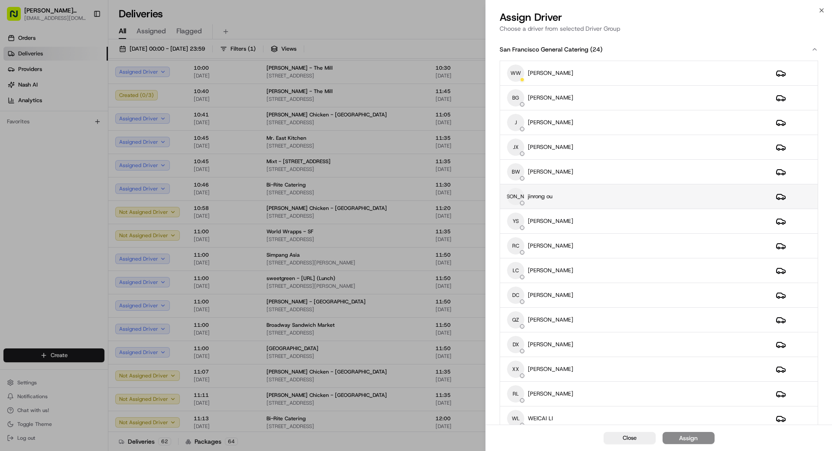
click at [594, 200] on div "[PERSON_NAME] [PERSON_NAME] ou" at bounding box center [634, 196] width 255 height 17
click at [691, 438] on div "Assign" at bounding box center [688, 438] width 19 height 9
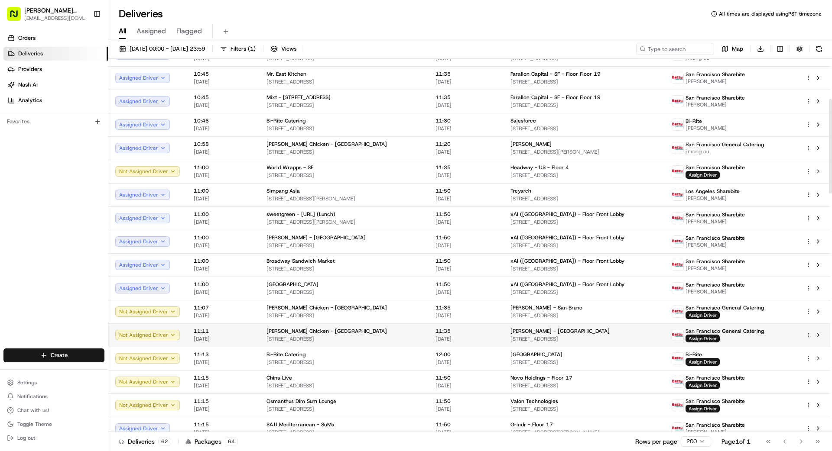
scroll to position [162, 0]
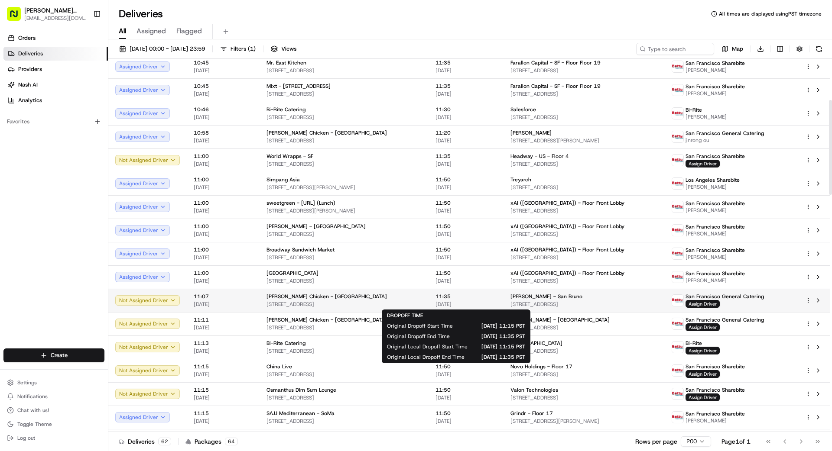
click at [490, 301] on span "[DATE]" at bounding box center [465, 304] width 61 height 7
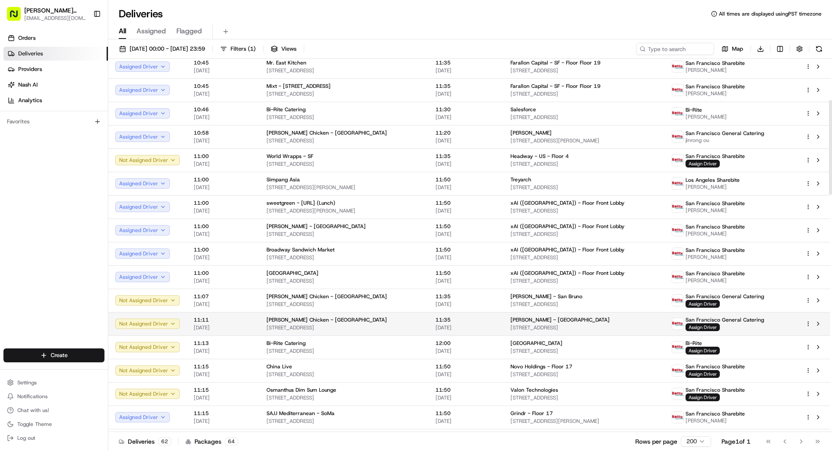
click at [465, 321] on span "11:35" at bounding box center [465, 320] width 61 height 7
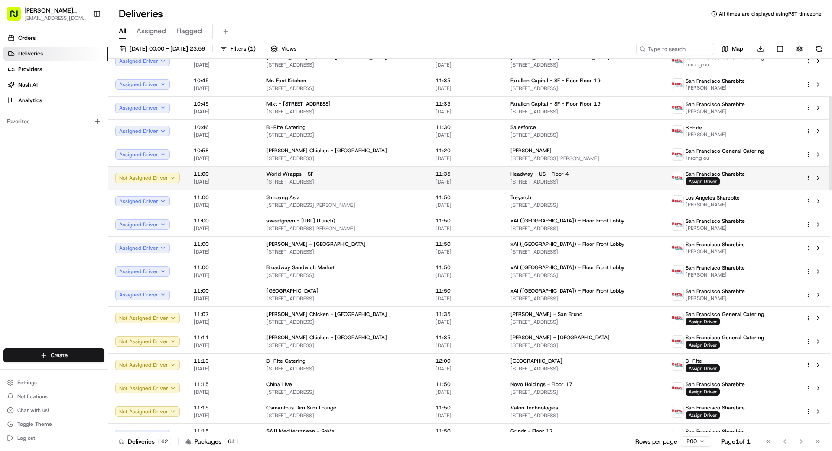
scroll to position [146, 0]
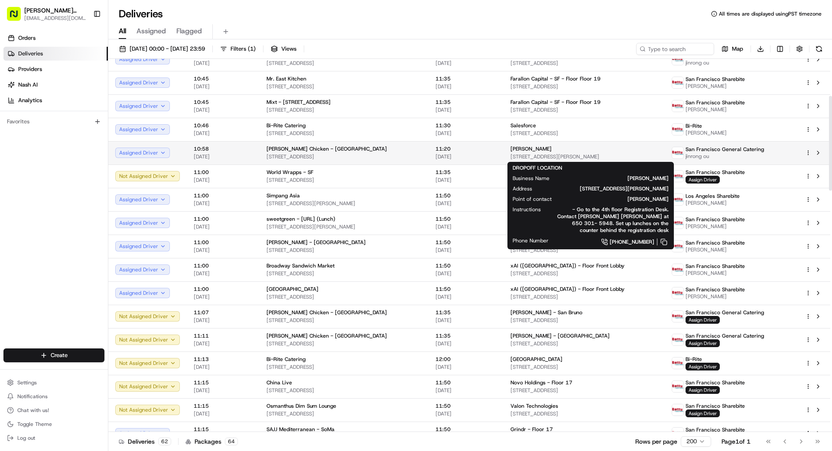
click at [532, 152] on div "[PERSON_NAME]" at bounding box center [583, 149] width 147 height 7
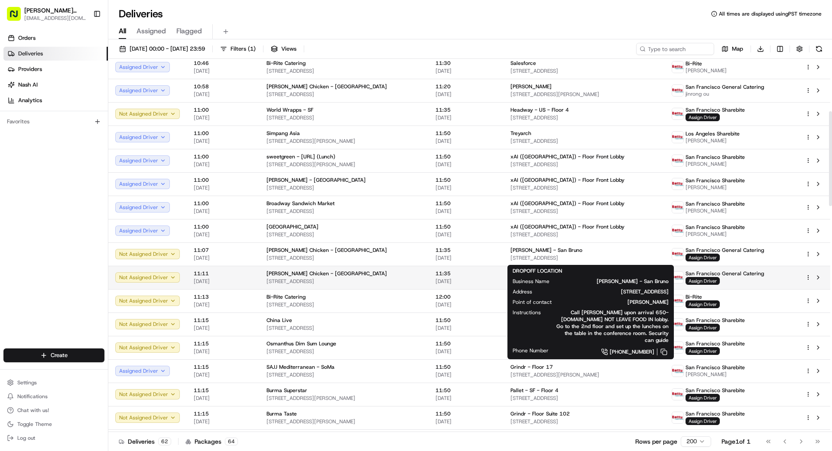
scroll to position [207, 0]
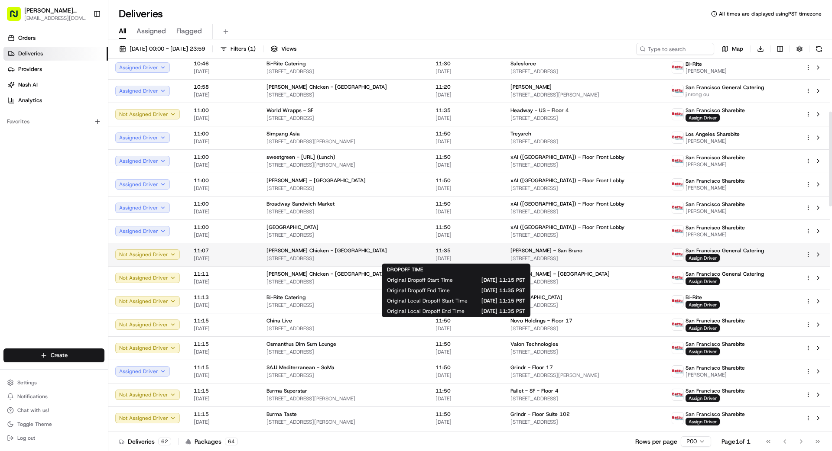
click at [465, 254] on span "11:35" at bounding box center [465, 250] width 61 height 7
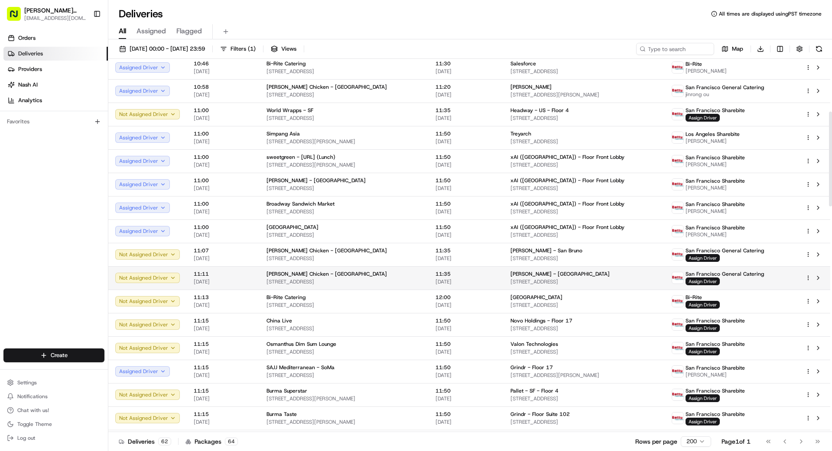
click at [462, 278] on div "11:35 [DATE]" at bounding box center [465, 278] width 61 height 15
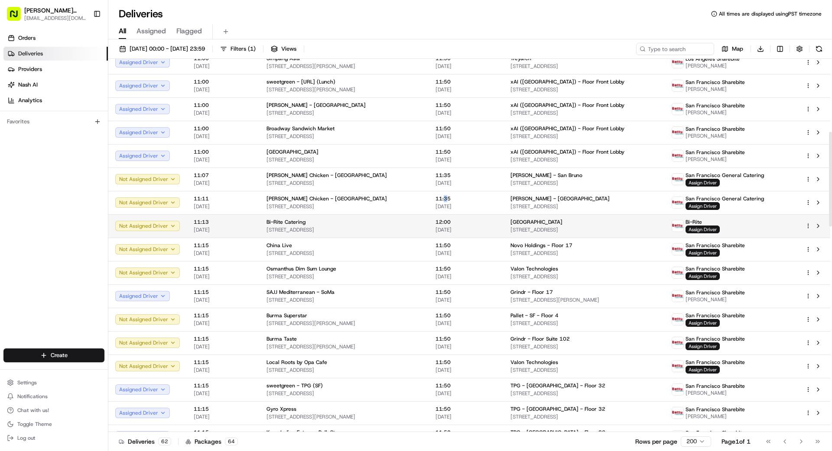
scroll to position [288, 0]
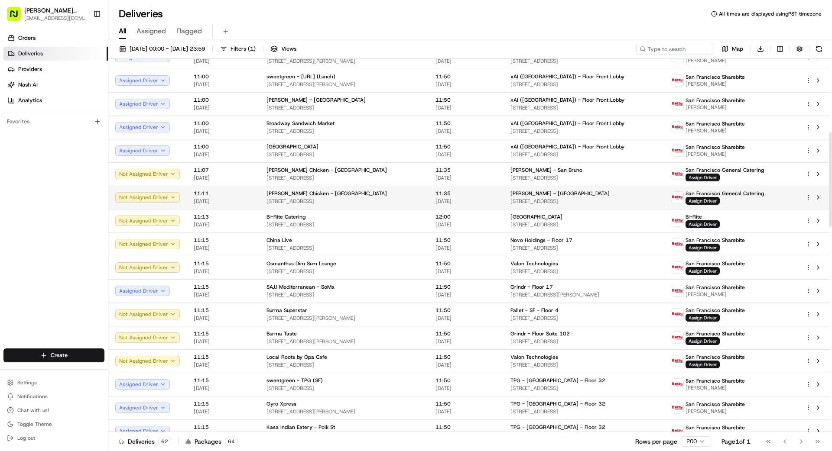
click at [503, 200] on td "[PERSON_NAME] - [GEOGRAPHIC_DATA] [STREET_ADDRESS]" at bounding box center [583, 197] width 161 height 23
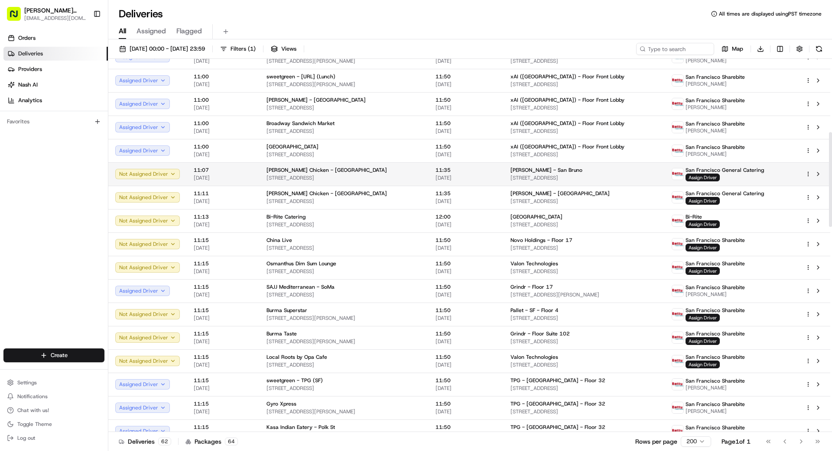
click at [469, 172] on span "11:35" at bounding box center [465, 170] width 61 height 7
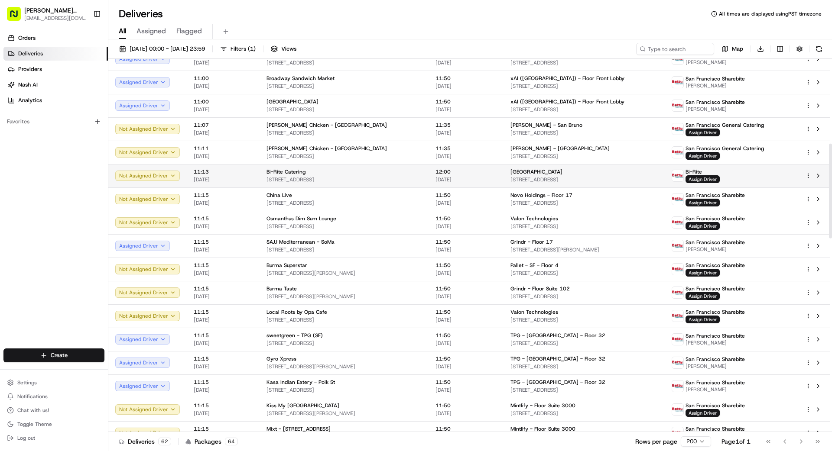
scroll to position [305, 0]
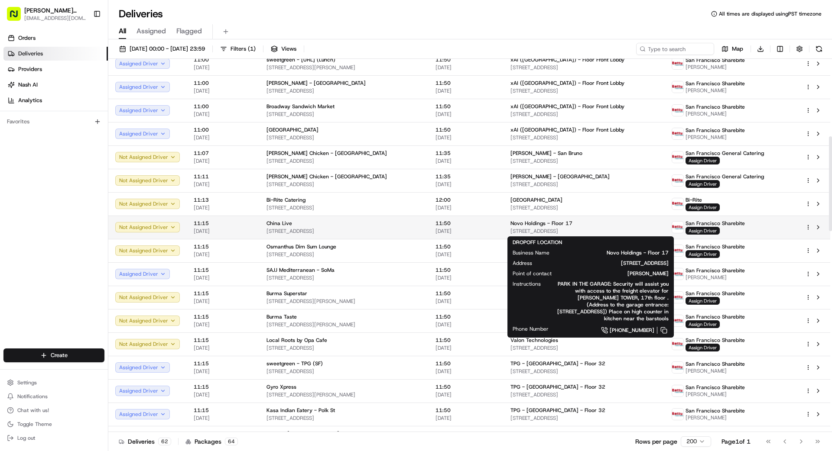
click at [573, 228] on span "[STREET_ADDRESS]" at bounding box center [583, 231] width 147 height 7
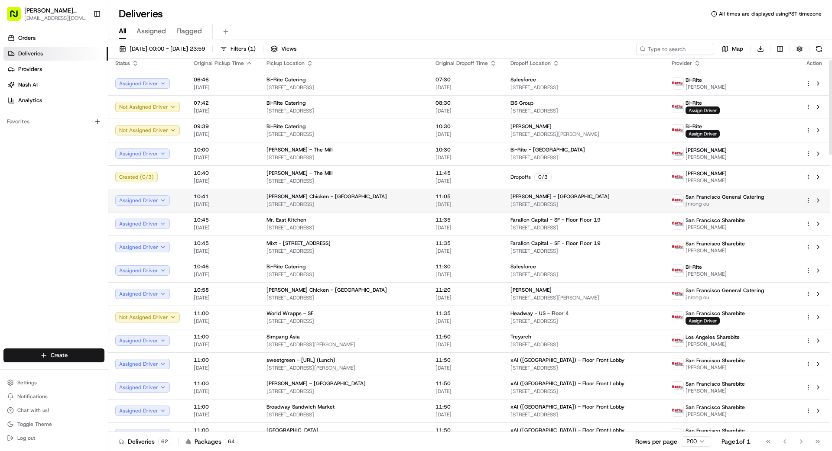
scroll to position [6, 0]
click at [631, 200] on span "[STREET_ADDRESS]" at bounding box center [583, 203] width 147 height 7
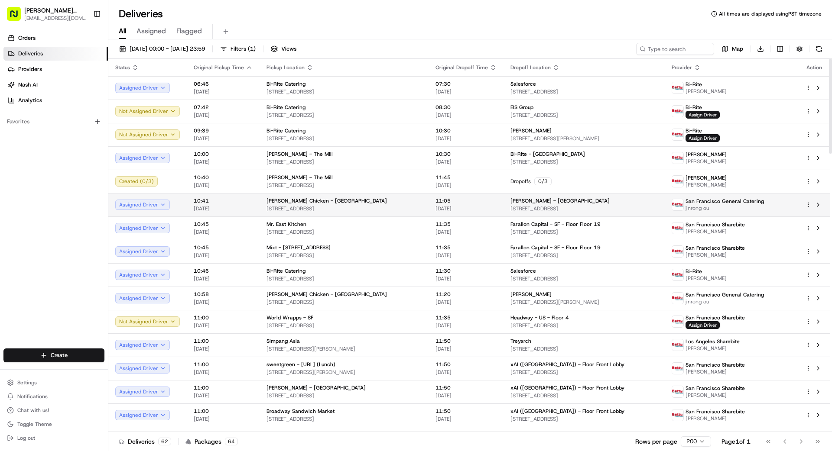
scroll to position [12, 0]
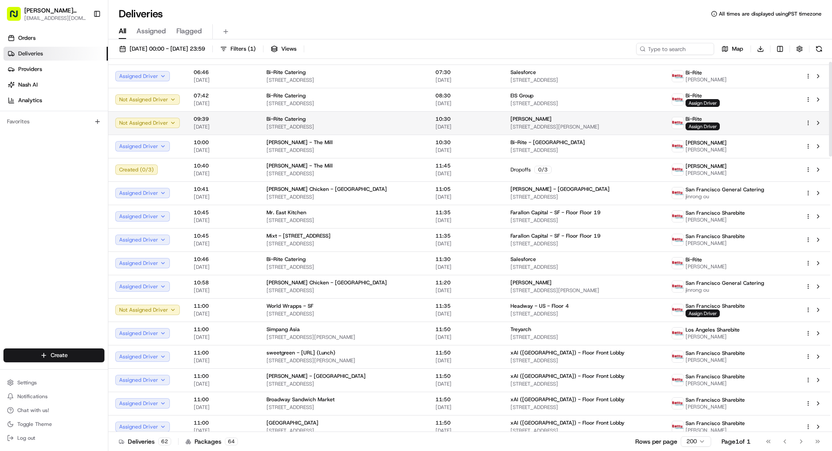
click at [411, 126] on span "[STREET_ADDRESS]" at bounding box center [343, 126] width 155 height 7
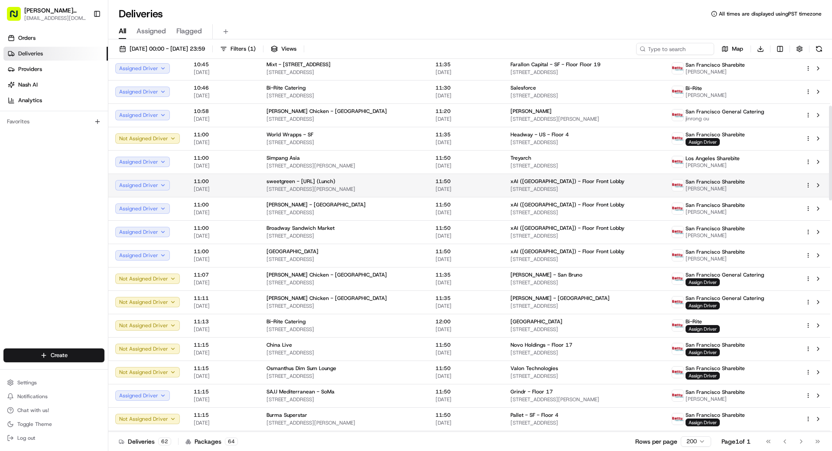
scroll to position [184, 0]
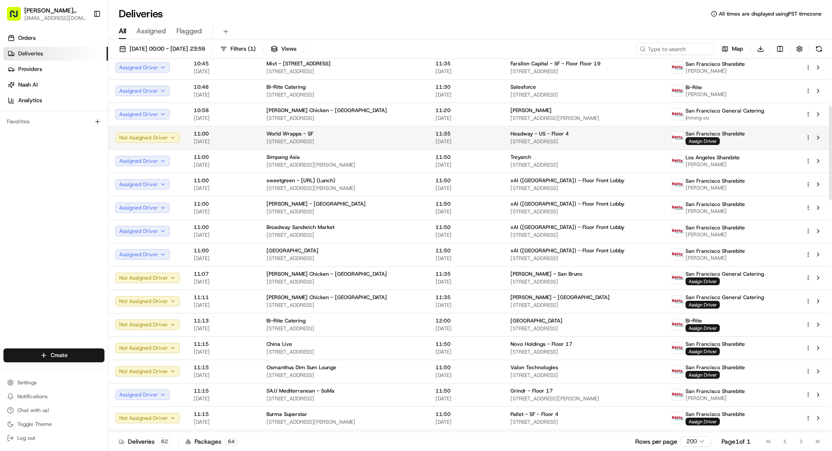
click at [510, 134] on span "Headway - US - Floor 4" at bounding box center [539, 133] width 58 height 7
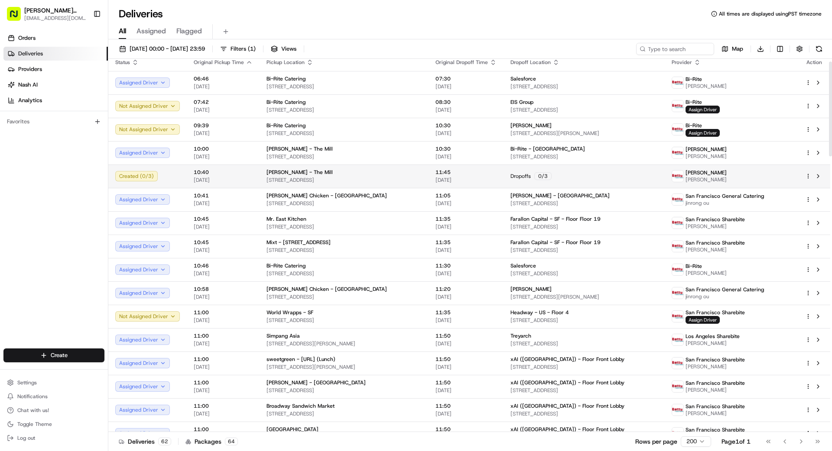
scroll to position [0, 0]
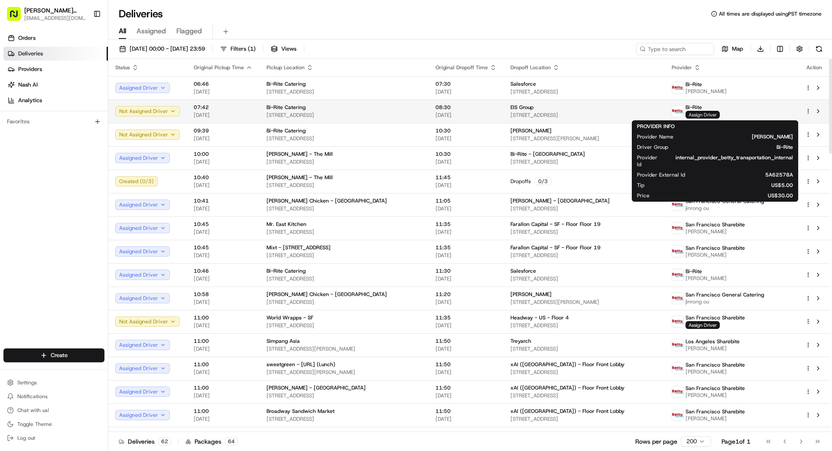
click at [719, 113] on span "Assign Driver" at bounding box center [702, 115] width 34 height 8
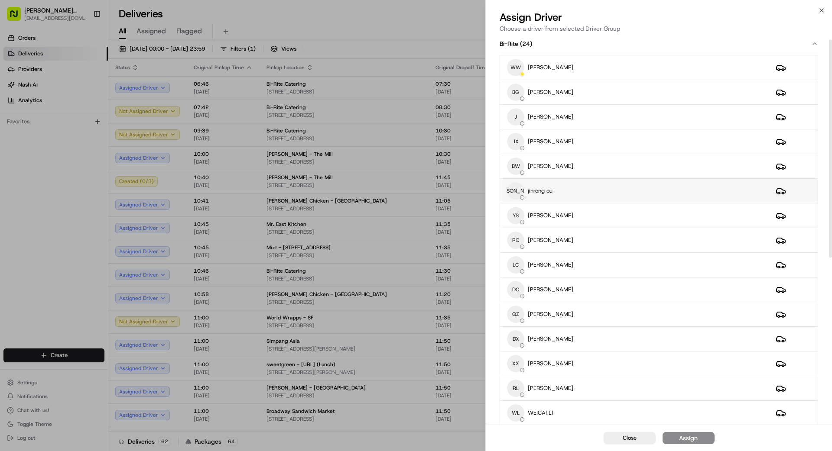
scroll to position [18, 0]
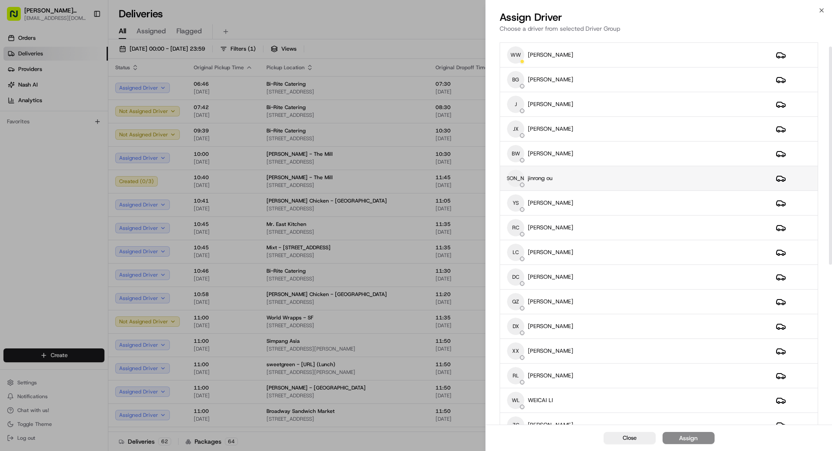
click at [588, 169] on td "[PERSON_NAME] [PERSON_NAME] ou" at bounding box center [634, 178] width 269 height 25
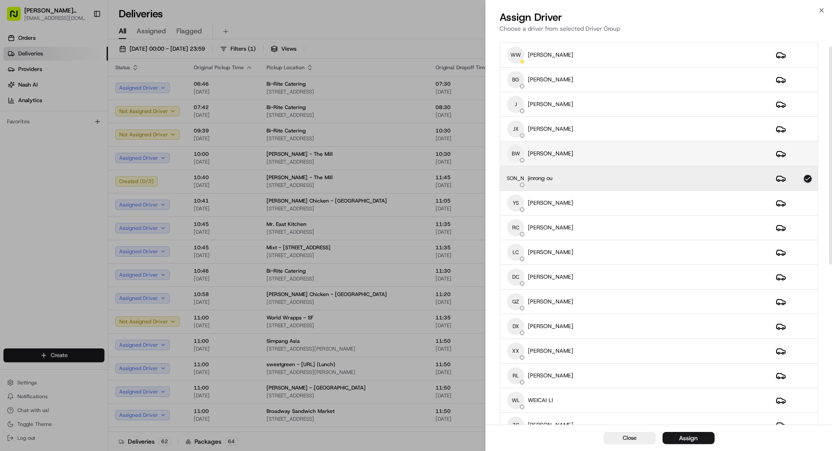
click at [597, 153] on div "BW [PERSON_NAME]" at bounding box center [634, 153] width 255 height 17
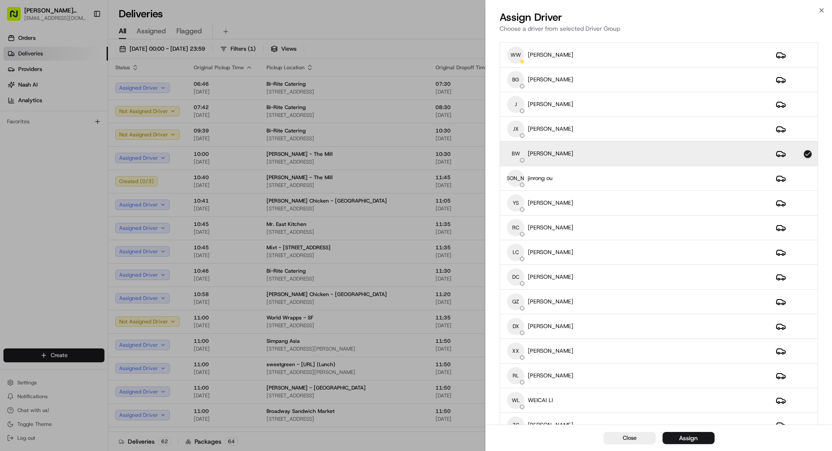
drag, startPoint x: 460, startPoint y: 439, endPoint x: 474, endPoint y: 440, distance: 14.8
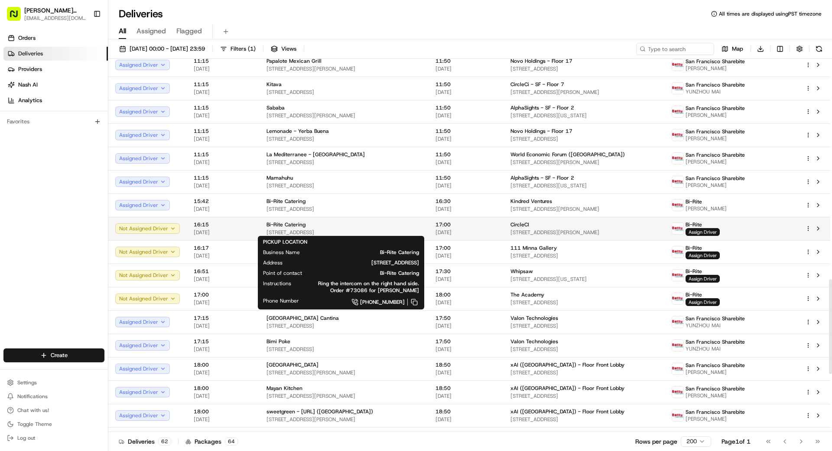
scroll to position [867, 0]
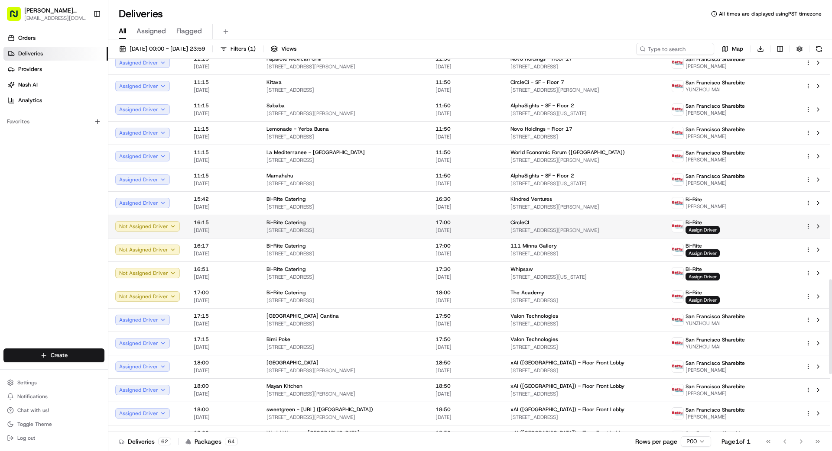
click at [379, 223] on div "Bi-Rite Catering" at bounding box center [343, 222] width 155 height 7
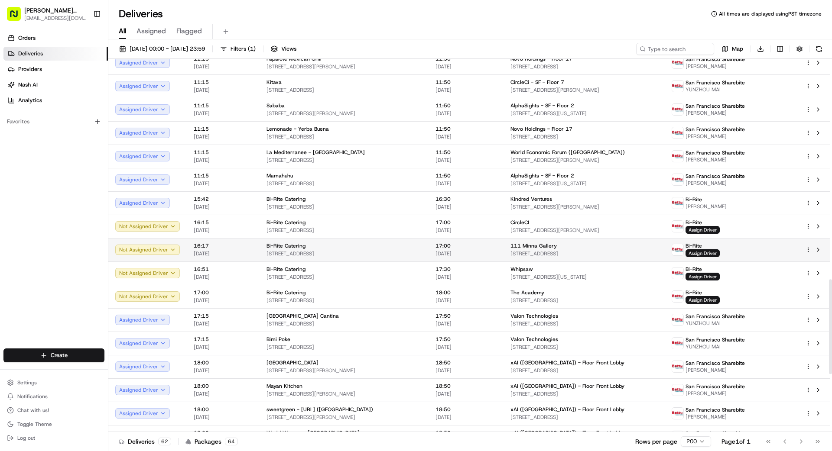
click at [344, 242] on td "Bi-Rite Catering [STREET_ADDRESS]" at bounding box center [343, 249] width 169 height 23
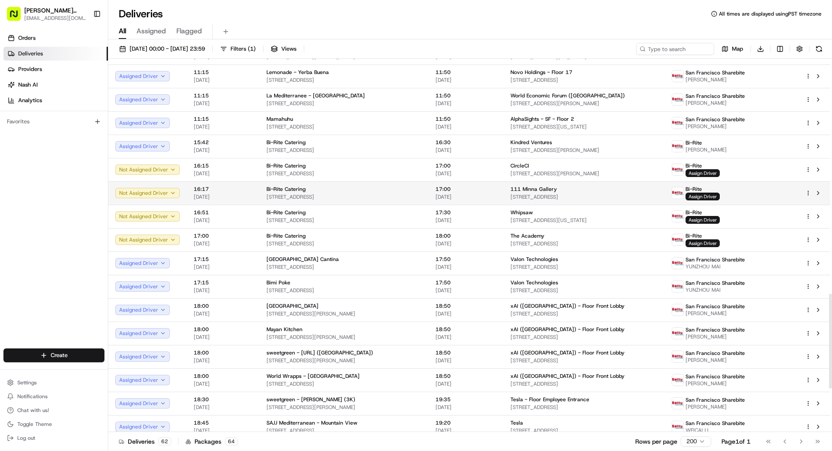
scroll to position [925, 0]
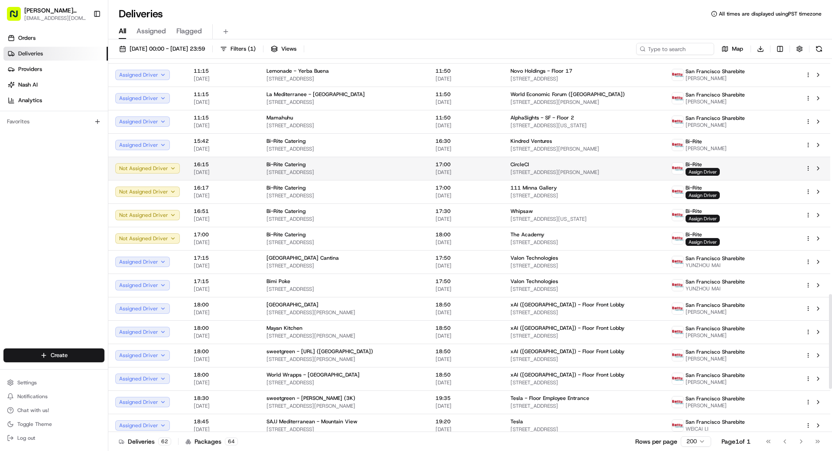
click at [430, 165] on td "17:00 [DATE]" at bounding box center [465, 168] width 75 height 23
click at [397, 171] on span "[STREET_ADDRESS]" at bounding box center [343, 172] width 155 height 7
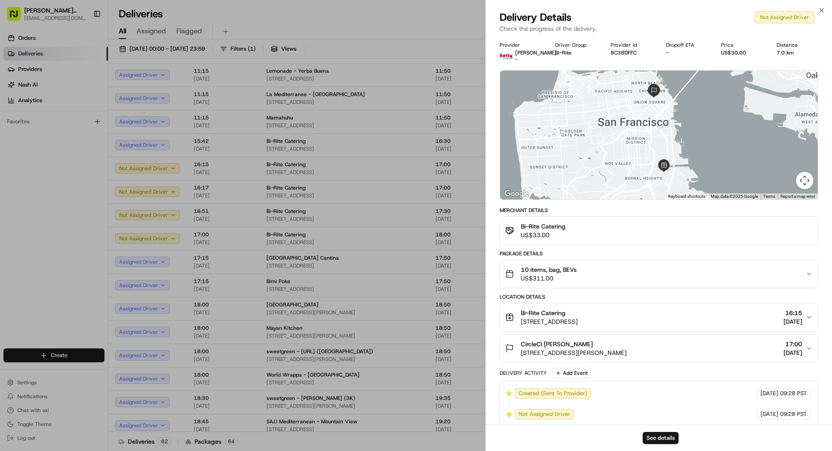
click at [571, 274] on span "US$311.00" at bounding box center [549, 278] width 56 height 9
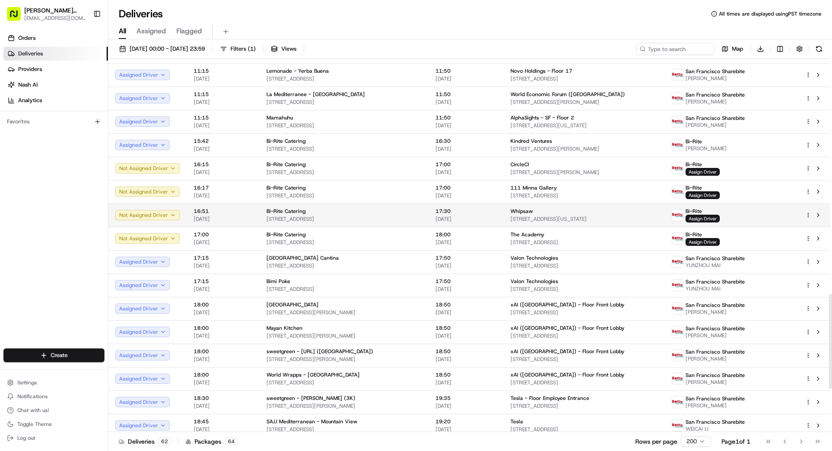
click at [382, 212] on div "Bi-Rite Catering" at bounding box center [343, 211] width 155 height 7
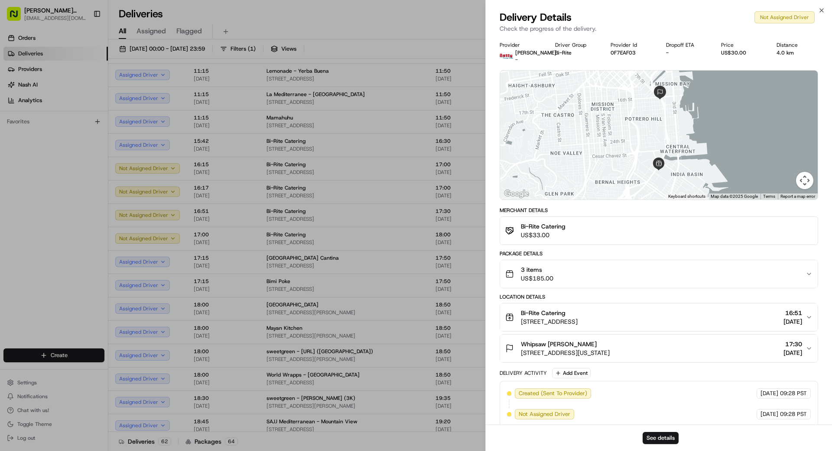
drag, startPoint x: 563, startPoint y: 277, endPoint x: 557, endPoint y: 273, distance: 7.6
click at [563, 276] on div "3 items US$185.00" at bounding box center [655, 273] width 300 height 17
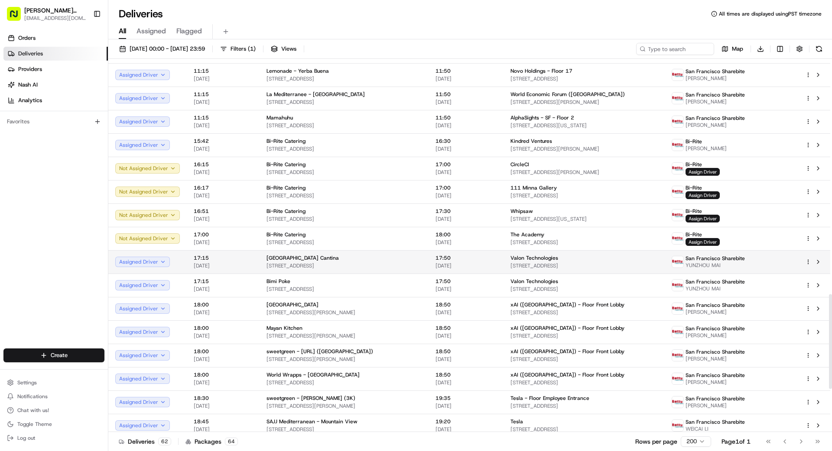
click at [382, 260] on div "[GEOGRAPHIC_DATA] Cantina" at bounding box center [343, 258] width 155 height 7
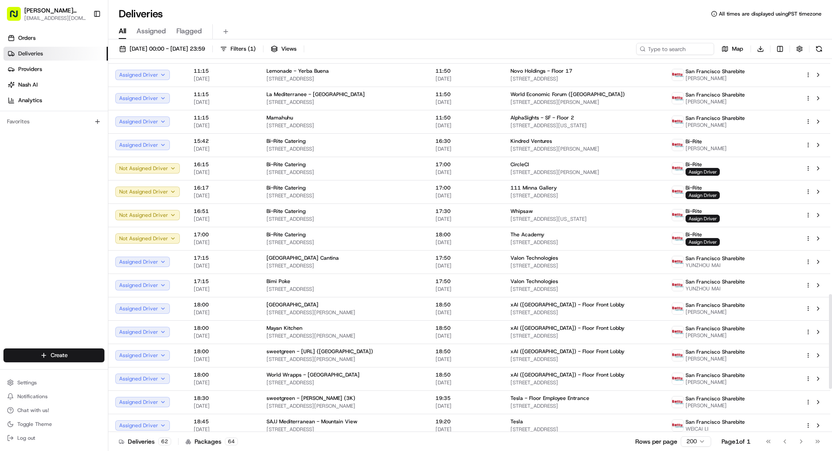
click at [368, 259] on div "[GEOGRAPHIC_DATA] Cantina" at bounding box center [343, 258] width 155 height 7
click at [395, 239] on span "[STREET_ADDRESS]" at bounding box center [343, 242] width 155 height 7
click at [719, 241] on span "Assign Driver" at bounding box center [702, 242] width 34 height 8
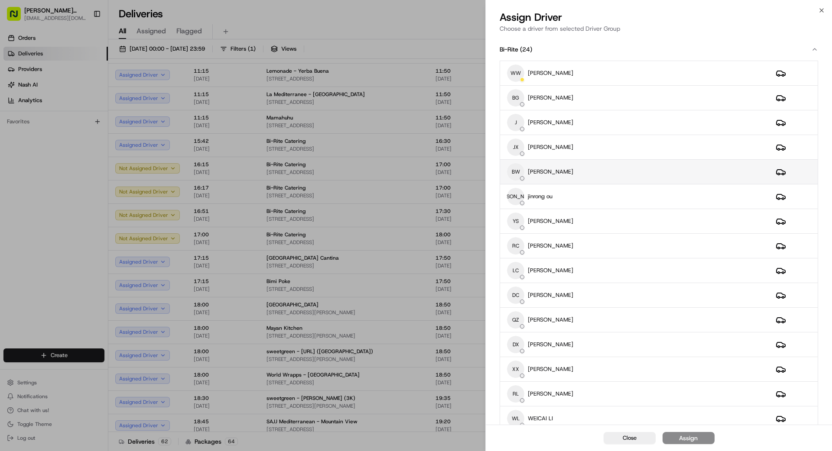
click at [579, 170] on div "BW [PERSON_NAME]" at bounding box center [634, 171] width 255 height 17
drag, startPoint x: 691, startPoint y: 434, endPoint x: 695, endPoint y: 434, distance: 4.4
click at [692, 434] on div "Assign" at bounding box center [688, 438] width 19 height 9
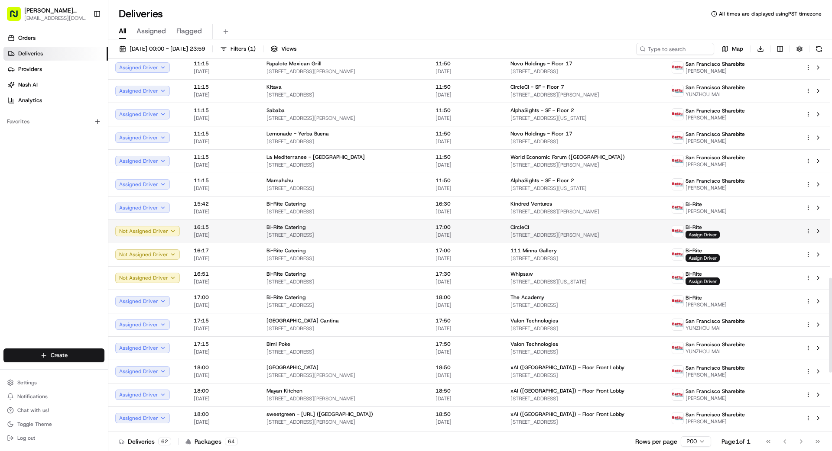
scroll to position [863, 0]
click at [405, 233] on span "[STREET_ADDRESS]" at bounding box center [343, 234] width 155 height 7
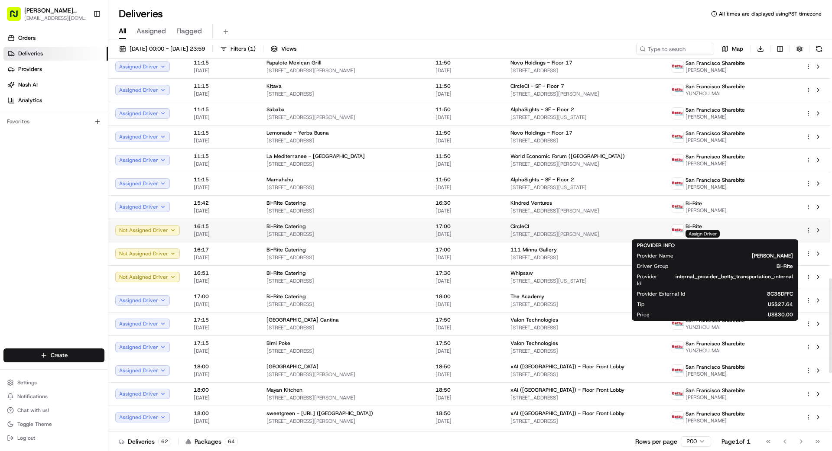
click at [713, 232] on span "Assign Driver" at bounding box center [702, 234] width 34 height 8
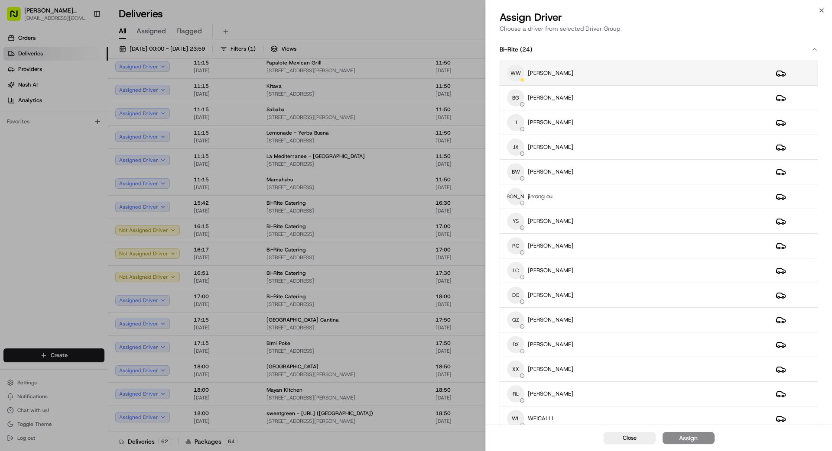
click at [619, 75] on div "WW weishing [PERSON_NAME]" at bounding box center [634, 73] width 255 height 17
click at [686, 441] on div "Assign" at bounding box center [688, 438] width 19 height 9
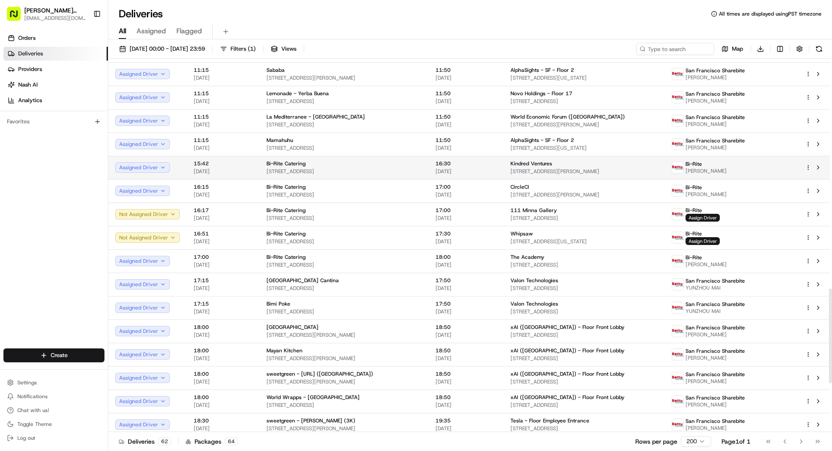
scroll to position [905, 0]
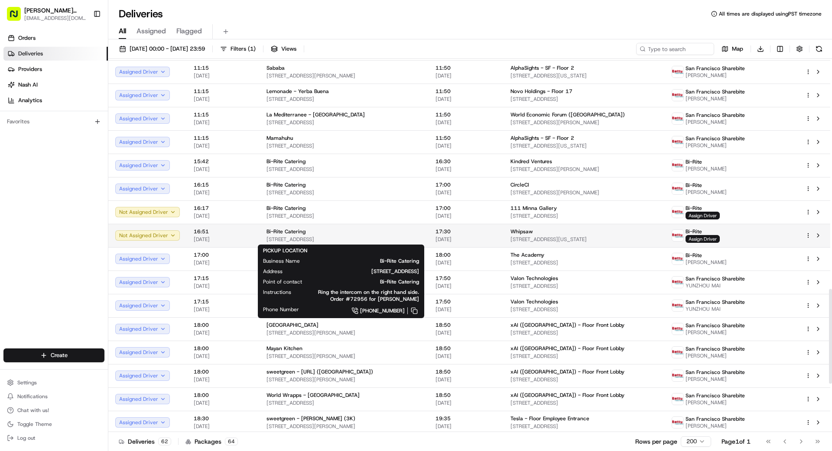
click at [362, 236] on span "[STREET_ADDRESS]" at bounding box center [343, 239] width 155 height 7
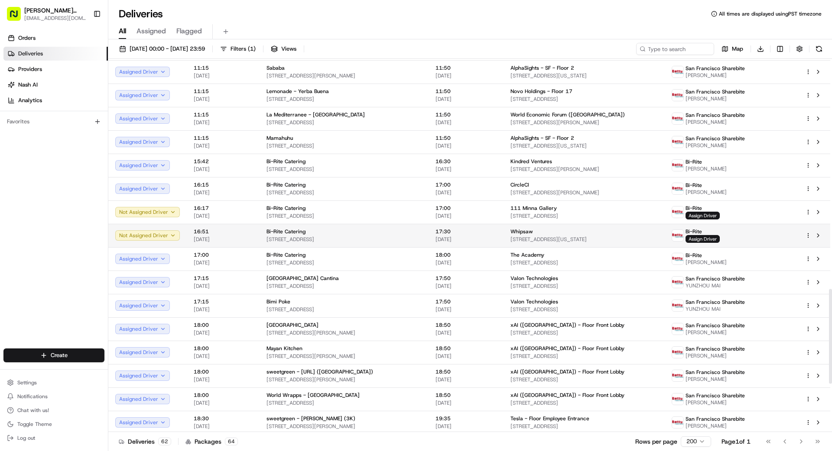
click at [356, 237] on span "[STREET_ADDRESS]" at bounding box center [343, 239] width 155 height 7
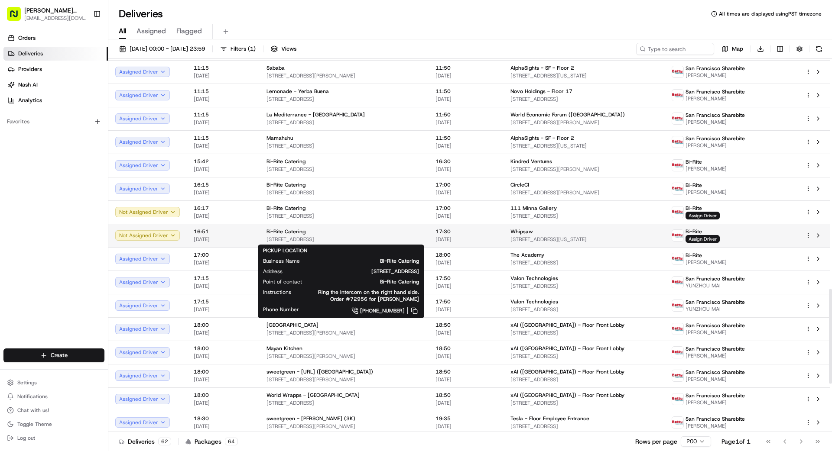
click at [329, 235] on div "Bi-Rite Catering" at bounding box center [343, 231] width 155 height 7
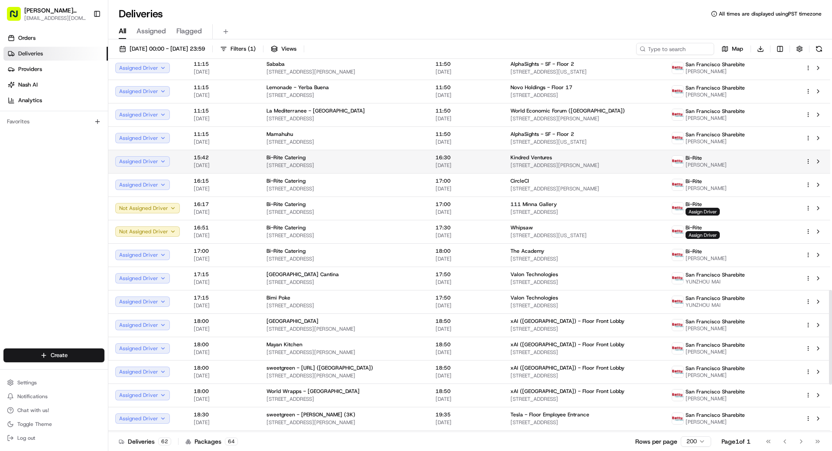
scroll to position [906, 0]
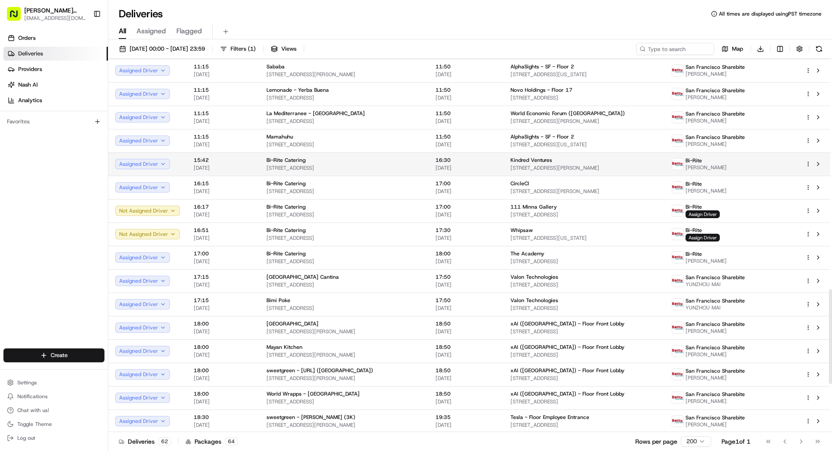
click at [320, 163] on div "Bi-Rite Catering" at bounding box center [343, 160] width 155 height 7
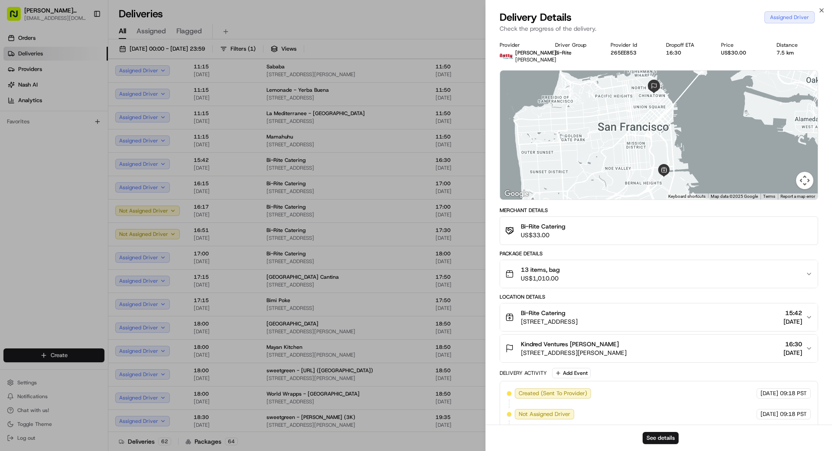
click at [588, 273] on div "13 items, bag US$1,010.00" at bounding box center [655, 273] width 300 height 17
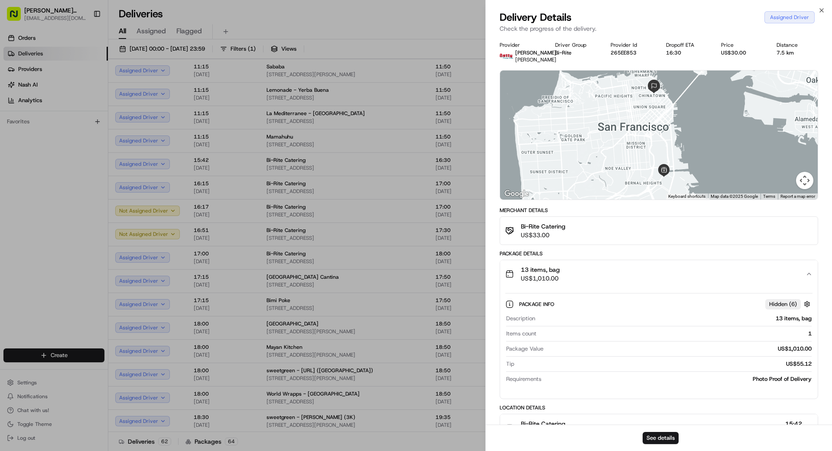
click at [588, 272] on div "13 items, bag US$1,010.00" at bounding box center [655, 273] width 300 height 17
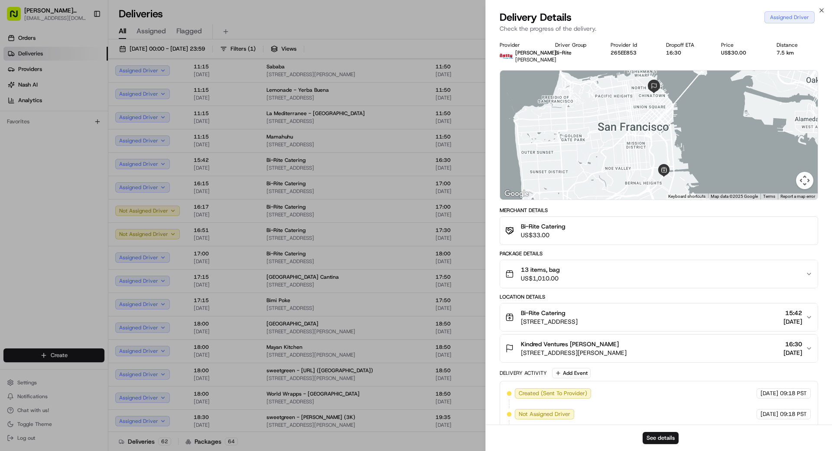
click at [588, 272] on div "13 items, bag US$1,010.00" at bounding box center [655, 273] width 300 height 17
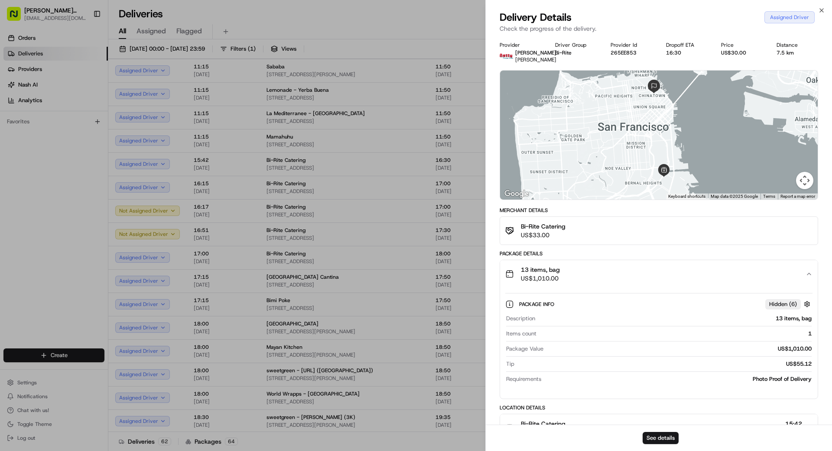
click at [588, 272] on div "13 items, bag US$1,010.00" at bounding box center [655, 273] width 300 height 17
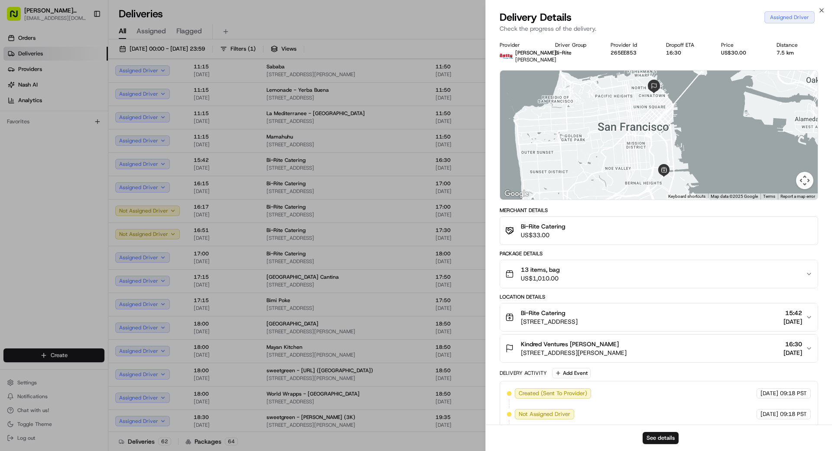
click at [626, 340] on div "Kindred Ventures [PERSON_NAME]" at bounding box center [574, 344] width 106 height 9
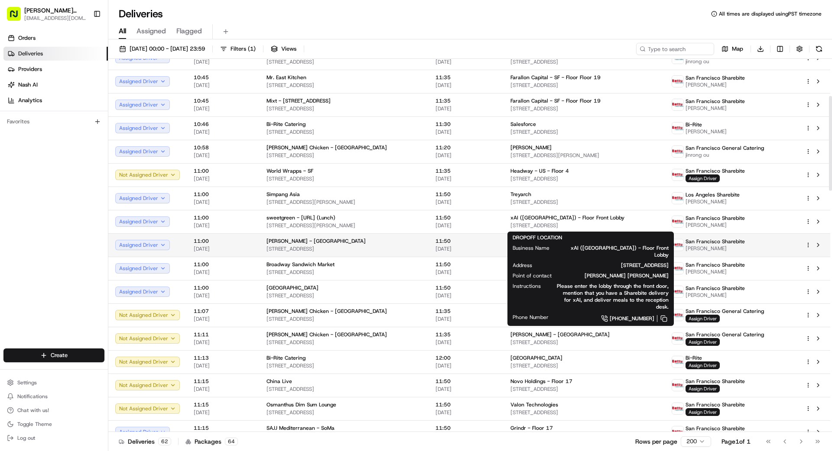
scroll to position [145, 0]
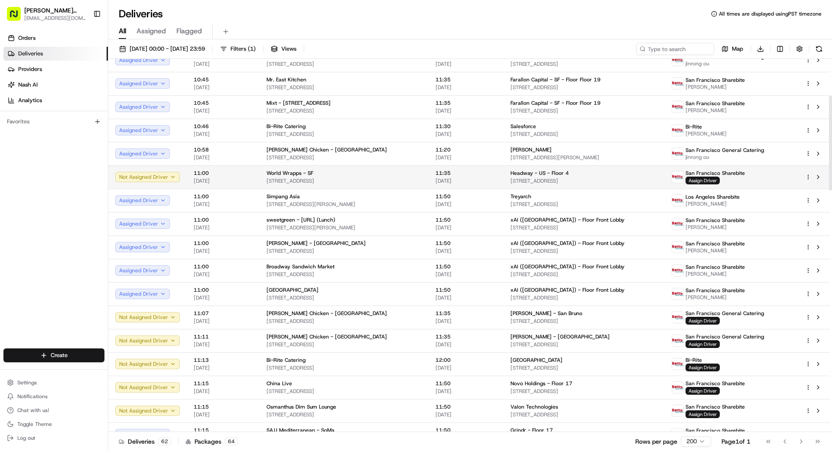
click at [557, 178] on span "[STREET_ADDRESS]" at bounding box center [583, 181] width 147 height 7
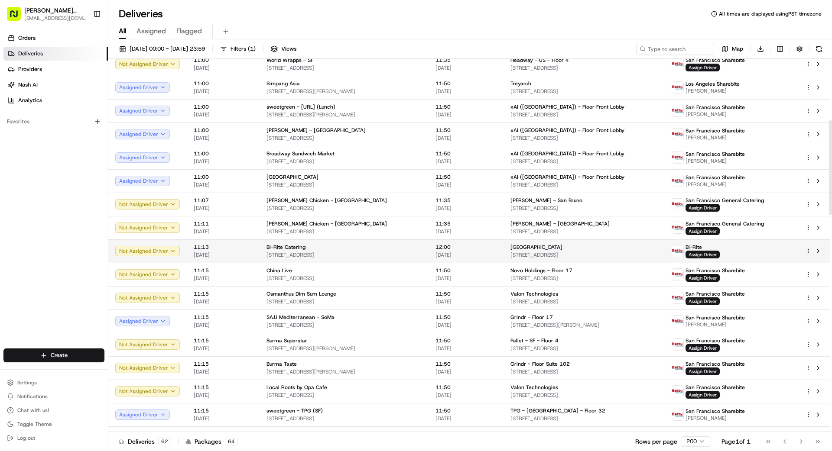
scroll to position [280, 0]
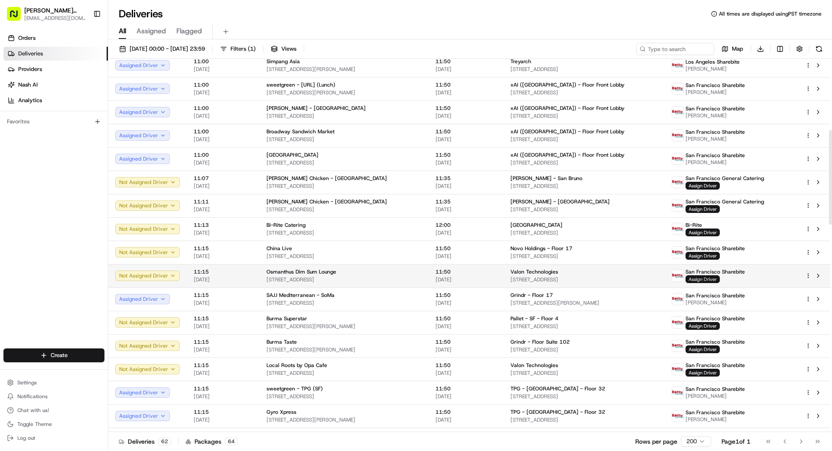
click at [719, 279] on span "Assign Driver" at bounding box center [702, 279] width 34 height 8
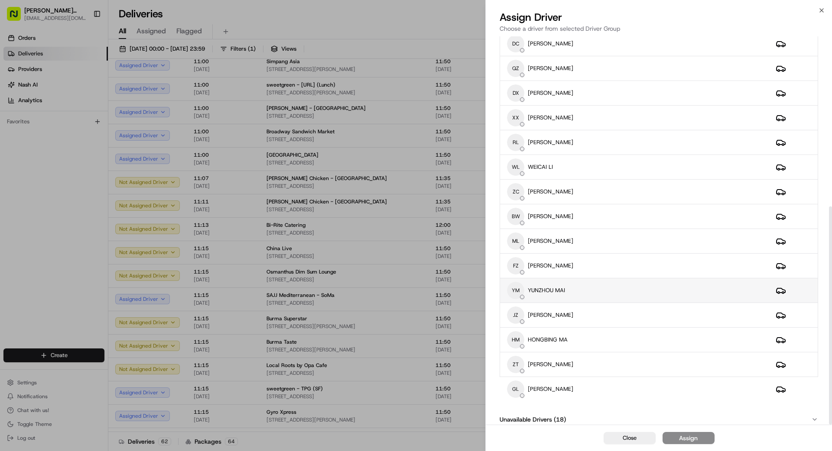
scroll to position [303, 0]
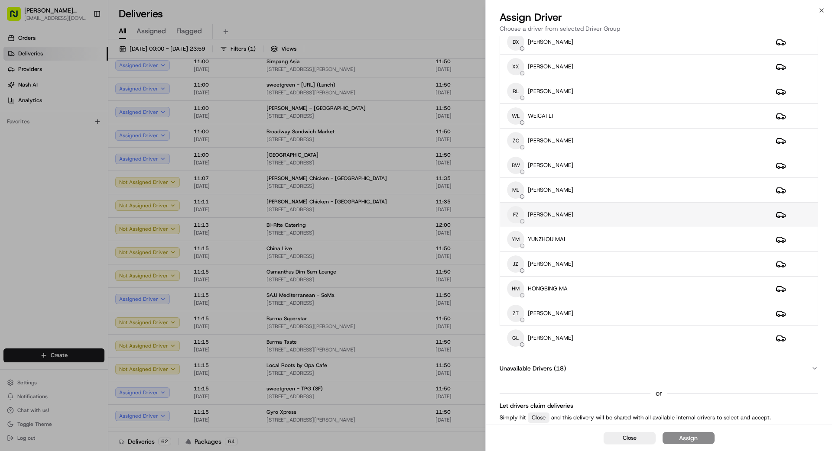
click at [572, 215] on p "[PERSON_NAME]" at bounding box center [550, 215] width 45 height 8
drag, startPoint x: 689, startPoint y: 439, endPoint x: 676, endPoint y: 431, distance: 14.8
click at [689, 438] on div "Assign" at bounding box center [688, 438] width 19 height 9
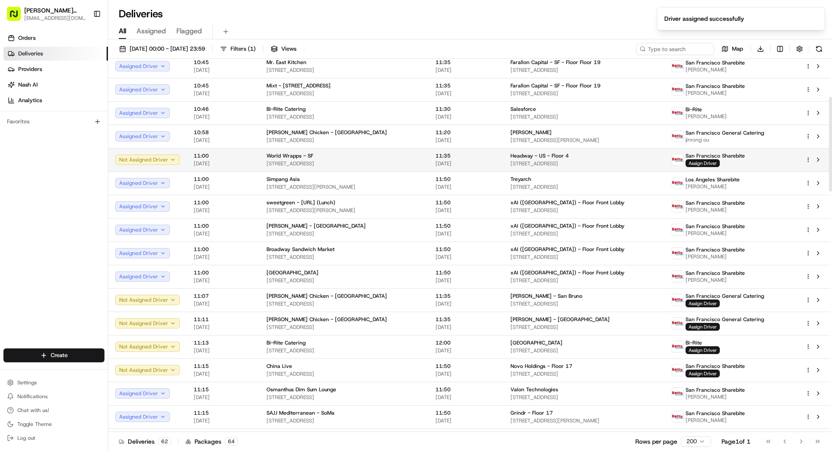
scroll to position [120, 0]
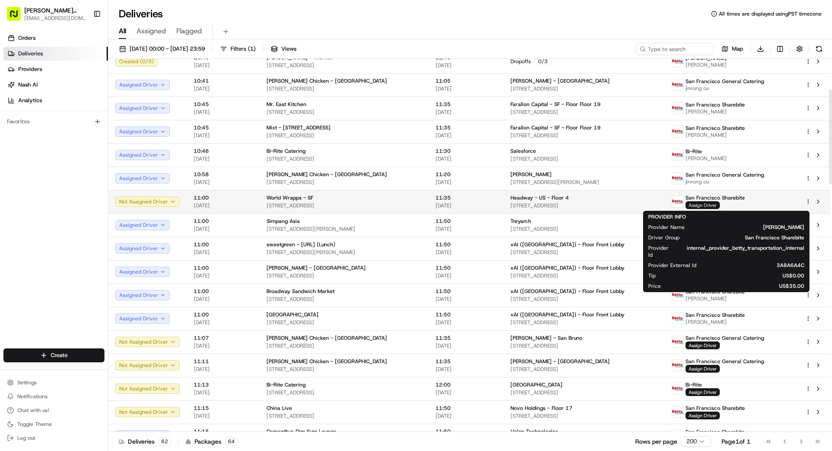
click at [716, 204] on span "Assign Driver" at bounding box center [702, 205] width 34 height 8
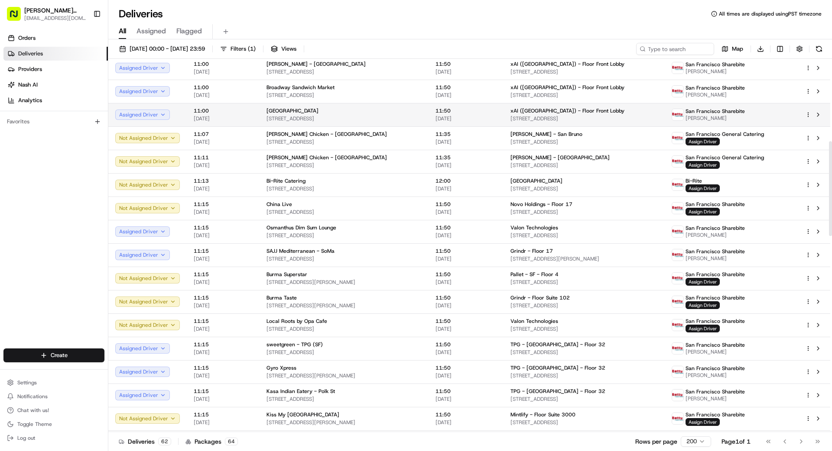
scroll to position [327, 0]
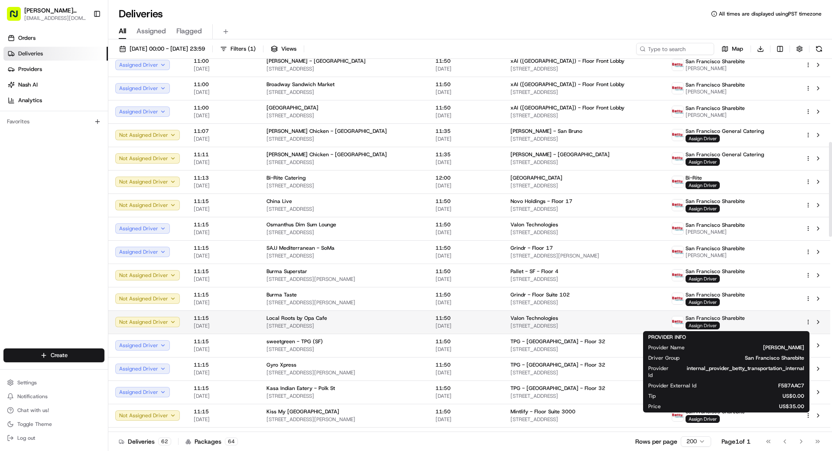
click at [719, 325] on span "Assign Driver" at bounding box center [702, 326] width 34 height 8
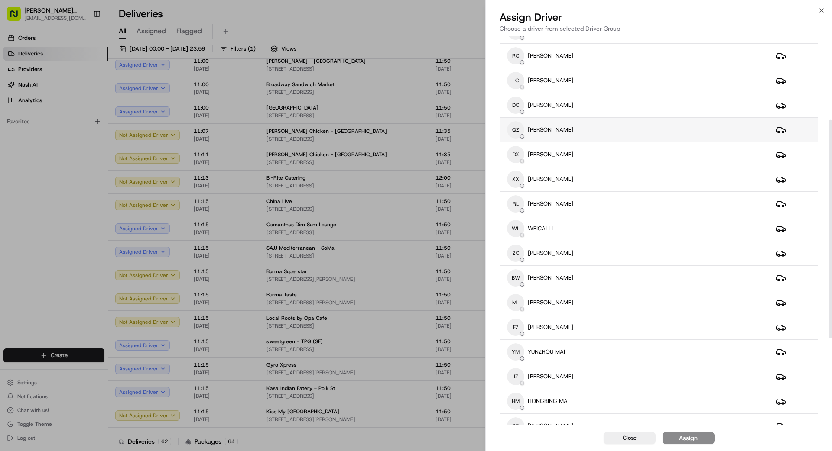
scroll to position [303, 0]
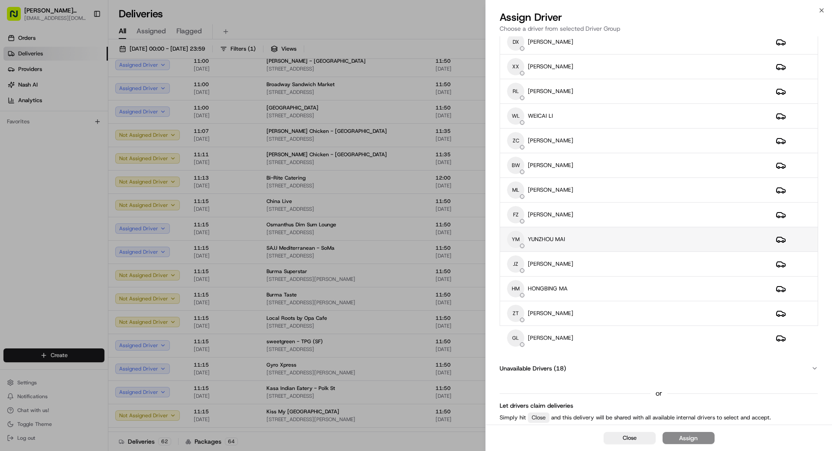
click at [604, 243] on div "YM [GEOGRAPHIC_DATA] MAI" at bounding box center [634, 239] width 255 height 17
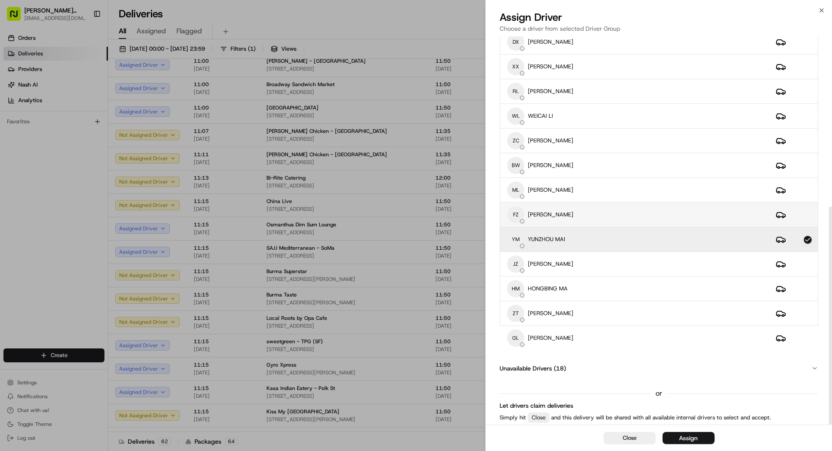
click at [637, 212] on div "FZ [PERSON_NAME]" at bounding box center [634, 214] width 255 height 17
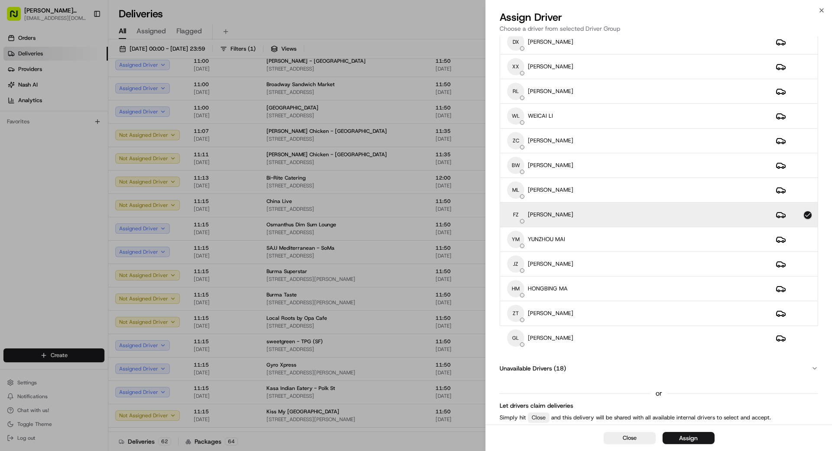
click at [690, 437] on div "Assign" at bounding box center [688, 438] width 19 height 9
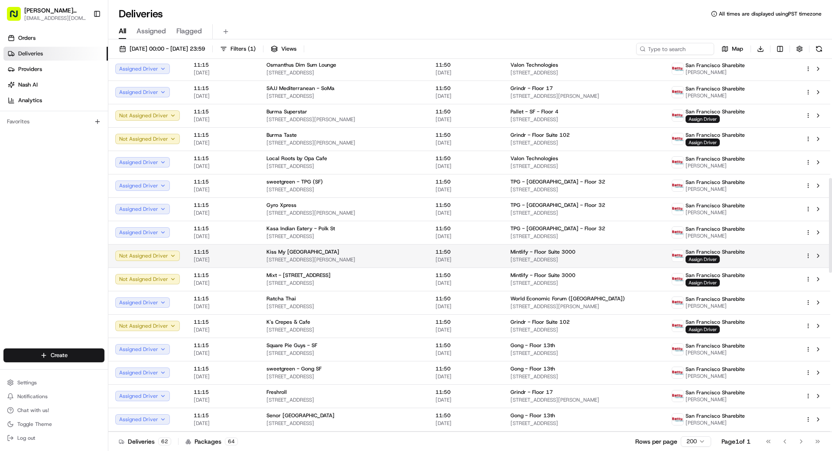
scroll to position [449, 0]
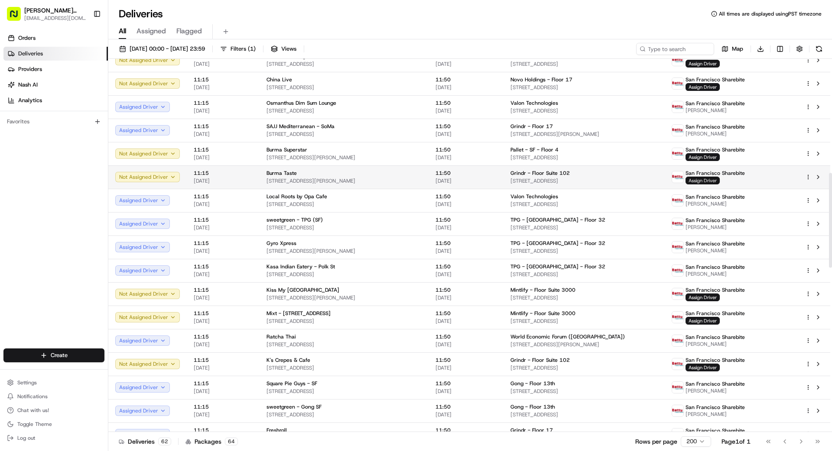
click at [719, 180] on span "Assign Driver" at bounding box center [702, 181] width 34 height 8
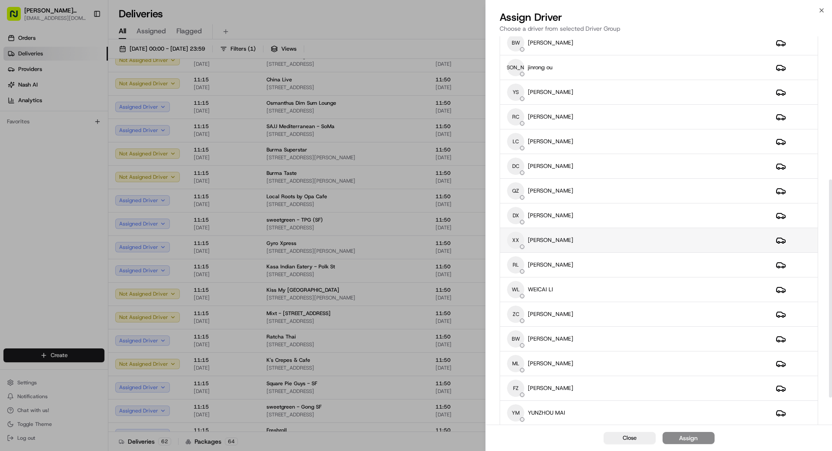
scroll to position [303, 0]
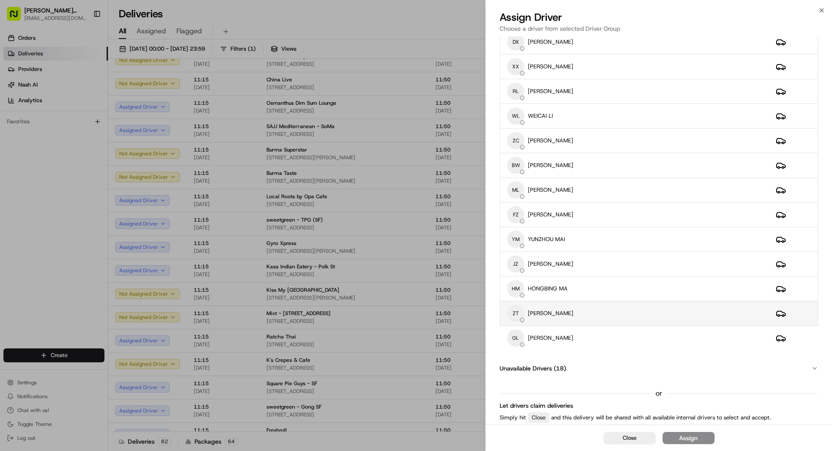
click at [584, 313] on div "ZT [PERSON_NAME]" at bounding box center [634, 313] width 255 height 17
drag, startPoint x: 693, startPoint y: 443, endPoint x: 688, endPoint y: 439, distance: 6.2
click at [693, 442] on button "Assign" at bounding box center [688, 438] width 52 height 12
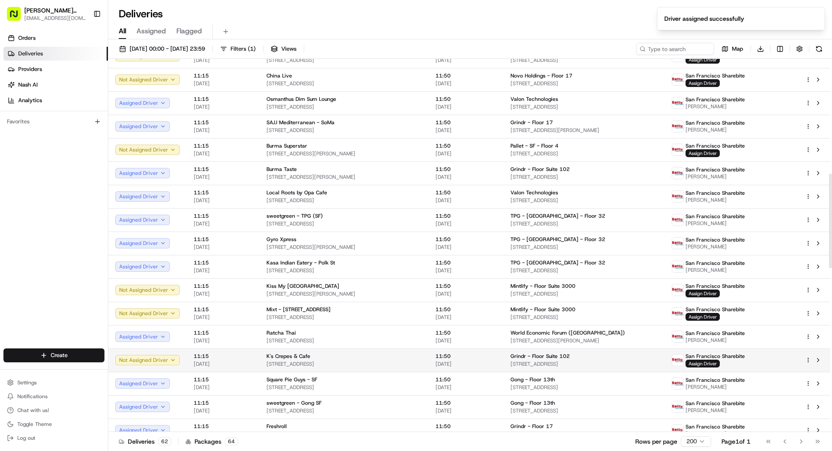
scroll to position [454, 0]
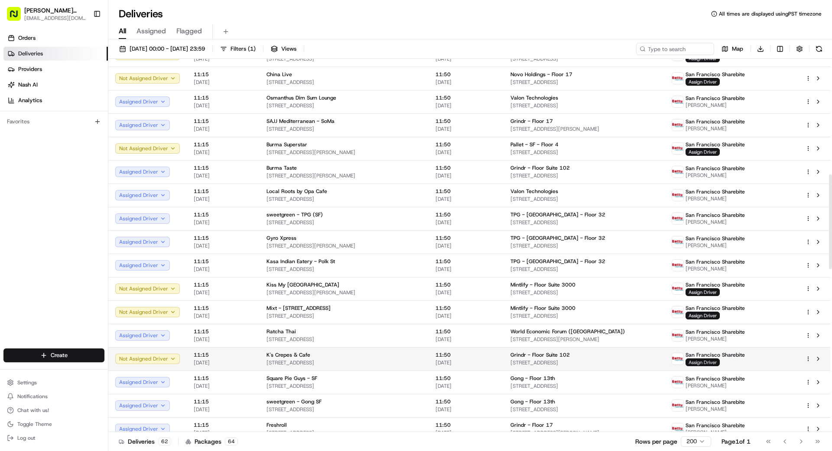
click at [719, 362] on span "Assign Driver" at bounding box center [702, 363] width 34 height 8
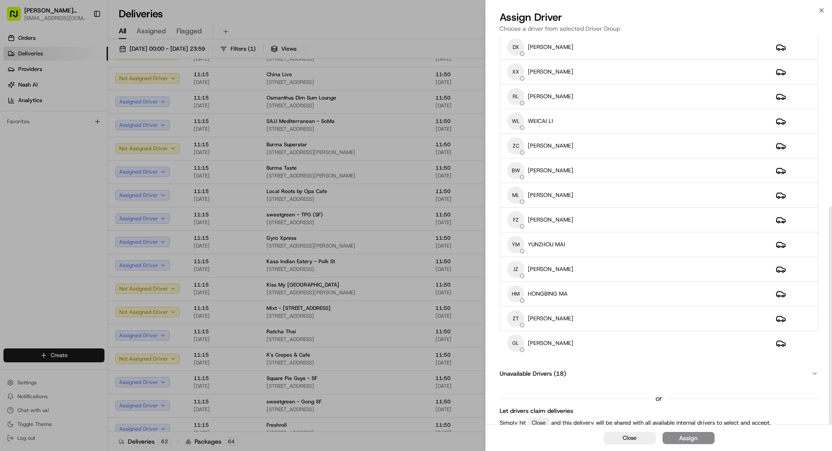
scroll to position [303, 0]
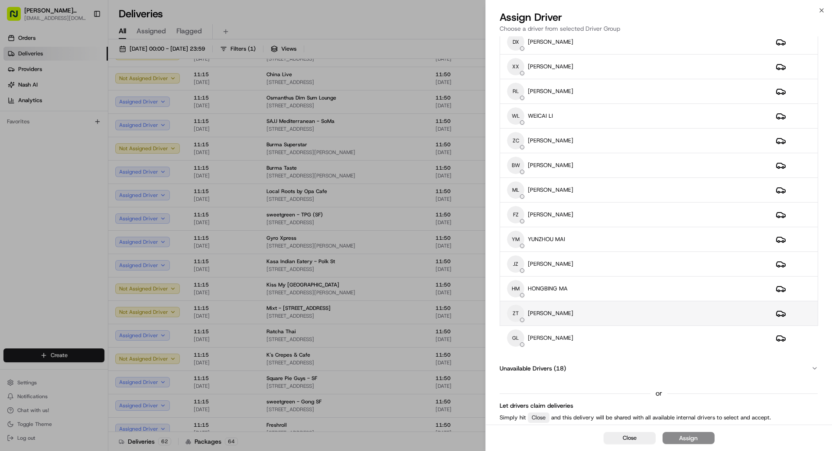
click at [617, 310] on div "ZT [PERSON_NAME]" at bounding box center [634, 313] width 255 height 17
click at [695, 440] on div "Assign" at bounding box center [688, 438] width 19 height 9
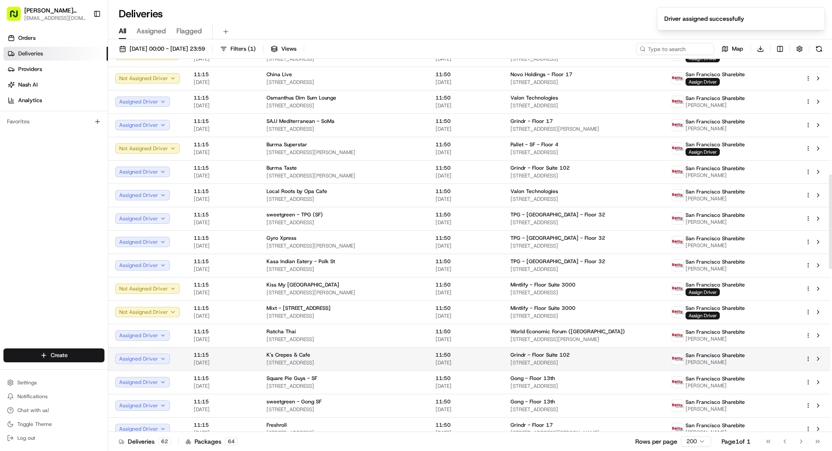
click at [657, 363] on span "[STREET_ADDRESS]" at bounding box center [583, 362] width 147 height 7
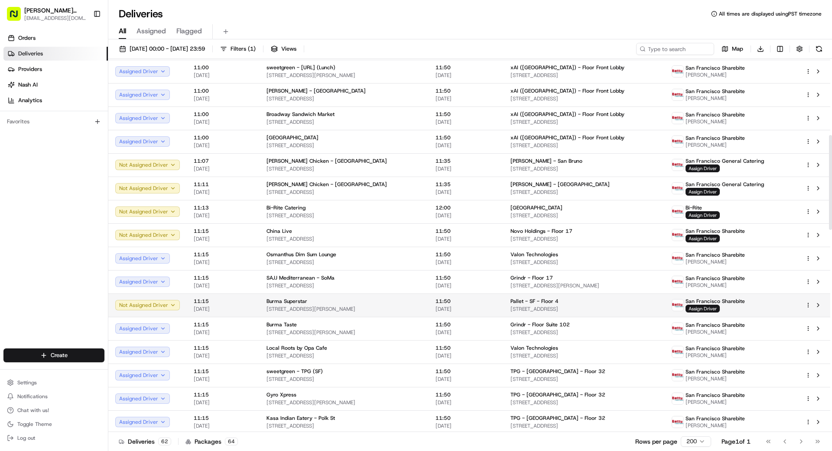
scroll to position [296, 0]
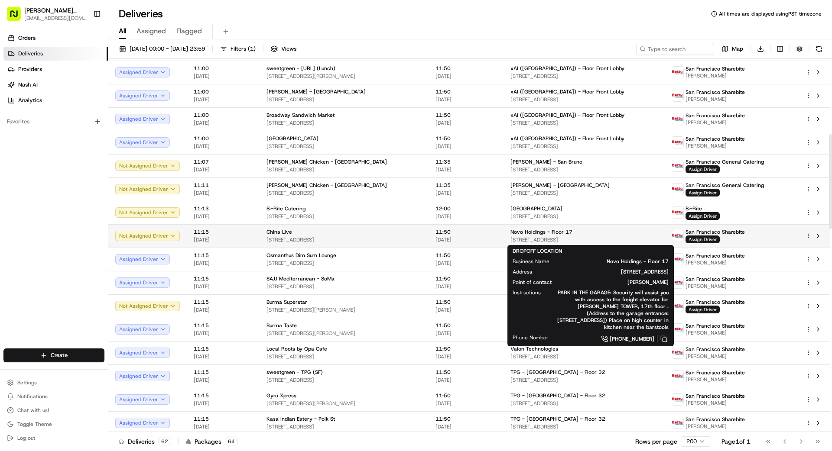
click at [612, 234] on div "Novo Holdings - Floor 17" at bounding box center [583, 232] width 147 height 7
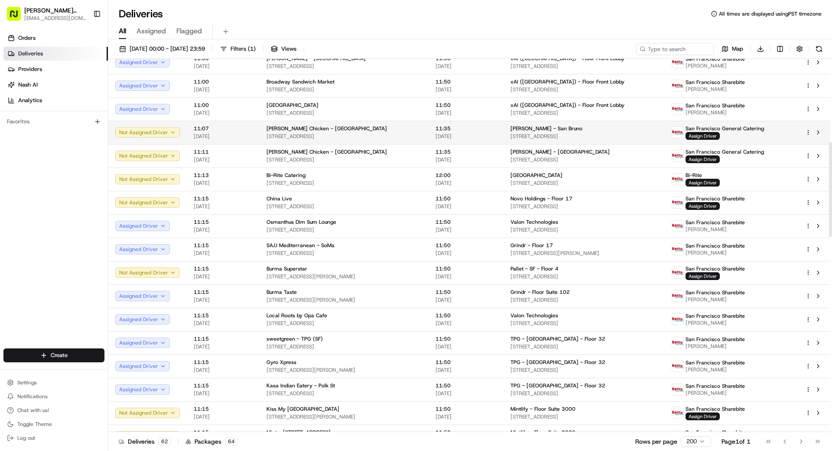
scroll to position [333, 0]
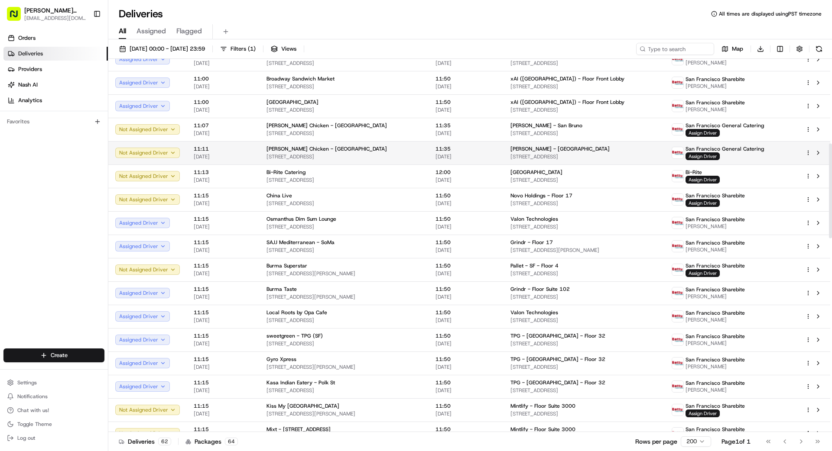
click at [505, 155] on td "[PERSON_NAME] - [GEOGRAPHIC_DATA] [STREET_ADDRESS]" at bounding box center [583, 152] width 161 height 23
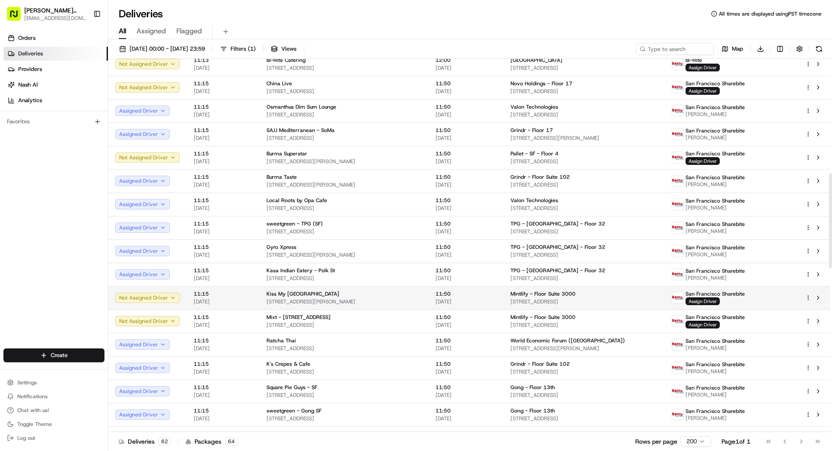
scroll to position [444, 0]
click at [719, 303] on span "Assign Driver" at bounding box center [702, 302] width 34 height 8
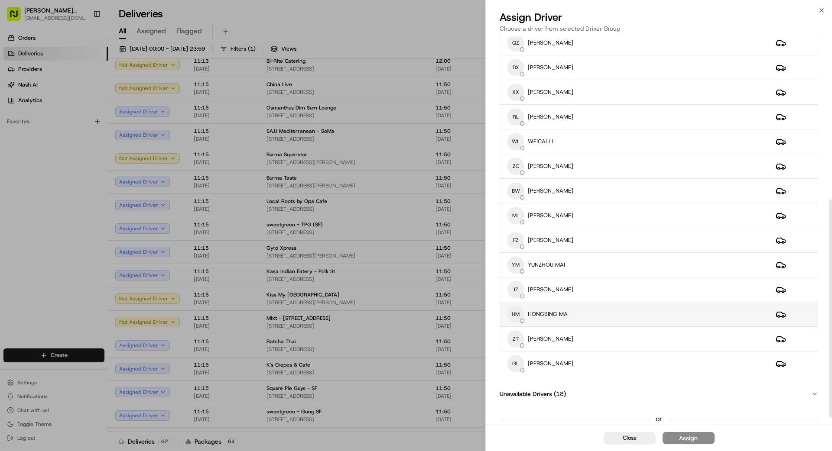
scroll to position [303, 0]
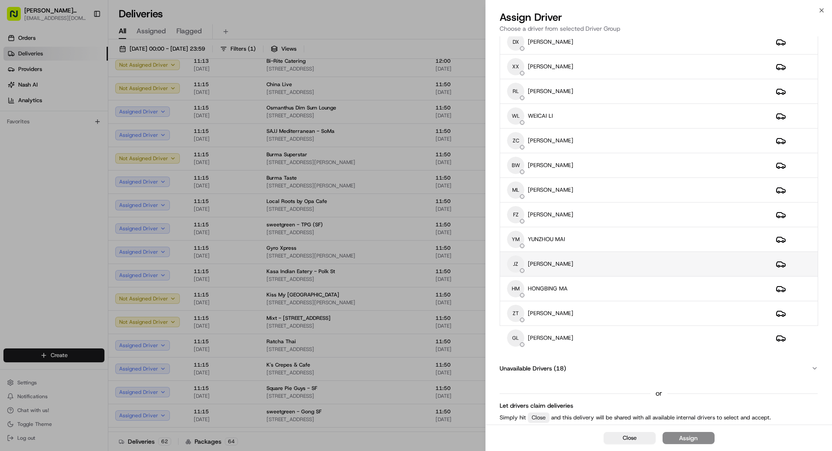
click at [565, 263] on p "[PERSON_NAME]" at bounding box center [550, 264] width 45 height 8
click at [696, 440] on div "Assign" at bounding box center [688, 438] width 19 height 9
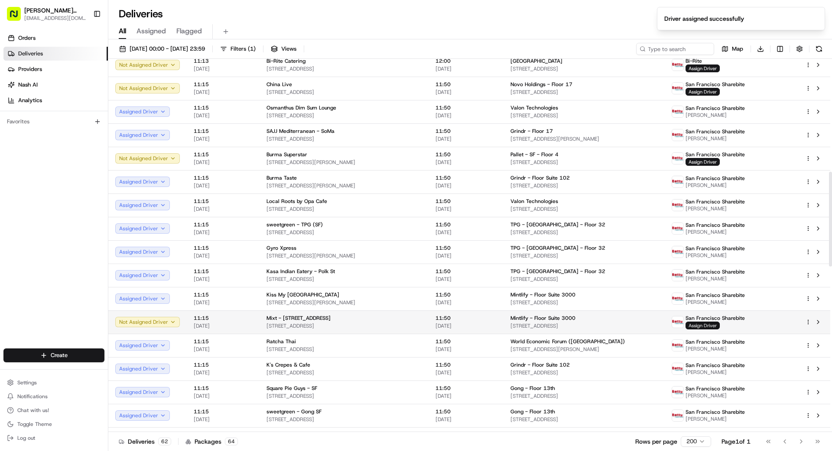
click at [719, 325] on span "Assign Driver" at bounding box center [702, 326] width 34 height 8
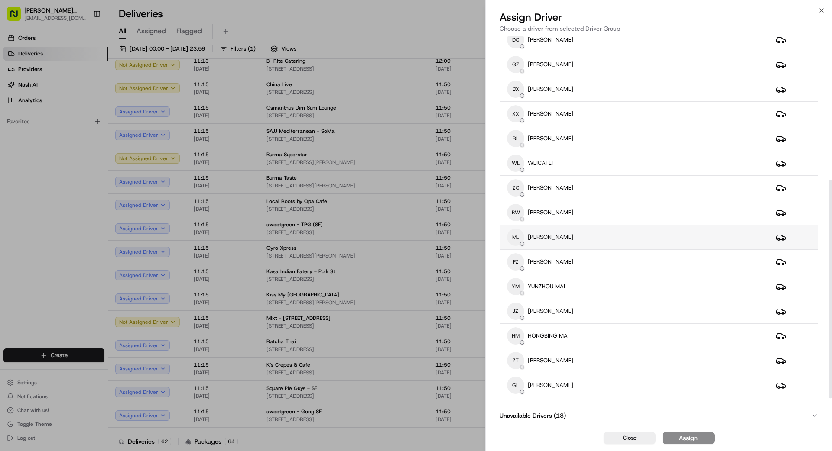
scroll to position [256, 0]
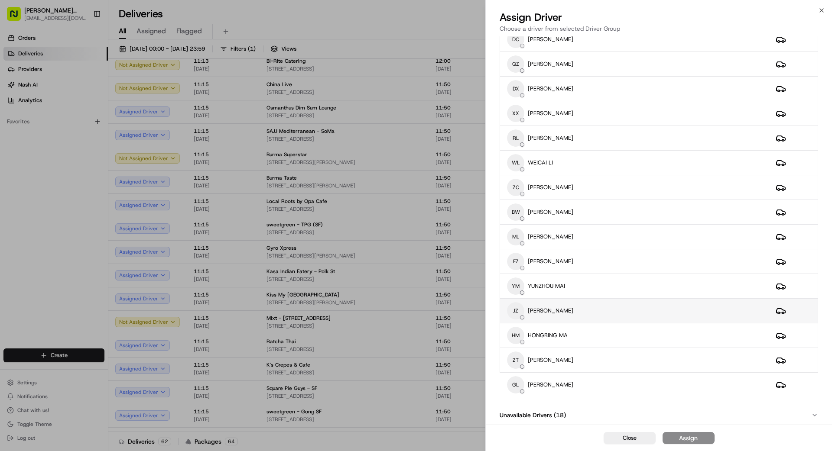
drag, startPoint x: 581, startPoint y: 310, endPoint x: 586, endPoint y: 313, distance: 6.2
click at [581, 310] on div "JZ [PERSON_NAME]" at bounding box center [634, 310] width 255 height 17
click at [688, 441] on div "Assign" at bounding box center [688, 438] width 19 height 9
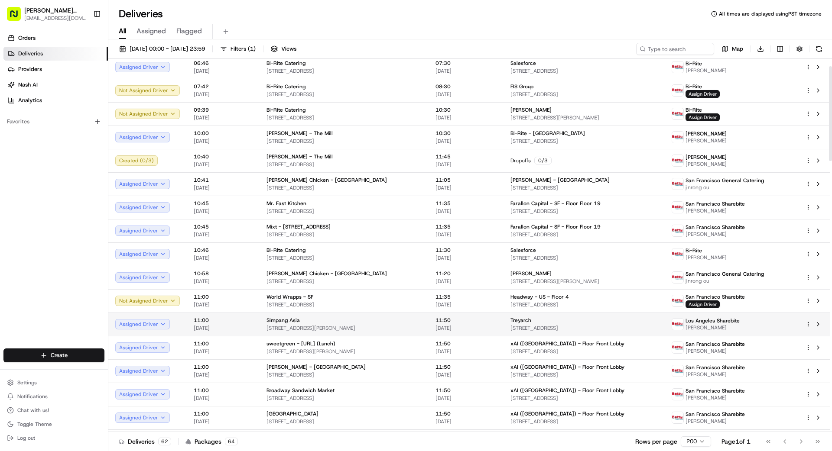
scroll to position [29, 0]
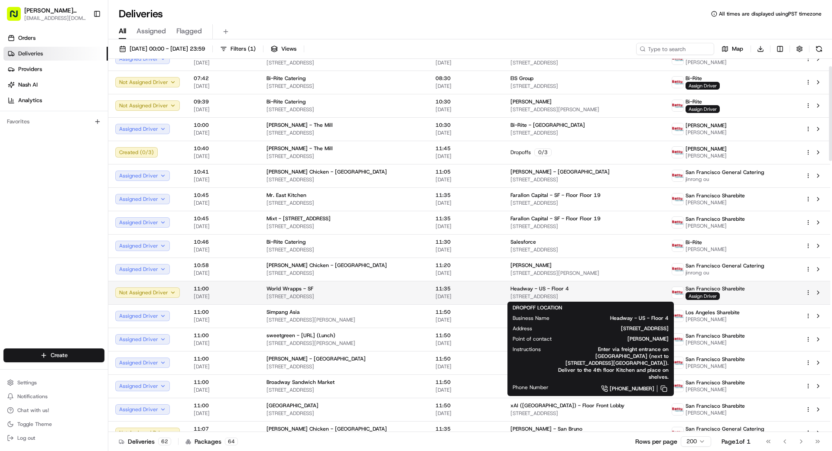
click at [616, 291] on div "Headway - US - Floor 4" at bounding box center [583, 288] width 147 height 7
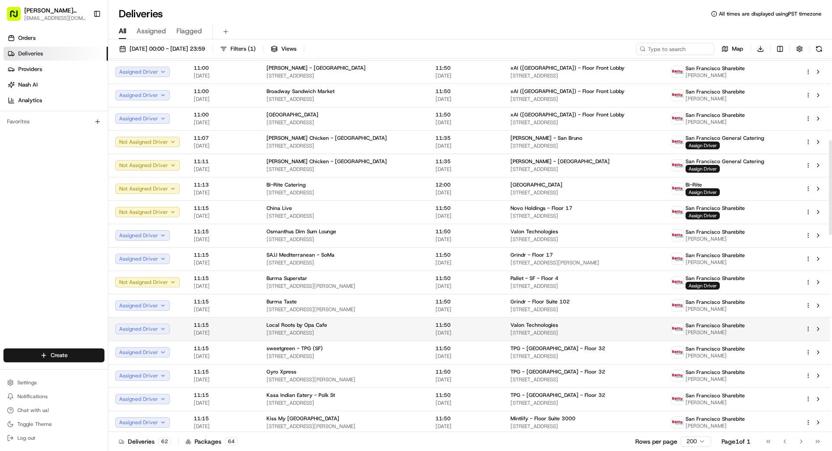
scroll to position [328, 0]
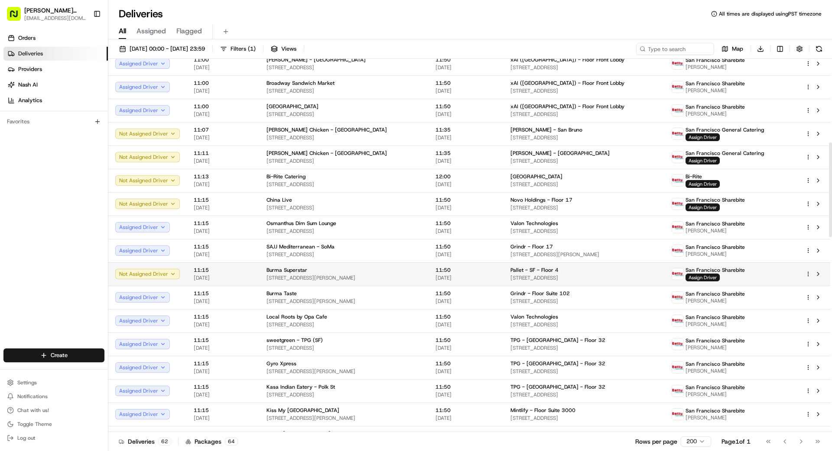
click at [472, 272] on span "11:50" at bounding box center [465, 270] width 61 height 7
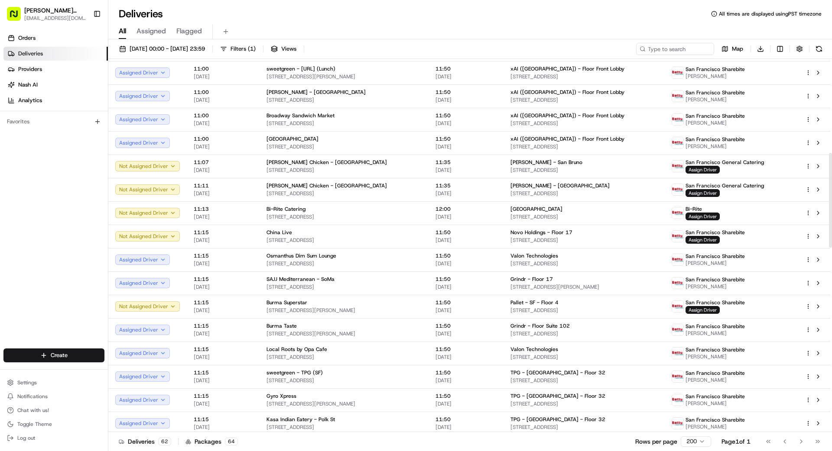
scroll to position [285, 0]
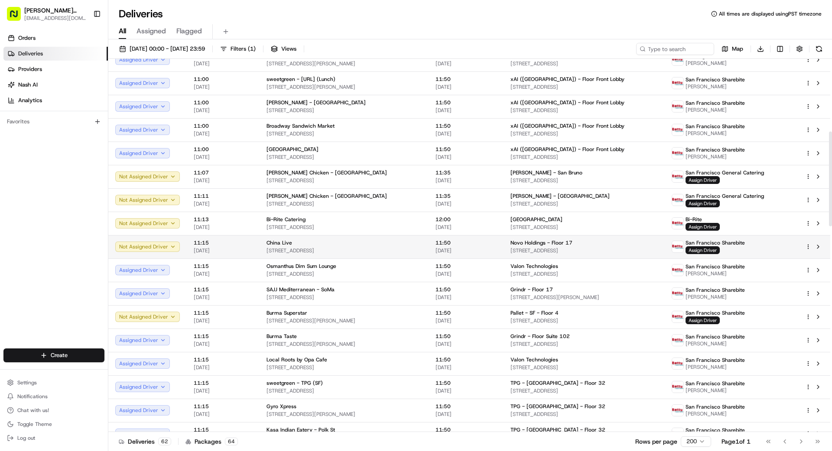
click at [562, 246] on span "Novo Holdings - Floor 17" at bounding box center [541, 243] width 62 height 7
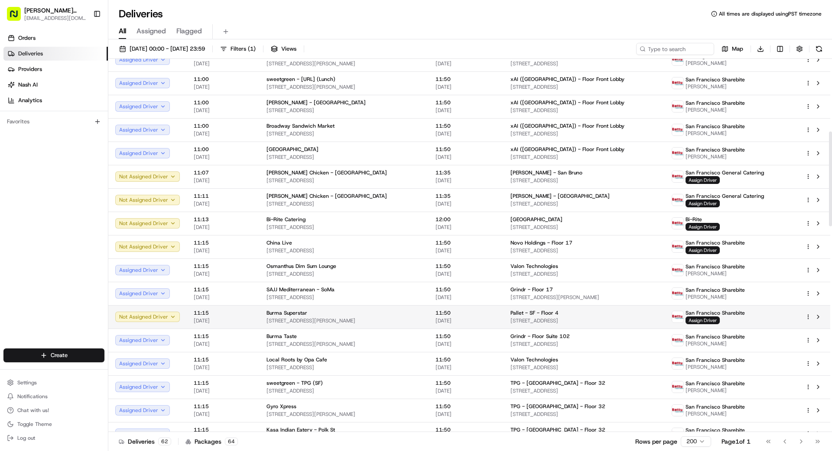
click at [513, 315] on span "Pallet - SF - Floor 4" at bounding box center [534, 313] width 48 height 7
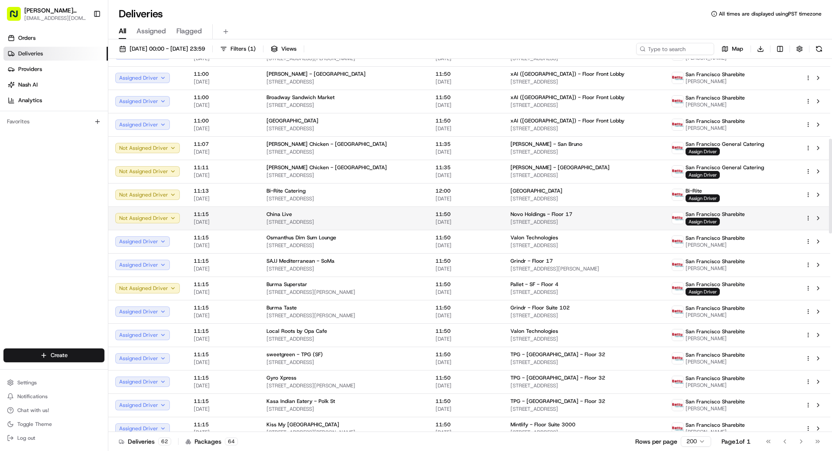
scroll to position [317, 0]
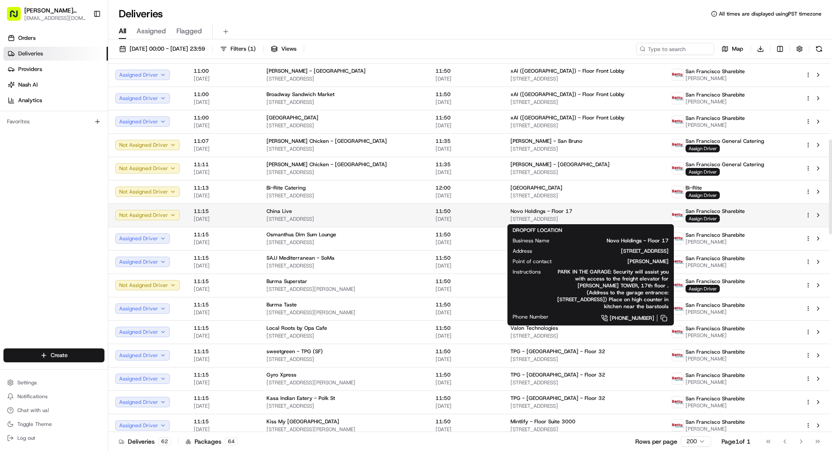
click at [572, 217] on span "[STREET_ADDRESS]" at bounding box center [583, 219] width 147 height 7
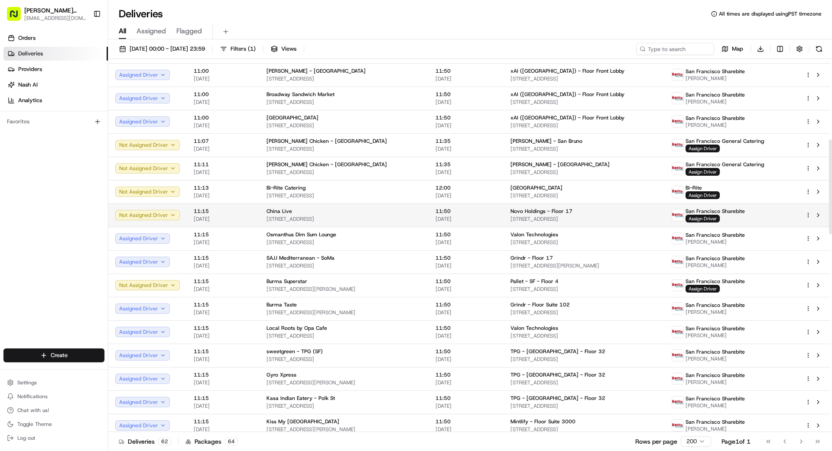
scroll to position [318, 0]
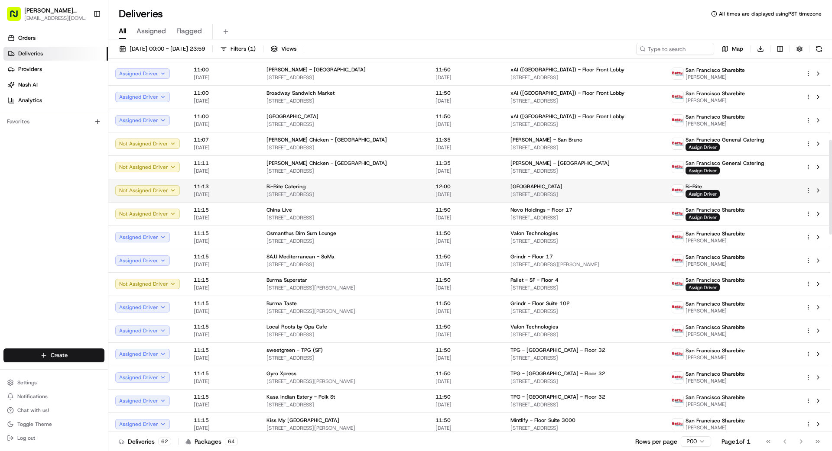
click at [497, 191] on td "12:00 [DATE]" at bounding box center [465, 190] width 75 height 23
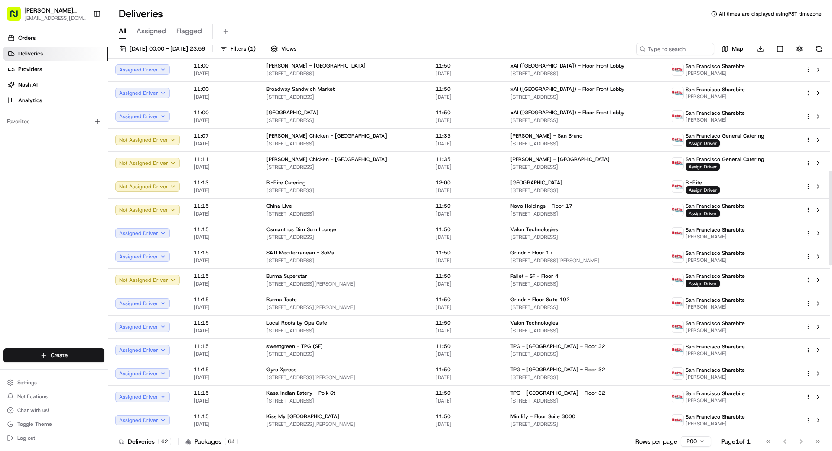
scroll to position [0, 0]
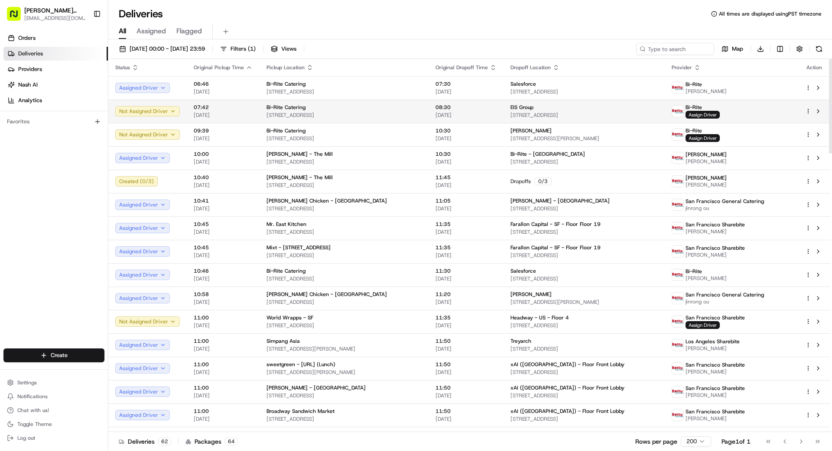
click at [589, 112] on span "[STREET_ADDRESS]" at bounding box center [583, 115] width 147 height 7
click at [719, 117] on span "Assign Driver" at bounding box center [702, 115] width 34 height 8
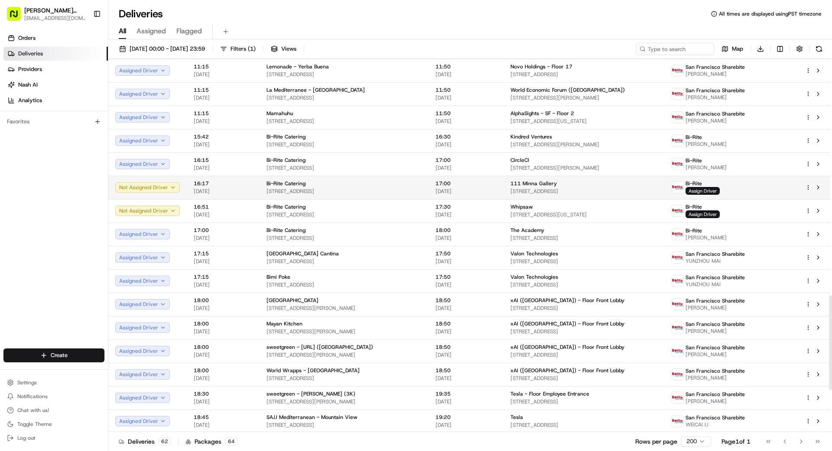
scroll to position [902, 0]
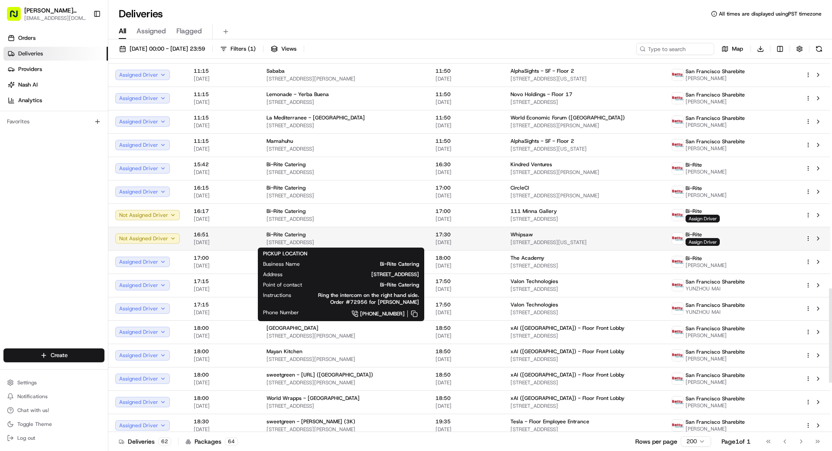
click at [353, 242] on span "[STREET_ADDRESS]" at bounding box center [343, 242] width 155 height 7
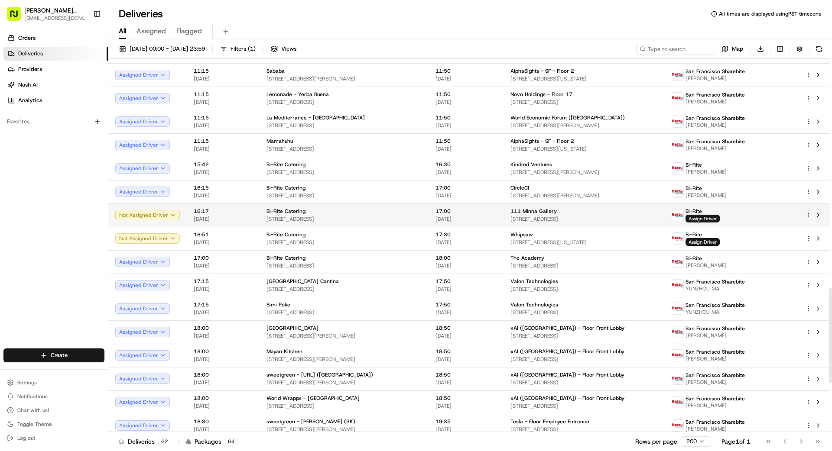
click at [464, 216] on span "[DATE]" at bounding box center [465, 219] width 61 height 7
click at [719, 217] on span "Assign Driver" at bounding box center [702, 219] width 34 height 8
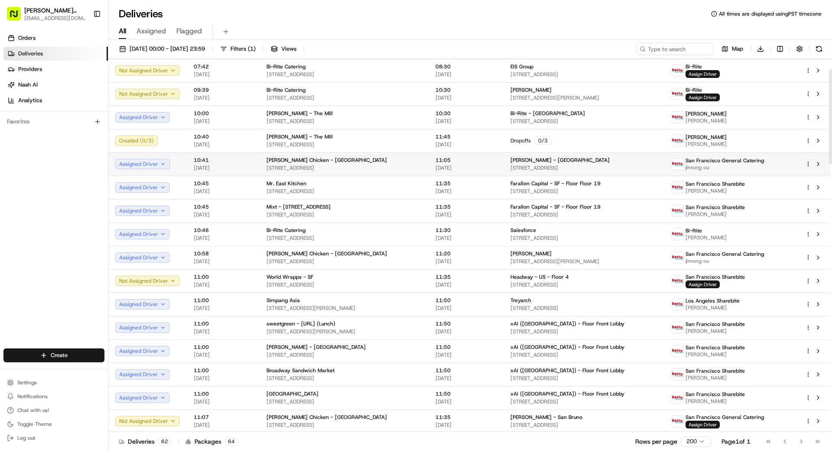
scroll to position [0, 0]
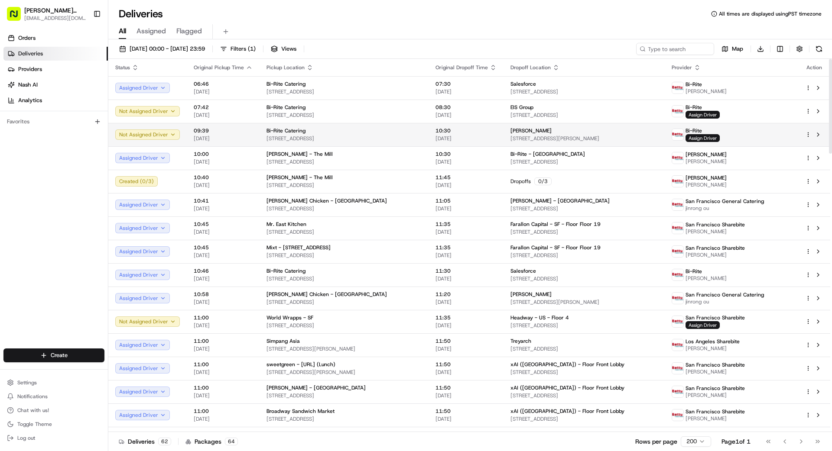
click at [510, 141] on span "[STREET_ADDRESS][PERSON_NAME]" at bounding box center [583, 138] width 147 height 7
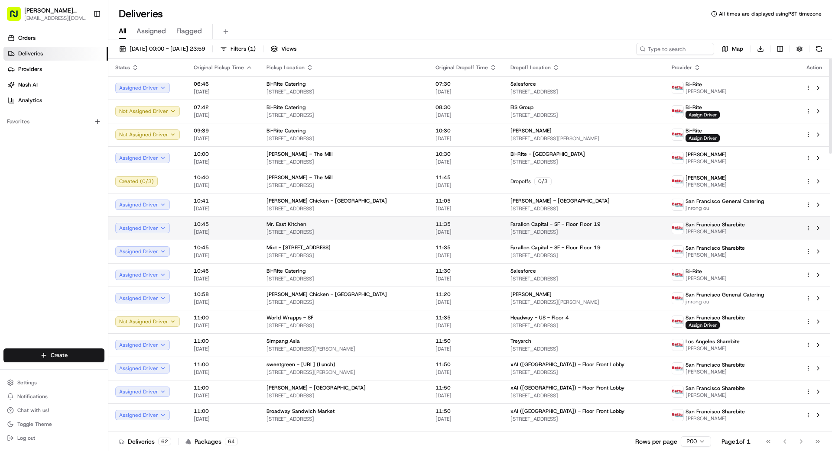
click at [483, 228] on div "11:35 [DATE]" at bounding box center [465, 228] width 61 height 15
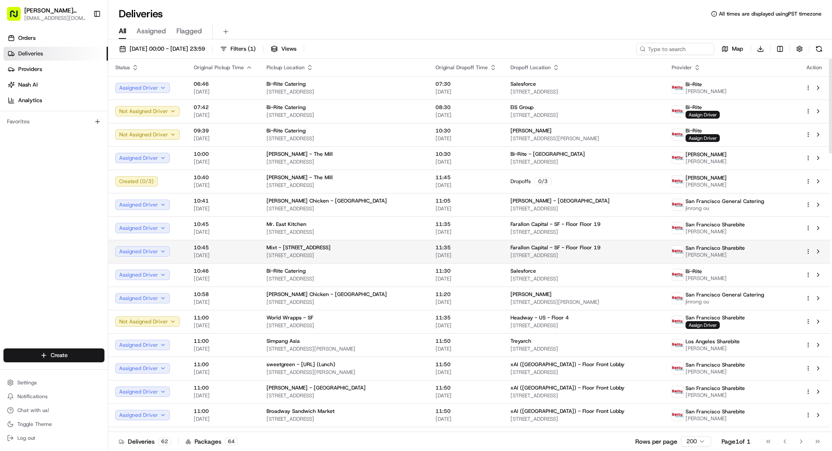
click at [424, 247] on td "Mixt - [STREET_ADDRESS]" at bounding box center [343, 251] width 169 height 23
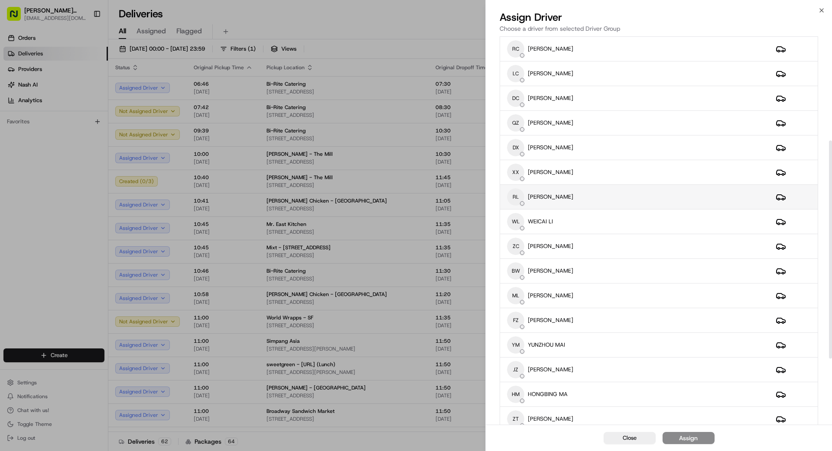
scroll to position [204, 0]
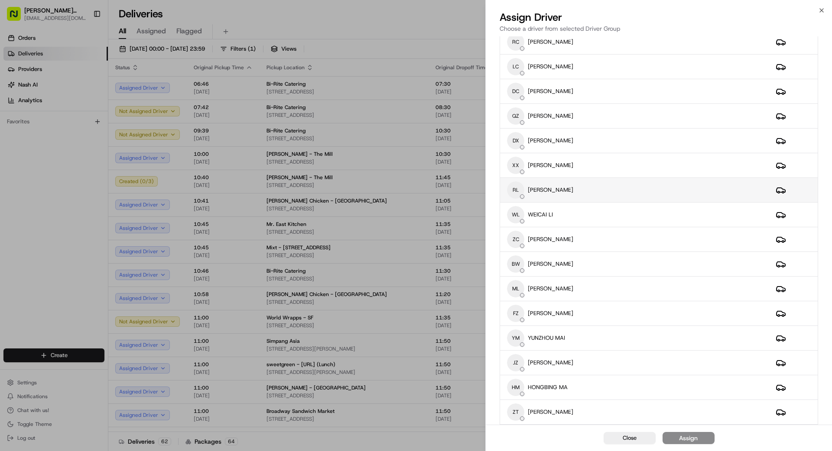
click at [575, 186] on div "RL [PERSON_NAME]" at bounding box center [634, 189] width 255 height 17
click at [689, 437] on div "Assign" at bounding box center [688, 438] width 19 height 9
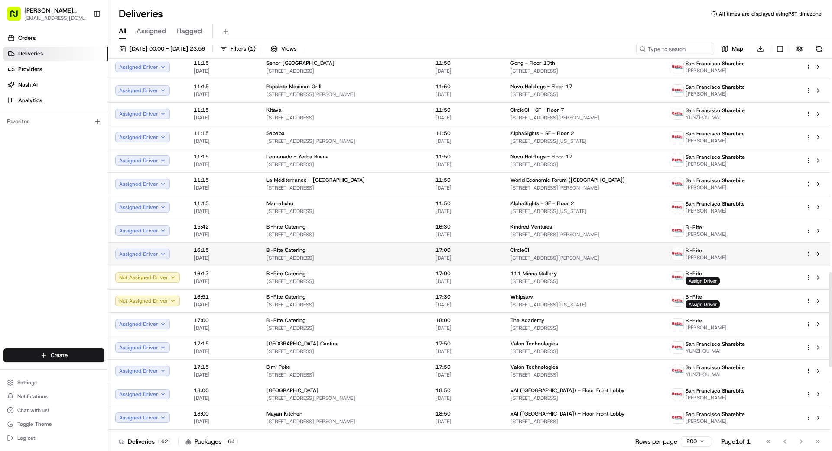
scroll to position [847, 0]
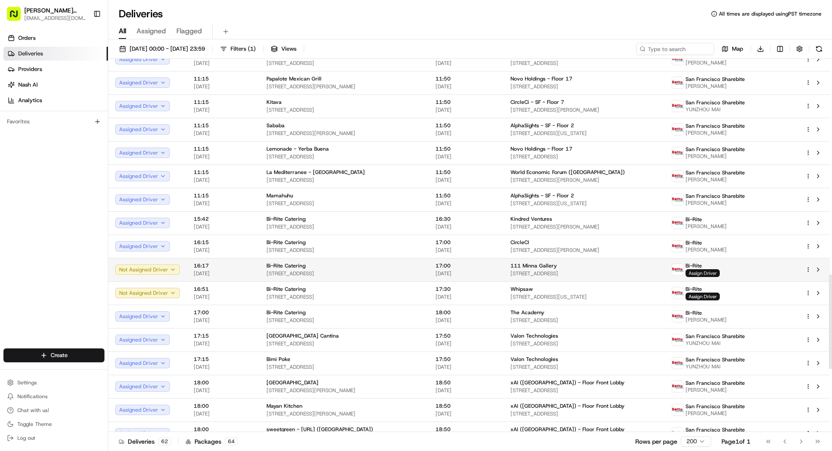
click at [719, 275] on span "Assign Driver" at bounding box center [702, 273] width 34 height 8
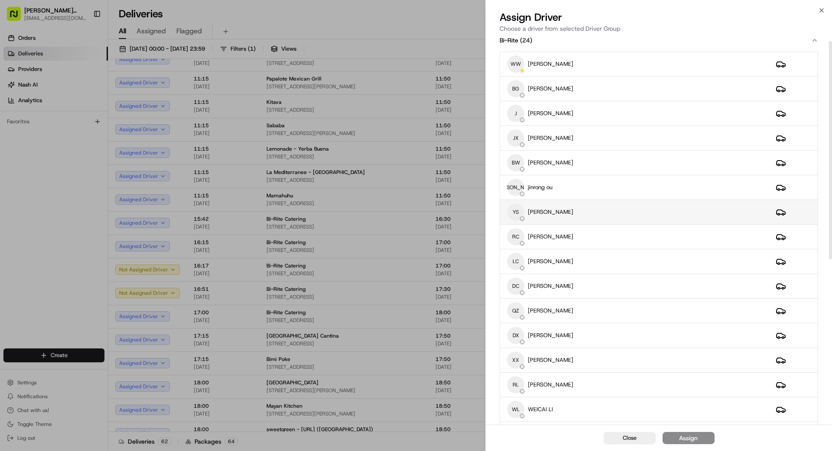
scroll to position [10, 0]
drag, startPoint x: 572, startPoint y: 183, endPoint x: 576, endPoint y: 184, distance: 4.4
click at [575, 184] on div "[PERSON_NAME] [PERSON_NAME] ou" at bounding box center [634, 186] width 255 height 17
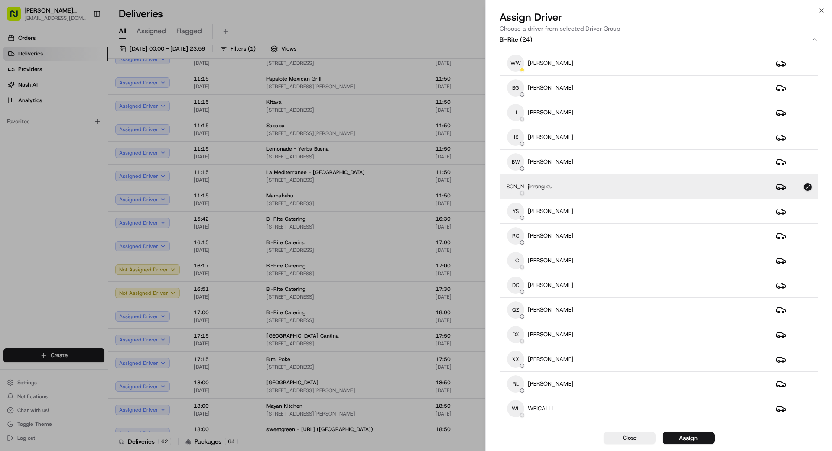
click at [687, 439] on div "Assign" at bounding box center [688, 438] width 19 height 9
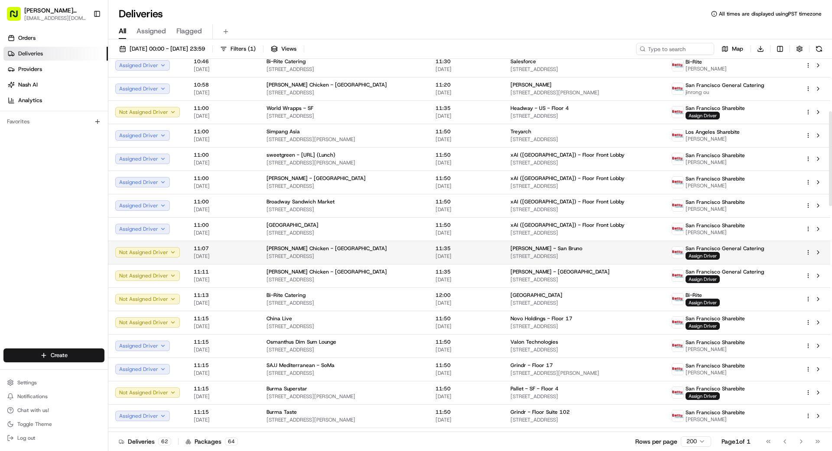
scroll to position [206, 0]
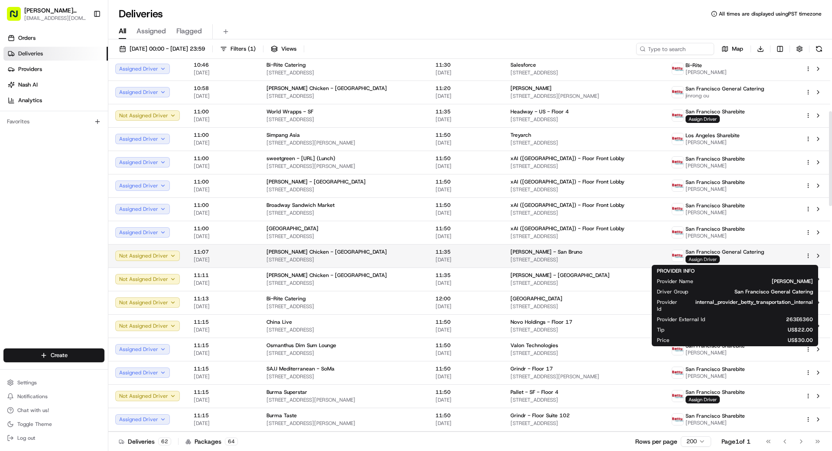
click at [719, 259] on span "Assign Driver" at bounding box center [702, 260] width 34 height 8
click at [715, 258] on span "Assign Driver" at bounding box center [702, 260] width 34 height 8
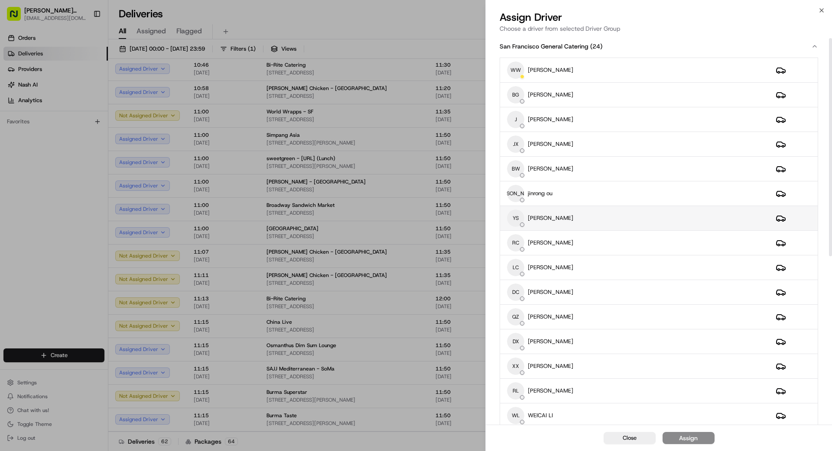
scroll to position [4, 0]
click at [583, 217] on div "YS YAN SITU" at bounding box center [634, 217] width 255 height 17
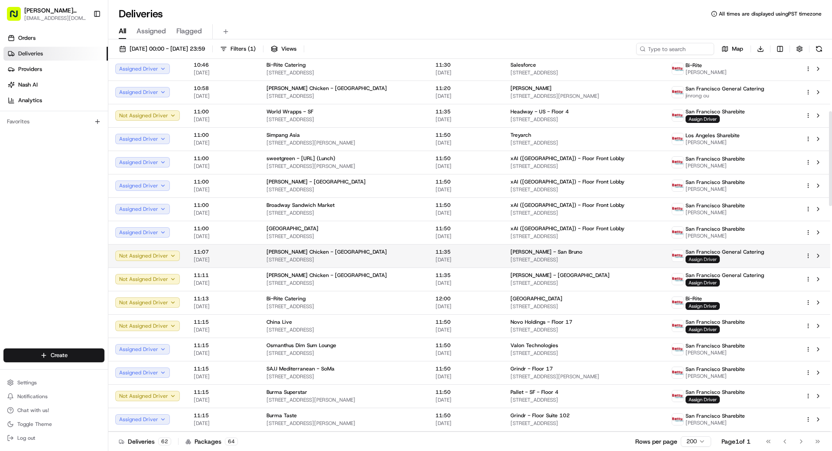
click at [717, 259] on span "Assign Driver" at bounding box center [702, 260] width 34 height 8
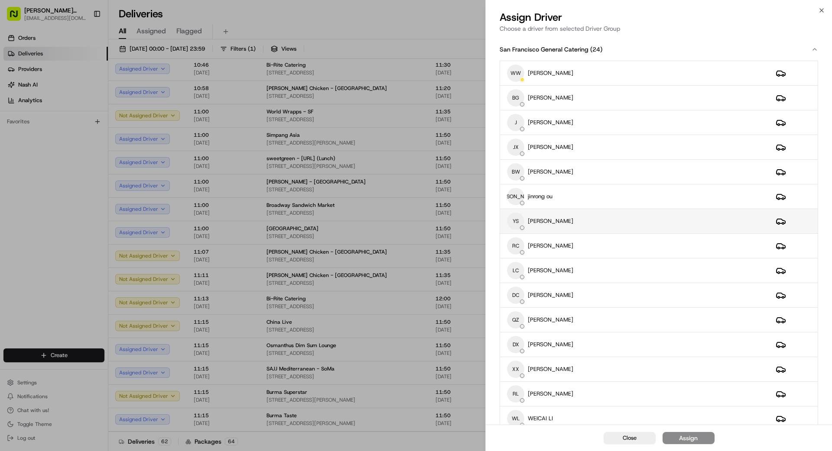
click at [563, 223] on div "YS YAN SITU" at bounding box center [634, 221] width 255 height 17
click at [677, 439] on button "Assign" at bounding box center [688, 438] width 52 height 12
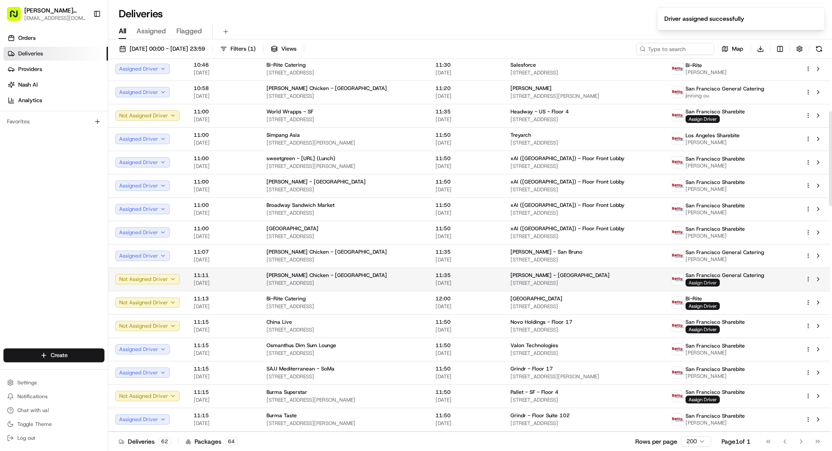
click at [718, 282] on span "Assign Driver" at bounding box center [702, 283] width 34 height 8
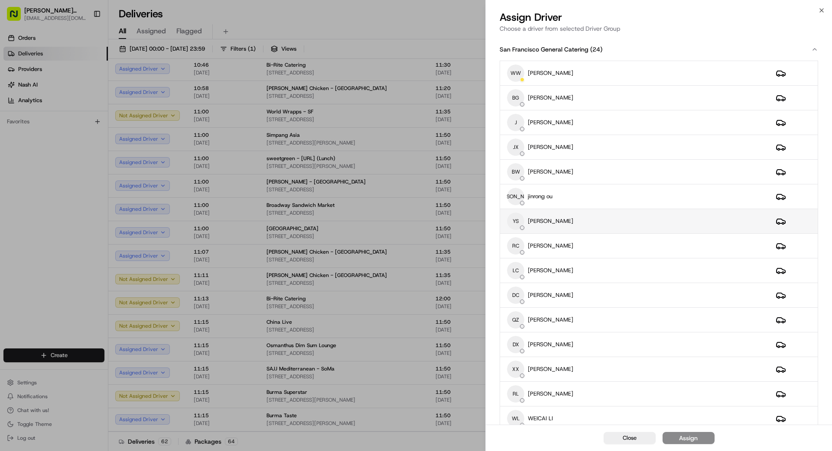
click at [612, 221] on div "YS YAN SITU" at bounding box center [634, 221] width 255 height 17
click at [686, 437] on div "Assign" at bounding box center [688, 438] width 19 height 9
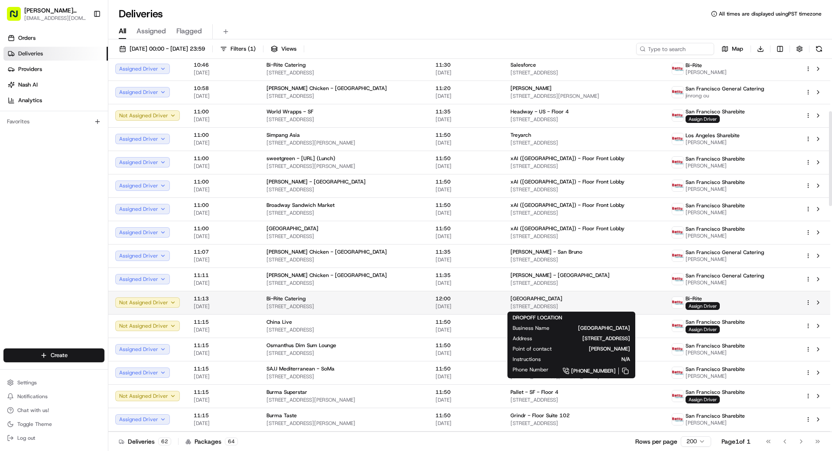
click at [579, 304] on span "[STREET_ADDRESS]" at bounding box center [583, 306] width 147 height 7
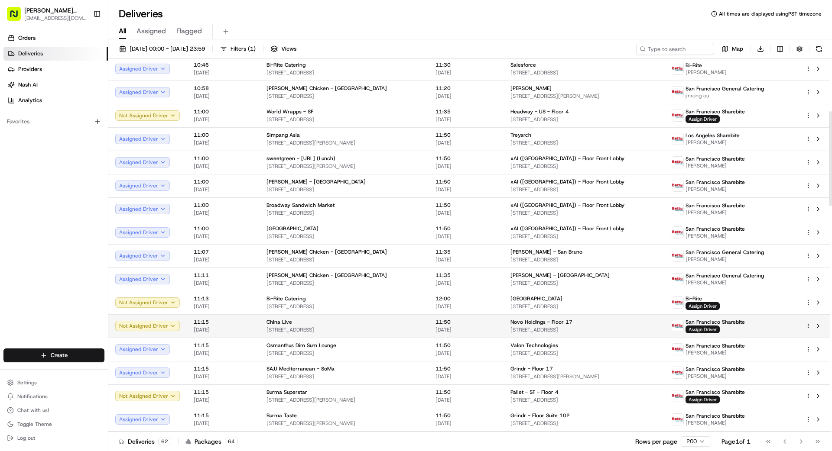
click at [503, 328] on td "Novo Holdings - Floor [STREET_ADDRESS]" at bounding box center [583, 325] width 161 height 23
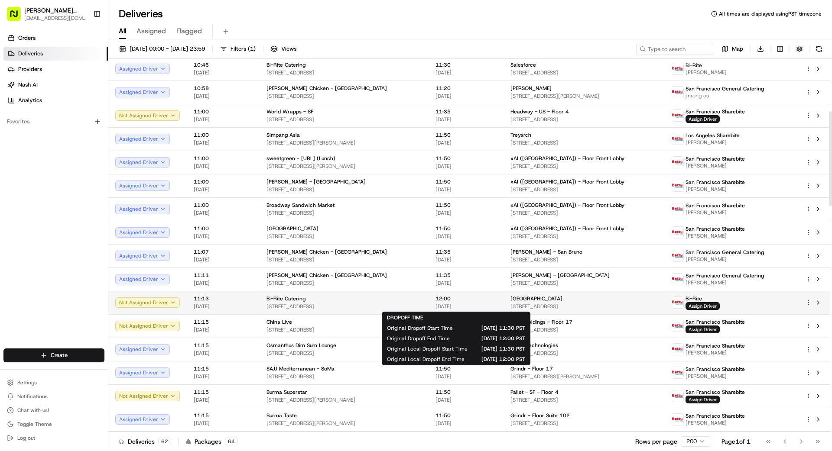
click at [485, 299] on span "12:00" at bounding box center [465, 298] width 61 height 7
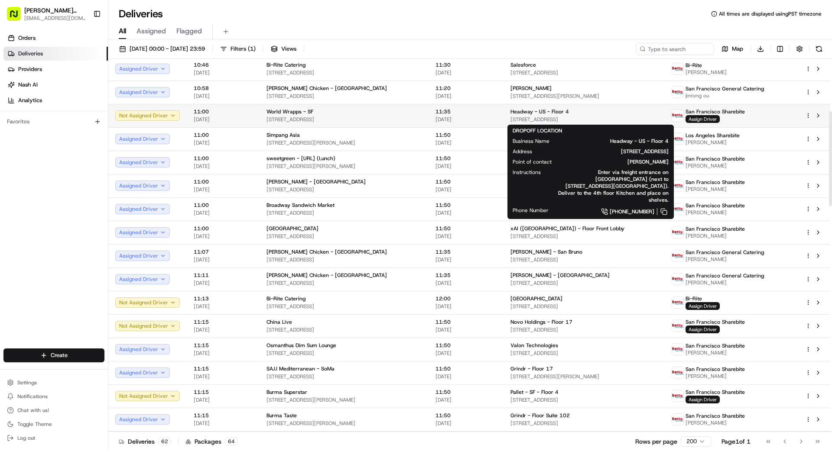
click at [602, 116] on span "[STREET_ADDRESS]" at bounding box center [583, 119] width 147 height 7
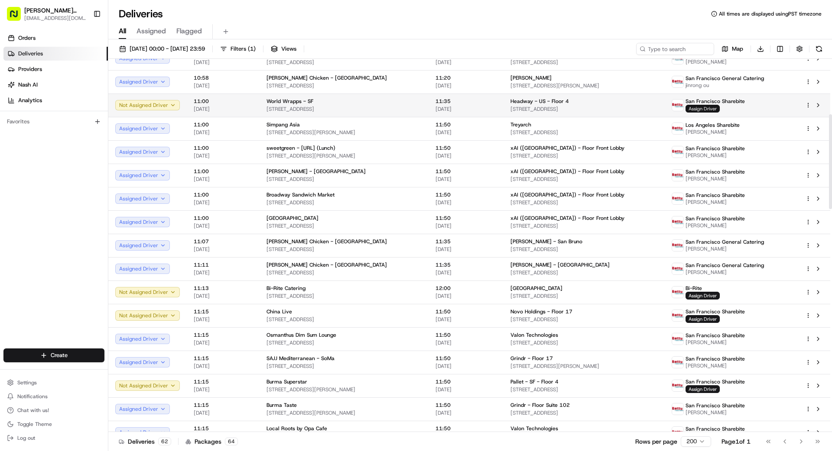
scroll to position [218, 0]
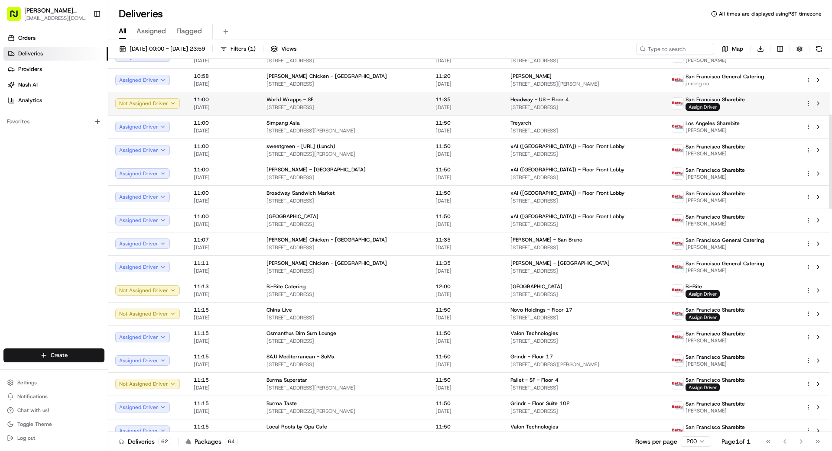
click at [719, 105] on span "Assign Driver" at bounding box center [702, 107] width 34 height 8
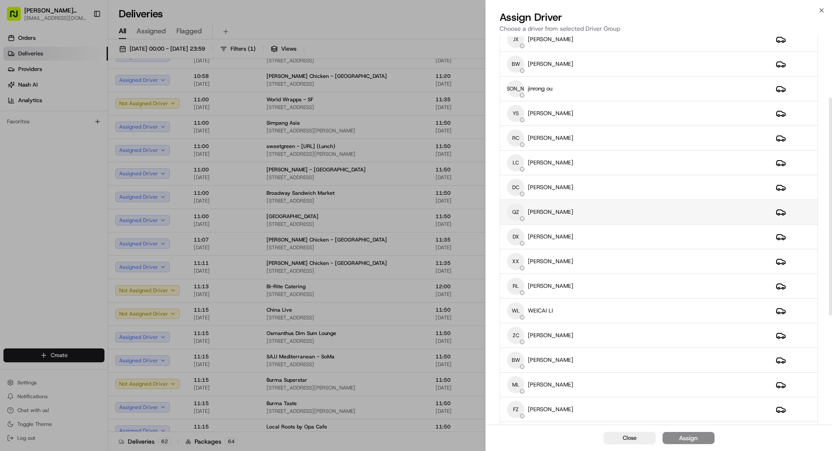
scroll to position [111, 0]
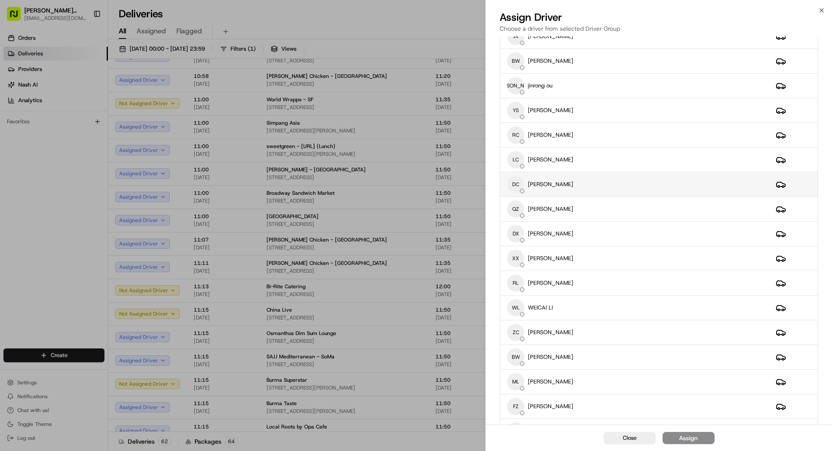
click at [588, 184] on div "DC DEWEI CAO" at bounding box center [634, 184] width 255 height 17
click at [696, 436] on div "Assign" at bounding box center [688, 438] width 19 height 9
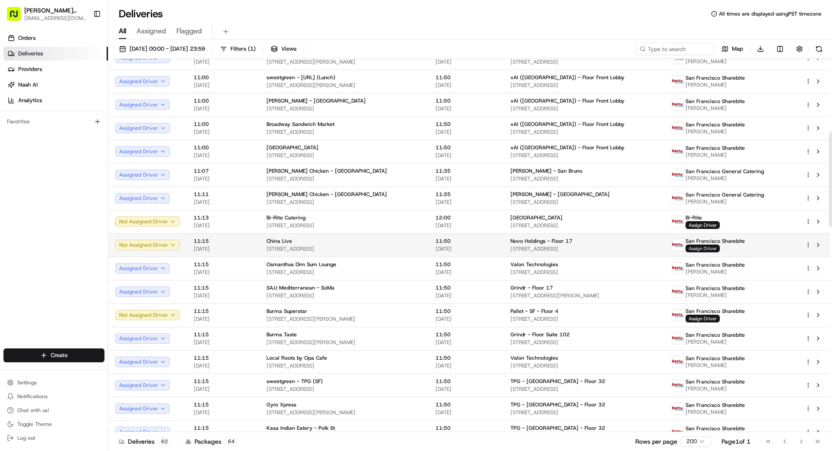
scroll to position [288, 0]
click at [719, 246] on span "Assign Driver" at bounding box center [702, 248] width 34 height 8
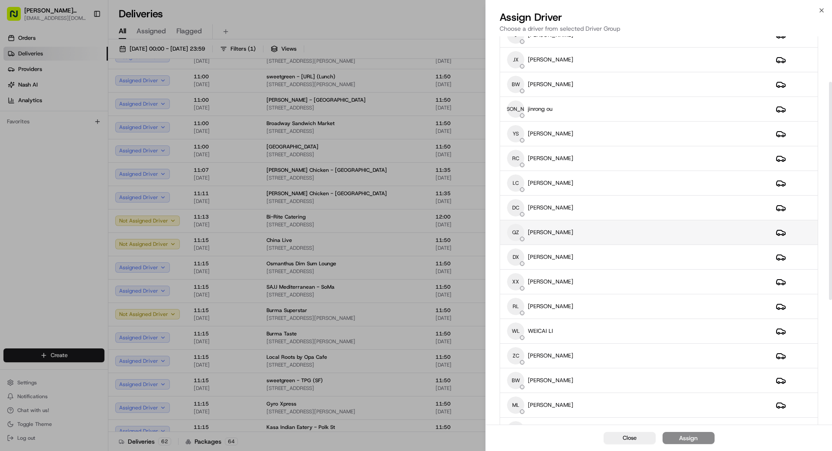
scroll to position [92, 0]
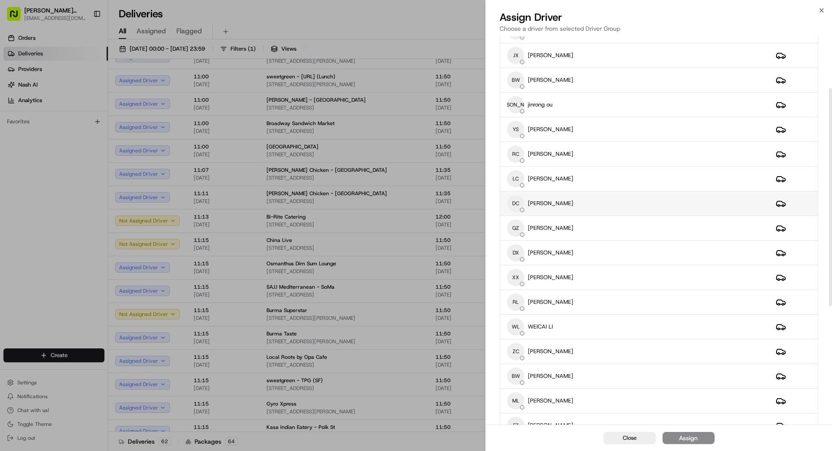
click at [601, 205] on div "DC DEWEI CAO" at bounding box center [634, 203] width 255 height 17
click at [693, 437] on div "Assign" at bounding box center [688, 438] width 19 height 9
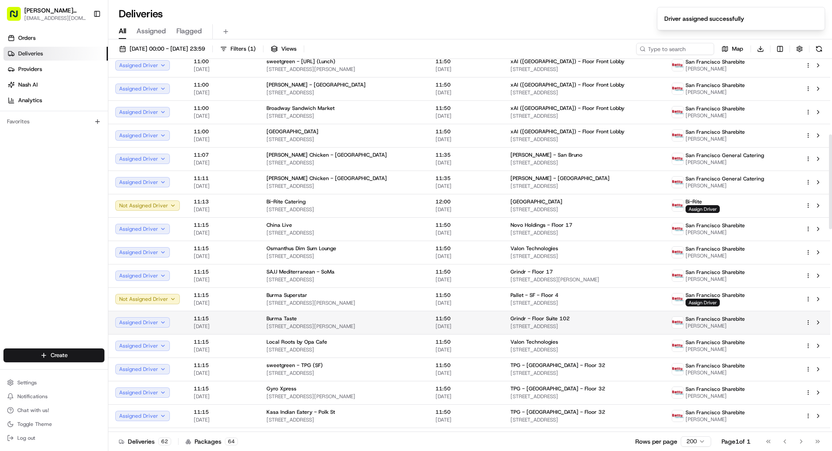
scroll to position [314, 0]
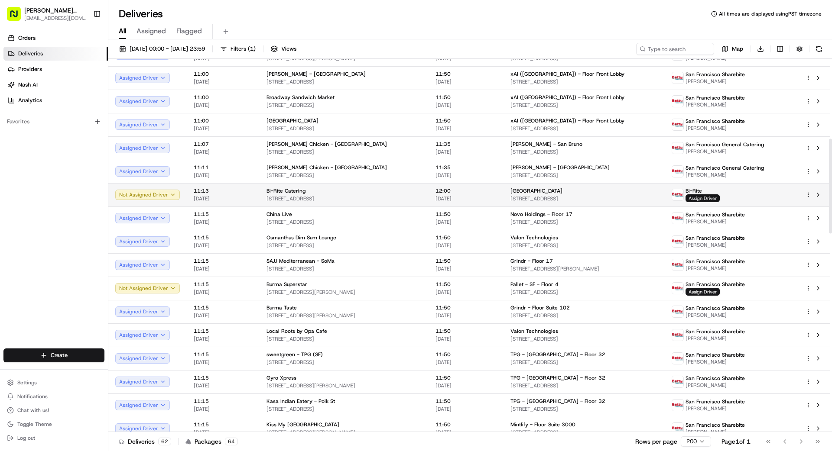
click at [715, 199] on span "Assign Driver" at bounding box center [702, 198] width 34 height 8
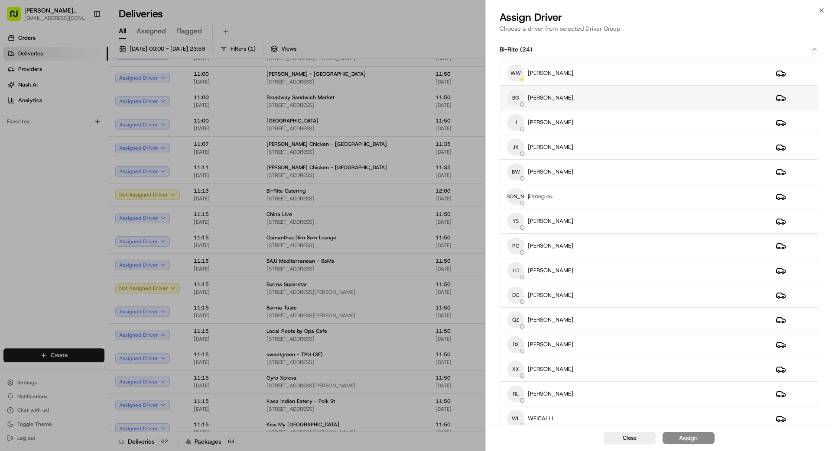
click at [589, 100] on div "BG [PERSON_NAME]" at bounding box center [634, 97] width 255 height 17
click at [699, 440] on button "Assign" at bounding box center [688, 438] width 52 height 12
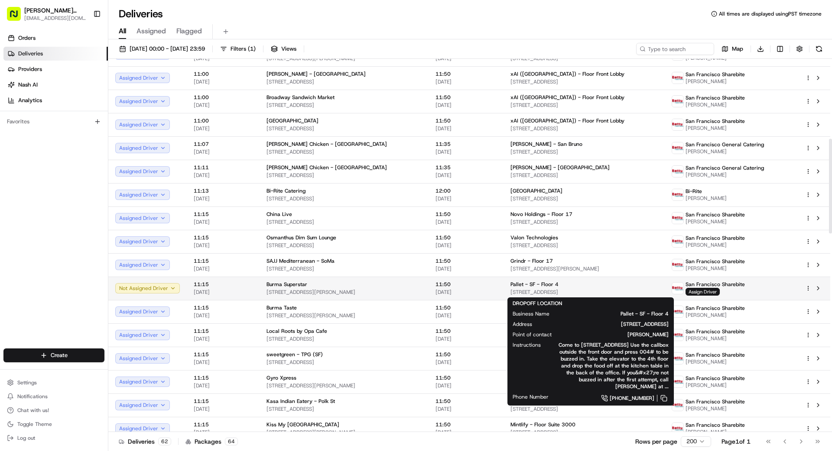
click at [551, 288] on span "Pallet - SF - Floor 4" at bounding box center [534, 284] width 48 height 7
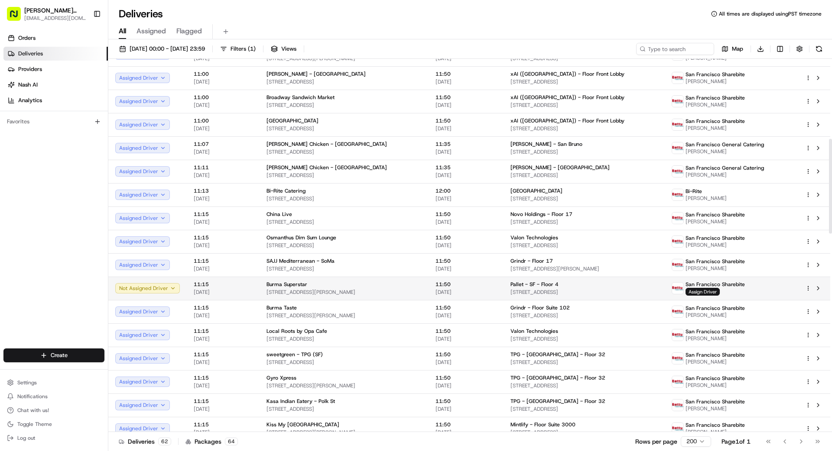
click at [460, 294] on span "[DATE]" at bounding box center [465, 292] width 61 height 7
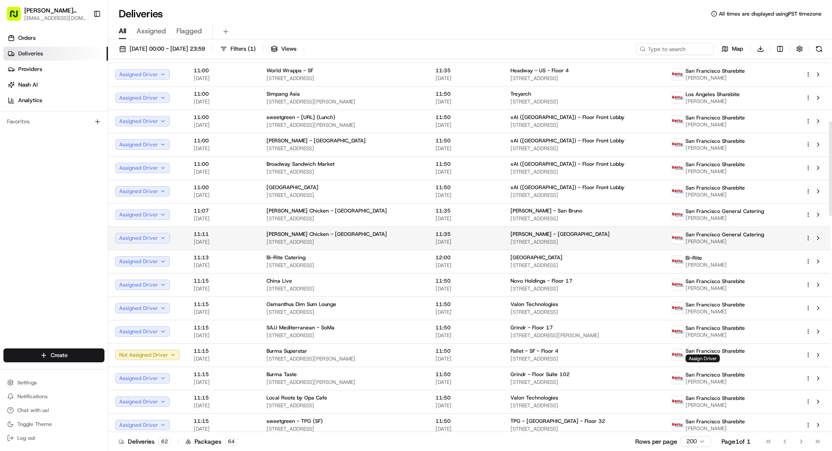
scroll to position [245, 0]
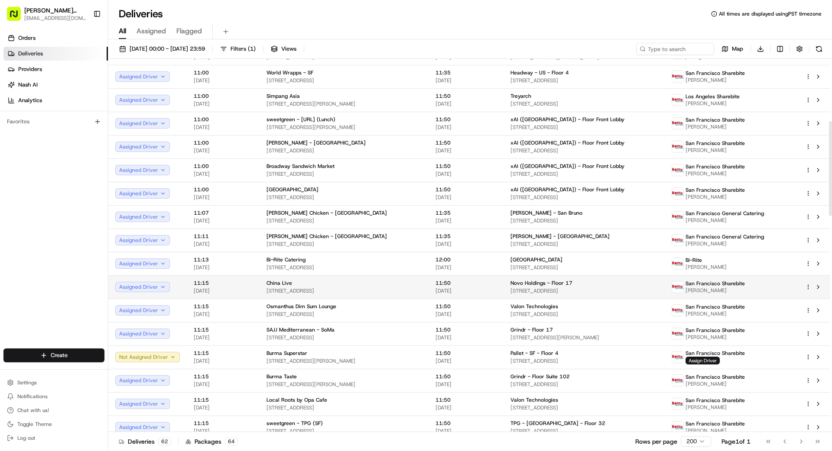
click at [808, 286] on html "[PERSON_NAME] Transportation [EMAIL_ADDRESS][DOMAIN_NAME] Toggle Sidebar Orders…" at bounding box center [416, 225] width 832 height 451
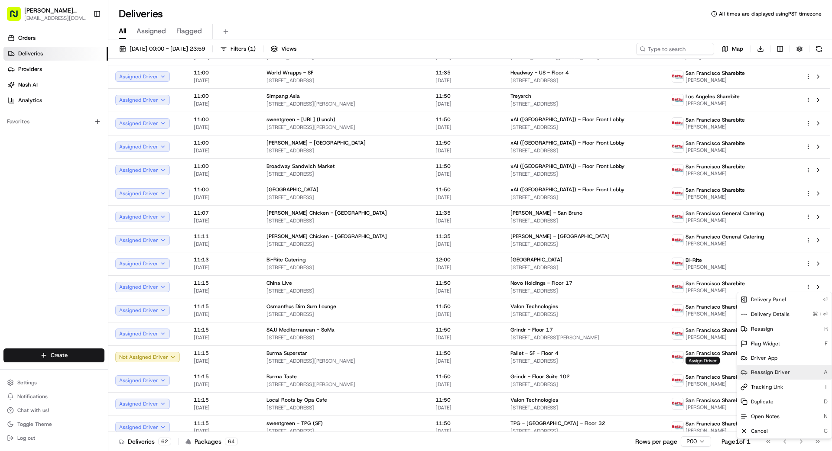
click at [764, 371] on span "Reassign Driver" at bounding box center [770, 372] width 39 height 7
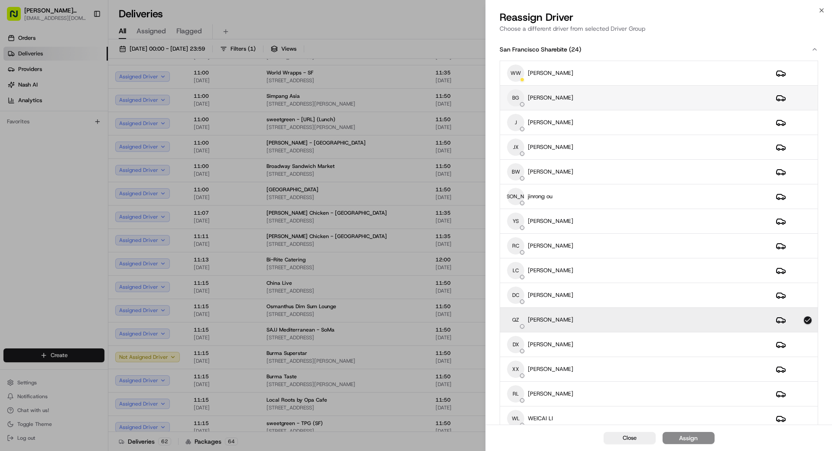
click at [590, 96] on div "BG [PERSON_NAME]" at bounding box center [634, 97] width 255 height 17
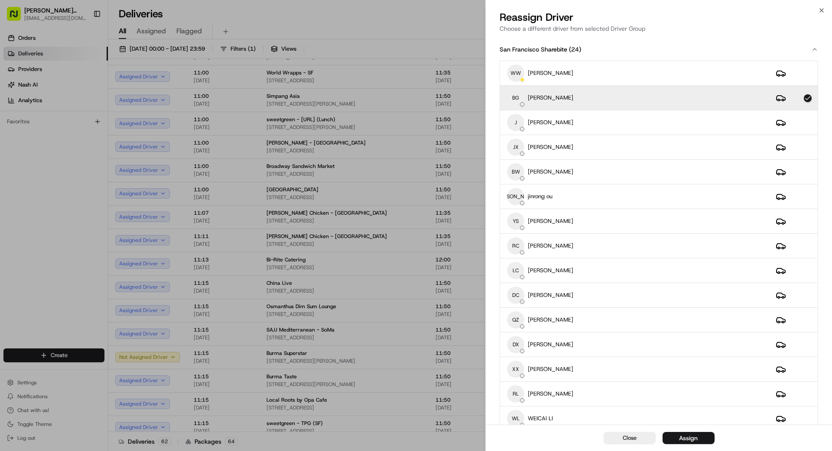
drag, startPoint x: 693, startPoint y: 443, endPoint x: 696, endPoint y: 439, distance: 4.7
click at [694, 443] on button "Assign" at bounding box center [688, 438] width 52 height 12
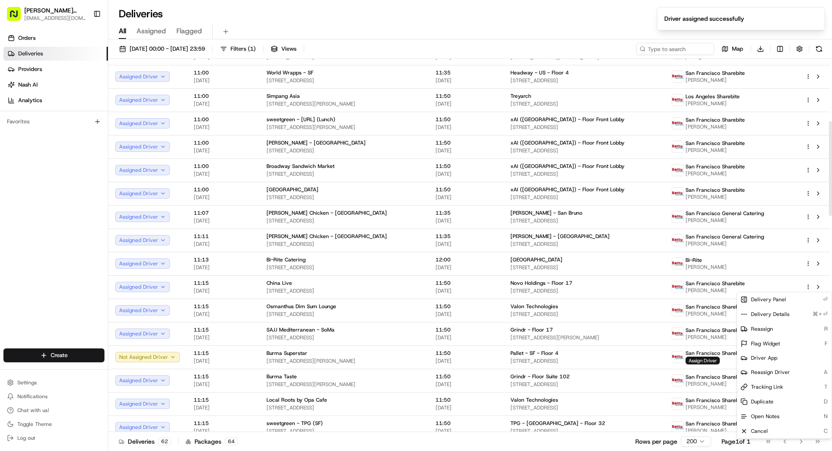
click at [601, 445] on div "Deliveries 62 Packages 64 Rows per page 200 Page 1 of 1 Go to first page Go to …" at bounding box center [469, 441] width 723 height 19
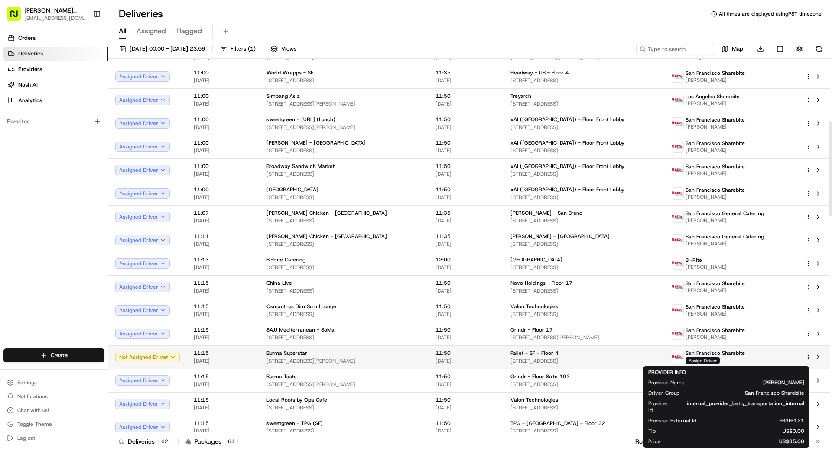
click at [719, 360] on span "Assign Driver" at bounding box center [702, 361] width 34 height 8
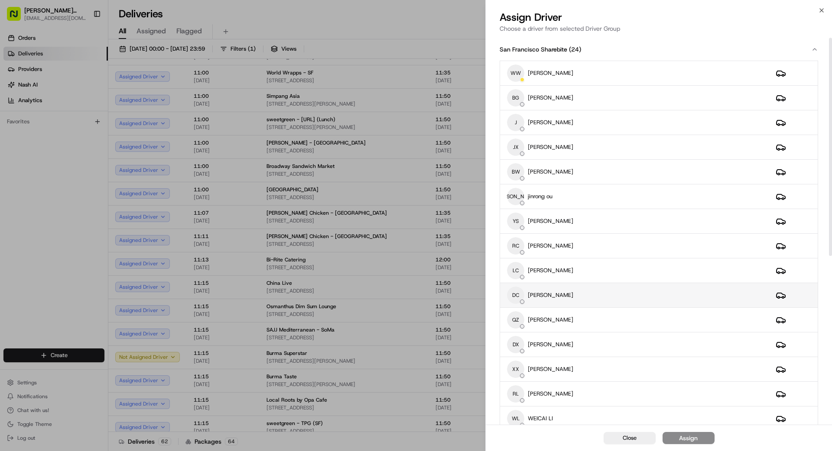
scroll to position [3, 0]
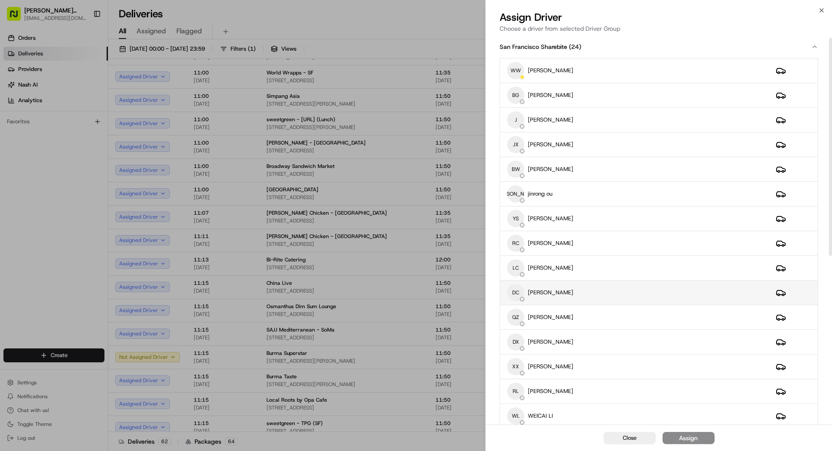
click at [574, 291] on div "DC DEWEI CAO" at bounding box center [634, 292] width 255 height 17
click at [691, 440] on div "Assign" at bounding box center [688, 438] width 19 height 9
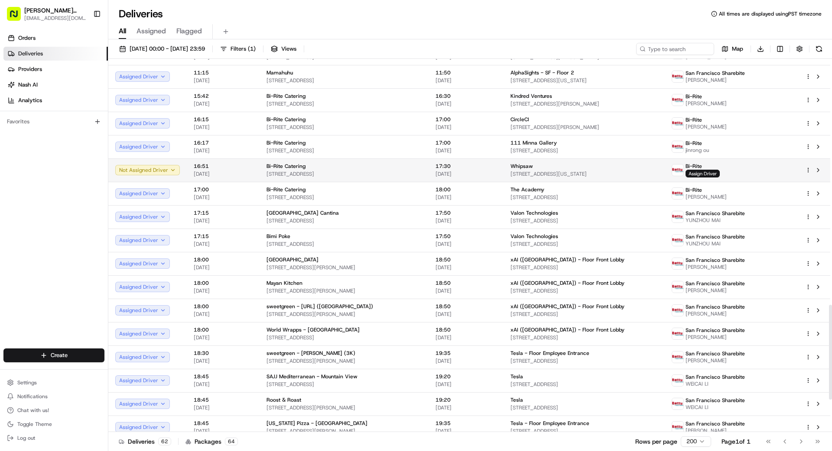
scroll to position [967, 0]
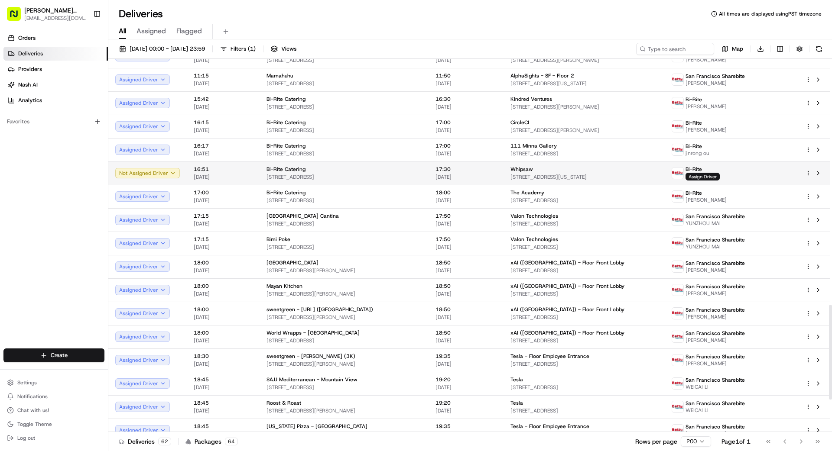
click at [429, 170] on td "17:30 21/08/2025" at bounding box center [465, 173] width 75 height 23
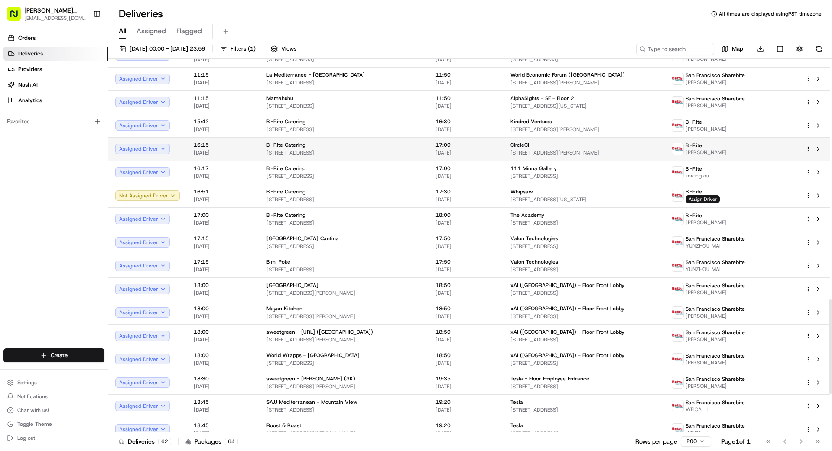
scroll to position [949, 0]
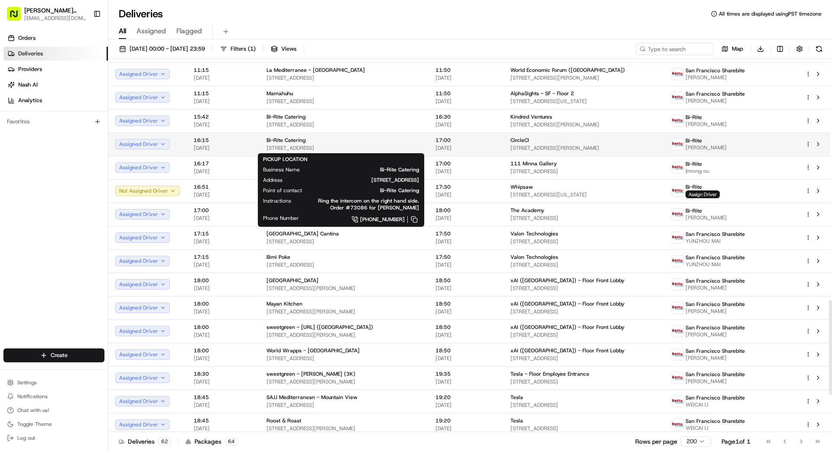
click at [337, 147] on span "[STREET_ADDRESS]" at bounding box center [343, 148] width 155 height 7
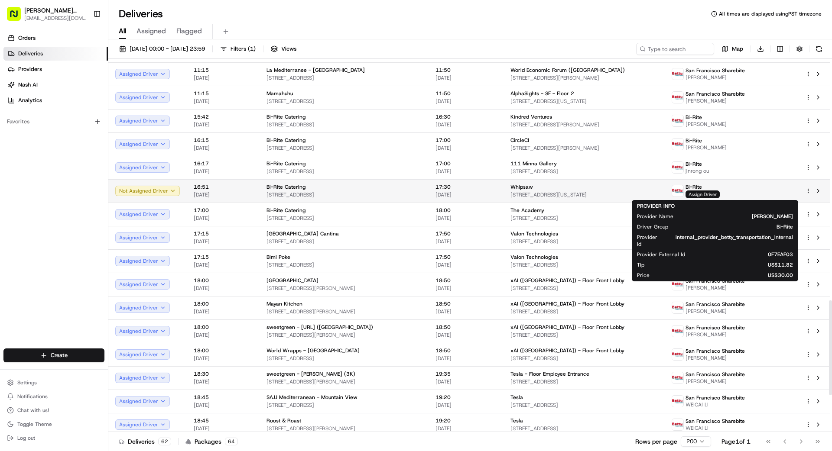
click at [719, 193] on span "Assign Driver" at bounding box center [702, 195] width 34 height 8
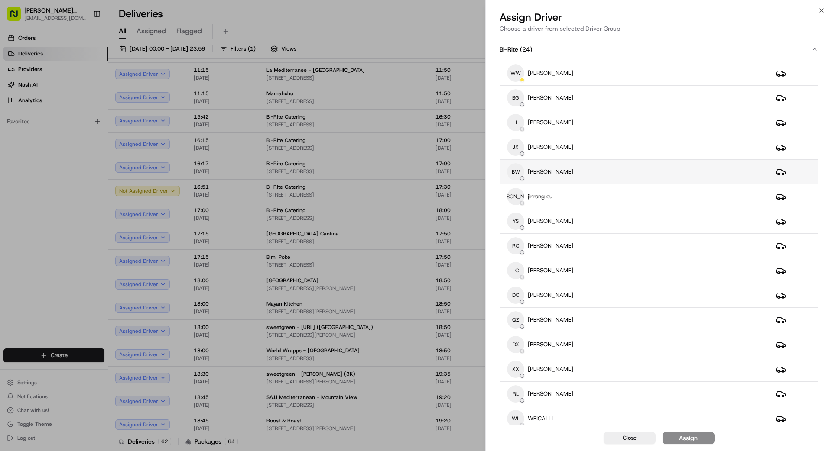
drag, startPoint x: 586, startPoint y: 151, endPoint x: 604, endPoint y: 165, distance: 22.8
click at [586, 151] on div "JX [PERSON_NAME]" at bounding box center [634, 147] width 255 height 17
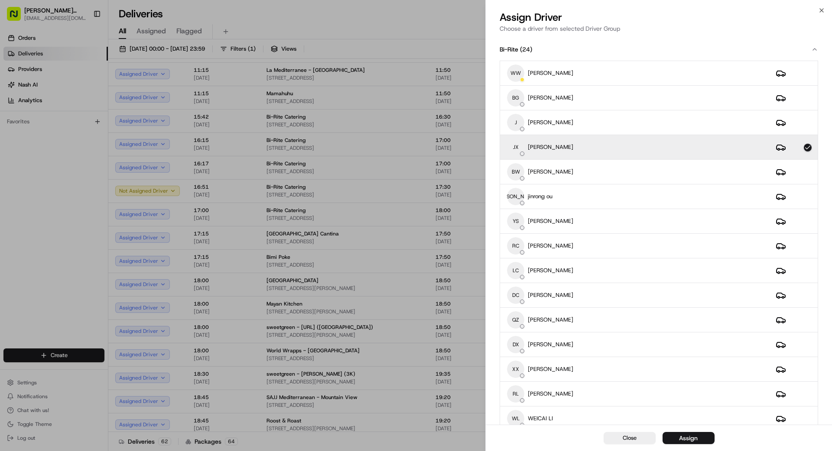
click at [692, 440] on div "Assign" at bounding box center [688, 438] width 19 height 9
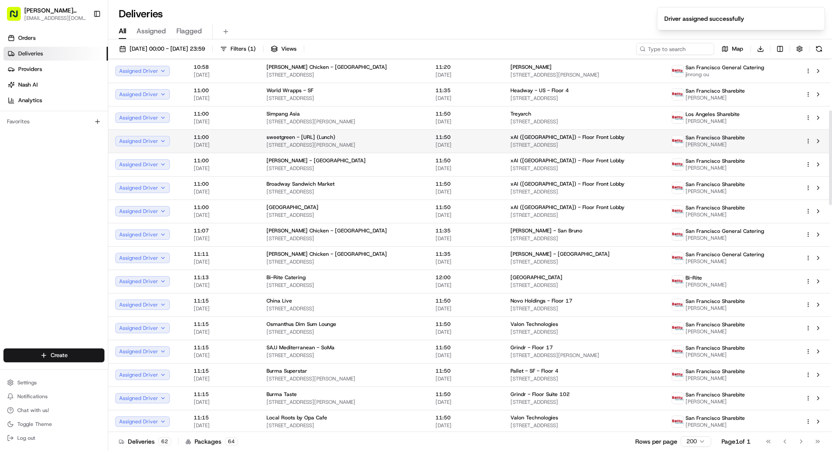
scroll to position [0, 0]
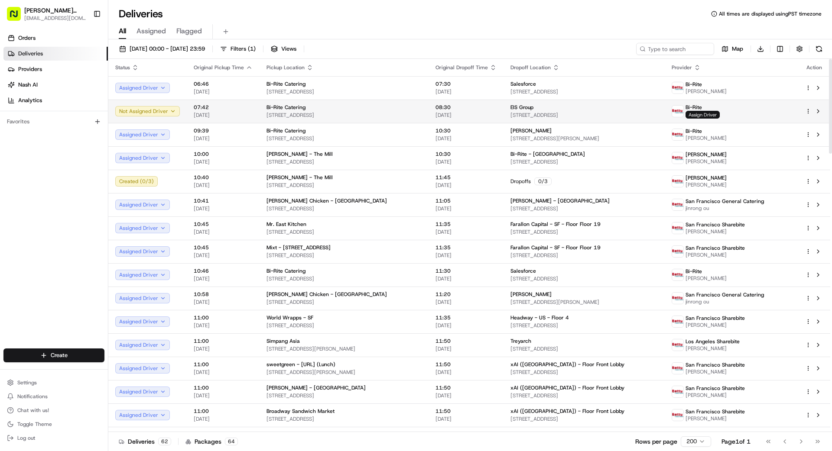
click at [719, 114] on span "Assign Driver" at bounding box center [702, 115] width 34 height 8
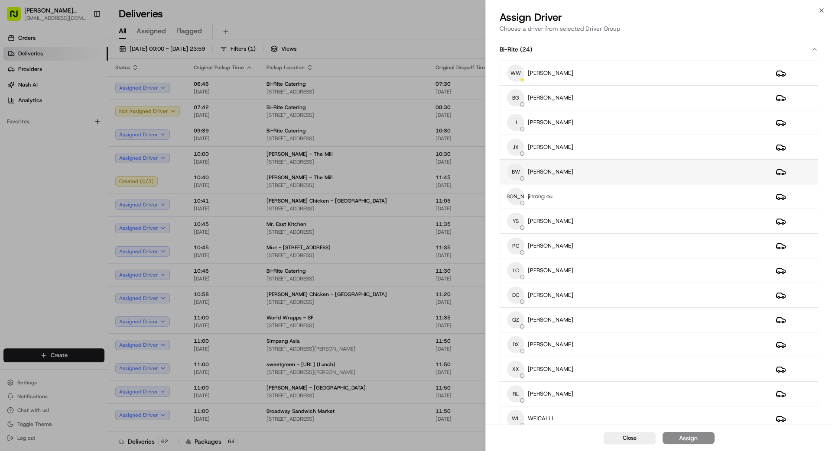
click at [589, 168] on div "BW [PERSON_NAME]" at bounding box center [634, 171] width 255 height 17
click at [694, 437] on div "Assign" at bounding box center [688, 438] width 19 height 9
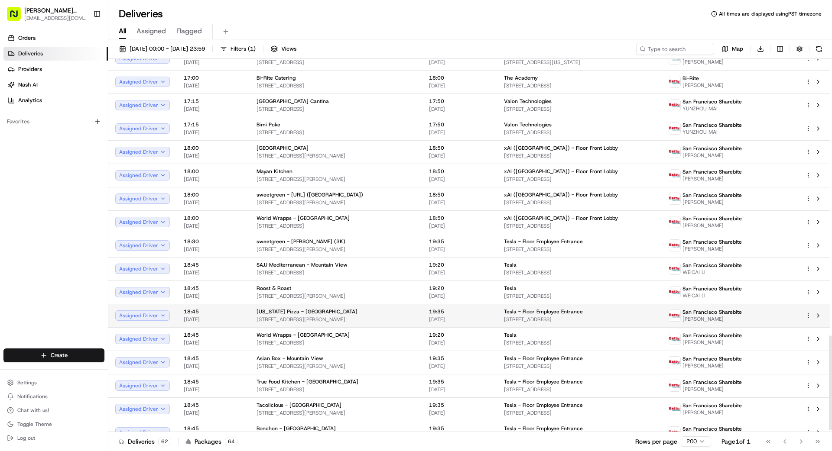
scroll to position [1094, 0]
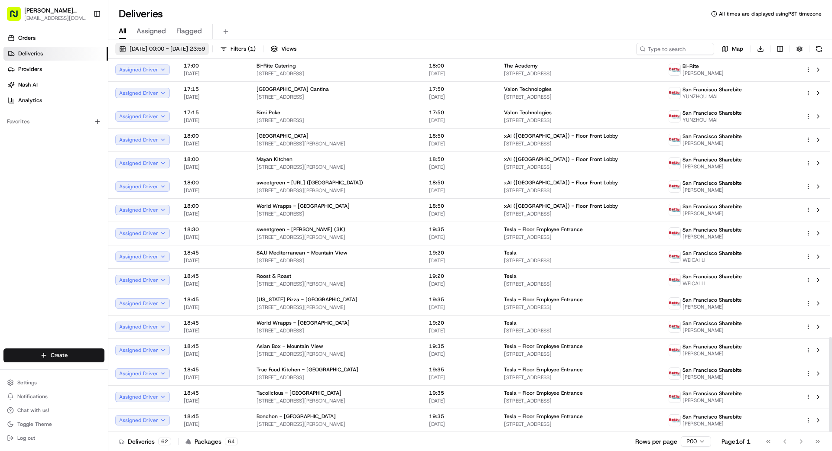
click at [178, 49] on span "[DATE] 00:00 - [DATE] 23:59" at bounding box center [166, 49] width 75 height 8
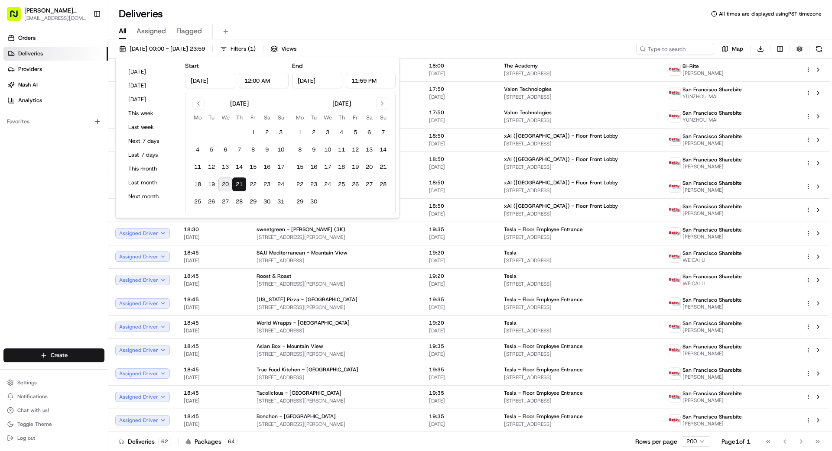
click at [226, 181] on button "20" at bounding box center [225, 185] width 14 height 14
type input "Aug 20, 2025"
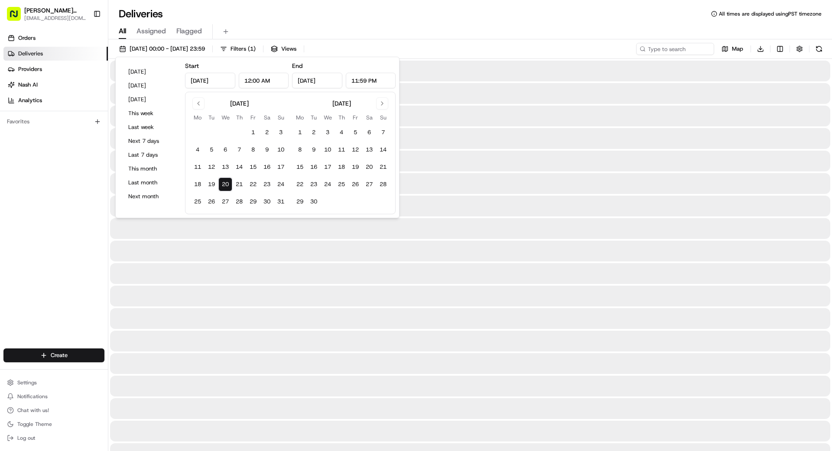
click at [226, 182] on button "20" at bounding box center [225, 185] width 14 height 14
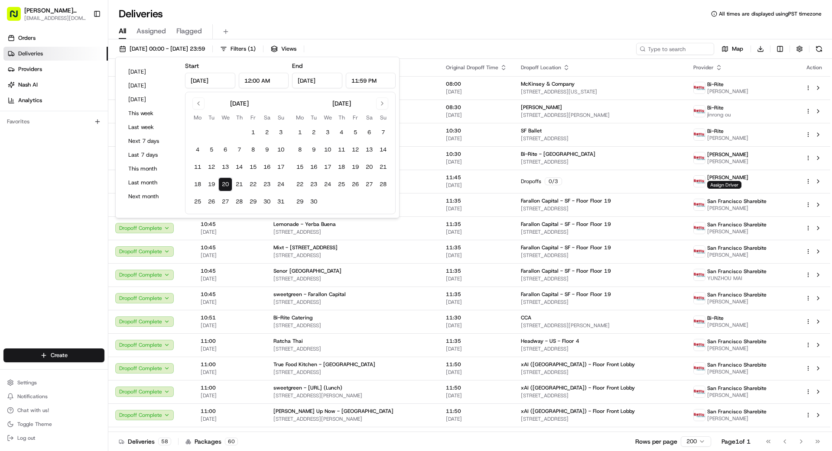
click at [78, 223] on div "Orders Deliveries Providers [PERSON_NAME] Analytics Favorites" at bounding box center [54, 191] width 108 height 326
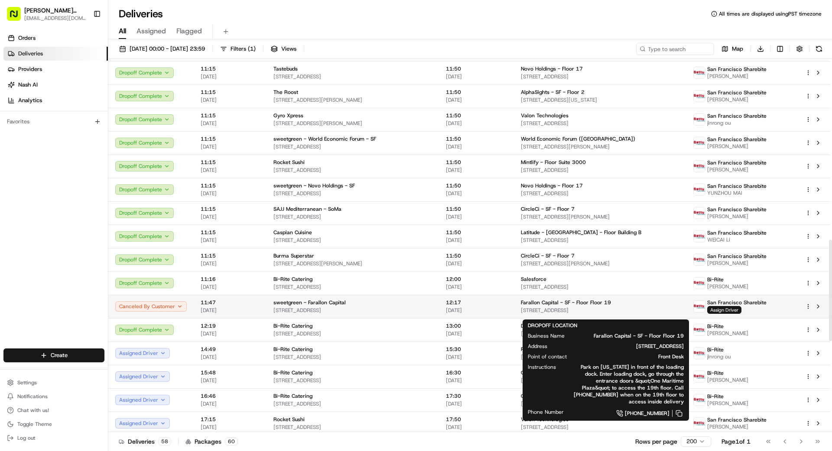
scroll to position [671, 0]
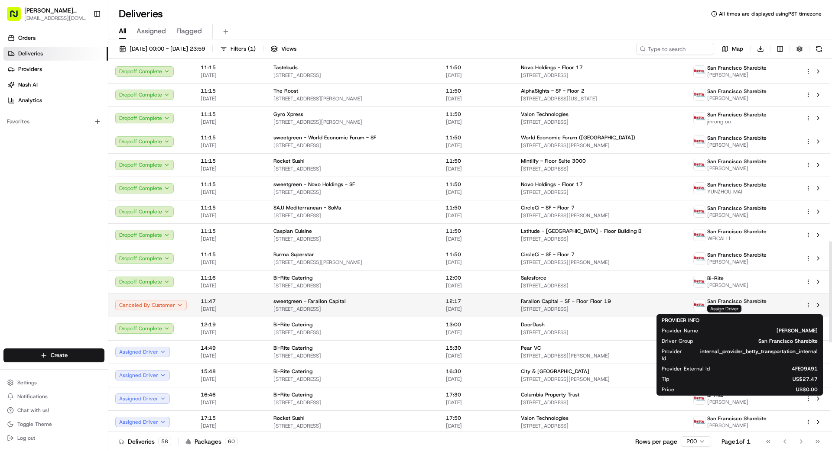
click at [734, 309] on span "Assign Driver" at bounding box center [724, 309] width 34 height 8
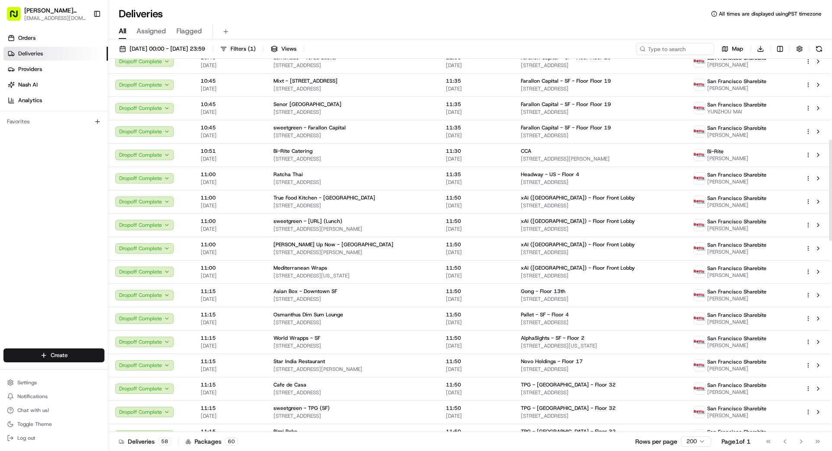
scroll to position [0, 0]
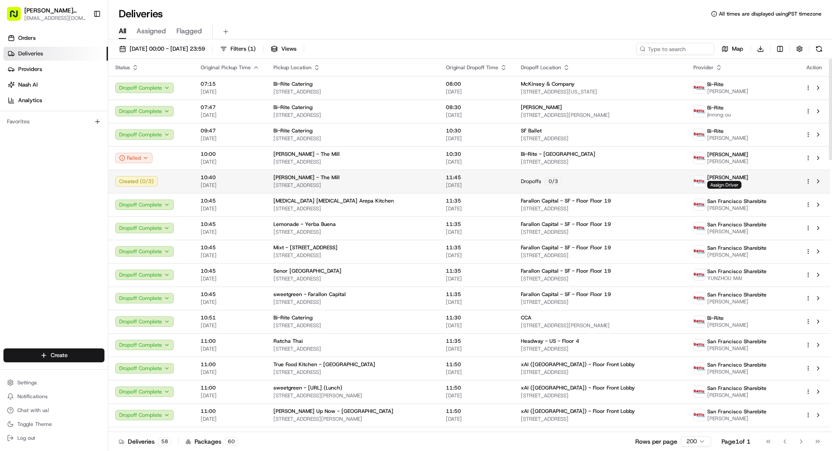
click at [144, 184] on div "Created ( 0 / 3 )" at bounding box center [150, 181] width 71 height 10
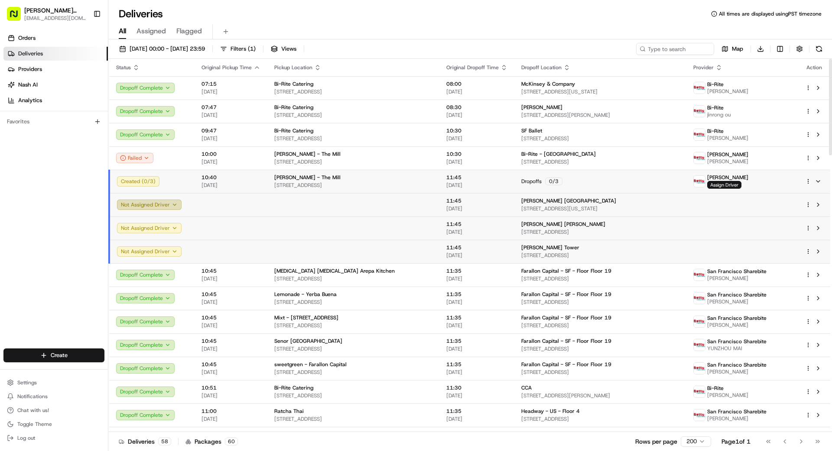
click at [155, 208] on button "Not Assigned Driver" at bounding box center [149, 205] width 65 height 10
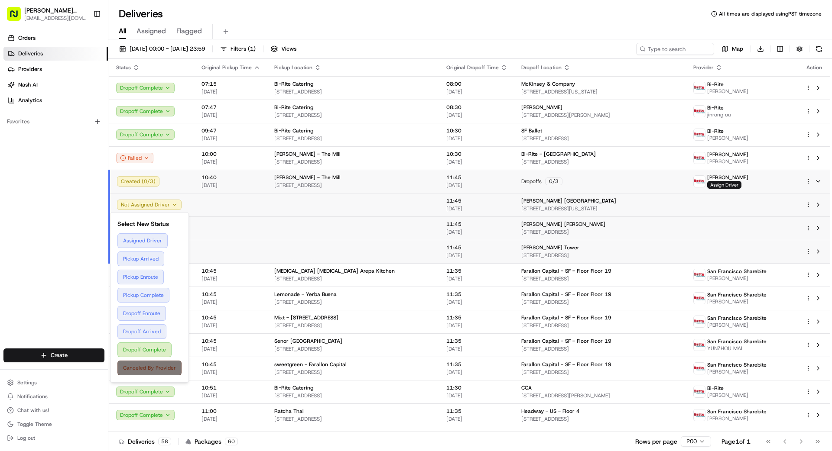
click at [160, 372] on button "Canceled By Provider" at bounding box center [149, 368] width 64 height 15
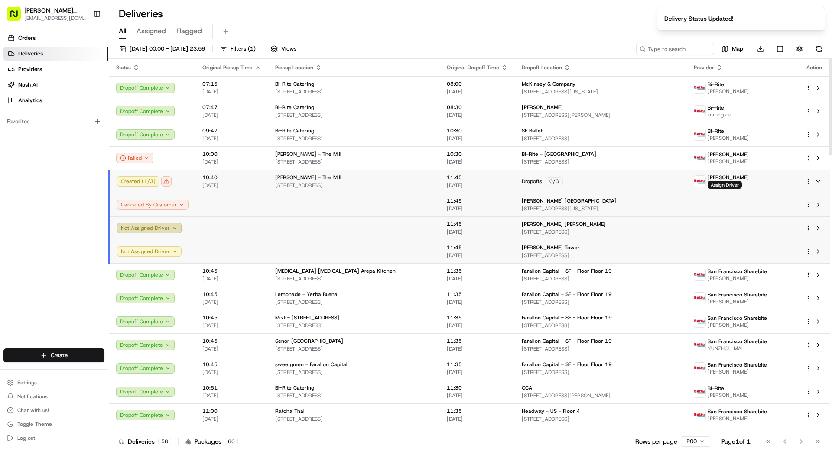
click at [167, 227] on button "Not Assigned Driver" at bounding box center [149, 228] width 65 height 10
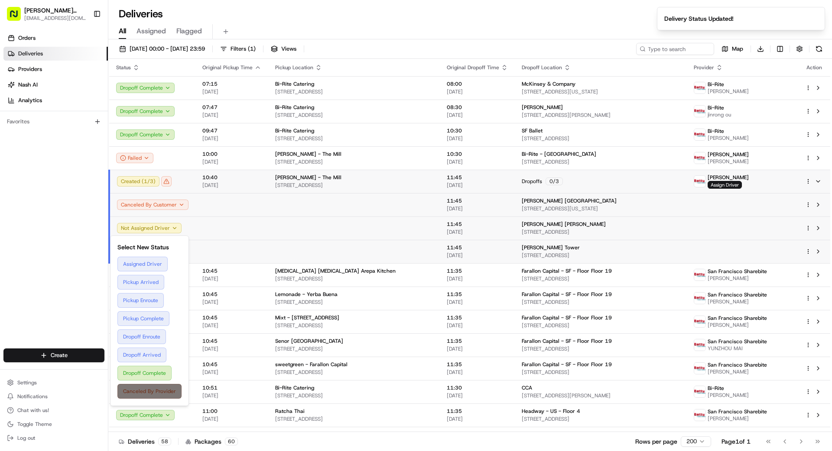
click at [156, 390] on button "Canceled By Provider" at bounding box center [149, 391] width 64 height 15
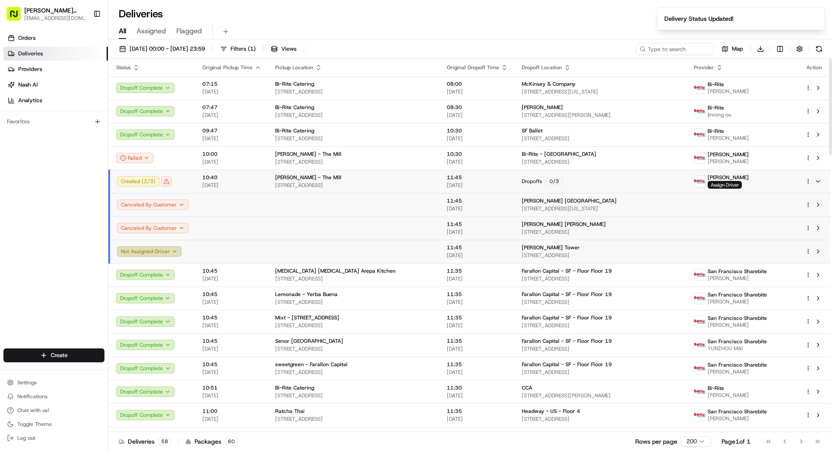
click at [144, 249] on button "Not Assigned Driver" at bounding box center [149, 251] width 65 height 10
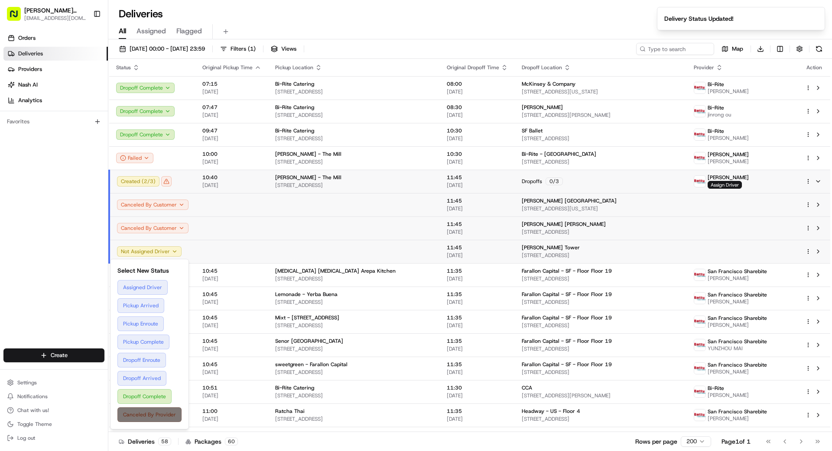
click at [154, 419] on button "Canceled By Provider" at bounding box center [149, 415] width 64 height 15
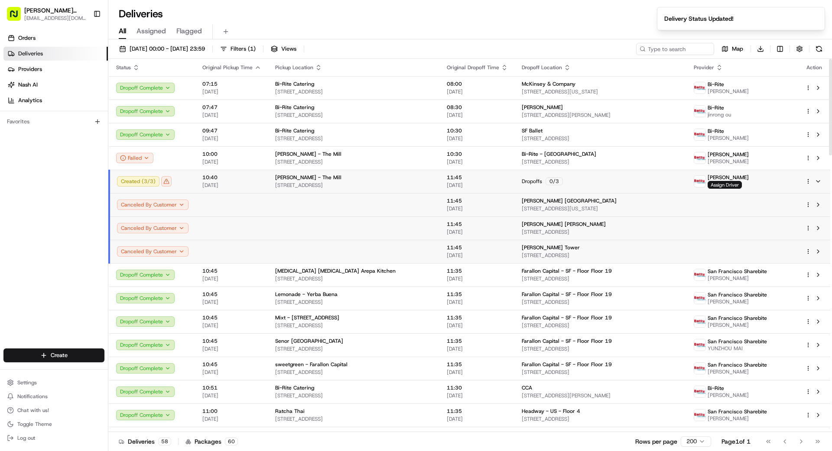
click at [62, 222] on div "Orders Deliveries Providers [PERSON_NAME] Analytics Favorites" at bounding box center [54, 191] width 108 height 326
drag, startPoint x: 166, startPoint y: 180, endPoint x: 190, endPoint y: 181, distance: 23.8
click at [169, 180] on div "Created ( 3 / 3 )" at bounding box center [152, 181] width 71 height 10
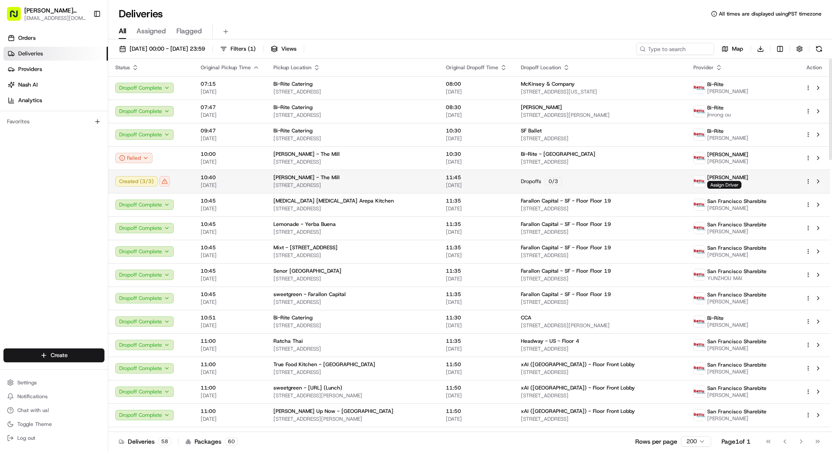
drag, startPoint x: 803, startPoint y: 181, endPoint x: 809, endPoint y: 182, distance: 5.6
click at [803, 181] on td at bounding box center [814, 181] width 32 height 23
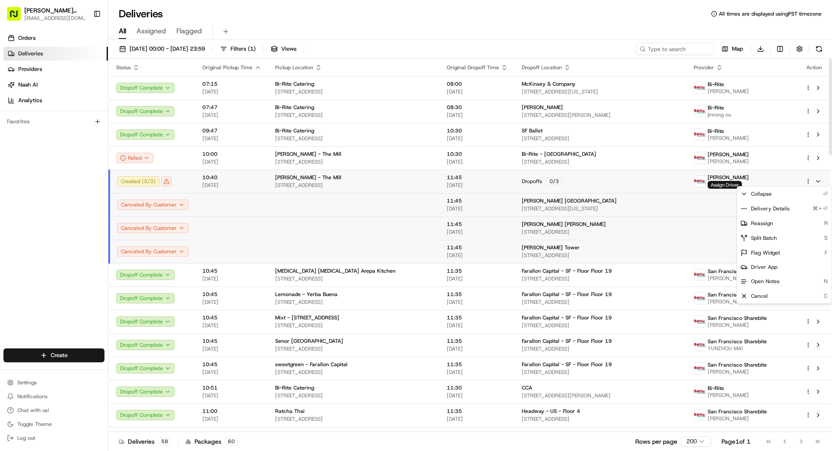
click at [809, 182] on html "Betty Transportation bettytllc@gmail.com Toggle Sidebar Orders Deliveries Provi…" at bounding box center [416, 225] width 832 height 451
click at [762, 296] on span "Cancel" at bounding box center [759, 296] width 17 height 7
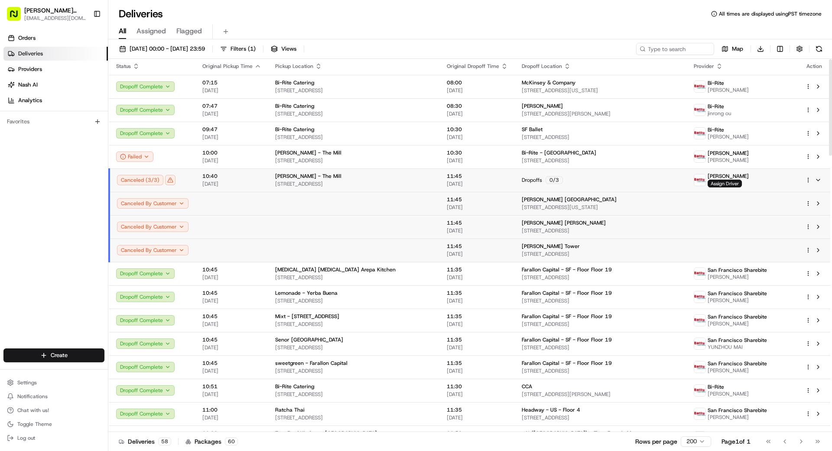
click at [805, 204] on html "Betty Transportation bettytllc@gmail.com Toggle Sidebar Orders Deliveries Provi…" at bounding box center [416, 225] width 832 height 451
drag, startPoint x: 693, startPoint y: 228, endPoint x: 719, endPoint y: 192, distance: 44.7
click at [693, 228] on html "Betty Transportation bettytllc@gmail.com Toggle Sidebar Orders Deliveries Provi…" at bounding box center [416, 225] width 832 height 451
click at [741, 183] on span "Assign Driver" at bounding box center [724, 184] width 34 height 8
click at [134, 180] on div "Canceled ( 3 / 3 )" at bounding box center [152, 180] width 71 height 10
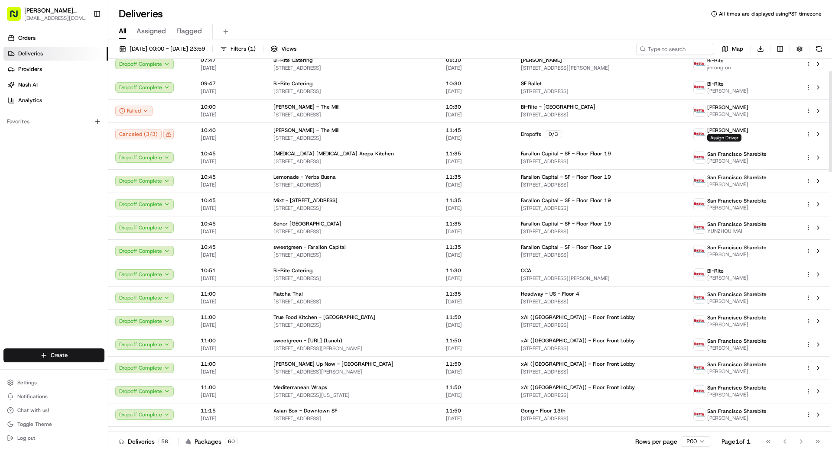
scroll to position [54, 0]
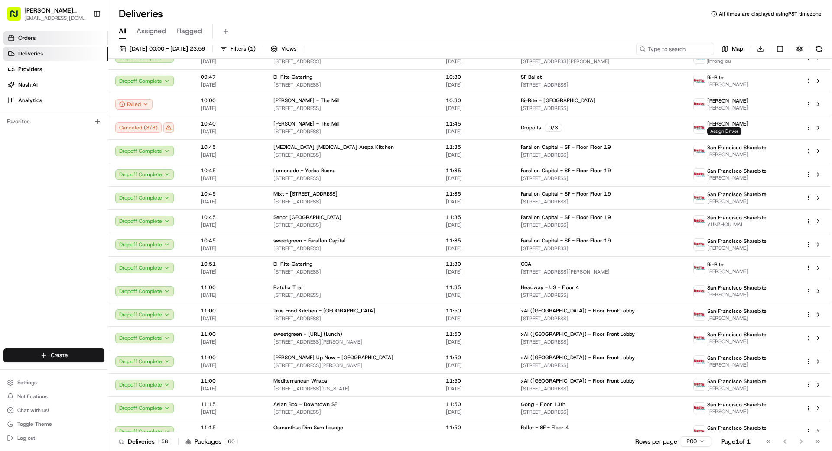
click at [29, 41] on span "Orders" at bounding box center [26, 38] width 17 height 8
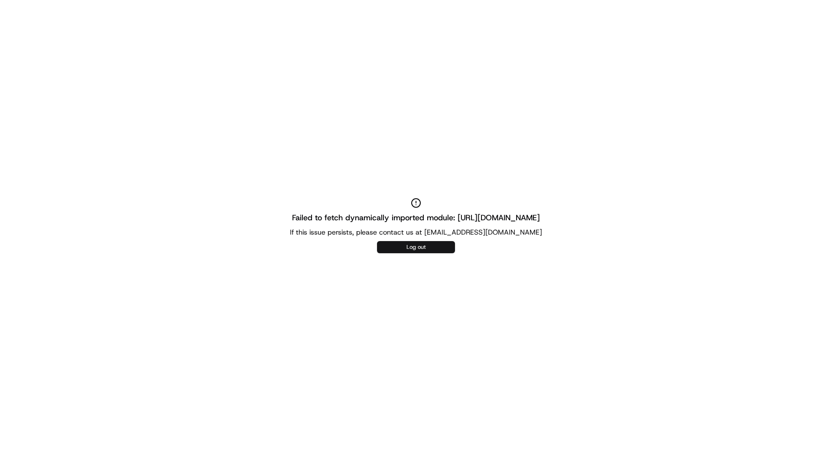
click at [403, 242] on button "Log out" at bounding box center [416, 247] width 78 height 12
